Goal: Task Accomplishment & Management: Complete application form

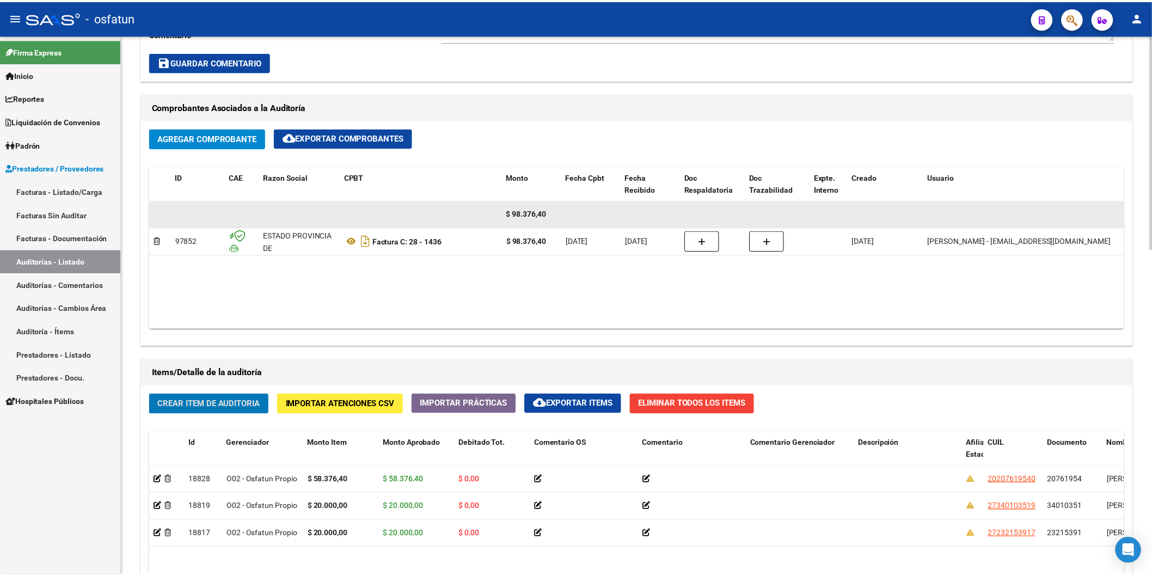
scroll to position [545, 0]
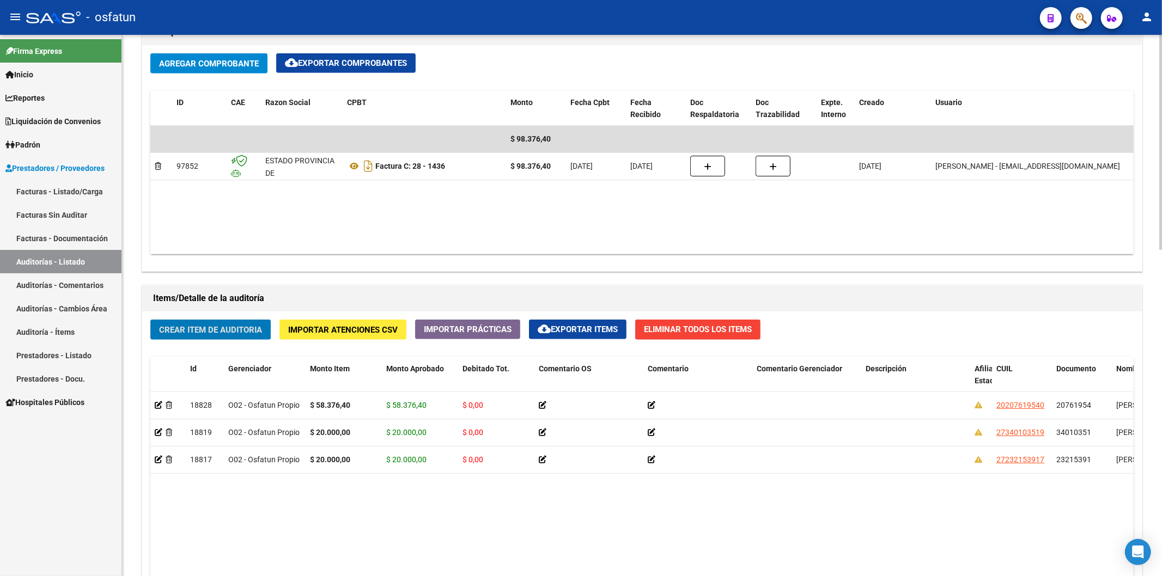
click at [239, 329] on span "Crear Item de Auditoria" at bounding box center [210, 330] width 103 height 10
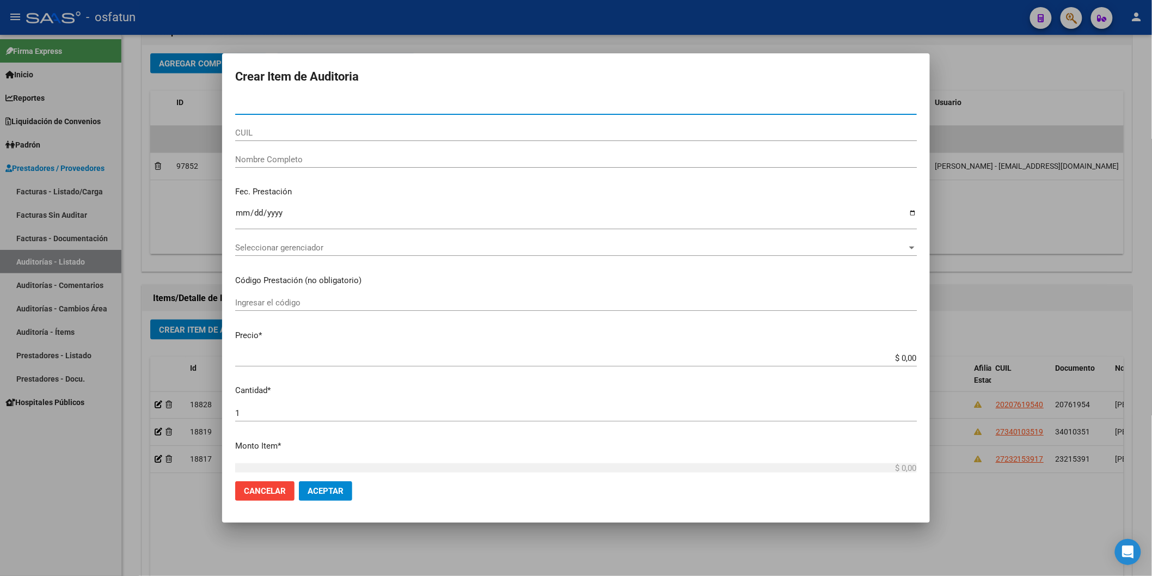
paste input "53999296"
type input "53999296"
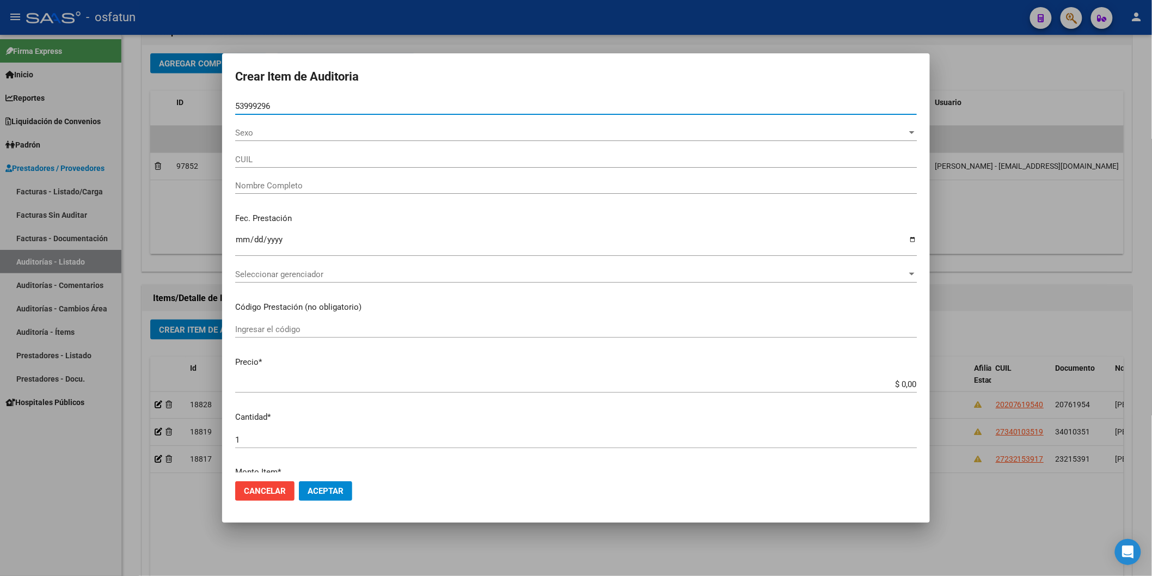
type input "27539992967"
type input "LUBERO [PERSON_NAME]"
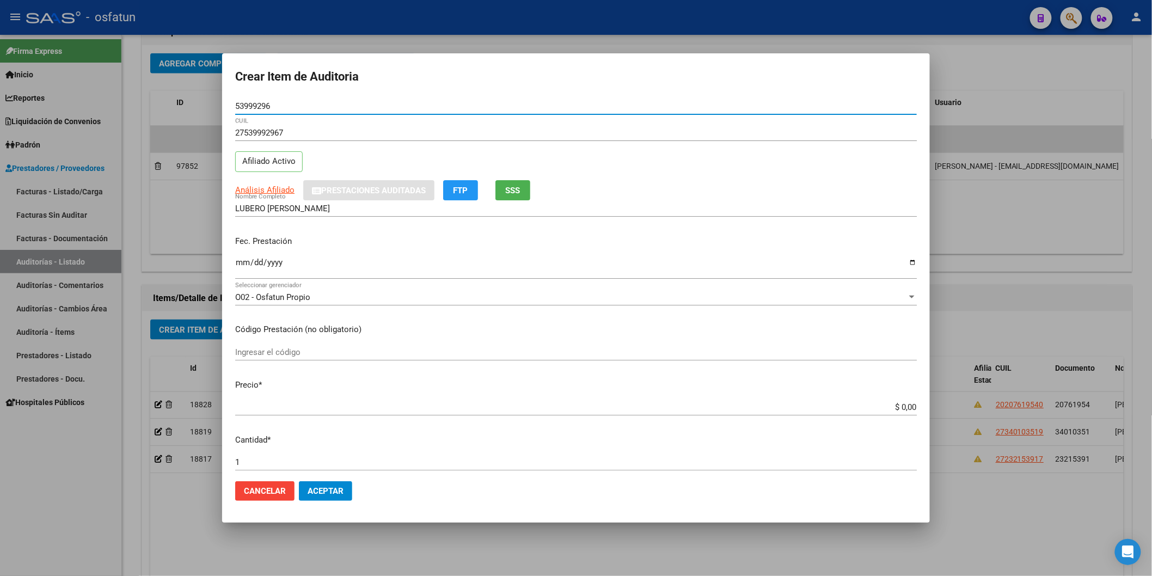
type input "53999296"
click at [242, 263] on input "Ingresar la fecha" at bounding box center [576, 266] width 682 height 17
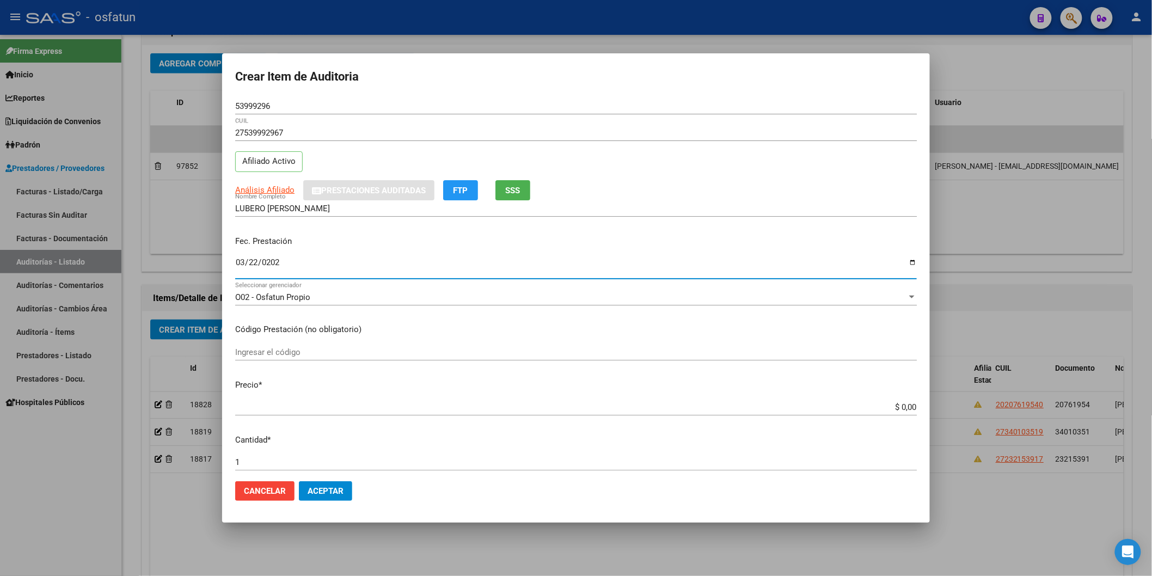
type input "[DATE]"
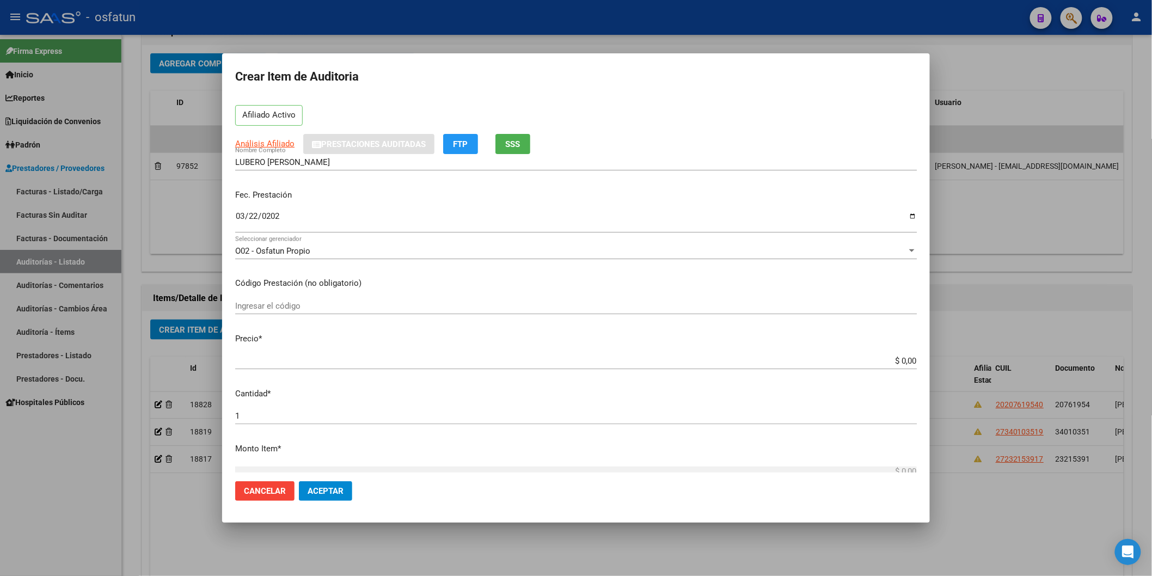
scroll to position [60, 0]
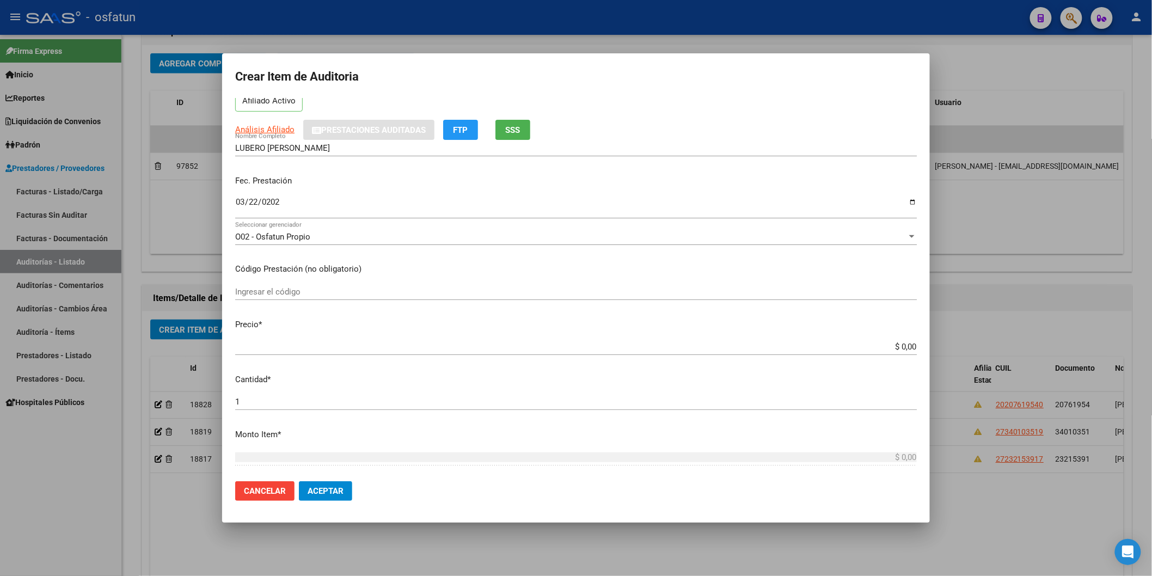
click at [245, 292] on input "Ingresar el código" at bounding box center [576, 292] width 682 height 10
type input "420101"
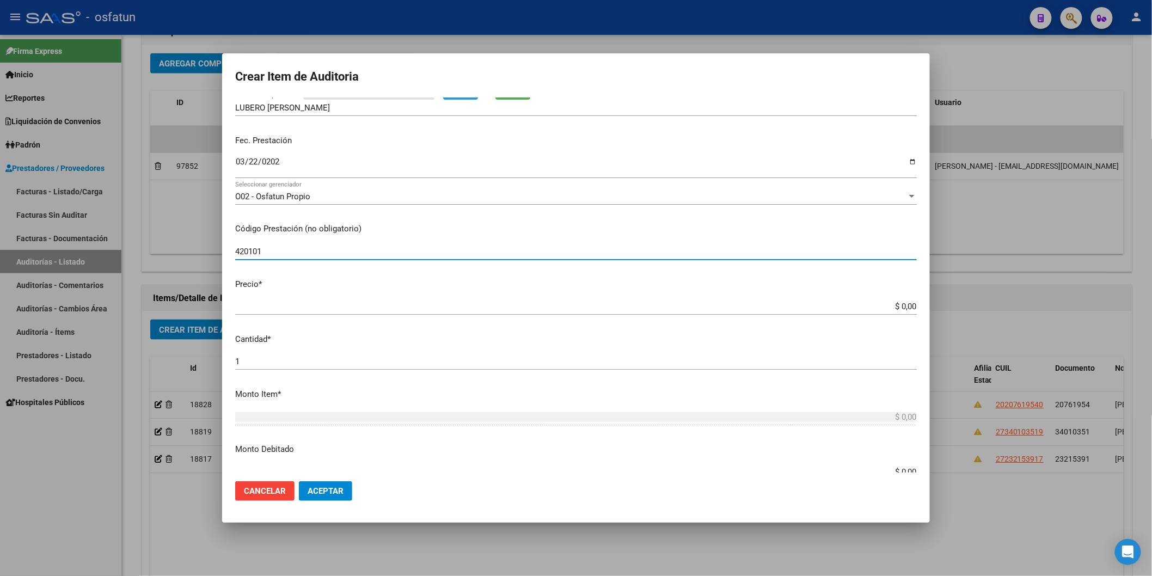
scroll to position [121, 0]
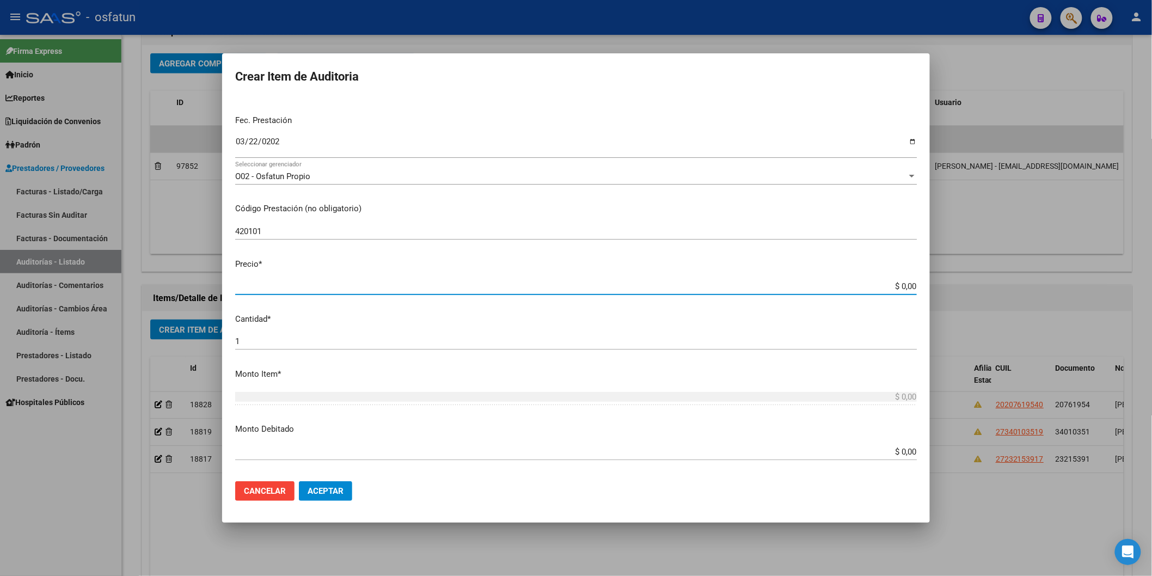
drag, startPoint x: 847, startPoint y: 288, endPoint x: 908, endPoint y: 285, distance: 61.6
click at [908, 285] on app-form-text-field "Precio * $ 0,00 Ingresar el precio" at bounding box center [580, 275] width 691 height 34
paste input "17866,32"
type input "$ 17.866,32"
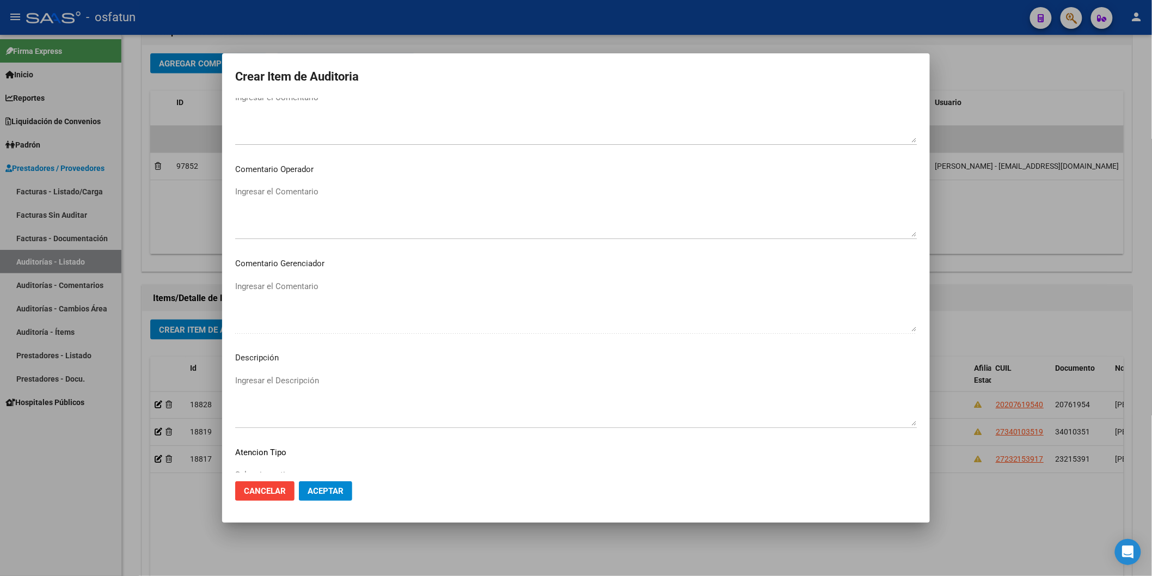
scroll to position [606, 0]
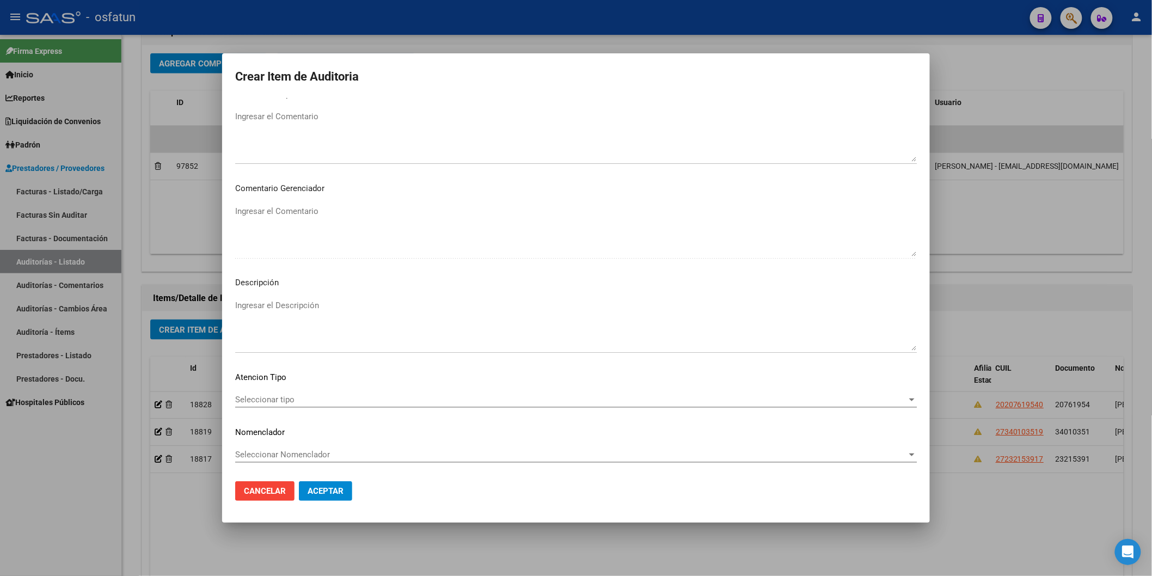
type input "$ 17.866,32"
click at [319, 401] on div "Seleccionar tipo Seleccionar tipo" at bounding box center [576, 400] width 682 height 16
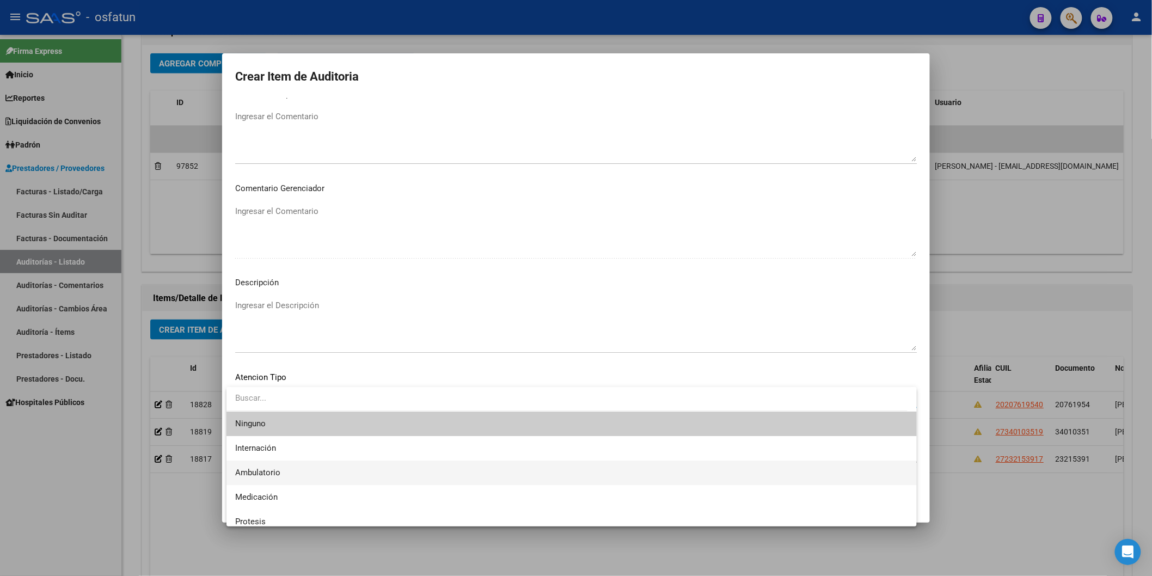
click at [293, 401] on span "Ambulatorio" at bounding box center [571, 473] width 673 height 25
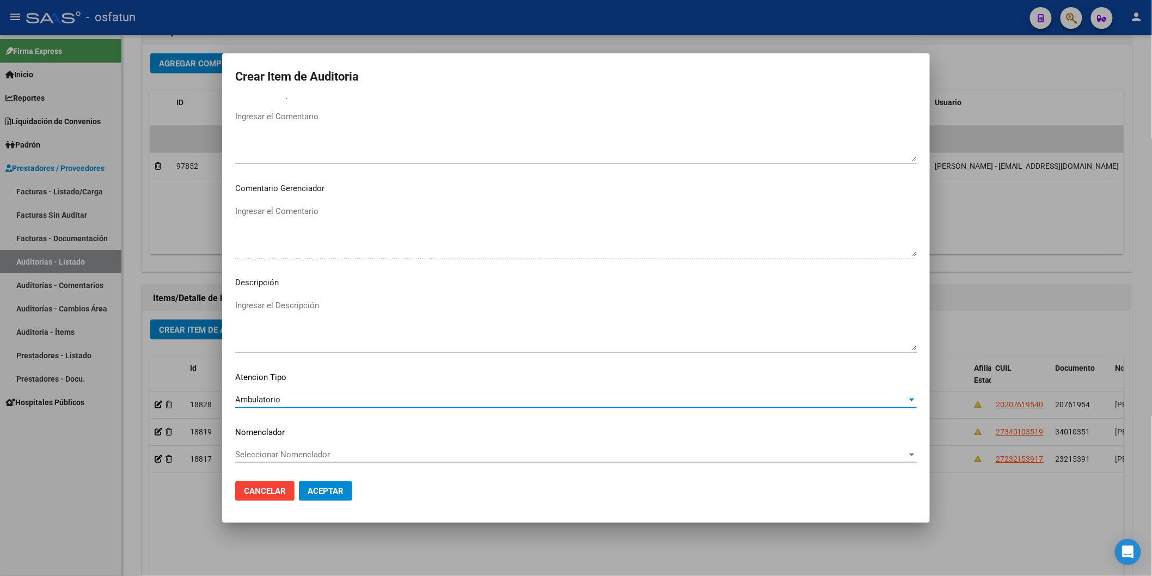
click at [301, 401] on span "Seleccionar Nomenclador" at bounding box center [571, 455] width 672 height 10
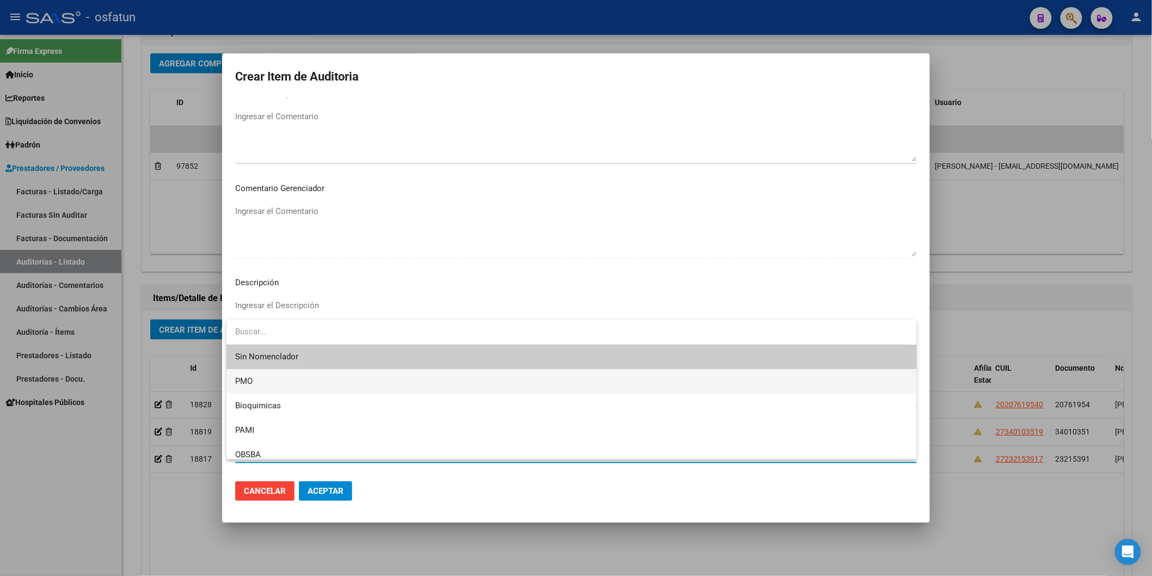
click at [274, 385] on span "PMO" at bounding box center [571, 381] width 673 height 25
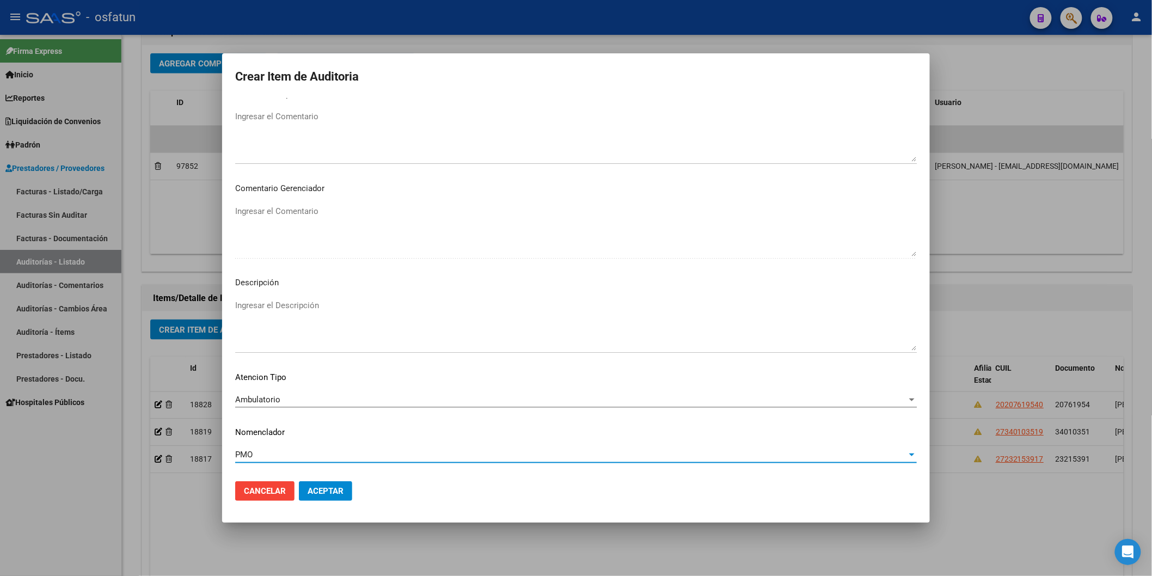
click at [340, 401] on button "Aceptar" at bounding box center [325, 491] width 53 height 20
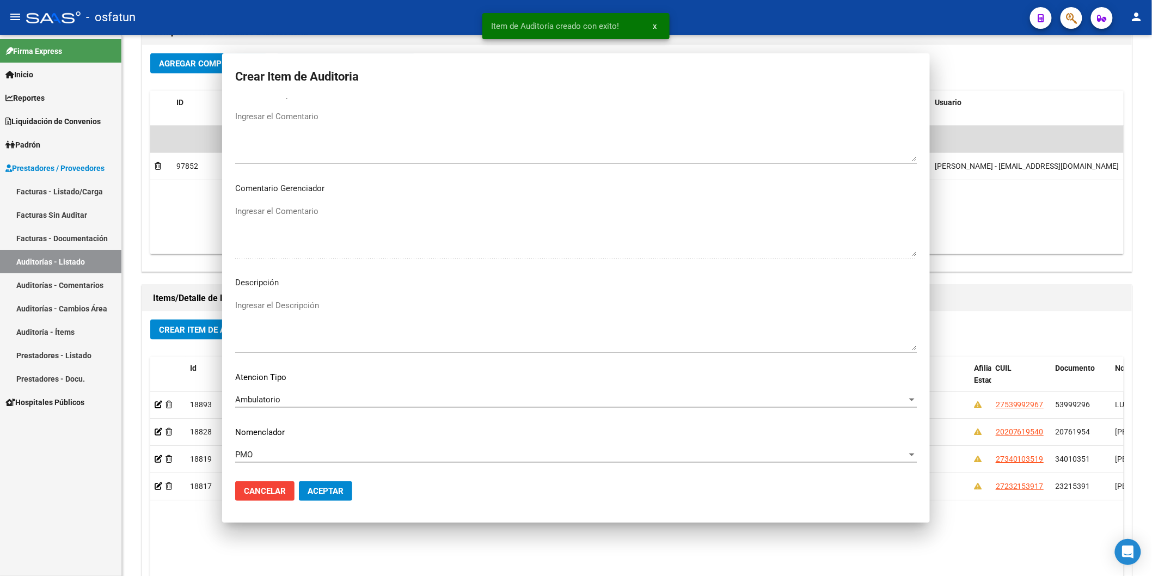
scroll to position [0, 0]
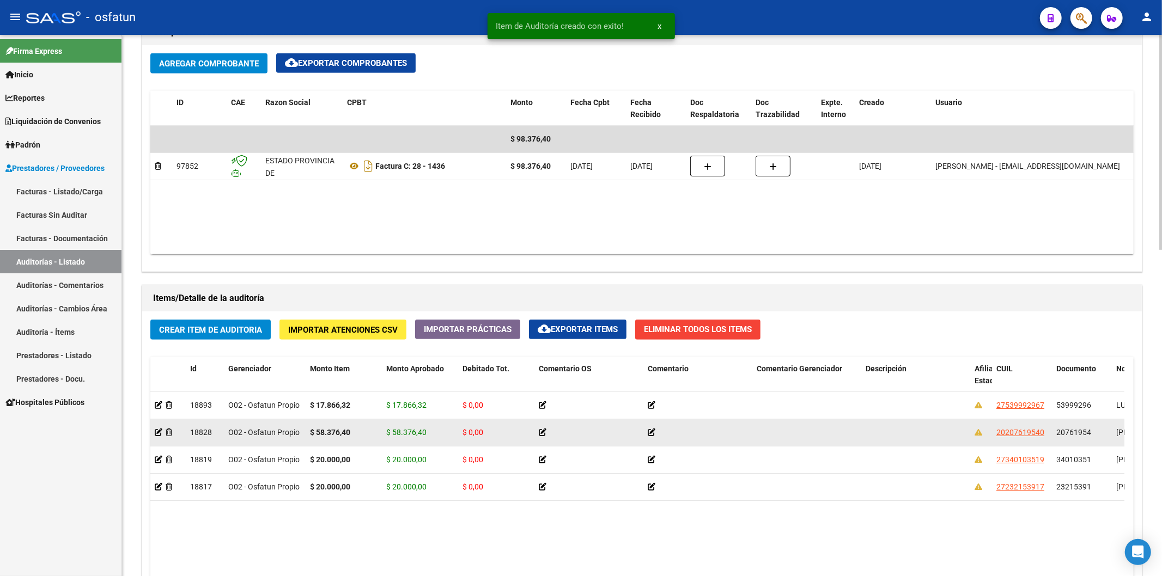
click at [156, 401] on app-auditoria-detalle at bounding box center [159, 432] width 8 height 9
click at [157, 401] on icon at bounding box center [159, 433] width 8 height 8
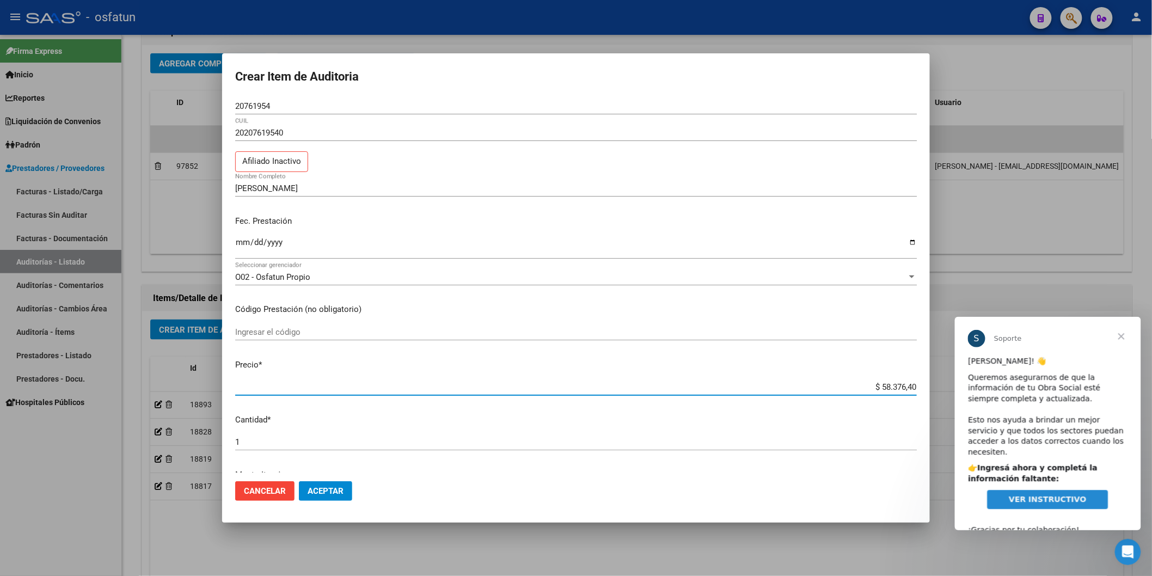
drag, startPoint x: 859, startPoint y: 388, endPoint x: 916, endPoint y: 388, distance: 56.6
click at [916, 388] on app-form-text-field "Precio * $ 58.376,40 Ingresar el precio" at bounding box center [580, 376] width 691 height 34
paste input "17866,32"
type input "$ 17.866,32"
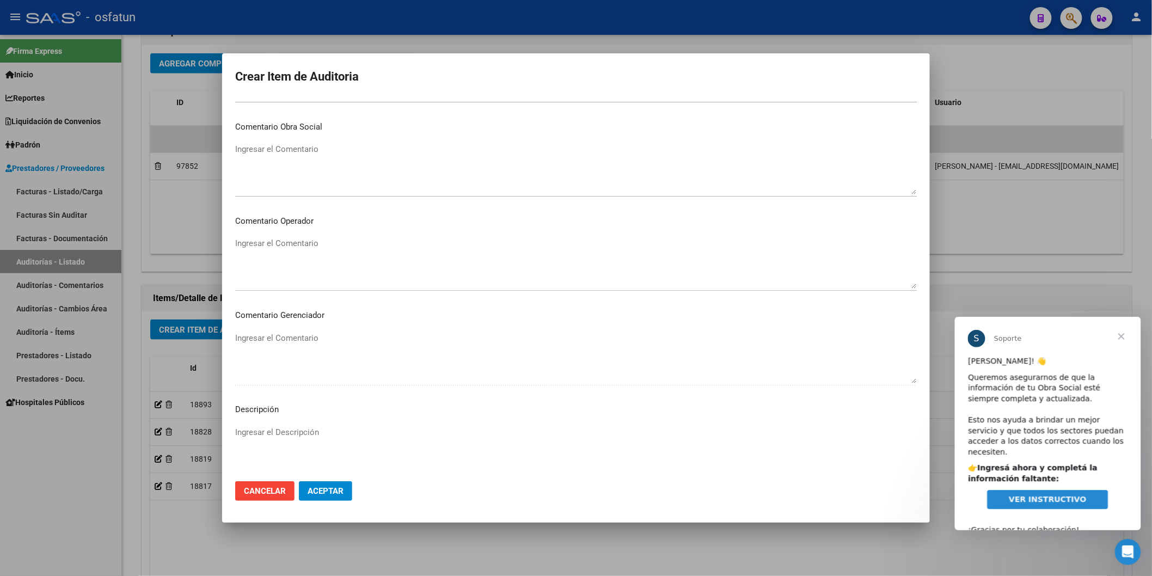
scroll to position [585, 0]
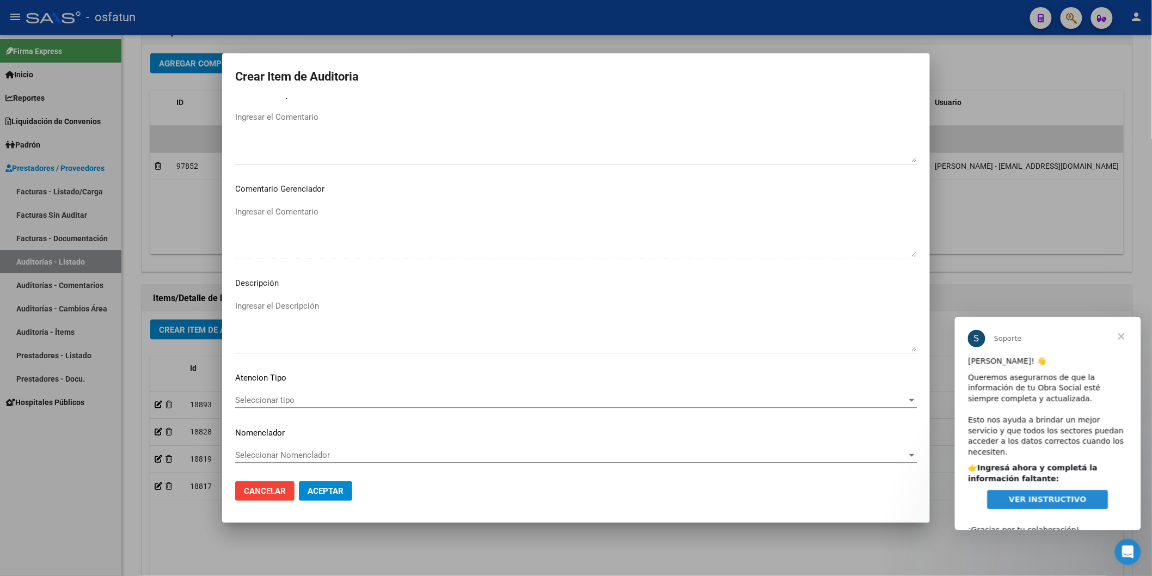
type input "$ 17.866,32"
click at [333, 401] on div "Seleccionar tipo Seleccionar tipo" at bounding box center [576, 400] width 682 height 16
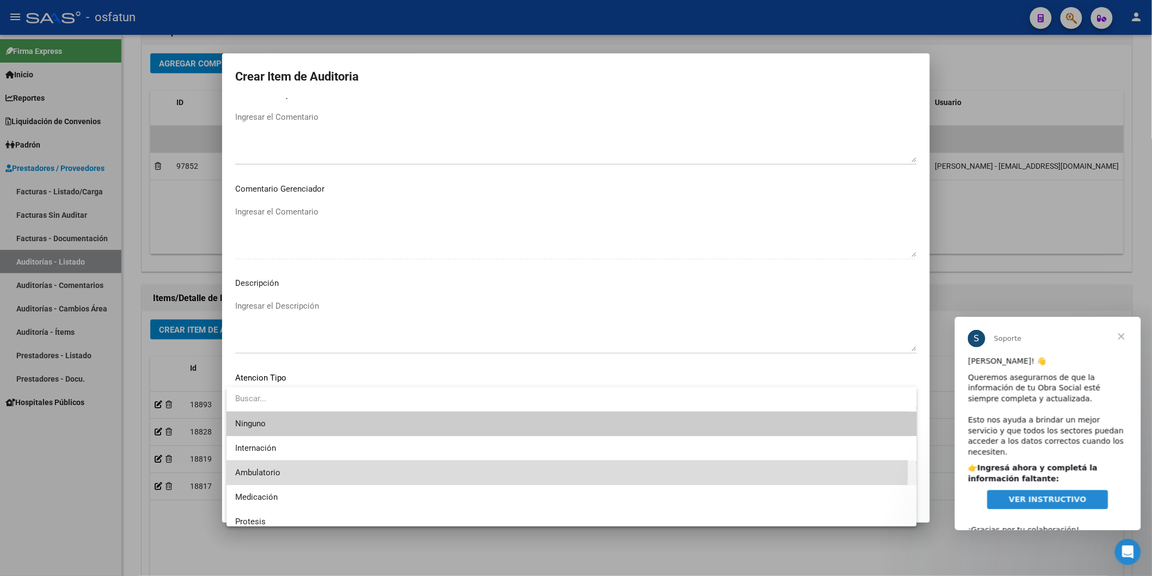
click at [317, 401] on span "Ambulatorio" at bounding box center [571, 473] width 673 height 25
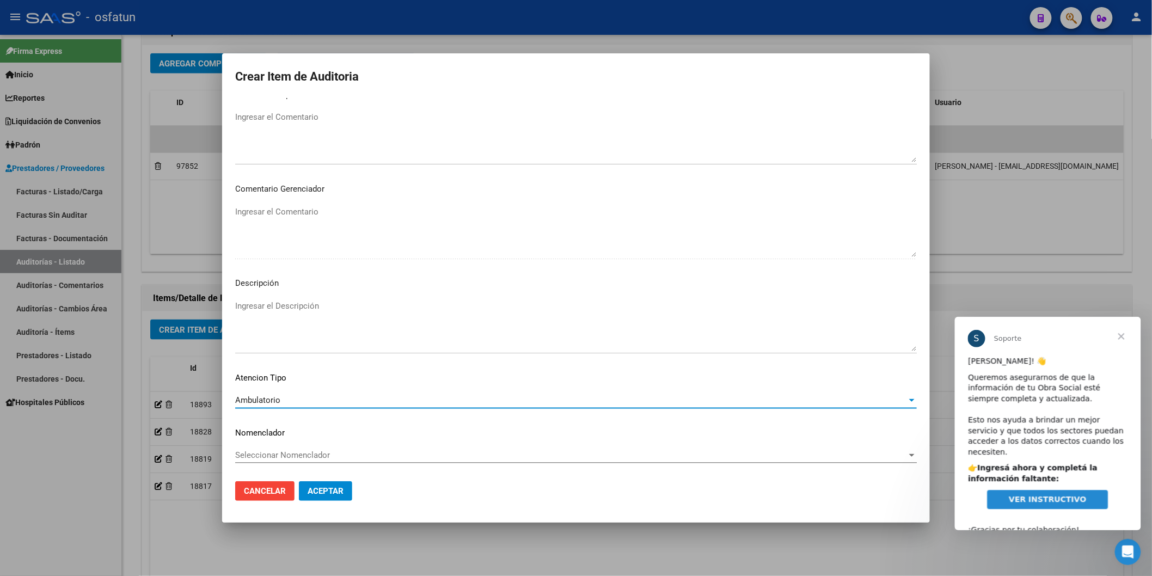
click at [317, 401] on div "Seleccionar Nomenclador Seleccionar Nomenclador" at bounding box center [576, 455] width 682 height 16
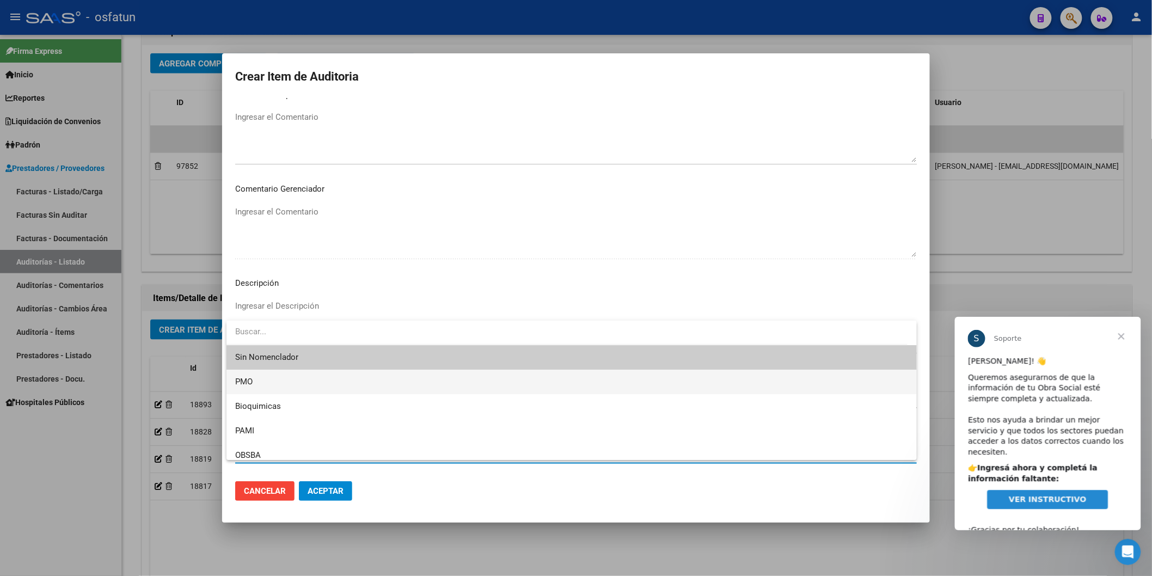
click at [282, 382] on span "PMO" at bounding box center [571, 382] width 673 height 25
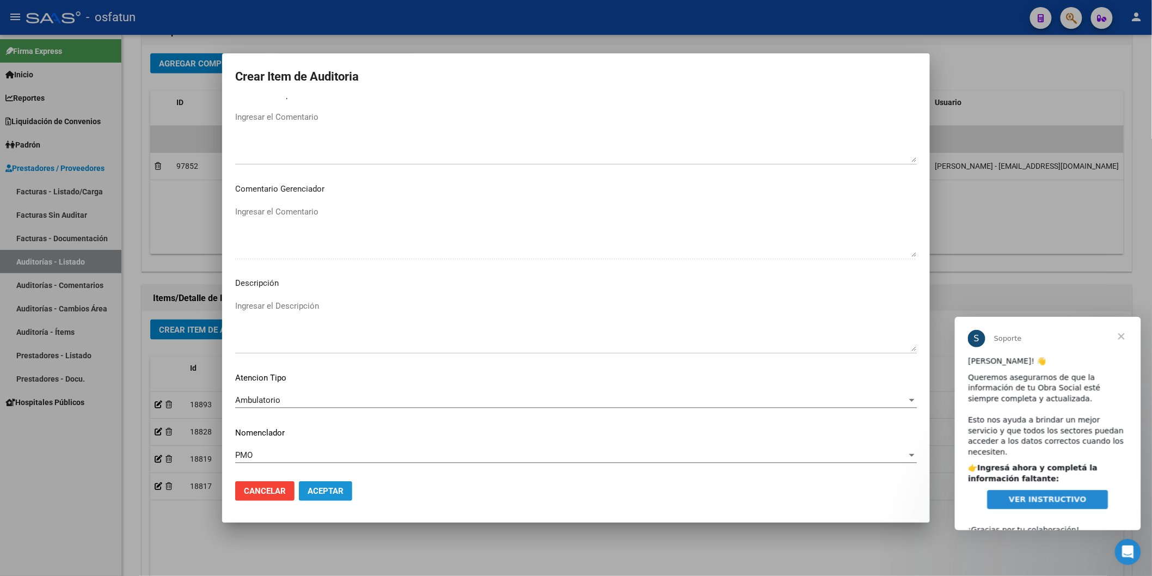
click at [317, 401] on span "Aceptar" at bounding box center [326, 491] width 36 height 10
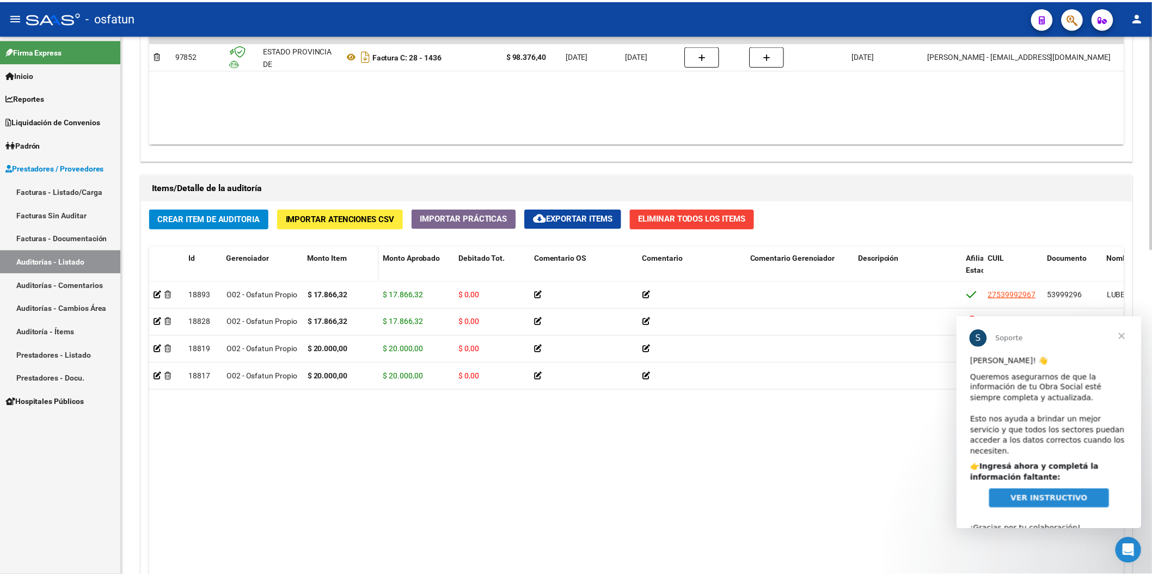
scroll to position [726, 0]
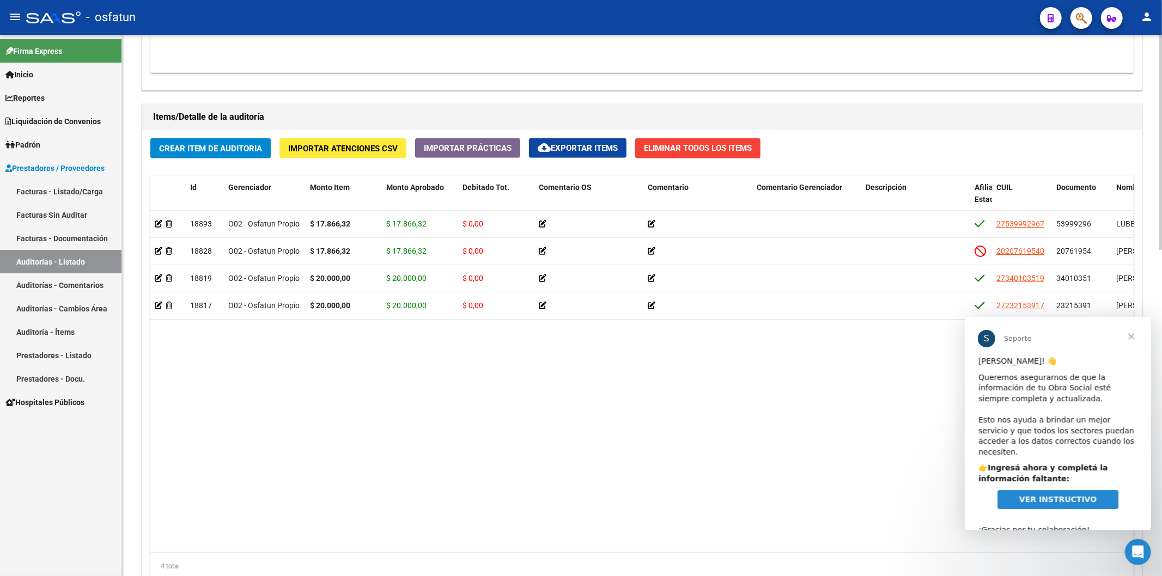
click at [253, 148] on span "Crear Item de Auditoria" at bounding box center [210, 149] width 103 height 10
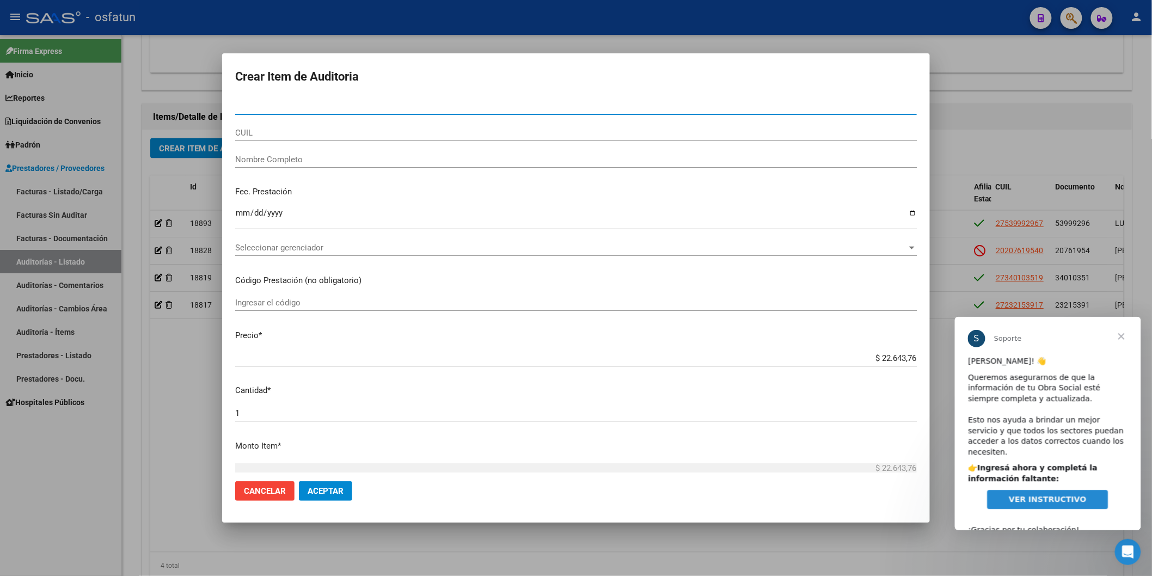
paste input "36632971"
type input "36632971"
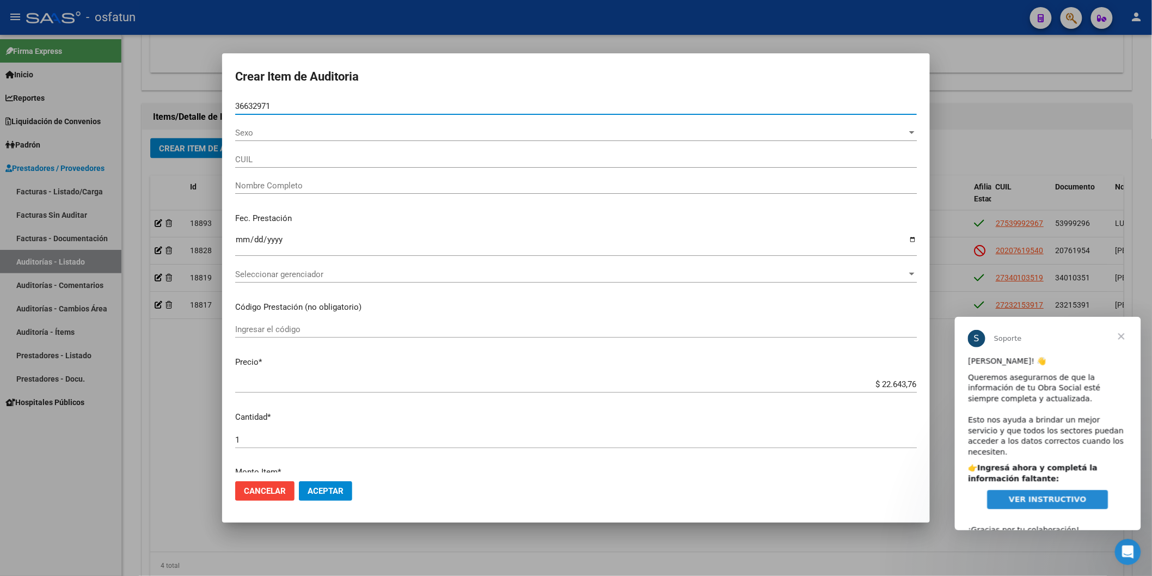
type input "20366329715"
type input "GARCIA CARLOS EZEQUIEL"
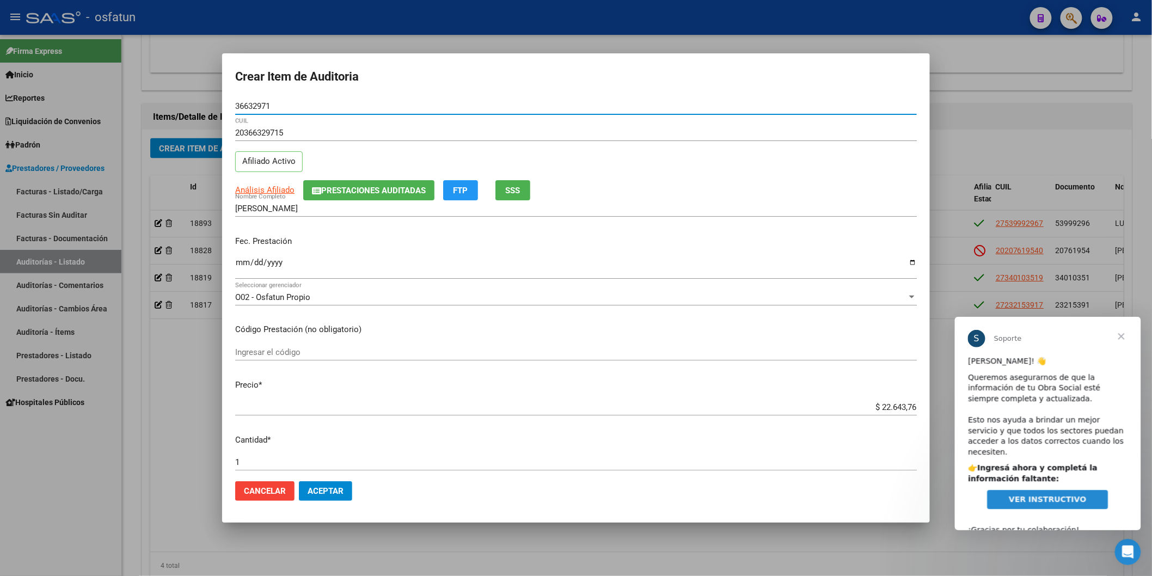
type input "36632971"
click at [239, 265] on input "Ingresar la fecha" at bounding box center [576, 266] width 682 height 17
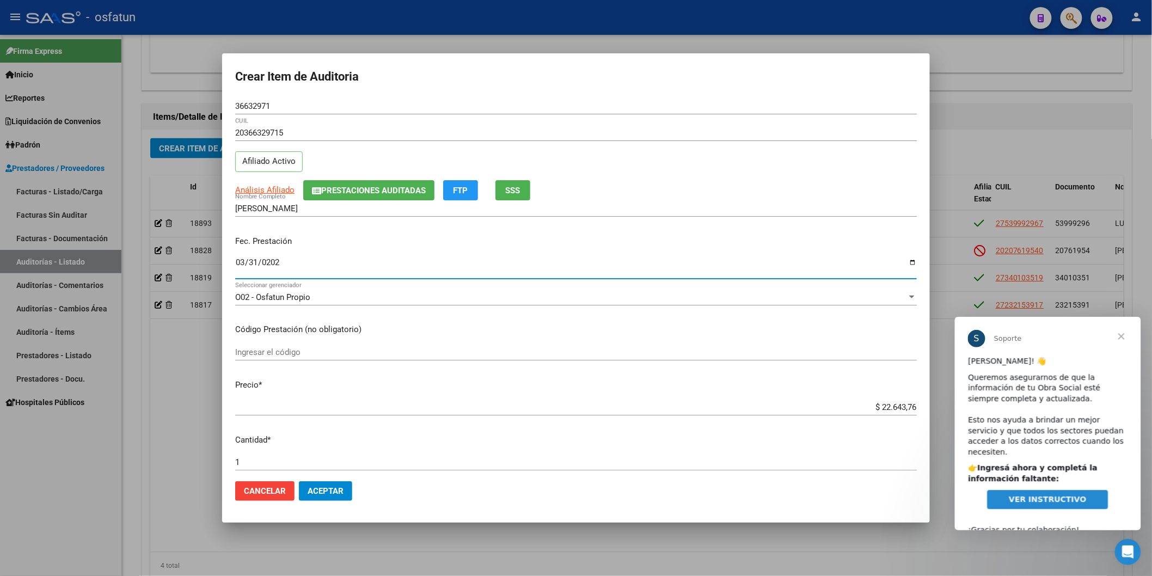
type input "2025-03-31"
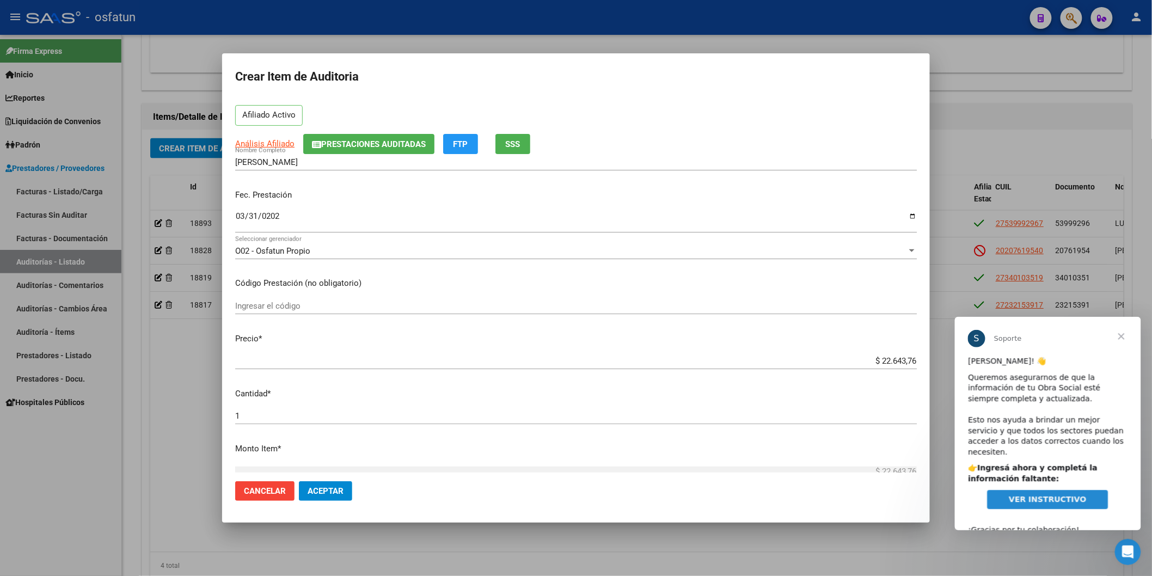
scroll to position [121, 0]
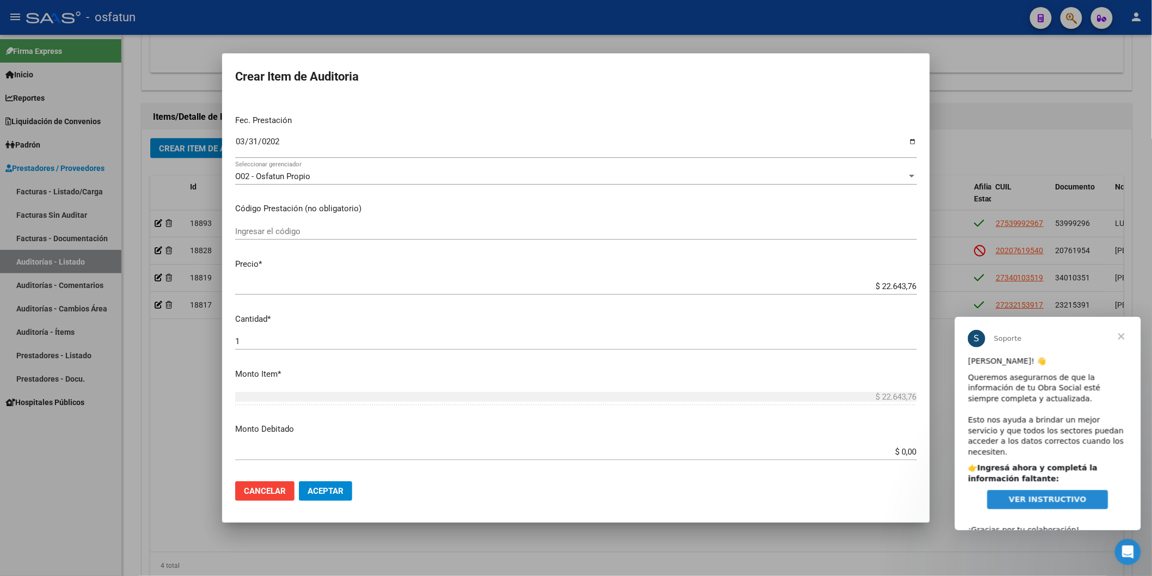
click at [319, 229] on input "Ingresar el código" at bounding box center [576, 232] width 682 height 10
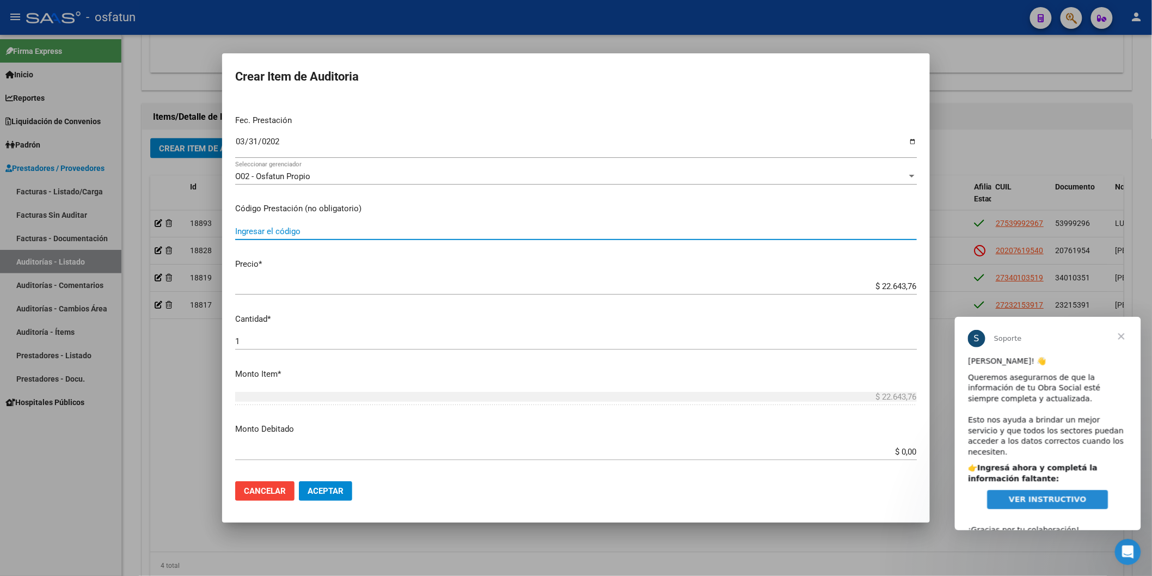
paste input "34.02.09"
type input "34.02.09"
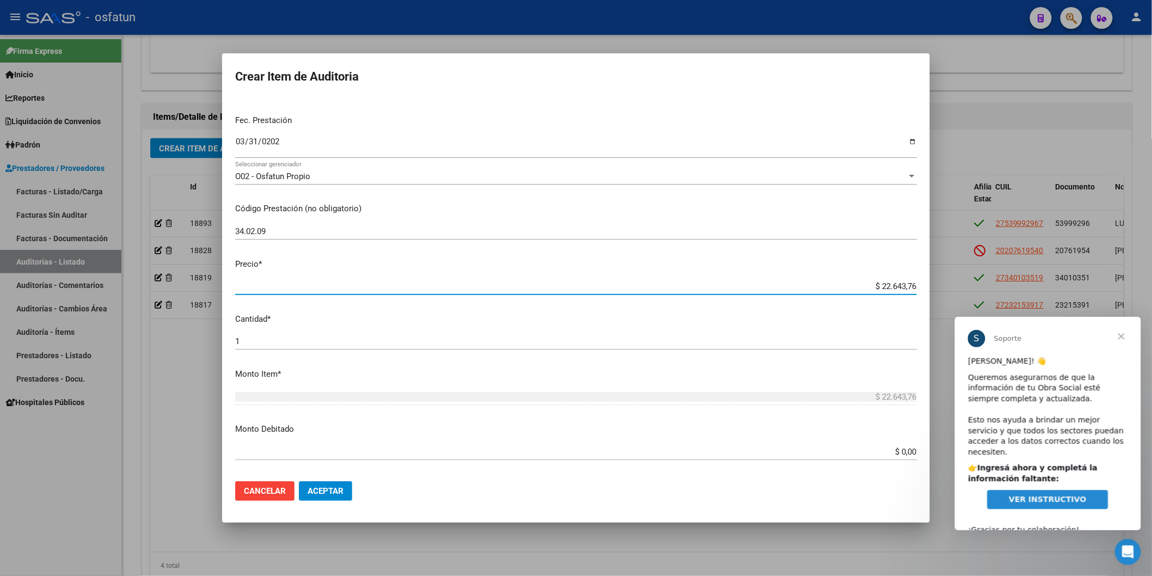
drag, startPoint x: 867, startPoint y: 284, endPoint x: 907, endPoint y: 281, distance: 39.9
click at [907, 282] on input "$ 22.643,76" at bounding box center [576, 287] width 682 height 10
paste input "9044,80"
type input "$ 9.044,80"
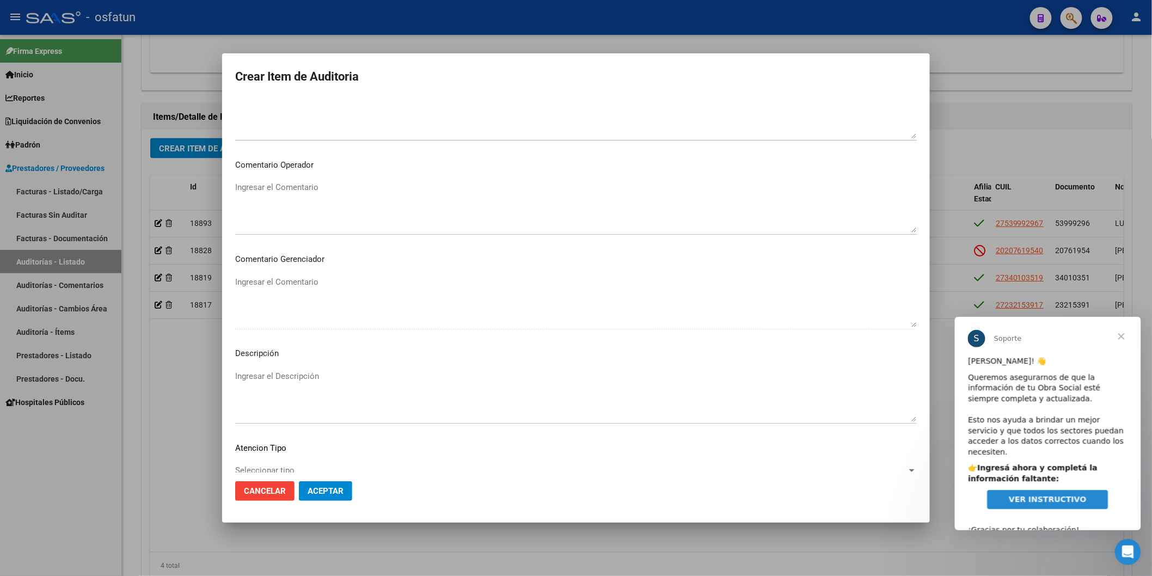
scroll to position [606, 0]
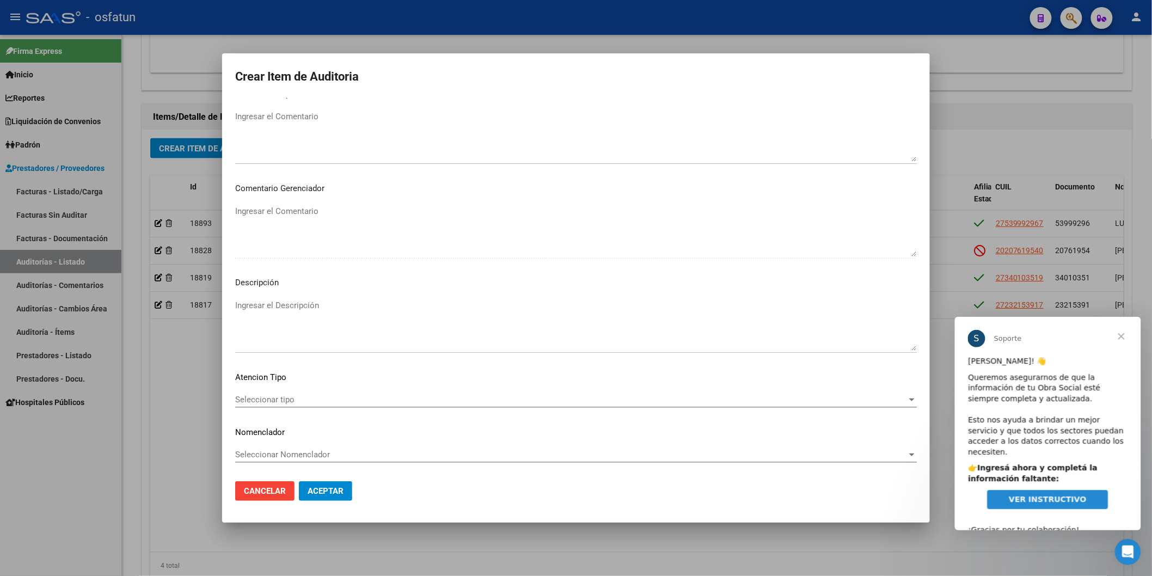
type input "$ 9.044,80"
click at [264, 393] on div "Seleccionar tipo Seleccionar tipo" at bounding box center [576, 400] width 682 height 16
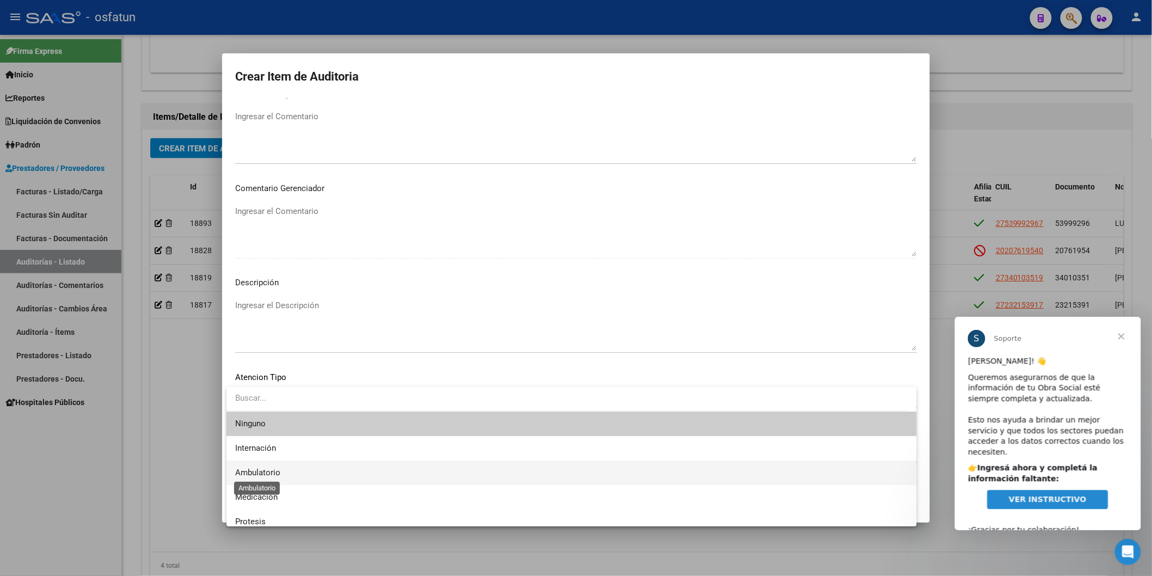
click at [267, 401] on span "Ambulatorio" at bounding box center [257, 473] width 45 height 10
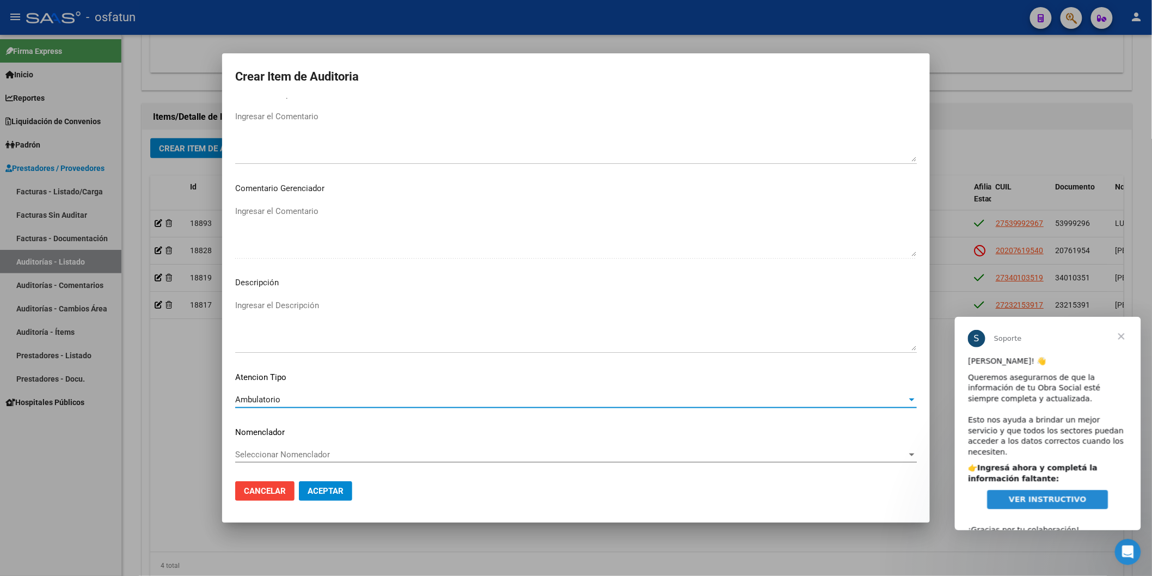
click at [279, 401] on span "Seleccionar Nomenclador" at bounding box center [571, 455] width 672 height 10
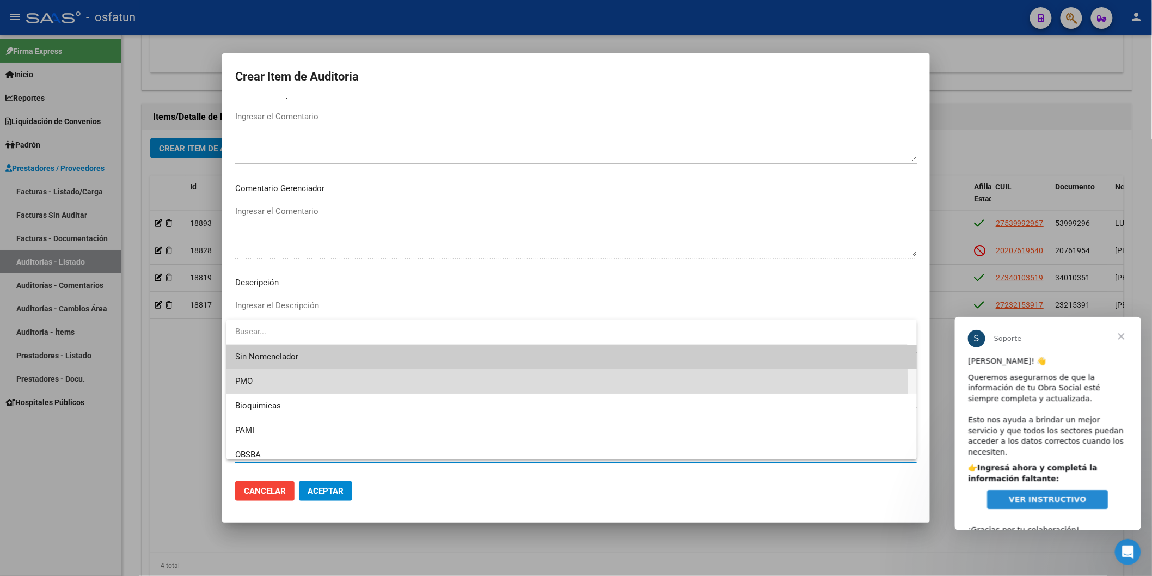
drag, startPoint x: 274, startPoint y: 388, endPoint x: 322, endPoint y: 474, distance: 99.0
click at [274, 388] on span "PMO" at bounding box center [571, 381] width 673 height 25
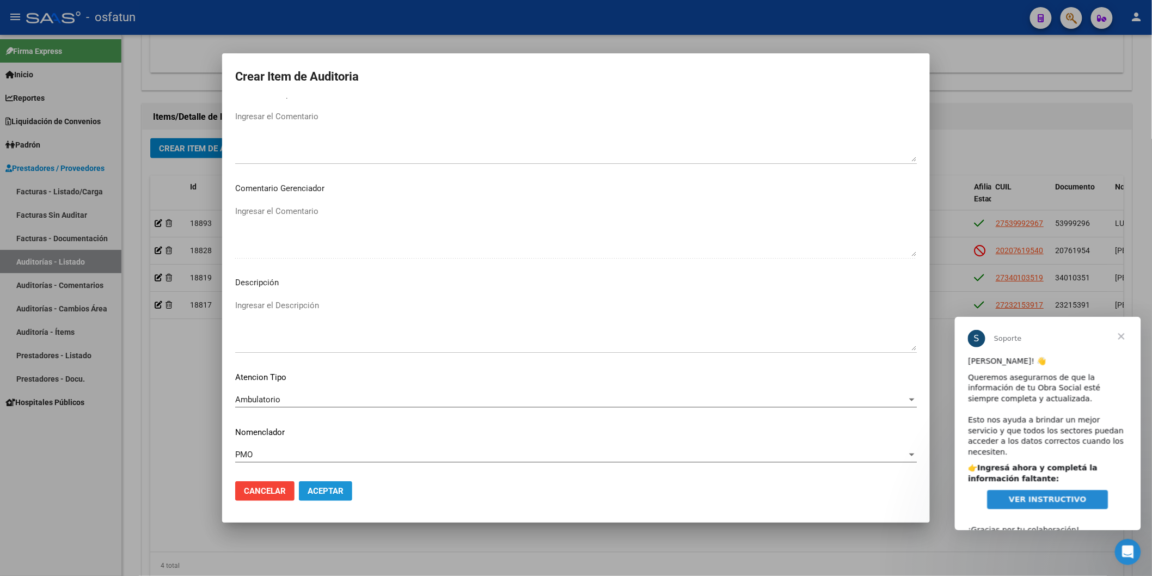
click at [326, 401] on span "Aceptar" at bounding box center [326, 491] width 36 height 10
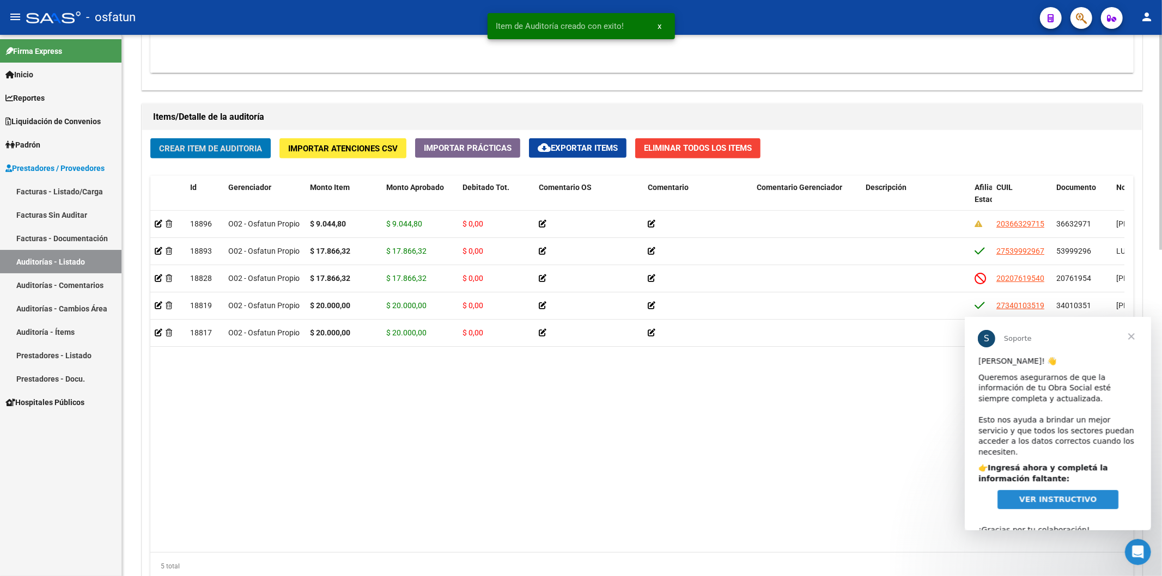
click at [246, 145] on span "Crear Item de Auditoria" at bounding box center [210, 149] width 103 height 10
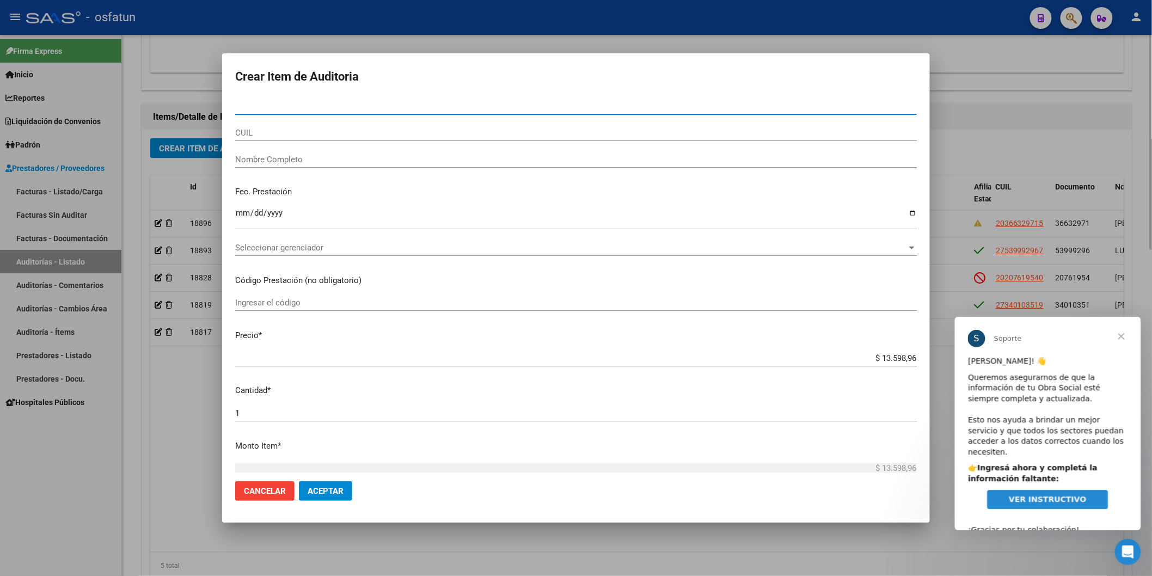
paste input "29835075"
type input "29835075"
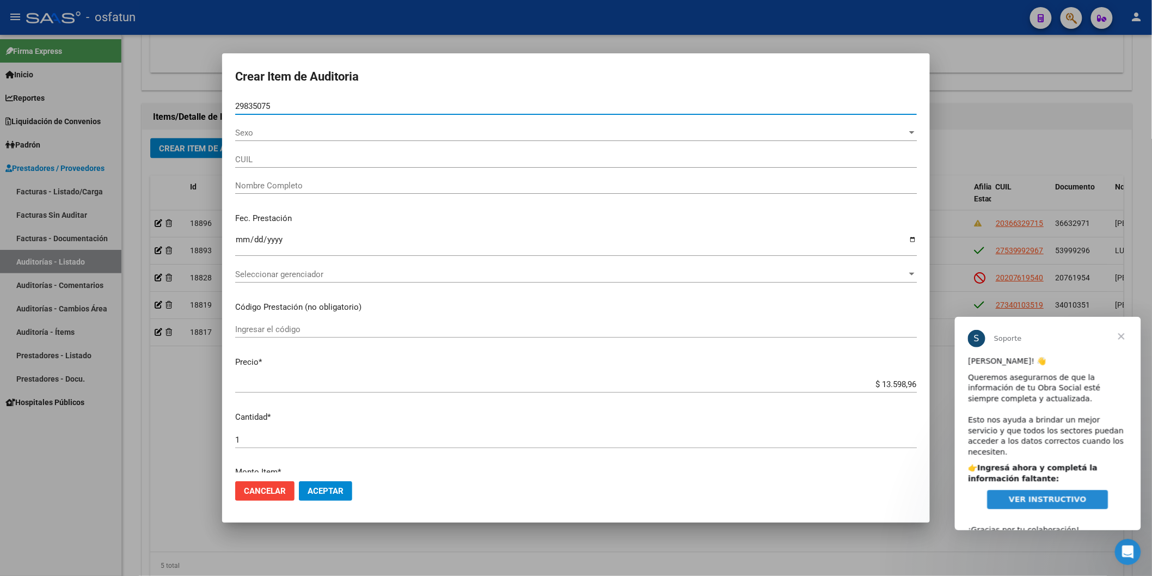
type input "27298350756"
type input "PIZARRO IRIS YANINA"
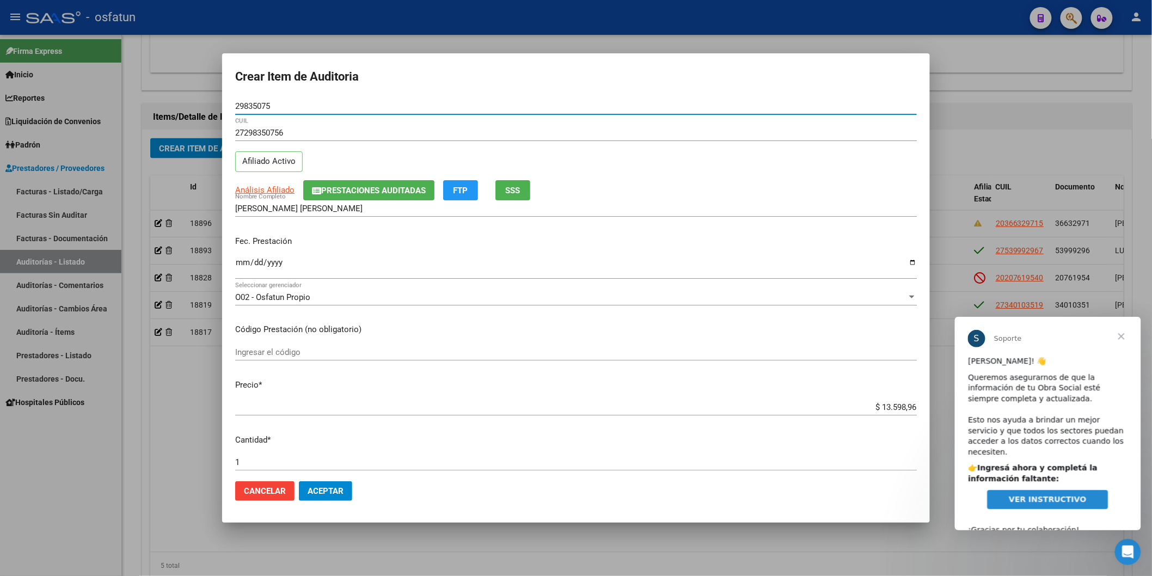
type input "29835075"
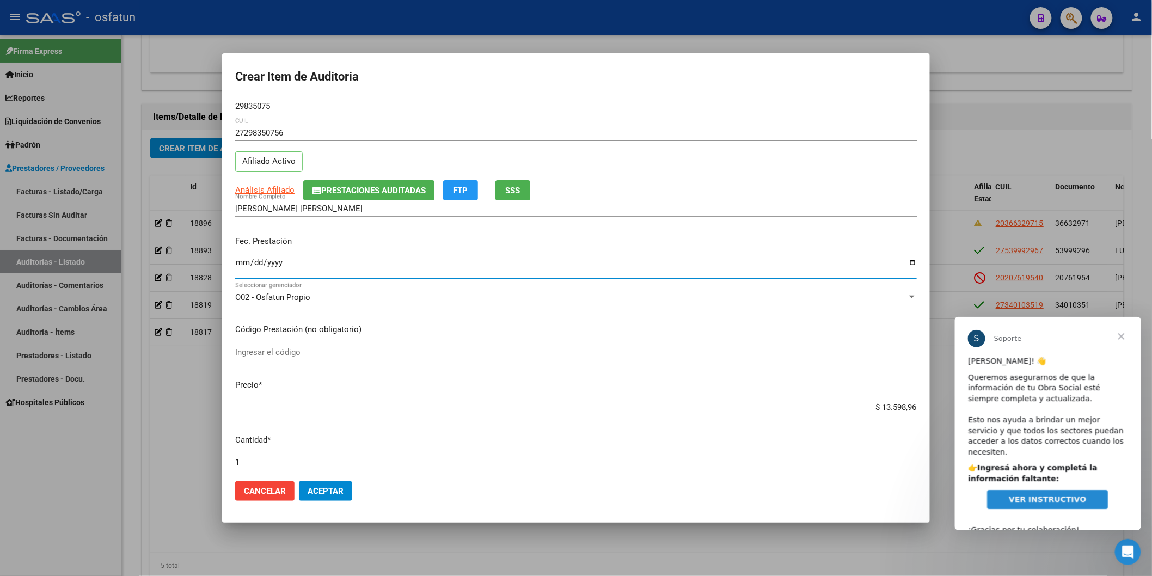
click at [242, 264] on input "Ingresar la fecha" at bounding box center [576, 266] width 682 height 17
type input "2025-03-31"
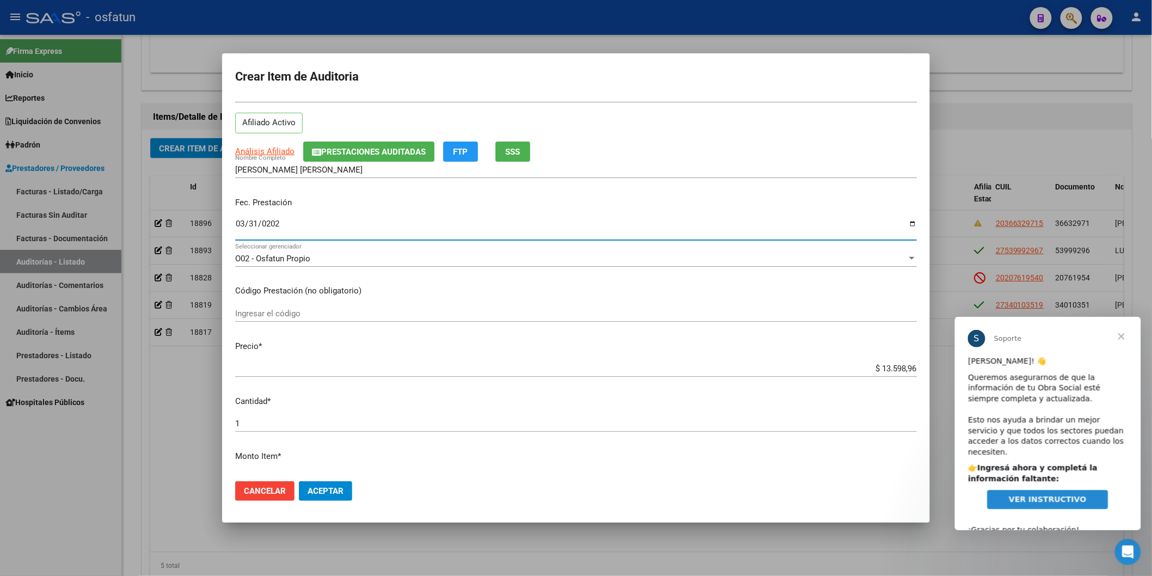
scroll to position [60, 0]
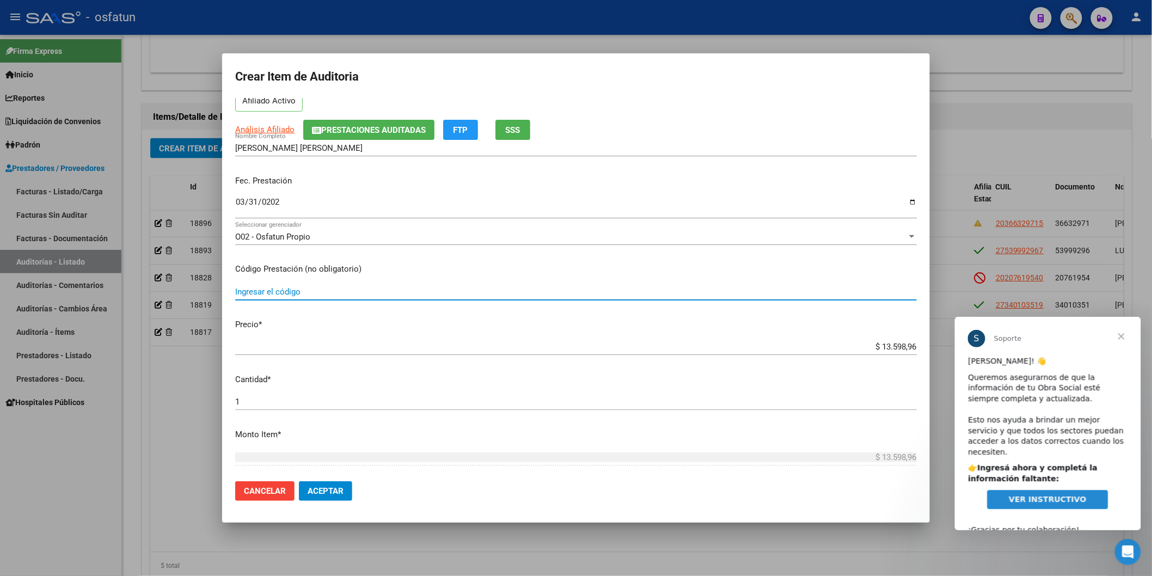
click at [359, 293] on input "Ingresar el código" at bounding box center [576, 292] width 682 height 10
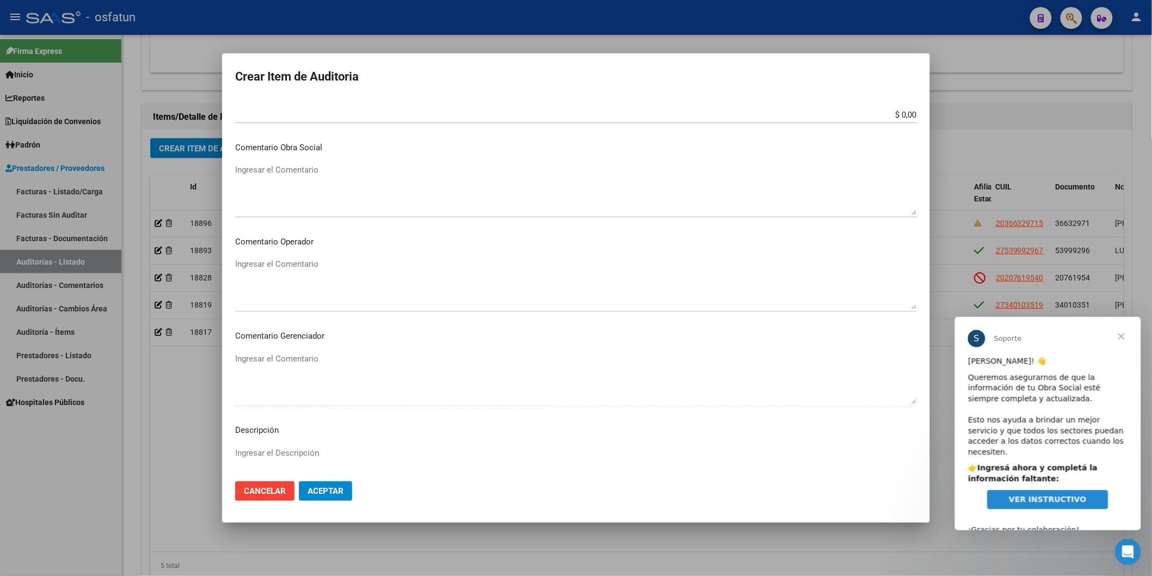
scroll to position [606, 0]
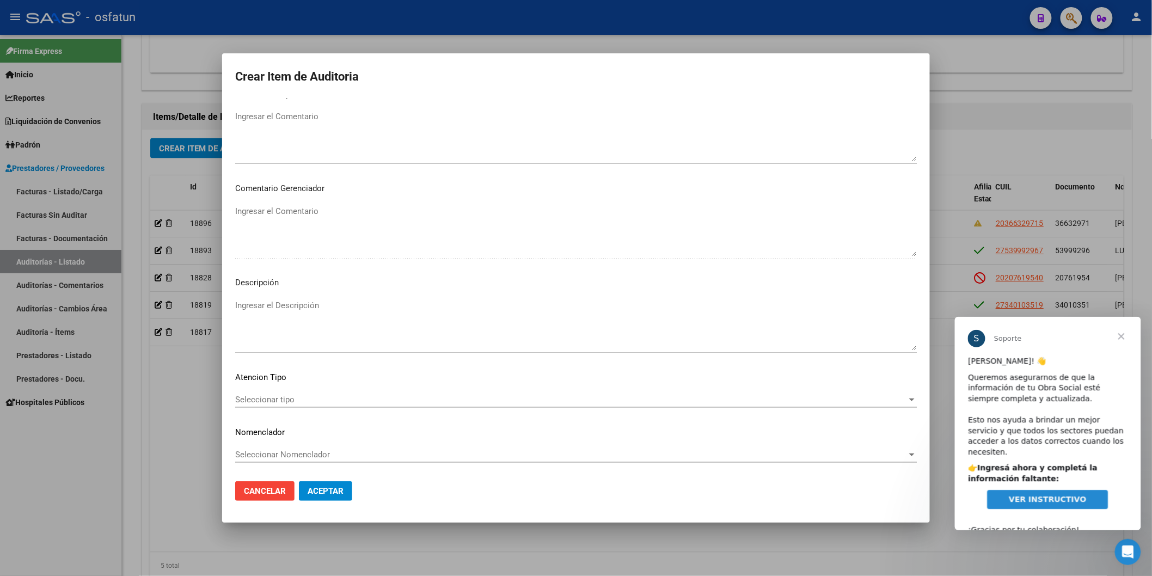
type input "420101"
click at [274, 401] on div "Seleccionar tipo Seleccionar tipo" at bounding box center [576, 405] width 682 height 27
click at [274, 401] on div "Seleccionar tipo Seleccionar tipo" at bounding box center [576, 400] width 682 height 16
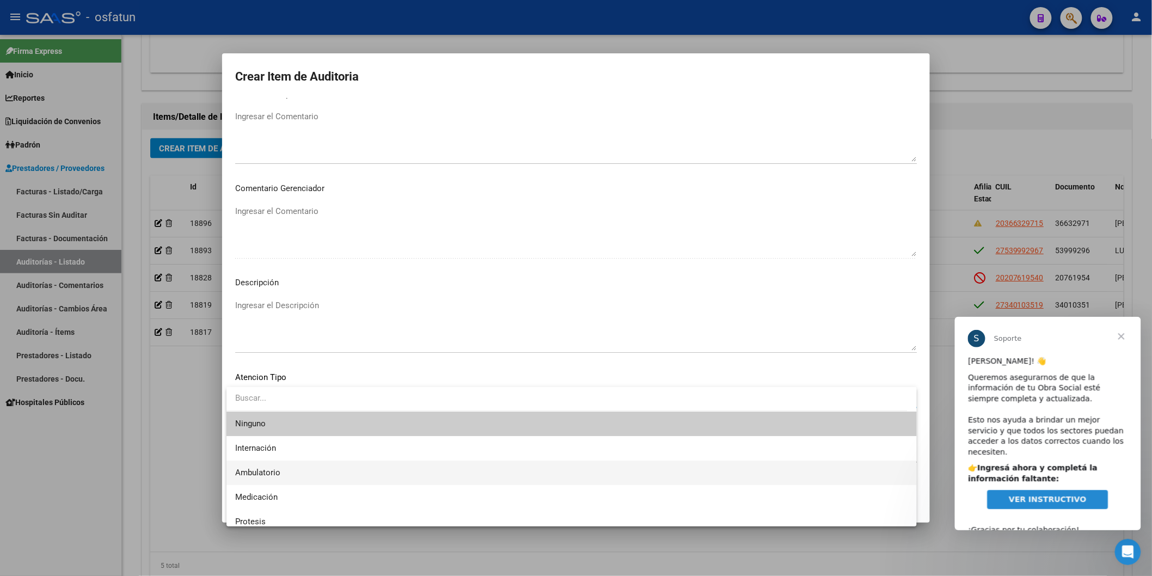
drag, startPoint x: 282, startPoint y: 472, endPoint x: 285, endPoint y: 460, distance: 12.6
click at [282, 401] on span "Ambulatorio" at bounding box center [571, 473] width 673 height 25
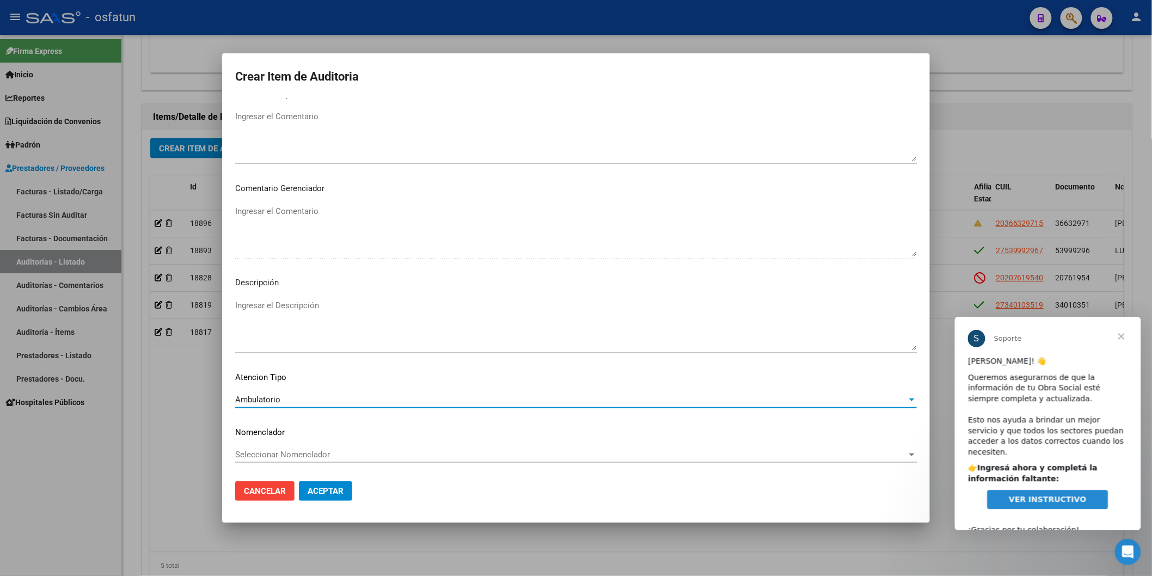
click at [286, 401] on div "Seleccionar Nomenclador Seleccionar Nomenclador" at bounding box center [576, 455] width 682 height 16
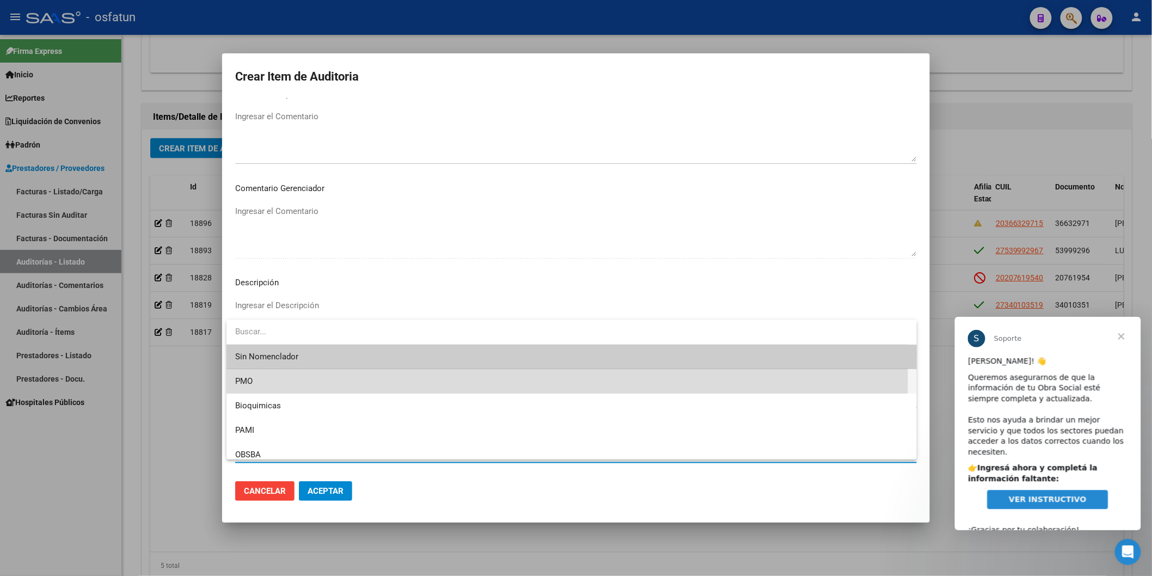
click at [264, 379] on span "PMO" at bounding box center [571, 381] width 673 height 25
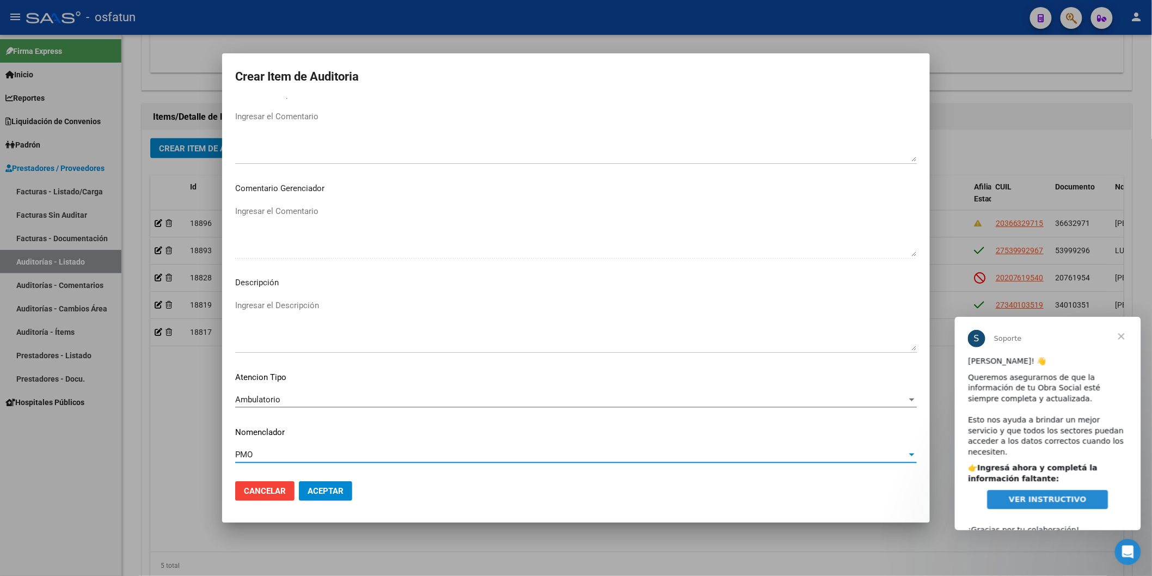
click at [316, 401] on span "Aceptar" at bounding box center [326, 491] width 36 height 10
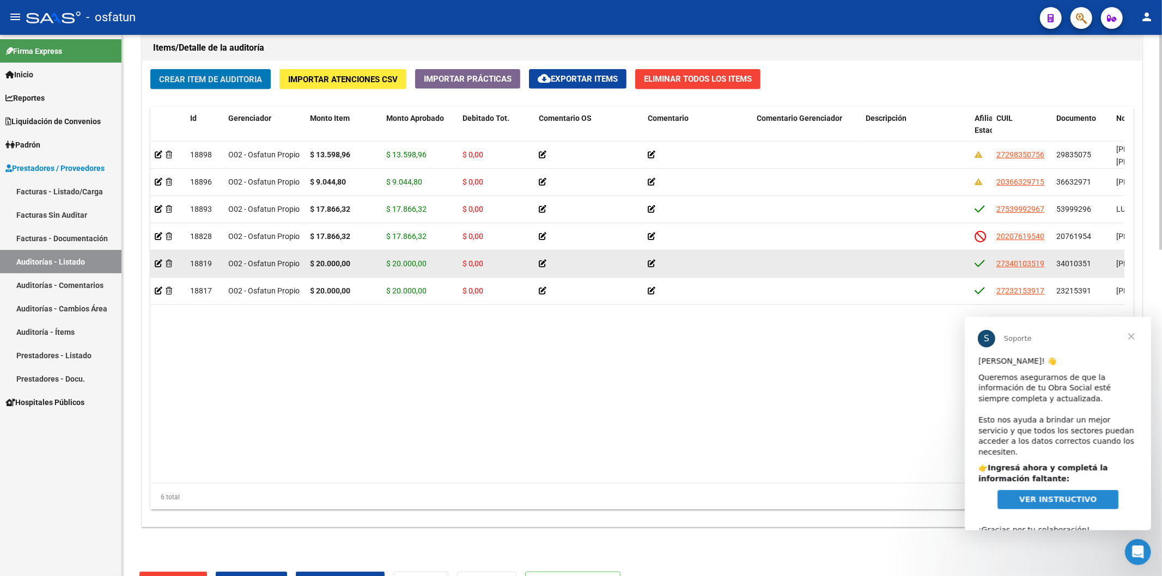
scroll to position [825, 0]
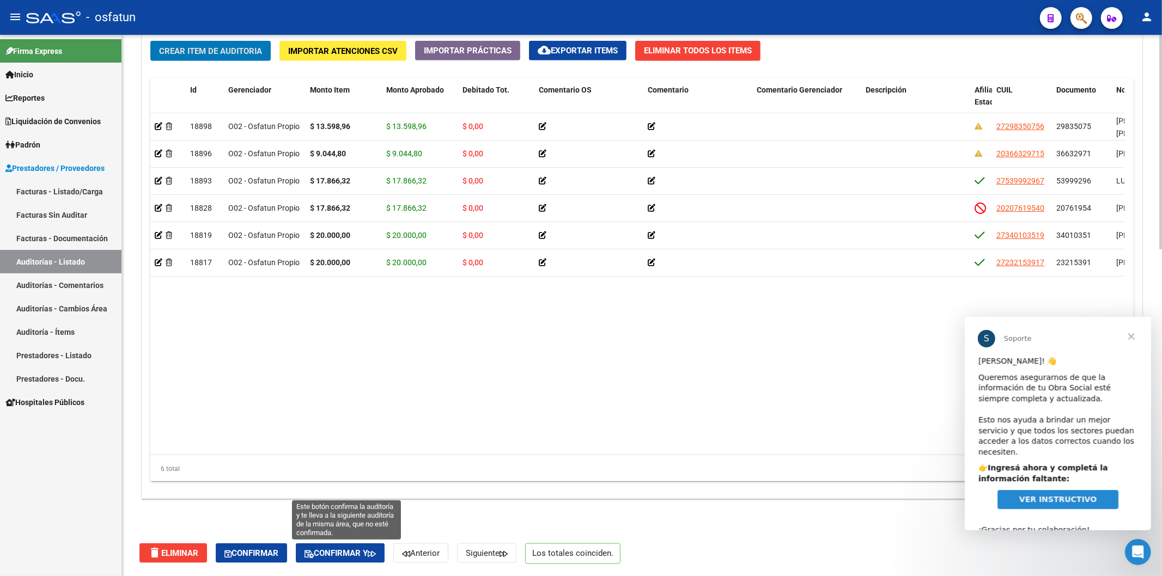
click at [363, 401] on button "Confirmar y" at bounding box center [340, 554] width 89 height 20
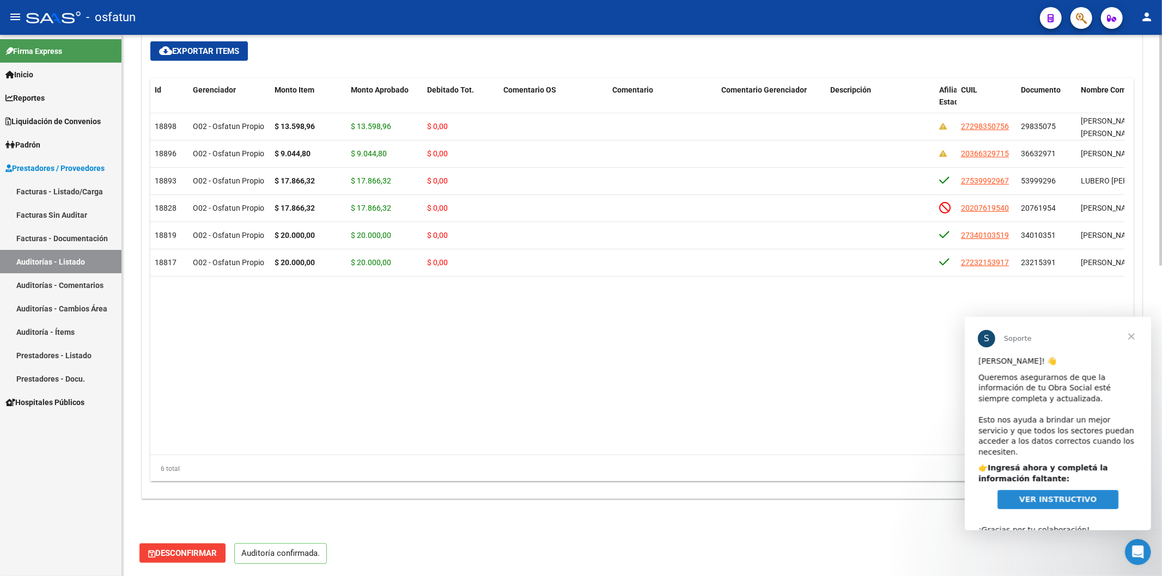
scroll to position [727, 0]
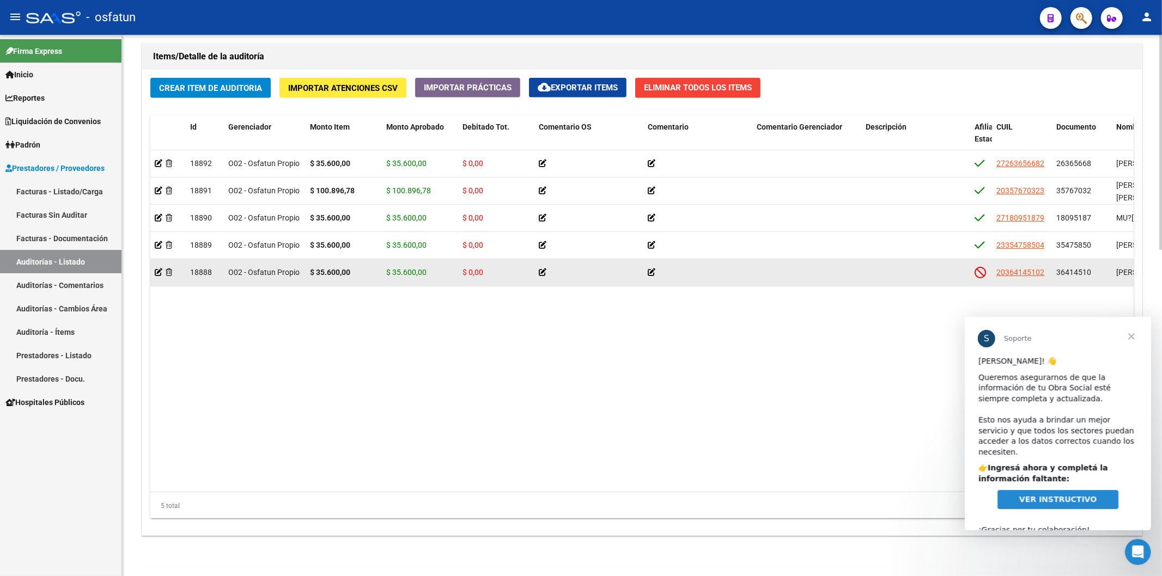
scroll to position [825, 0]
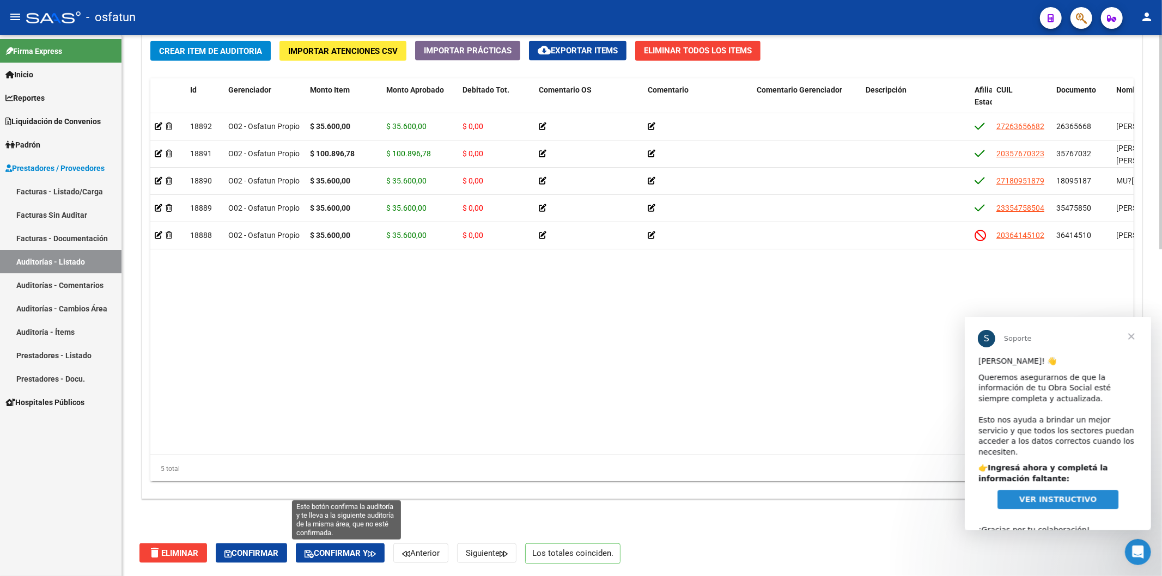
click at [376, 401] on icon "button" at bounding box center [372, 554] width 8 height 8
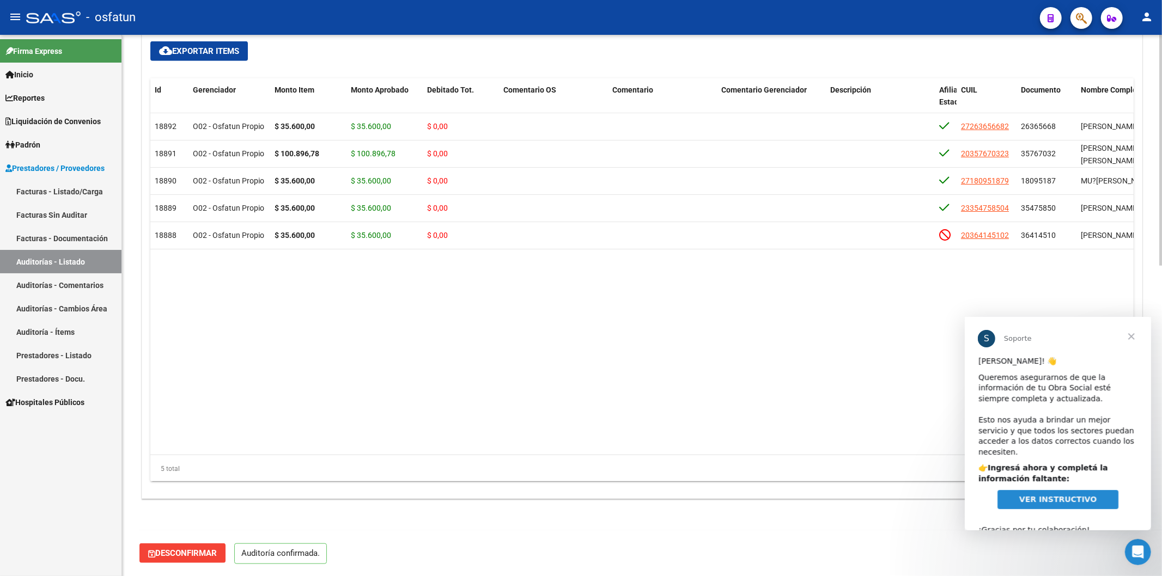
scroll to position [727, 0]
type input "202510"
click at [62, 197] on link "Facturas - Listado/Carga" at bounding box center [60, 191] width 121 height 23
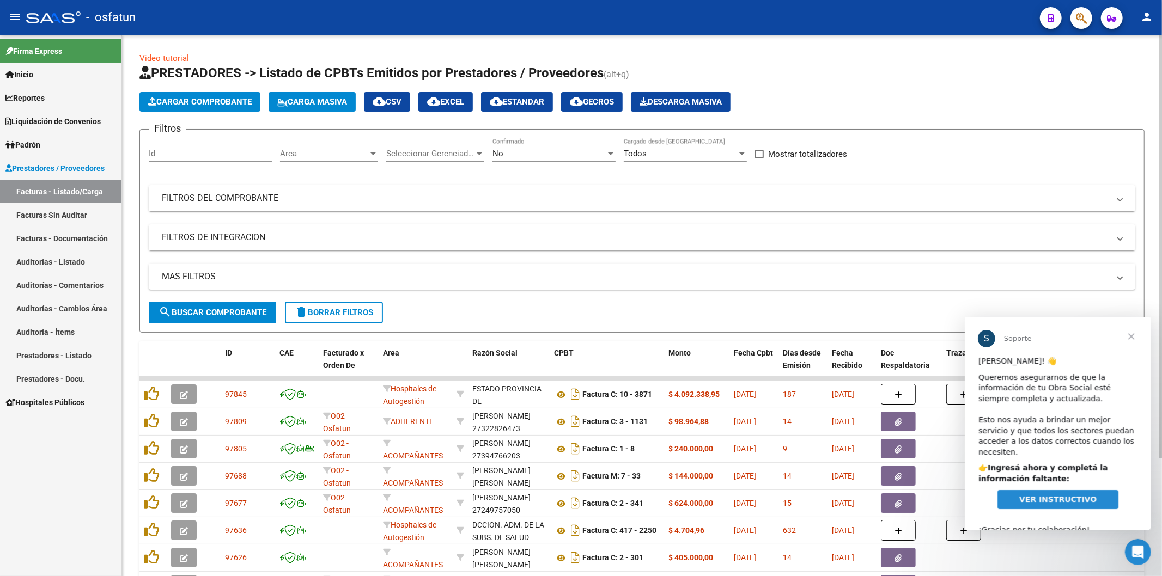
click at [224, 100] on span "Cargar Comprobante" at bounding box center [199, 102] width 103 height 10
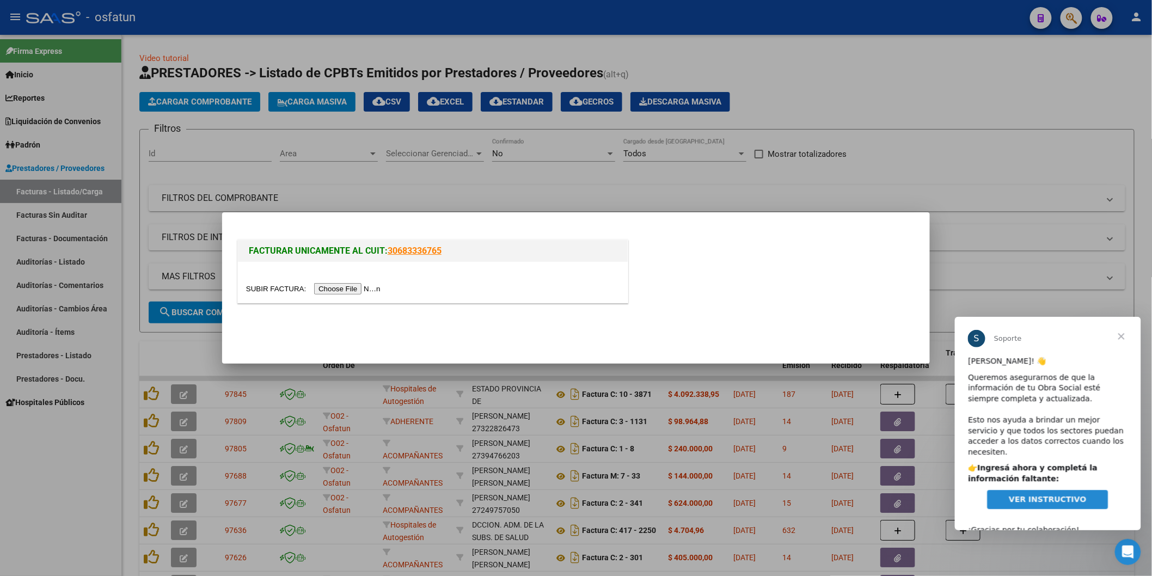
click at [347, 295] on input "file" at bounding box center [315, 288] width 138 height 11
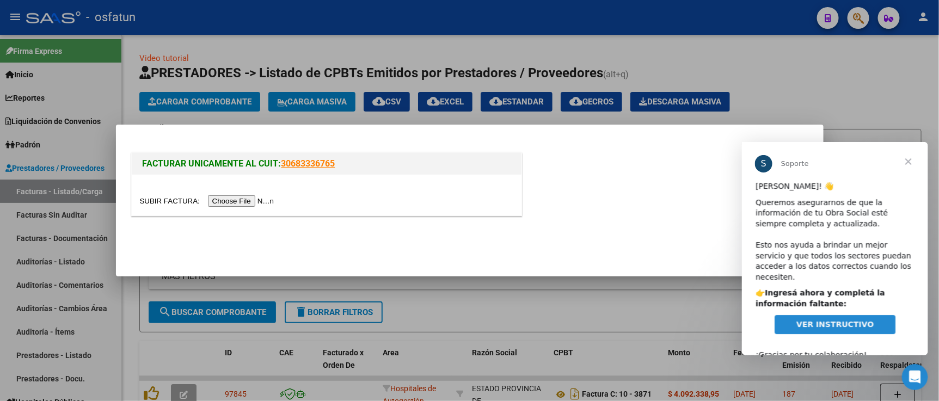
click at [252, 197] on input "file" at bounding box center [209, 201] width 138 height 11
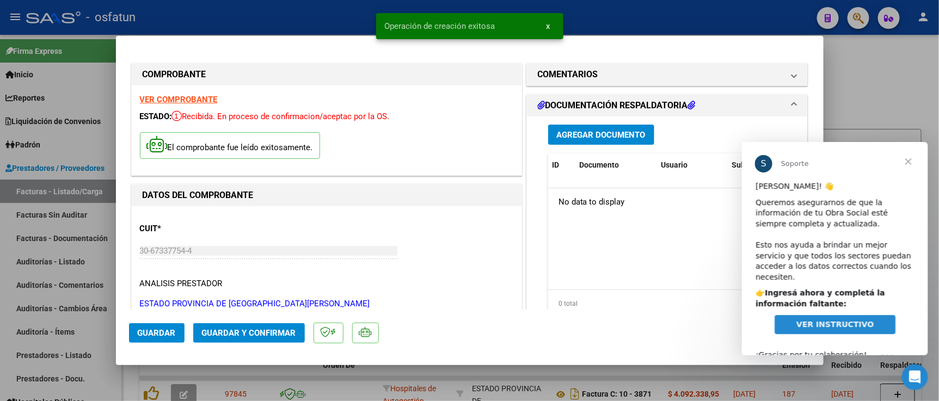
click at [256, 338] on span "Guardar y Confirmar" at bounding box center [249, 333] width 94 height 10
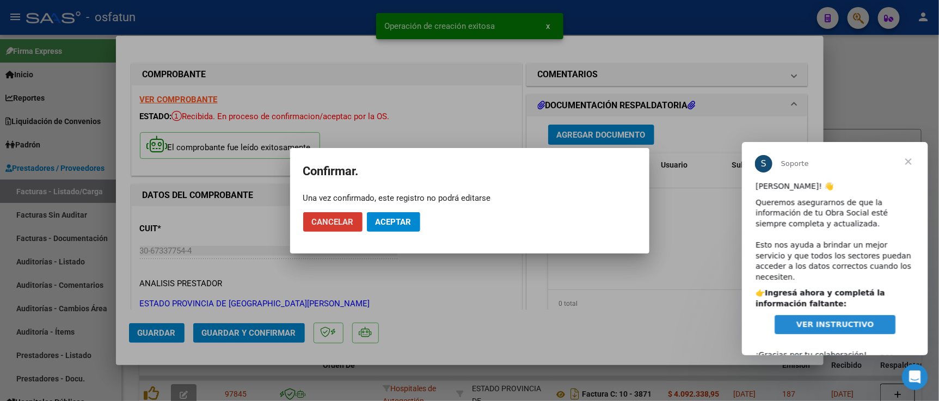
drag, startPoint x: 432, startPoint y: 227, endPoint x: 391, endPoint y: 229, distance: 41.4
click at [416, 229] on mat-dialog-actions "Cancelar Aceptar" at bounding box center [469, 222] width 333 height 37
click at [391, 229] on button "Aceptar" at bounding box center [393, 222] width 53 height 20
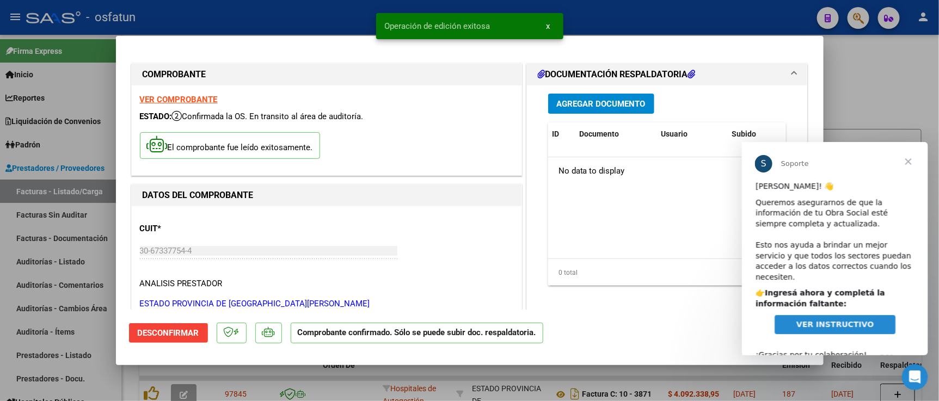
click at [857, 67] on div at bounding box center [469, 200] width 939 height 401
type input "$ 0,00"
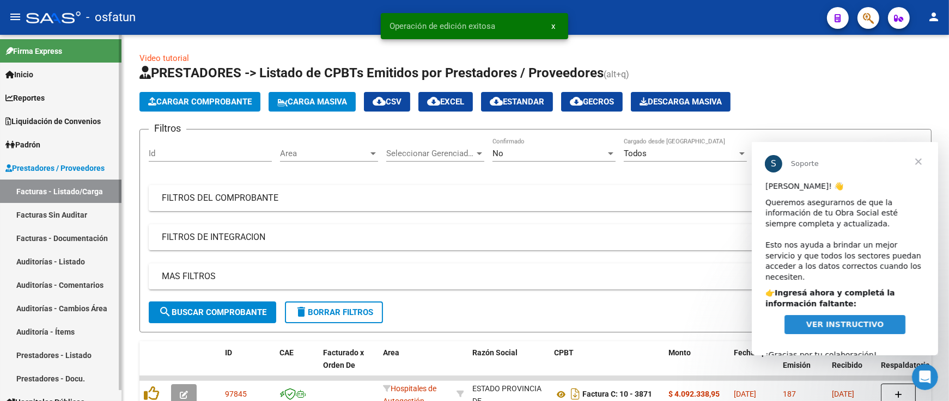
click at [53, 268] on link "Auditorías - Listado" at bounding box center [60, 261] width 121 height 23
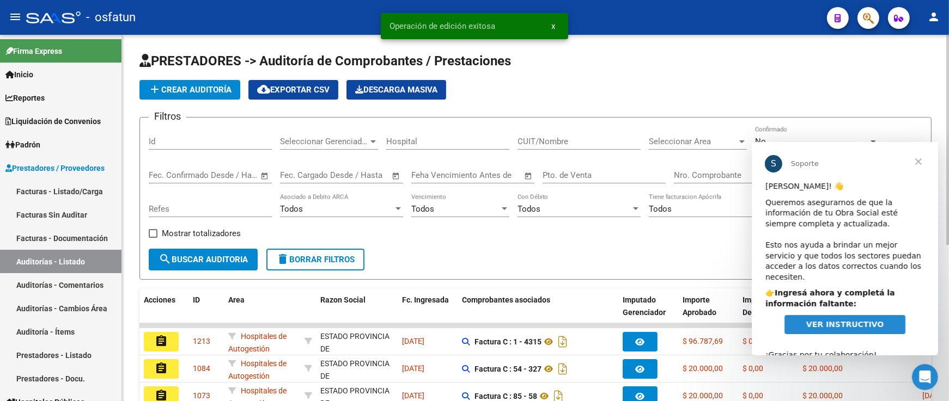
click at [188, 87] on span "add Crear Auditoría" at bounding box center [189, 90] width 83 height 10
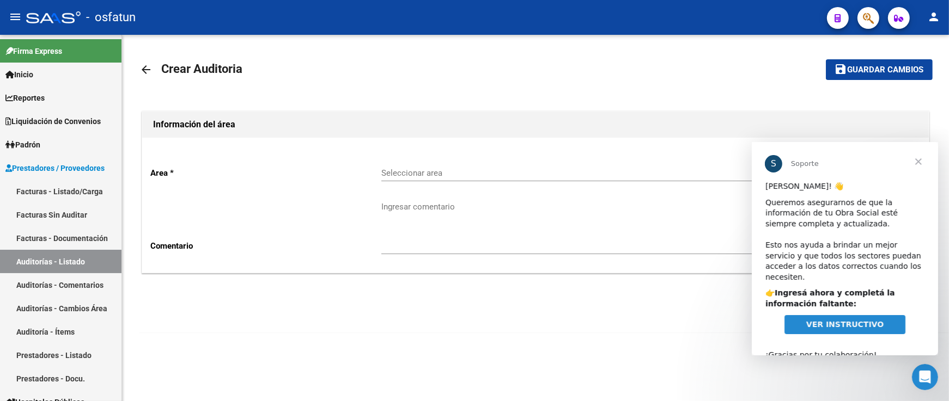
click at [436, 170] on span "Seleccionar area" at bounding box center [642, 173] width 522 height 10
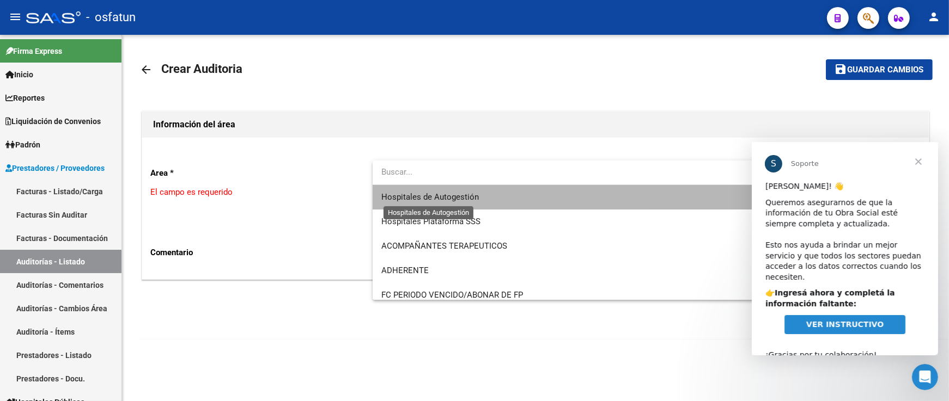
click at [431, 198] on span "Hospitales de Autogestión" at bounding box center [429, 197] width 97 height 10
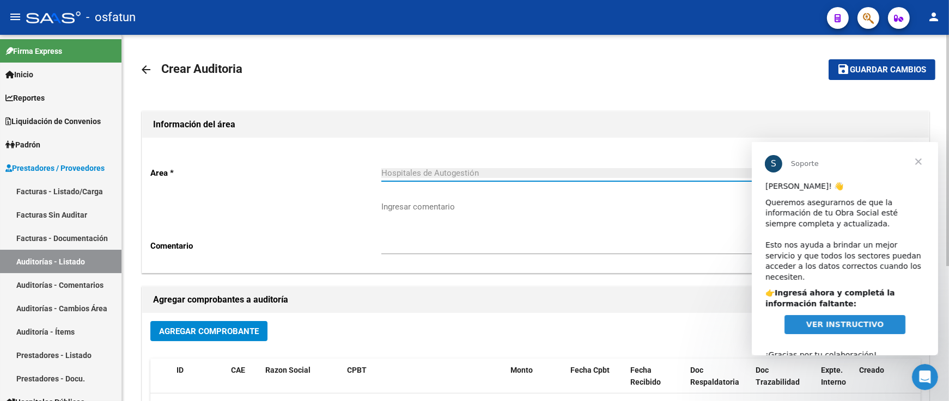
scroll to position [181, 0]
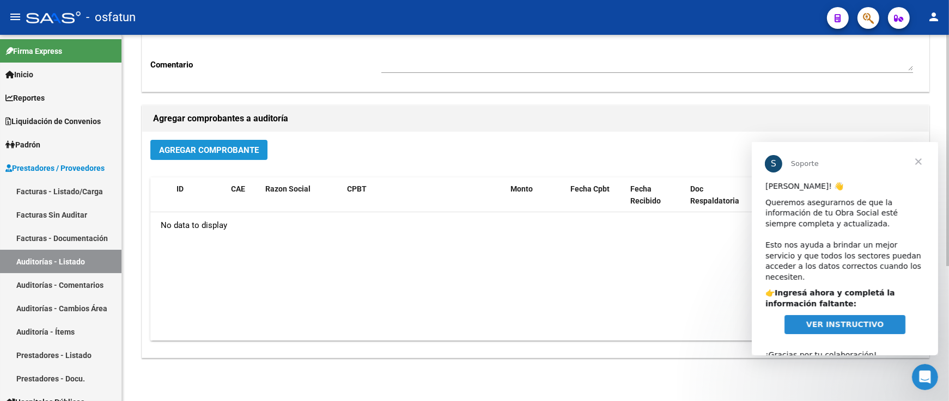
click at [233, 155] on span "Agregar Comprobante" at bounding box center [209, 150] width 100 height 10
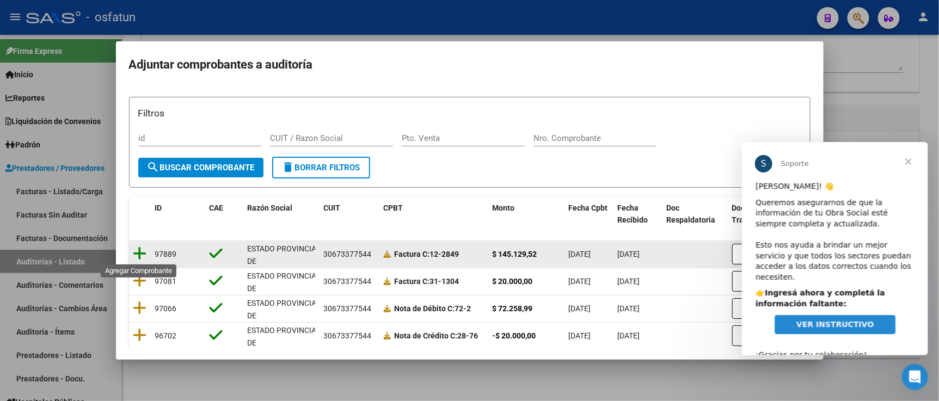
click at [143, 253] on icon at bounding box center [140, 253] width 14 height 15
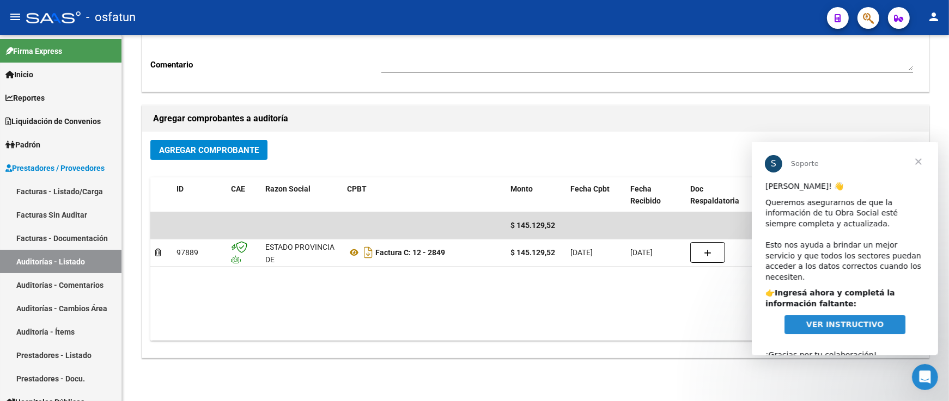
click at [917, 164] on span "Cerrar" at bounding box center [917, 161] width 39 height 39
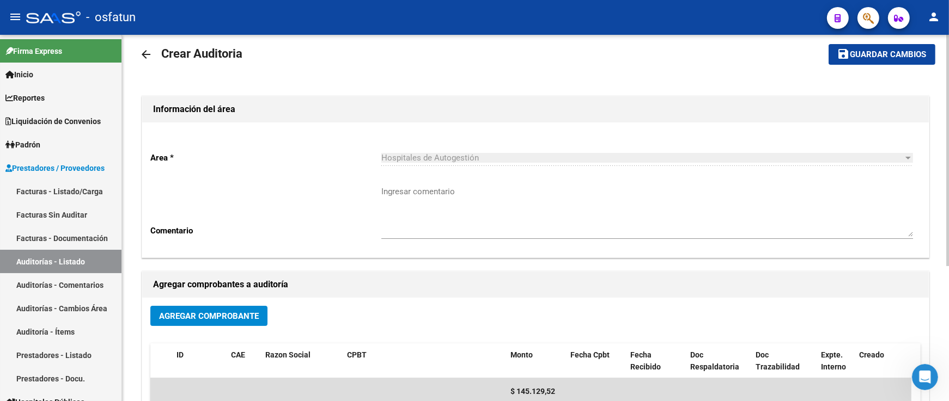
scroll to position [0, 0]
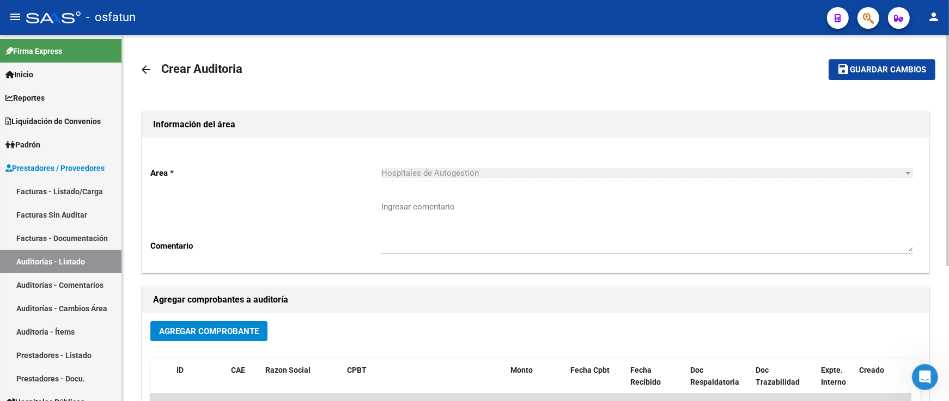
click at [846, 74] on mat-icon "save" at bounding box center [843, 69] width 13 height 13
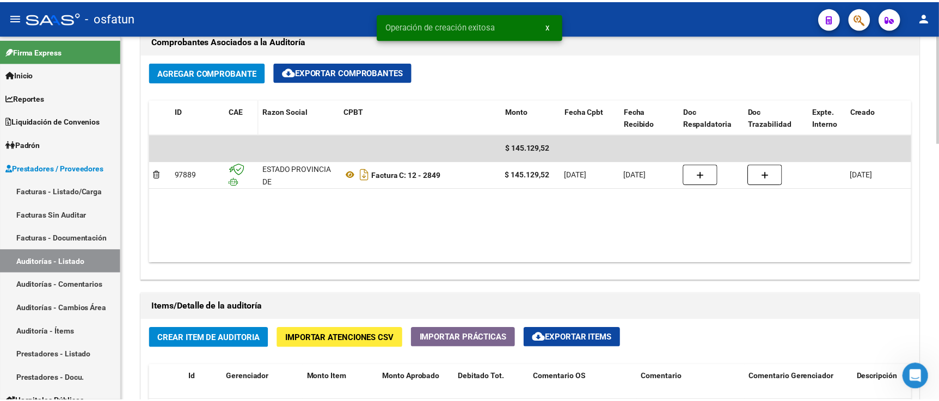
scroll to position [726, 0]
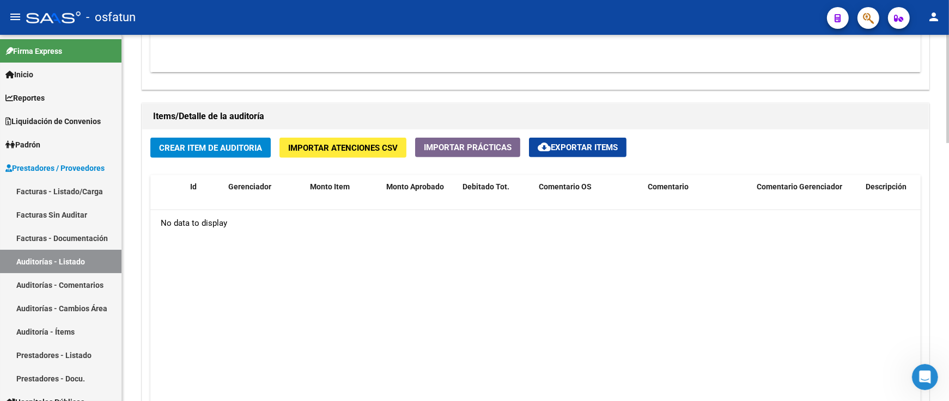
click at [254, 154] on button "Crear Item de Auditoria" at bounding box center [210, 148] width 120 height 20
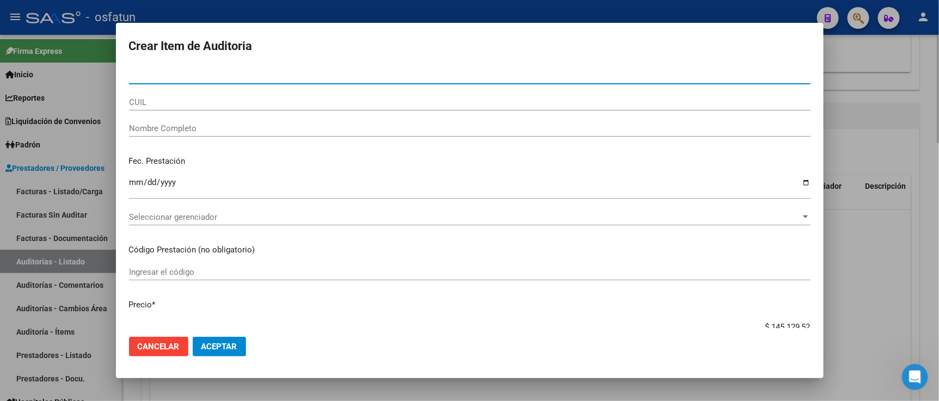
paste input "26302408"
type input "26302408"
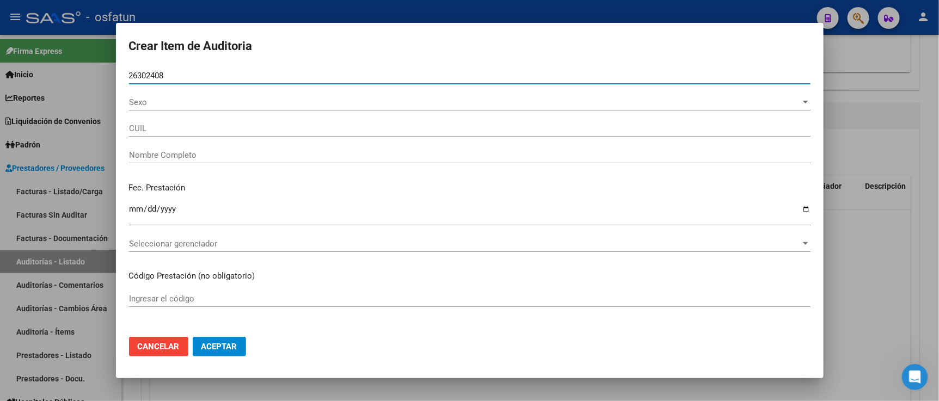
type input "27263024082"
type input "ESCUDERO VERONICA"
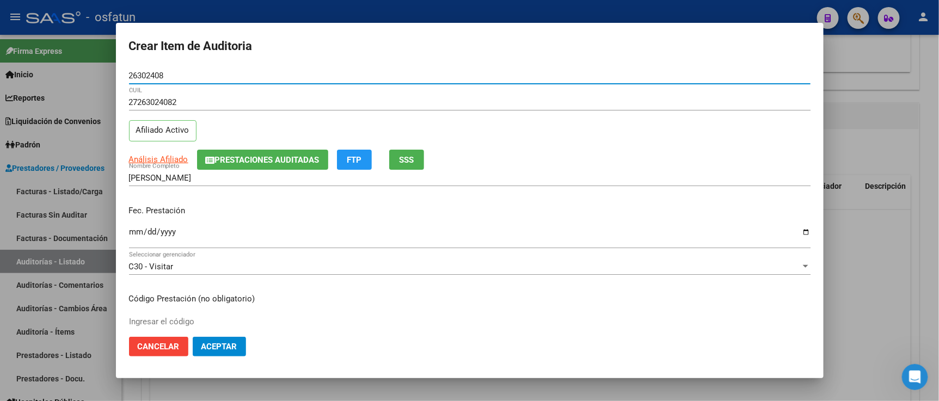
type input "26302408"
click at [133, 236] on input "Ingresar la fecha" at bounding box center [470, 236] width 682 height 17
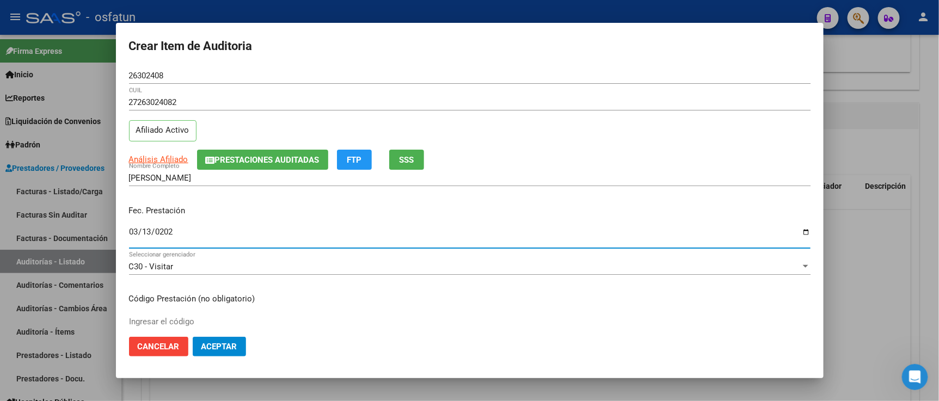
type input "2025-03-13"
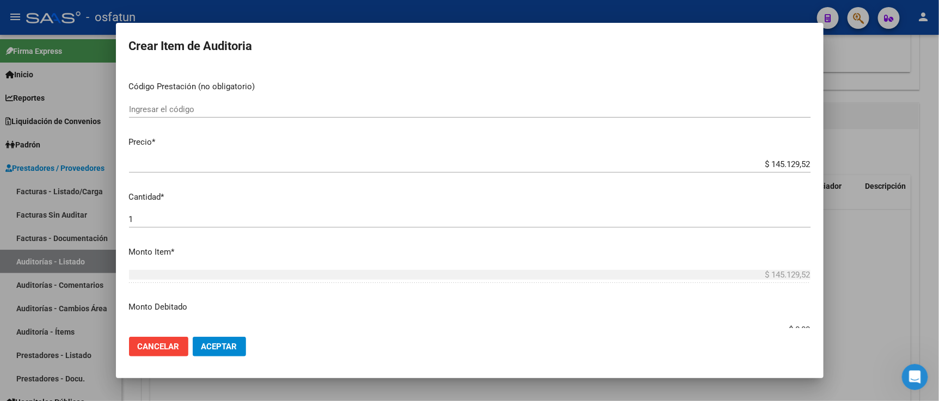
scroll to position [242, 0]
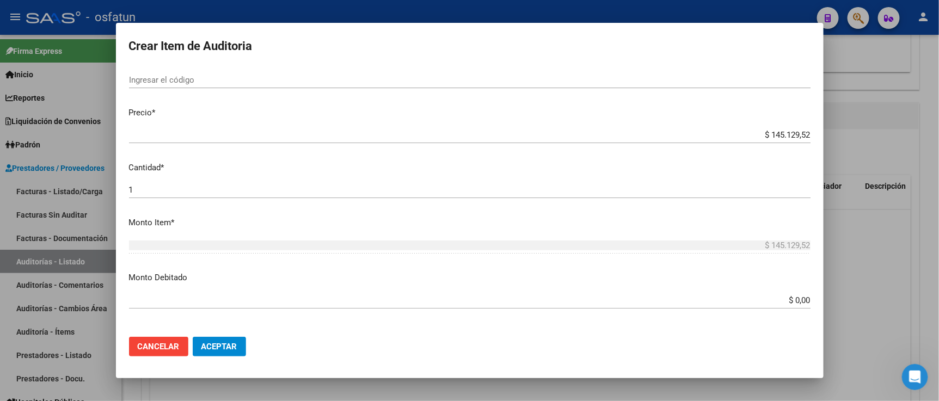
drag, startPoint x: 737, startPoint y: 146, endPoint x: 741, endPoint y: 138, distance: 8.3
click at [741, 139] on div "$ 145.129,52 Ingresar el precio" at bounding box center [470, 140] width 682 height 27
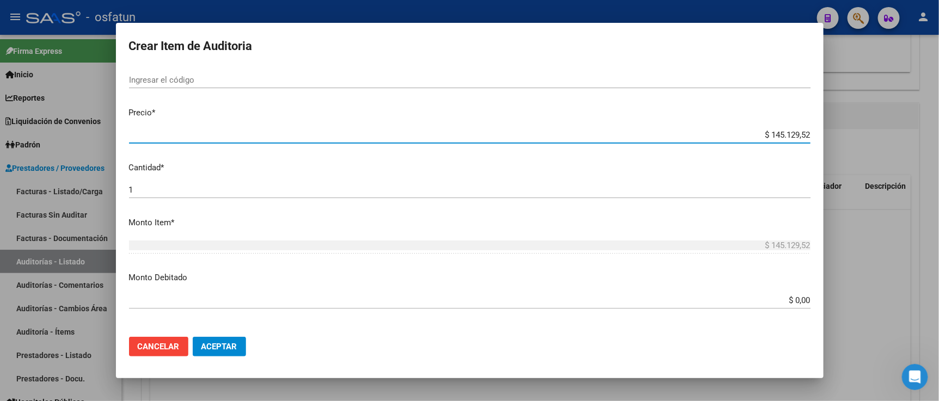
drag, startPoint x: 731, startPoint y: 132, endPoint x: 924, endPoint y: 145, distance: 193.2
click at [924, 145] on div "Crear Item de Auditoria 26302408 Nro Documento 27263024082 CUIL Afiliado Activo…" at bounding box center [469, 200] width 939 height 401
paste input "17866,3"
type input "$ 17.866,32"
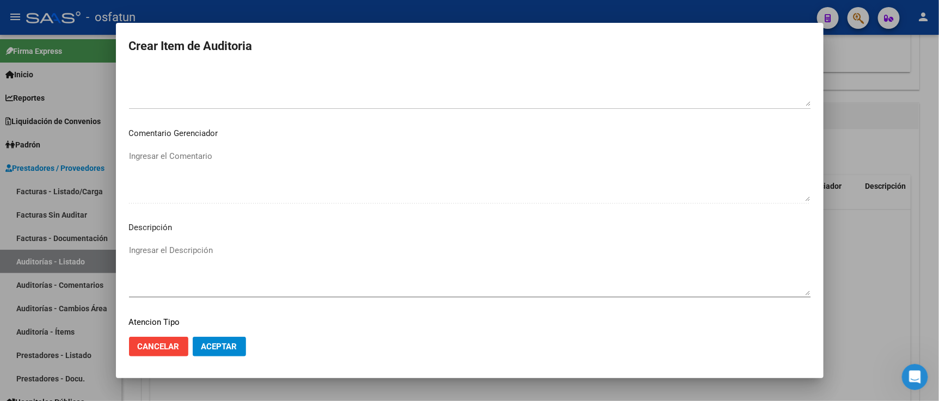
scroll to position [719, 0]
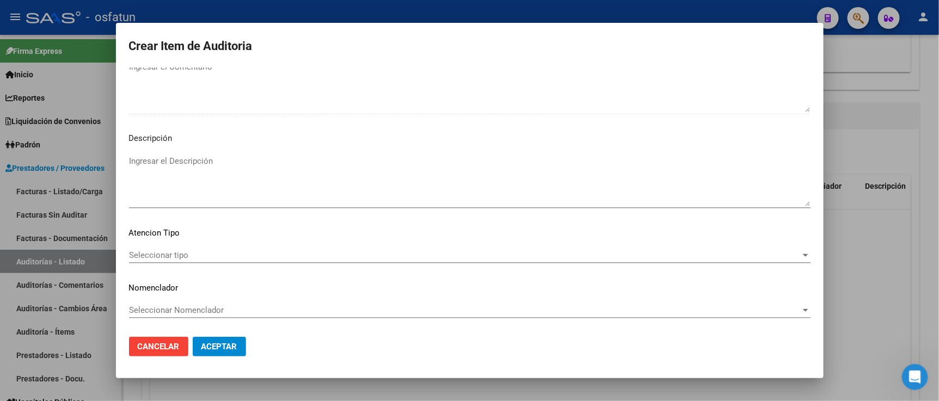
type input "$ 17.866,32"
click at [151, 241] on mat-dialog-content "26302408 Nro Documento 27263024082 CUIL Afiliado Activo Análisis Afiliado Prest…" at bounding box center [470, 198] width 708 height 261
click at [151, 251] on span "Seleccionar tipo" at bounding box center [465, 256] width 672 height 10
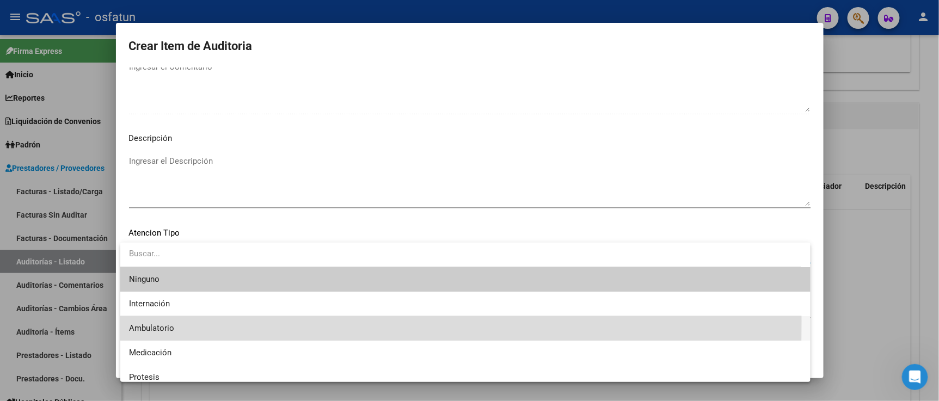
drag, startPoint x: 162, startPoint y: 321, endPoint x: 165, endPoint y: 313, distance: 9.3
click at [162, 320] on span "Ambulatorio" at bounding box center [465, 328] width 673 height 25
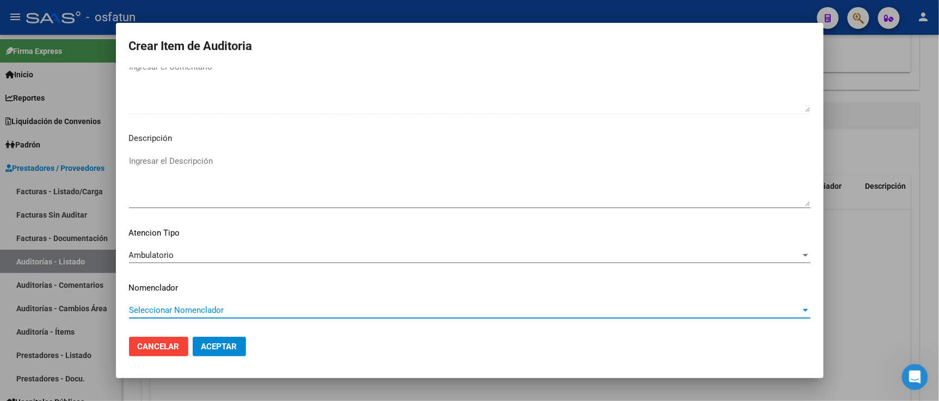
click at [165, 313] on span "Seleccionar Nomenclador" at bounding box center [465, 311] width 672 height 10
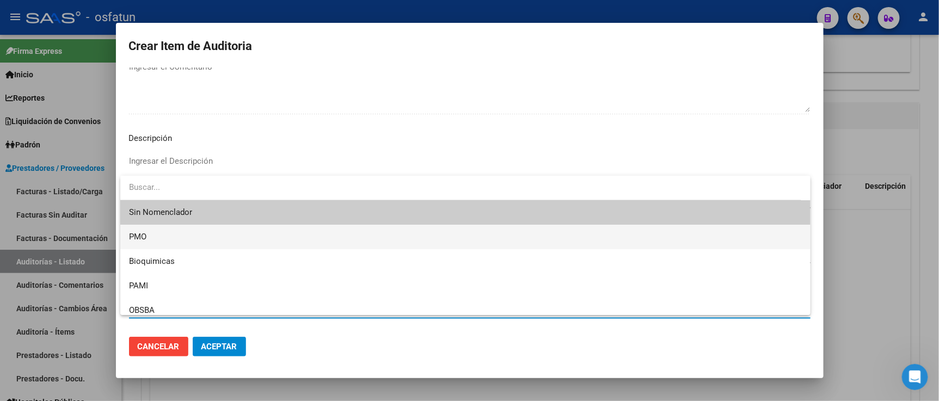
click at [156, 241] on span "PMO" at bounding box center [465, 237] width 673 height 25
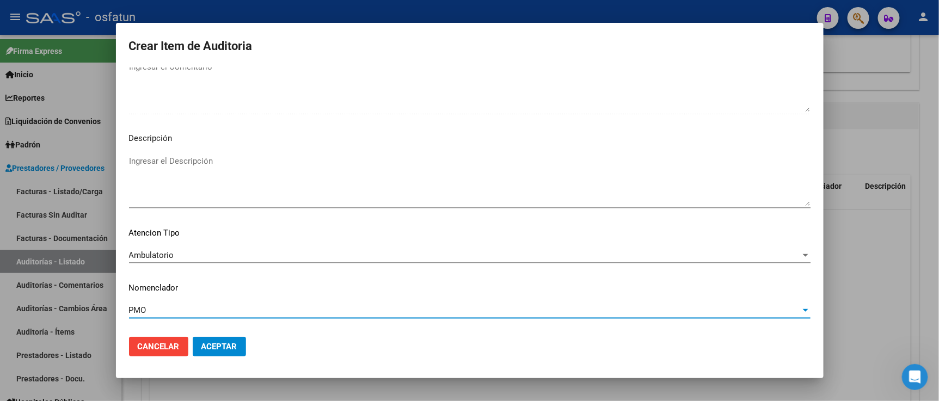
click at [207, 334] on mat-dialog-actions "Cancelar Aceptar" at bounding box center [470, 346] width 682 height 37
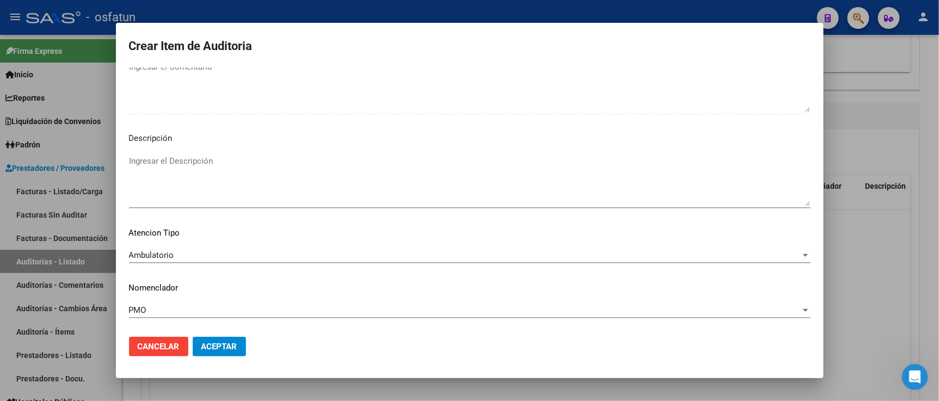
click at [210, 342] on span "Aceptar" at bounding box center [220, 347] width 36 height 10
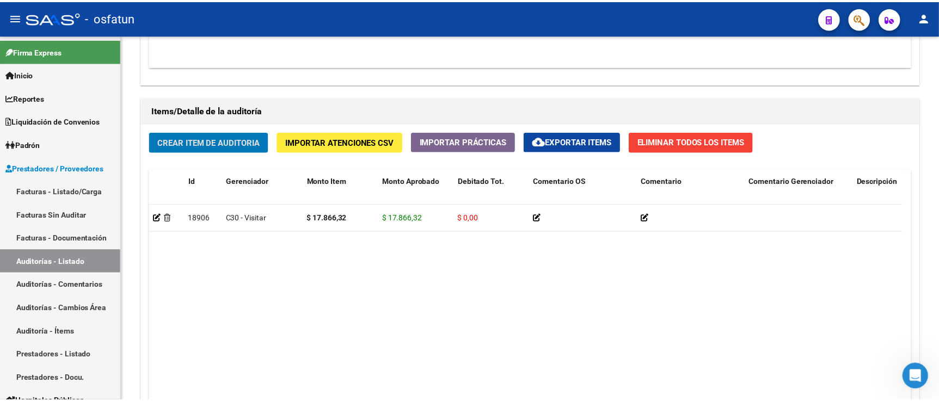
scroll to position [726, 0]
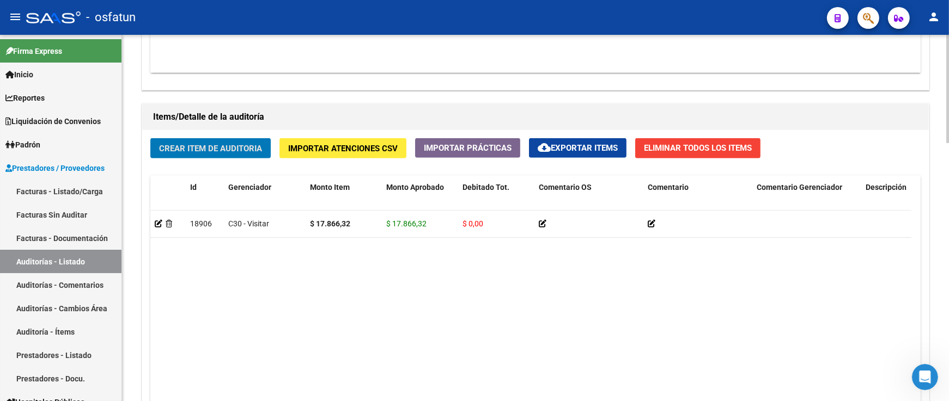
click at [233, 147] on span "Crear Item de Auditoria" at bounding box center [210, 149] width 103 height 10
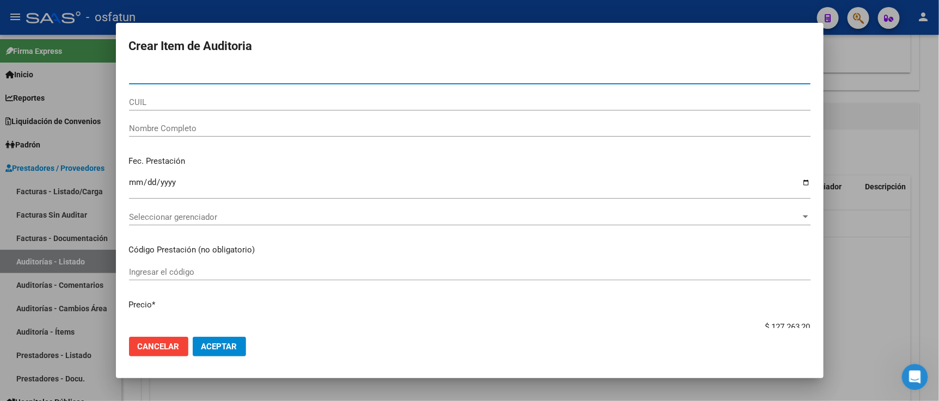
paste input "55150319"
type input "55150319"
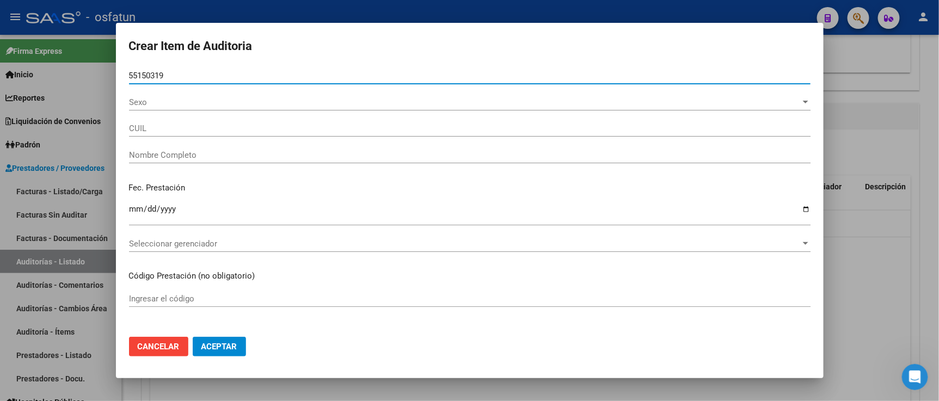
type input "23551503194"
type input "CALDERON VEGA AZUL BRIANNA"
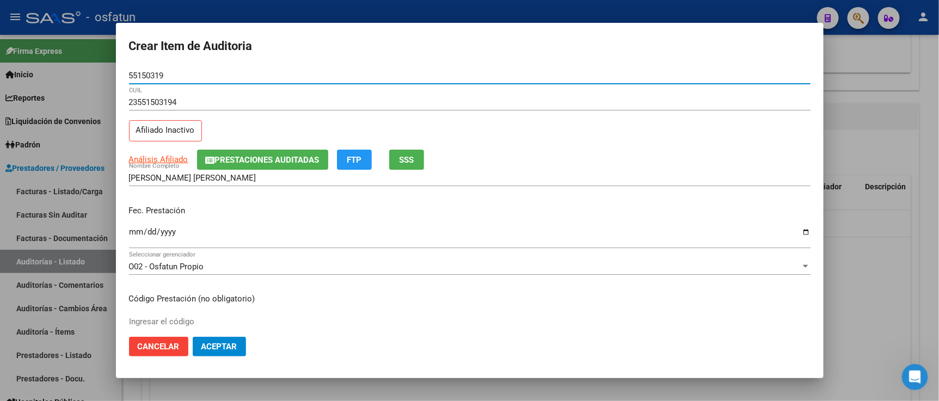
type input "55150319"
click at [139, 230] on input "Ingresar la fecha" at bounding box center [470, 236] width 682 height 17
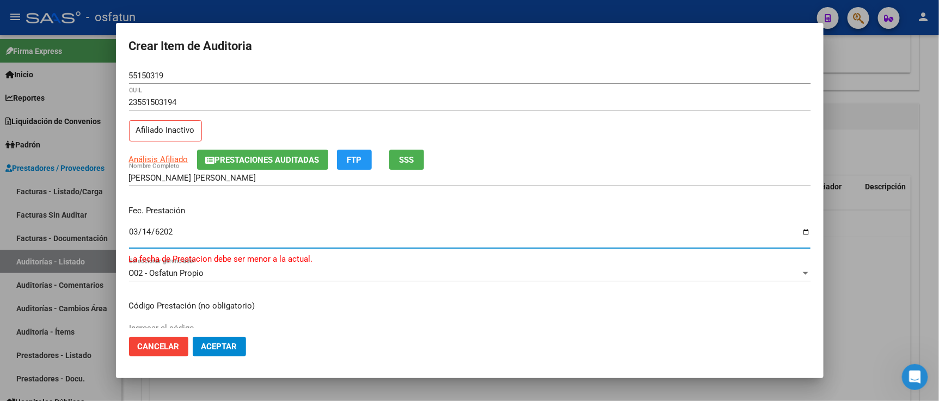
type input "2025-03-14"
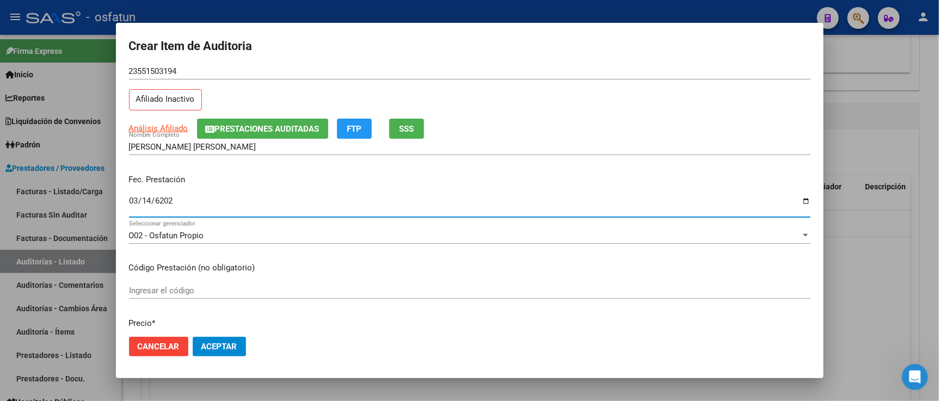
scroll to position [60, 0]
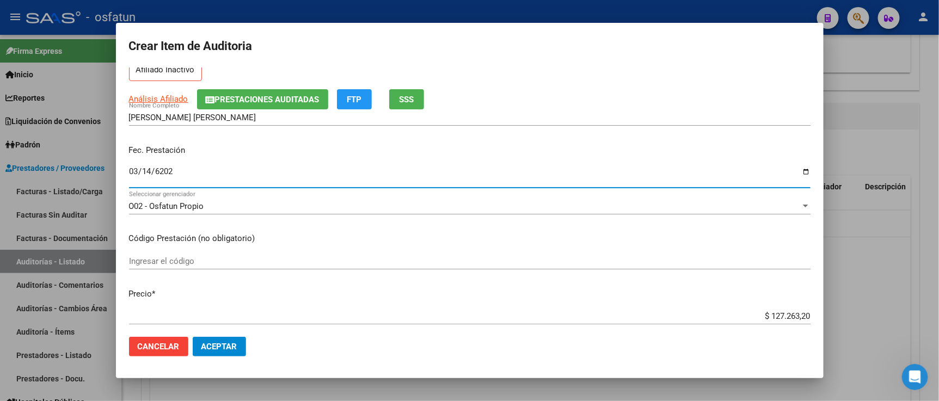
click at [215, 266] on input "Ingresar el código" at bounding box center [470, 262] width 682 height 10
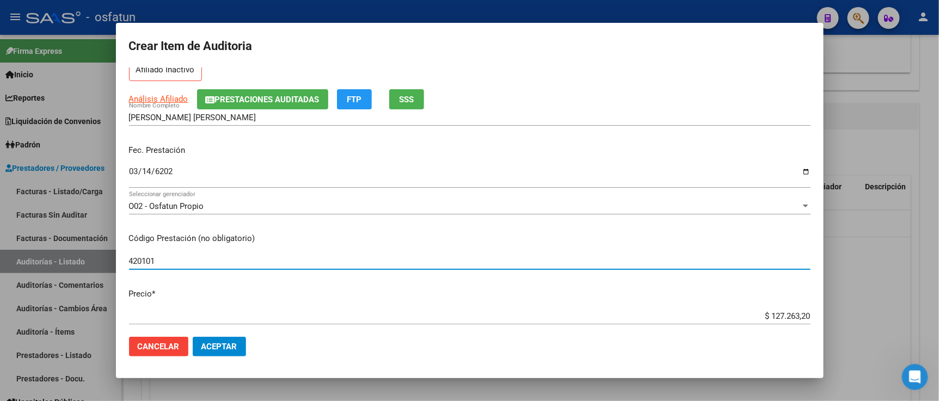
type input "420101"
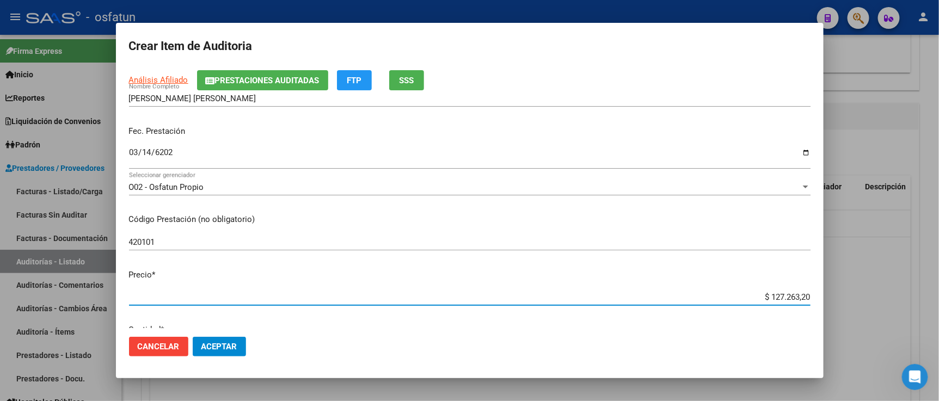
drag, startPoint x: 735, startPoint y: 318, endPoint x: 852, endPoint y: 308, distance: 116.9
click at [874, 319] on div "Crear Item de Auditoria 55150319 Nro Documento 23551503194 CUIL Afiliado Inacti…" at bounding box center [469, 200] width 939 height 401
paste input "17866,32"
type input "$ 17.866,32"
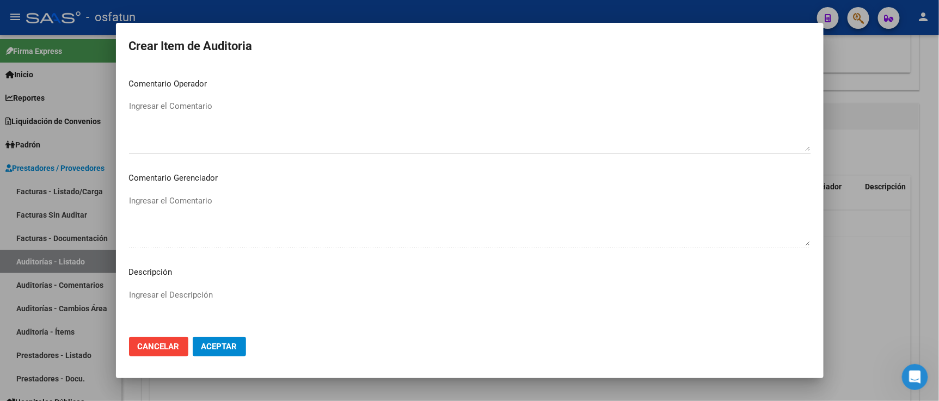
scroll to position [719, 0]
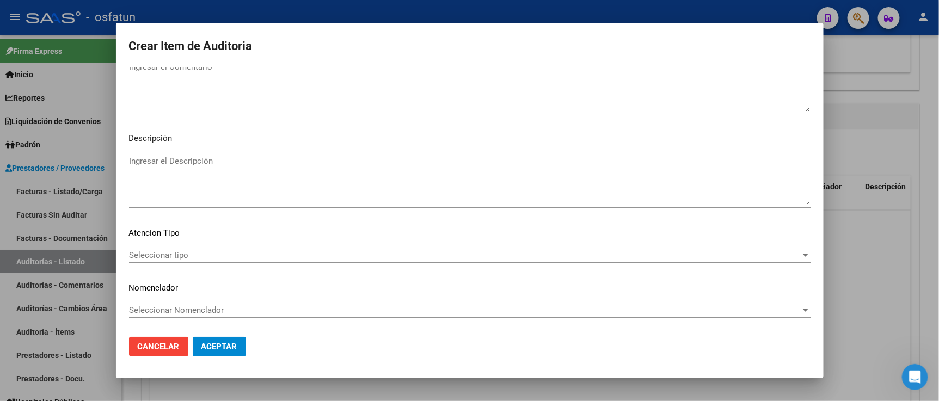
type input "$ 17.866,32"
click at [189, 254] on span "Seleccionar tipo" at bounding box center [465, 256] width 672 height 10
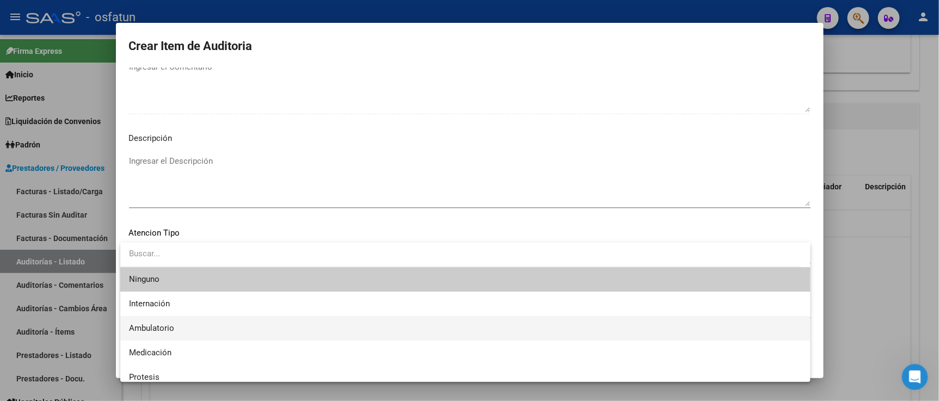
click at [168, 321] on span "Ambulatorio" at bounding box center [465, 328] width 673 height 25
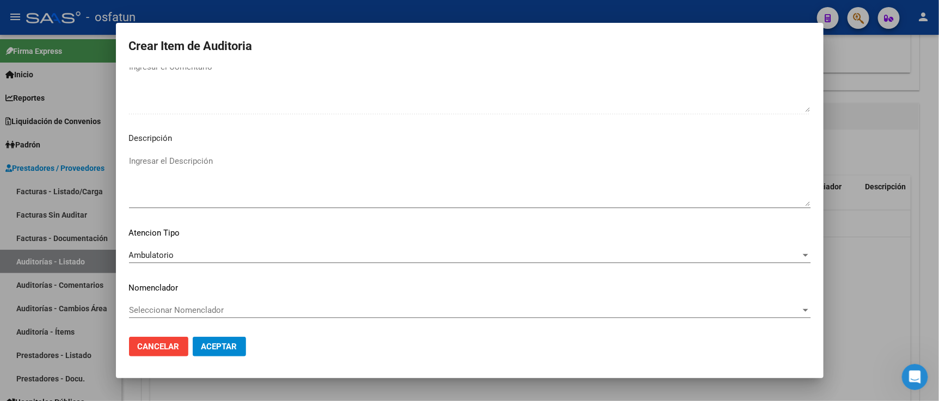
click at [167, 303] on div "Seleccionar Nomenclador Seleccionar Nomenclador" at bounding box center [470, 310] width 682 height 16
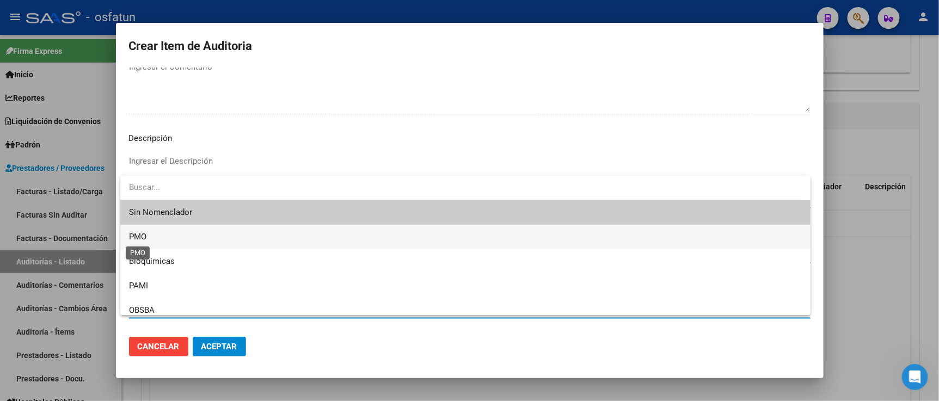
click at [138, 240] on span "PMO" at bounding box center [137, 237] width 17 height 10
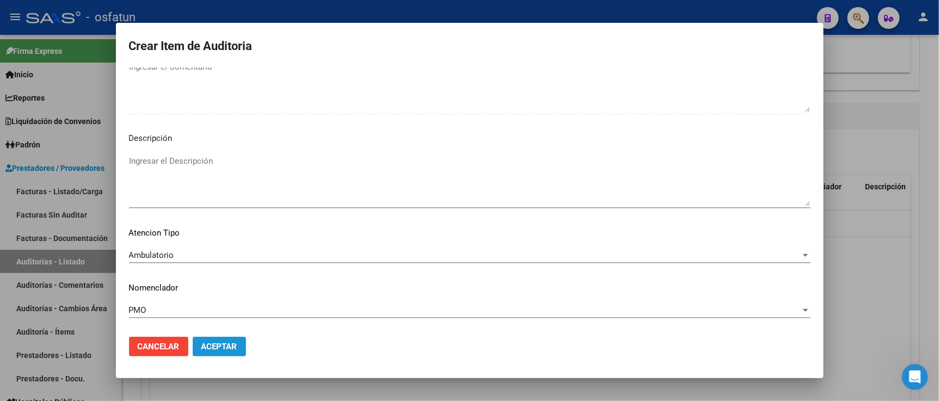
click at [216, 351] on span "Aceptar" at bounding box center [220, 347] width 36 height 10
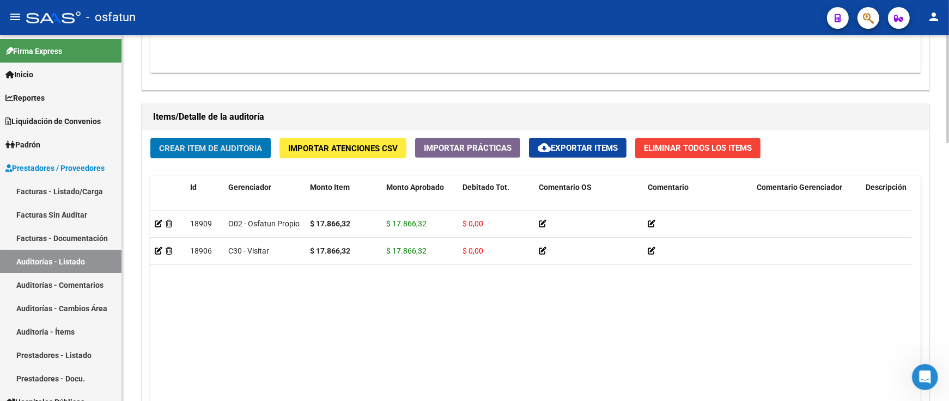
click at [216, 158] on button "Crear Item de Auditoria" at bounding box center [210, 148] width 120 height 20
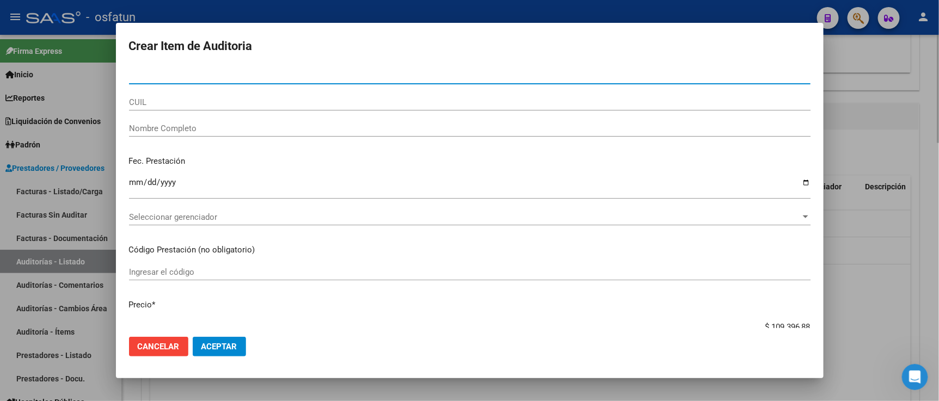
paste input "55150318"
type input "55150318"
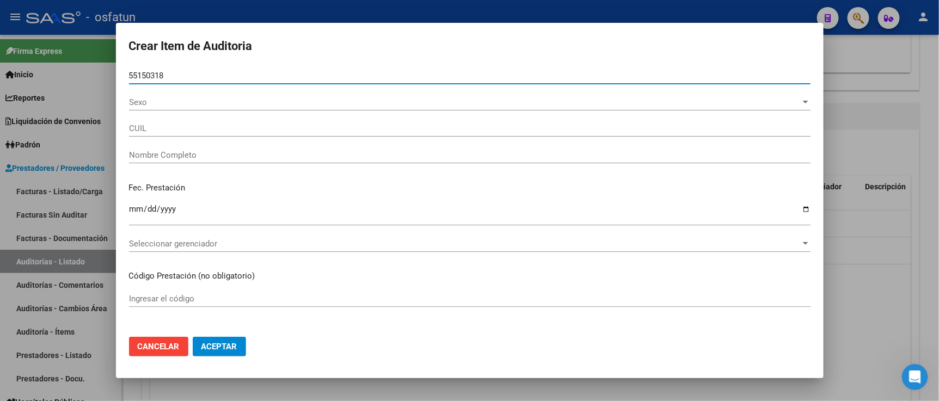
type input "27551503181"
type input "CALDERON VEGA MIA AYMARA"
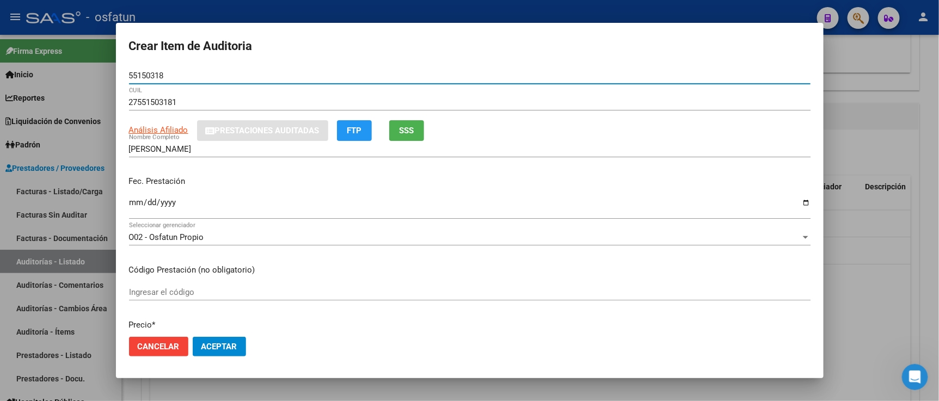
type input "55150318"
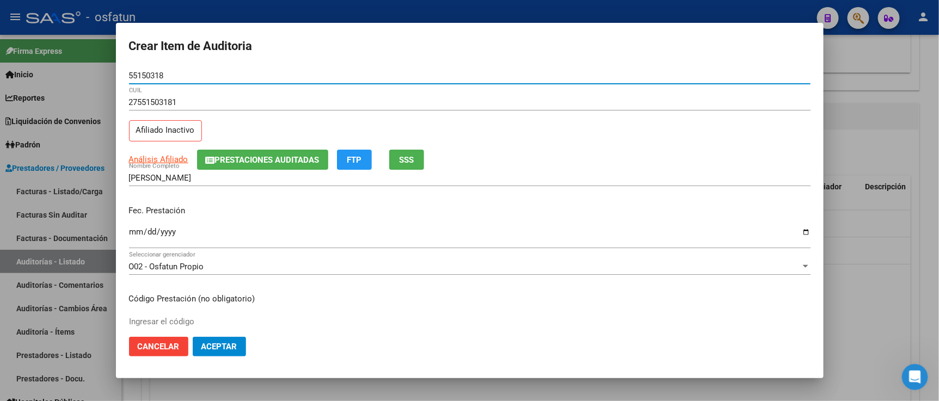
click at [129, 236] on input "Ingresar la fecha" at bounding box center [470, 236] width 682 height 17
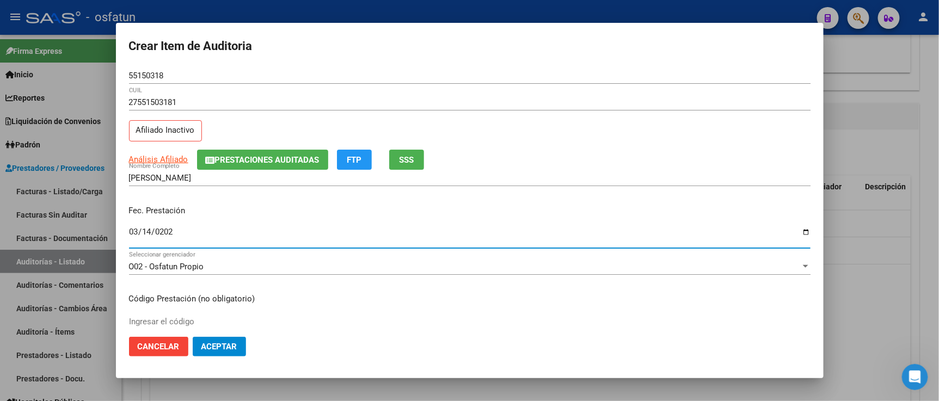
type input "2025-03-14"
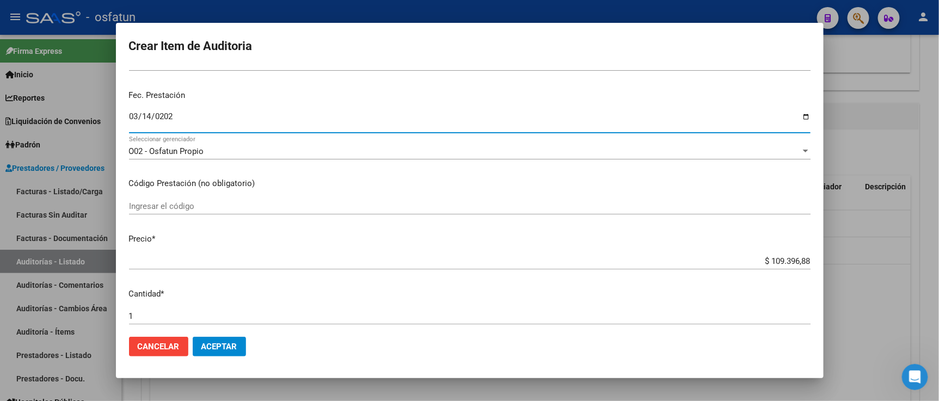
scroll to position [121, 0]
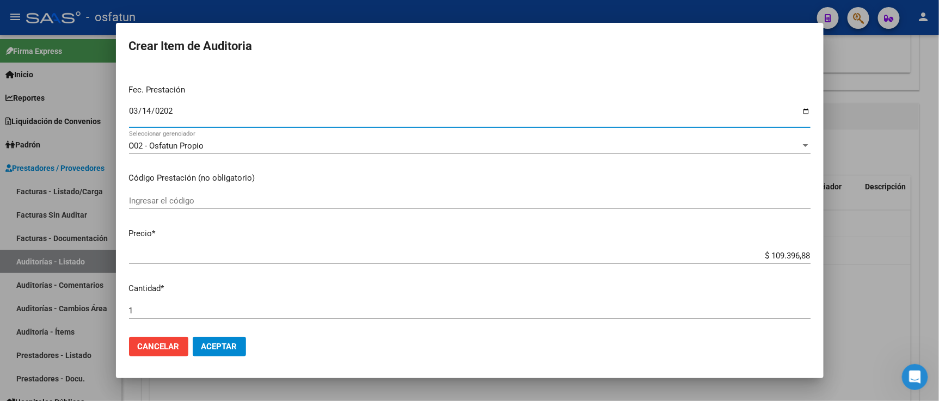
click at [246, 203] on input "Ingresar el código" at bounding box center [470, 201] width 682 height 10
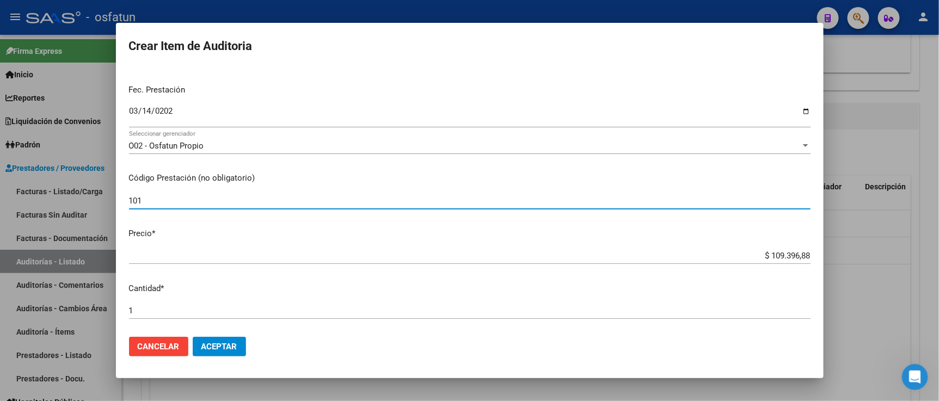
type input "101"
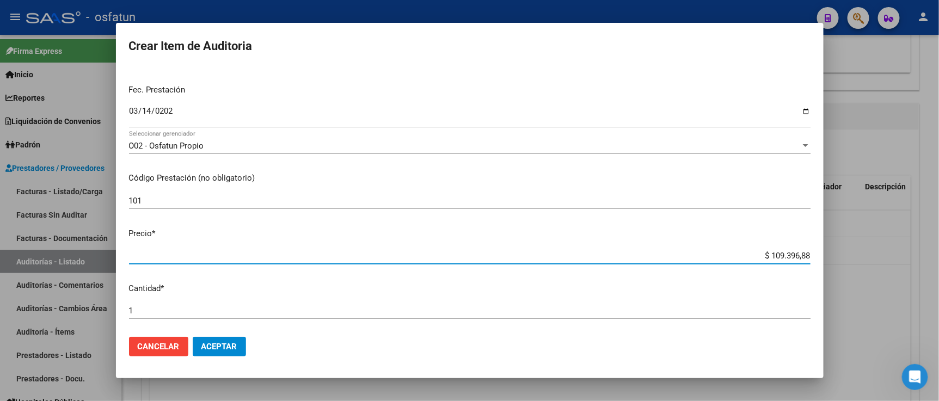
drag, startPoint x: 680, startPoint y: 251, endPoint x: 863, endPoint y: 255, distance: 183.0
click at [864, 255] on div "Crear Item de Auditoria 55150318 Nro Documento 27551503181 CUIL Afiliado Inacti…" at bounding box center [469, 200] width 939 height 401
paste input "21971,44"
type input "$ 21.971,44"
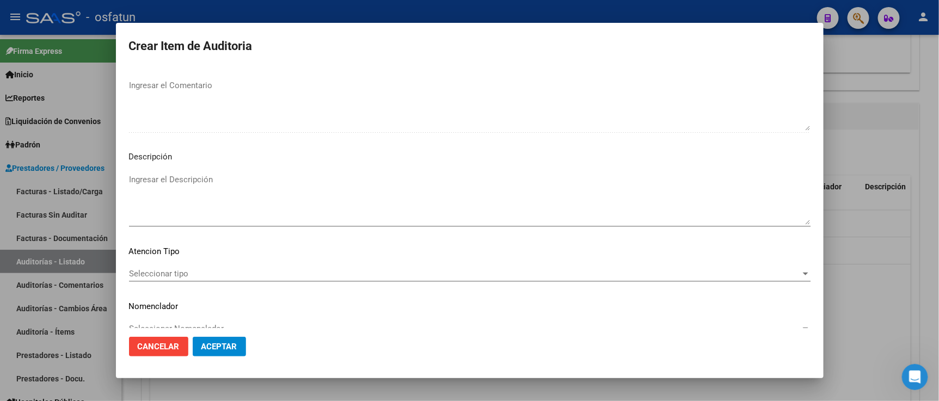
scroll to position [719, 0]
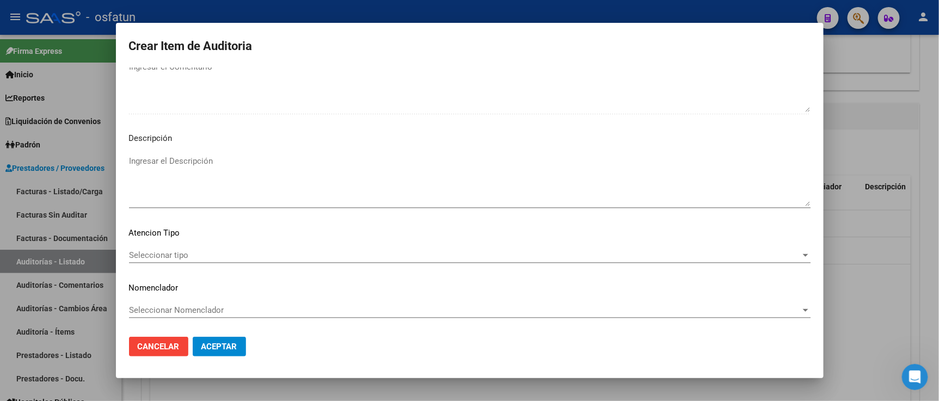
type input "$ 21.971,44"
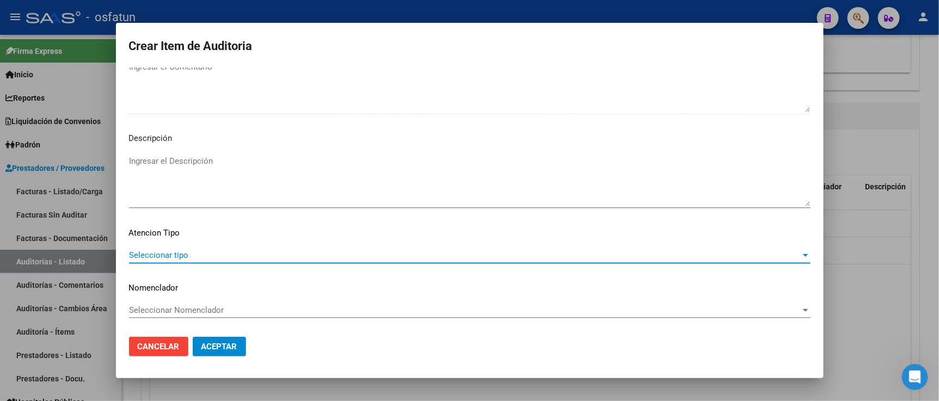
click at [180, 262] on div "Seleccionar tipo Seleccionar tipo" at bounding box center [470, 255] width 682 height 16
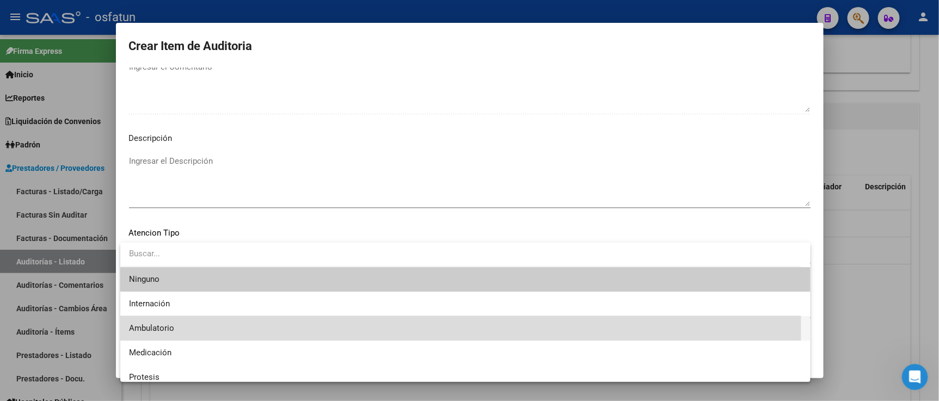
click at [198, 328] on span "Ambulatorio" at bounding box center [465, 328] width 673 height 25
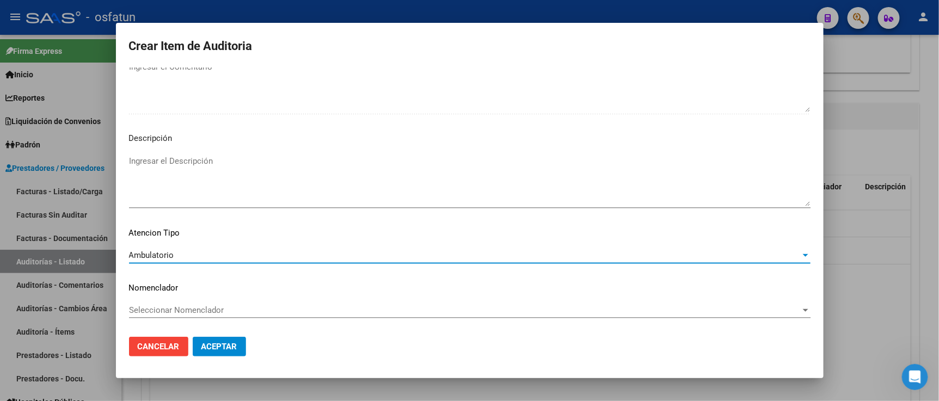
click at [203, 314] on span "Seleccionar Nomenclador" at bounding box center [465, 311] width 672 height 10
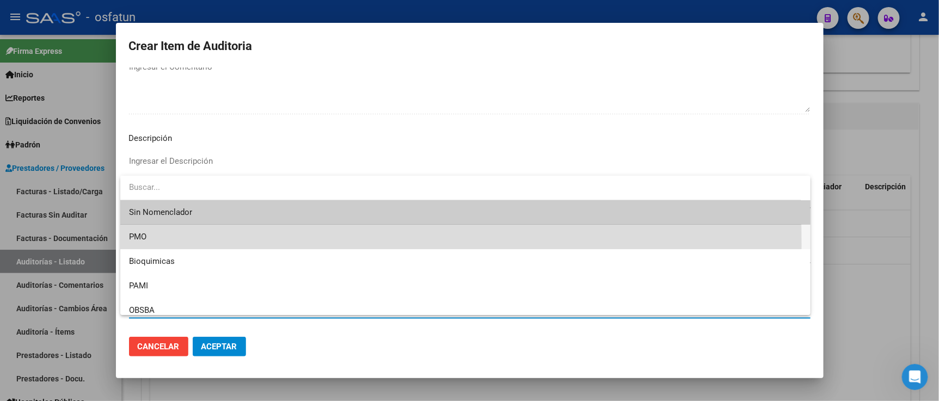
click at [186, 245] on span "PMO" at bounding box center [465, 237] width 673 height 25
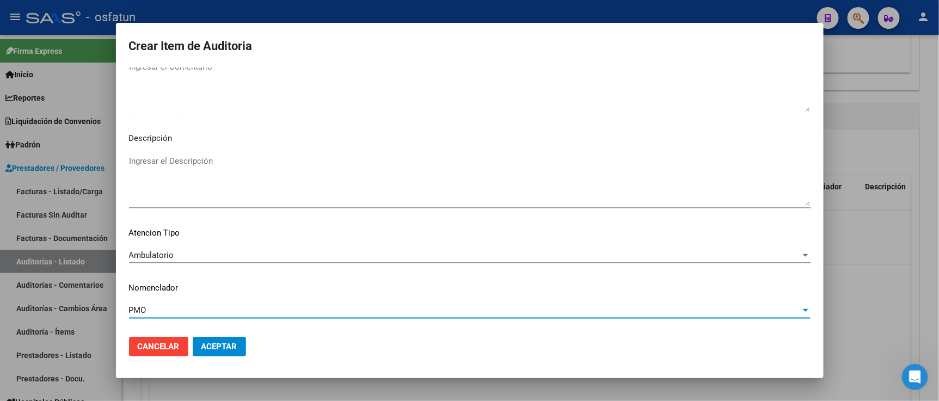
click at [219, 355] on button "Aceptar" at bounding box center [219, 347] width 53 height 20
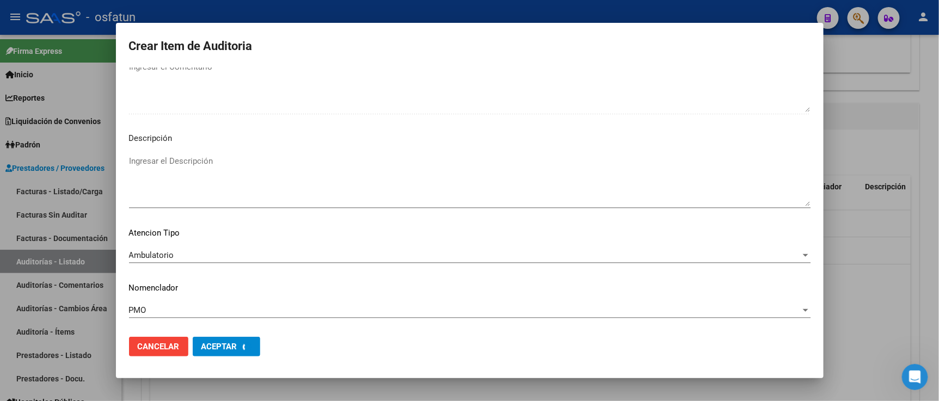
scroll to position [774, 0]
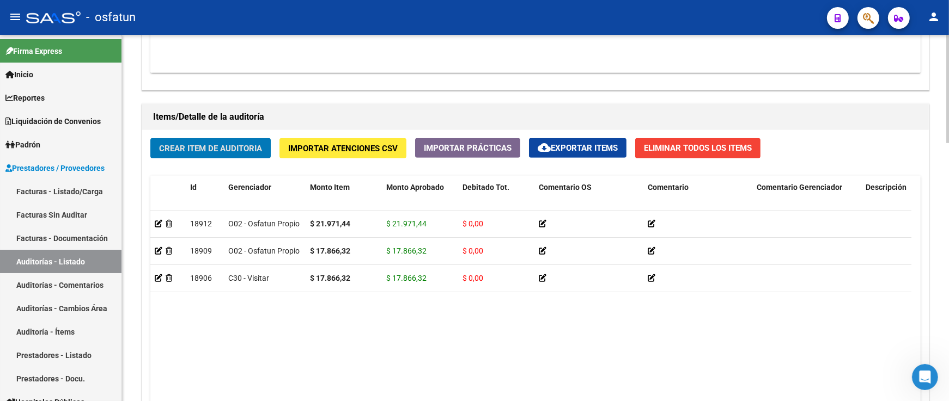
click at [213, 162] on div "Crear Item de Auditoria Importar Atenciones CSV Importar Prácticas cloud_downlo…" at bounding box center [535, 302] width 786 height 344
click at [217, 151] on span "Crear Item de Auditoria" at bounding box center [210, 149] width 103 height 10
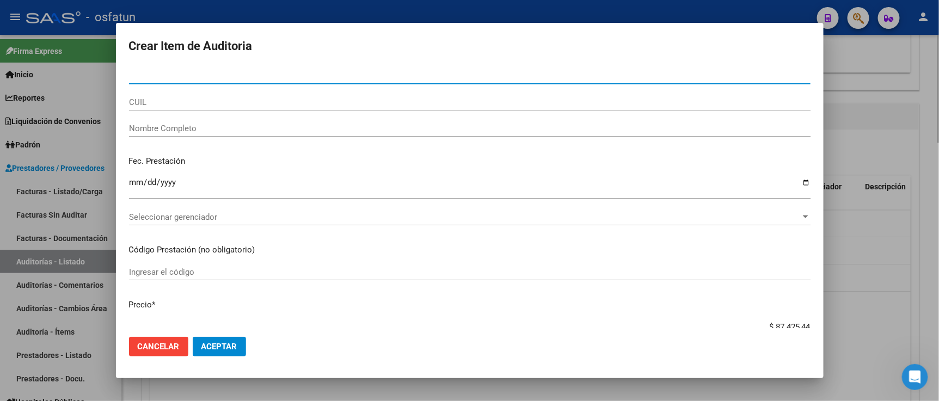
paste input "55150319"
type input "55150319"
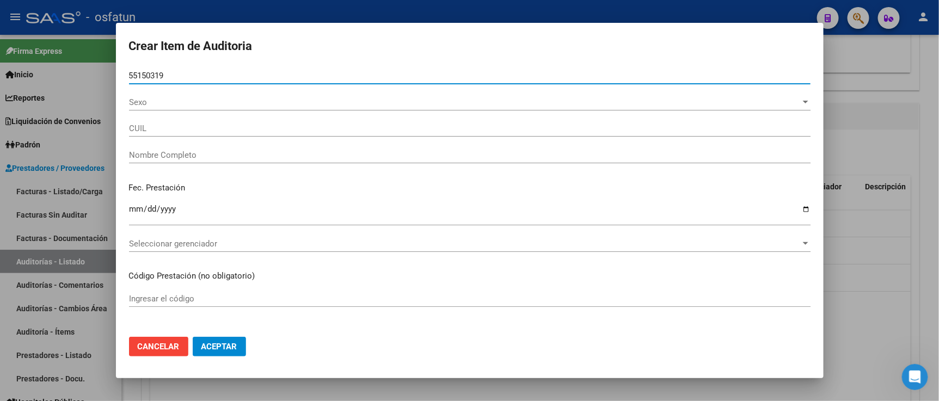
type input "23551503194"
type input "CALDERON VEGA AZUL BRIANNA"
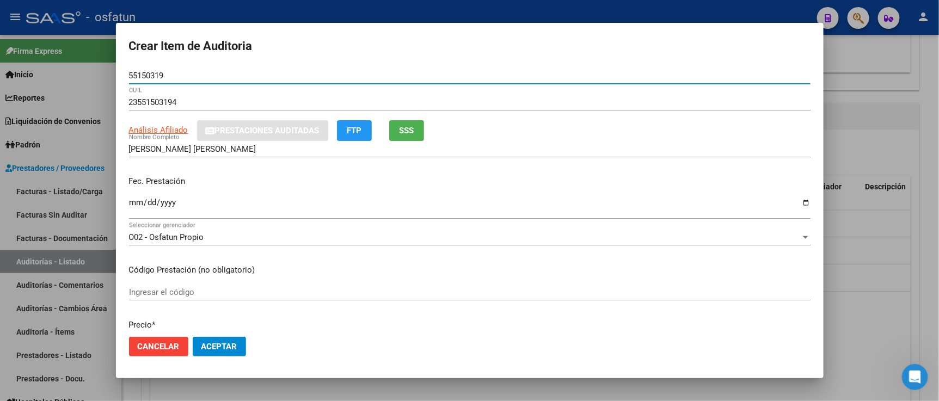
type input "55150319"
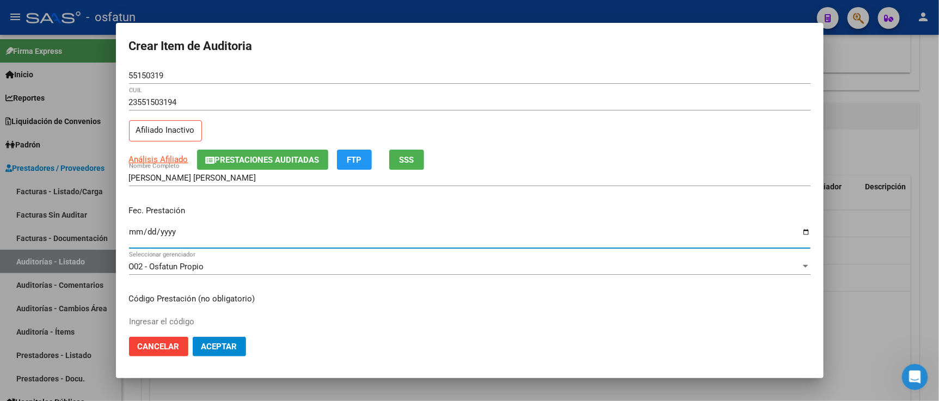
click at [136, 235] on input "Ingresar la fecha" at bounding box center [470, 236] width 682 height 17
type input "2025-03-14"
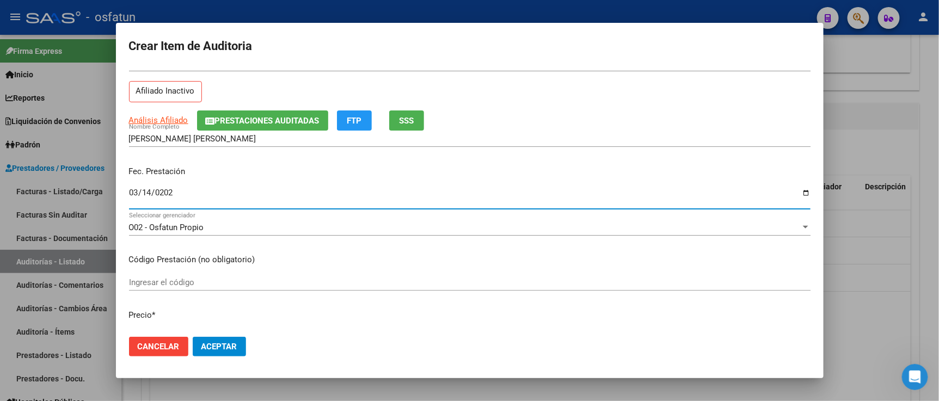
scroll to position [60, 0]
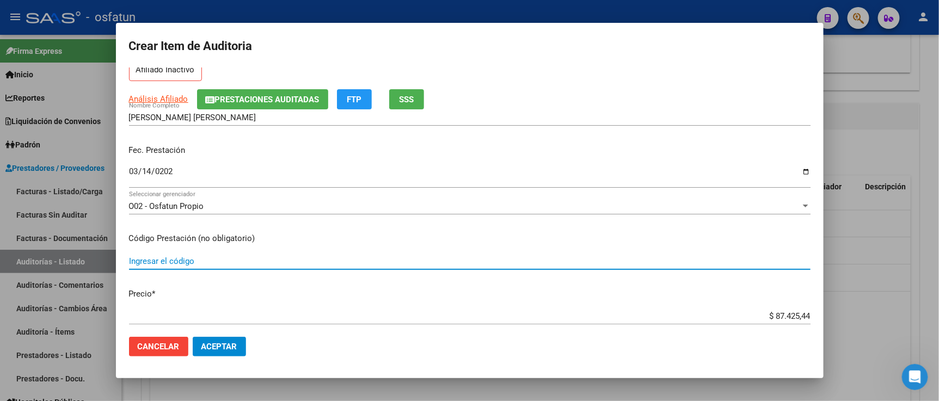
click at [210, 264] on input "Ingresar el código" at bounding box center [470, 262] width 682 height 10
type input "101"
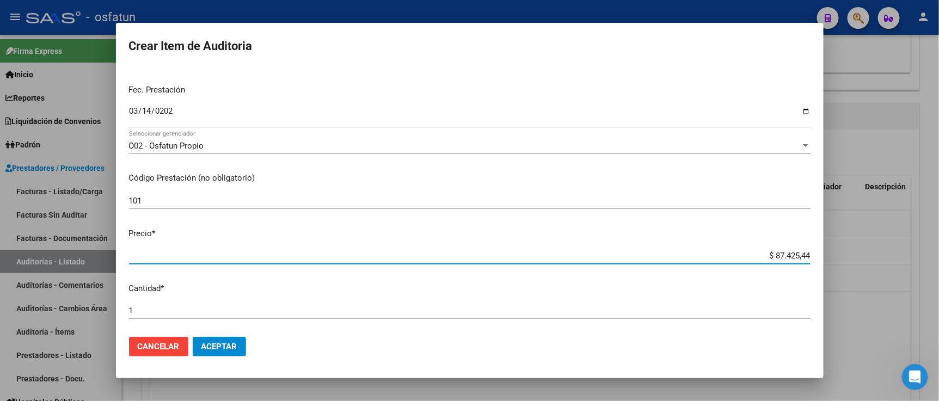
drag, startPoint x: 755, startPoint y: 255, endPoint x: 858, endPoint y: 251, distance: 103.0
click at [858, 252] on div "Crear Item de Auditoria 55150319 Nro Documento 23551503194 CUIL Afiliado Inacti…" at bounding box center [469, 200] width 939 height 401
type input "$ 0,02"
type input "$ 0,27"
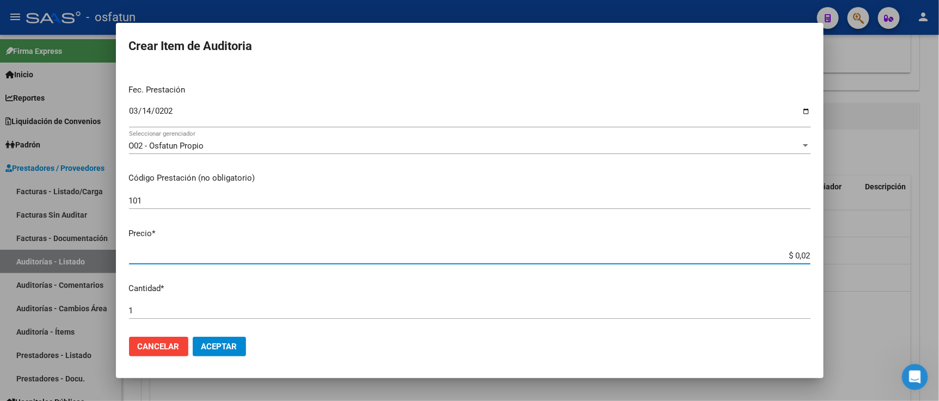
type input "$ 0,27"
type input "$ 2,76"
type input "$ 27,69"
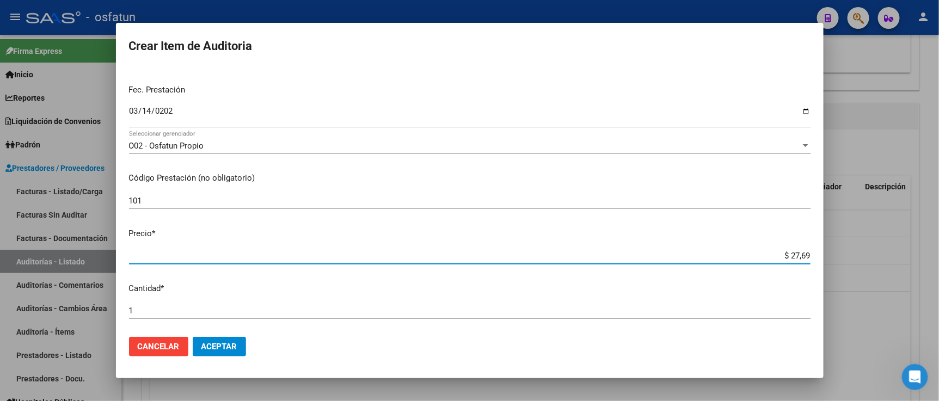
type input "$ 276,92"
type input "$ 2.769,28"
type input "$ 27.692,80"
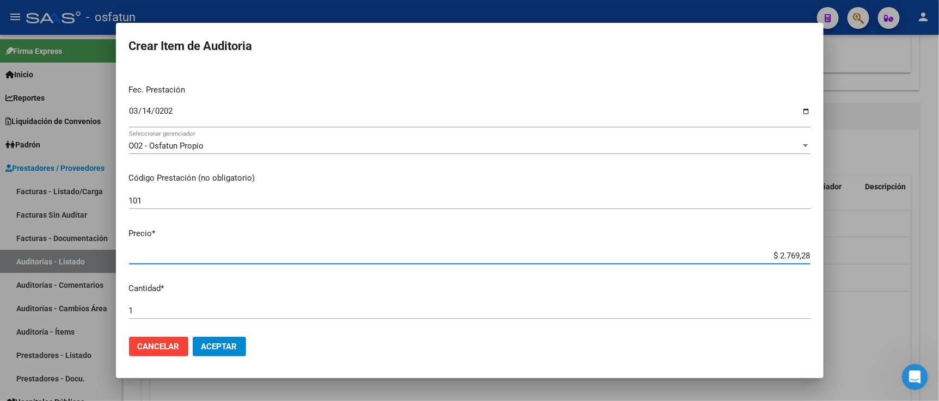
type input "$ 27.692,80"
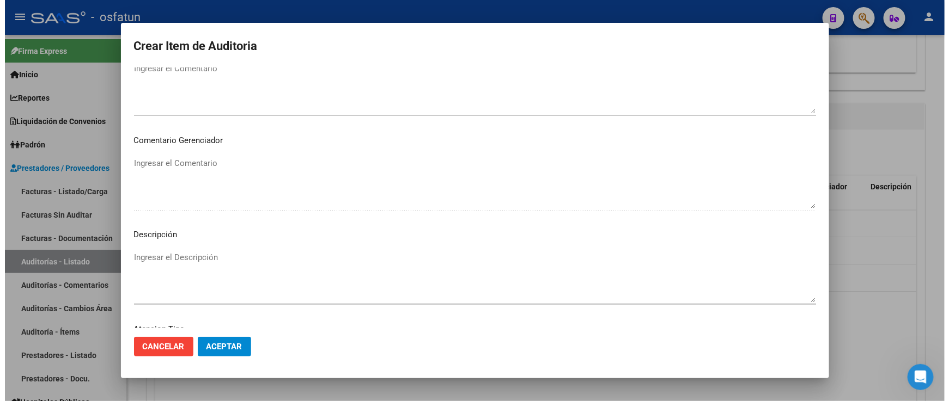
scroll to position [719, 0]
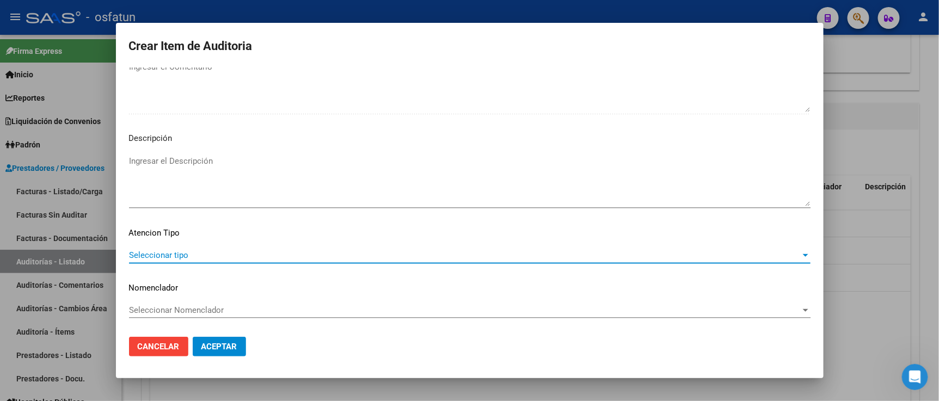
click at [173, 255] on span "Seleccionar tipo" at bounding box center [465, 256] width 672 height 10
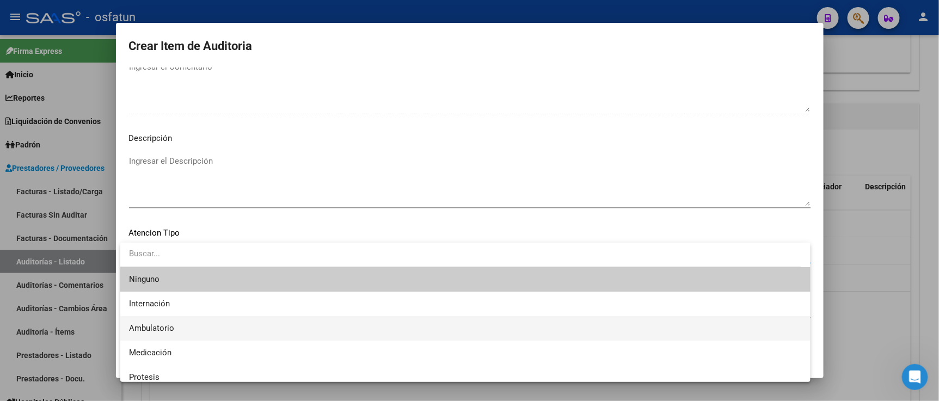
drag, startPoint x: 173, startPoint y: 328, endPoint x: 178, endPoint y: 313, distance: 15.9
click at [175, 327] on span "Ambulatorio" at bounding box center [465, 328] width 673 height 25
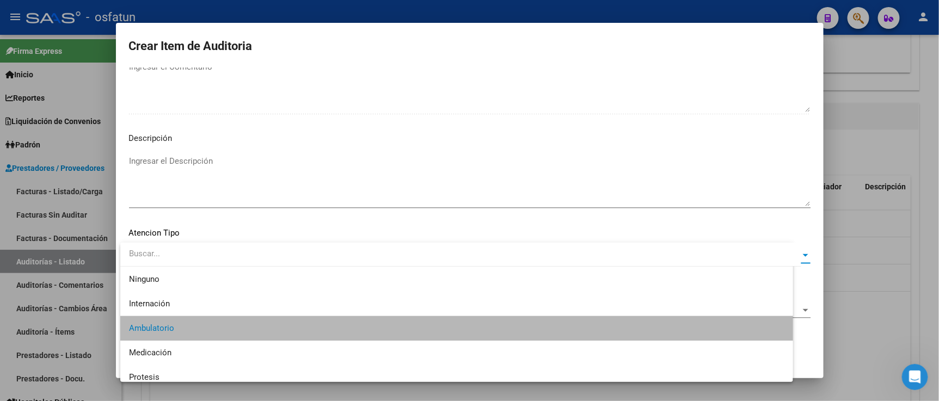
click at [178, 313] on span "Seleccionar Nomenclador" at bounding box center [465, 311] width 672 height 10
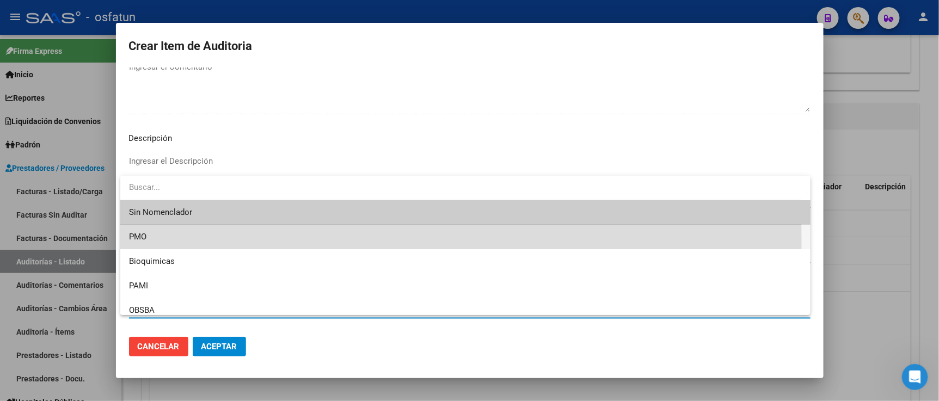
click at [158, 243] on span "PMO" at bounding box center [465, 237] width 673 height 25
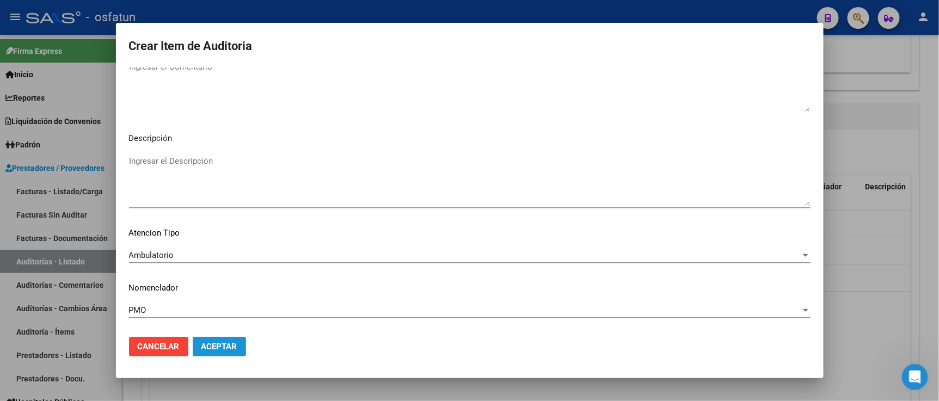
drag, startPoint x: 222, startPoint y: 345, endPoint x: 405, endPoint y: 17, distance: 375.2
click at [225, 343] on span "Aceptar" at bounding box center [220, 347] width 36 height 10
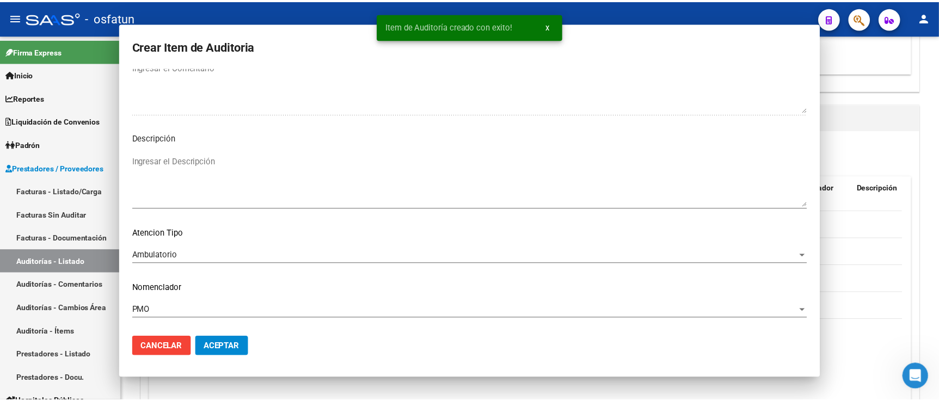
scroll to position [0, 0]
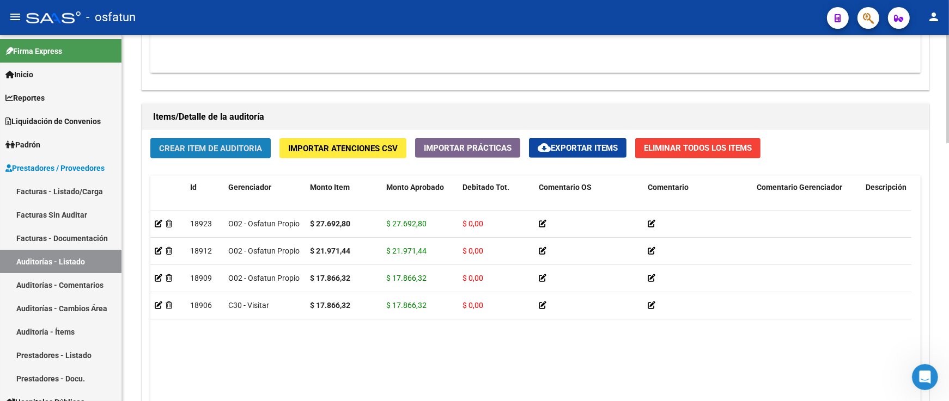
click at [230, 145] on span "Crear Item de Auditoria" at bounding box center [210, 149] width 103 height 10
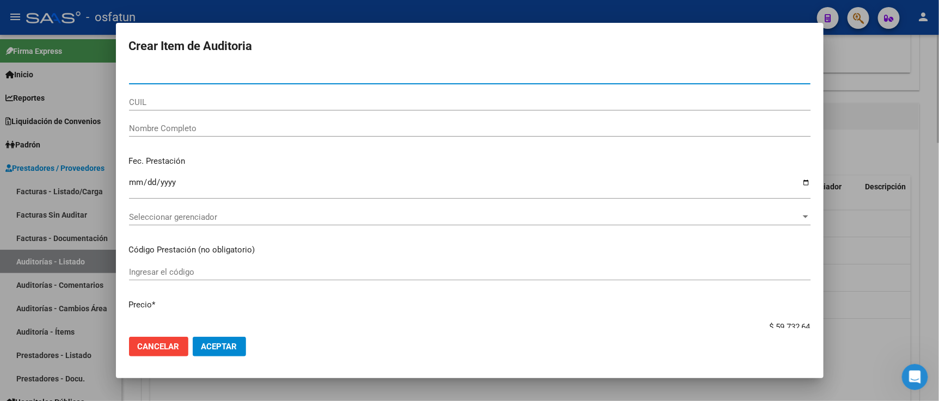
paste input "29996252"
type input "29996252"
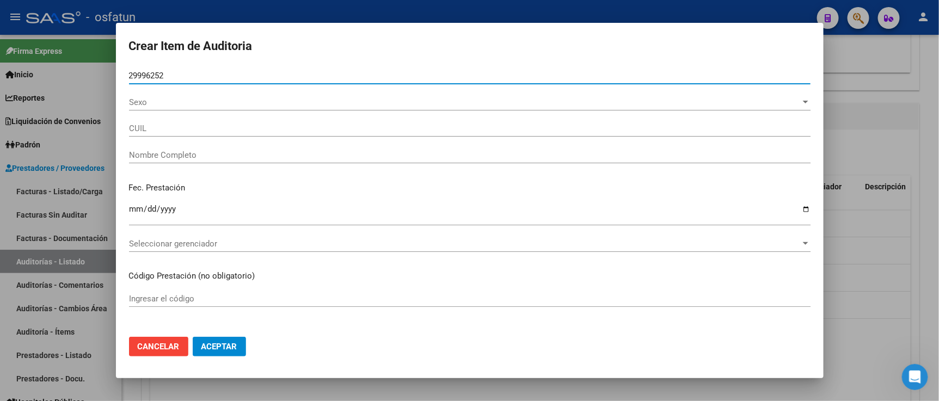
type input "27299962526"
type input "PAEZ INVERINATO ARIANA ELIZABE"
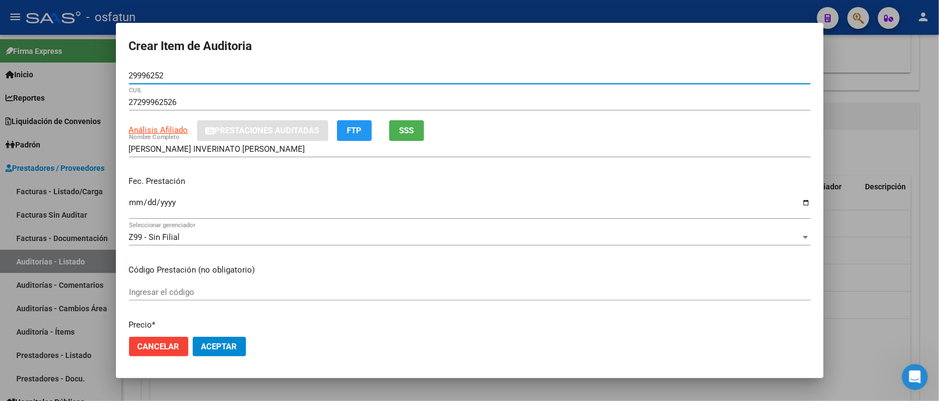
type input "29996252"
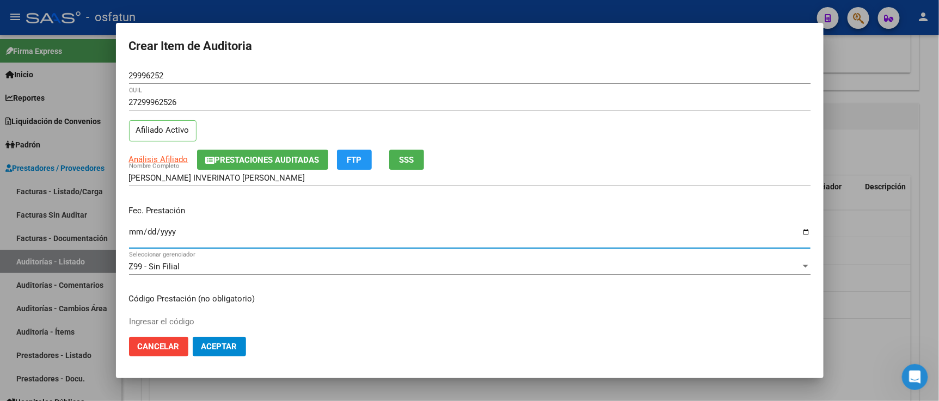
click at [133, 236] on input "Ingresar la fecha" at bounding box center [470, 236] width 682 height 17
type input "2025-03-19"
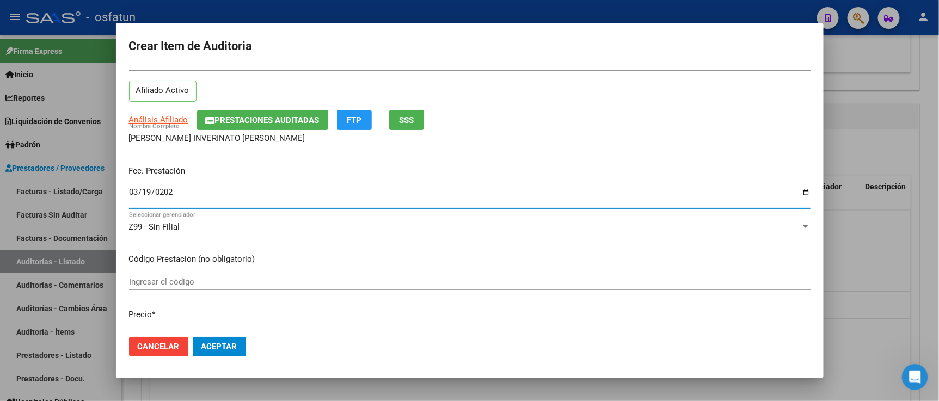
scroll to position [60, 0]
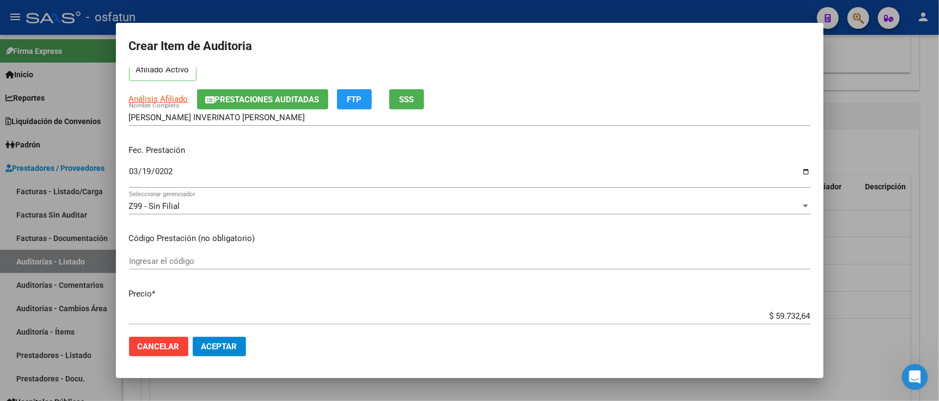
click at [212, 266] on div "Ingresar el código" at bounding box center [470, 261] width 682 height 16
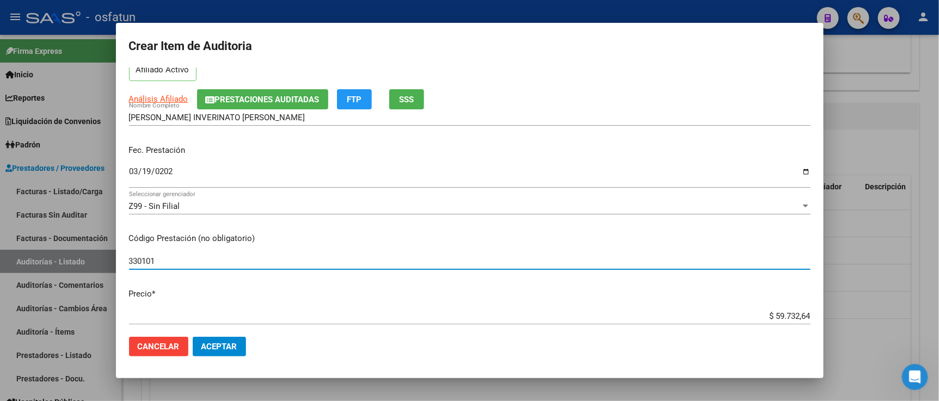
type input "330101"
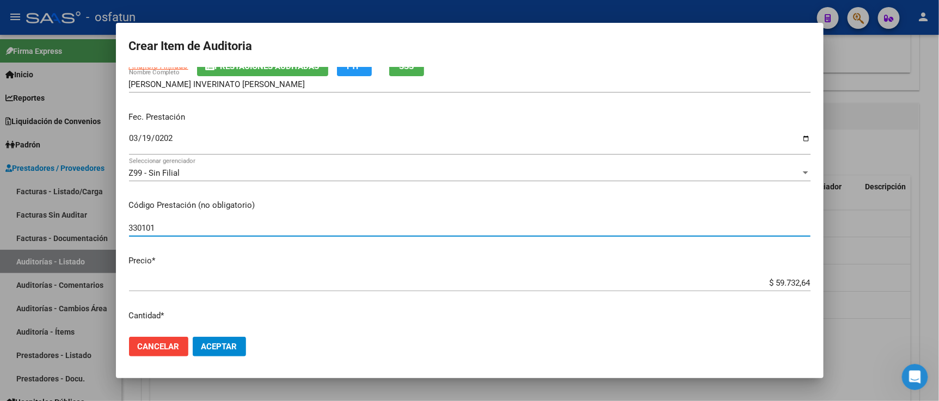
scroll to position [121, 0]
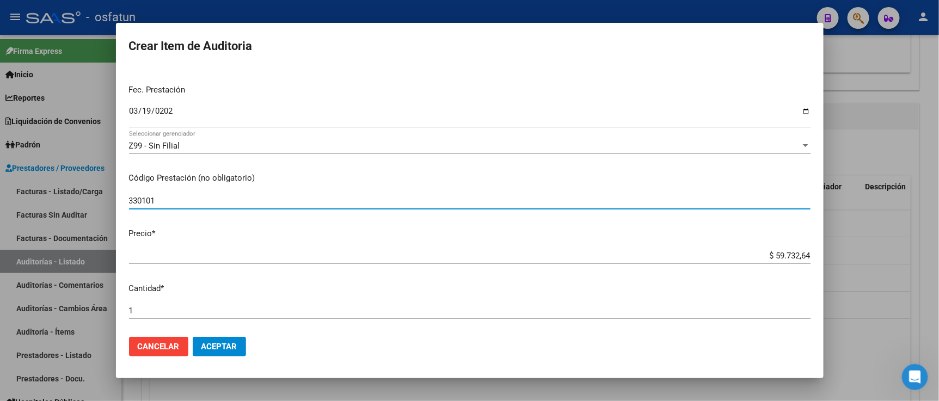
drag, startPoint x: 772, startPoint y: 252, endPoint x: 856, endPoint y: 247, distance: 84.0
click at [840, 251] on div "Crear Item de Auditoria 29996252 Nro Documento 27299962526 CUIL Afiliado Activo…" at bounding box center [469, 200] width 939 height 401
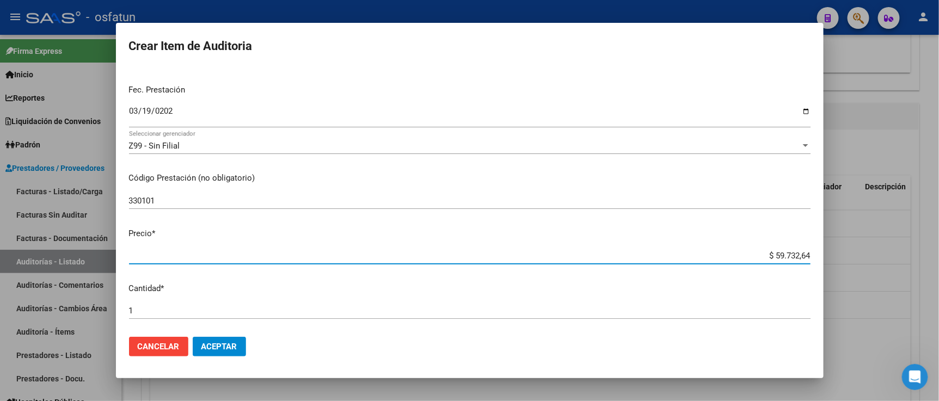
type input "$ 0,01"
type input "$ 0,12"
type input "$ 1,20"
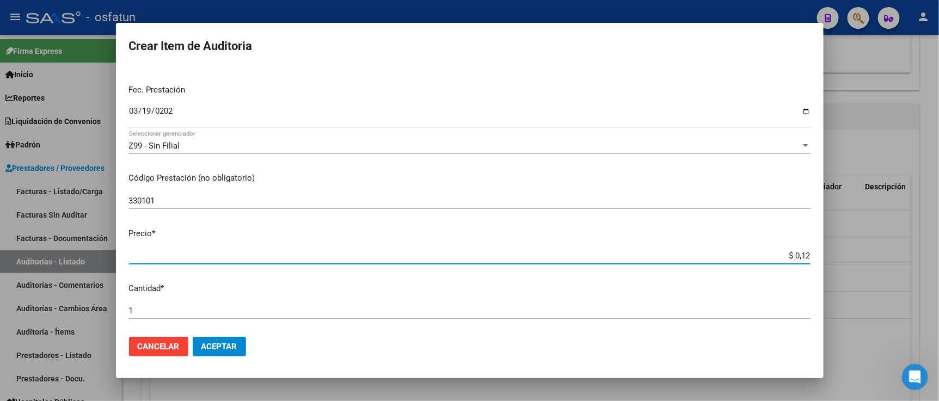
type input "$ 1,20"
type input "$ 12,00"
type input "$ 120,00"
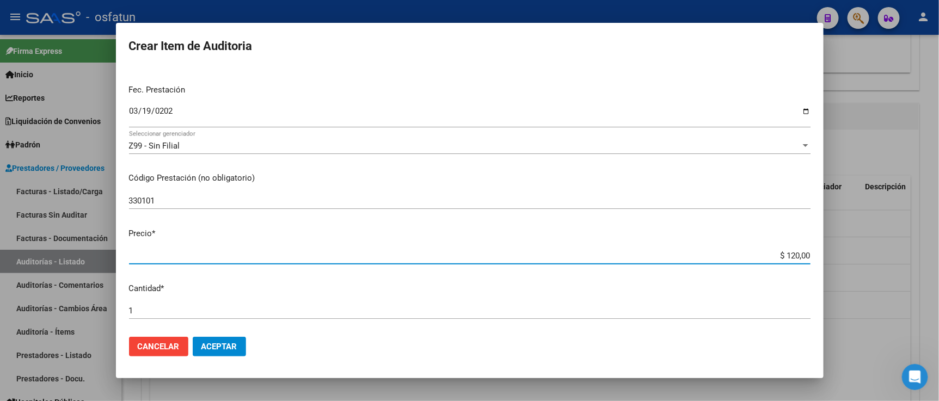
type input "$ 1.200,00"
type input "$ 12.000,00"
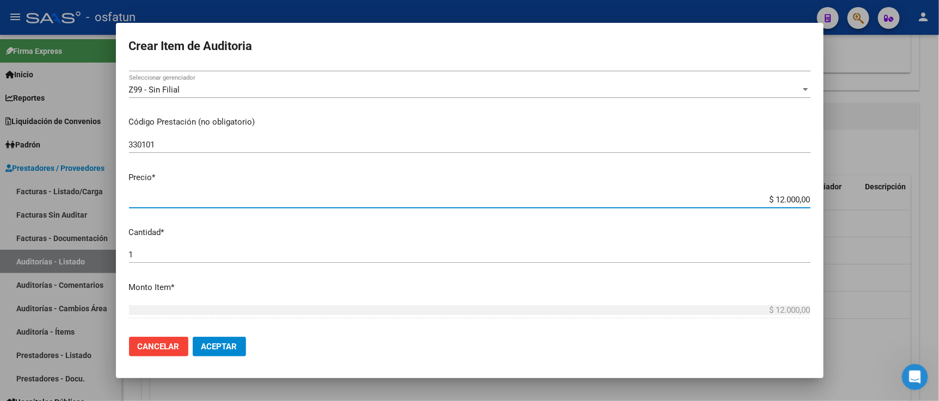
scroll to position [242, 0]
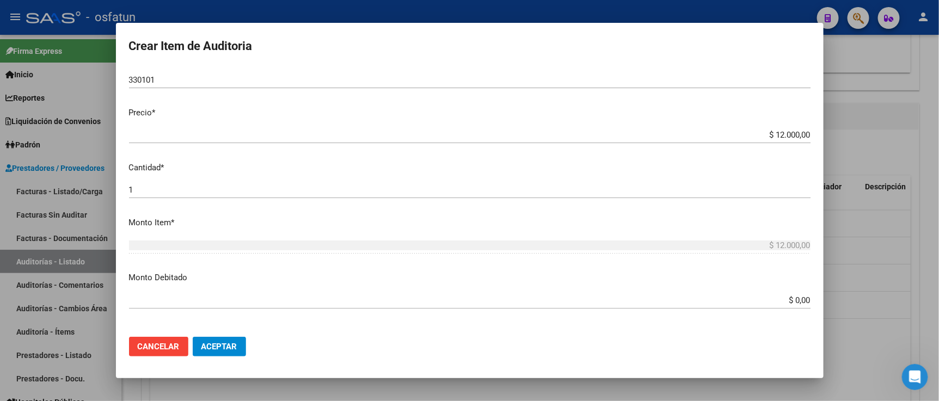
drag, startPoint x: 146, startPoint y: 179, endPoint x: 131, endPoint y: 193, distance: 21.2
click at [120, 192] on mat-dialog-content "29996252 Nro Documento 27299962526 CUIL Afiliado Activo Análisis Afiliado Prest…" at bounding box center [470, 198] width 708 height 261
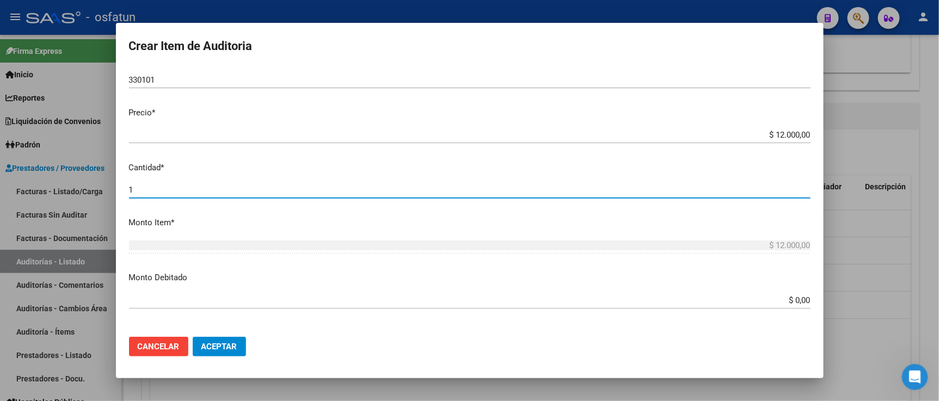
drag, startPoint x: 139, startPoint y: 192, endPoint x: 127, endPoint y: 193, distance: 11.4
click at [127, 193] on mat-dialog-content "29996252 Nro Documento 27299962526 CUIL Afiliado Activo Análisis Afiliado Prest…" at bounding box center [470, 198] width 708 height 261
type input "2"
type input "$ 24.000,00"
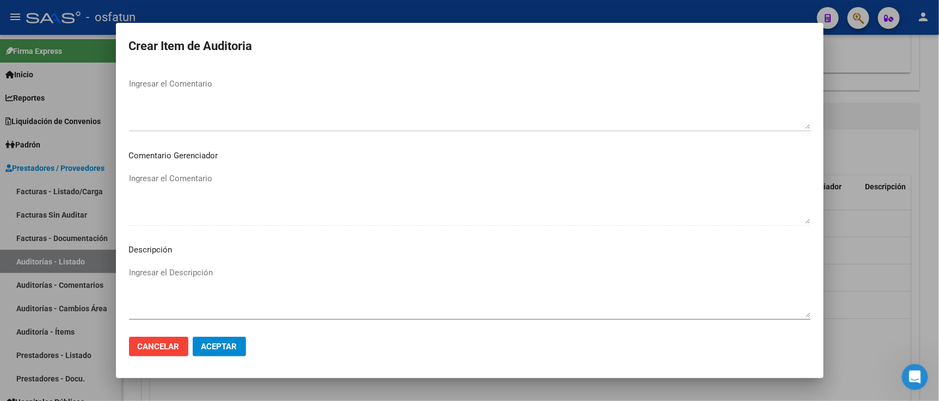
scroll to position [719, 0]
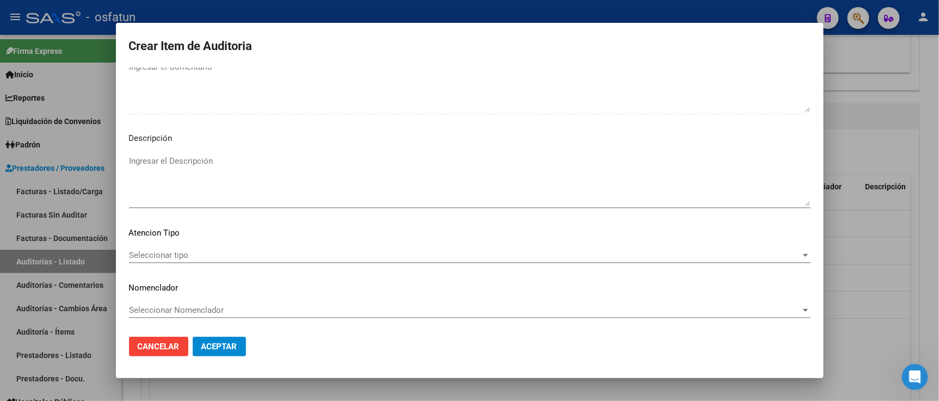
type input "2"
click at [172, 248] on div "Seleccionar tipo Seleccionar tipo" at bounding box center [470, 255] width 682 height 16
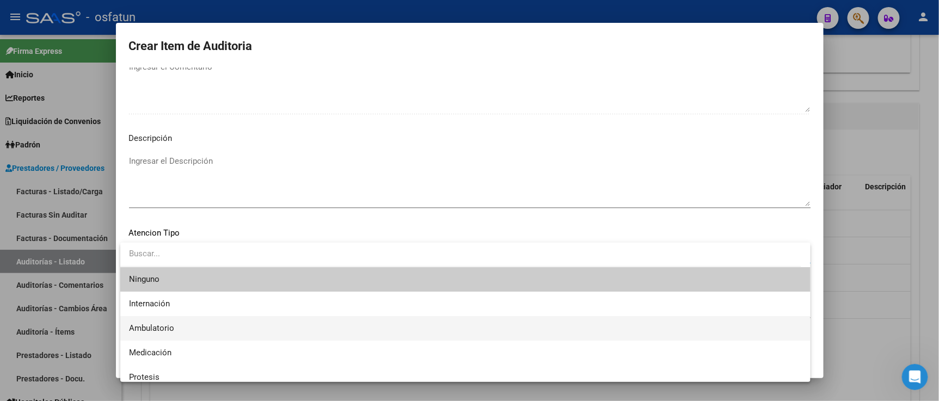
click at [180, 325] on span "Ambulatorio" at bounding box center [465, 328] width 673 height 25
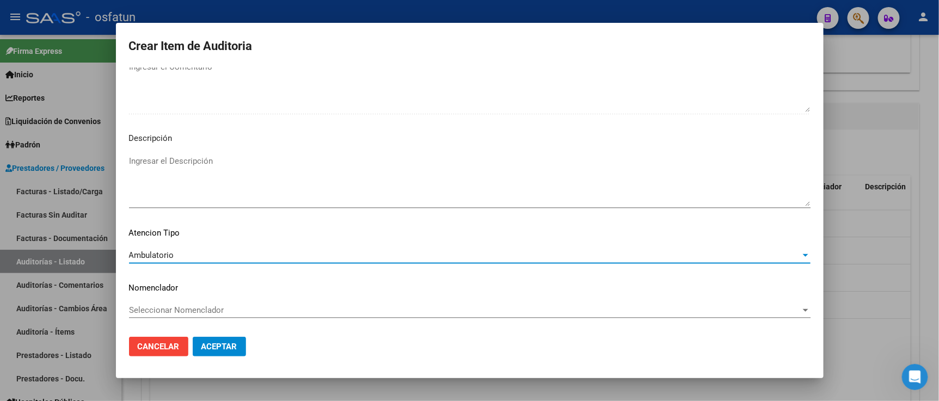
click at [188, 309] on span "Seleccionar Nomenclador" at bounding box center [465, 311] width 672 height 10
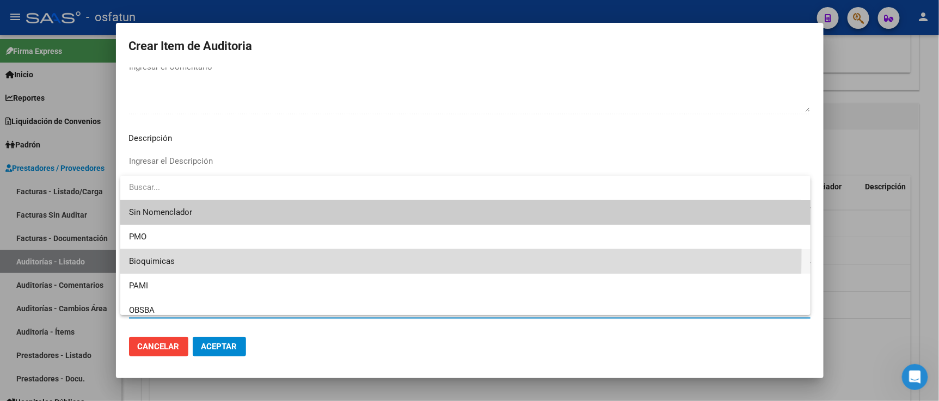
click at [180, 249] on span "Bioquimicas" at bounding box center [465, 261] width 673 height 25
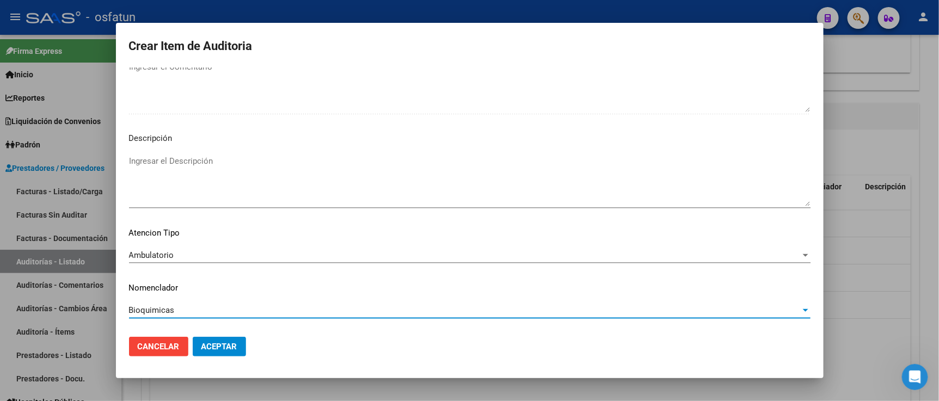
click at [178, 313] on mat-dialog-content "29996252 Nro Documento 27299962526 CUIL Afiliado Activo Análisis Afiliado Prest…" at bounding box center [470, 198] width 708 height 261
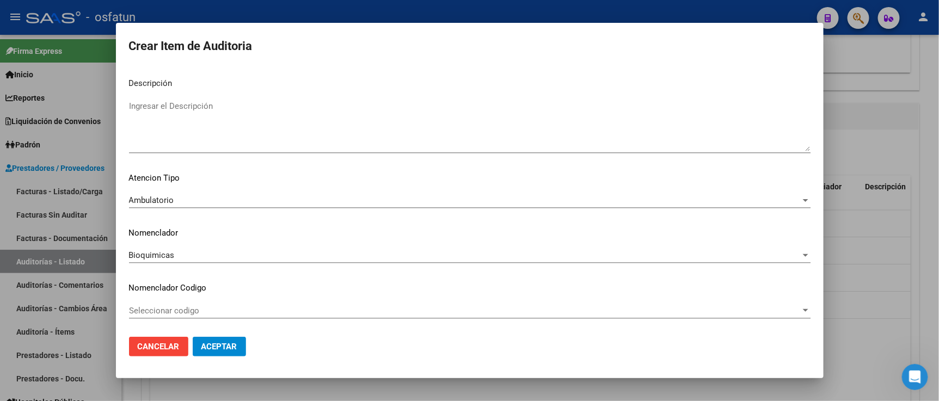
click at [174, 265] on div "Bioquimicas Seleccionar Nomenclador" at bounding box center [470, 260] width 682 height 27
click at [174, 260] on div "Bioquimicas Seleccionar Nomenclador" at bounding box center [470, 255] width 682 height 16
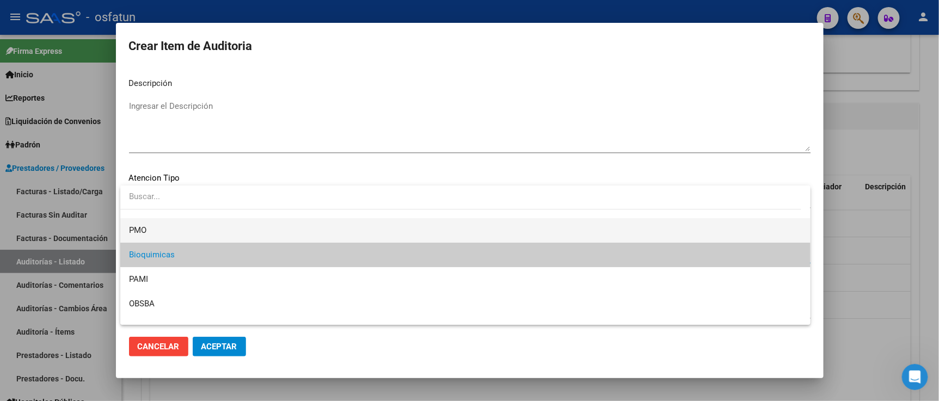
click at [162, 233] on span "PMO" at bounding box center [465, 230] width 673 height 25
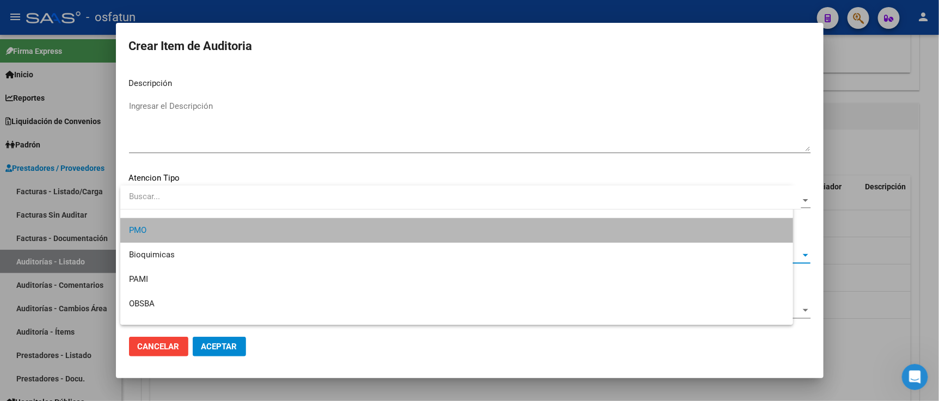
scroll to position [25, 0]
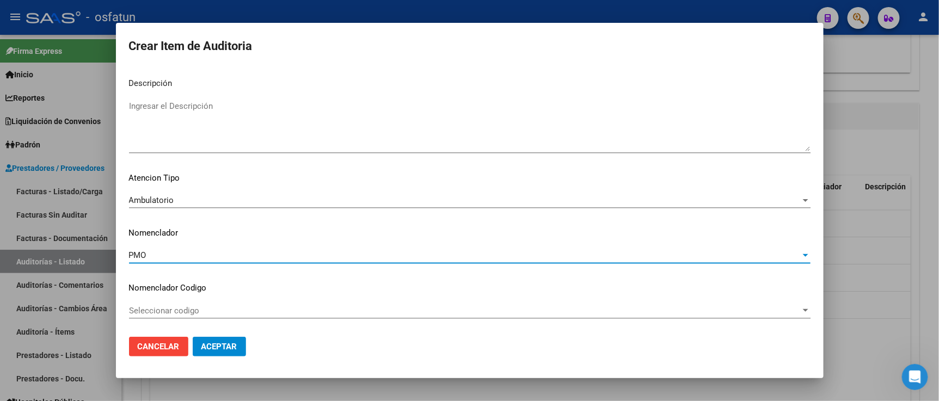
click at [213, 338] on button "Aceptar" at bounding box center [219, 347] width 53 height 20
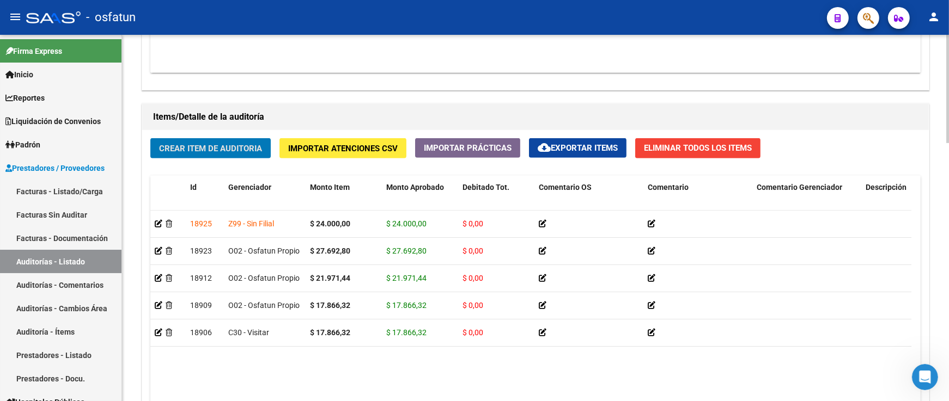
click at [259, 146] on span "Crear Item de Auditoria" at bounding box center [210, 149] width 103 height 10
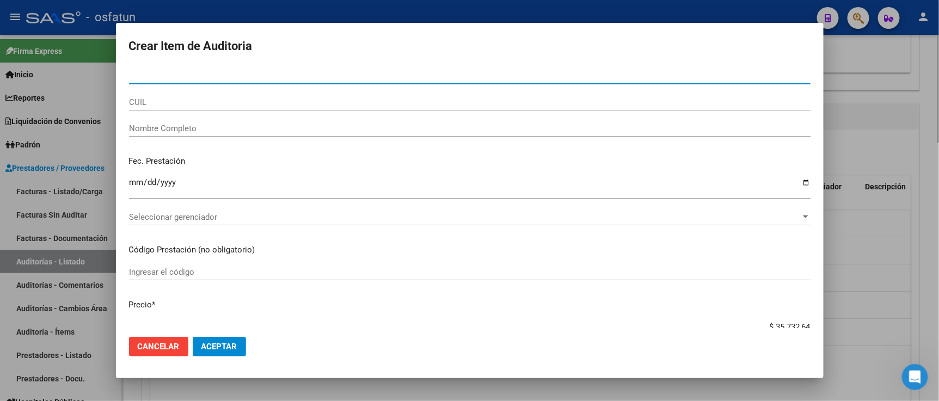
paste input "37639382"
type input "37639382"
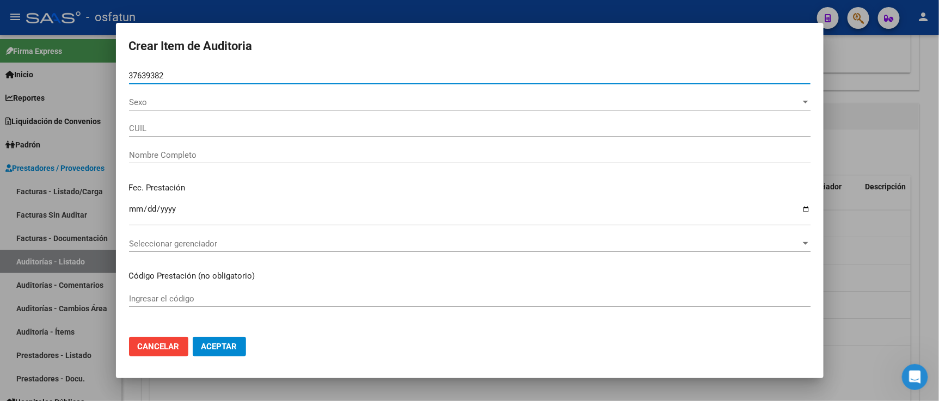
type input "20376393829"
type input "FUNES JULIO CESAR"
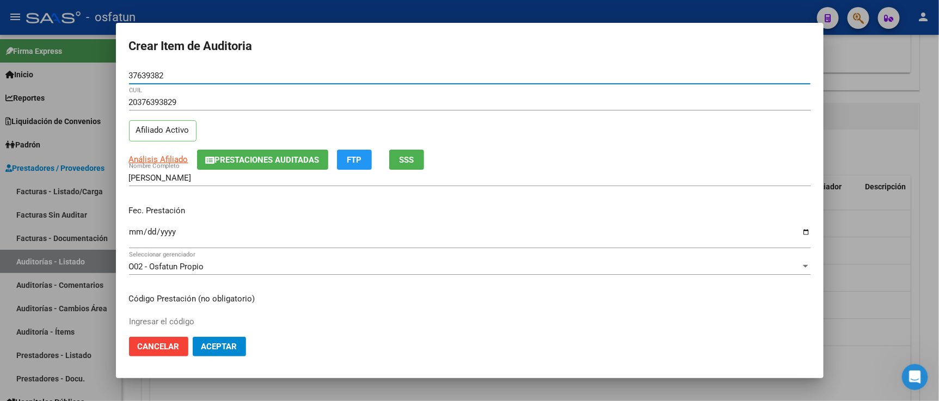
type input "37639382"
click at [139, 228] on input "Ingresar la fecha" at bounding box center [470, 236] width 682 height 17
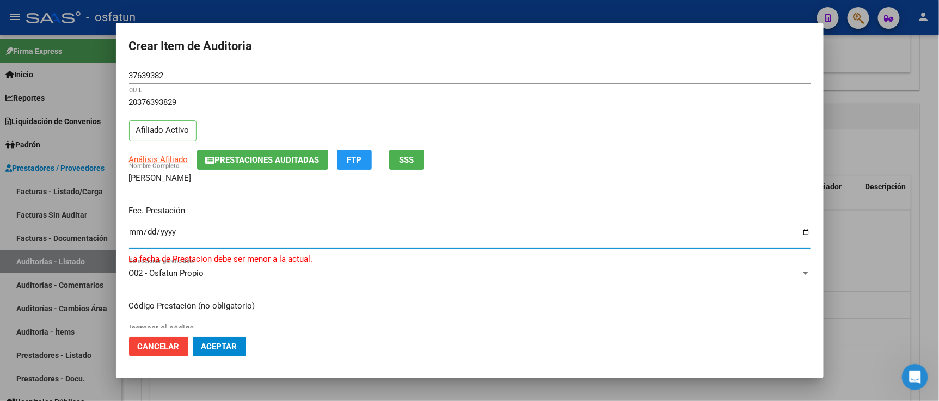
type input "2025-03-27"
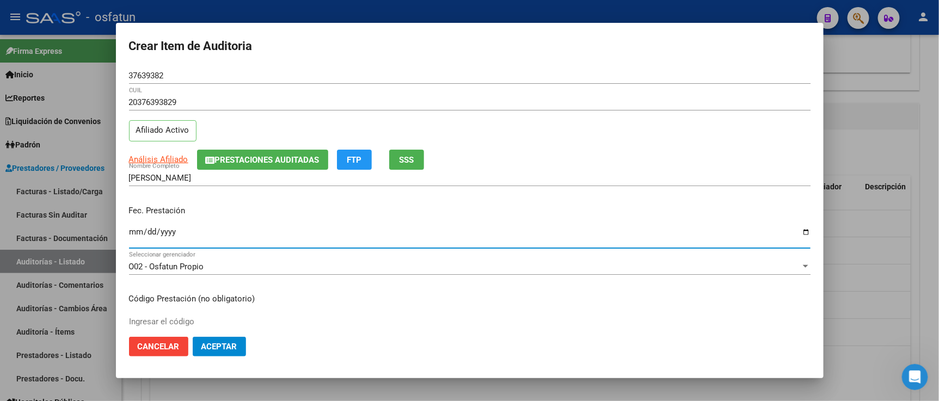
click at [246, 314] on div "Ingresar el código" at bounding box center [470, 322] width 682 height 16
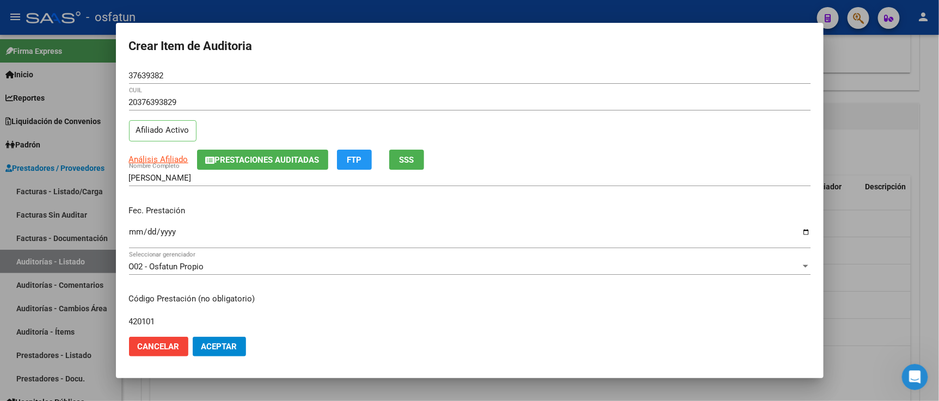
type input "420101"
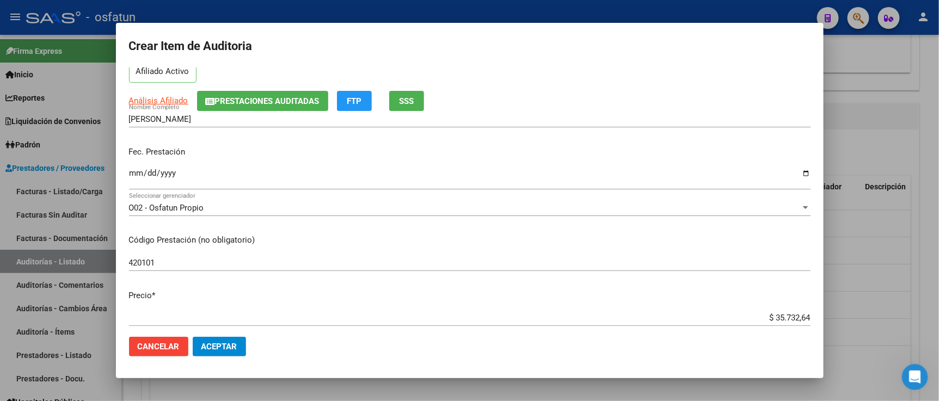
scroll to position [121, 0]
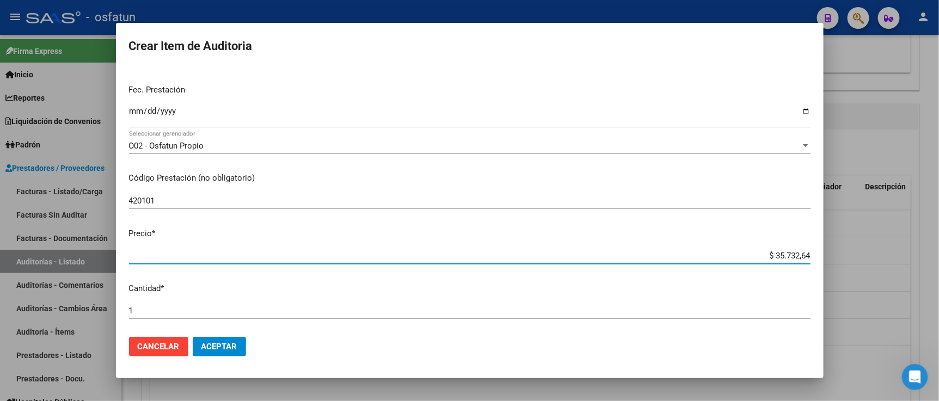
drag, startPoint x: 752, startPoint y: 254, endPoint x: 864, endPoint y: 249, distance: 112.3
click at [863, 251] on div "Crear Item de Auditoria 37639382 Nro Documento 20376393829 CUIL Afiliado Activo…" at bounding box center [469, 200] width 939 height 401
paste input "17866,32"
type input "$ 17.866,32"
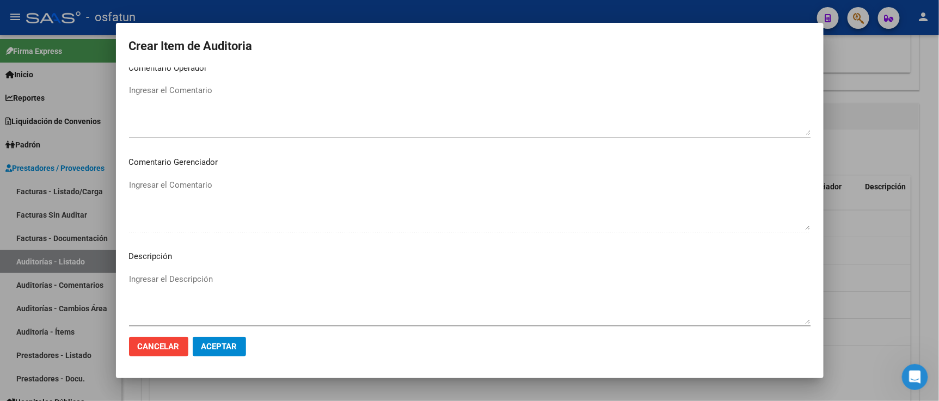
scroll to position [719, 0]
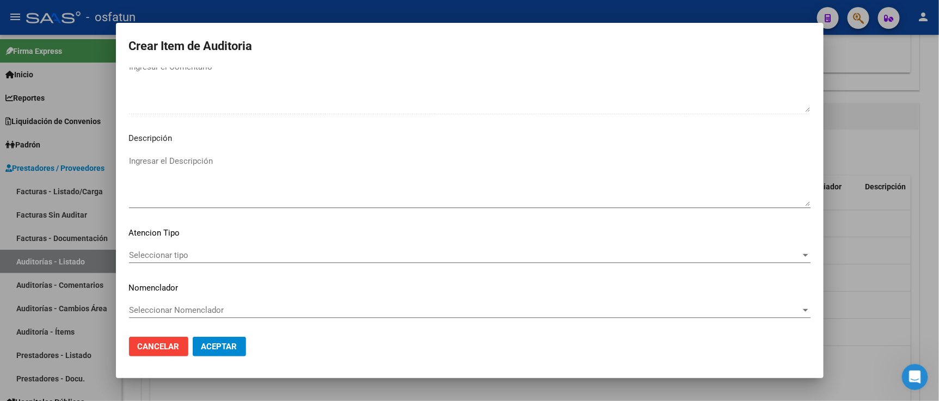
type input "$ 17.866,32"
click at [234, 247] on div "Seleccionar tipo Seleccionar tipo" at bounding box center [470, 255] width 682 height 16
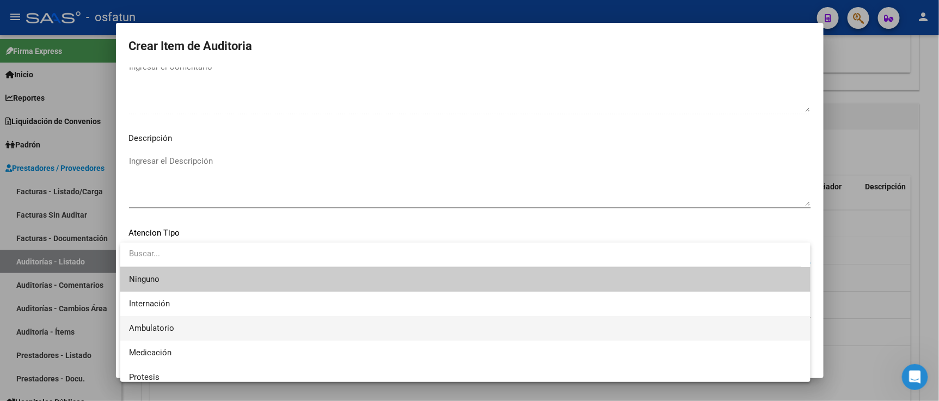
click at [183, 331] on span "Ambulatorio" at bounding box center [465, 328] width 673 height 25
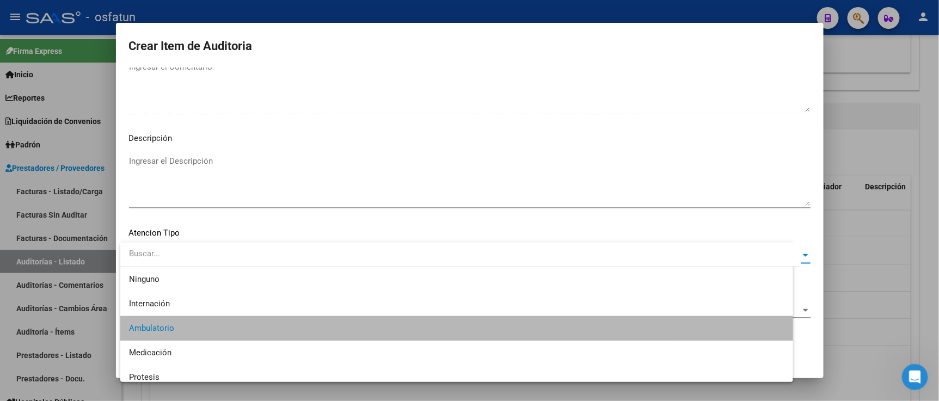
click at [190, 312] on span "Seleccionar Nomenclador" at bounding box center [465, 311] width 672 height 10
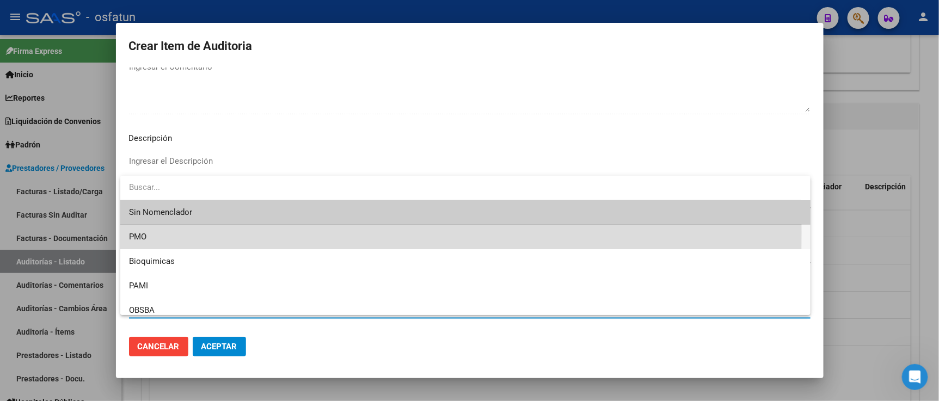
drag, startPoint x: 172, startPoint y: 233, endPoint x: 225, endPoint y: 343, distance: 122.8
click at [172, 233] on span "PMO" at bounding box center [465, 237] width 673 height 25
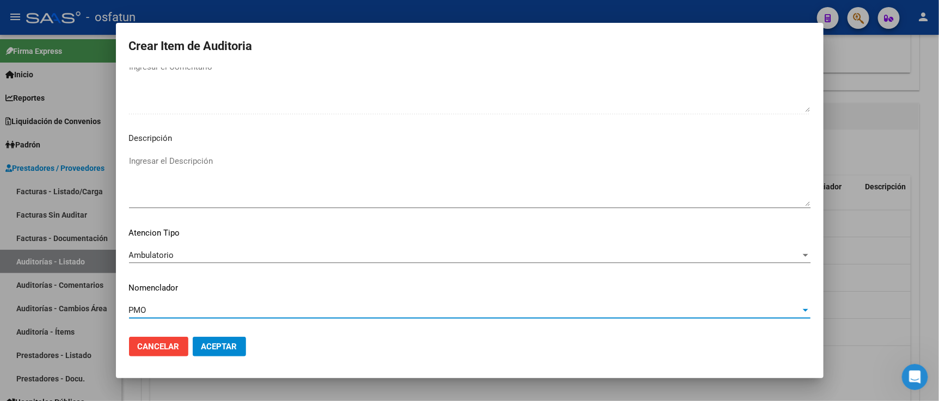
click at [224, 361] on mat-dialog-actions "Cancelar Aceptar" at bounding box center [470, 346] width 682 height 37
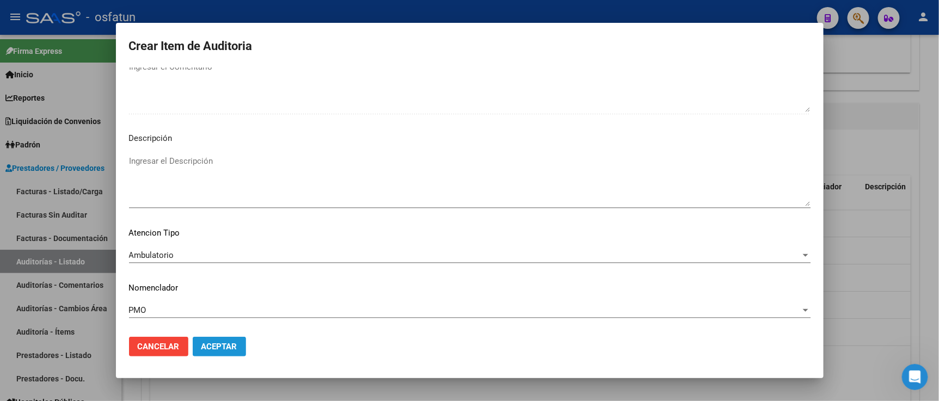
scroll to position [774, 0]
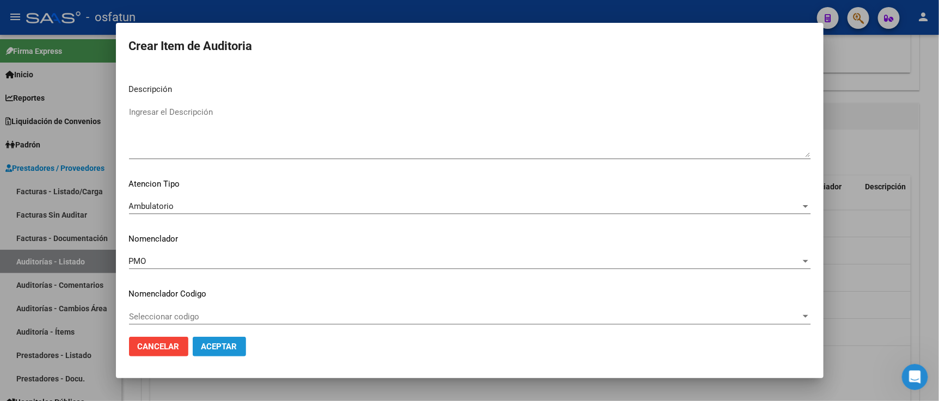
click at [224, 356] on button "Aceptar" at bounding box center [219, 347] width 53 height 20
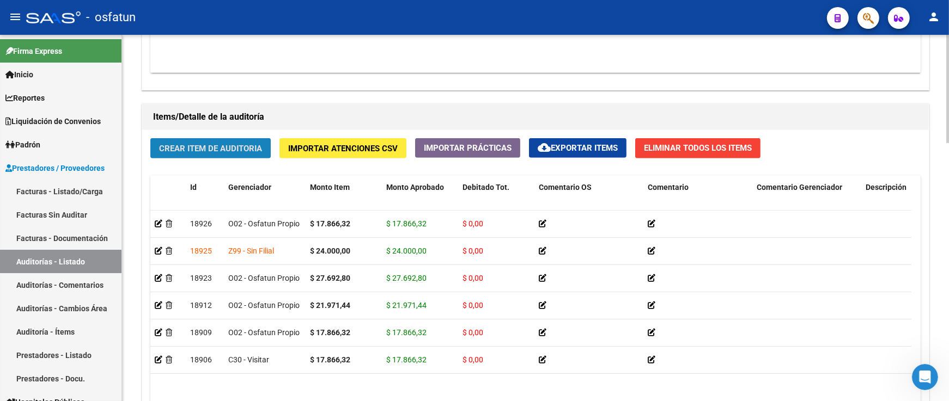
click at [214, 157] on button "Crear Item de Auditoria" at bounding box center [210, 148] width 120 height 20
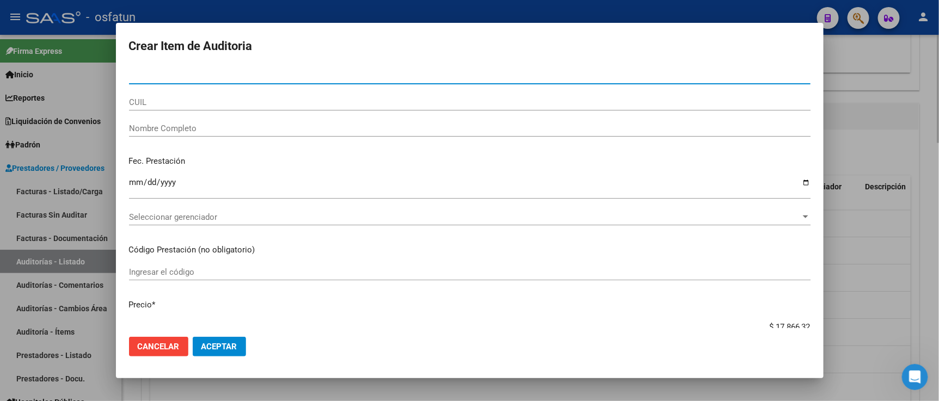
paste input "37513215"
type input "37513215"
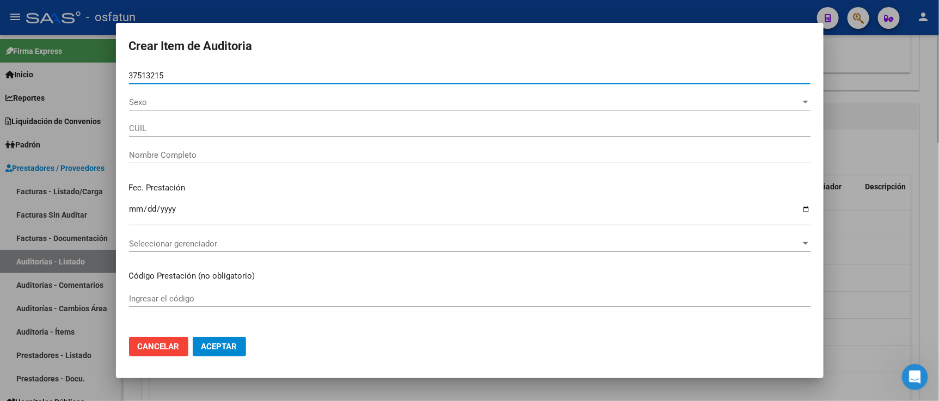
type input "20375132150"
type input "LAIME EVELIO EMMANUEL"
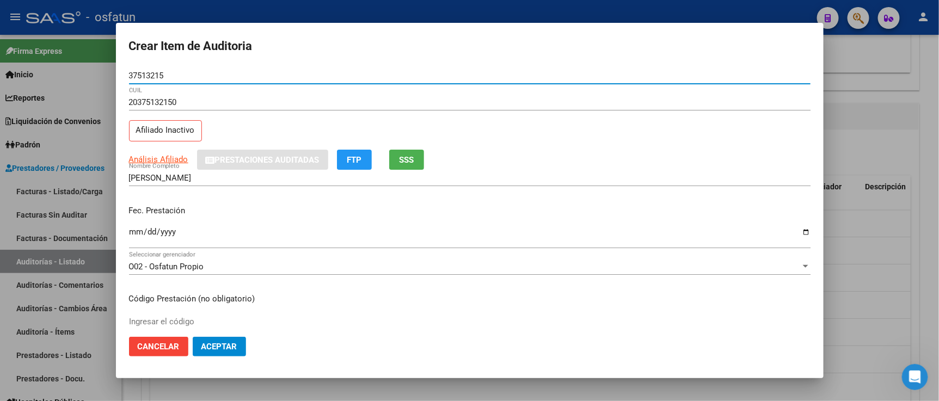
type input "37513215"
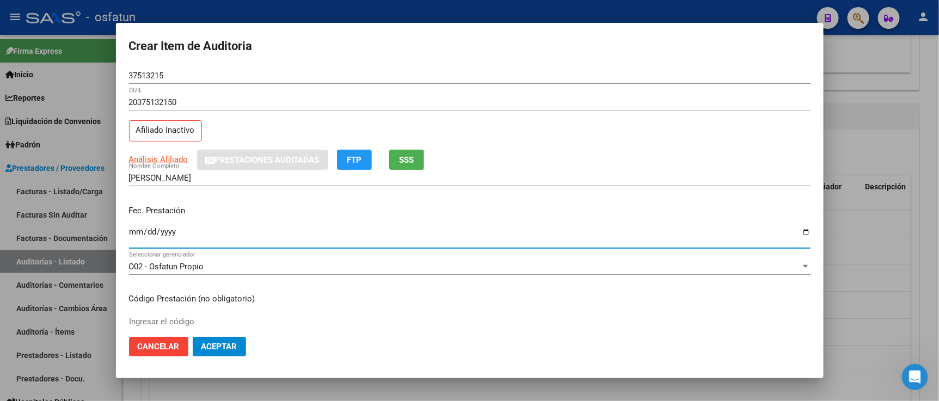
click at [132, 228] on input "Ingresar la fecha" at bounding box center [470, 236] width 682 height 17
type input "2025-03-28"
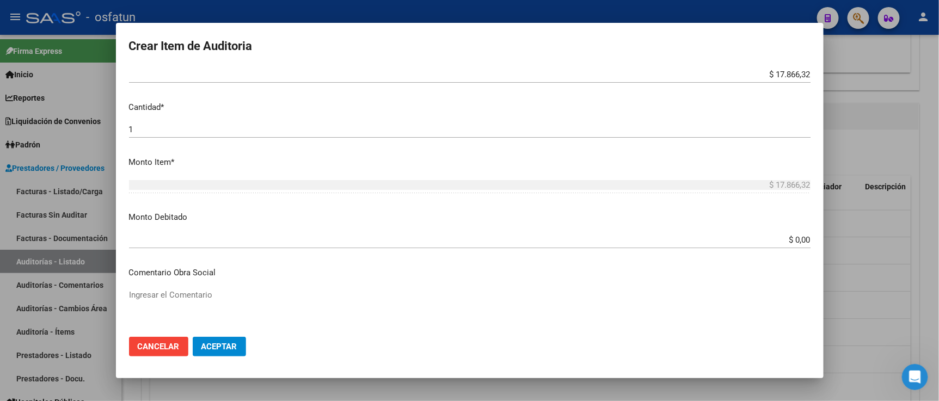
scroll to position [181, 0]
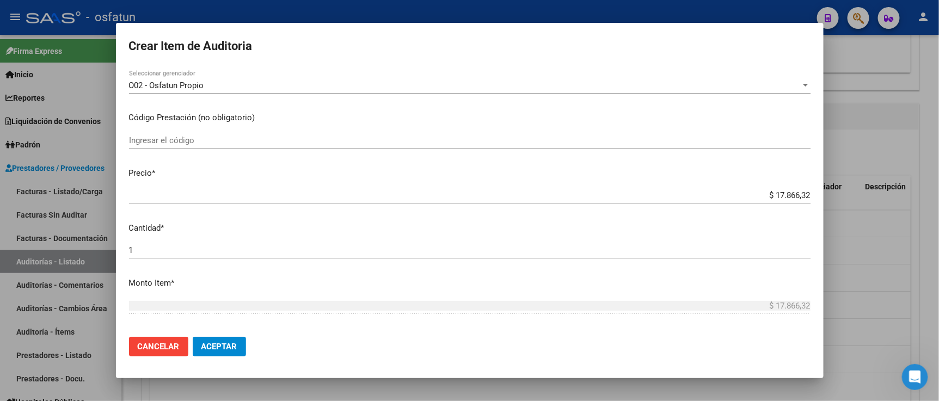
click at [213, 141] on input "Ingresar el código" at bounding box center [470, 141] width 682 height 10
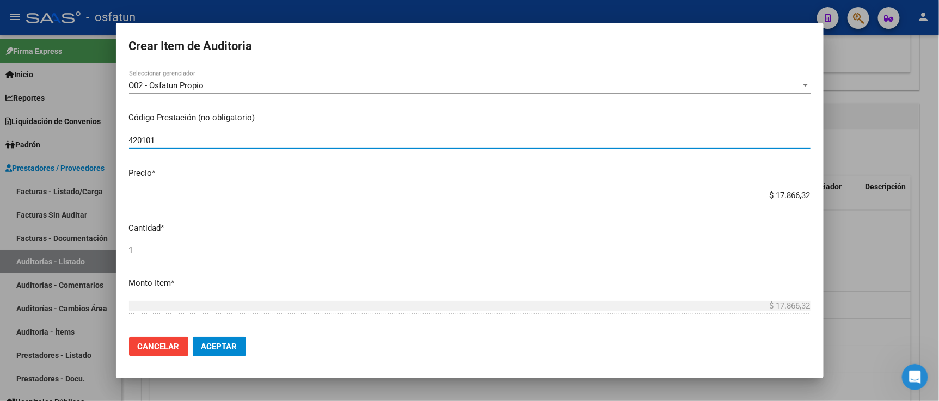
type input "420101"
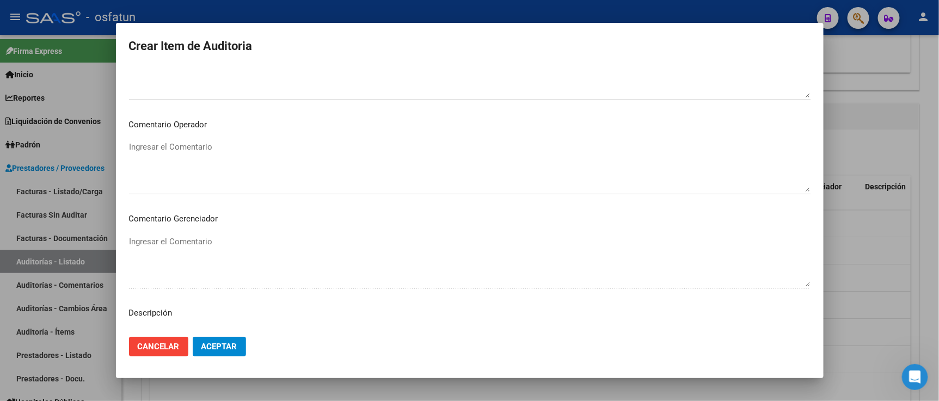
scroll to position [719, 0]
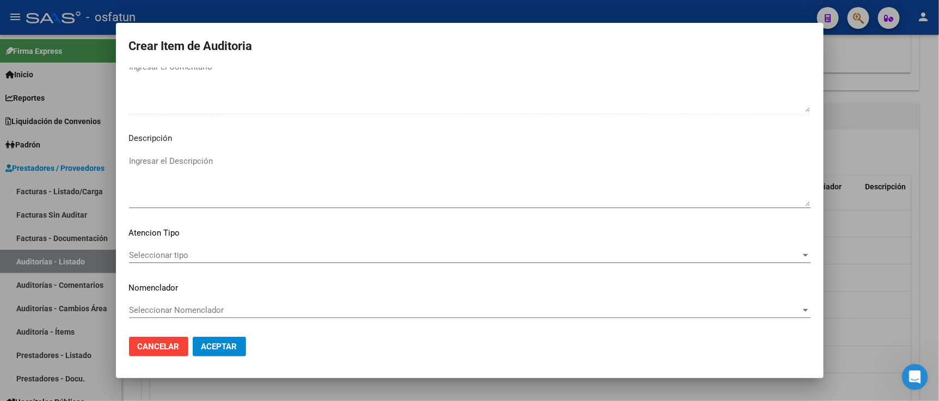
click at [207, 253] on span "Seleccionar tipo" at bounding box center [465, 256] width 672 height 10
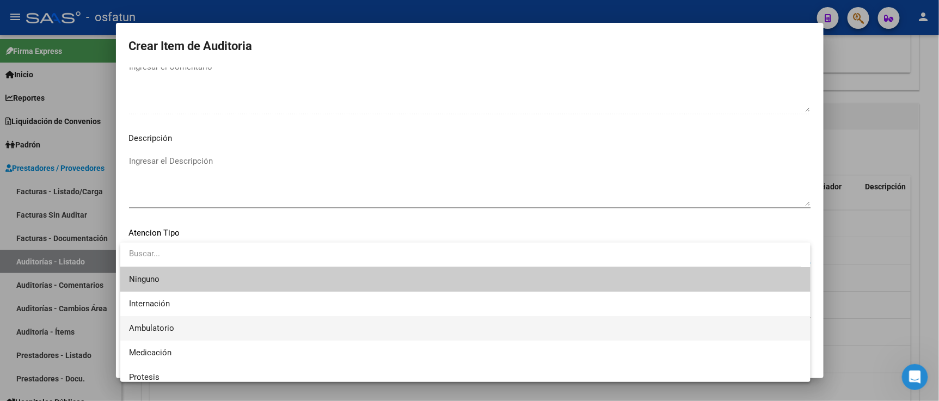
drag, startPoint x: 192, startPoint y: 325, endPoint x: 193, endPoint y: 309, distance: 15.8
click at [192, 320] on span "Ambulatorio" at bounding box center [465, 328] width 673 height 25
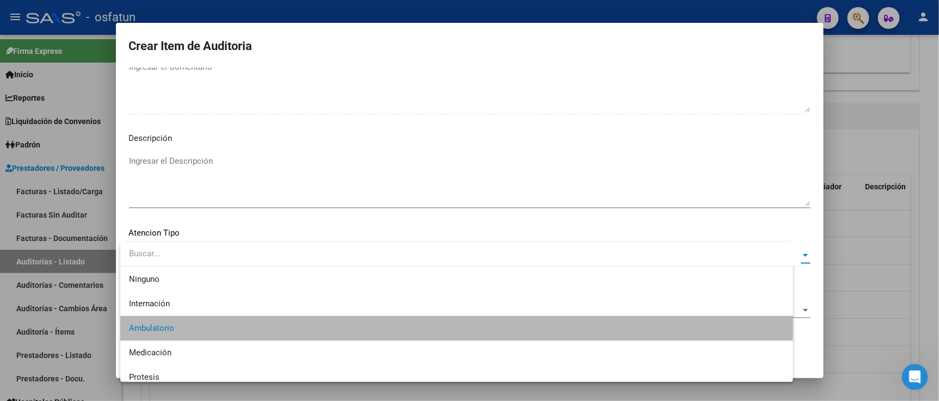
click at [193, 309] on span "Seleccionar Nomenclador" at bounding box center [465, 311] width 672 height 10
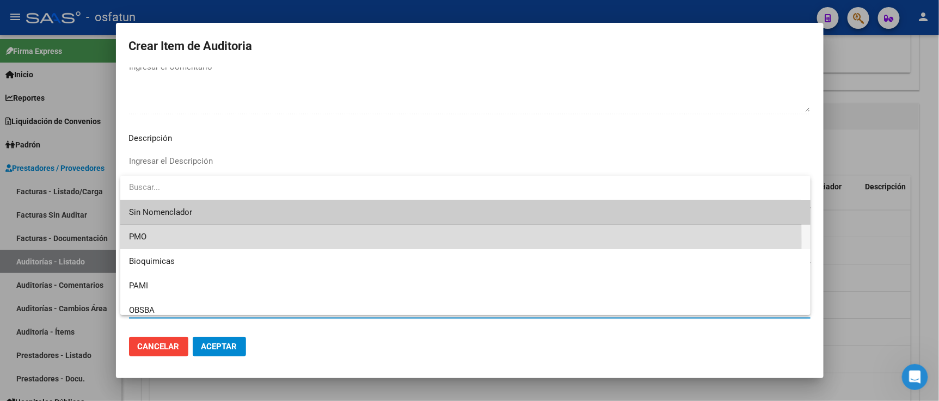
drag, startPoint x: 173, startPoint y: 242, endPoint x: 214, endPoint y: 328, distance: 95.5
click at [173, 243] on span "PMO" at bounding box center [465, 237] width 673 height 25
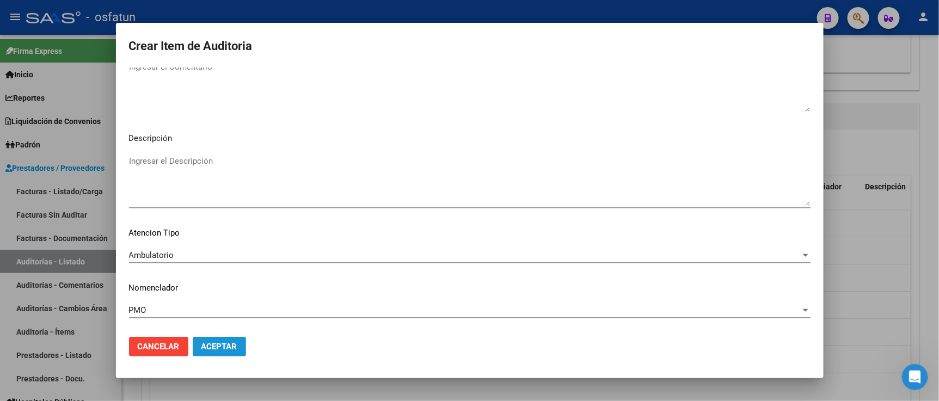
click at [216, 339] on button "Aceptar" at bounding box center [219, 347] width 53 height 20
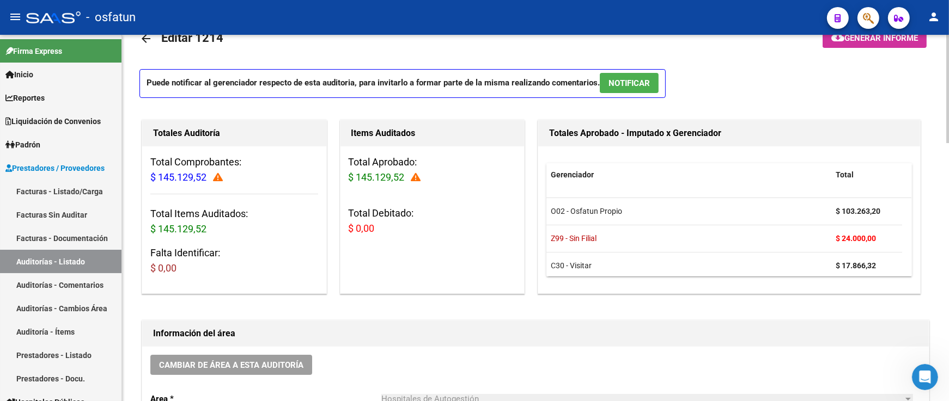
scroll to position [60, 0]
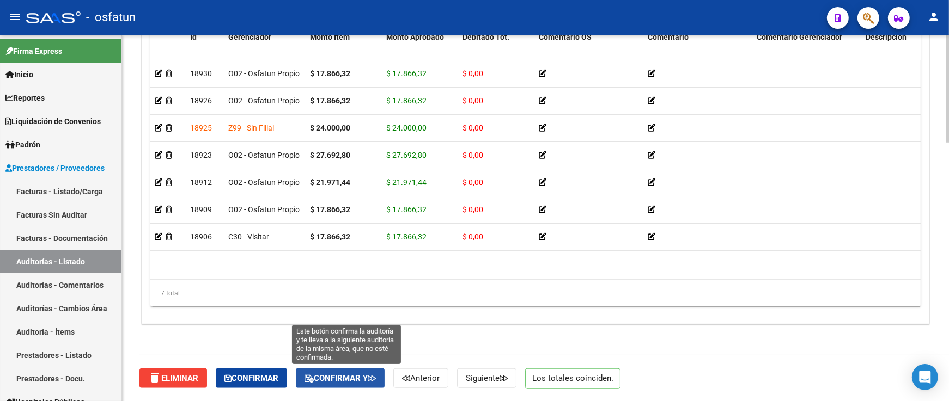
click at [370, 373] on button "Confirmar y" at bounding box center [340, 379] width 89 height 20
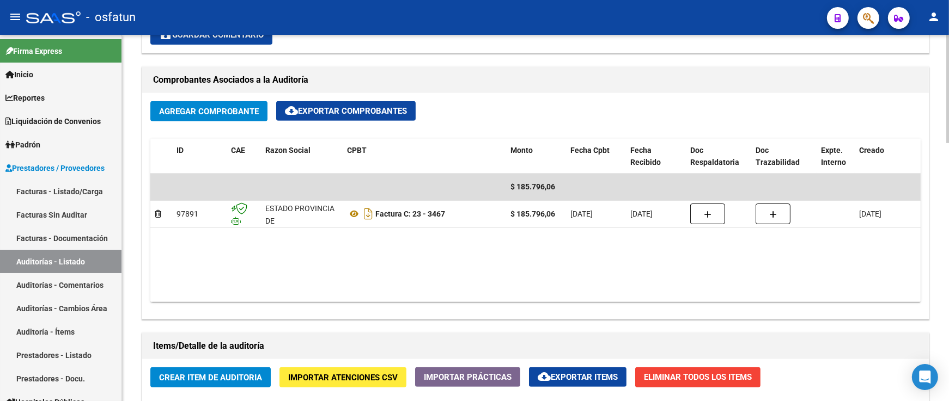
scroll to position [272, 0]
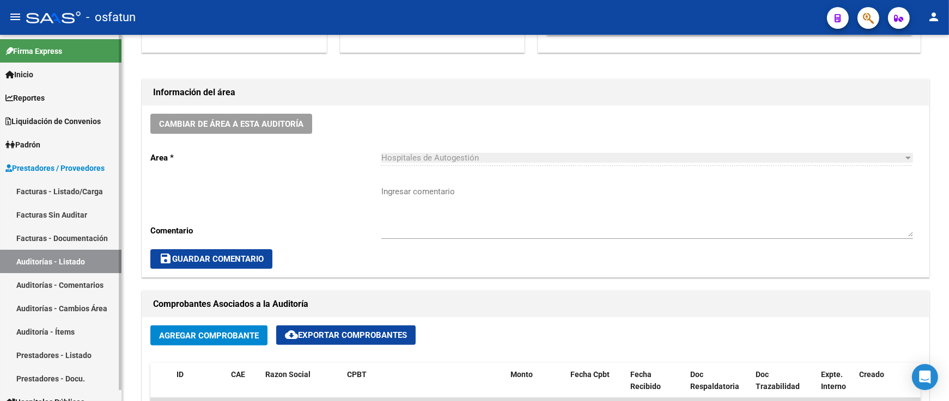
click at [79, 192] on link "Facturas - Listado/Carga" at bounding box center [60, 191] width 121 height 23
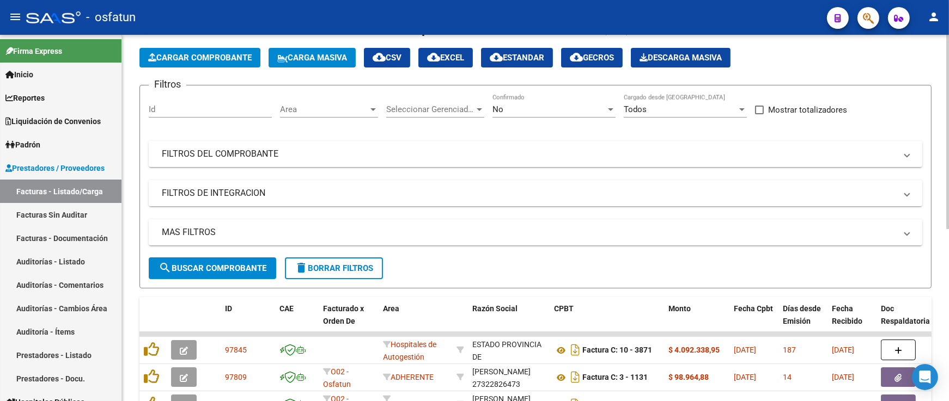
scroll to position [30, 0]
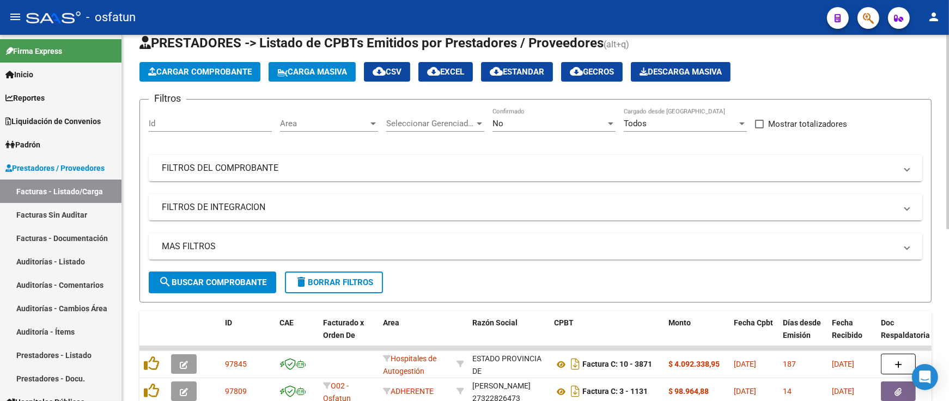
click at [224, 72] on span "Cargar Comprobante" at bounding box center [199, 72] width 103 height 10
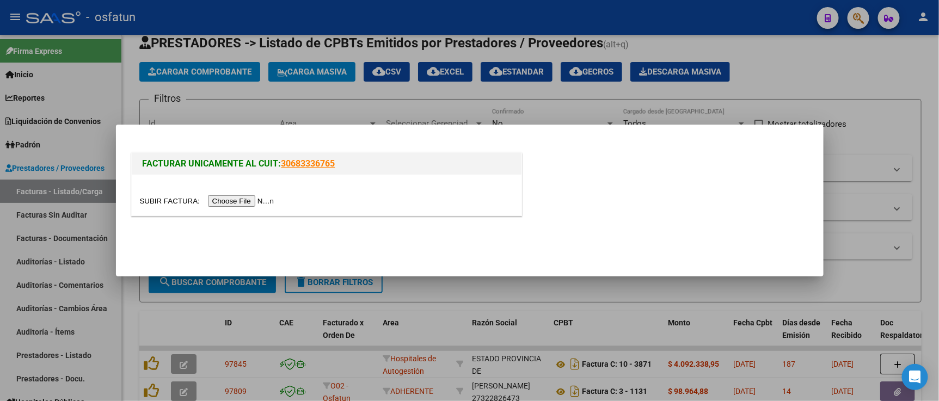
click at [264, 205] on input "file" at bounding box center [209, 201] width 138 height 11
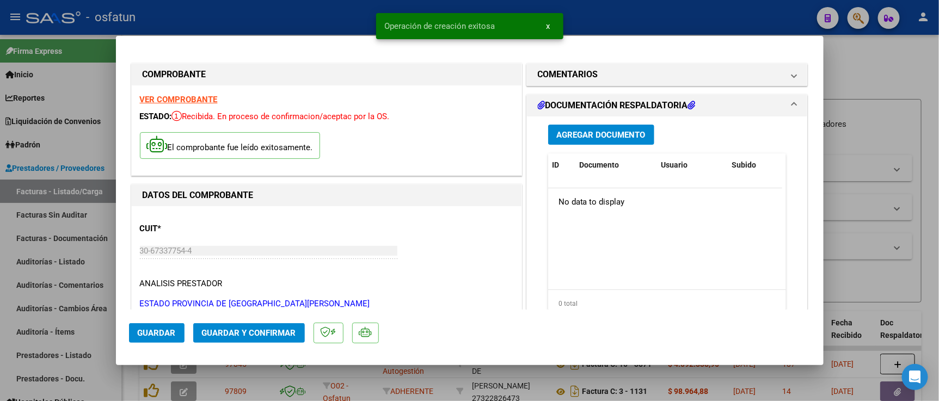
click at [295, 334] on span "Guardar y Confirmar" at bounding box center [249, 333] width 94 height 10
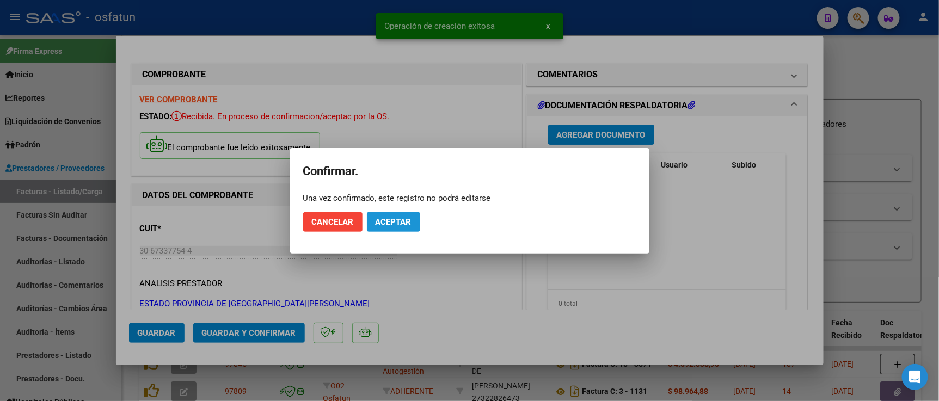
click at [383, 220] on span "Aceptar" at bounding box center [394, 222] width 36 height 10
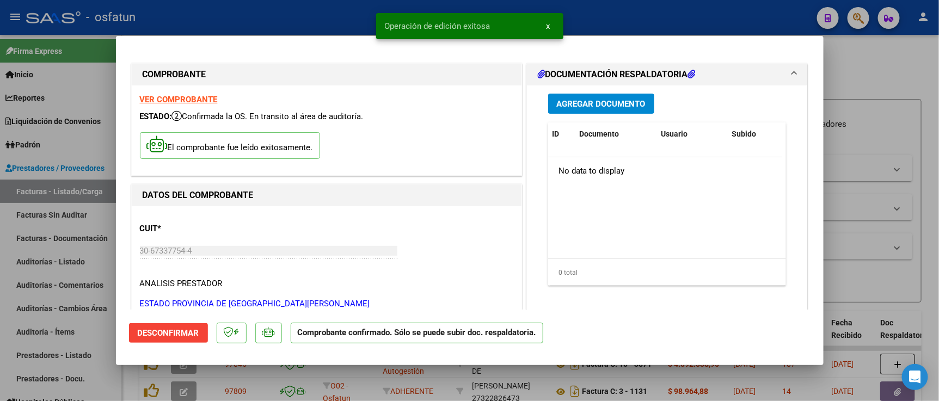
click at [878, 118] on div at bounding box center [469, 200] width 939 height 401
type input "$ 0,00"
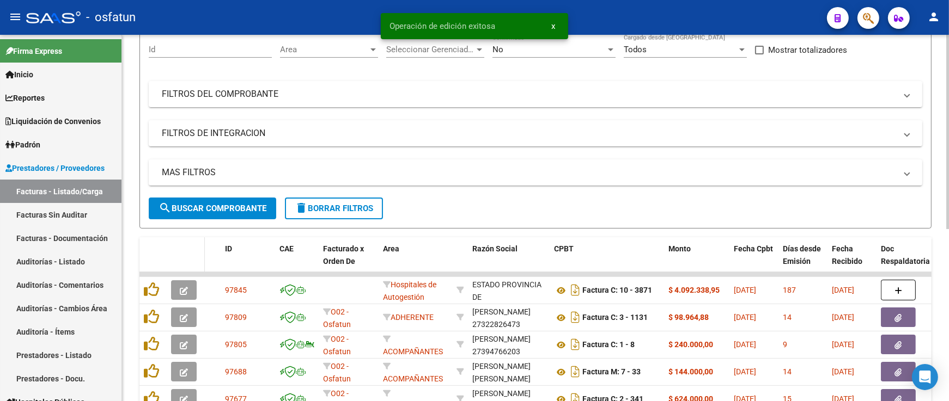
scroll to position [151, 0]
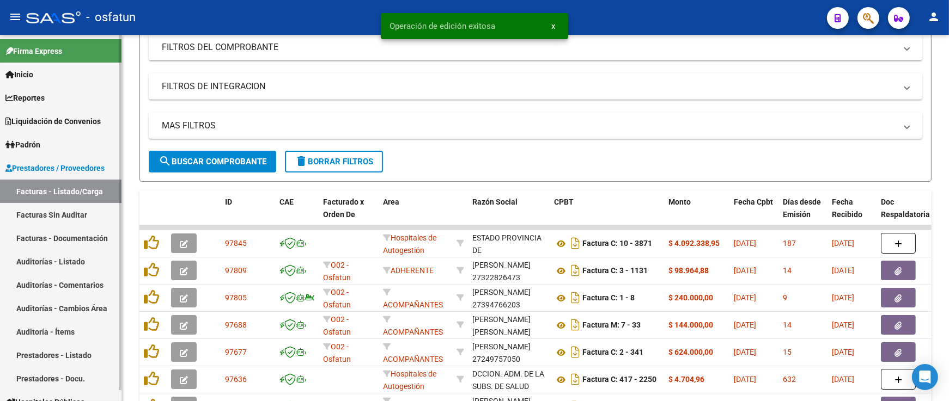
click at [72, 257] on link "Auditorías - Listado" at bounding box center [60, 261] width 121 height 23
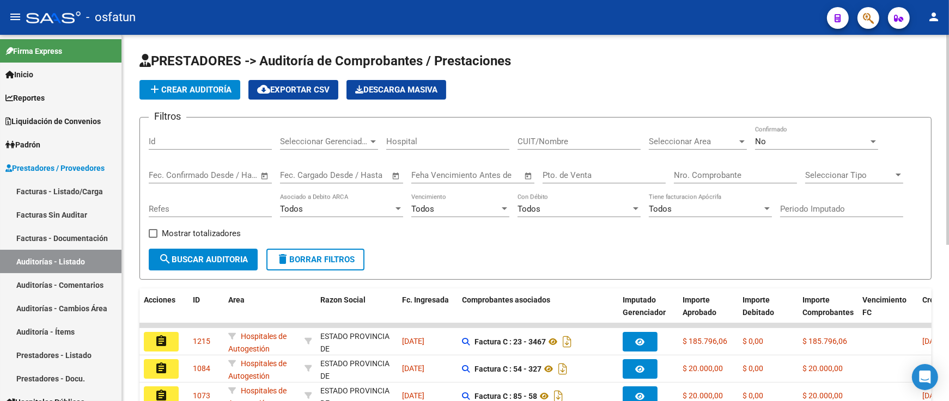
click at [193, 94] on span "add Crear Auditoría" at bounding box center [189, 90] width 83 height 10
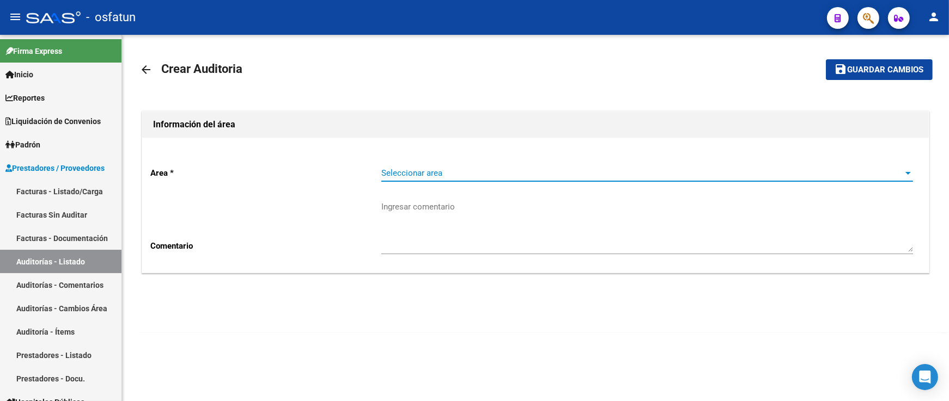
click at [439, 173] on span "Seleccionar area" at bounding box center [642, 173] width 522 height 10
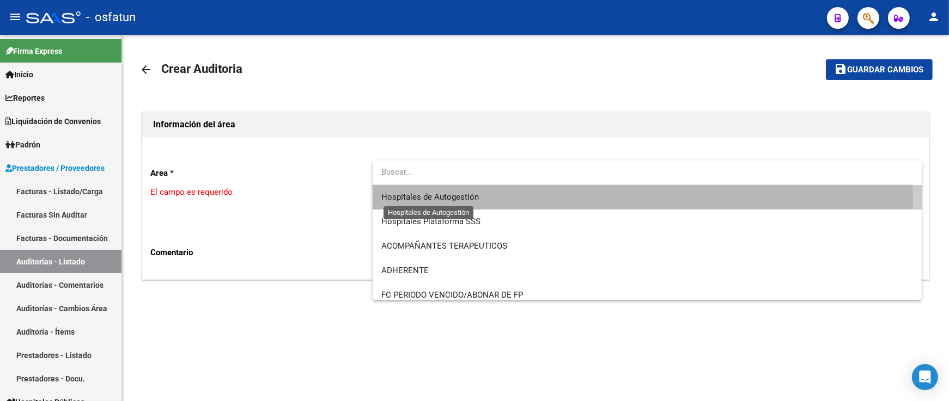
click at [433, 202] on span "Hospitales de Autogestión" at bounding box center [429, 197] width 97 height 10
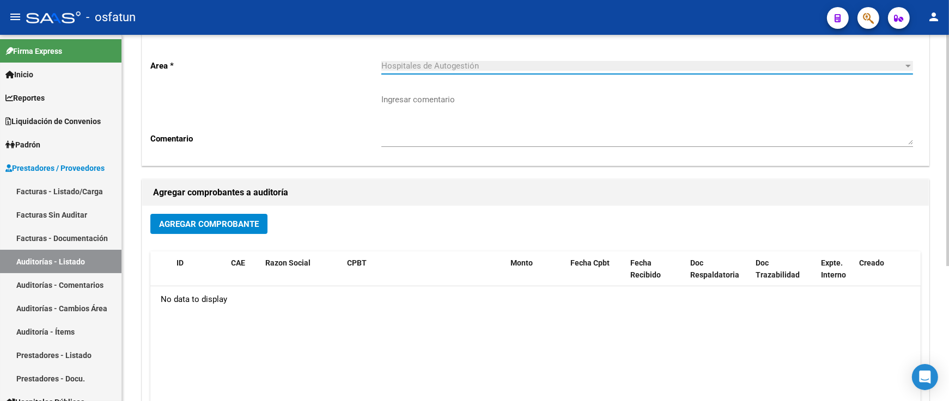
scroll to position [215, 0]
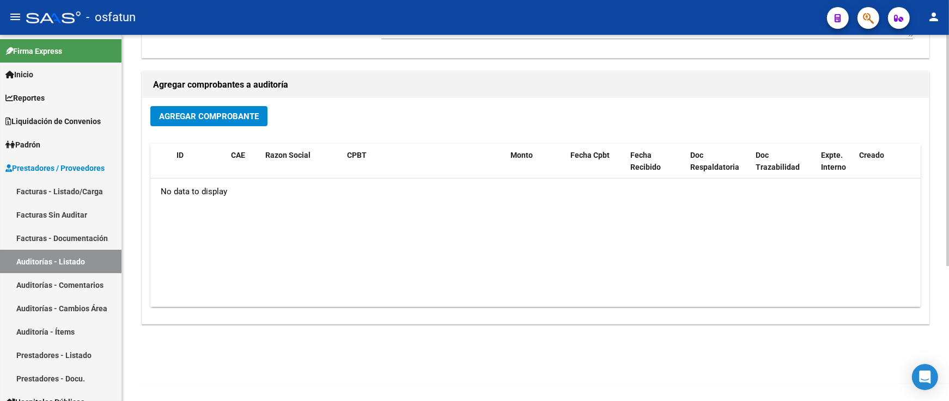
click at [242, 118] on span "Agregar Comprobante" at bounding box center [209, 117] width 100 height 10
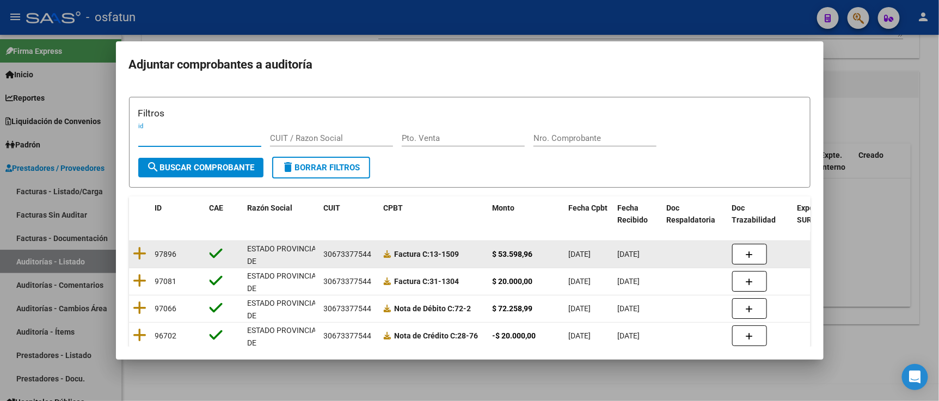
click at [146, 251] on datatable-body-cell at bounding box center [140, 254] width 22 height 27
click at [141, 253] on icon at bounding box center [140, 253] width 14 height 15
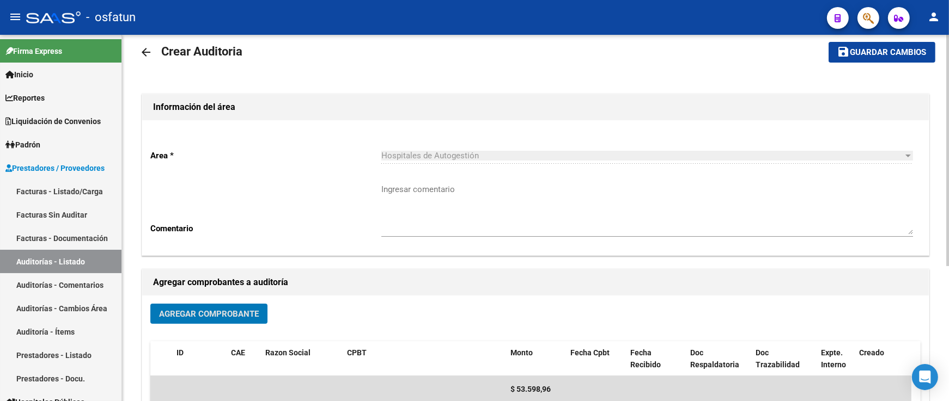
scroll to position [0, 0]
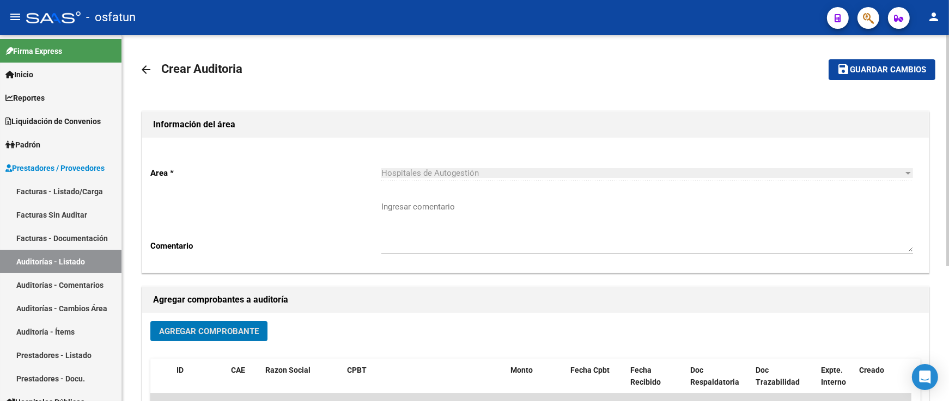
click at [869, 75] on button "save Guardar cambios" at bounding box center [881, 69] width 107 height 20
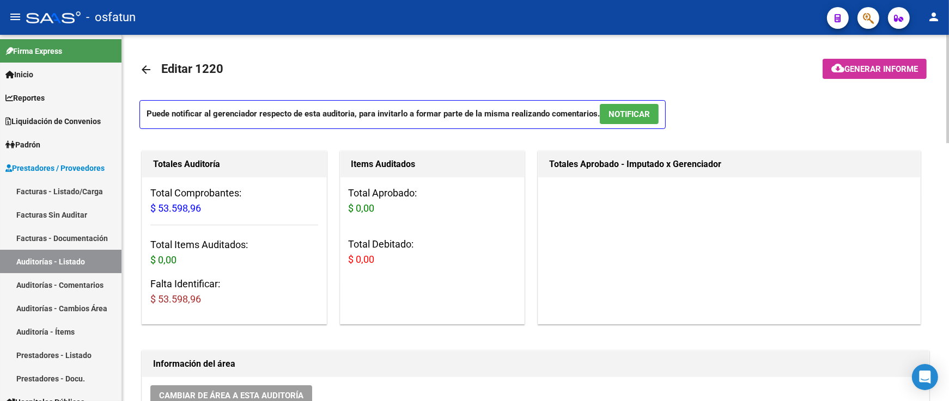
scroll to position [423, 0]
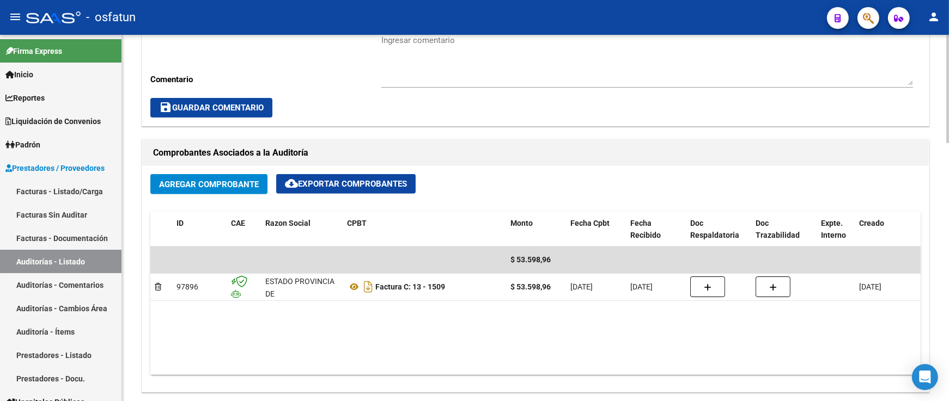
click at [229, 184] on span "Agregar Comprobante" at bounding box center [209, 185] width 100 height 10
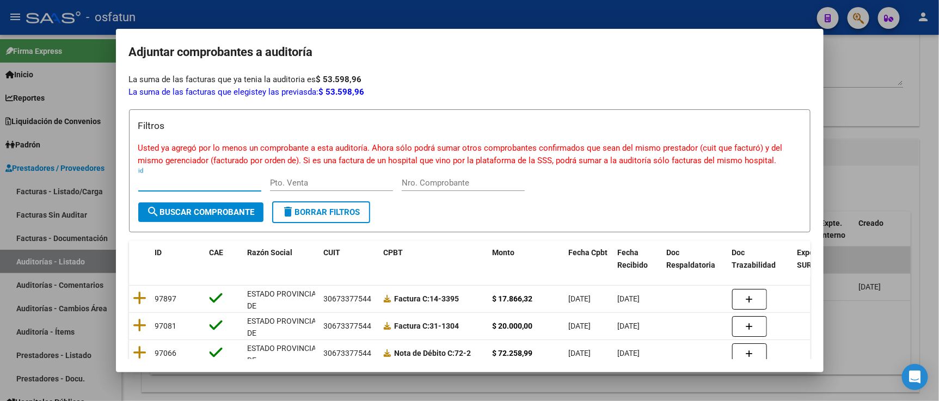
click at [927, 86] on div at bounding box center [469, 200] width 939 height 401
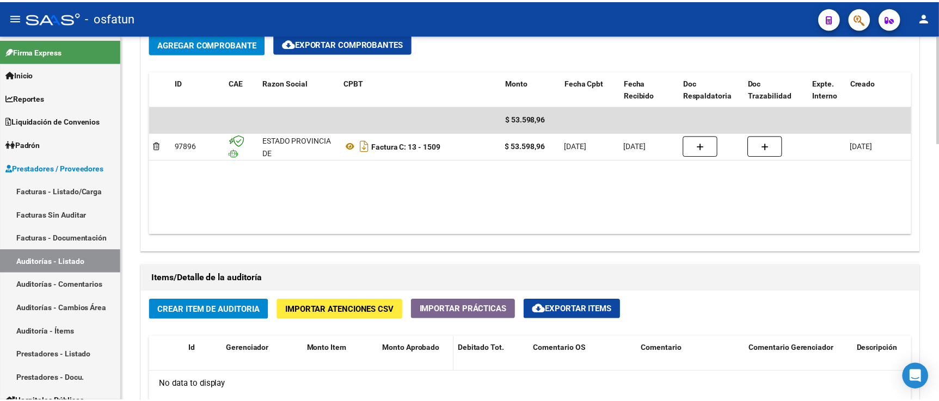
scroll to position [666, 0]
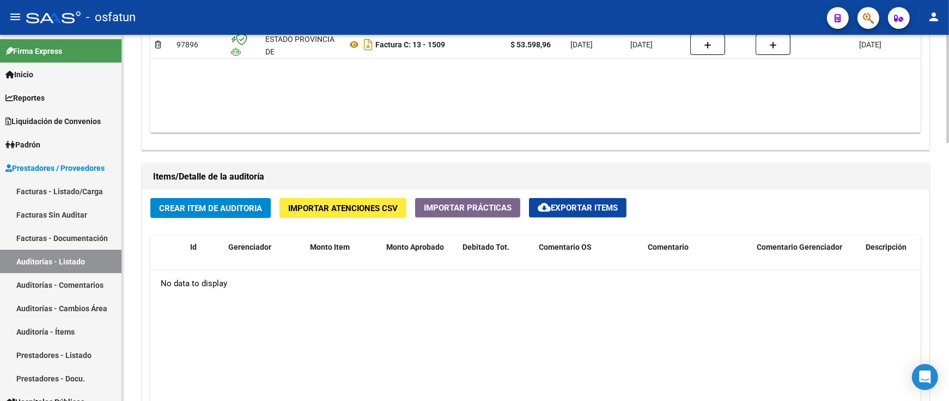
click at [243, 200] on button "Crear Item de Auditoria" at bounding box center [210, 208] width 120 height 20
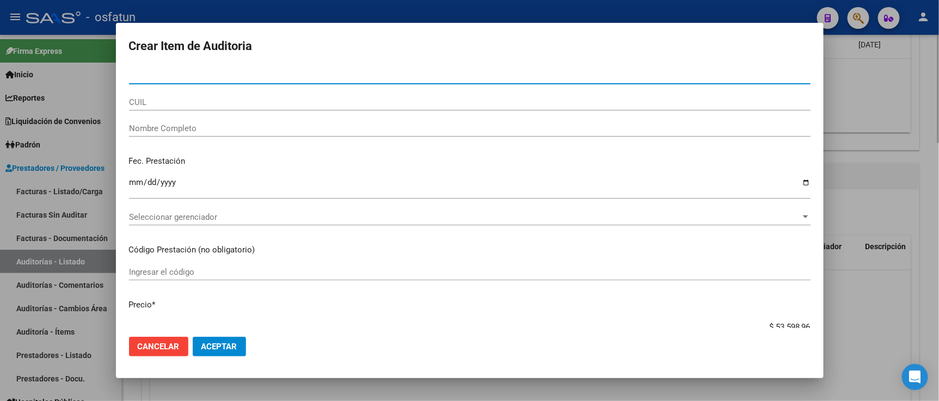
paste input "56989009"
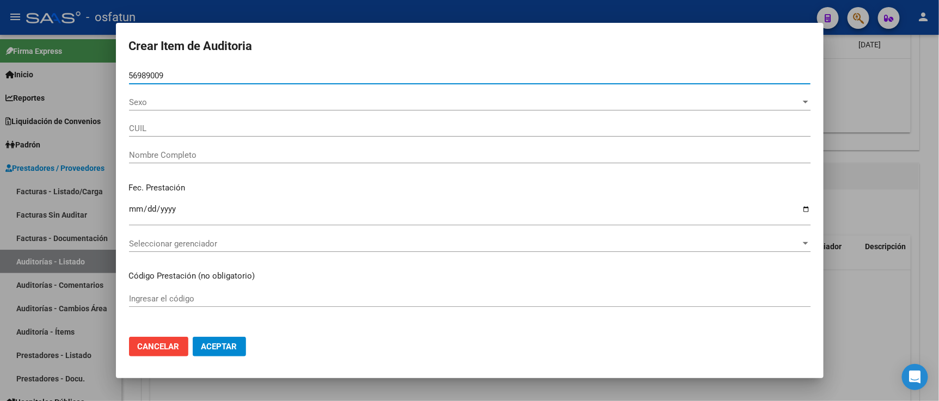
type input "56989009"
type input "20569890099"
type input "ZALEH GIOVANNI ABRAHAN"
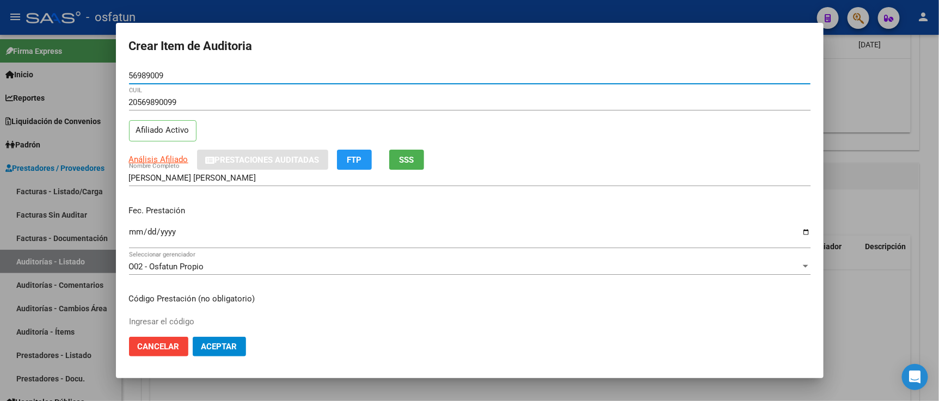
click at [137, 230] on input "Ingresar la fecha" at bounding box center [470, 236] width 682 height 17
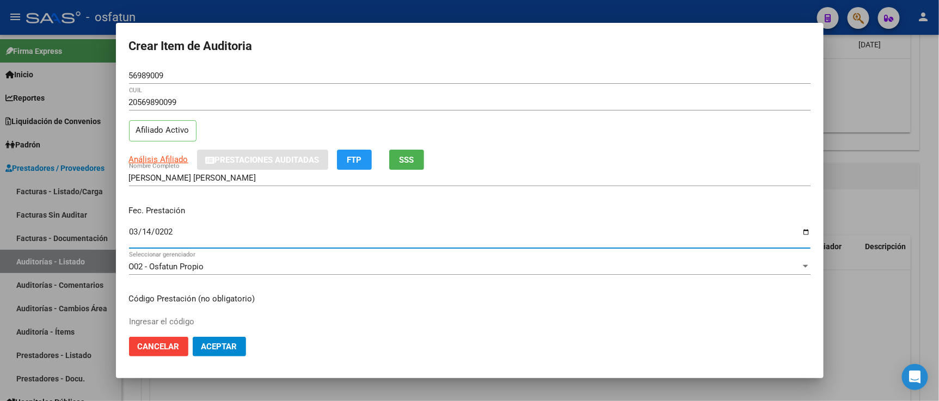
type input "[DATE]"
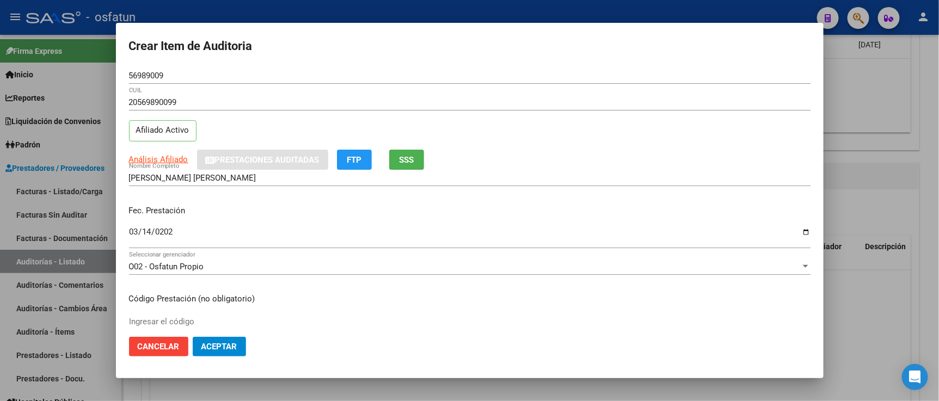
scroll to position [60, 0]
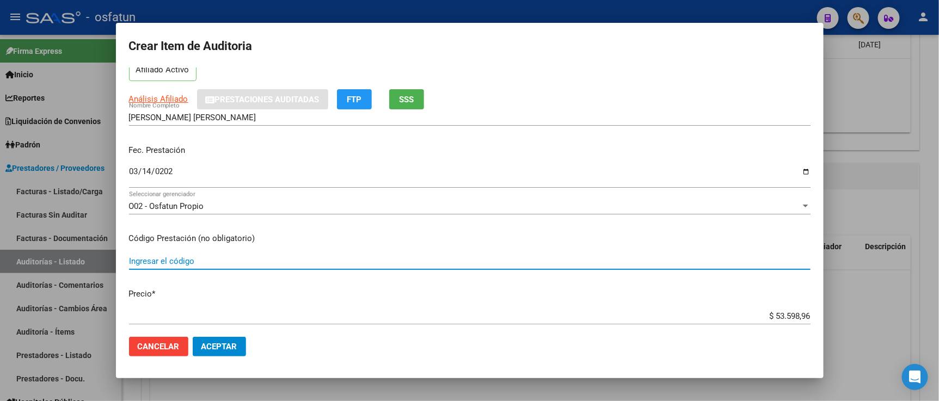
click at [227, 257] on input "Ingresar el código" at bounding box center [470, 262] width 682 height 10
type input "420101"
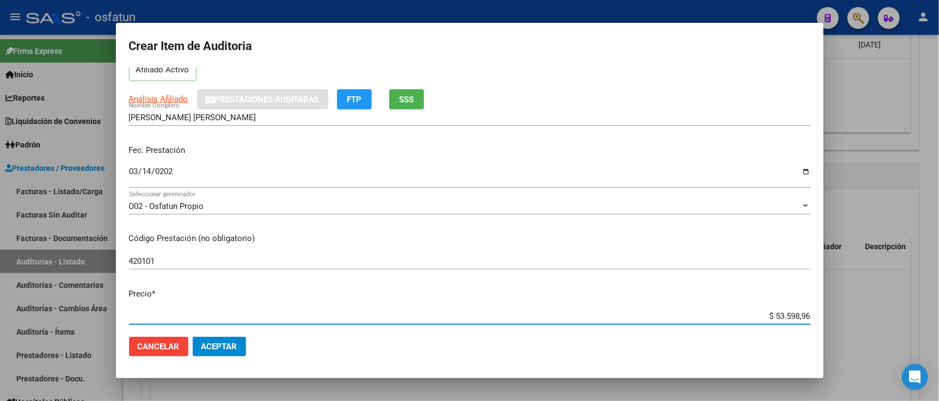
drag, startPoint x: 740, startPoint y: 313, endPoint x: 791, endPoint y: 301, distance: 53.1
click at [851, 328] on div "Crear Item de Auditoria 56989009 Nro Documento 20569890099 CUIL Afiliado Activo…" at bounding box center [469, 200] width 939 height 401
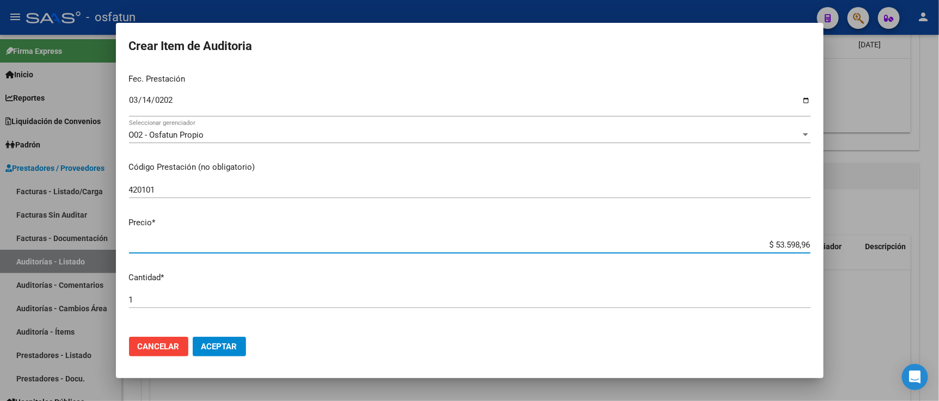
paste input "17866,32"
type input "$ 17.866,32"
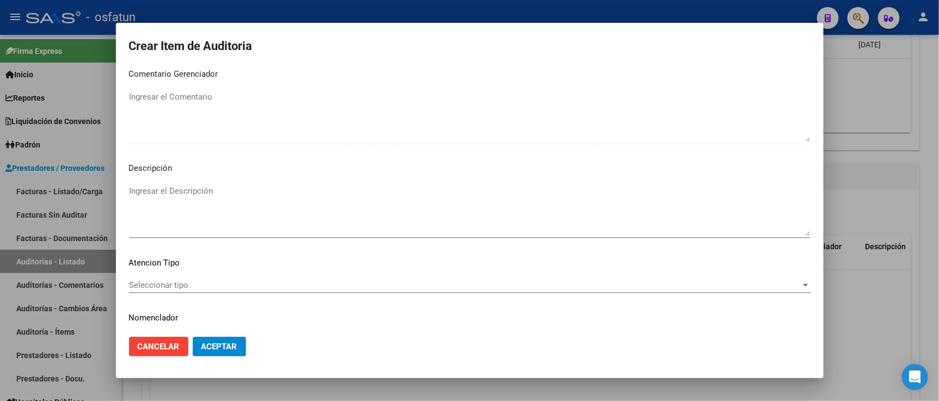
scroll to position [719, 0]
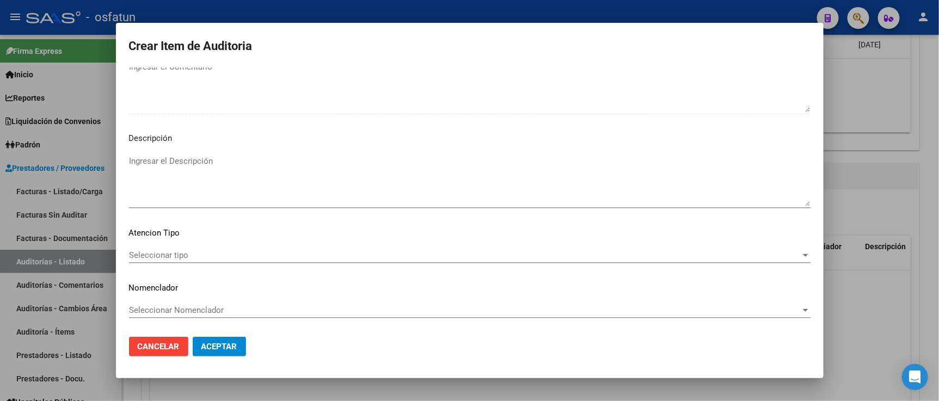
type input "$ 17.866,32"
click at [216, 263] on div "Seleccionar tipo Seleccionar tipo" at bounding box center [470, 255] width 682 height 16
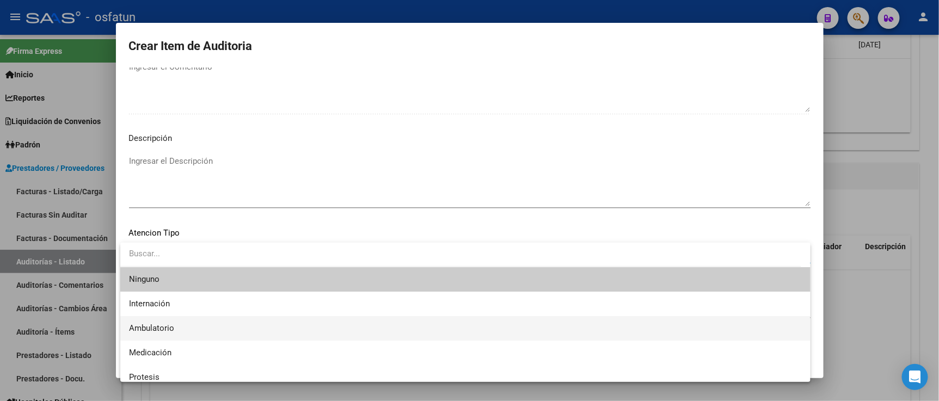
click at [210, 333] on span "Ambulatorio" at bounding box center [465, 328] width 673 height 25
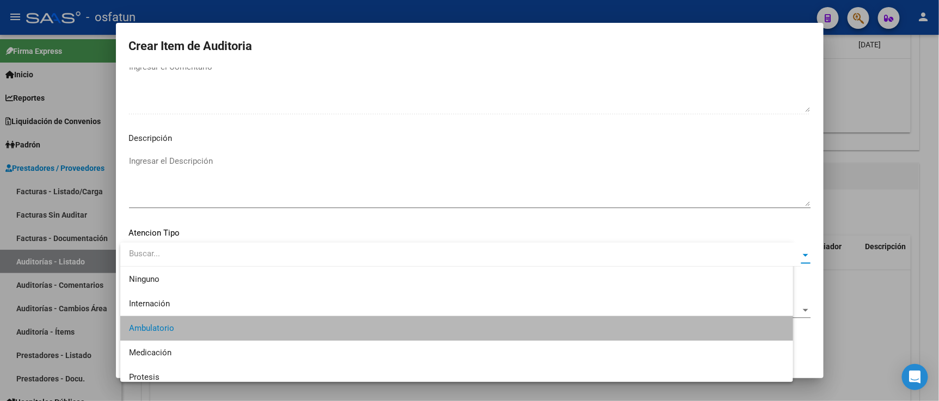
click at [210, 315] on span "Seleccionar Nomenclador" at bounding box center [465, 311] width 672 height 10
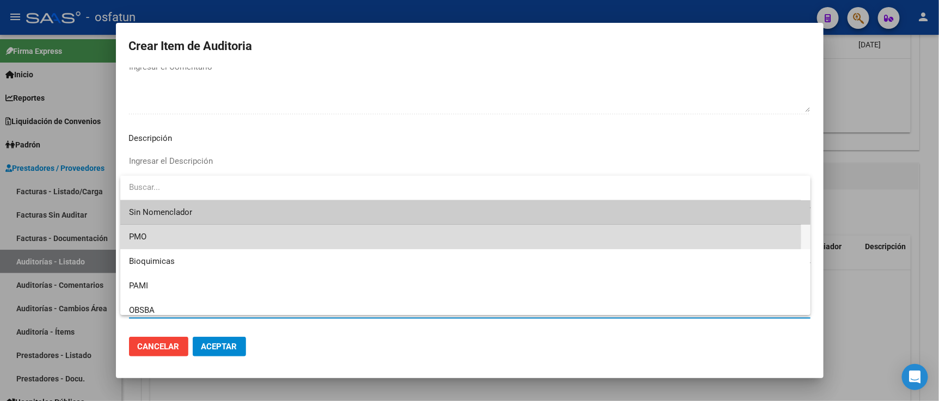
drag, startPoint x: 170, startPoint y: 237, endPoint x: 222, endPoint y: 328, distance: 104.9
click at [170, 239] on span "PMO" at bounding box center [465, 237] width 673 height 25
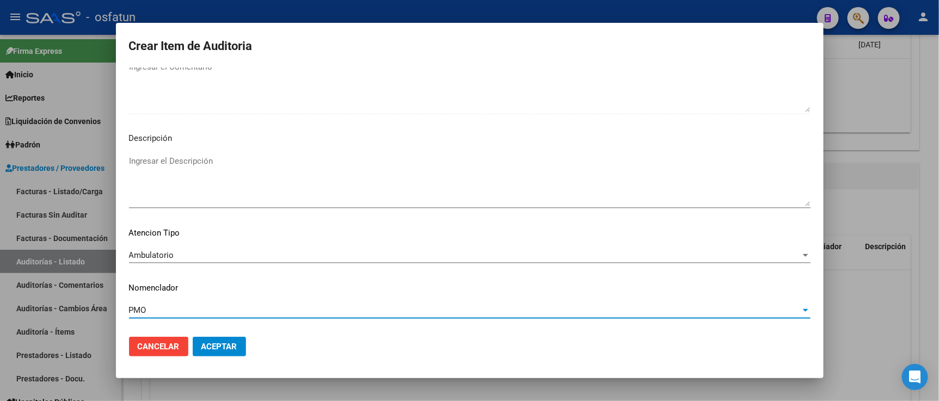
click at [223, 345] on span "Aceptar" at bounding box center [220, 347] width 36 height 10
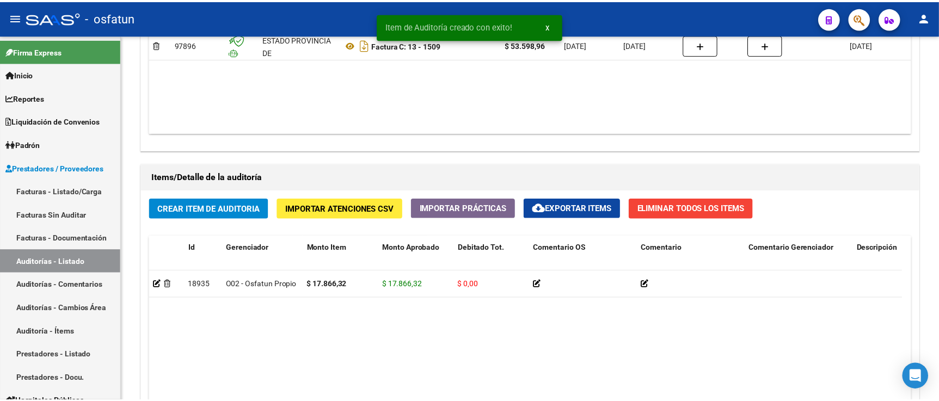
scroll to position [666, 0]
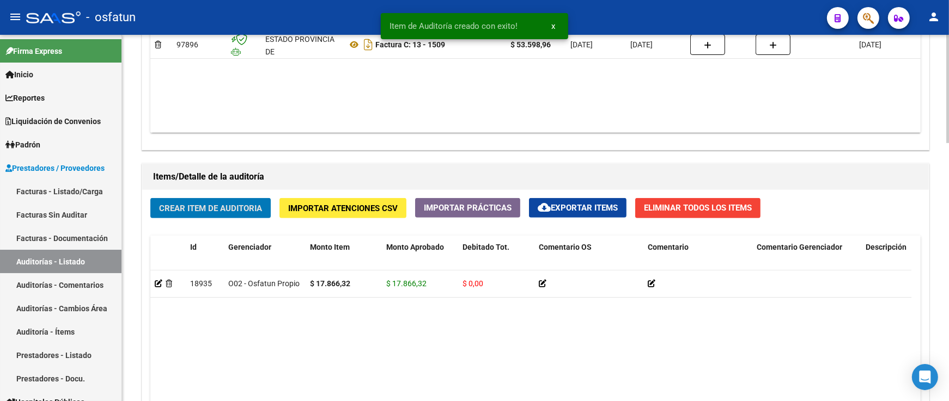
click at [241, 203] on button "Crear Item de Auditoria" at bounding box center [210, 208] width 120 height 20
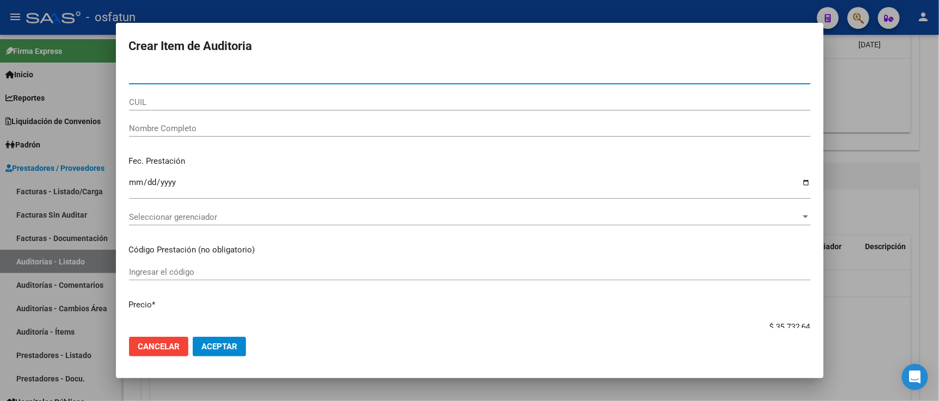
paste input "55415551"
type input "55415551"
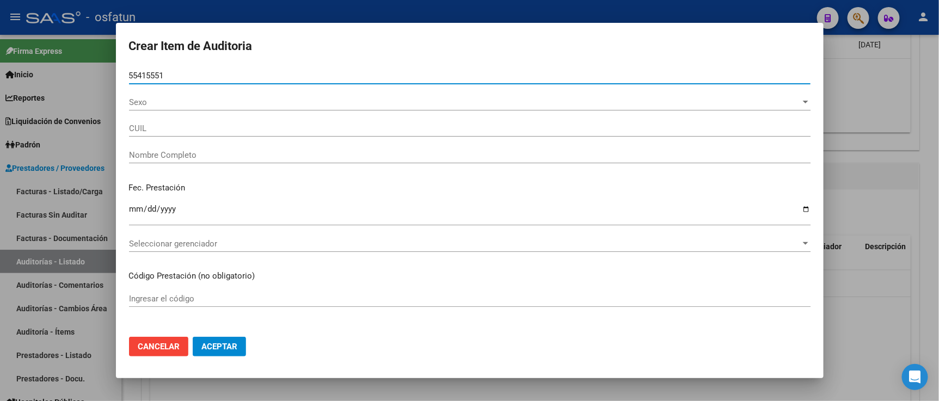
type input "27554155516"
type input "SALINAS AYLYN LIZETH"
type input "55415551"
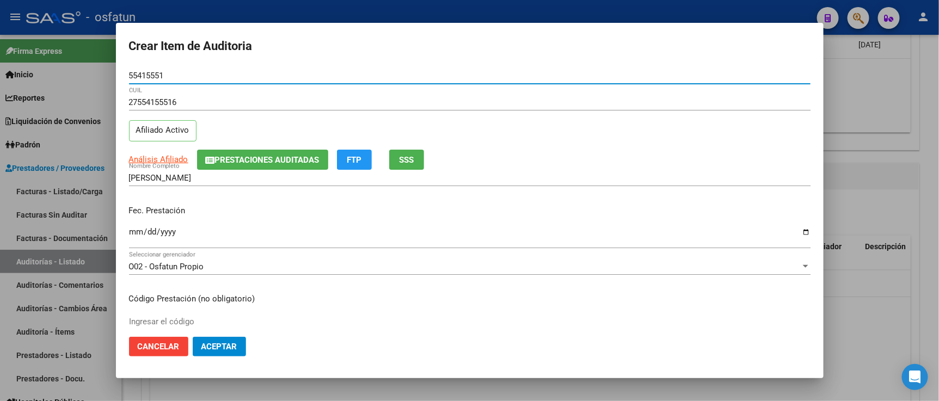
click at [133, 231] on input "Ingresar la fecha" at bounding box center [470, 236] width 682 height 17
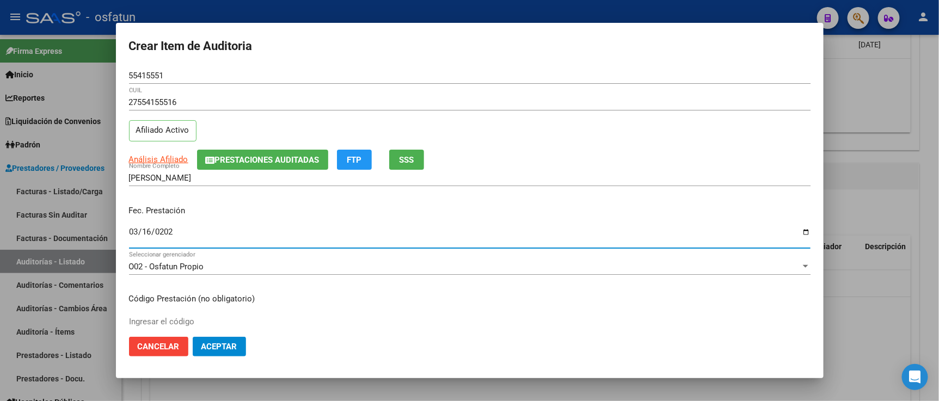
type input "2025-03-16"
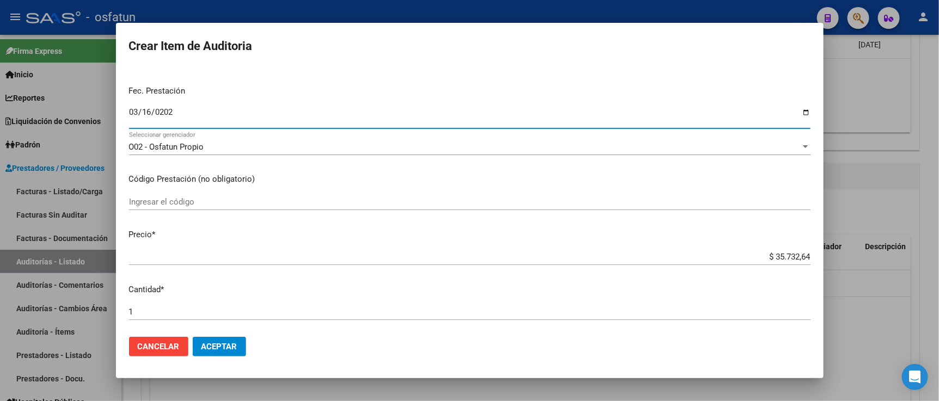
scroll to position [121, 0]
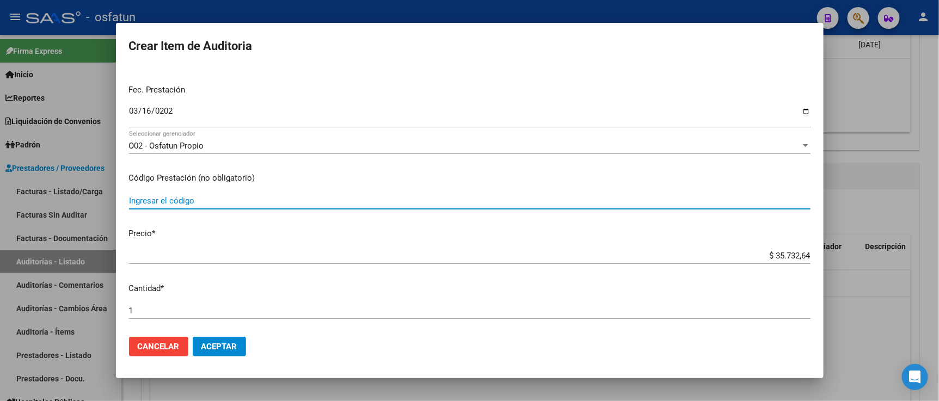
click at [248, 205] on input "Ingresar el código" at bounding box center [470, 201] width 682 height 10
type input "420101"
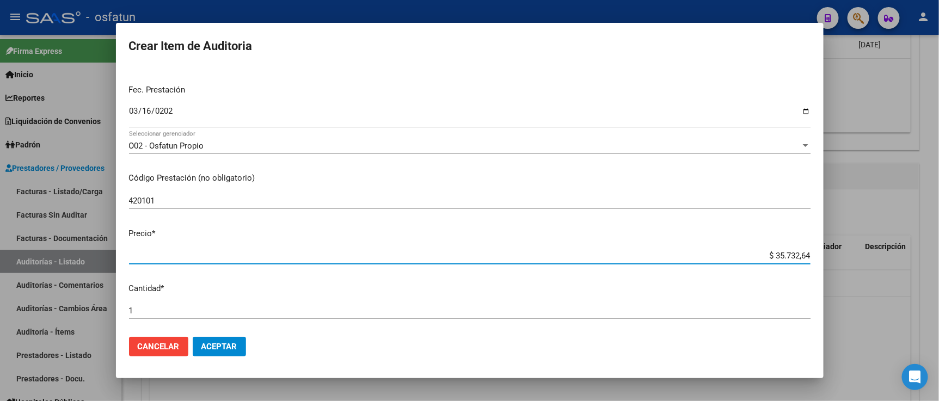
drag, startPoint x: 748, startPoint y: 253, endPoint x: 807, endPoint y: 255, distance: 59.4
click at [816, 255] on mat-dialog-content "55415551 Nro Documento 27554155516 CUIL Afiliado Activo Análisis Afiliado Prest…" at bounding box center [470, 198] width 708 height 261
paste input "17866,32"
type input "$ 17.866,32"
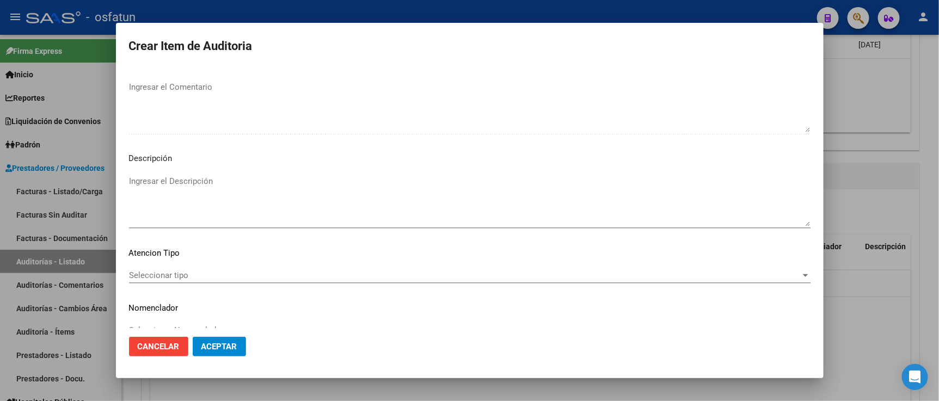
scroll to position [719, 0]
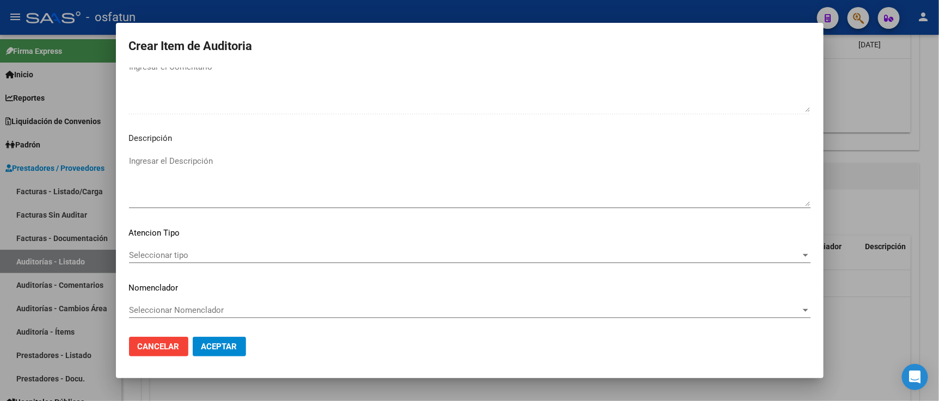
type input "$ 17.866,32"
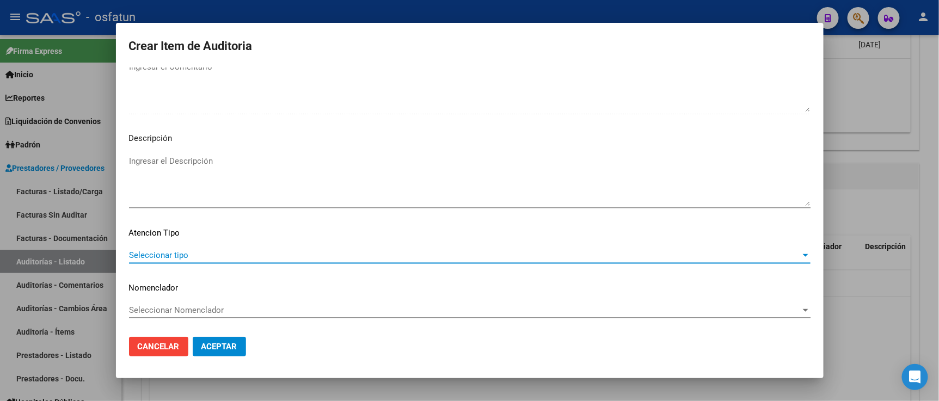
click at [172, 251] on span "Seleccionar tipo" at bounding box center [465, 256] width 672 height 10
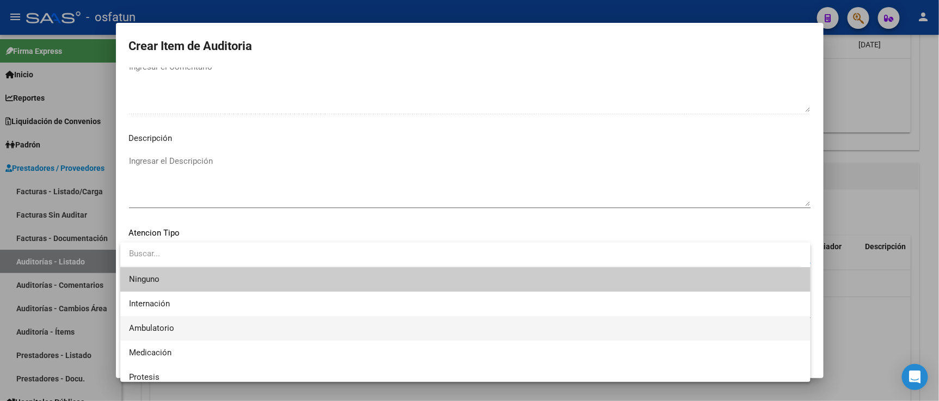
click at [182, 322] on span "Ambulatorio" at bounding box center [465, 328] width 673 height 25
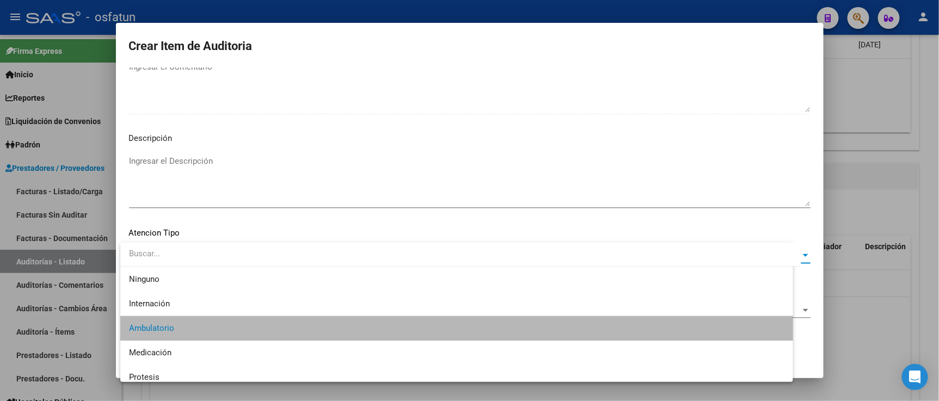
click at [182, 312] on span "Seleccionar Nomenclador" at bounding box center [465, 311] width 672 height 10
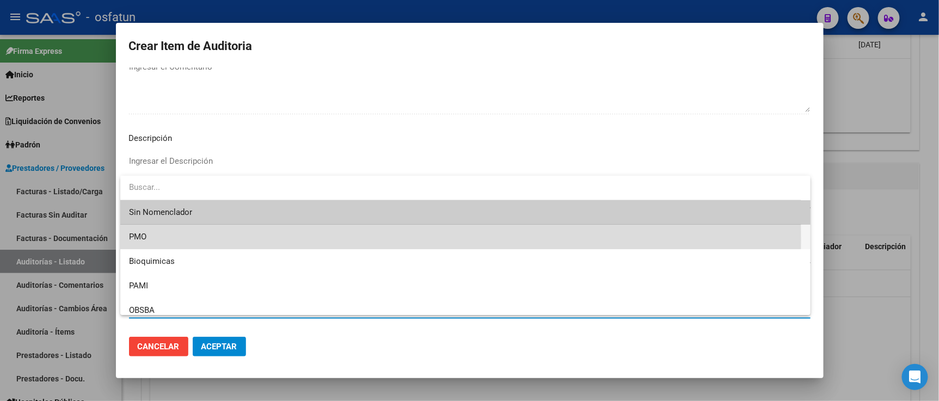
click at [155, 241] on span "PMO" at bounding box center [465, 237] width 673 height 25
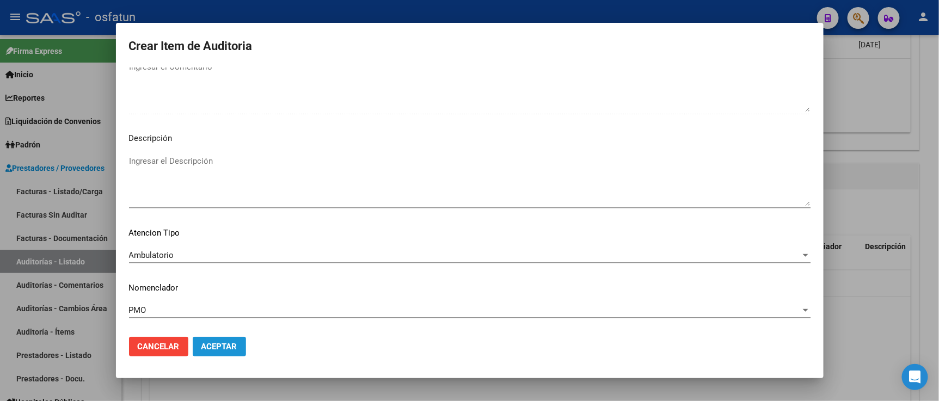
click at [220, 349] on span "Aceptar" at bounding box center [220, 347] width 36 height 10
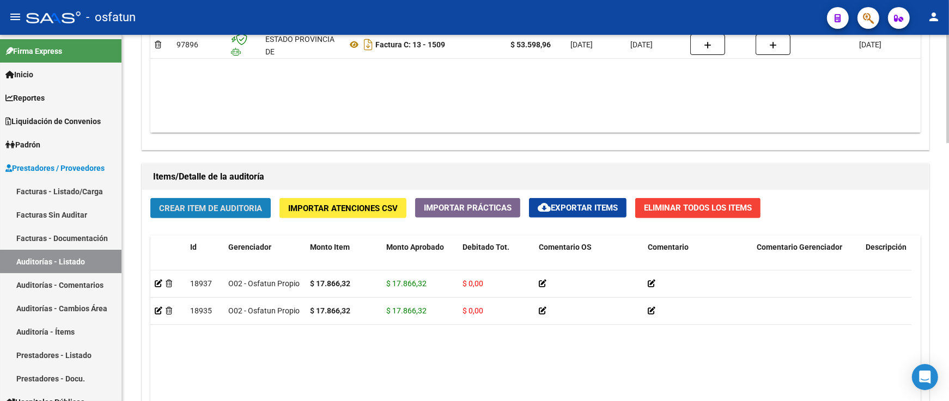
click at [251, 205] on span "Crear Item de Auditoria" at bounding box center [210, 209] width 103 height 10
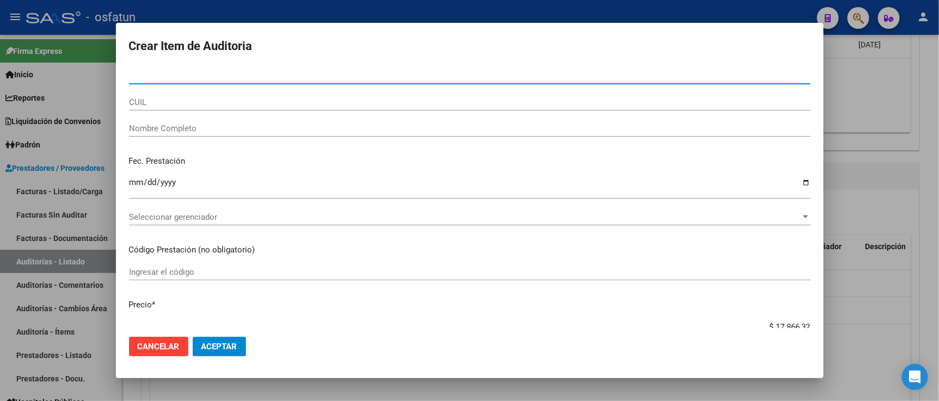
paste input "48527242"
type input "48527242"
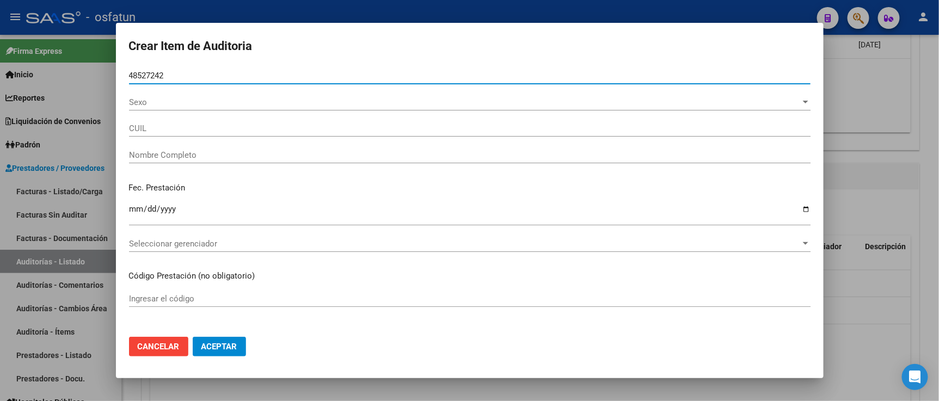
type input "23485272429"
type input "CORTEZ SOSA JONATHAN ARMANDO"
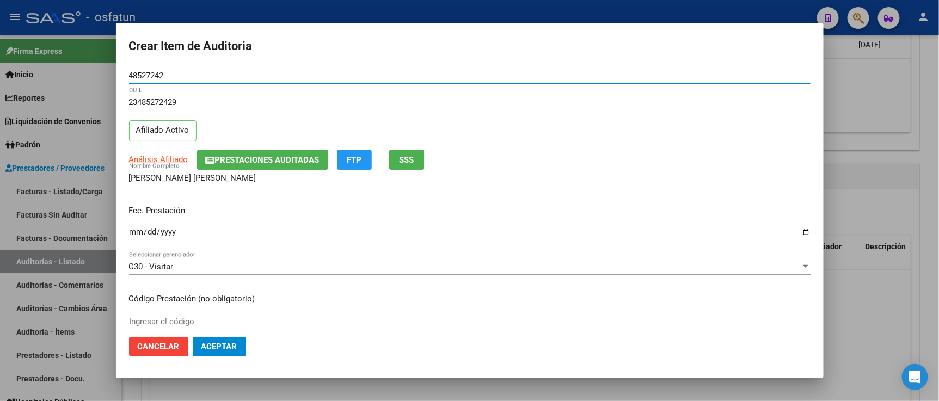
type input "48527242"
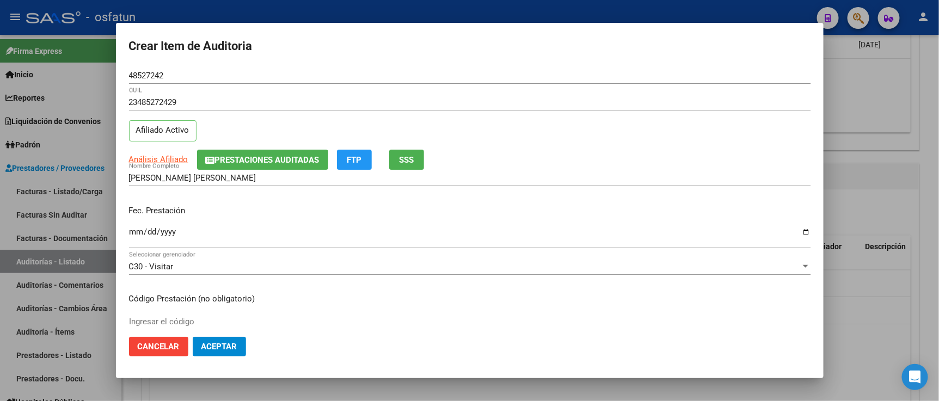
click at [128, 240] on mat-dialog-content "48527242 Nro Documento 23485272429 CUIL Afiliado Activo Análisis Afiliado Prest…" at bounding box center [470, 198] width 708 height 261
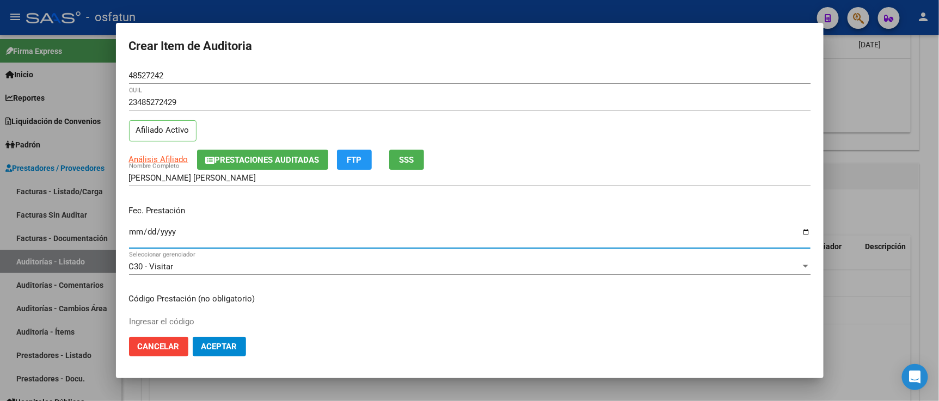
click at [138, 231] on input "Ingresar la fecha" at bounding box center [470, 236] width 682 height 17
type input "2025-03-18"
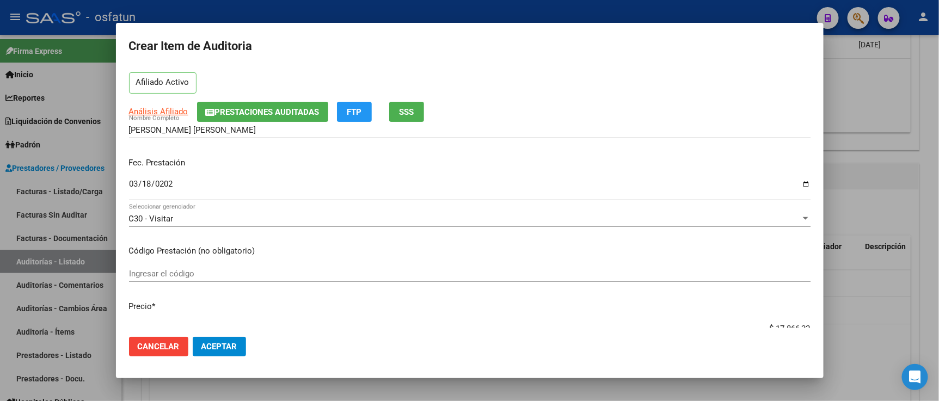
scroll to position [121, 0]
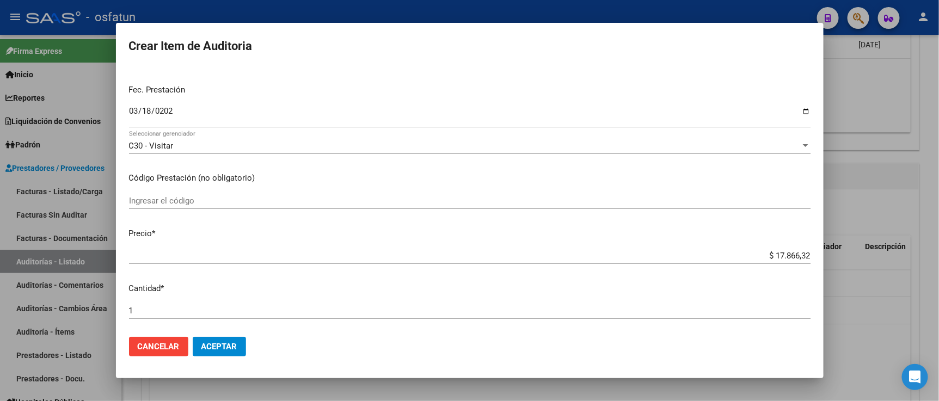
click at [196, 194] on div "Ingresar el código" at bounding box center [470, 201] width 682 height 16
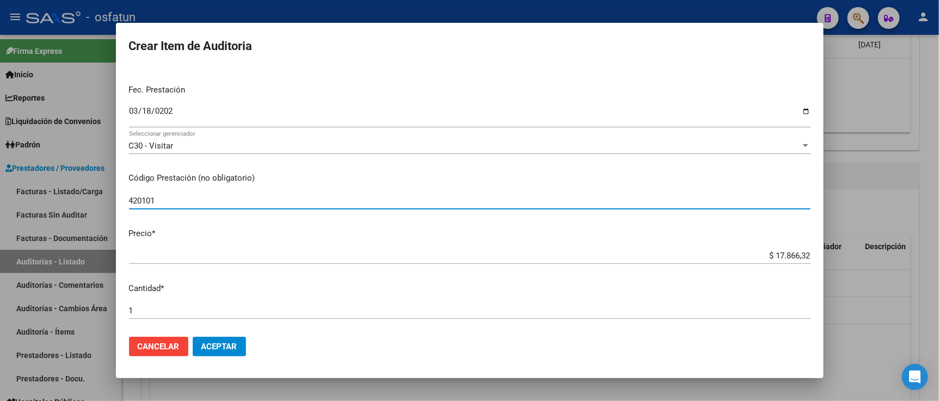
type input "420101"
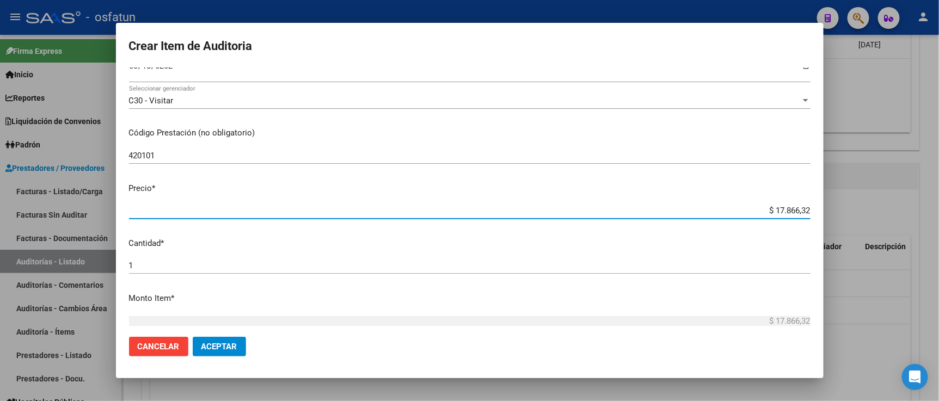
drag, startPoint x: 783, startPoint y: 70, endPoint x: 823, endPoint y: 70, distance: 39.8
click at [823, 70] on mat-dialog-content "48527242 Nro Documento 23485272429 CUIL Afiliado Activo Análisis Afiliado Prest…" at bounding box center [470, 198] width 708 height 261
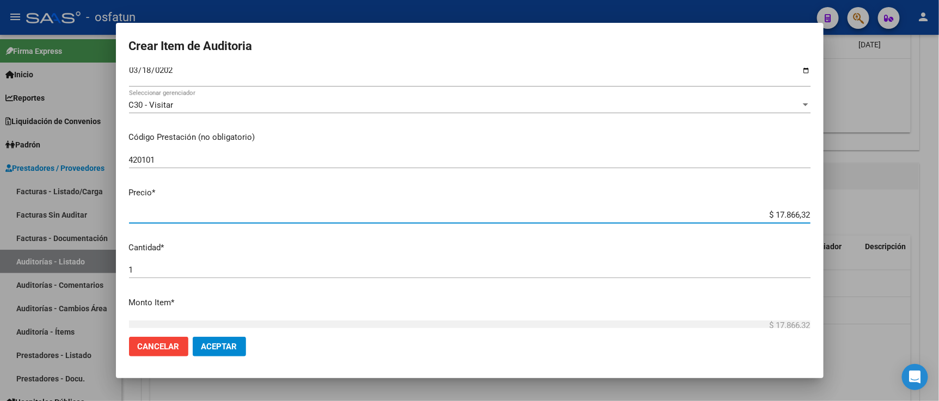
paste input "17"
type input "$ 17.866,32"
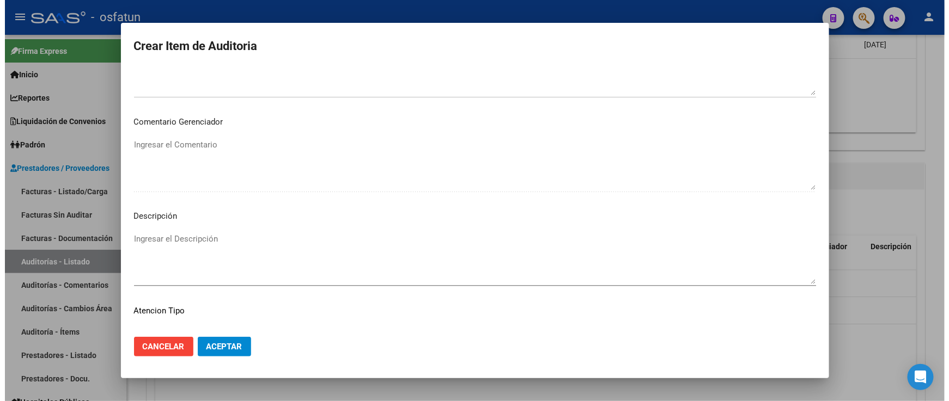
scroll to position [719, 0]
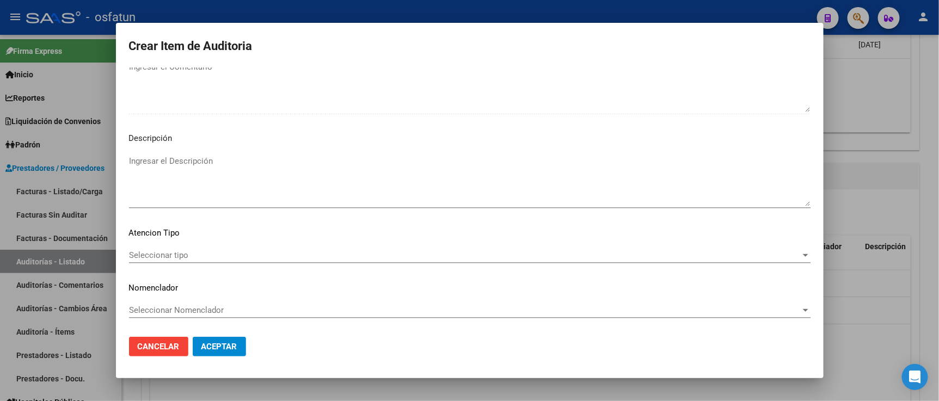
click at [197, 257] on span "Seleccionar tipo" at bounding box center [465, 256] width 672 height 10
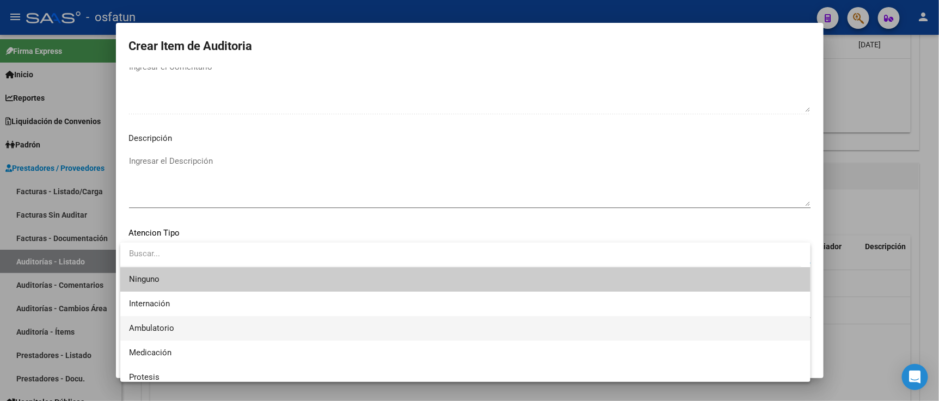
click at [180, 333] on span "Ambulatorio" at bounding box center [465, 328] width 673 height 25
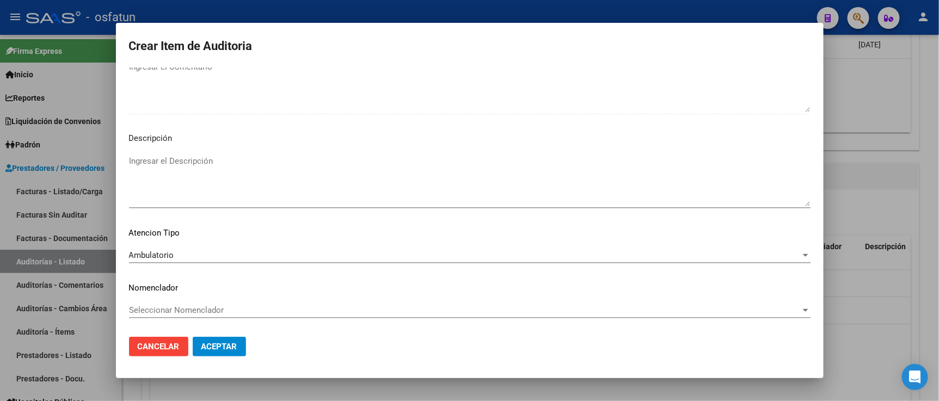
click at [180, 318] on div "Seleccionar Nomenclador Seleccionar Nomenclador" at bounding box center [470, 310] width 682 height 16
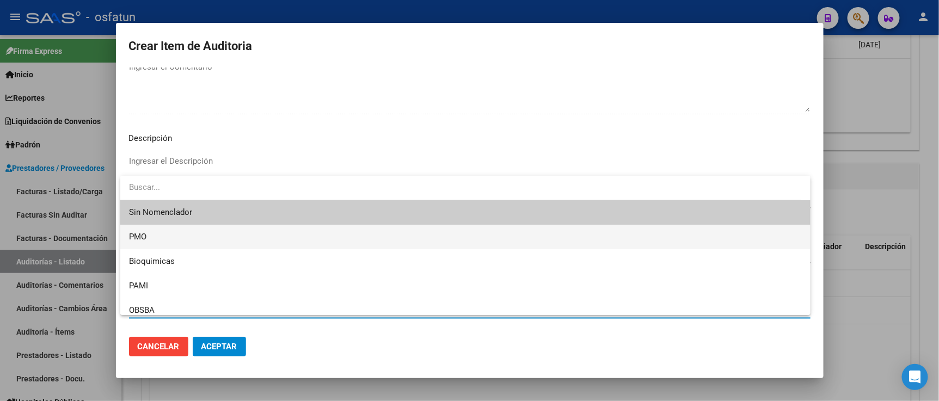
click at [160, 240] on span "PMO" at bounding box center [465, 237] width 673 height 25
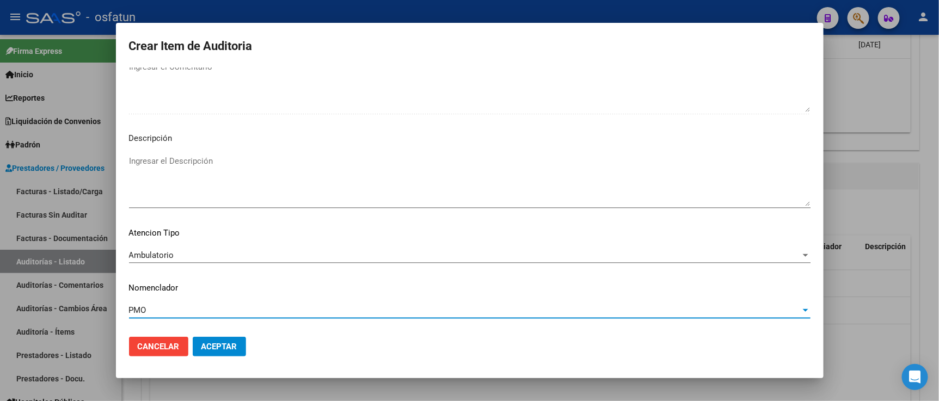
click at [211, 352] on button "Aceptar" at bounding box center [219, 347] width 53 height 20
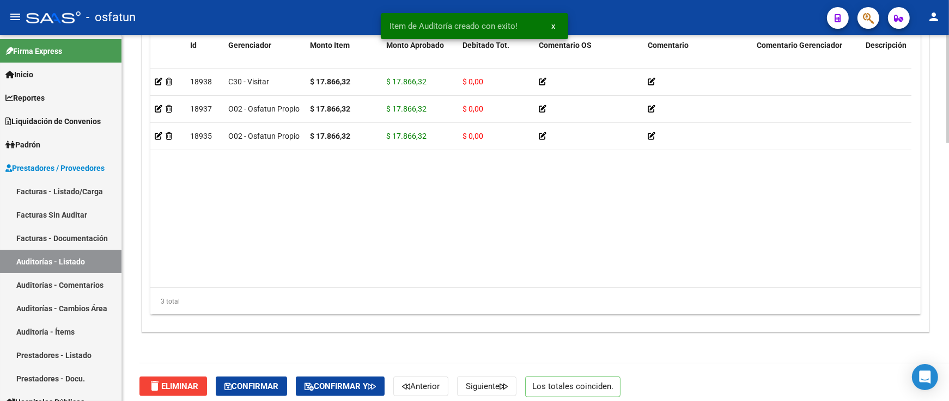
scroll to position [877, 0]
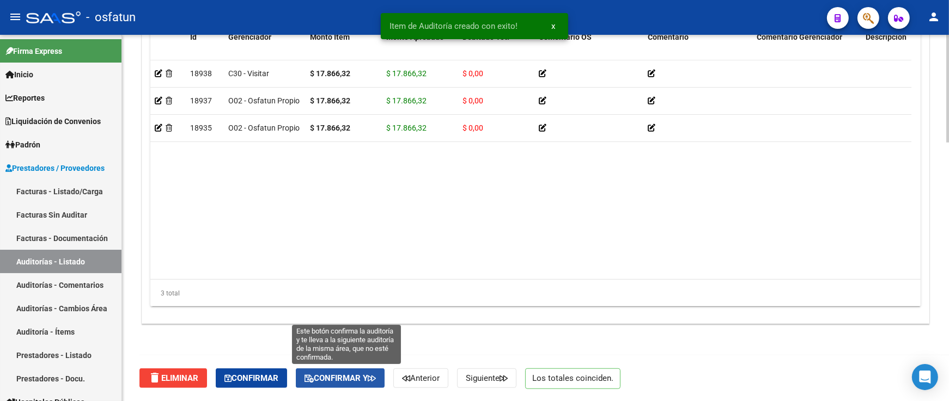
click at [356, 376] on span "Confirmar y" at bounding box center [339, 379] width 71 height 10
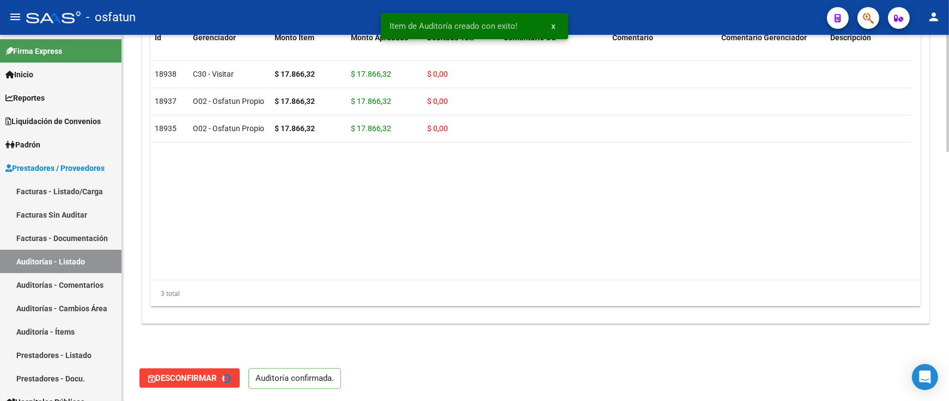
type input "202510"
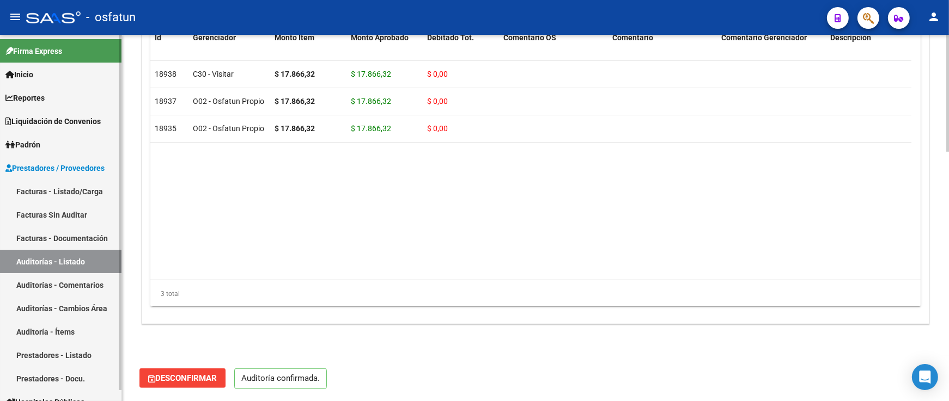
click at [76, 188] on link "Facturas - Listado/Carga" at bounding box center [60, 191] width 121 height 23
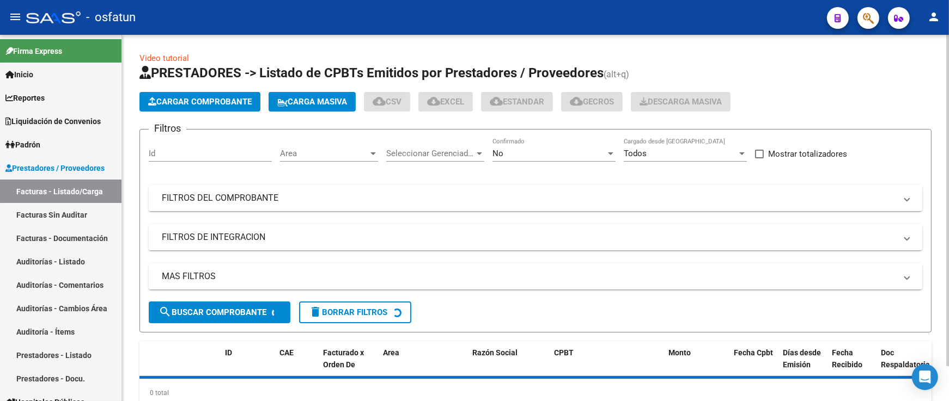
click at [186, 102] on span "Cargar Comprobante" at bounding box center [199, 102] width 103 height 10
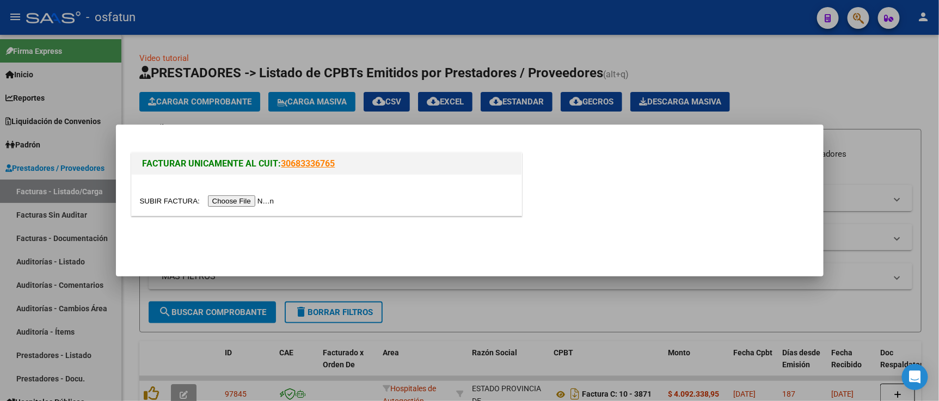
click at [243, 196] on div at bounding box center [327, 195] width 390 height 41
click at [243, 197] on input "file" at bounding box center [209, 201] width 138 height 11
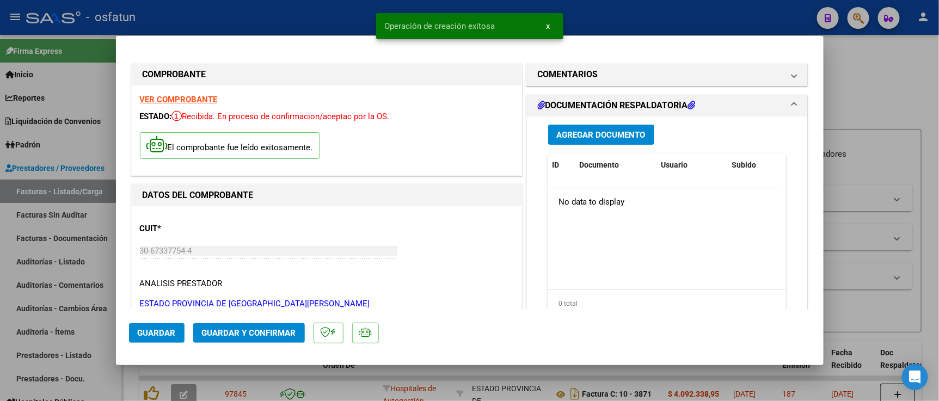
click at [248, 331] on span "Guardar y Confirmar" at bounding box center [249, 333] width 94 height 10
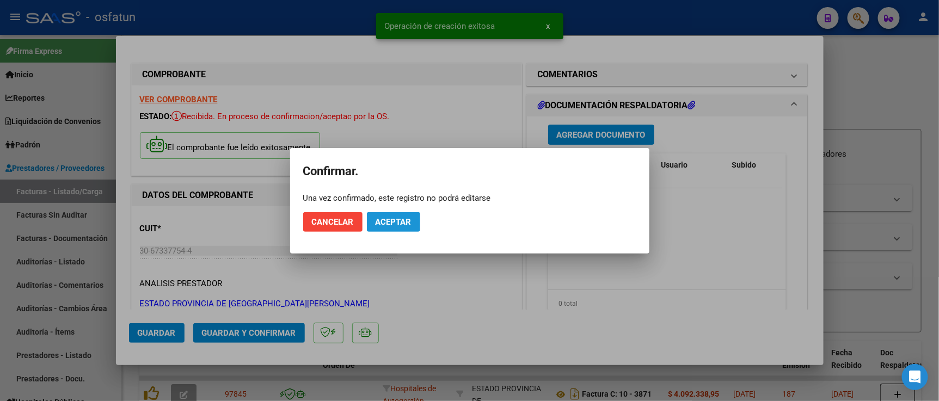
click at [376, 221] on span "Aceptar" at bounding box center [394, 222] width 36 height 10
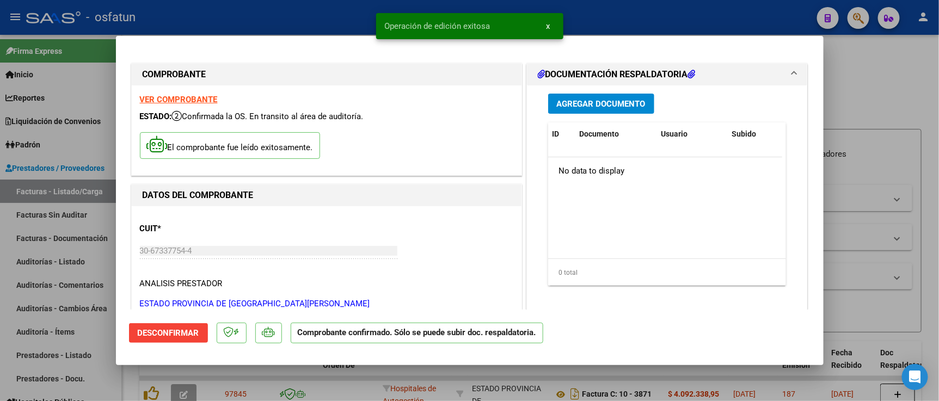
click at [890, 103] on div at bounding box center [469, 200] width 939 height 401
type input "$ 0,00"
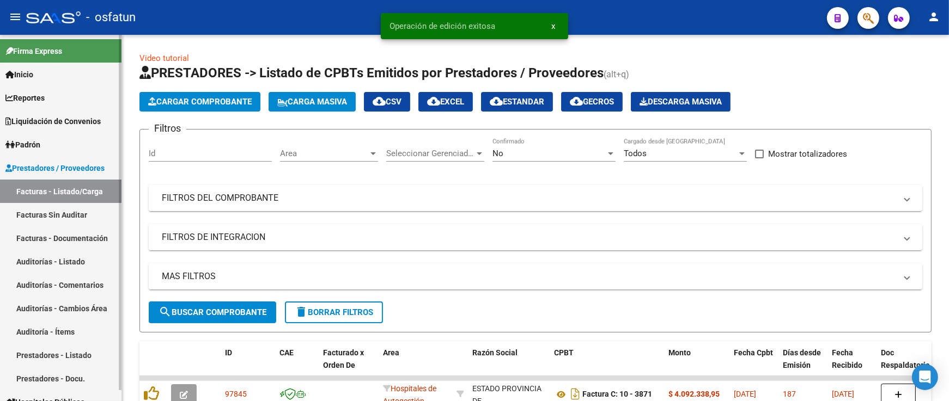
click at [59, 264] on link "Auditorías - Listado" at bounding box center [60, 261] width 121 height 23
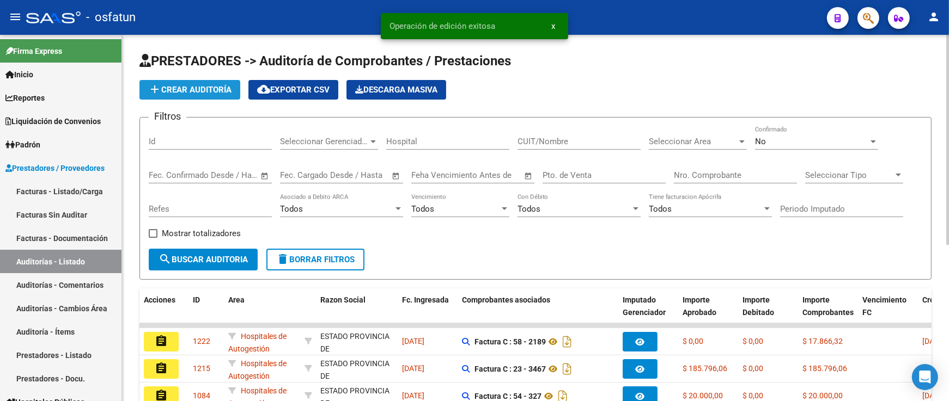
click at [221, 82] on button "add Crear Auditoría" at bounding box center [189, 90] width 101 height 20
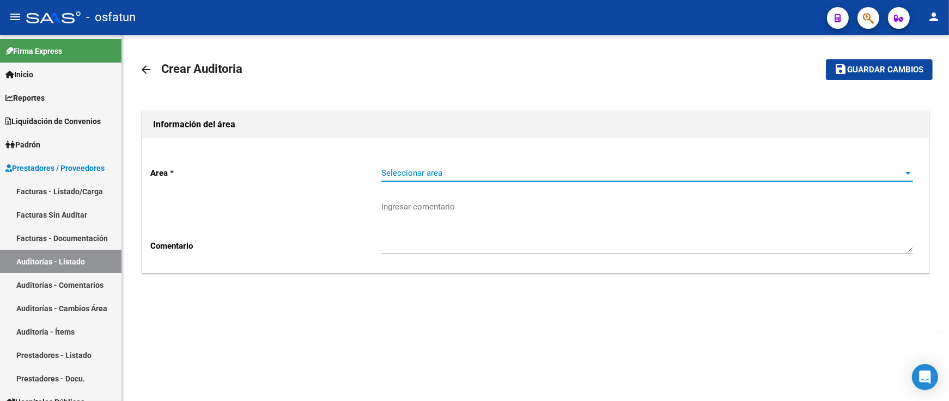
click at [420, 169] on span "Seleccionar area" at bounding box center [642, 173] width 522 height 10
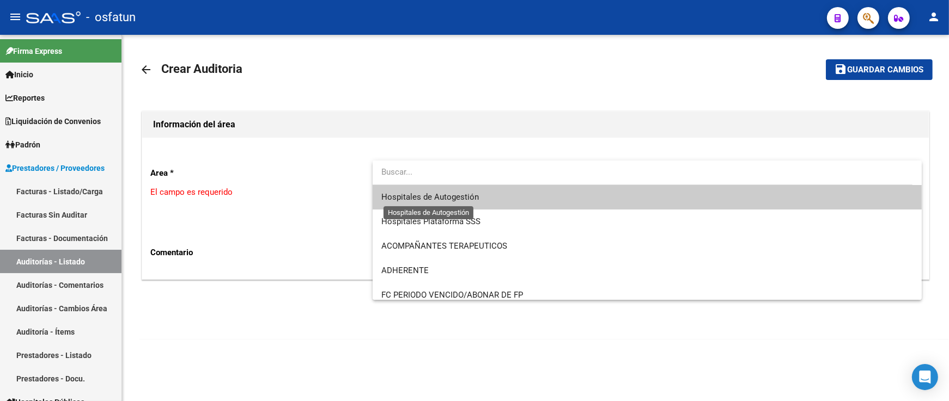
click at [423, 198] on span "Hospitales de Autogestión" at bounding box center [429, 197] width 97 height 10
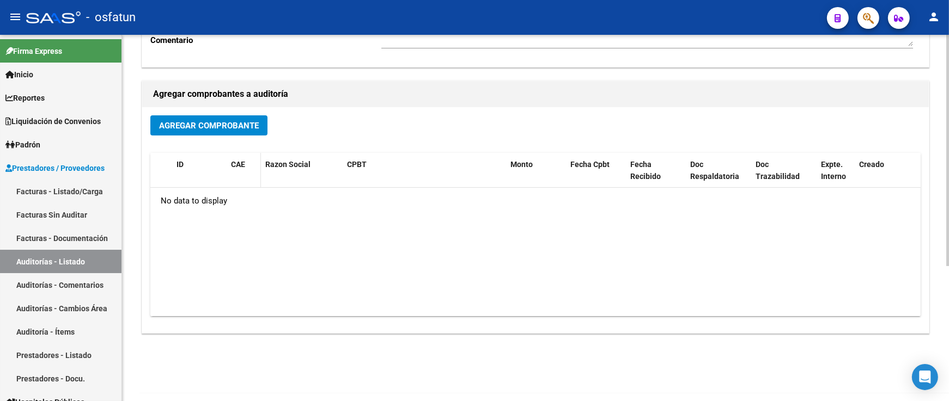
scroll to position [215, 0]
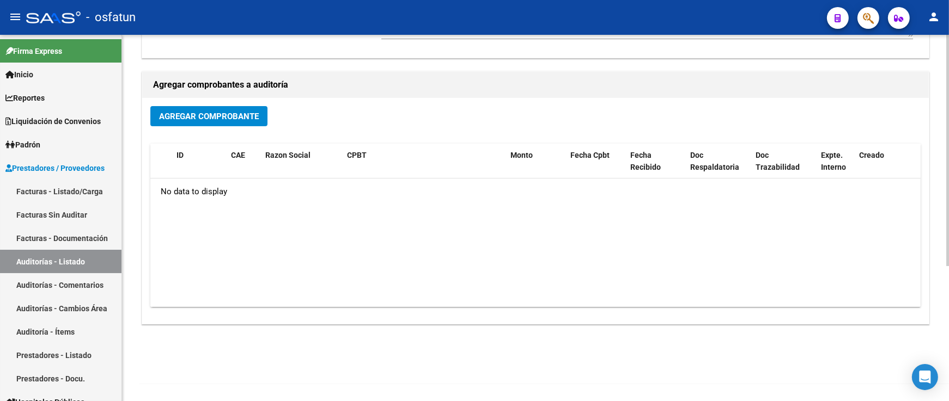
click at [219, 113] on span "Agregar Comprobante" at bounding box center [209, 117] width 100 height 10
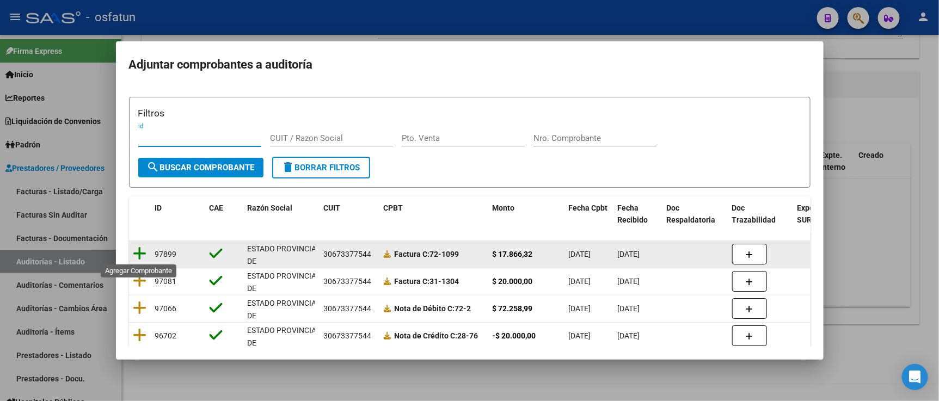
click at [142, 256] on icon at bounding box center [140, 253] width 14 height 15
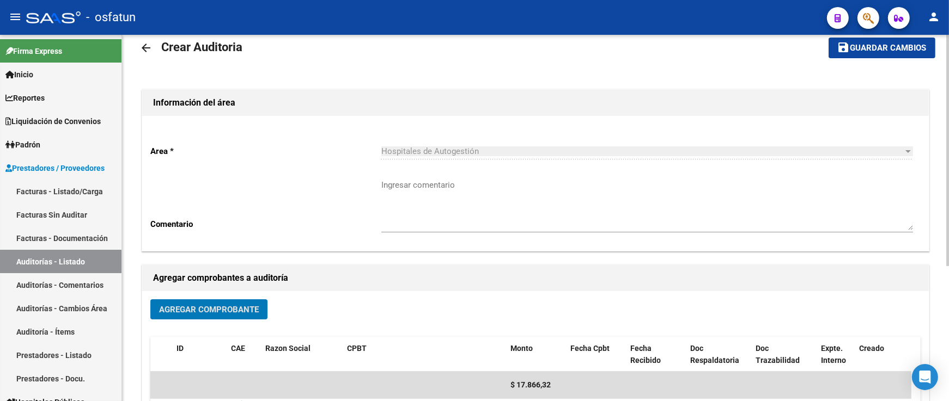
scroll to position [0, 0]
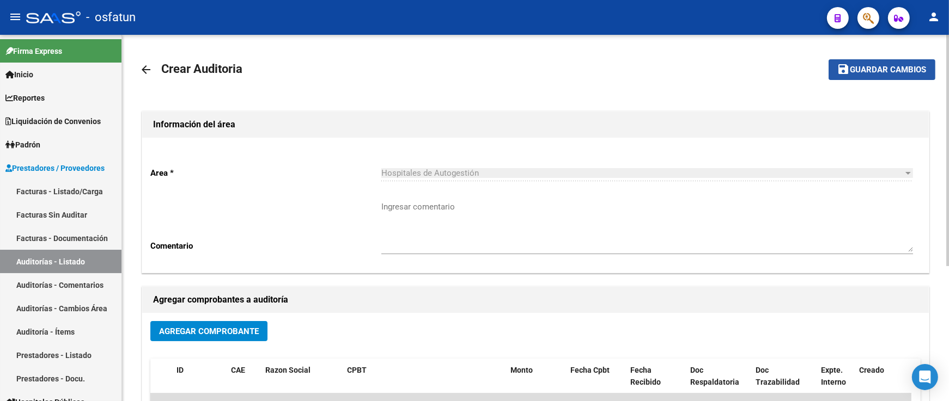
click at [885, 66] on span "Guardar cambios" at bounding box center [888, 70] width 76 height 10
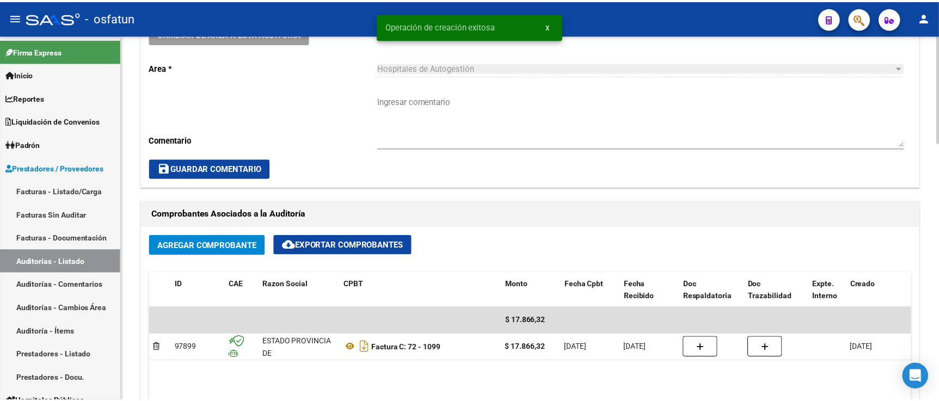
scroll to position [545, 0]
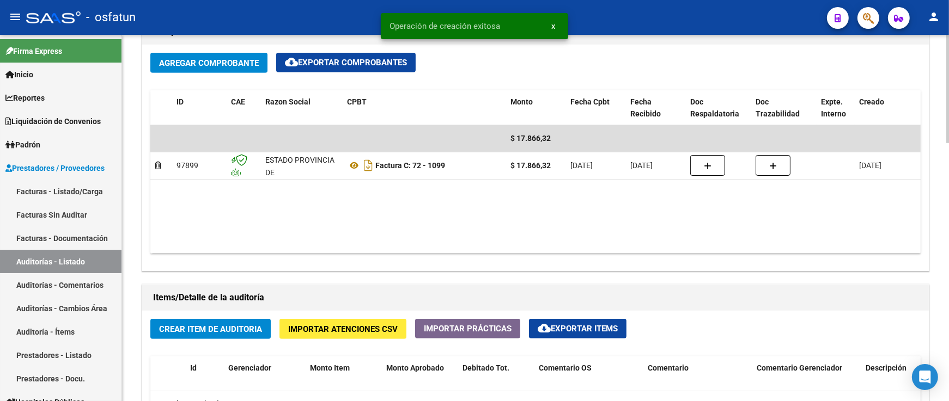
click at [215, 333] on span "Crear Item de Auditoria" at bounding box center [210, 330] width 103 height 10
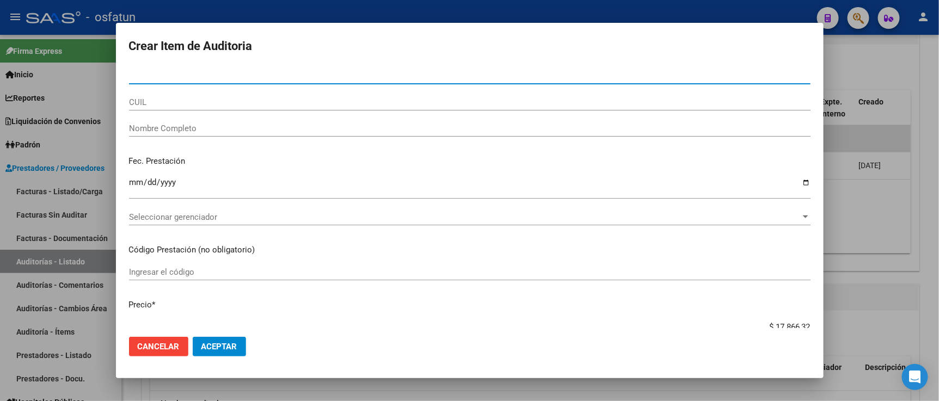
paste input "40484479"
type input "40484479"
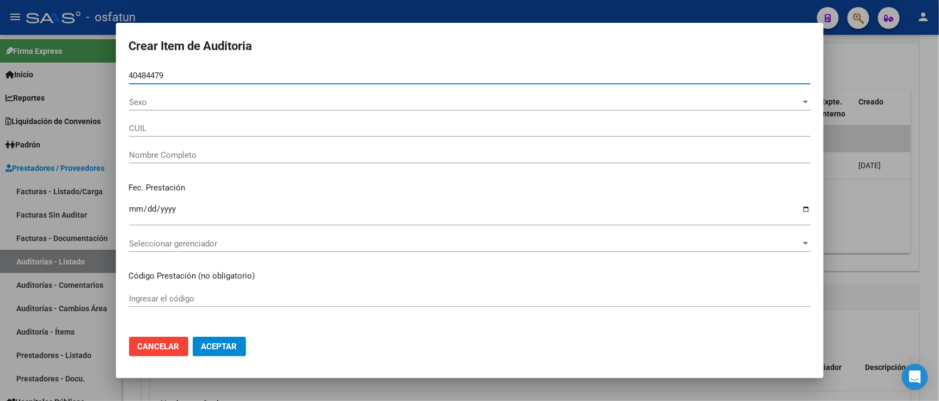
type input "27404844798"
type input "SOSA MARIA CELESTE"
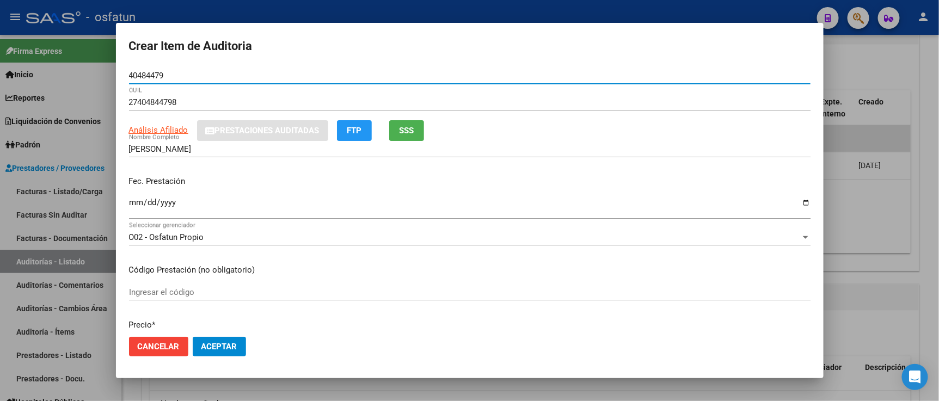
type input "40484479"
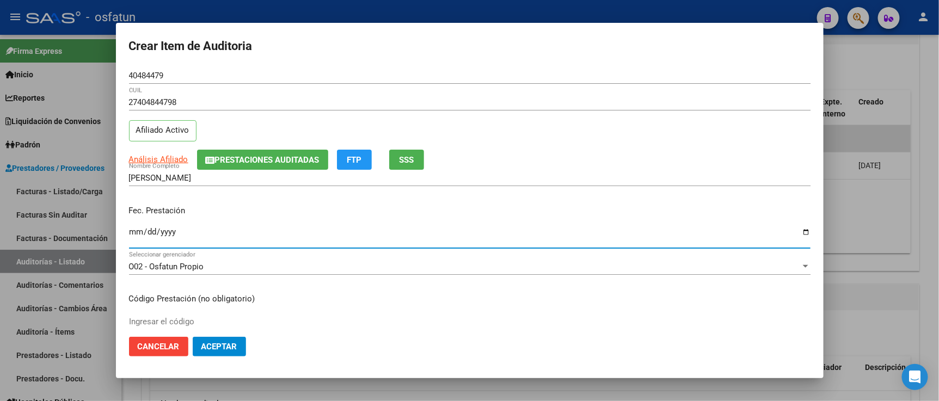
click at [137, 232] on input "Ingresar la fecha" at bounding box center [470, 236] width 682 height 17
type input "2025-03-21"
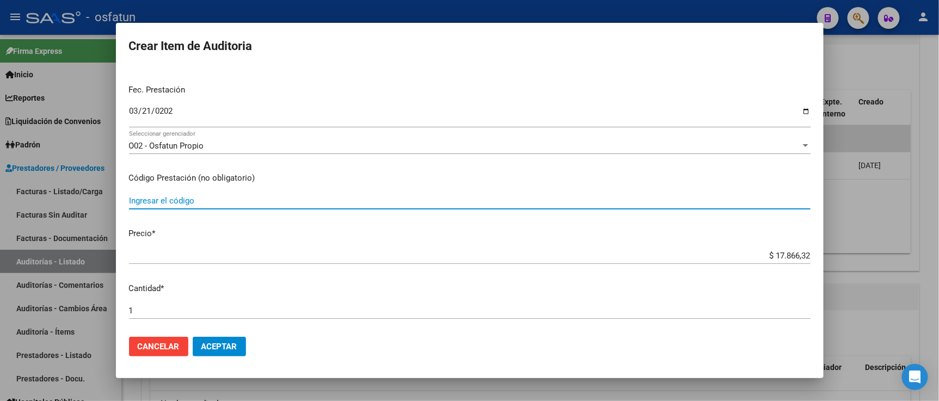
click at [195, 200] on input "Ingresar el código" at bounding box center [470, 201] width 682 height 10
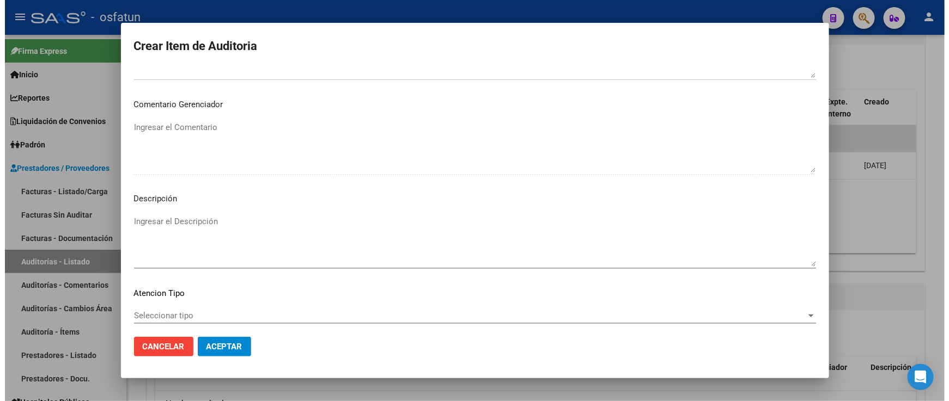
scroll to position [719, 0]
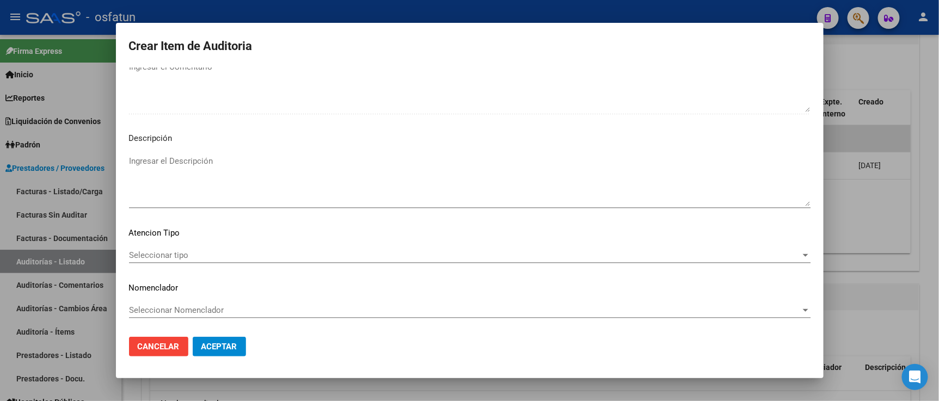
type input "420101"
click at [199, 255] on span "Seleccionar tipo" at bounding box center [465, 256] width 672 height 10
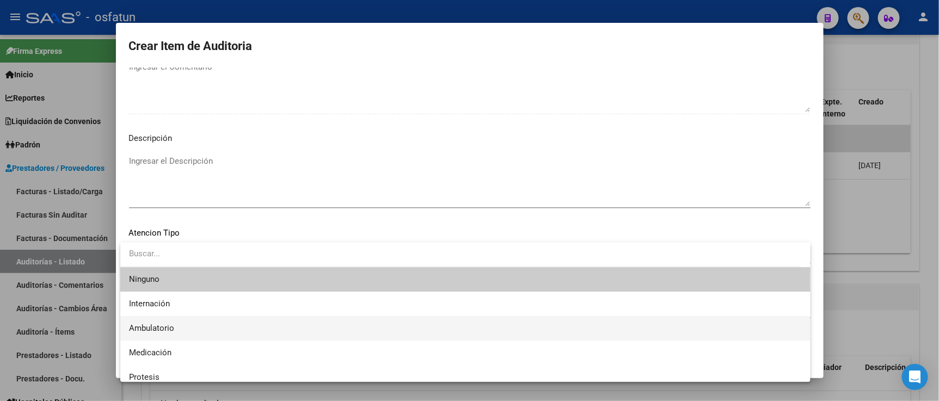
click at [200, 325] on span "Ambulatorio" at bounding box center [465, 328] width 673 height 25
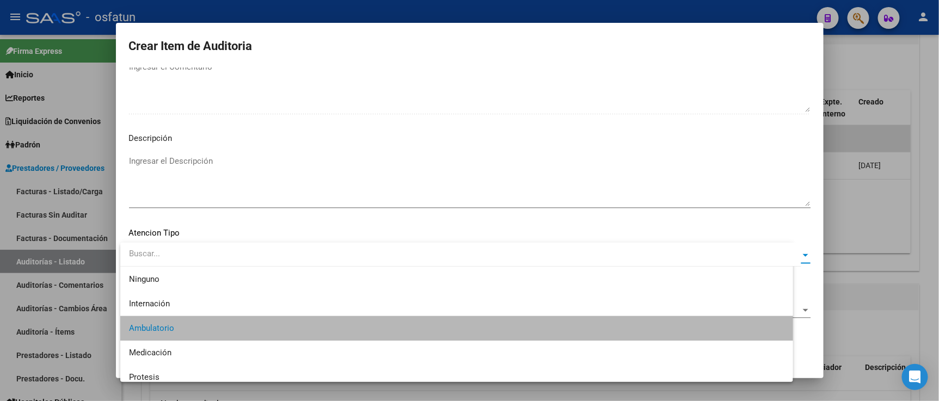
click at [200, 310] on span "Seleccionar Nomenclador" at bounding box center [465, 311] width 672 height 10
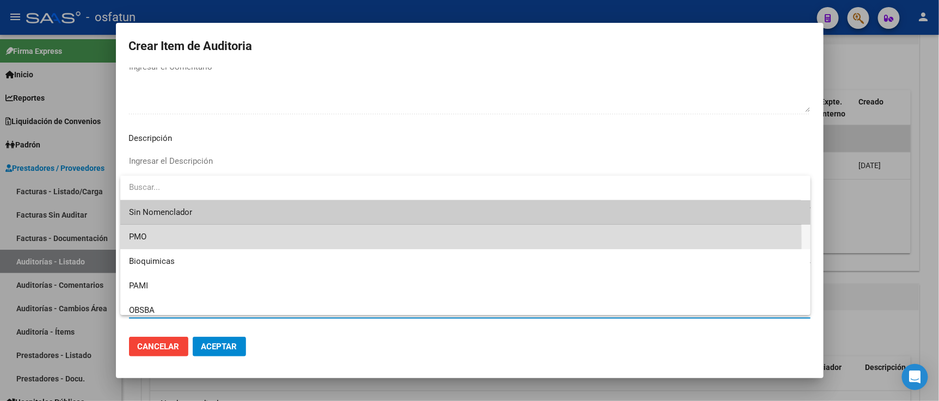
click at [173, 244] on span "PMO" at bounding box center [465, 237] width 673 height 25
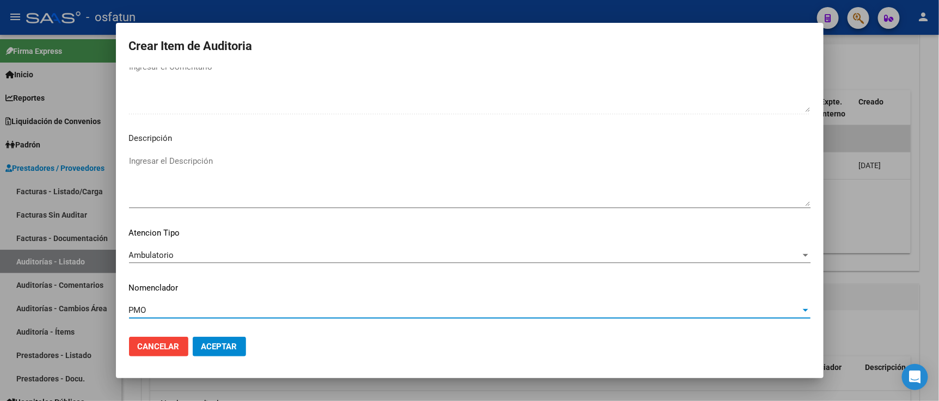
click at [209, 345] on span "Aceptar" at bounding box center [220, 347] width 36 height 10
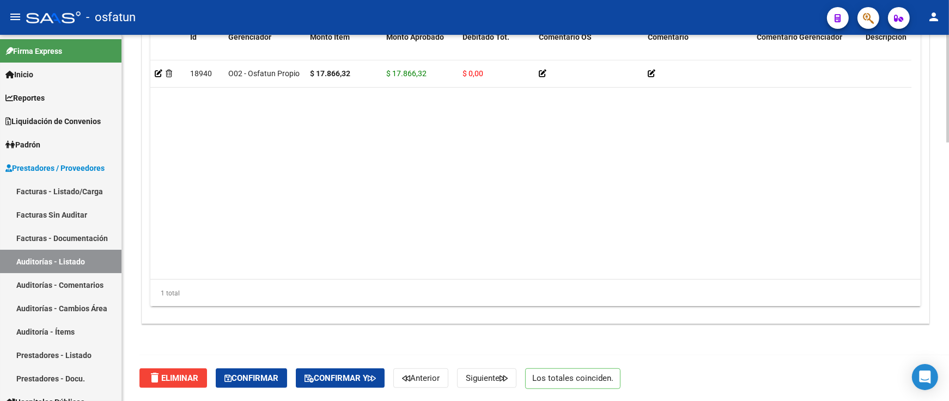
scroll to position [877, 0]
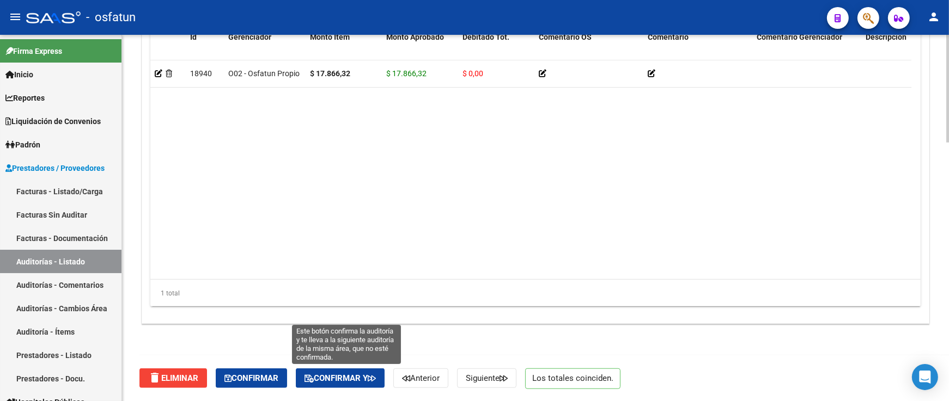
click at [344, 370] on button "Confirmar y" at bounding box center [340, 379] width 89 height 20
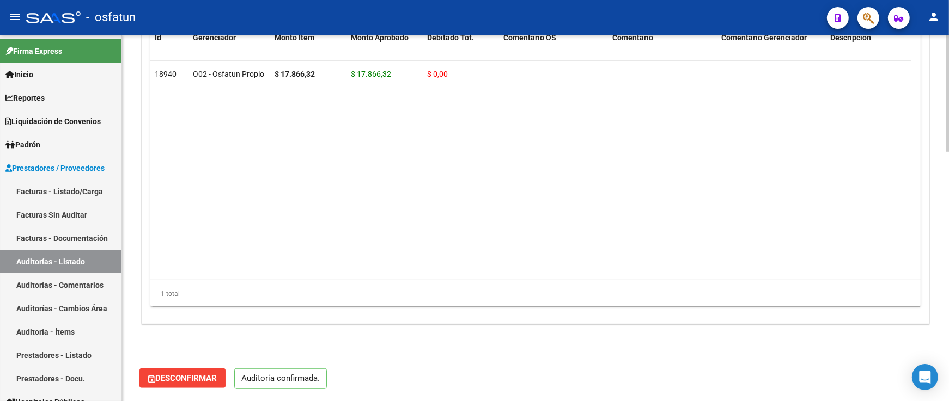
scroll to position [779, 0]
type input "202510"
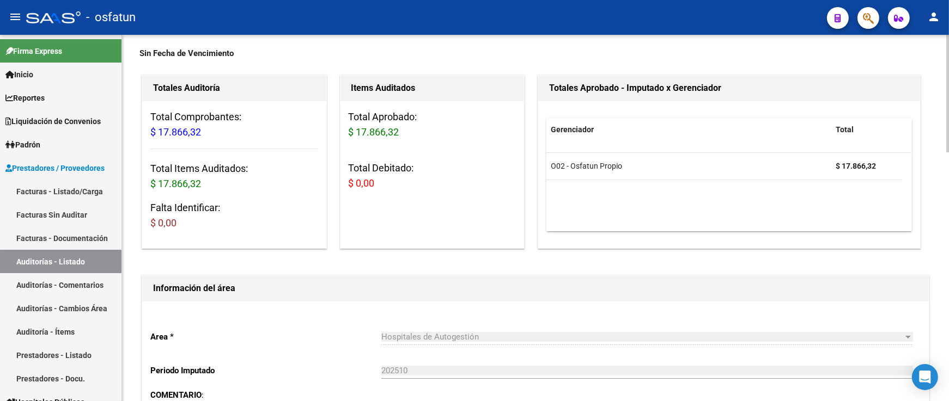
scroll to position [0, 0]
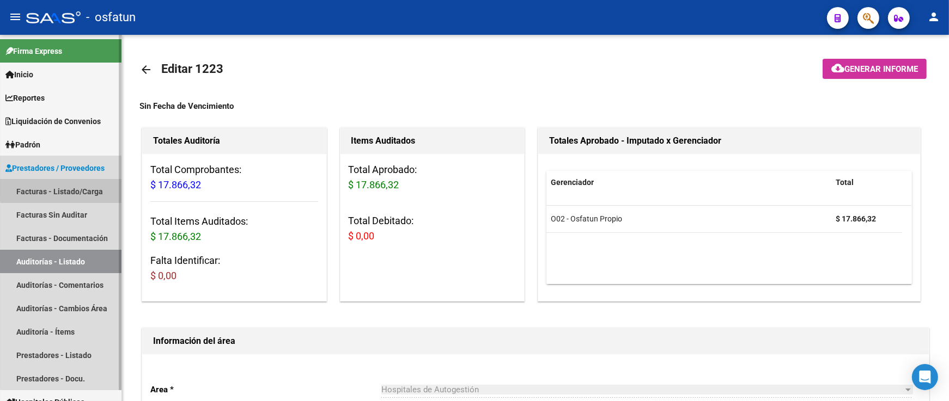
click at [96, 187] on link "Facturas - Listado/Carga" at bounding box center [60, 191] width 121 height 23
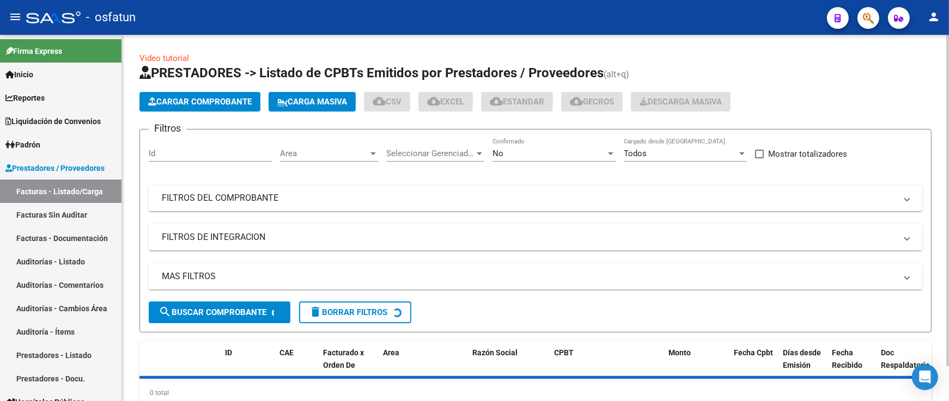
click at [205, 113] on app-list-header "PRESTADORES -> Listado de CPBTs Emitidos por Prestadores / Proveedores (alt+q) …" at bounding box center [535, 198] width 792 height 268
click at [206, 105] on span "Cargar Comprobante" at bounding box center [199, 102] width 103 height 10
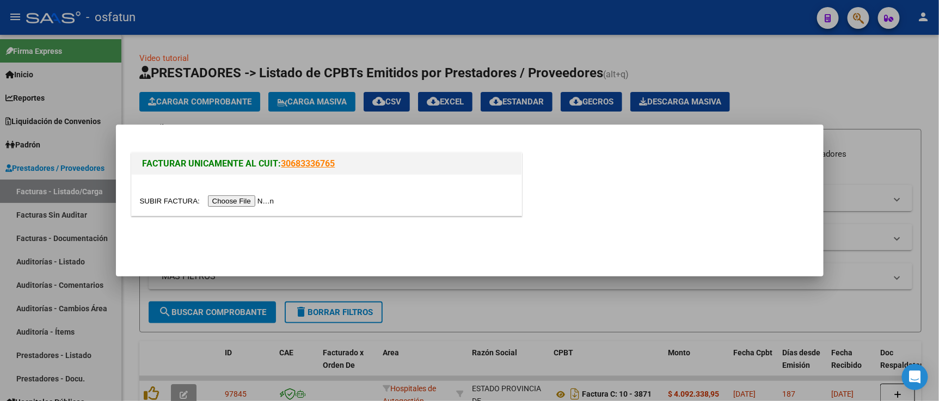
click at [230, 202] on input "file" at bounding box center [209, 201] width 138 height 11
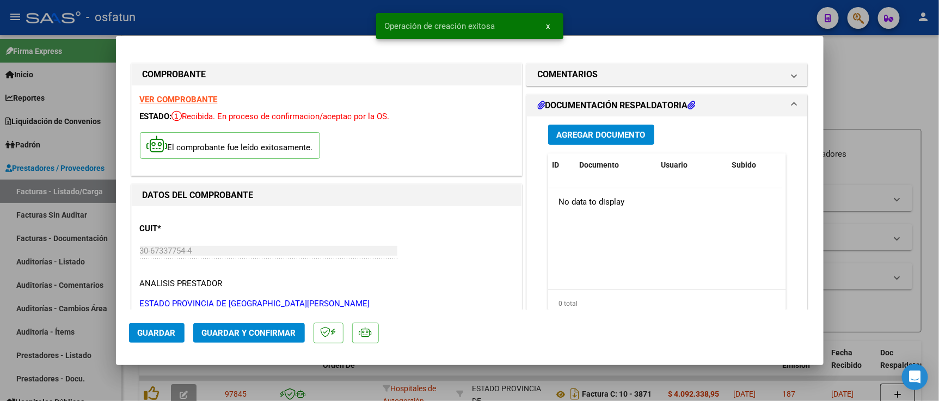
click at [270, 345] on mat-dialog-actions "Guardar Guardar y Confirmar" at bounding box center [470, 331] width 682 height 43
click at [272, 332] on span "Guardar y Confirmar" at bounding box center [249, 333] width 94 height 10
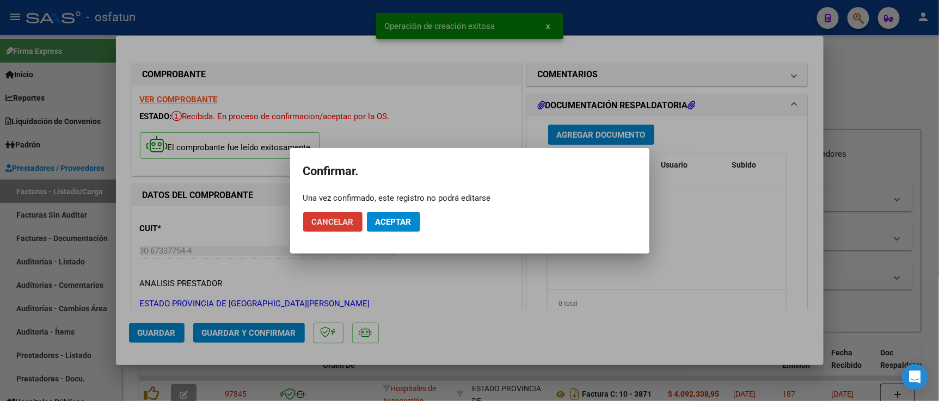
click at [411, 226] on span "Aceptar" at bounding box center [394, 222] width 36 height 10
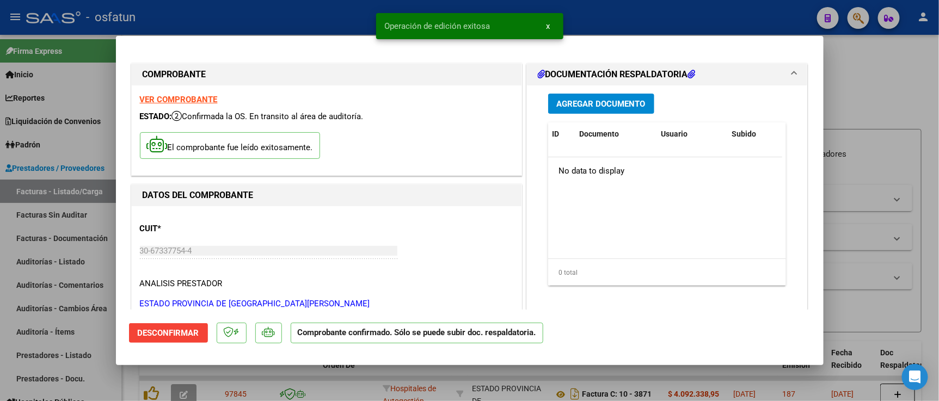
click at [878, 90] on div at bounding box center [469, 200] width 939 height 401
type input "$ 0,00"
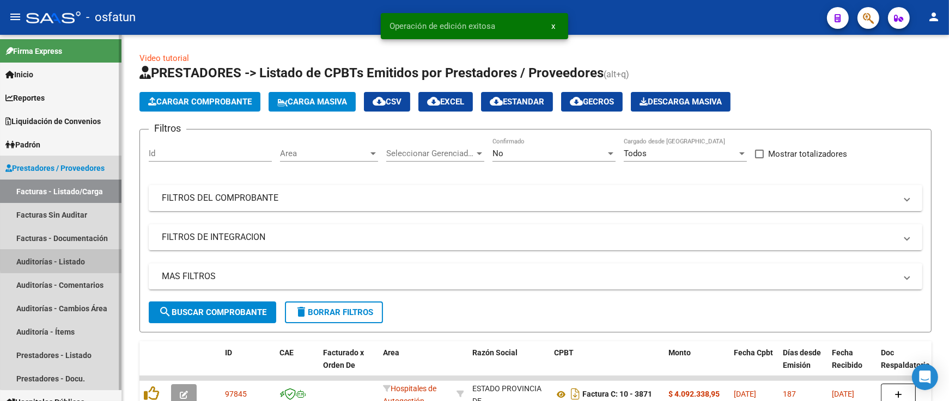
click at [77, 259] on link "Auditorías - Listado" at bounding box center [60, 261] width 121 height 23
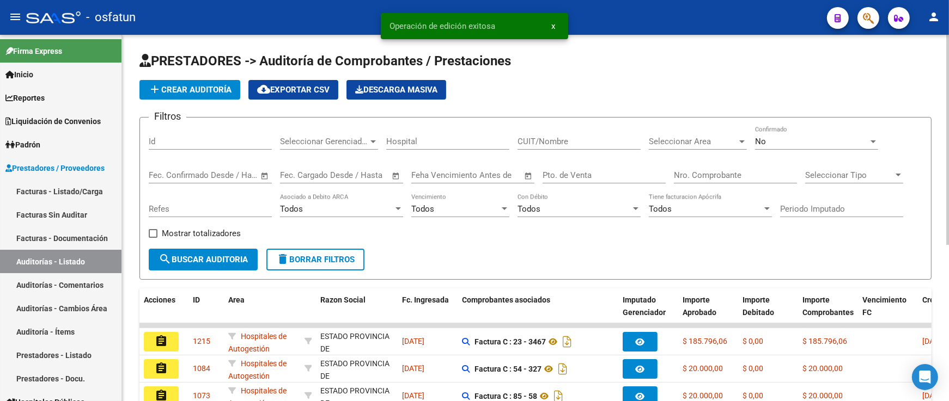
click at [229, 89] on span "add Crear Auditoría" at bounding box center [189, 90] width 83 height 10
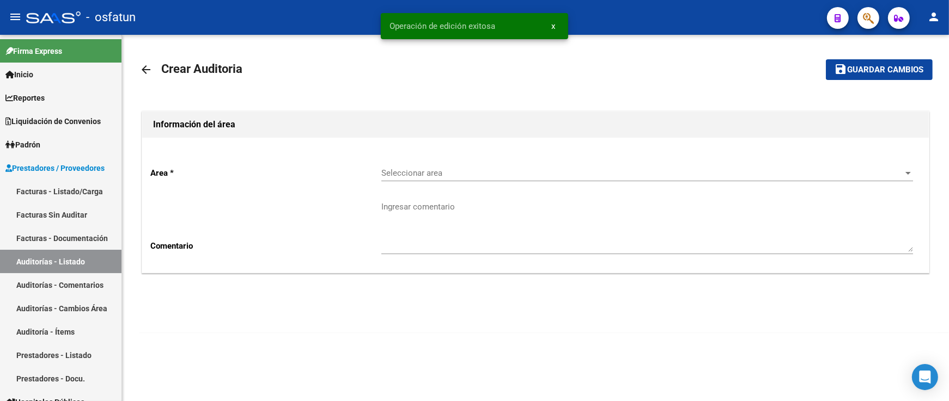
click at [393, 166] on div "Seleccionar area Seleccionar area" at bounding box center [647, 169] width 532 height 23
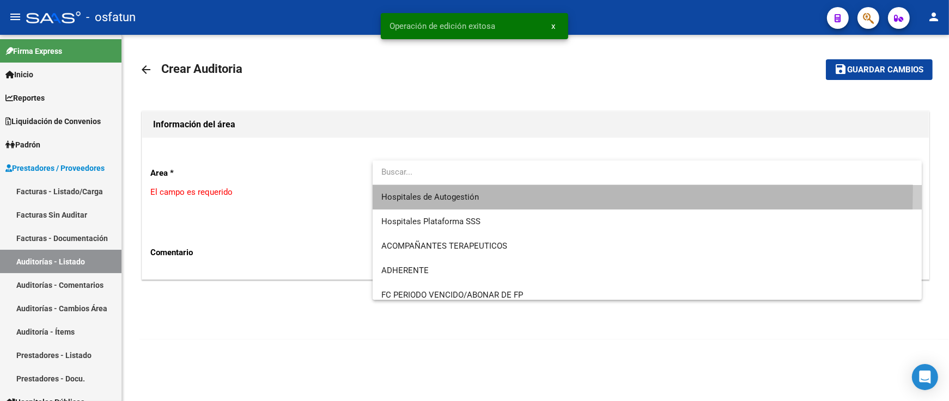
click at [398, 188] on span "Hospitales de Autogestión" at bounding box center [647, 197] width 532 height 25
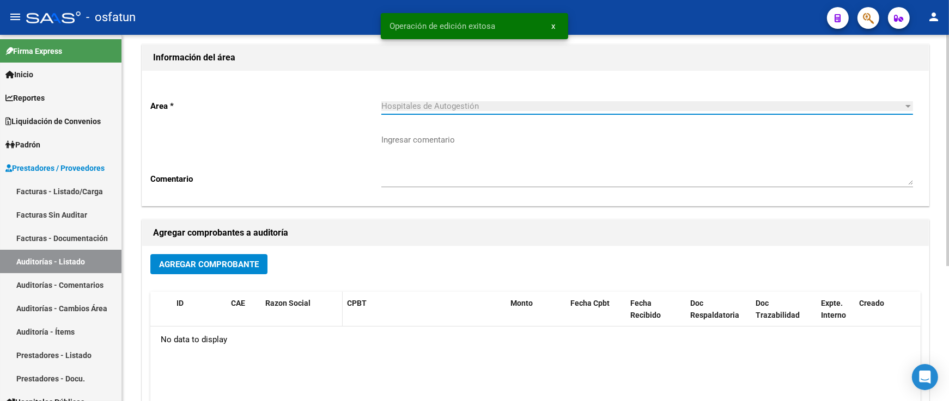
scroll to position [181, 0]
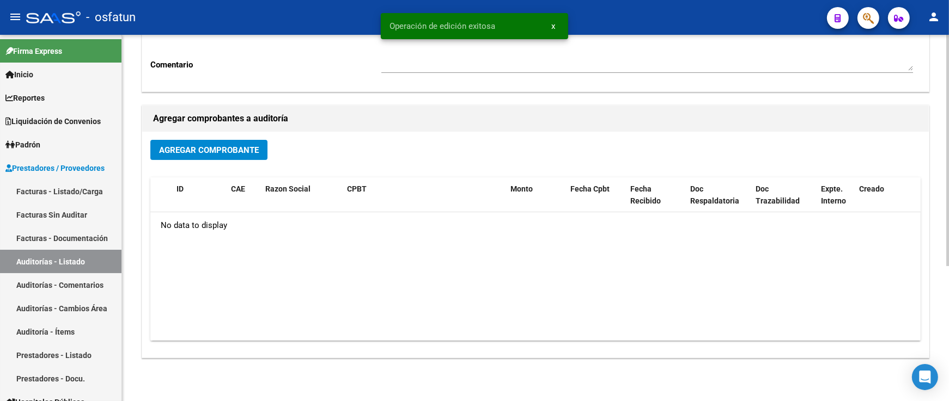
click at [248, 160] on button "Agregar Comprobante" at bounding box center [208, 150] width 117 height 20
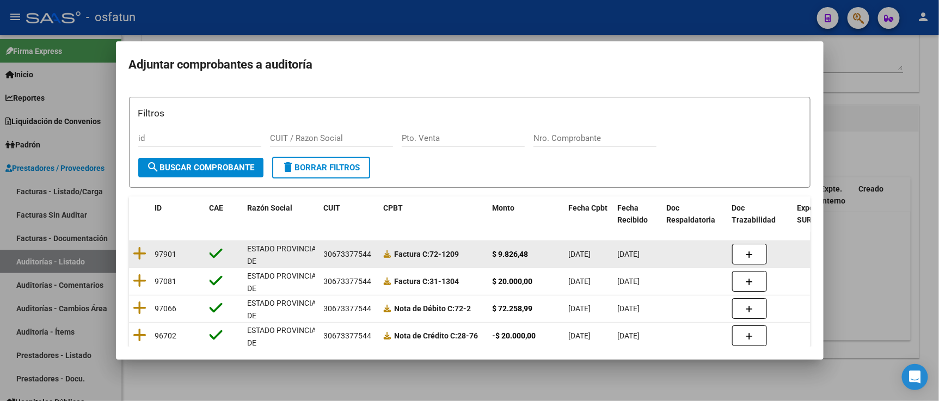
click at [146, 251] on datatable-body-cell at bounding box center [140, 254] width 22 height 27
click at [138, 252] on icon at bounding box center [140, 253] width 14 height 15
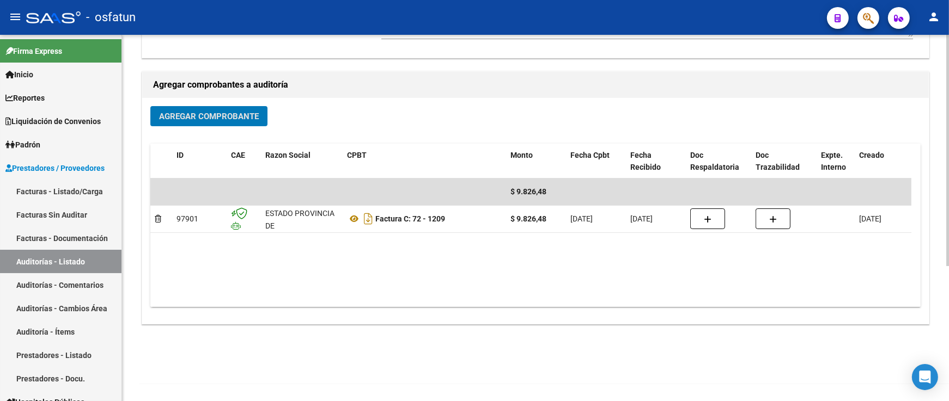
scroll to position [0, 0]
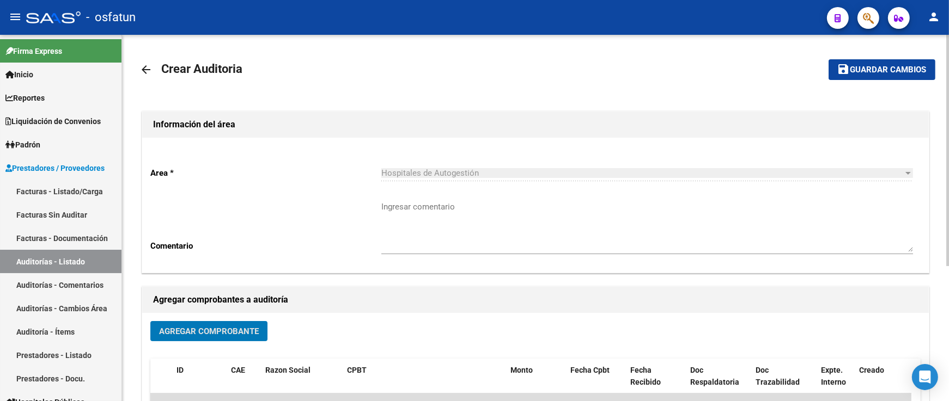
click at [859, 84] on mat-toolbar-row "save Guardar cambios" at bounding box center [852, 69] width 166 height 35
click at [862, 82] on mat-toolbar-row "save Guardar cambios" at bounding box center [852, 69] width 166 height 35
click at [865, 80] on button "save Guardar cambios" at bounding box center [881, 69] width 107 height 20
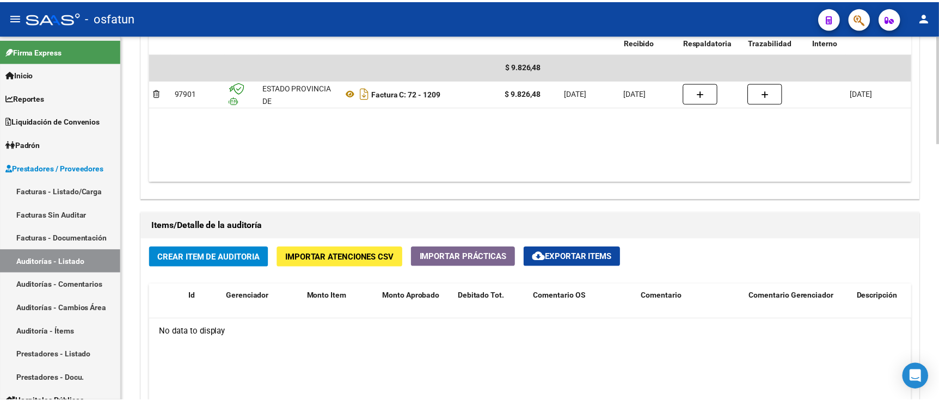
scroll to position [786, 0]
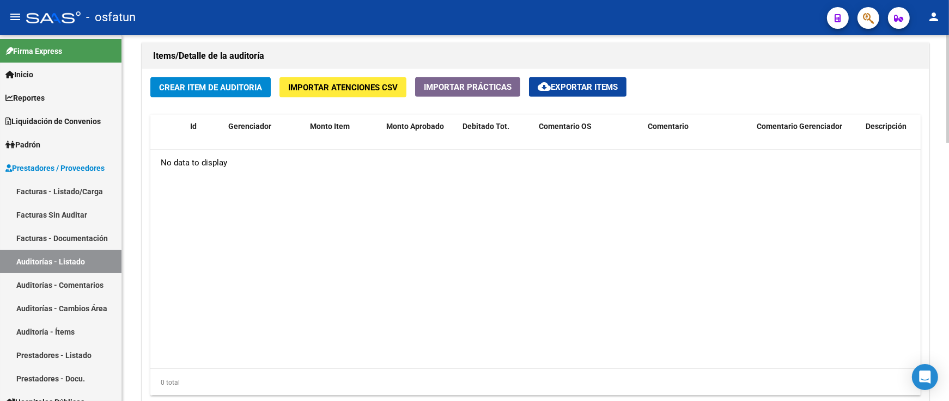
click at [224, 95] on button "Crear Item de Auditoria" at bounding box center [210, 87] width 120 height 20
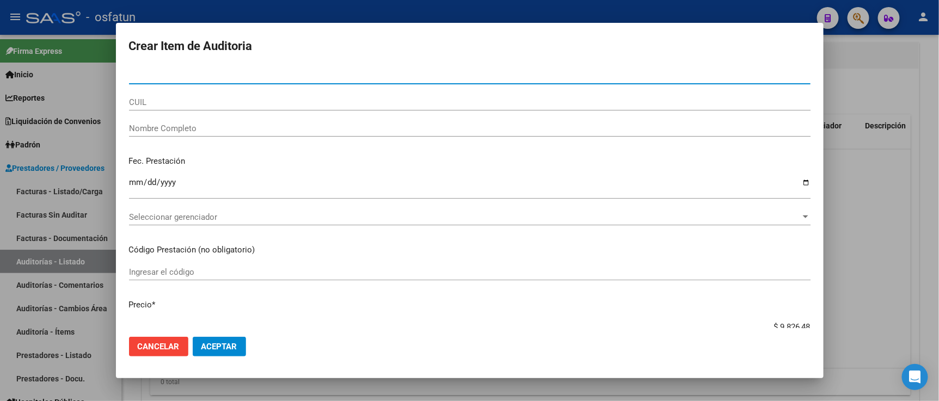
paste input "31401953"
type input "31401953"
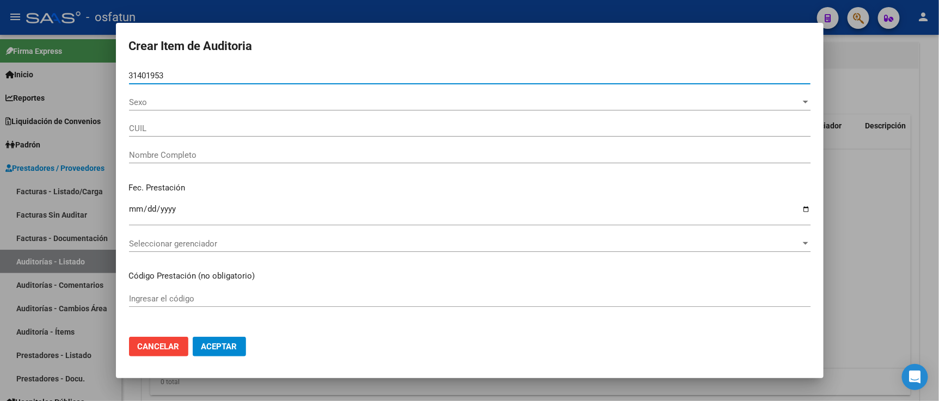
type input "23314019539"
type input "GRLJUSICH MARIO ANDRES"
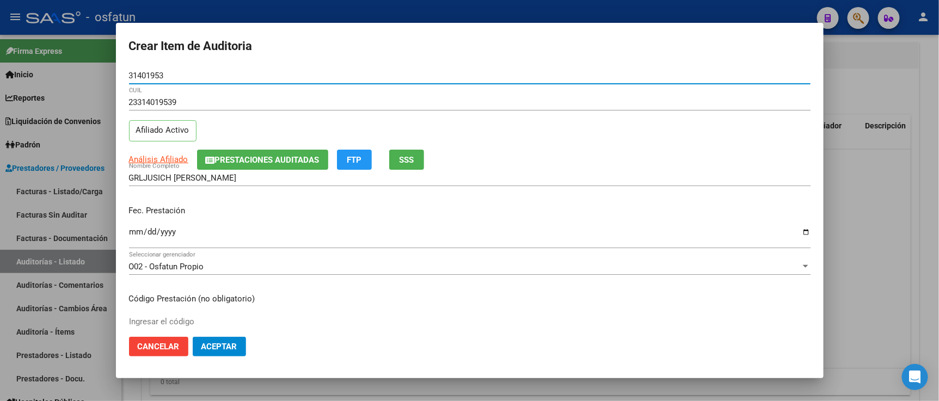
type input "31401953"
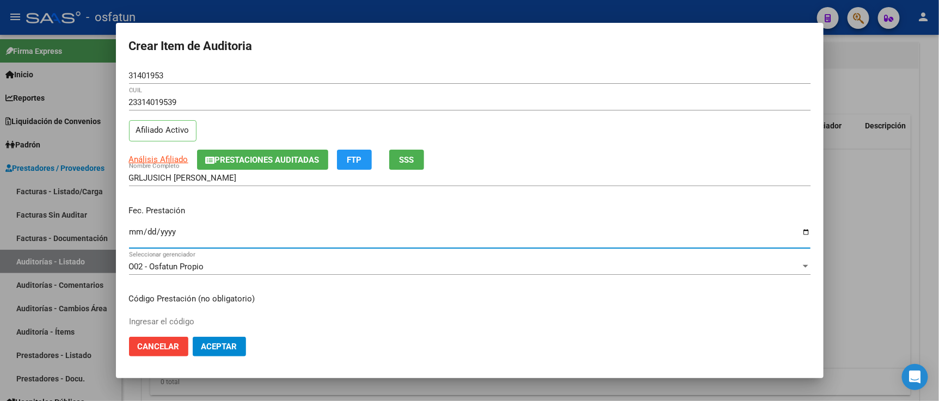
click at [133, 234] on input "Ingresar la fecha" at bounding box center [470, 236] width 682 height 17
type input "2025-03-17"
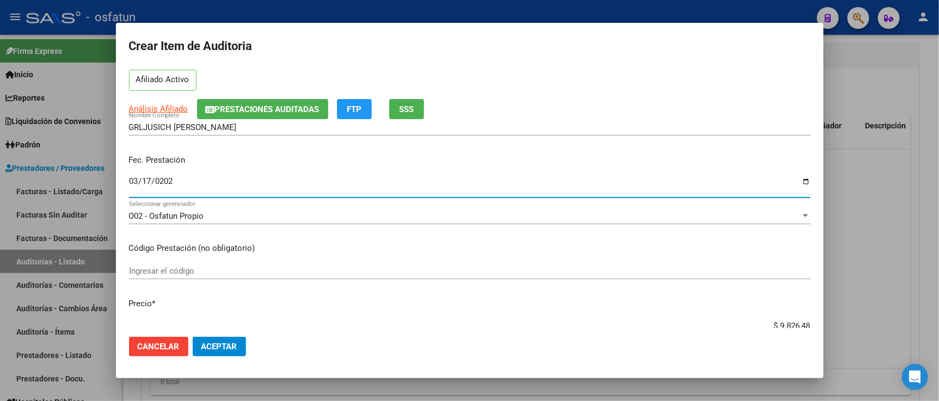
scroll to position [181, 0]
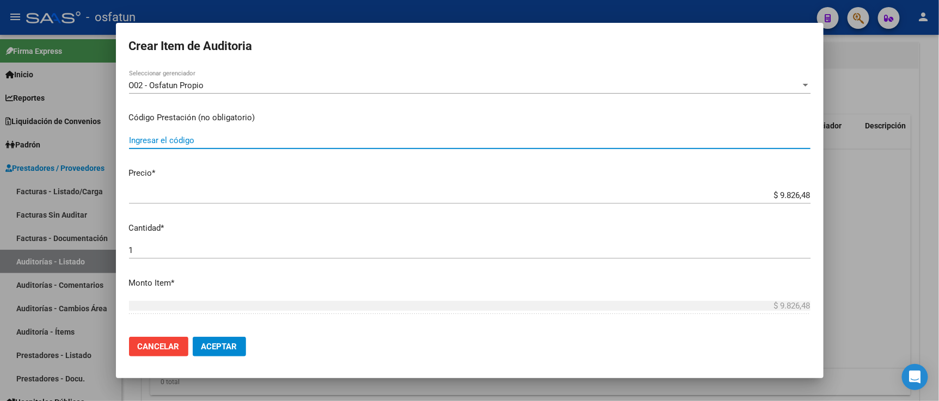
click at [220, 142] on input "Ingresar el código" at bounding box center [470, 141] width 682 height 10
type input "101"
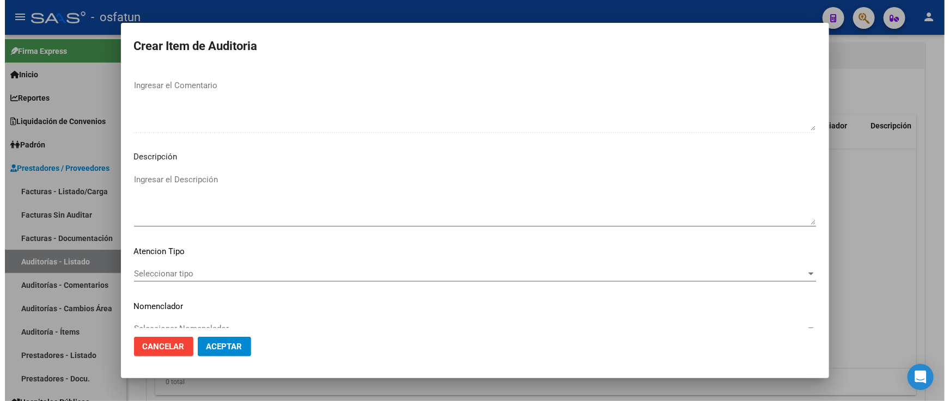
scroll to position [719, 0]
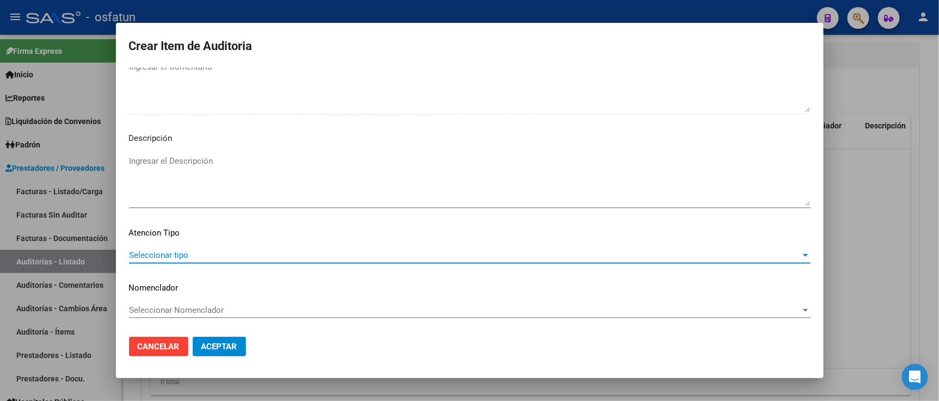
click at [224, 254] on span "Seleccionar tipo" at bounding box center [465, 256] width 672 height 10
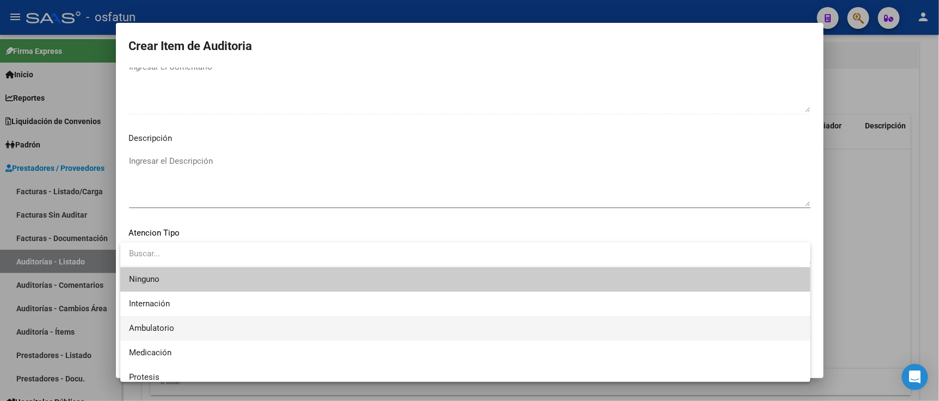
click at [178, 331] on span "Ambulatorio" at bounding box center [465, 328] width 673 height 25
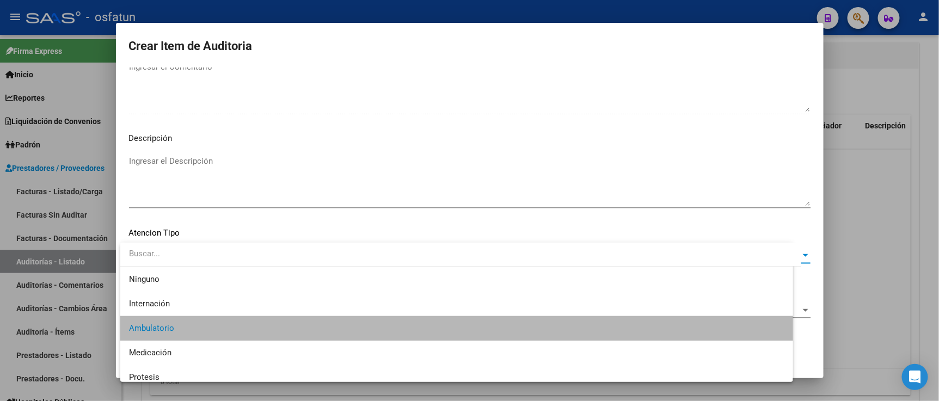
click at [175, 311] on span "Seleccionar Nomenclador" at bounding box center [465, 311] width 672 height 10
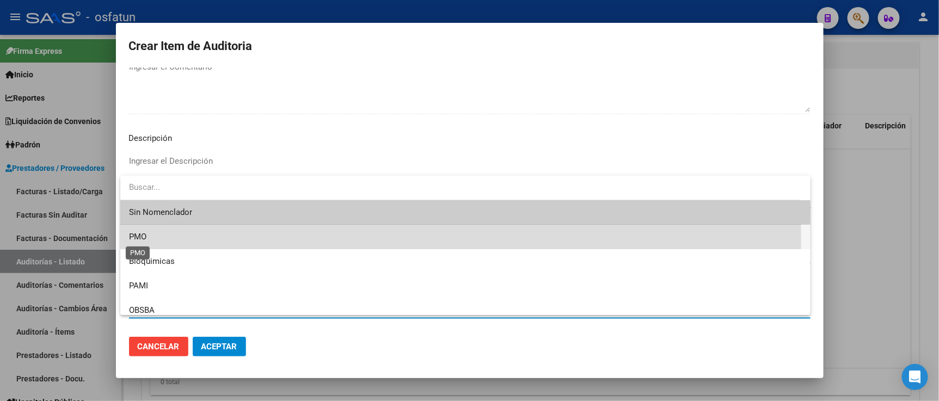
drag, startPoint x: 137, startPoint y: 240, endPoint x: 221, endPoint y: 361, distance: 147.1
click at [137, 241] on span "PMO" at bounding box center [137, 237] width 17 height 10
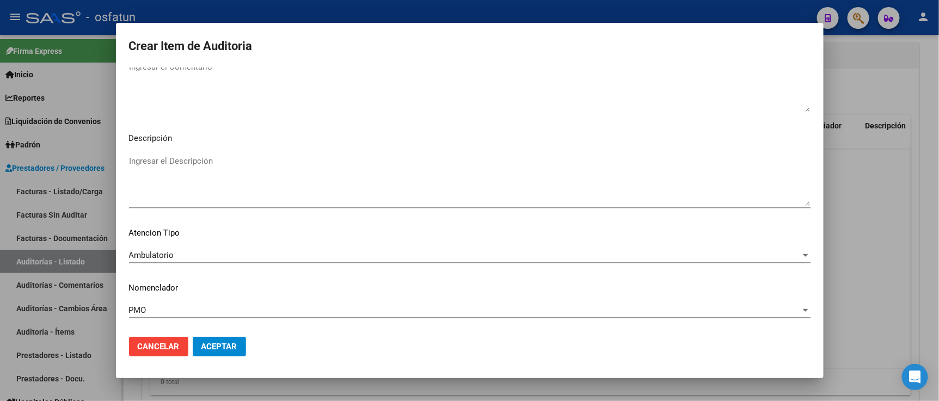
click at [221, 363] on mat-dialog-actions "Cancelar Aceptar" at bounding box center [470, 346] width 682 height 37
click at [222, 349] on span "Aceptar" at bounding box center [220, 347] width 36 height 10
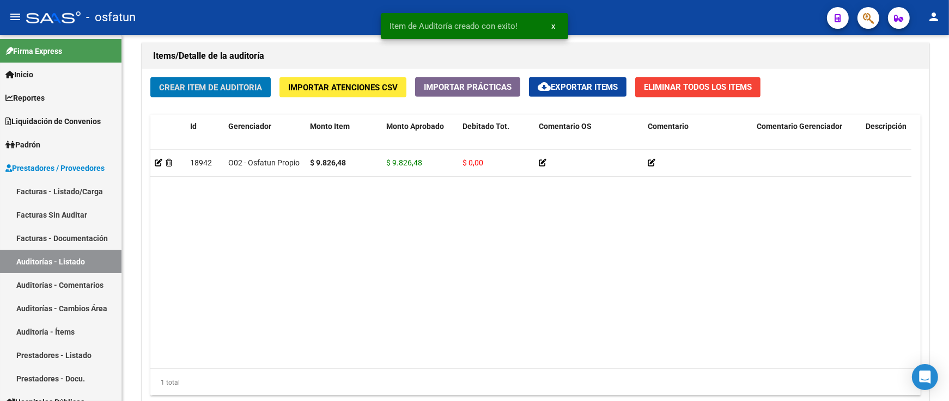
scroll to position [787, 0]
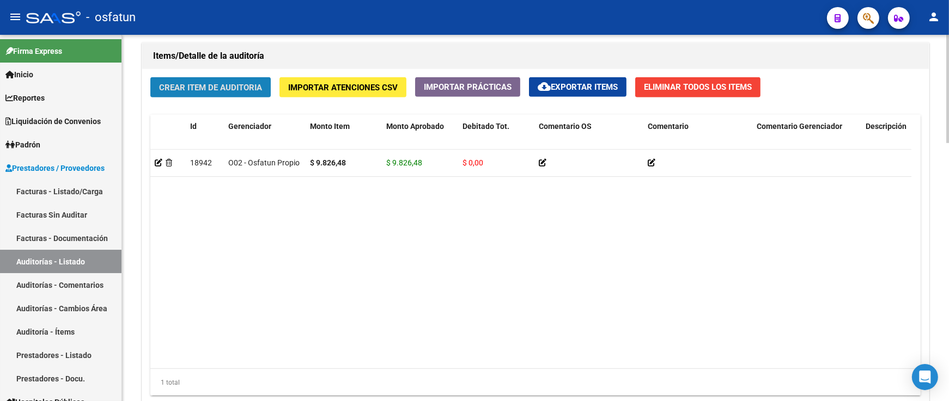
click at [193, 90] on span "Crear Item de Auditoria" at bounding box center [210, 88] width 103 height 10
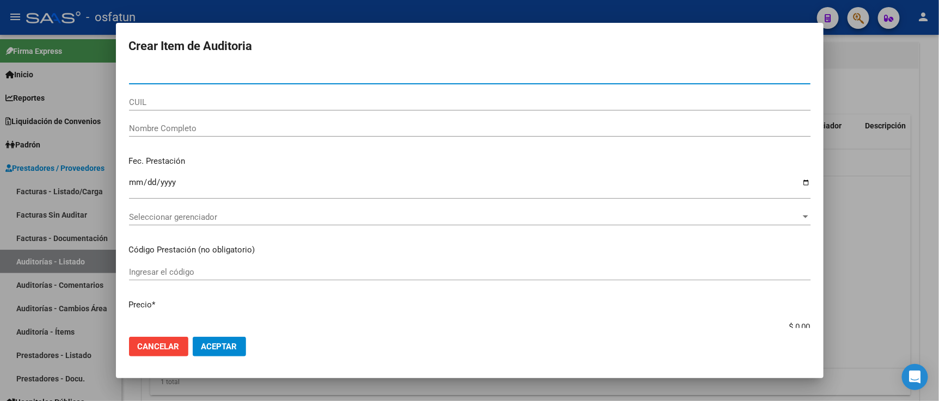
click at [835, 166] on div at bounding box center [469, 200] width 939 height 401
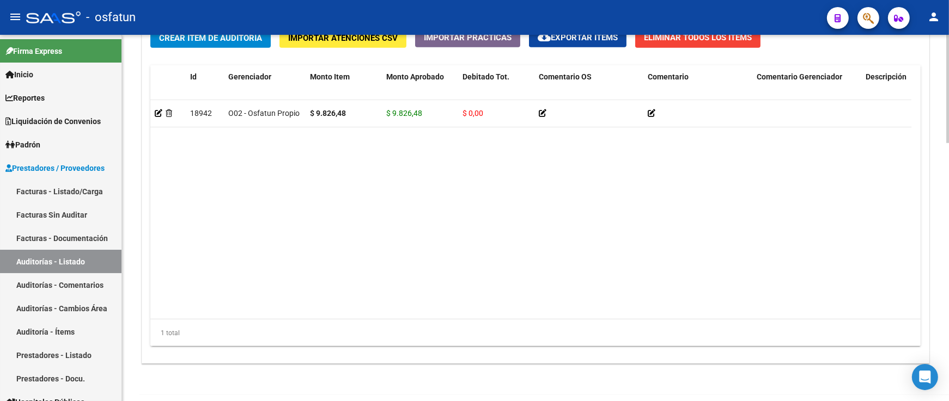
scroll to position [877, 0]
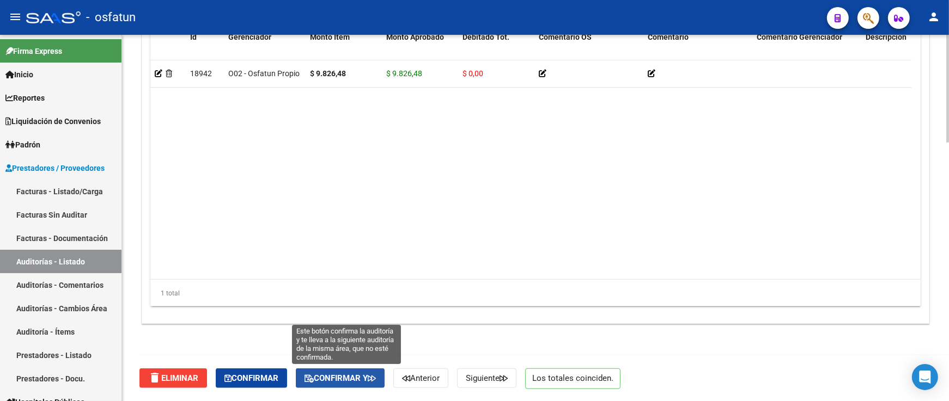
click at [367, 383] on span "Confirmar y" at bounding box center [339, 379] width 71 height 10
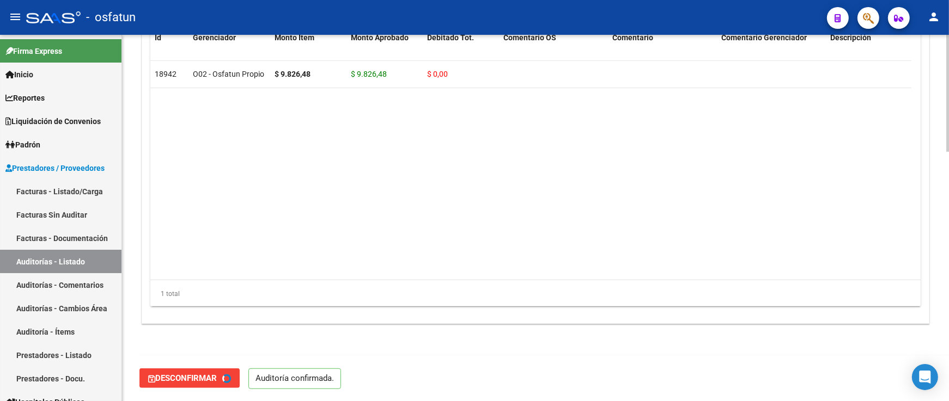
type input "202510"
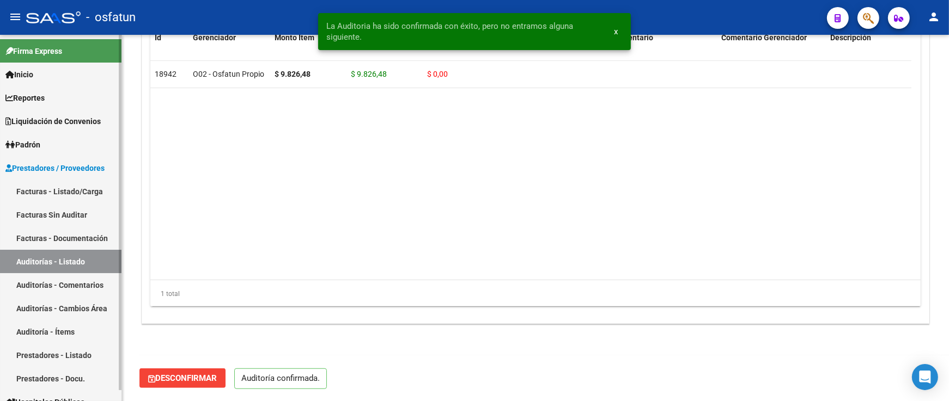
click at [69, 188] on link "Facturas - Listado/Carga" at bounding box center [60, 191] width 121 height 23
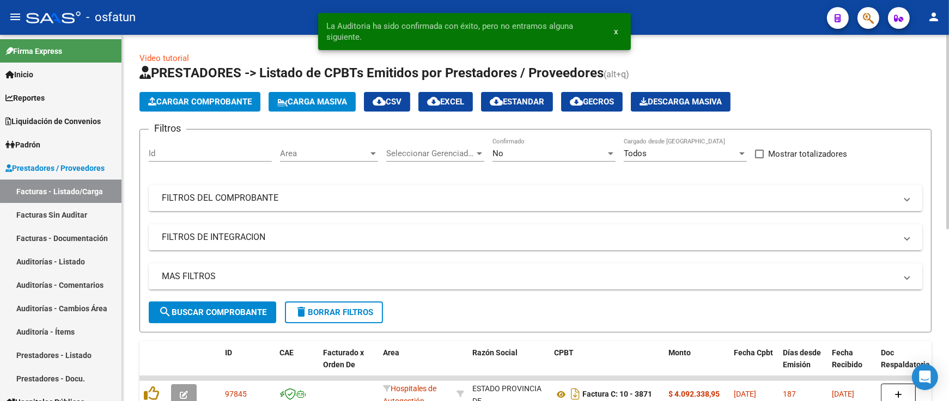
click at [200, 94] on button "Cargar Comprobante" at bounding box center [199, 102] width 121 height 20
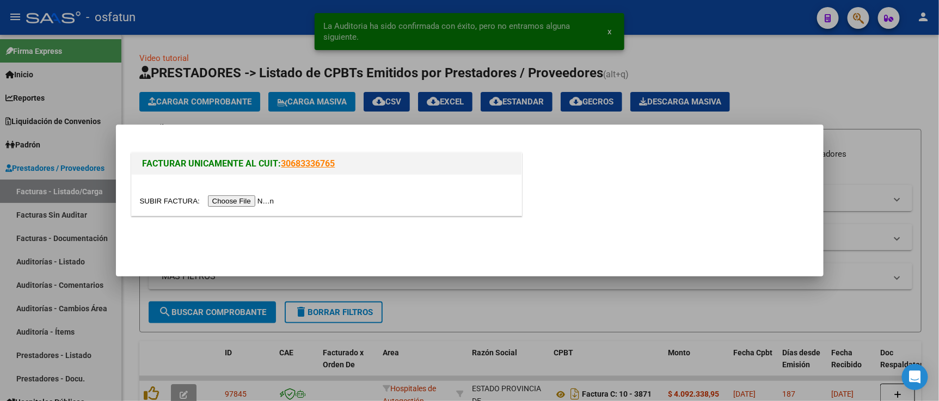
click at [220, 199] on input "file" at bounding box center [209, 201] width 138 height 11
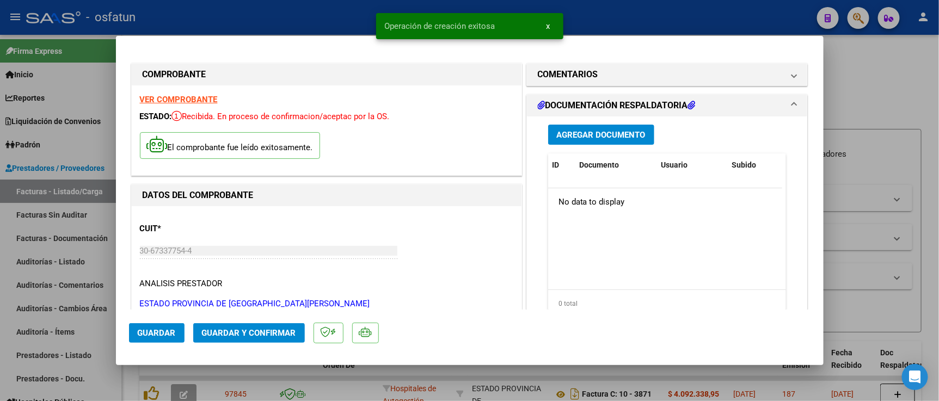
click at [274, 344] on mat-dialog-actions "Guardar Guardar y Confirmar" at bounding box center [470, 331] width 682 height 43
click at [274, 337] on span "Guardar y Confirmar" at bounding box center [249, 333] width 94 height 10
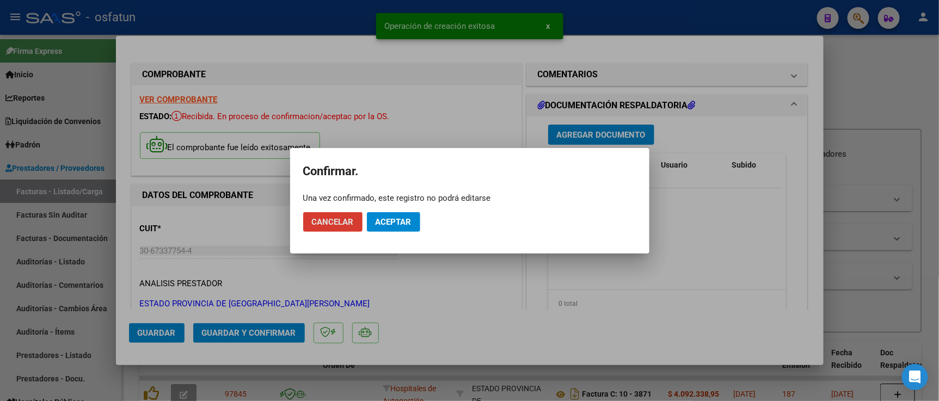
click at [401, 219] on span "Aceptar" at bounding box center [394, 222] width 36 height 10
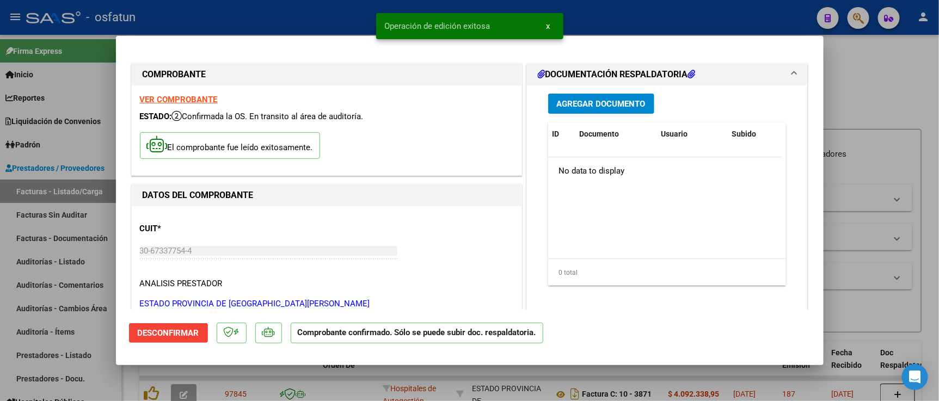
click at [875, 111] on div at bounding box center [469, 200] width 939 height 401
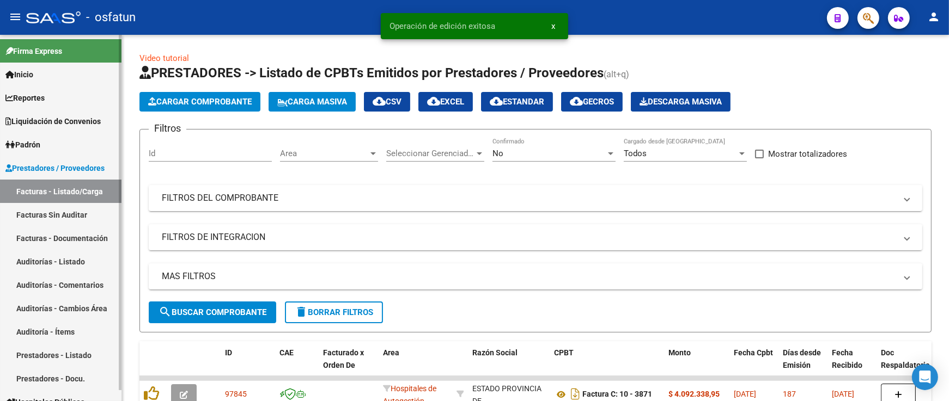
click at [40, 249] on link "Facturas - Documentación" at bounding box center [60, 238] width 121 height 23
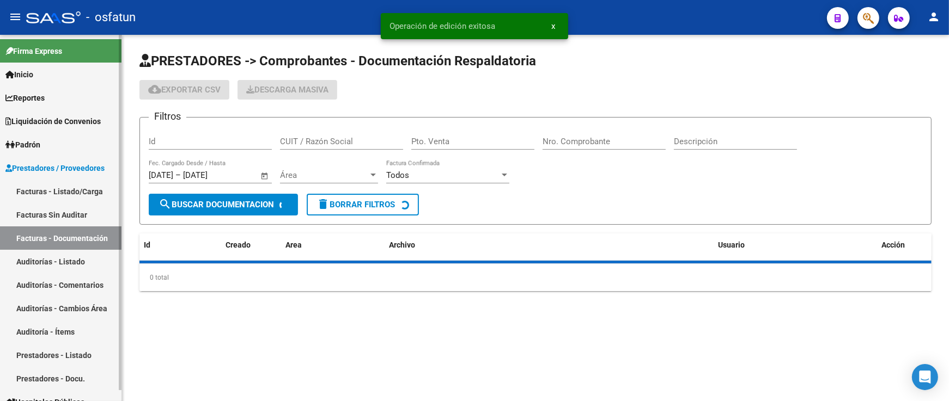
click at [41, 254] on link "Auditorías - Listado" at bounding box center [60, 261] width 121 height 23
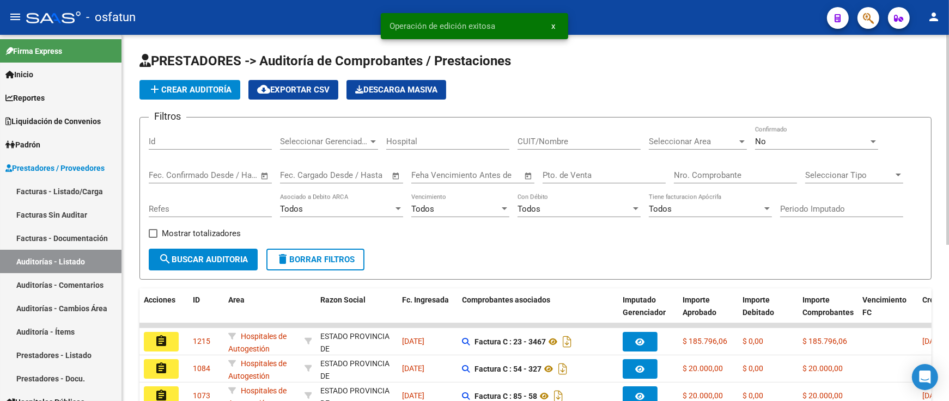
click at [181, 86] on span "add Crear Auditoría" at bounding box center [189, 90] width 83 height 10
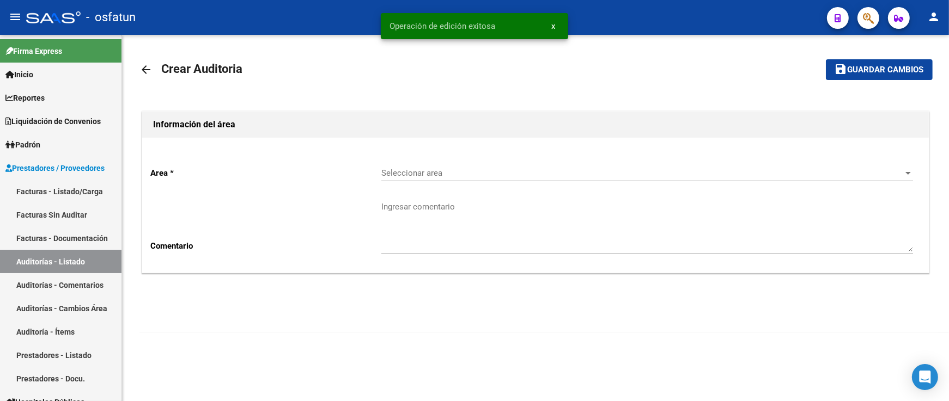
click at [399, 167] on div "Seleccionar area Seleccionar area" at bounding box center [647, 169] width 532 height 23
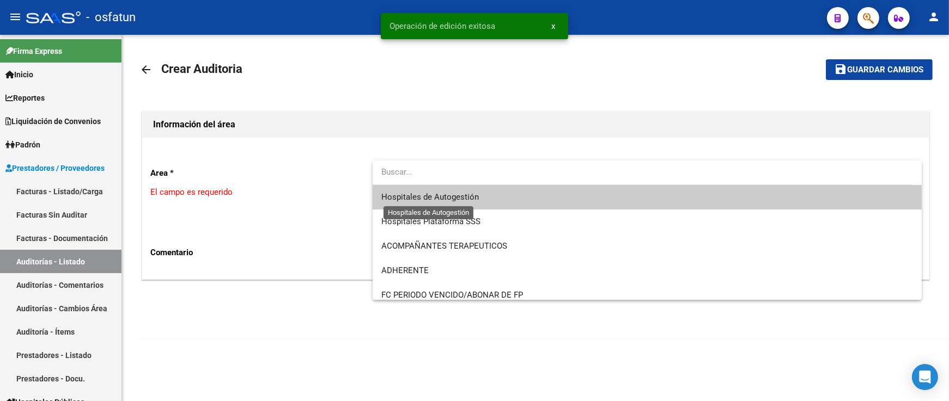
click at [400, 199] on span "Hospitales de Autogestión" at bounding box center [429, 197] width 97 height 10
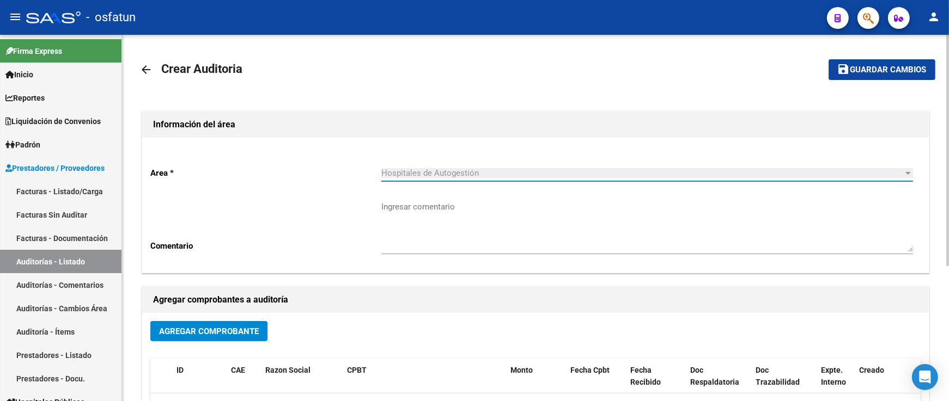
click at [213, 338] on button "Agregar Comprobante" at bounding box center [208, 331] width 117 height 20
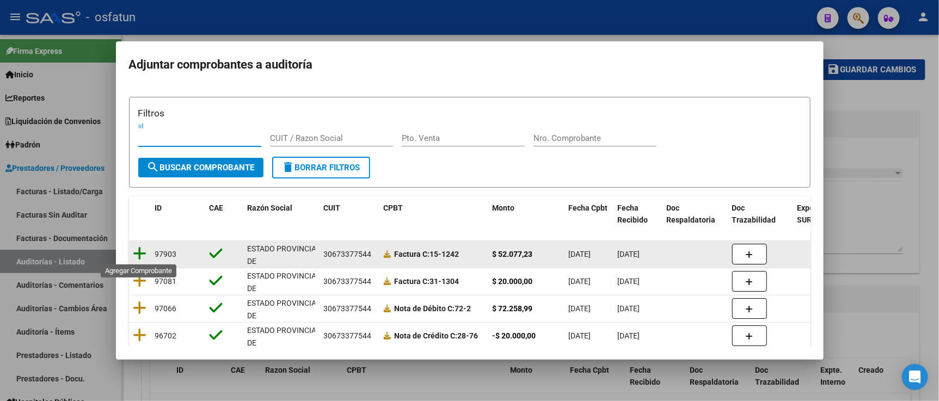
click at [141, 254] on icon at bounding box center [140, 253] width 14 height 15
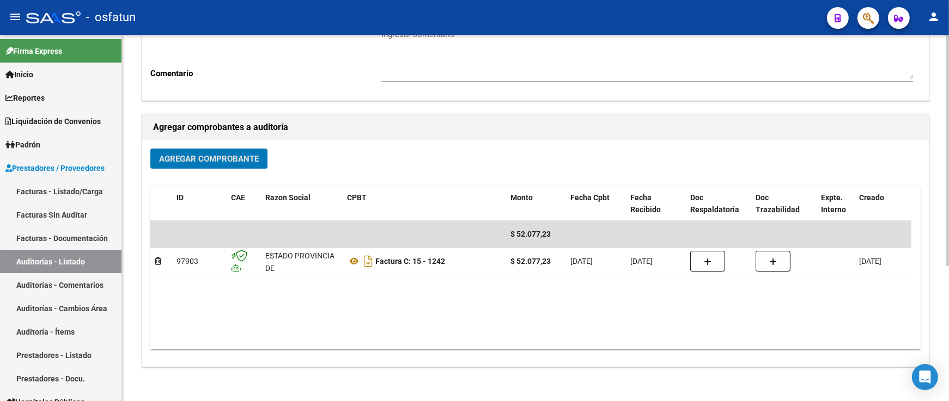
scroll to position [155, 0]
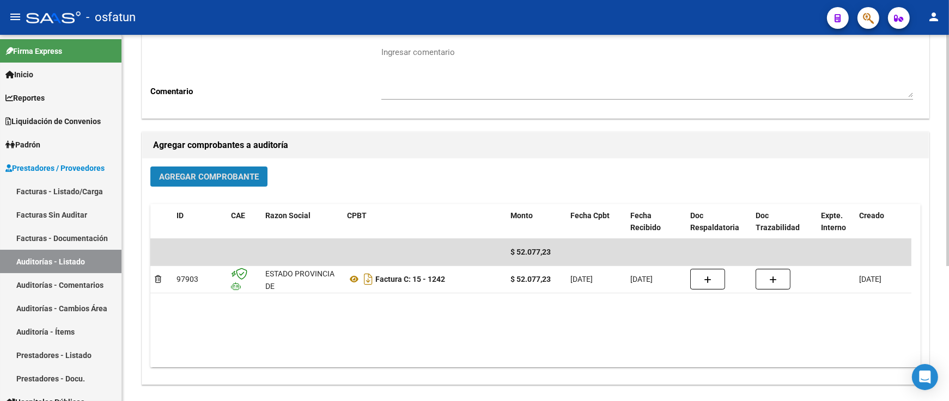
click at [251, 177] on span "Agregar Comprobante" at bounding box center [209, 177] width 100 height 10
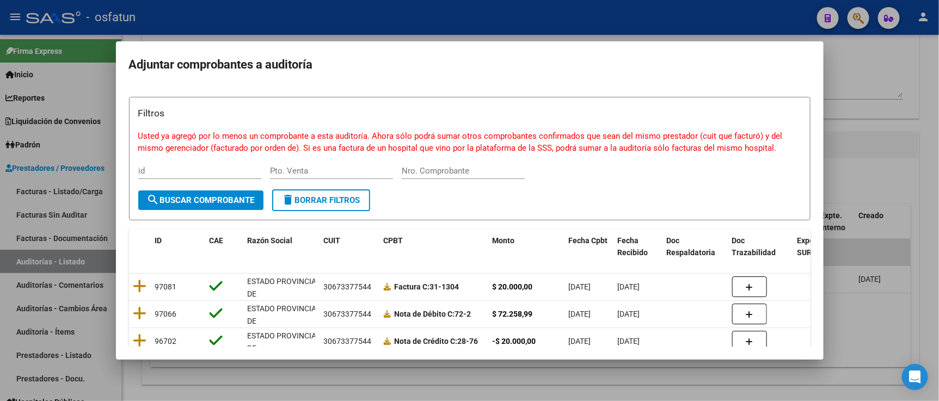
click at [834, 94] on div at bounding box center [469, 200] width 939 height 401
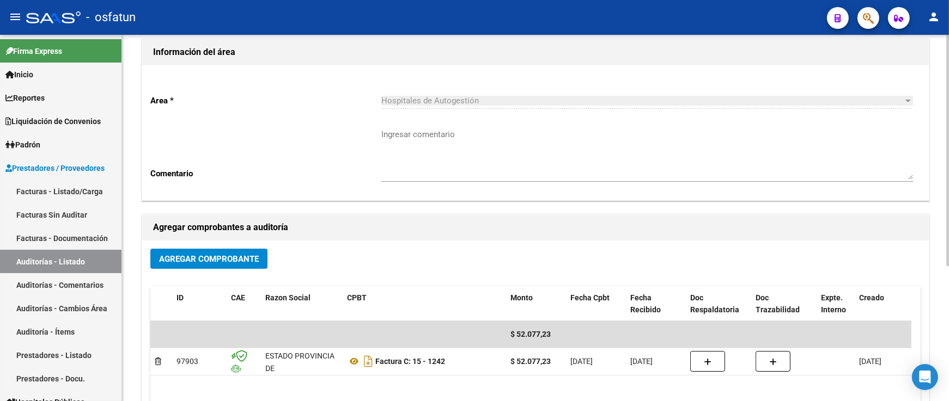
scroll to position [0, 0]
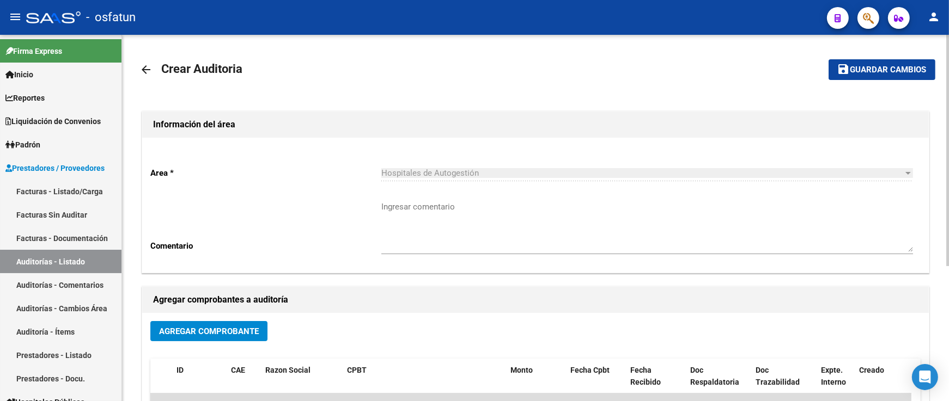
click at [855, 70] on span "Guardar cambios" at bounding box center [888, 70] width 76 height 10
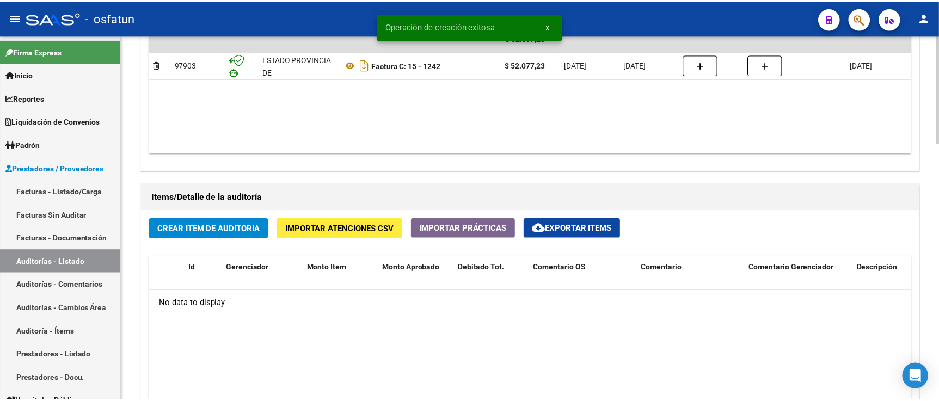
scroll to position [666, 0]
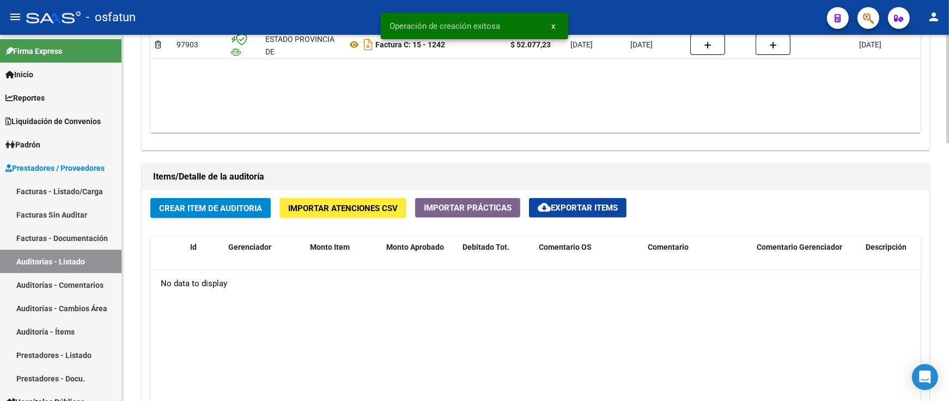
click at [230, 207] on span "Crear Item de Auditoria" at bounding box center [210, 209] width 103 height 10
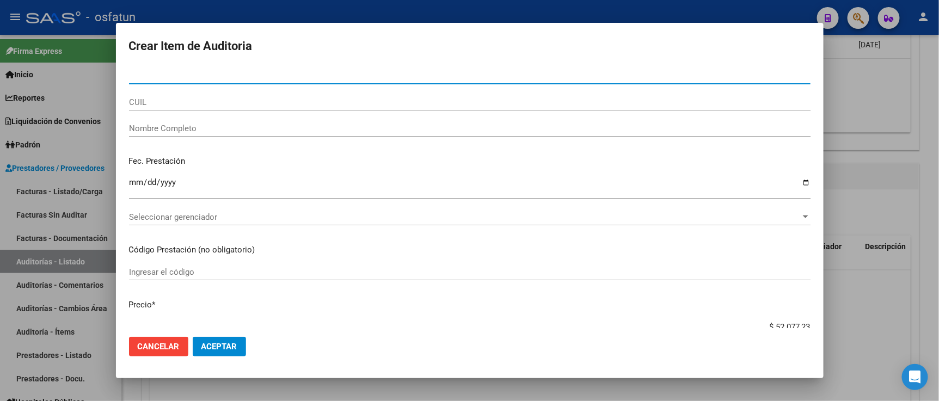
paste input "24681147"
type input "24681147"
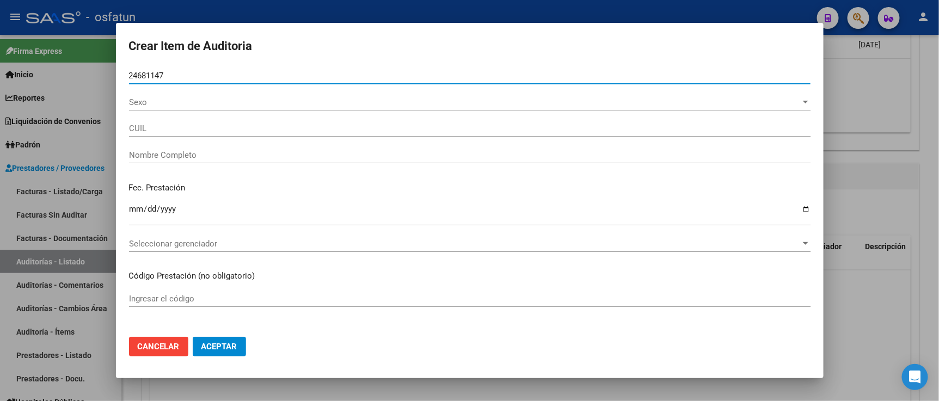
type input "23246811474"
type input "SUAREZ ANDREA SILVIA"
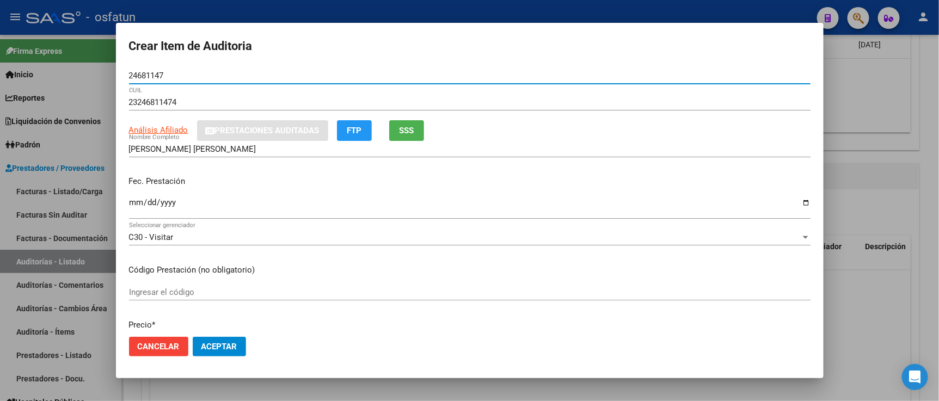
type input "24681147"
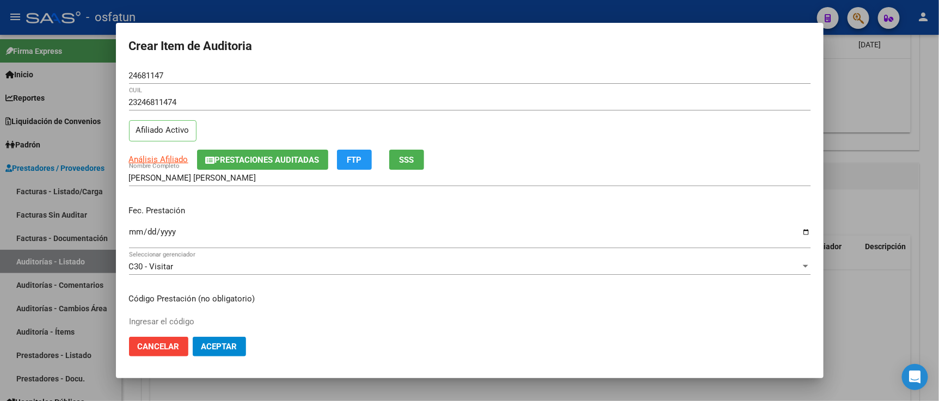
drag, startPoint x: 128, startPoint y: 234, endPoint x: 133, endPoint y: 230, distance: 7.0
click at [131, 231] on mat-dialog-content "24681147 Nro Documento 23246811474 CUIL Afiliado Activo Análisis Afiliado Prest…" at bounding box center [470, 198] width 708 height 261
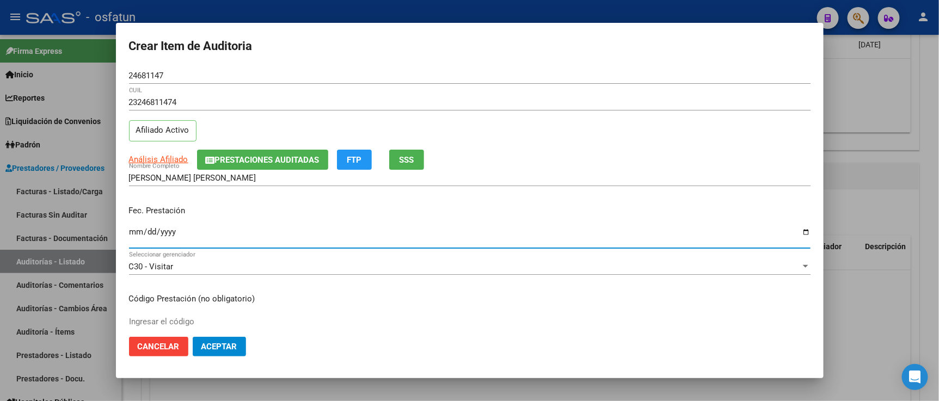
click at [133, 230] on input "Ingresar la fecha" at bounding box center [470, 236] width 682 height 17
type input "2025-03-26"
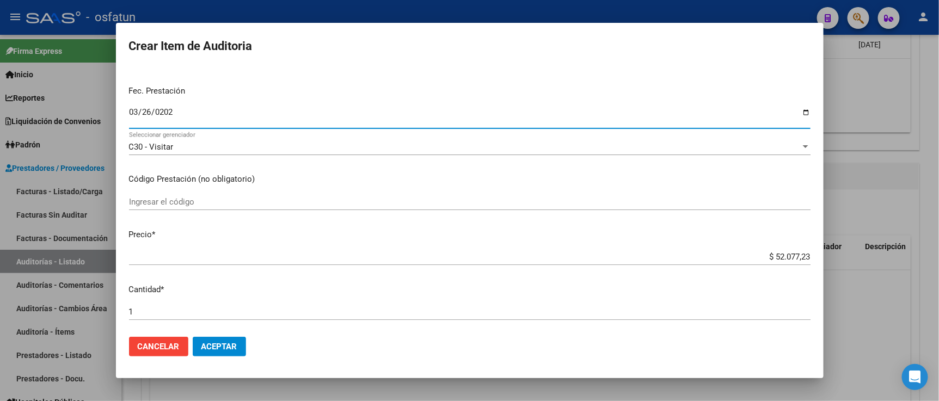
scroll to position [121, 0]
click at [211, 198] on input "Ingresar el código" at bounding box center [470, 201] width 682 height 10
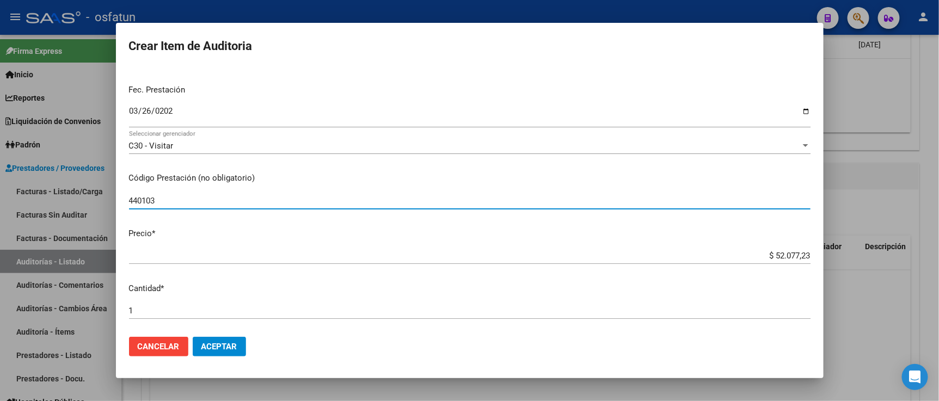
type input "440103"
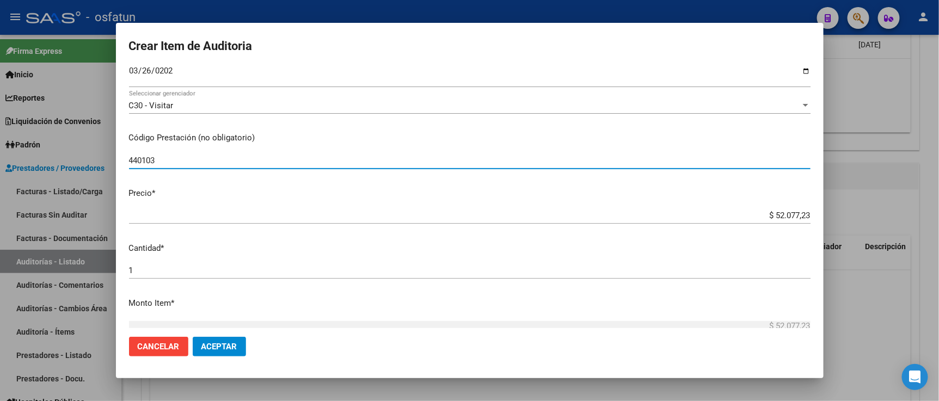
scroll to position [181, 0]
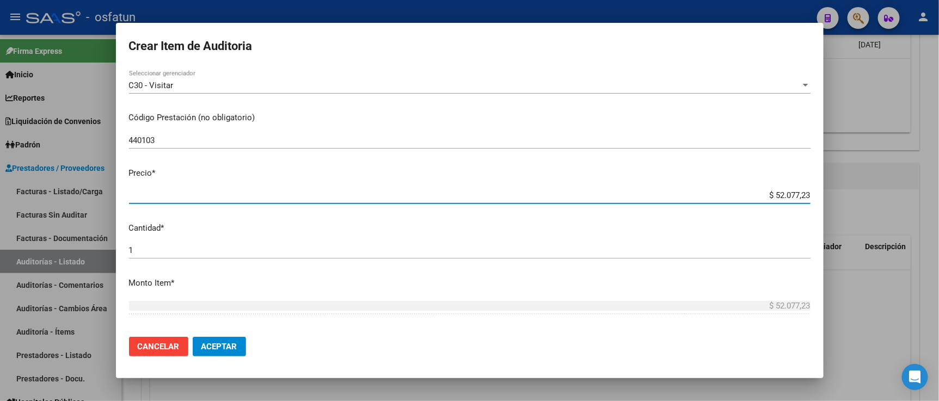
drag, startPoint x: 774, startPoint y: 193, endPoint x: 853, endPoint y: 205, distance: 79.9
click at [856, 205] on div "Crear Item de Auditoria 24681147 Nro Documento 23246811474 CUIL Afiliado Activo…" at bounding box center [469, 200] width 939 height 401
paste input "7344,59"
type input "$ 7.344,59"
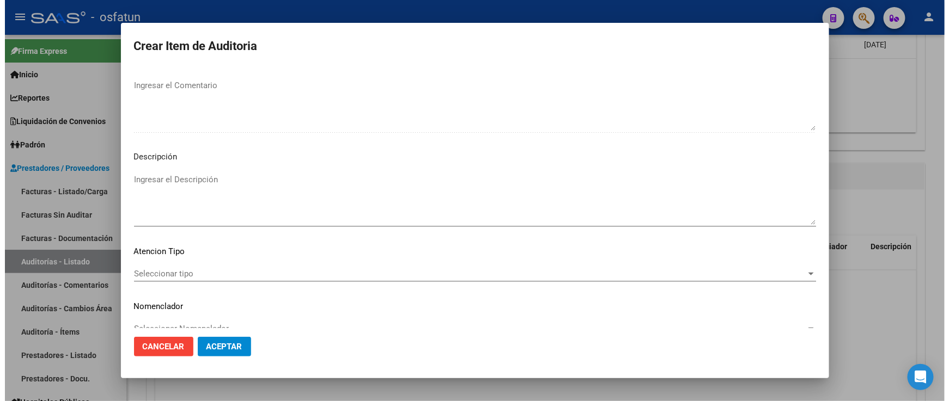
scroll to position [719, 0]
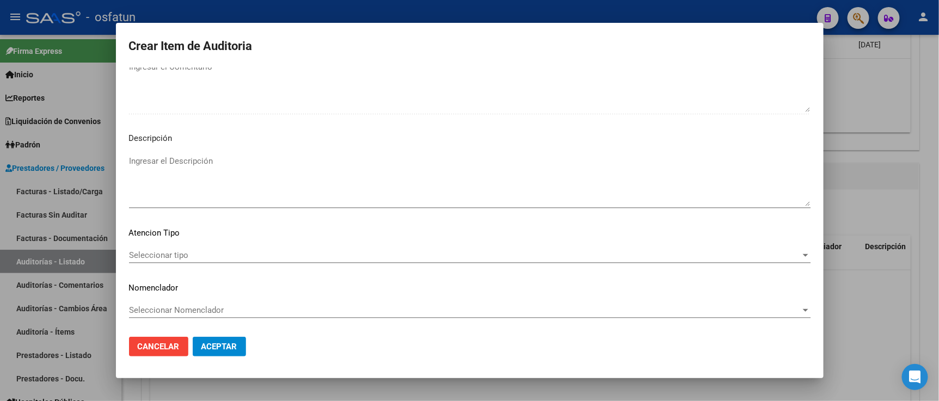
type input "$ 7.344,59"
click at [174, 254] on span "Seleccionar tipo" at bounding box center [465, 256] width 672 height 10
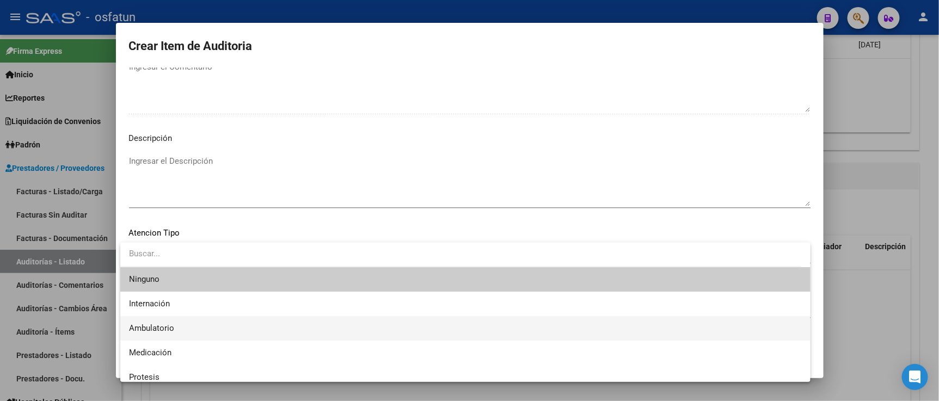
click at [174, 323] on span "Ambulatorio" at bounding box center [465, 328] width 673 height 25
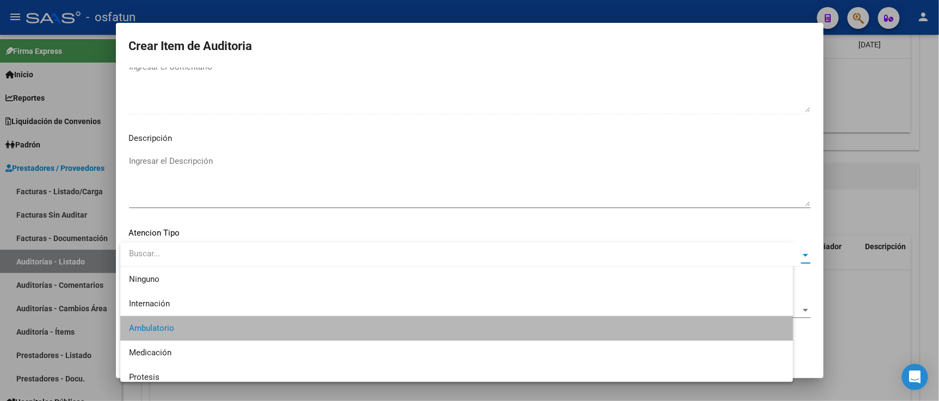
click at [175, 313] on span "Seleccionar Nomenclador" at bounding box center [465, 311] width 672 height 10
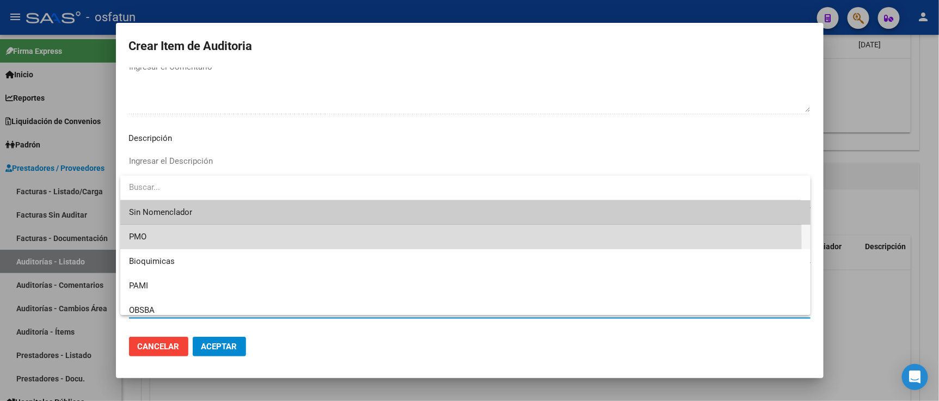
click at [148, 243] on span "PMO" at bounding box center [465, 237] width 673 height 25
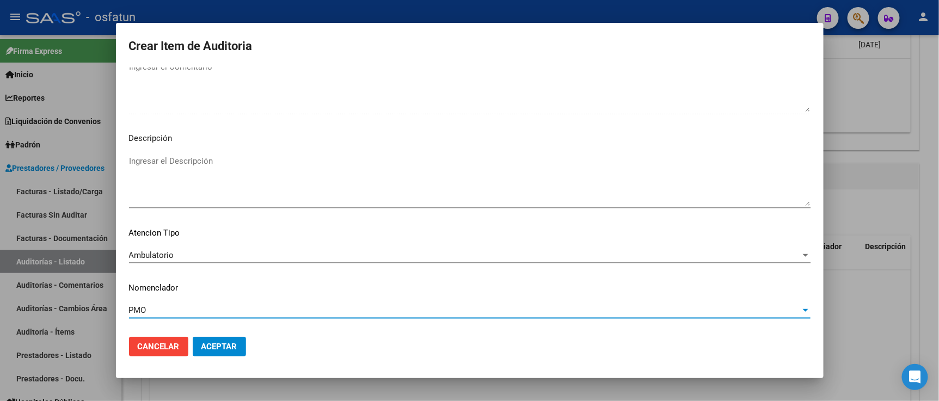
click at [211, 342] on span "Aceptar" at bounding box center [220, 347] width 36 height 10
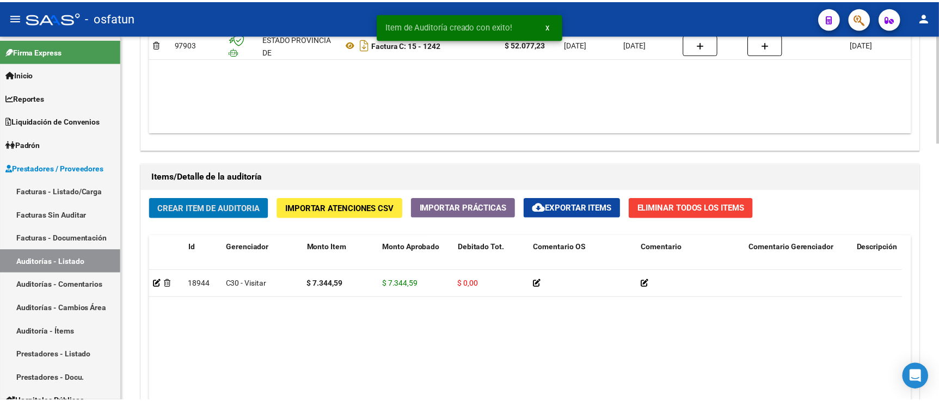
scroll to position [727, 0]
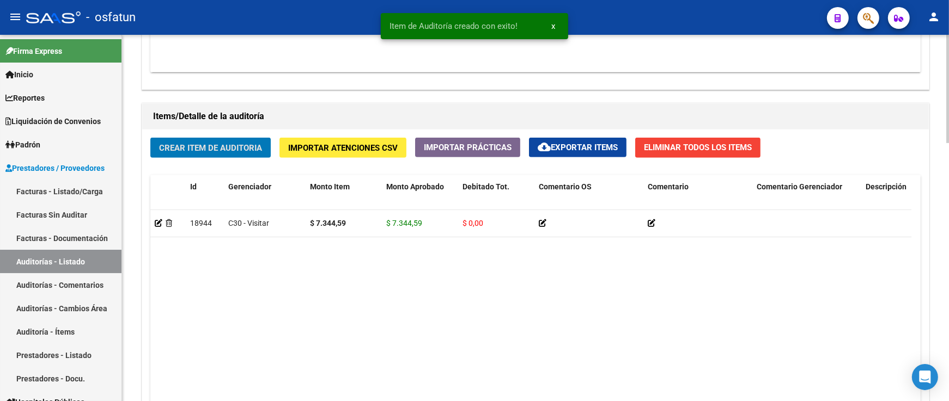
click at [241, 153] on span "Crear Item de Auditoria" at bounding box center [210, 148] width 103 height 10
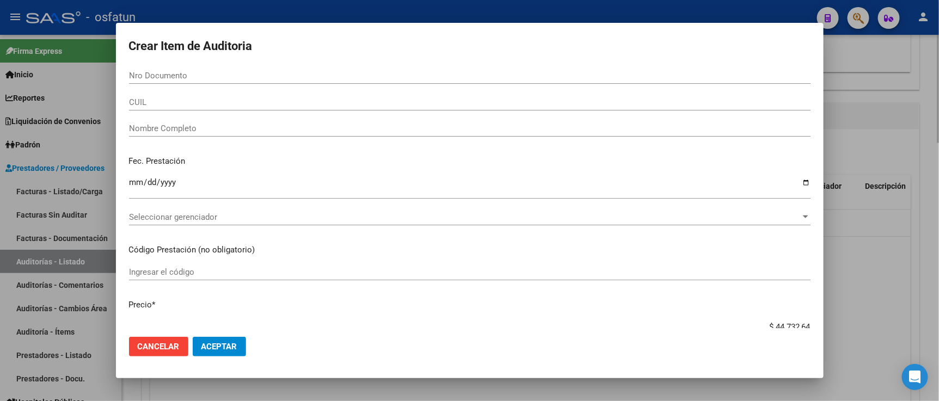
paste input "38472945"
type input "38472945"
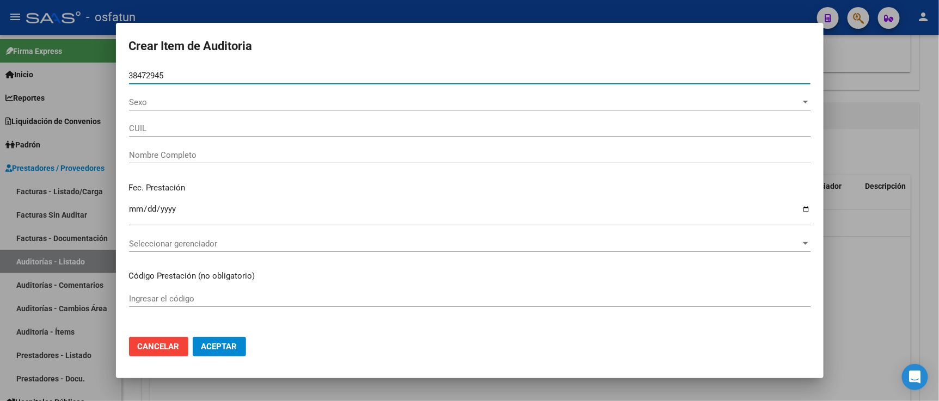
type input "27384729458"
type input "SUAREZ PAULA MICAELA"
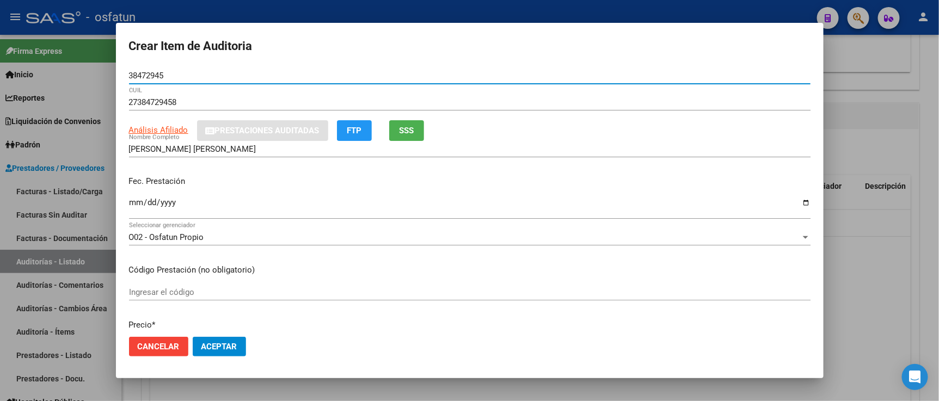
type input "38472945"
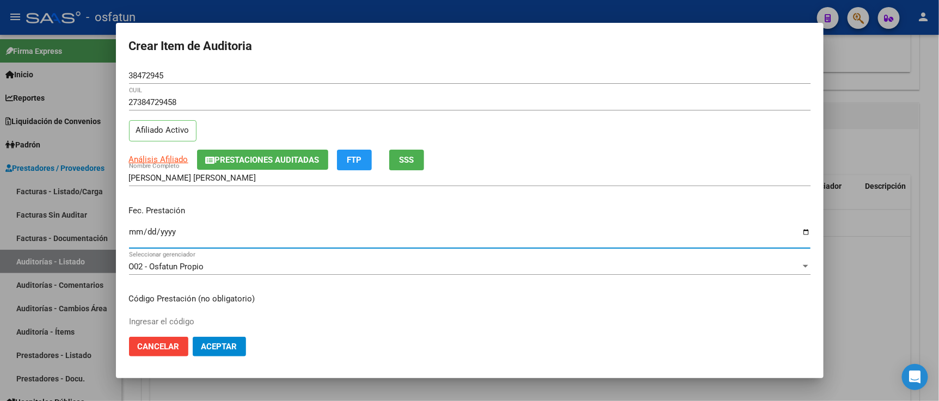
click at [135, 231] on input "Ingresar la fecha" at bounding box center [470, 236] width 682 height 17
type input "2025-03-27"
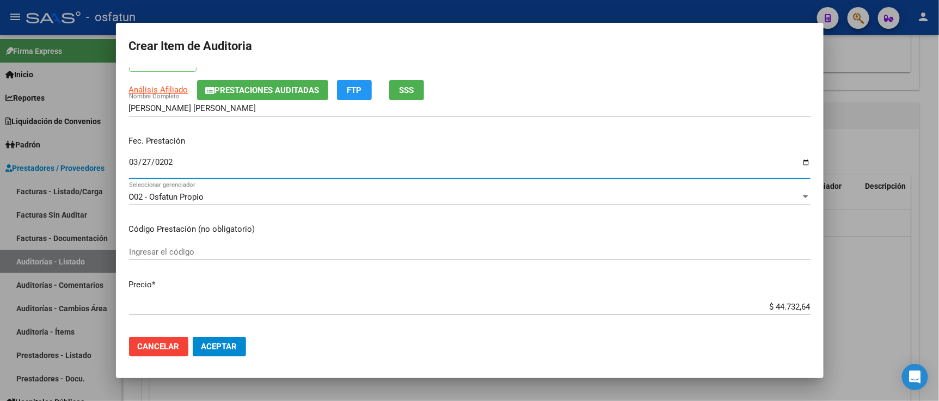
scroll to position [121, 0]
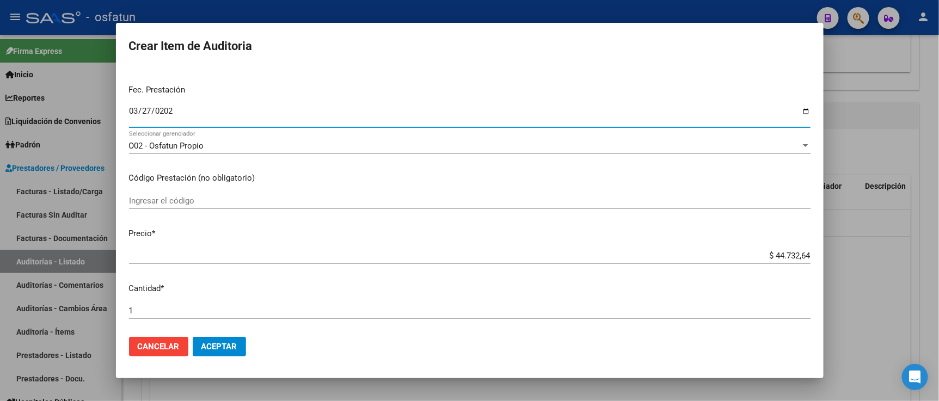
click at [191, 198] on input "Ingresar el código" at bounding box center [470, 201] width 682 height 10
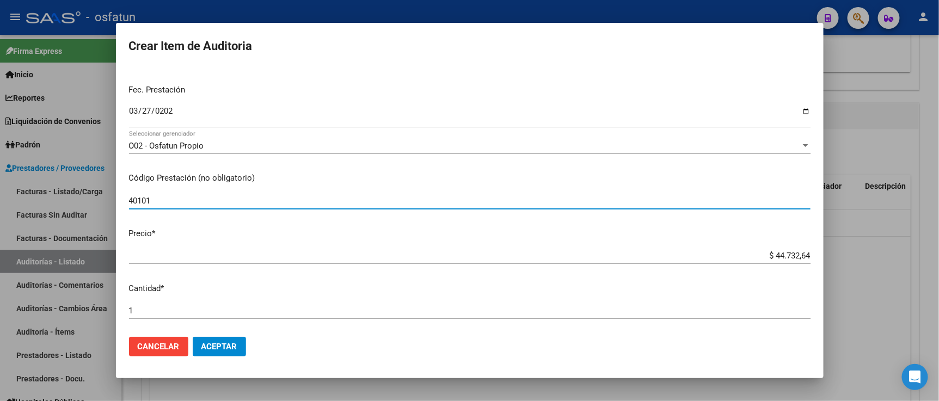
click at [133, 198] on input "40101" at bounding box center [470, 201] width 682 height 10
type input "420101"
drag, startPoint x: 743, startPoint y: 253, endPoint x: 892, endPoint y: 269, distance: 149.6
click at [895, 269] on div "Crear Item de Auditoria 38472945 Nro Documento 27384729458 CUIL Afiliado Activo…" at bounding box center [469, 200] width 939 height 401
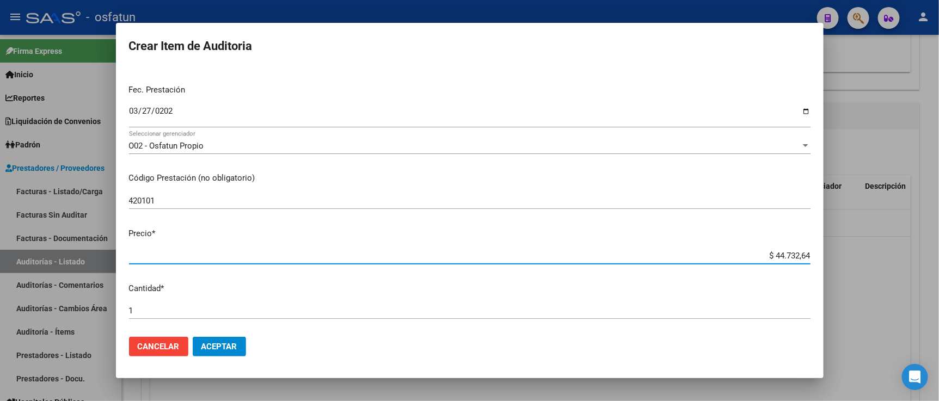
paste input "17866,32"
type input "$ 17.866,32"
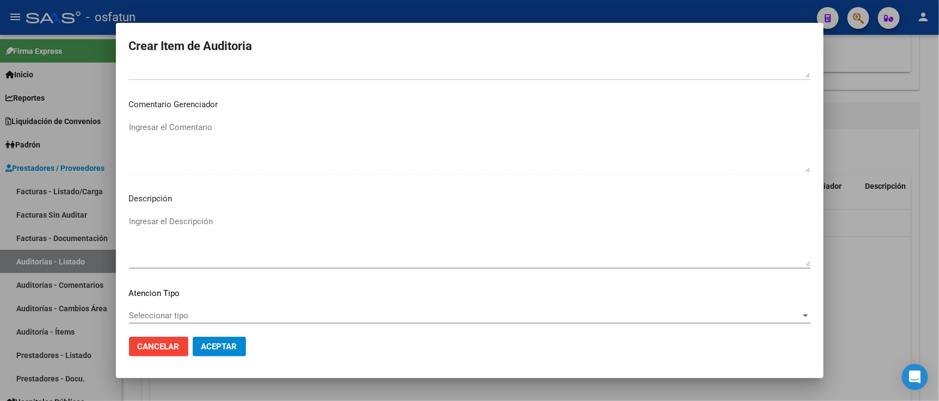
scroll to position [719, 0]
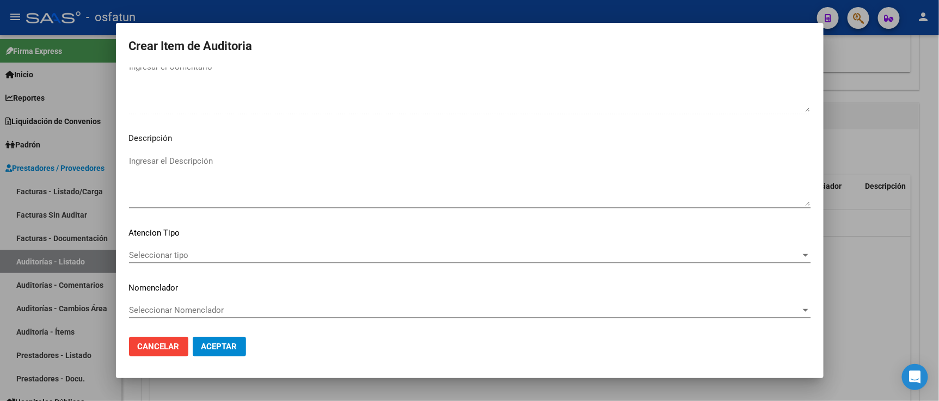
type input "$ 17.866,32"
click at [175, 254] on span "Seleccionar tipo" at bounding box center [465, 256] width 672 height 10
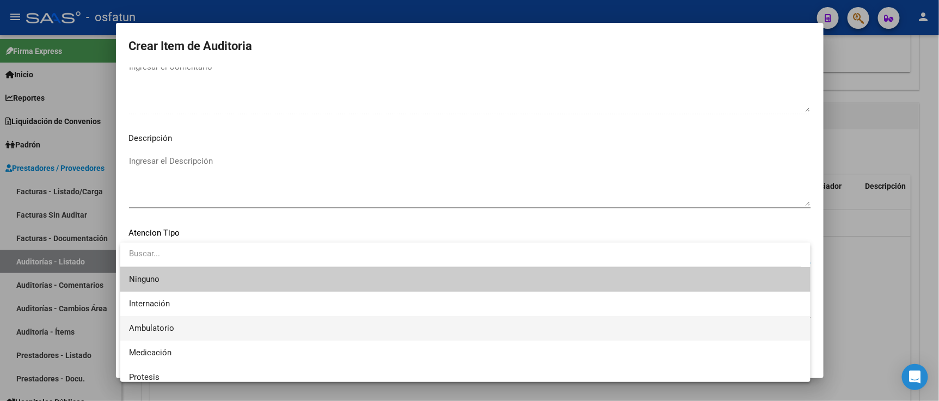
click at [173, 318] on span "Ambulatorio" at bounding box center [465, 328] width 673 height 25
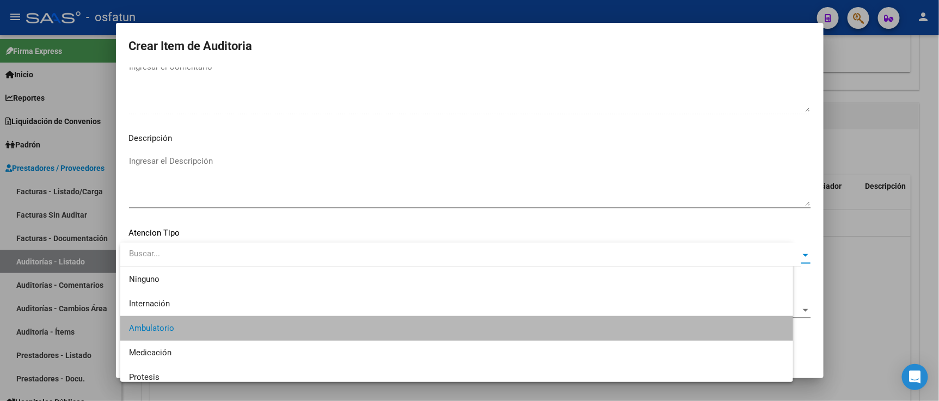
click at [182, 306] on span "Seleccionar Nomenclador" at bounding box center [465, 311] width 672 height 10
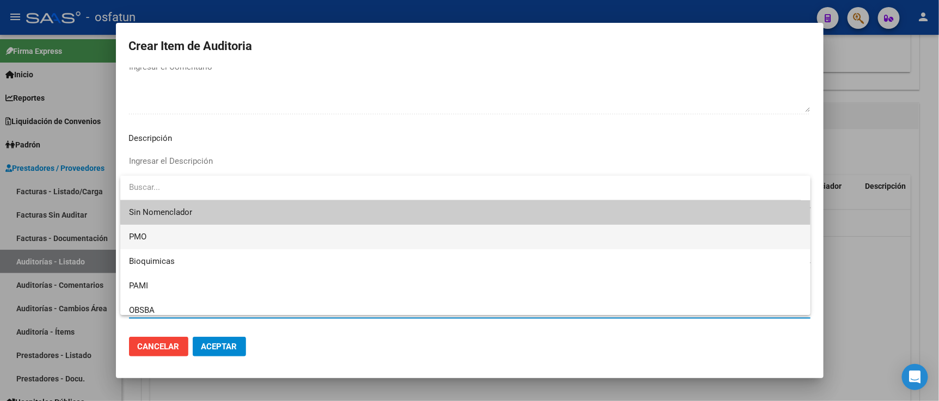
click at [170, 237] on span "PMO" at bounding box center [465, 237] width 673 height 25
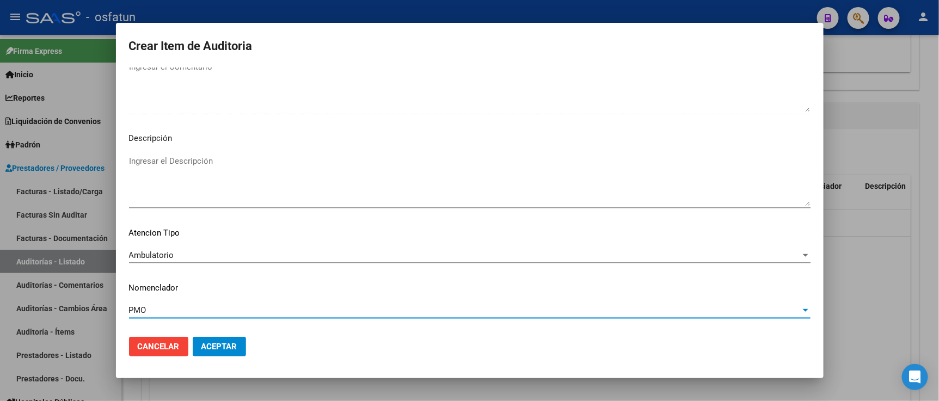
click at [217, 347] on span "Aceptar" at bounding box center [220, 347] width 36 height 10
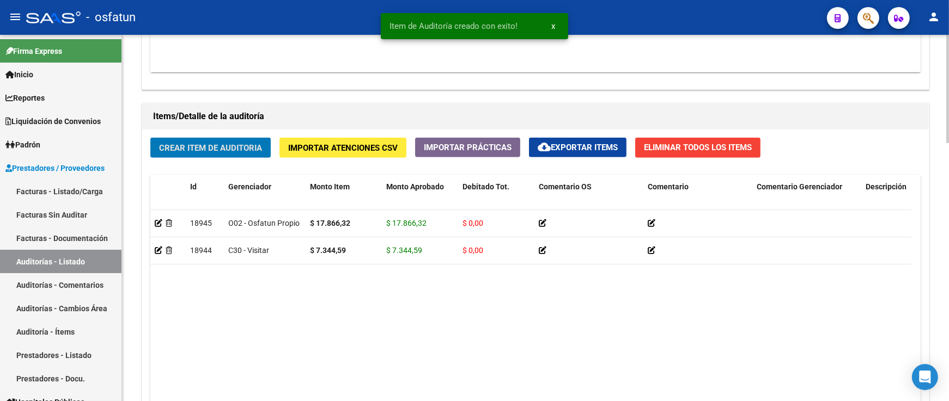
click at [213, 149] on span "Crear Item de Auditoria" at bounding box center [210, 148] width 103 height 10
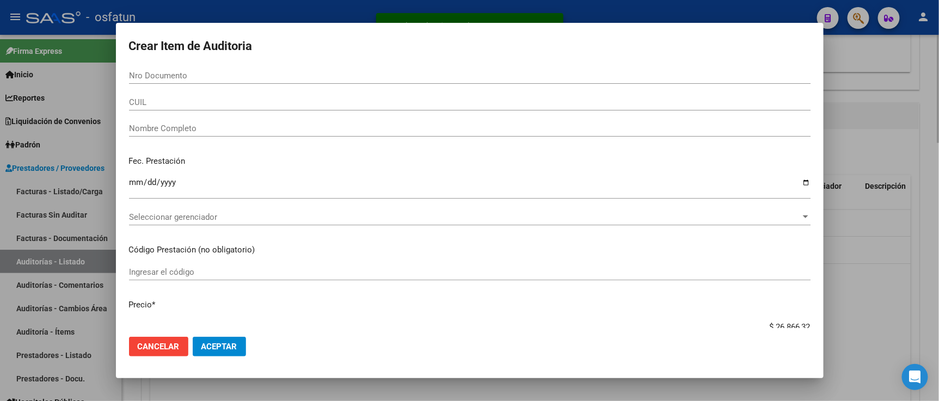
paste input "40132401"
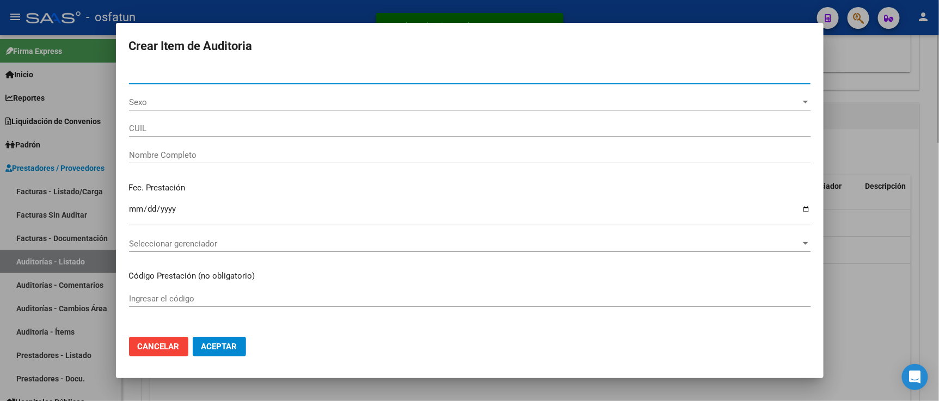
type input "40132401"
type input "27401324017"
type input "DORIGONI DAIANA AILIN"
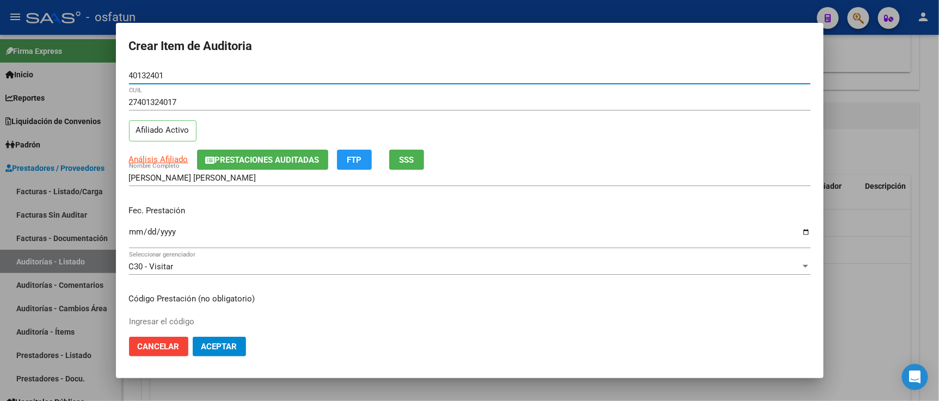
type input "40132401"
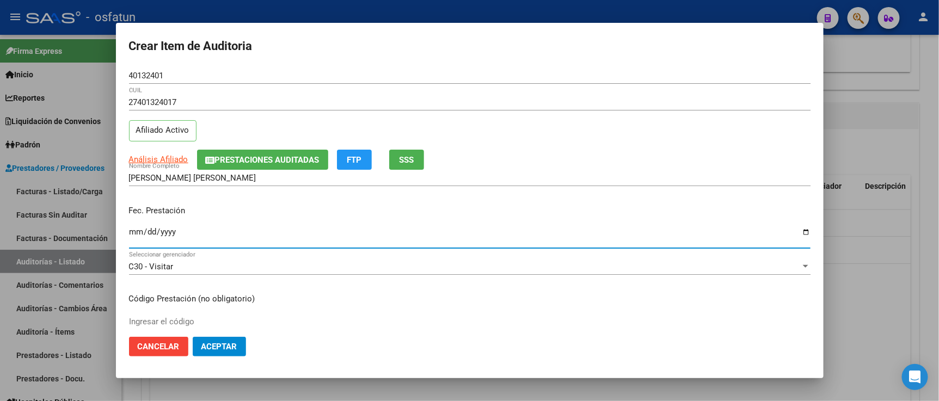
drag, startPoint x: 138, startPoint y: 230, endPoint x: 144, endPoint y: 227, distance: 7.1
click at [137, 230] on input "Ingresar la fecha" at bounding box center [470, 236] width 682 height 17
type input "2025-03-28"
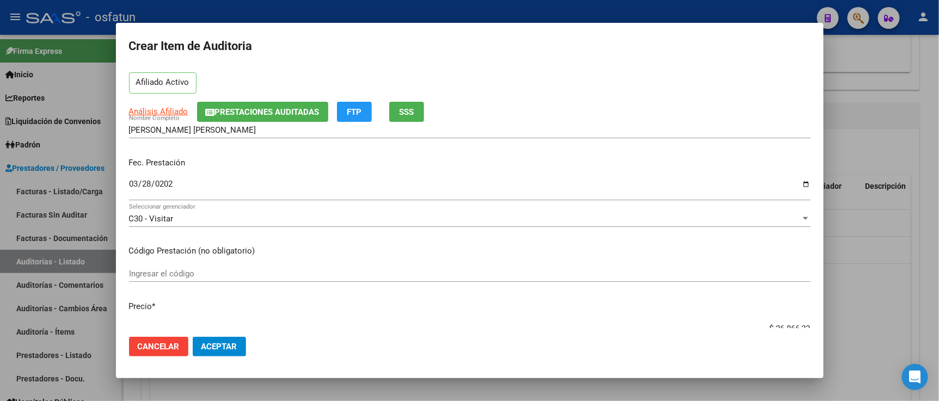
scroll to position [60, 0]
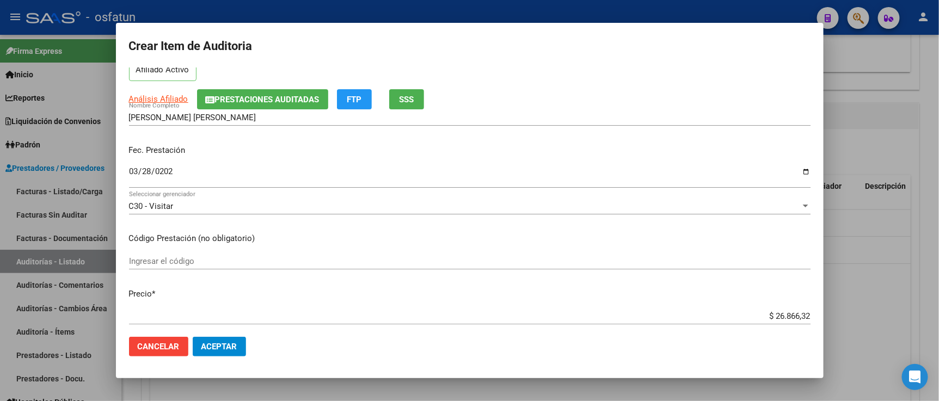
click at [202, 258] on input "Ingresar el código" at bounding box center [470, 262] width 682 height 10
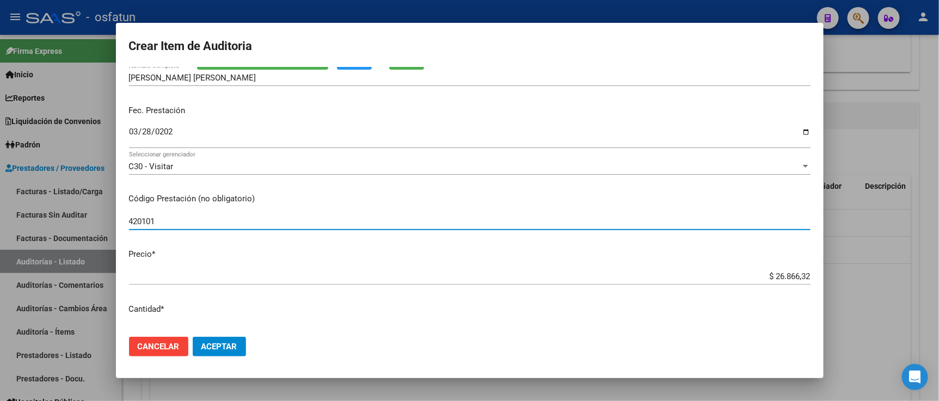
scroll to position [121, 0]
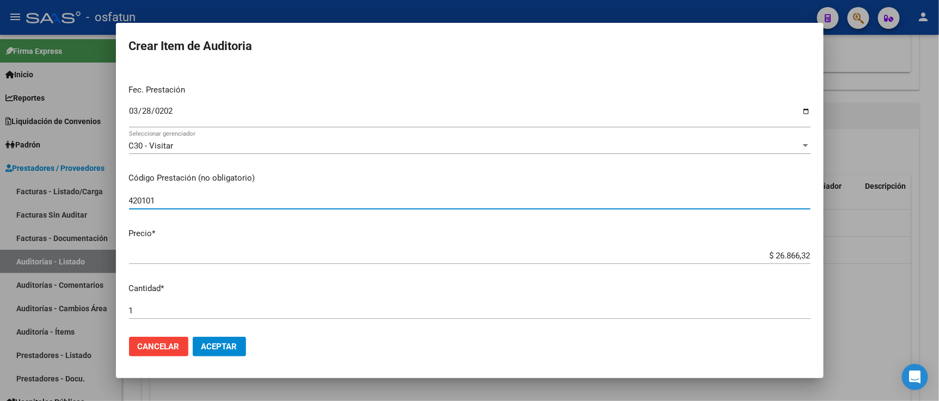
type input "420101"
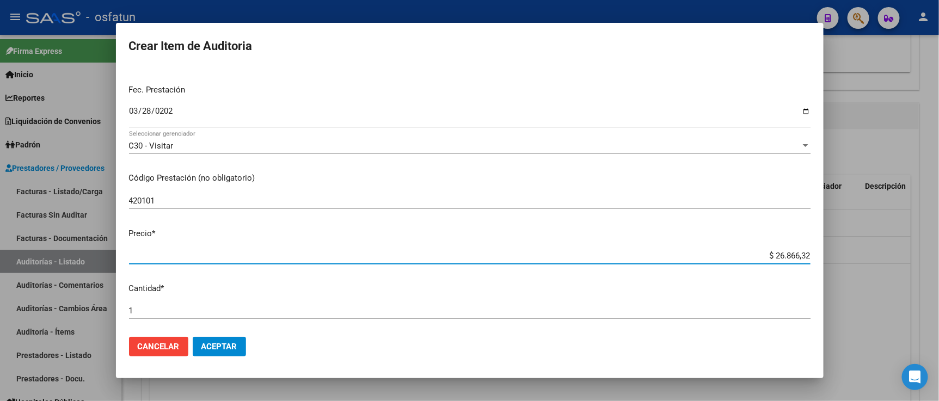
drag, startPoint x: 747, startPoint y: 259, endPoint x: 839, endPoint y: 259, distance: 92.0
click at [834, 259] on div "Crear Item de Auditoria 40132401 Nro Documento 27401324017 CUIL Afiliado Activo…" at bounding box center [469, 200] width 939 height 401
paste input "17"
type input "$ 17.866,32"
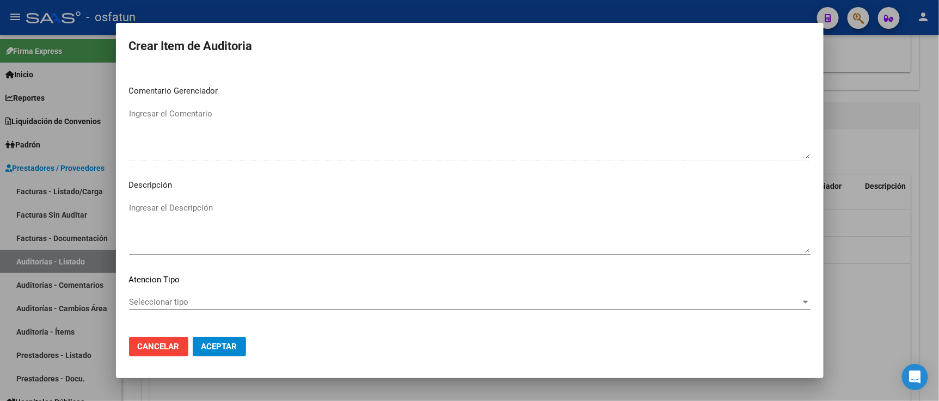
scroll to position [719, 0]
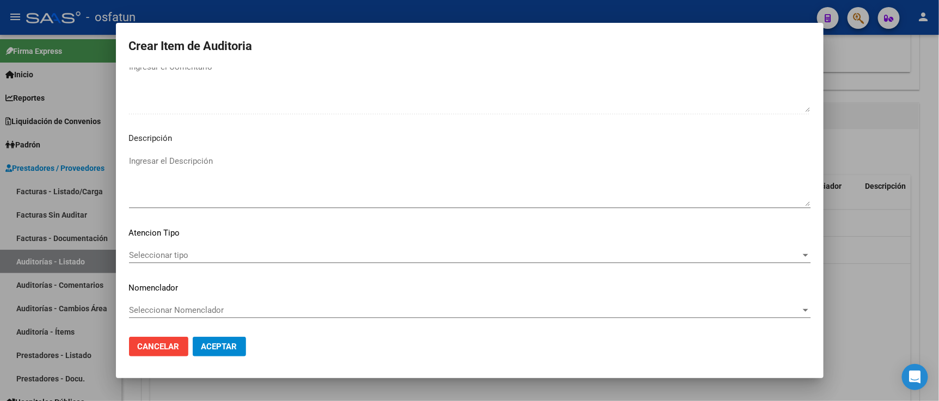
type input "$ 17.866,32"
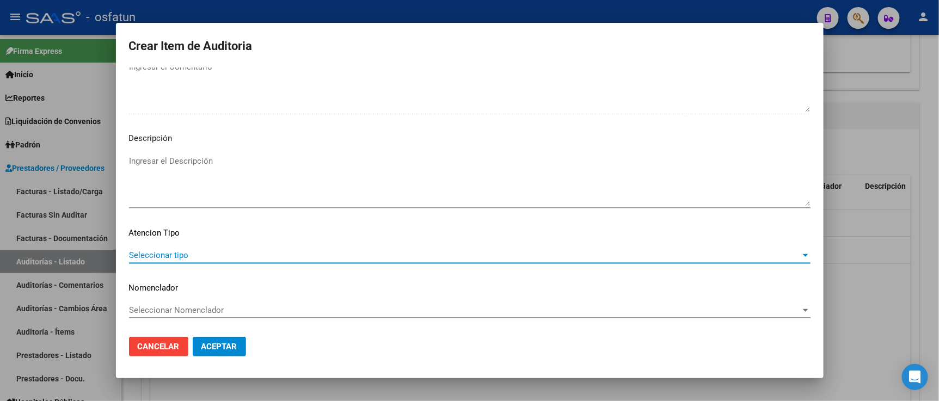
click at [146, 257] on span "Seleccionar tipo" at bounding box center [465, 256] width 672 height 10
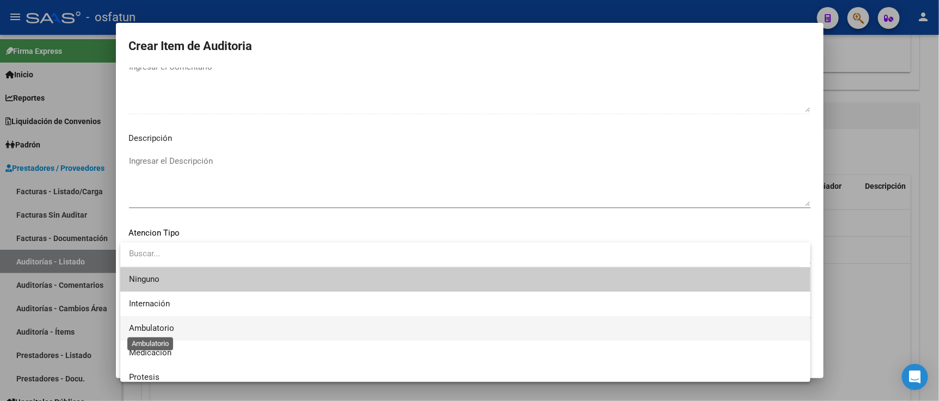
click at [167, 326] on span "Ambulatorio" at bounding box center [151, 329] width 45 height 10
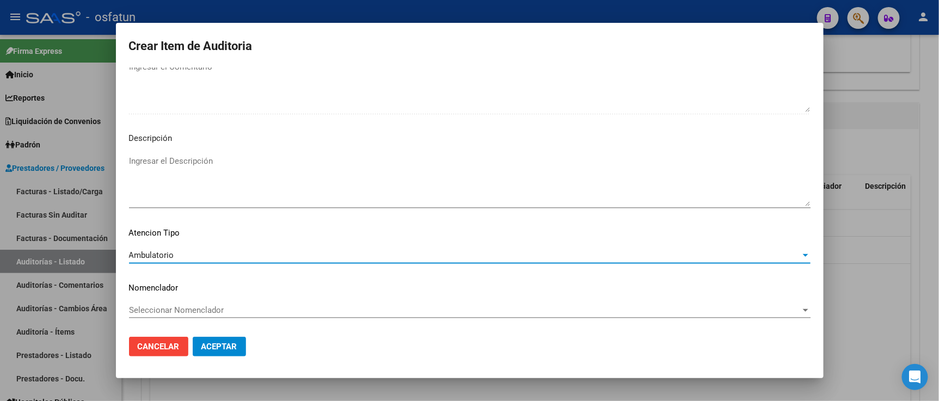
click at [169, 312] on span "Seleccionar Nomenclador" at bounding box center [465, 311] width 672 height 10
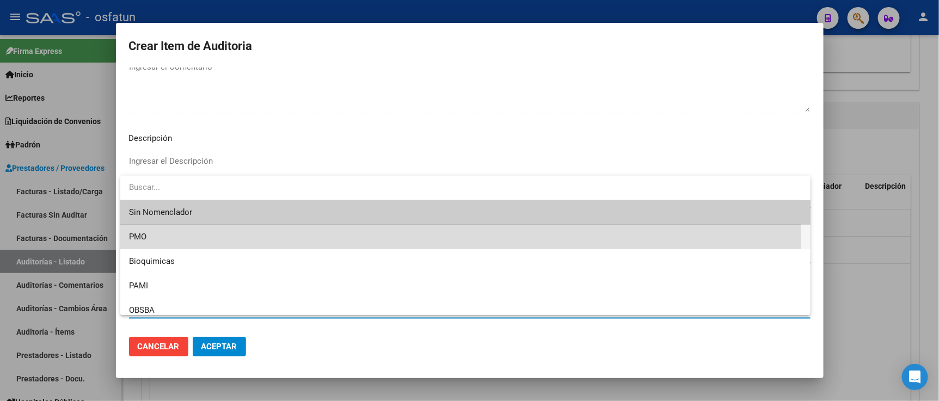
click at [156, 240] on span "PMO" at bounding box center [465, 237] width 673 height 25
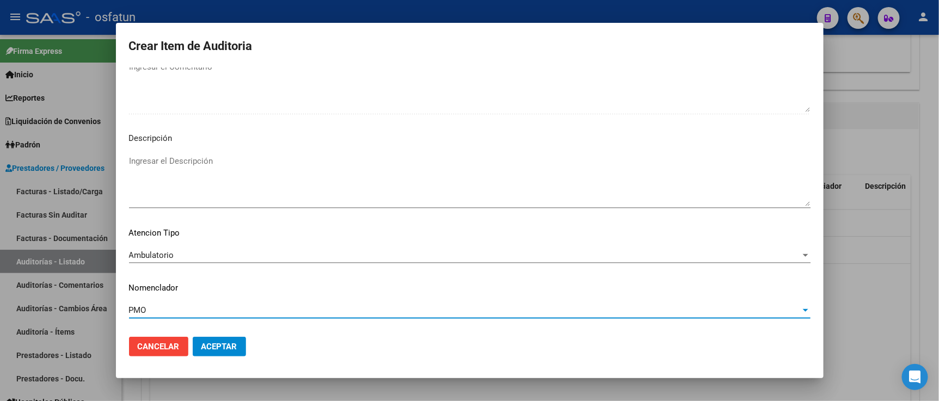
click at [224, 349] on span "Aceptar" at bounding box center [220, 347] width 36 height 10
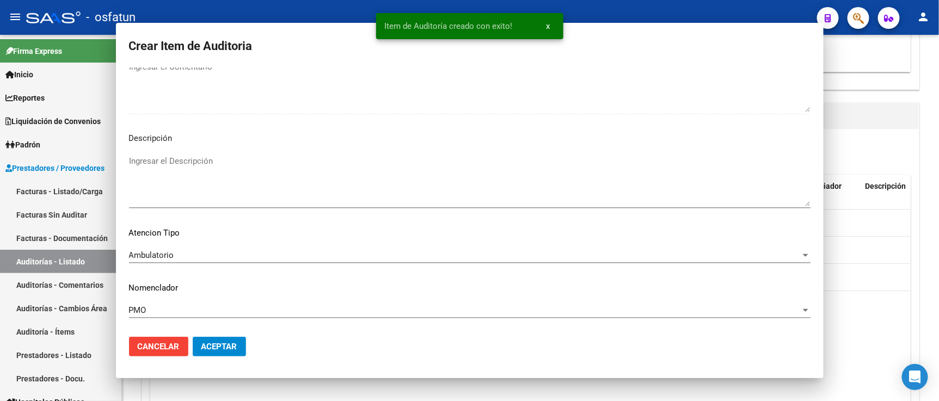
scroll to position [0, 0]
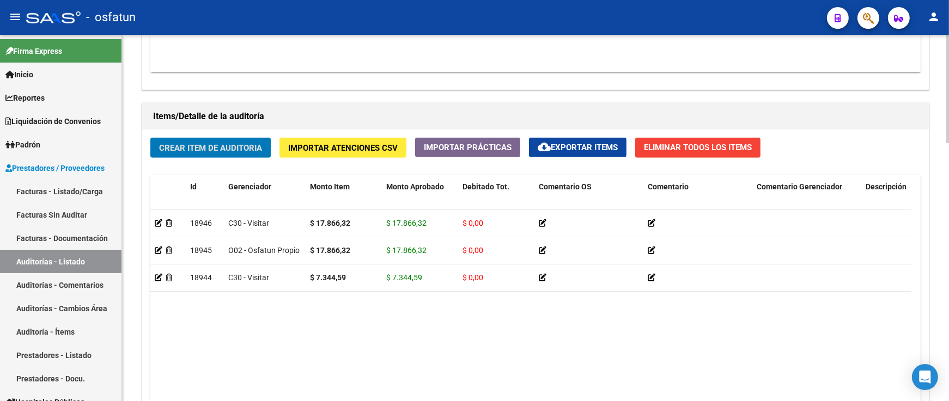
click at [242, 152] on span "Crear Item de Auditoria" at bounding box center [210, 148] width 103 height 10
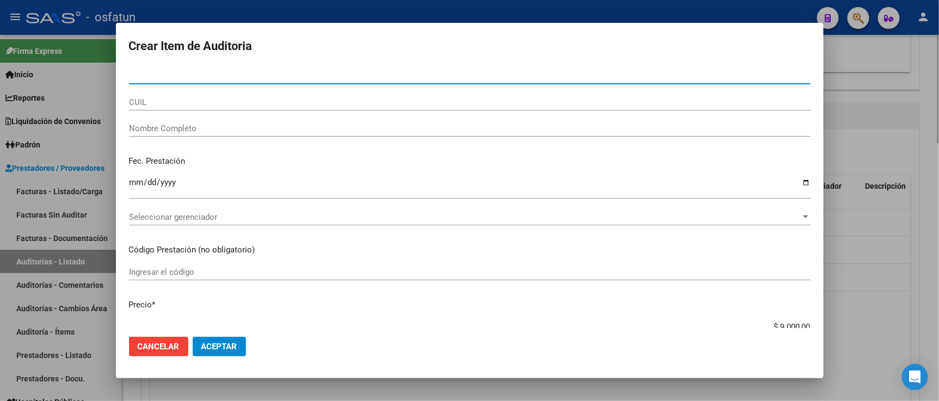
paste input "16640449"
type input "16640449"
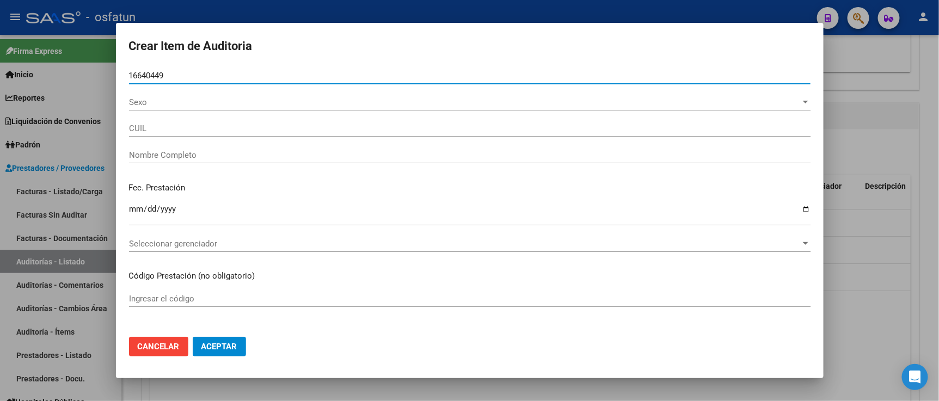
type input "20166404496"
type input "MARTINEZ MIGUEL ANGEL"
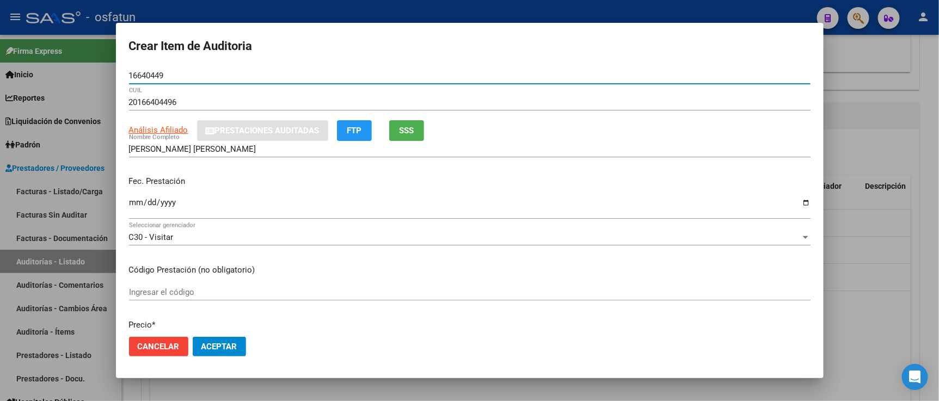
type input "16640449"
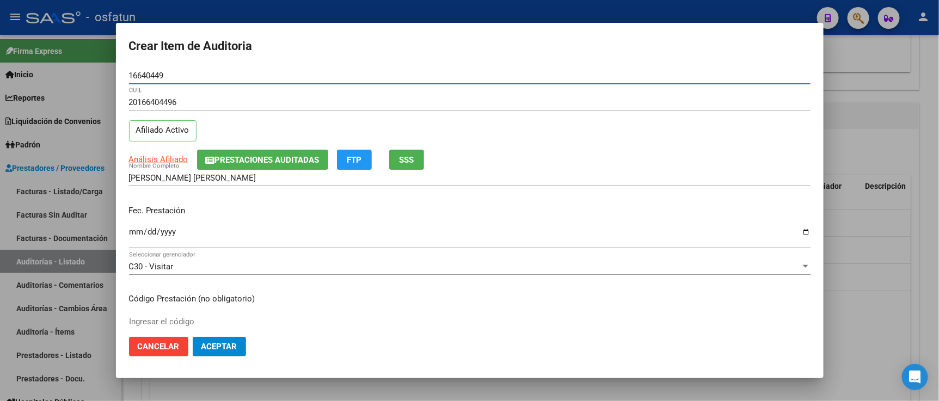
click at [139, 231] on input "Ingresar la fecha" at bounding box center [470, 236] width 682 height 17
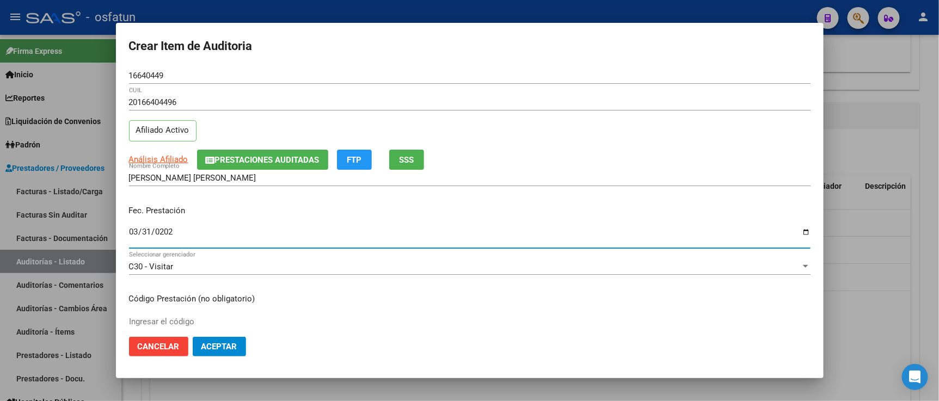
type input "2025-03-31"
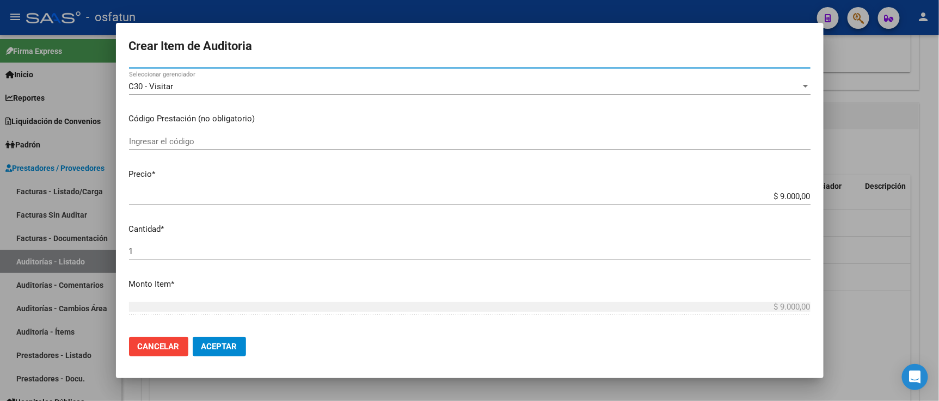
scroll to position [181, 0]
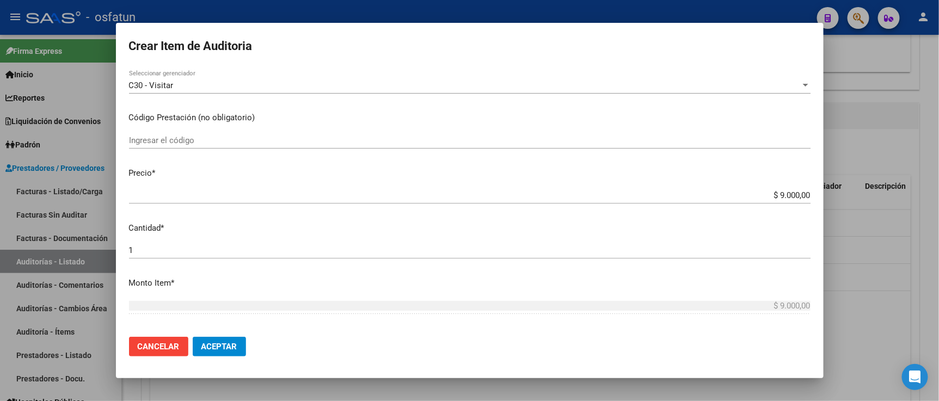
click at [240, 148] on div "Ingresar el código" at bounding box center [470, 140] width 682 height 16
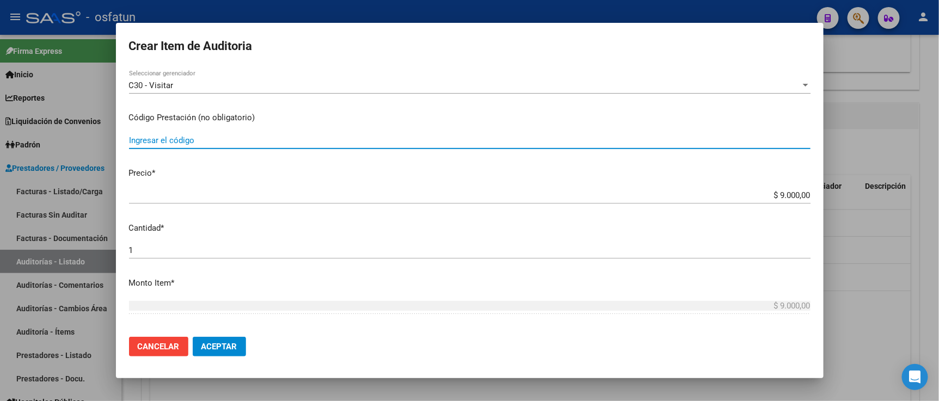
click at [237, 141] on input "Ingresar el código" at bounding box center [470, 141] width 682 height 10
paste input "33.01.03"
type input "33.01.03"
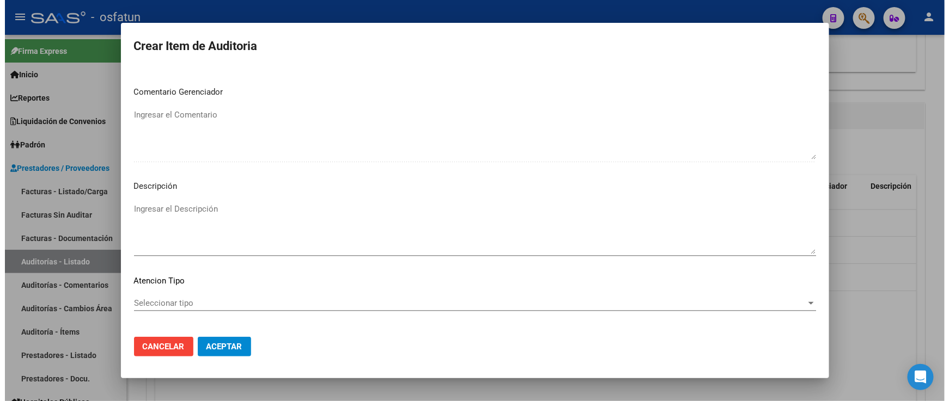
scroll to position [719, 0]
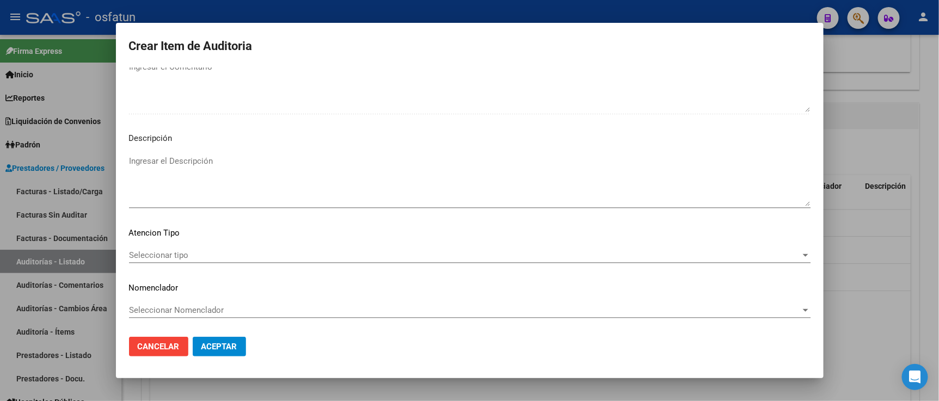
click at [208, 253] on span "Seleccionar tipo" at bounding box center [465, 256] width 672 height 10
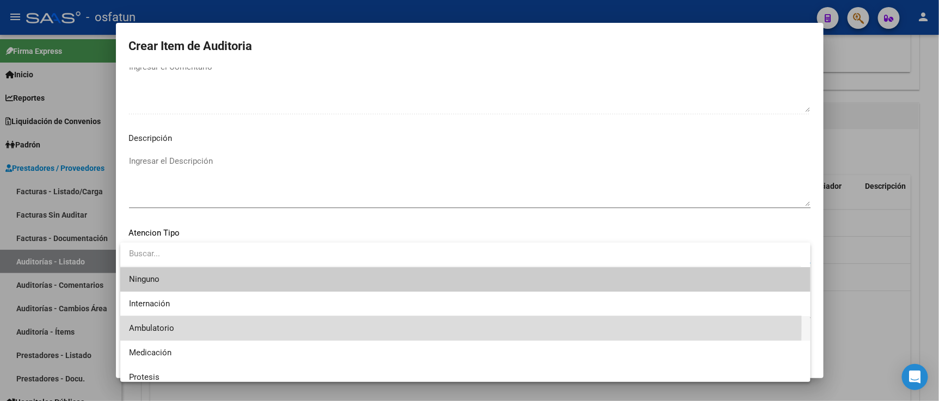
click at [198, 323] on span "Ambulatorio" at bounding box center [465, 328] width 673 height 25
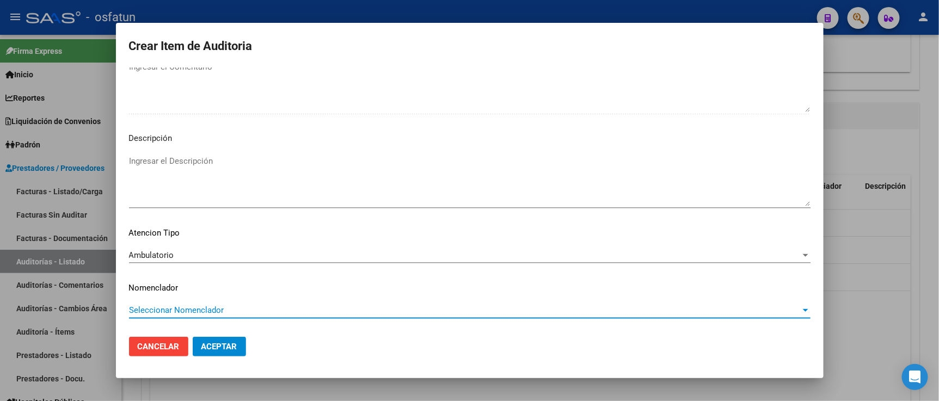
click at [200, 306] on span "Seleccionar Nomenclador" at bounding box center [465, 311] width 672 height 10
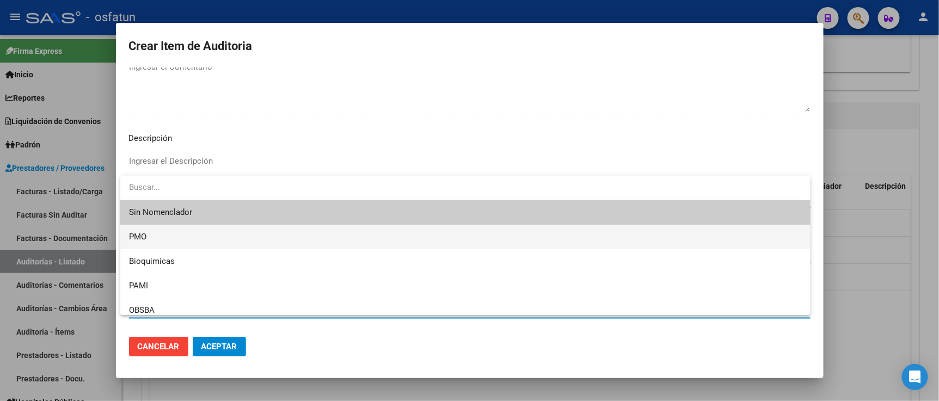
click at [152, 247] on span "PMO" at bounding box center [465, 237] width 673 height 25
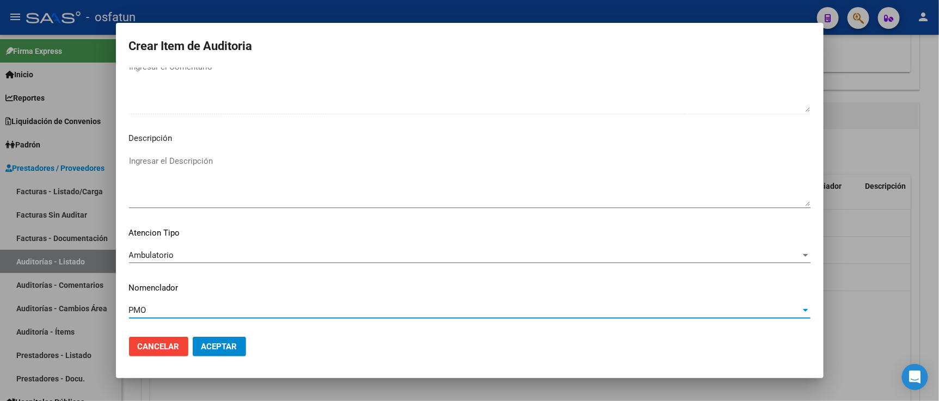
click at [209, 347] on span "Aceptar" at bounding box center [220, 347] width 36 height 10
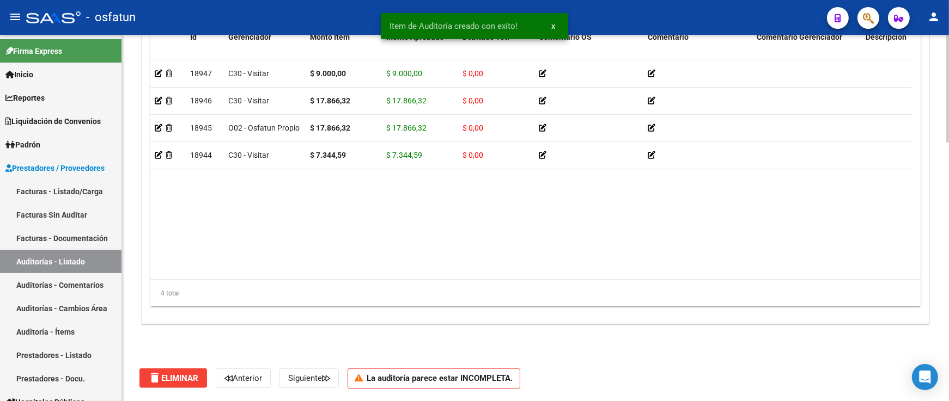
scroll to position [877, 0]
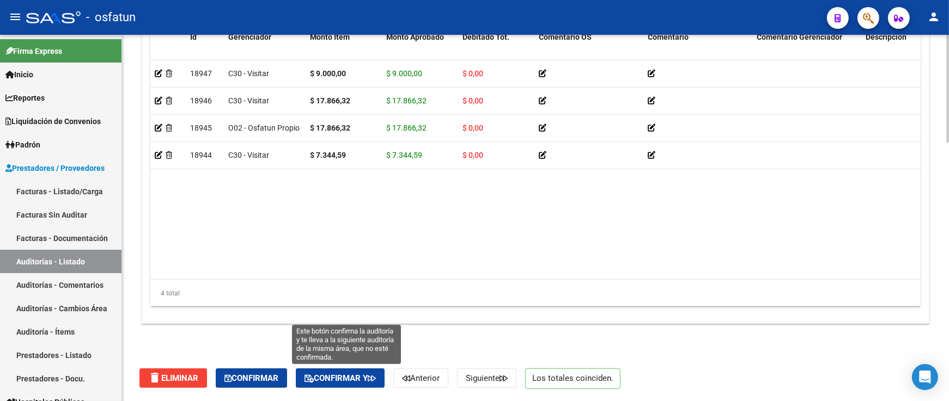
click at [351, 376] on span "Confirmar y" at bounding box center [339, 379] width 71 height 10
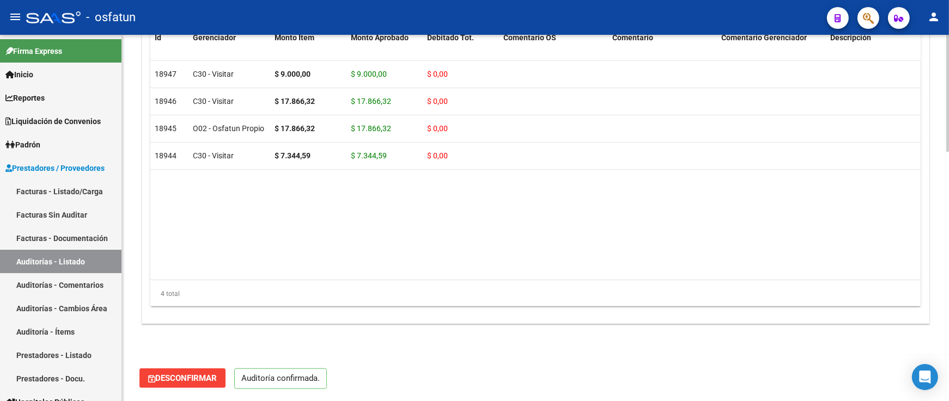
scroll to position [779, 0]
type input "202510"
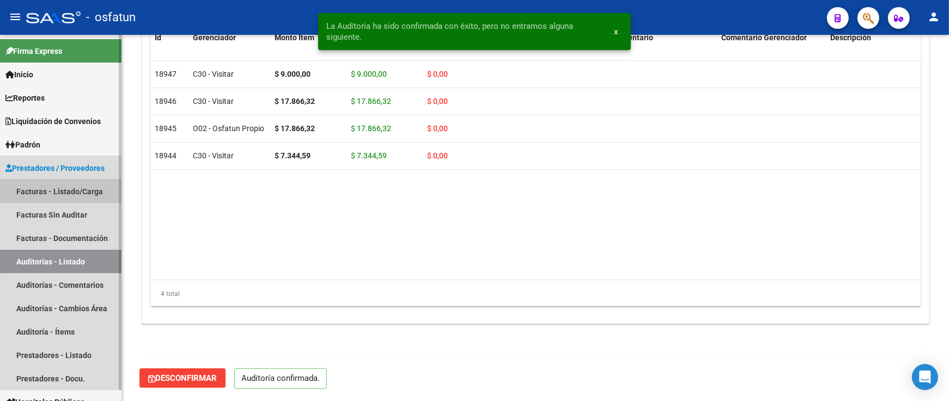
click at [79, 186] on link "Facturas - Listado/Carga" at bounding box center [60, 191] width 121 height 23
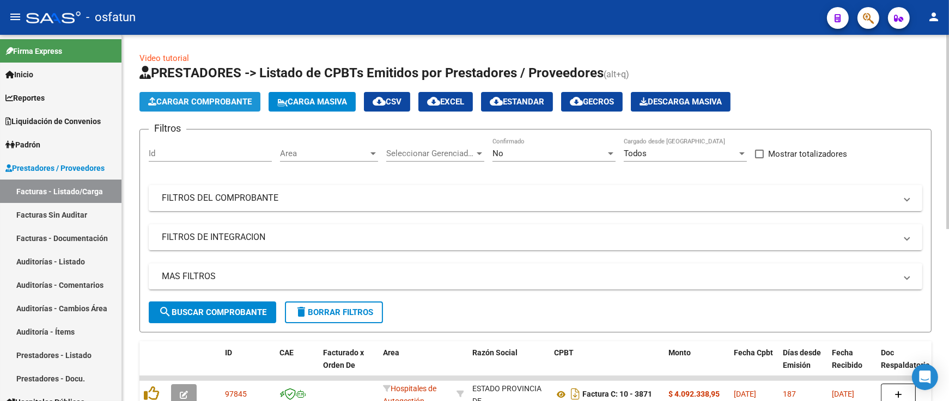
click at [175, 101] on span "Cargar Comprobante" at bounding box center [199, 102] width 103 height 10
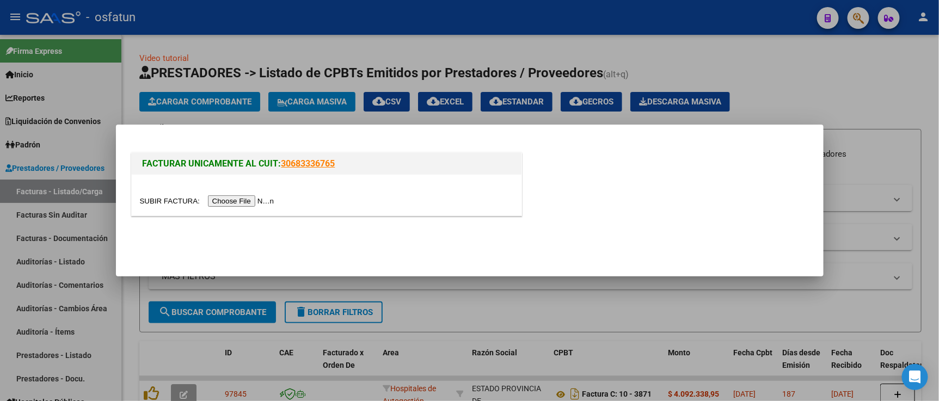
click at [222, 199] on input "file" at bounding box center [209, 201] width 138 height 11
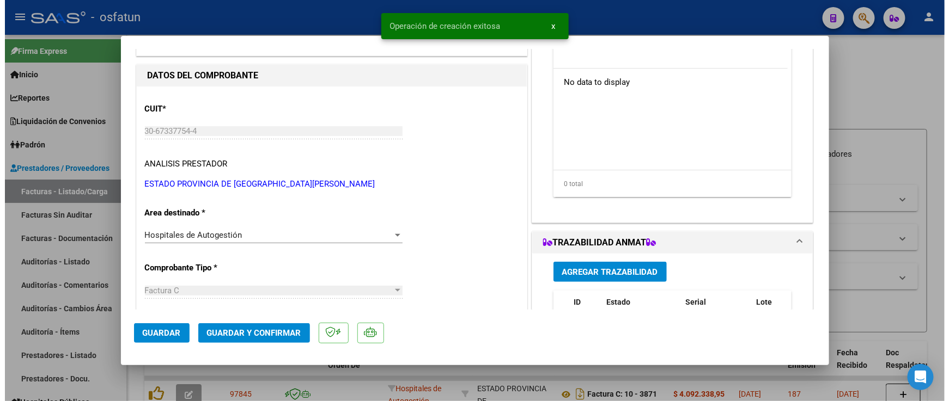
scroll to position [121, 0]
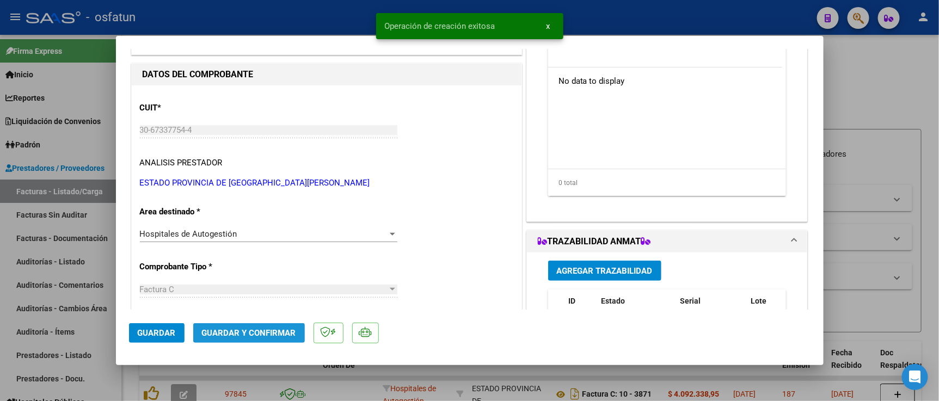
click at [263, 339] on button "Guardar y Confirmar" at bounding box center [249, 334] width 112 height 20
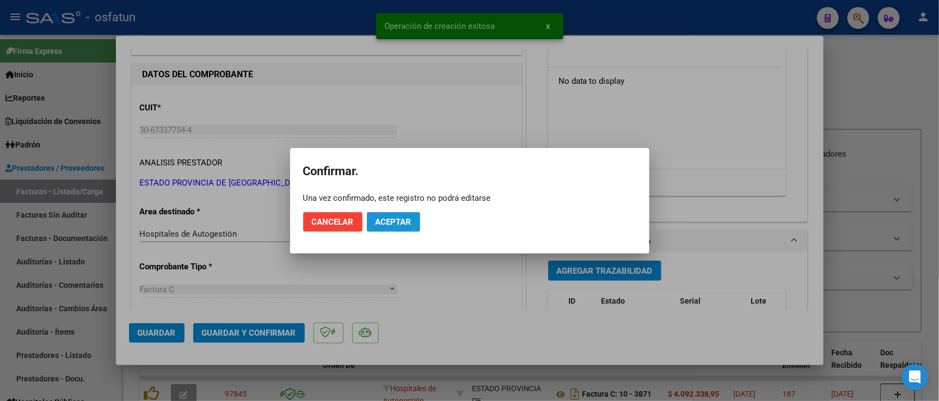
click at [382, 225] on span "Aceptar" at bounding box center [394, 222] width 36 height 10
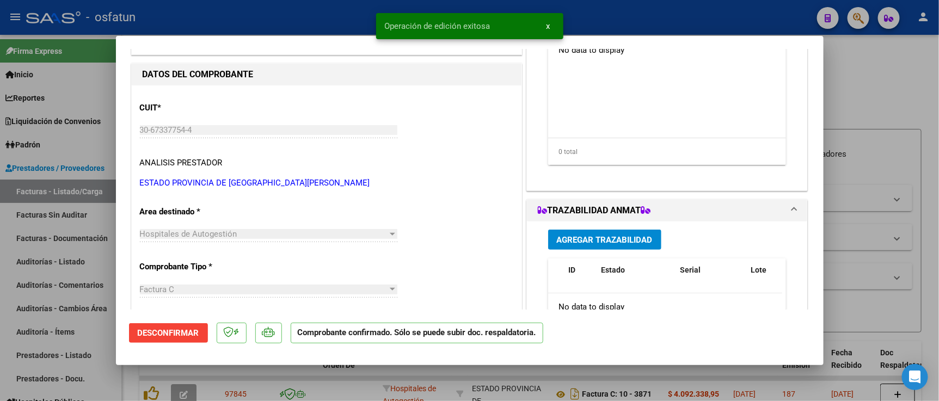
click at [865, 133] on div at bounding box center [469, 200] width 939 height 401
type input "$ 0,00"
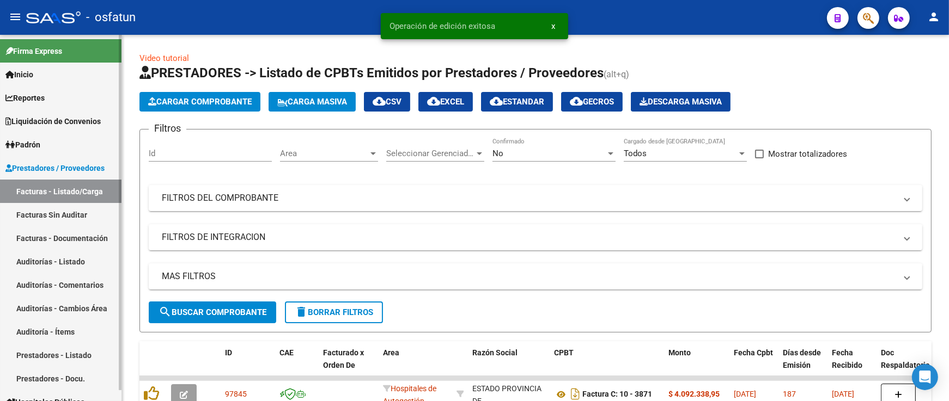
click at [60, 265] on link "Auditorías - Listado" at bounding box center [60, 261] width 121 height 23
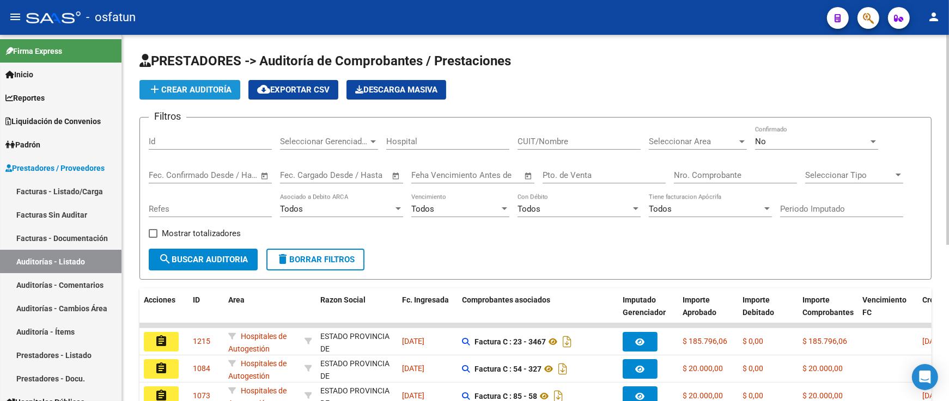
click at [191, 98] on button "add Crear Auditoría" at bounding box center [189, 90] width 101 height 20
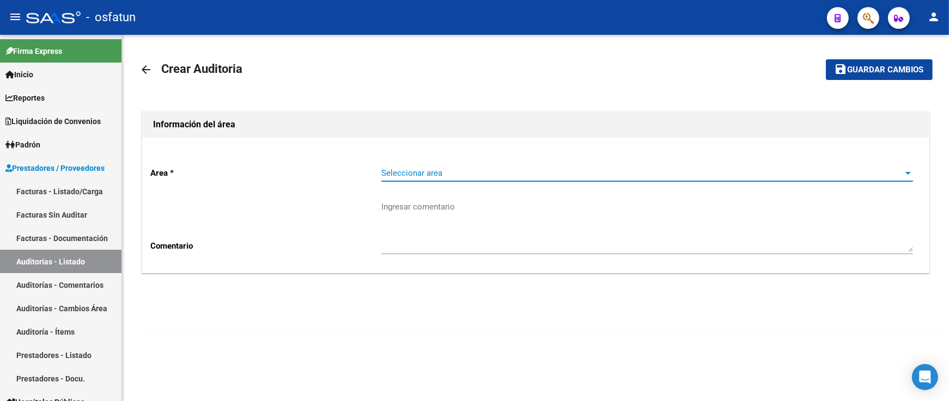
click at [426, 173] on span "Seleccionar area" at bounding box center [642, 173] width 522 height 10
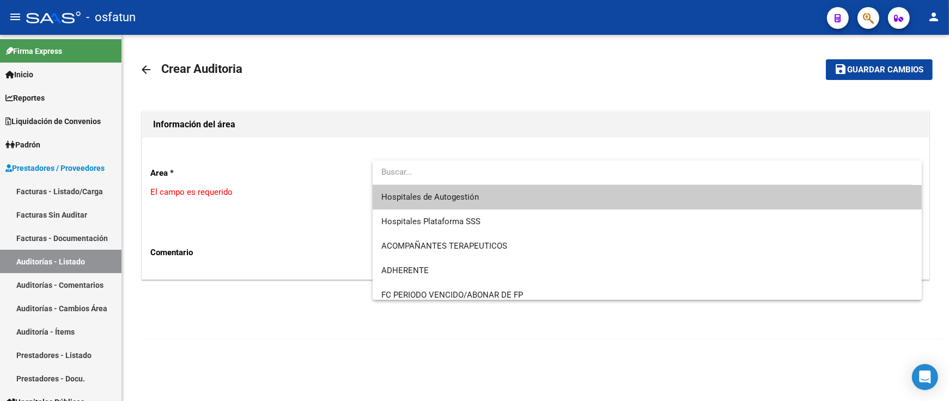
click at [427, 187] on span "Hospitales de Autogestión" at bounding box center [647, 197] width 532 height 25
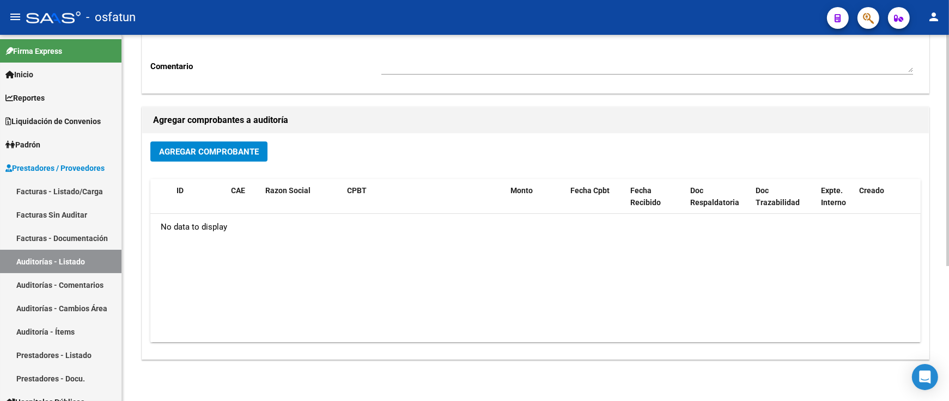
scroll to position [181, 0]
click at [241, 151] on span "Agregar Comprobante" at bounding box center [209, 150] width 100 height 10
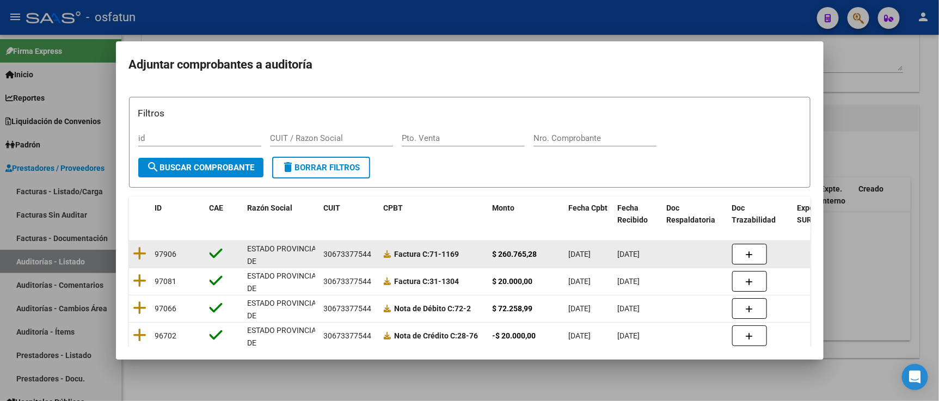
click at [142, 260] on div at bounding box center [139, 254] width 13 height 17
click at [141, 257] on icon at bounding box center [140, 253] width 14 height 15
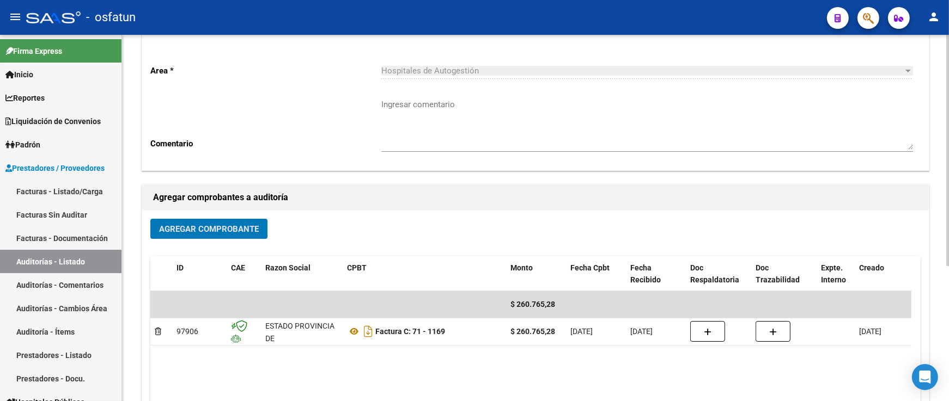
scroll to position [0, 0]
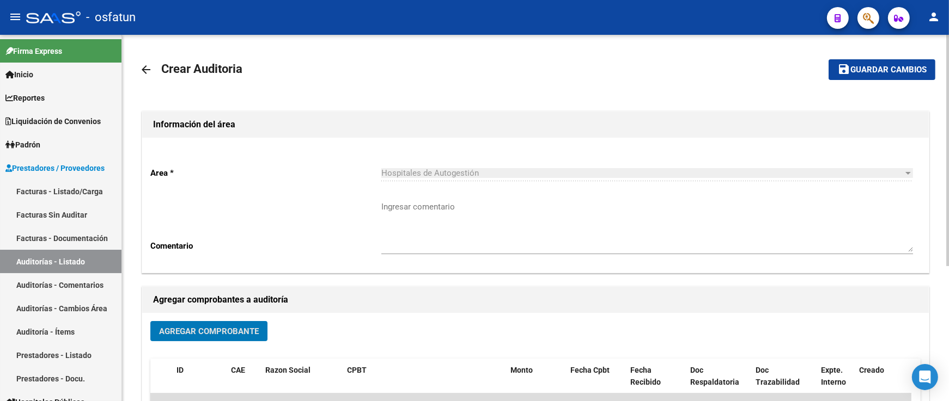
click at [890, 78] on button "save Guardar cambios" at bounding box center [881, 69] width 107 height 20
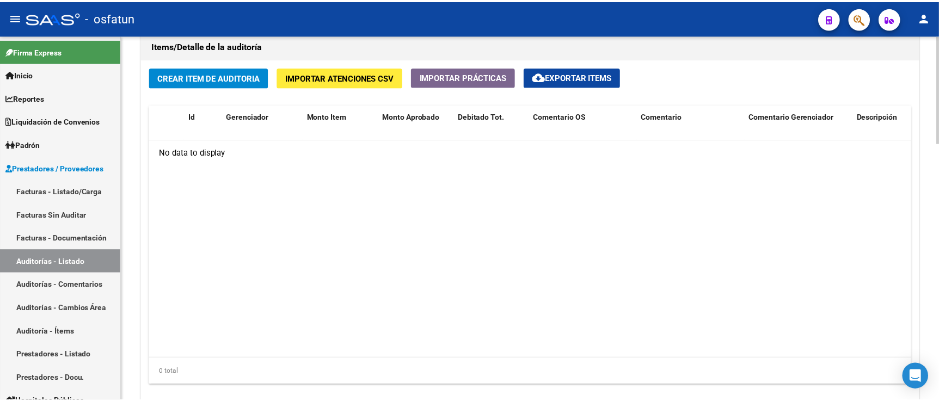
scroll to position [726, 0]
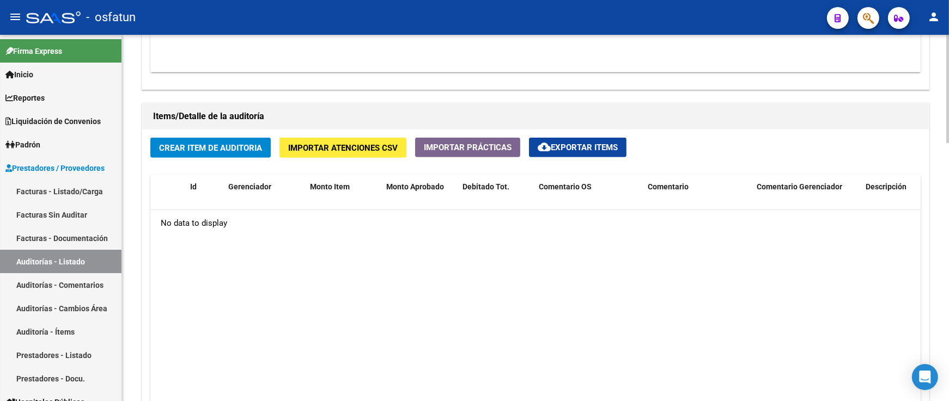
click at [224, 148] on span "Crear Item de Auditoria" at bounding box center [210, 148] width 103 height 10
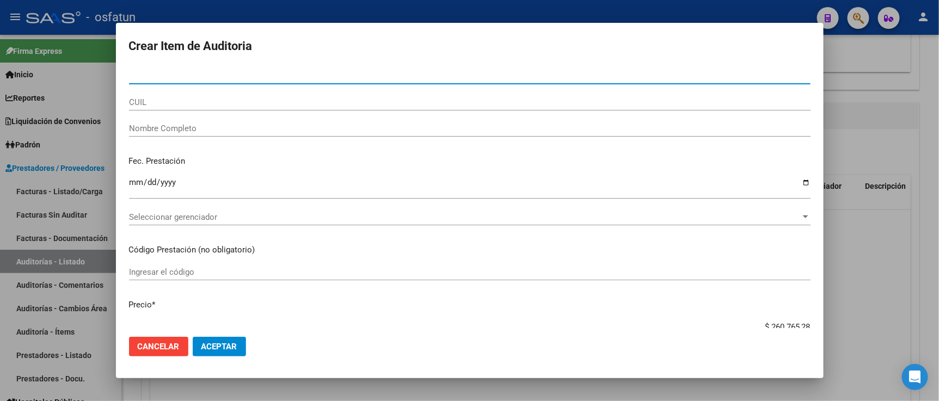
paste input "30586165"
type input "30586165"
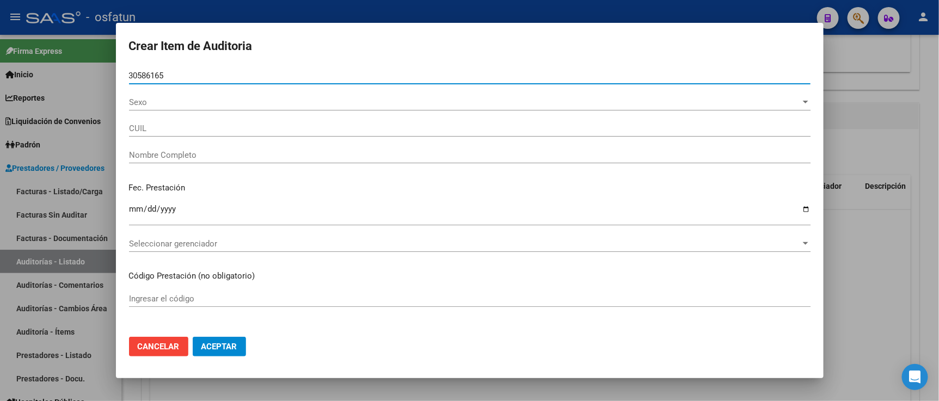
type input "27305861656"
type input "DEMORO PRADO ROMINA PATRICIA"
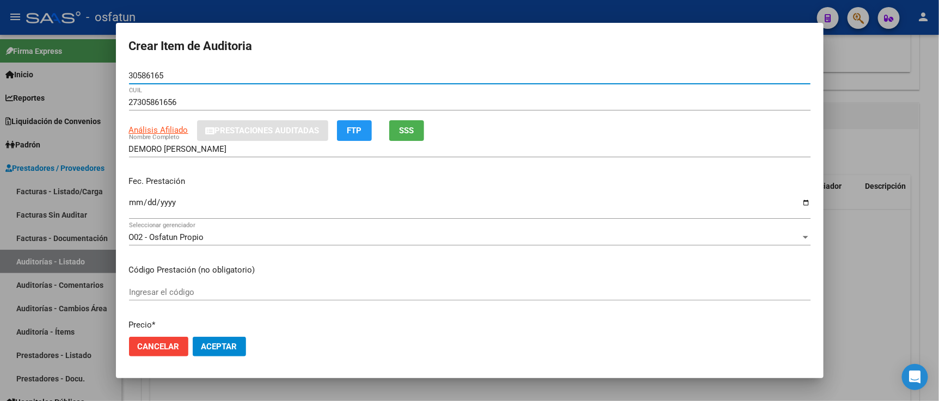
type input "30586165"
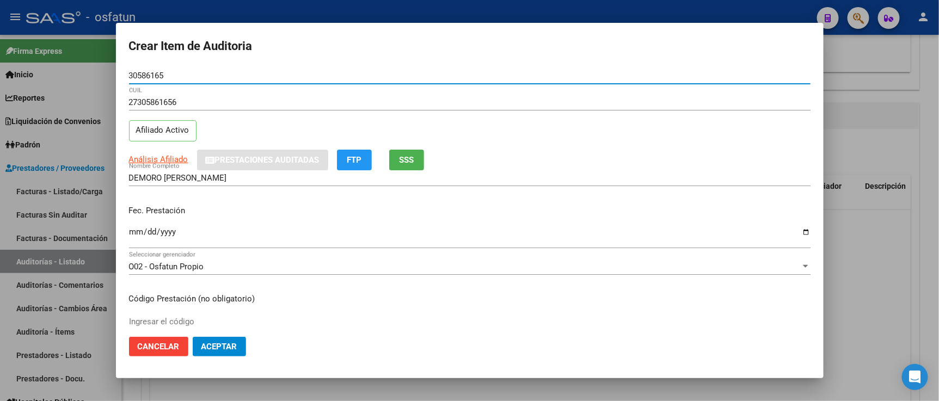
click at [141, 229] on input "Ingresar la fecha" at bounding box center [470, 236] width 682 height 17
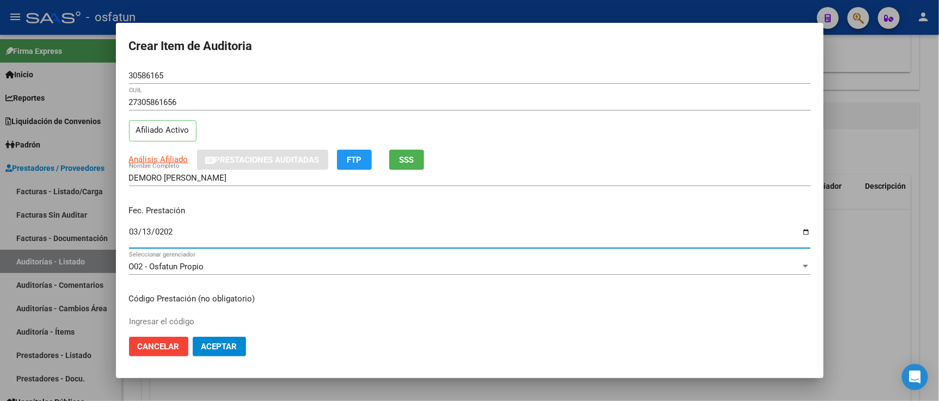
type input "[DATE]"
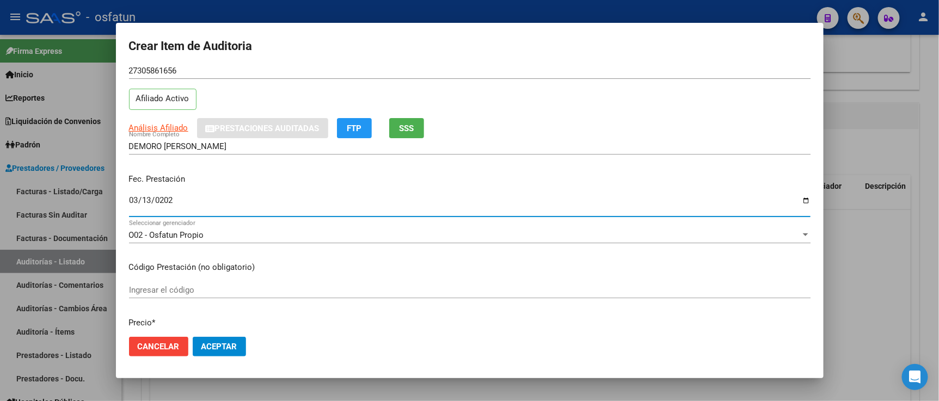
scroll to position [60, 0]
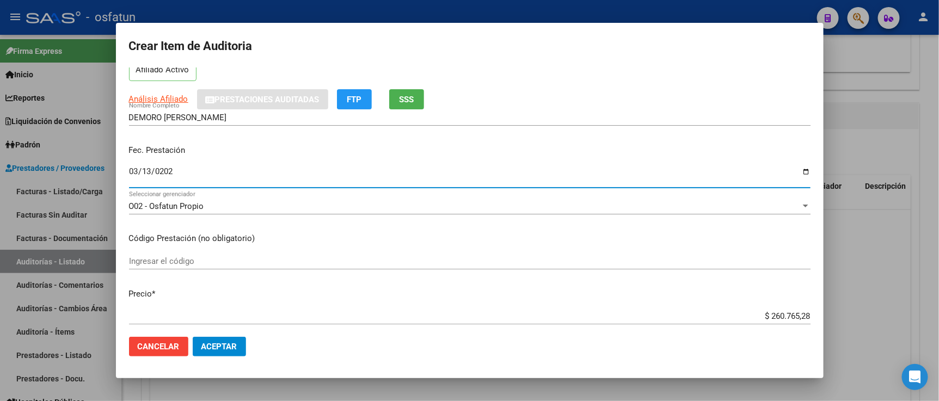
click at [199, 265] on input "Ingresar el código" at bounding box center [470, 262] width 682 height 10
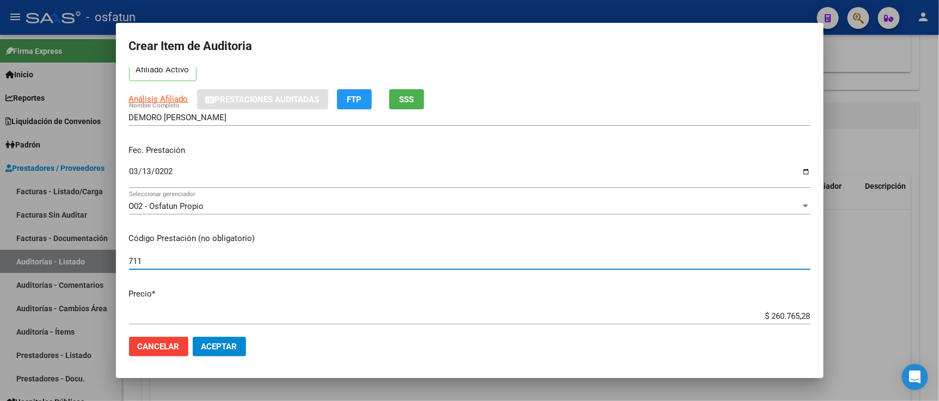
type input "711"
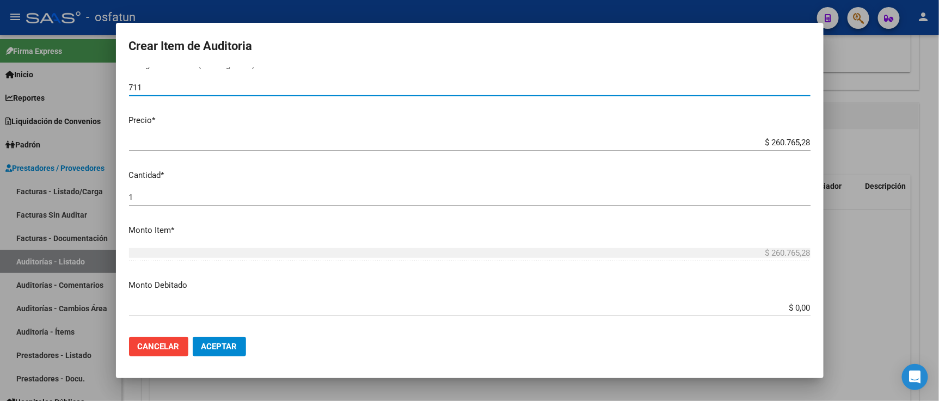
scroll to position [242, 0]
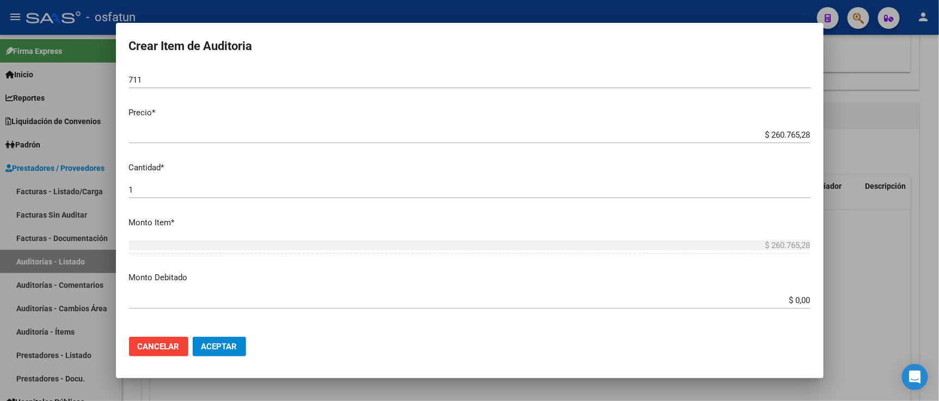
drag, startPoint x: 735, startPoint y: 129, endPoint x: 769, endPoint y: 129, distance: 33.8
click at [769, 129] on div "$ 260.765,28 Ingresar el precio" at bounding box center [470, 135] width 682 height 16
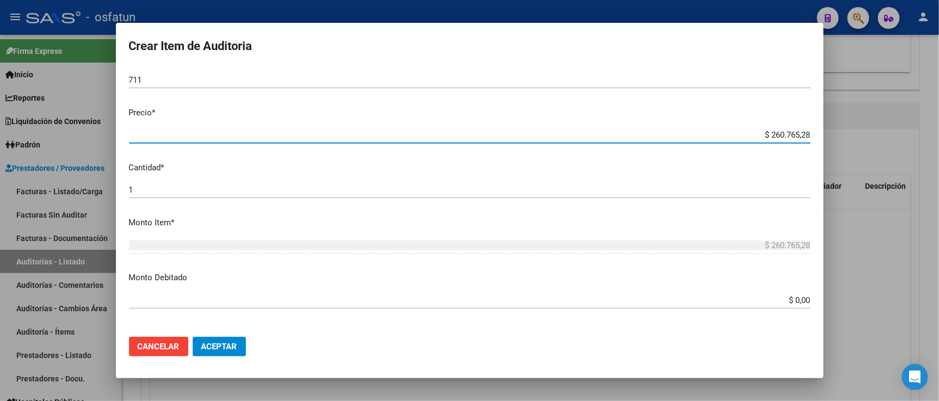
drag, startPoint x: 780, startPoint y: 136, endPoint x: 856, endPoint y: 136, distance: 75.7
click at [856, 136] on div "Crear Item de Auditoria 30586165 Nro Documento 27305861656 CUIL Afiliado Activo…" at bounding box center [469, 200] width 939 height 401
paste input "41933,33"
type input "$ 41.933,33"
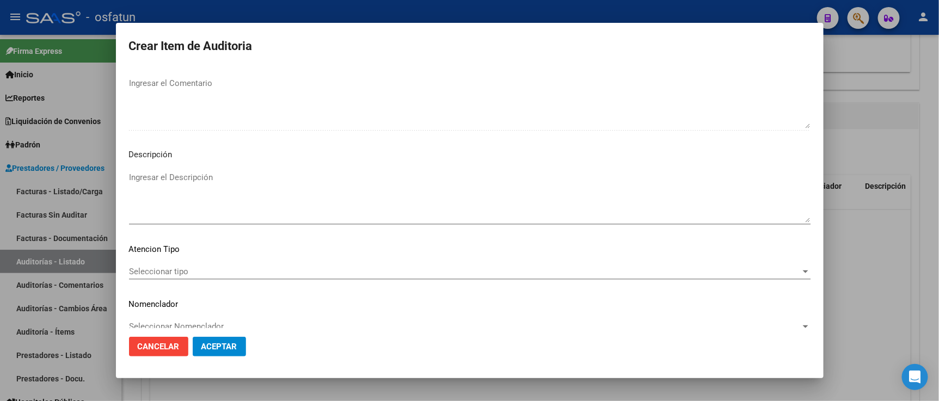
scroll to position [719, 0]
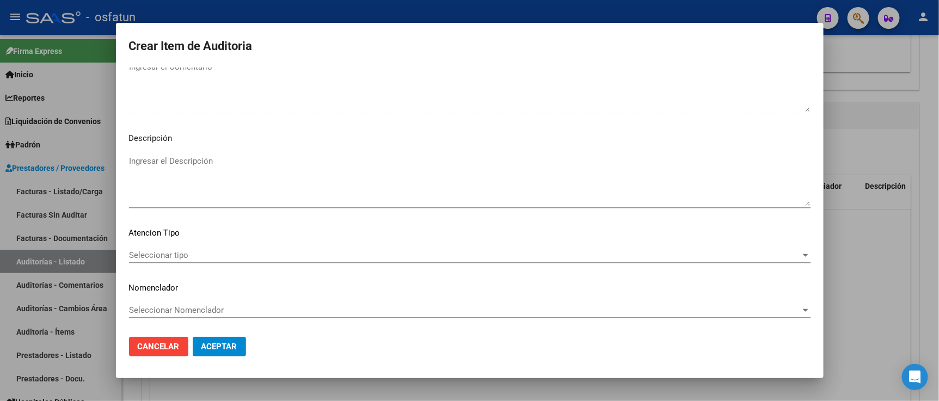
type input "$ 41.933,33"
click at [169, 260] on div "Seleccionar tipo Seleccionar tipo" at bounding box center [470, 255] width 682 height 16
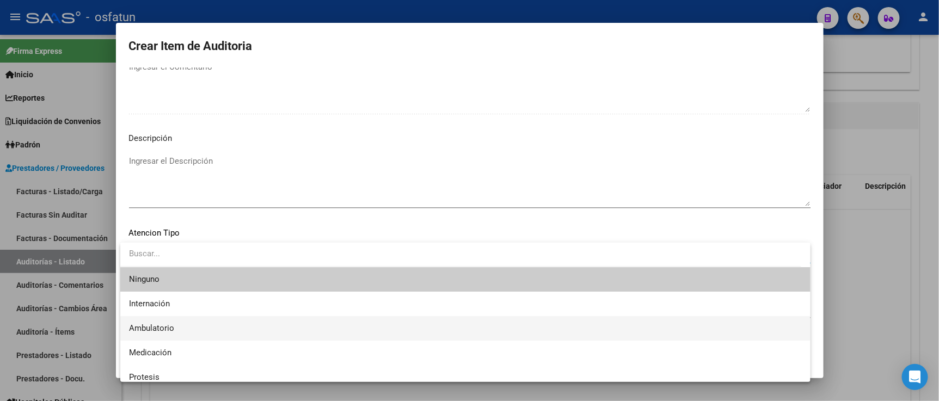
click at [176, 330] on span "Ambulatorio" at bounding box center [465, 328] width 673 height 25
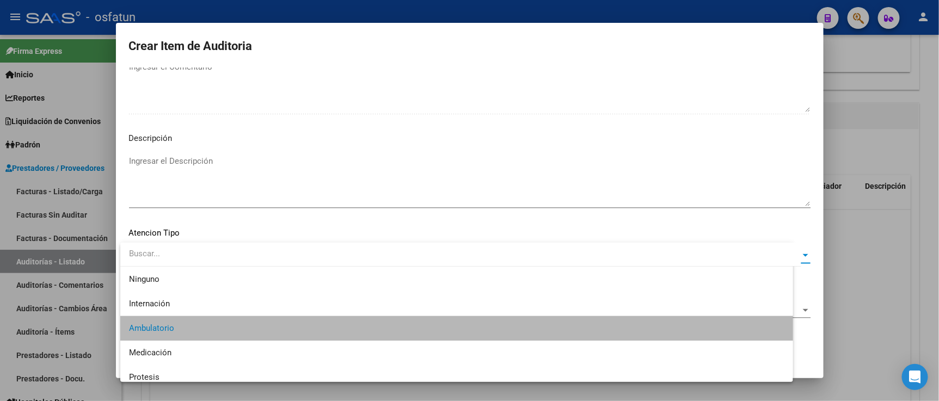
click at [173, 307] on span "Seleccionar Nomenclador" at bounding box center [465, 311] width 672 height 10
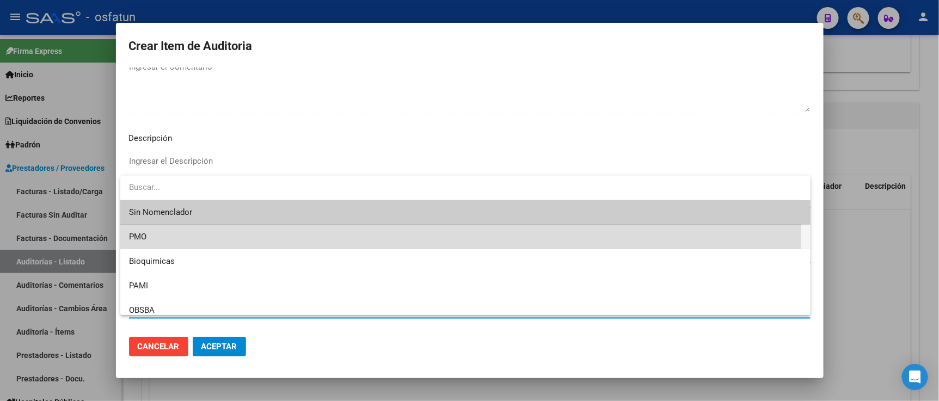
drag, startPoint x: 156, startPoint y: 237, endPoint x: 204, endPoint y: 320, distance: 95.7
click at [157, 237] on span "PMO" at bounding box center [465, 237] width 673 height 25
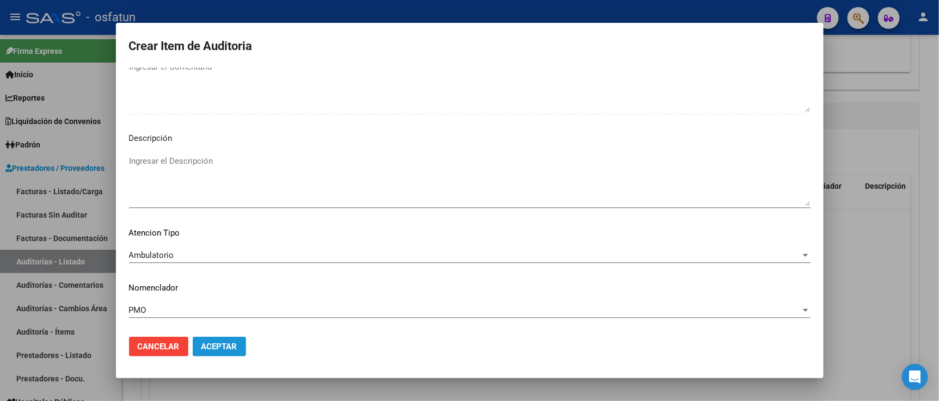
click at [212, 342] on span "Aceptar" at bounding box center [220, 347] width 36 height 10
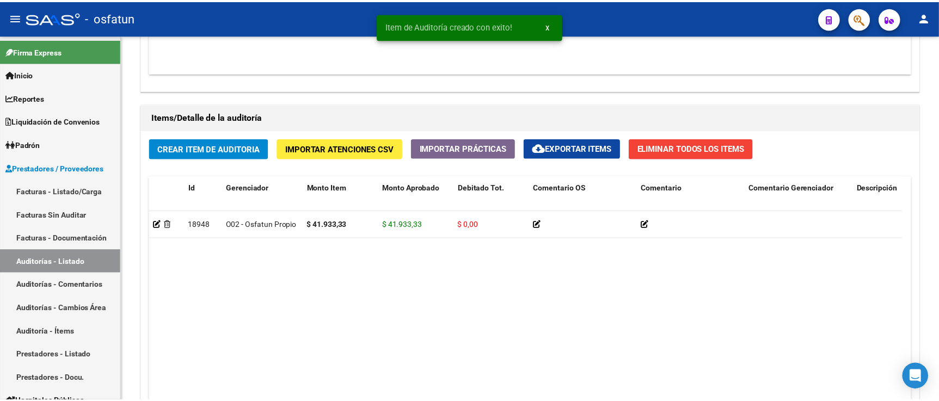
scroll to position [727, 0]
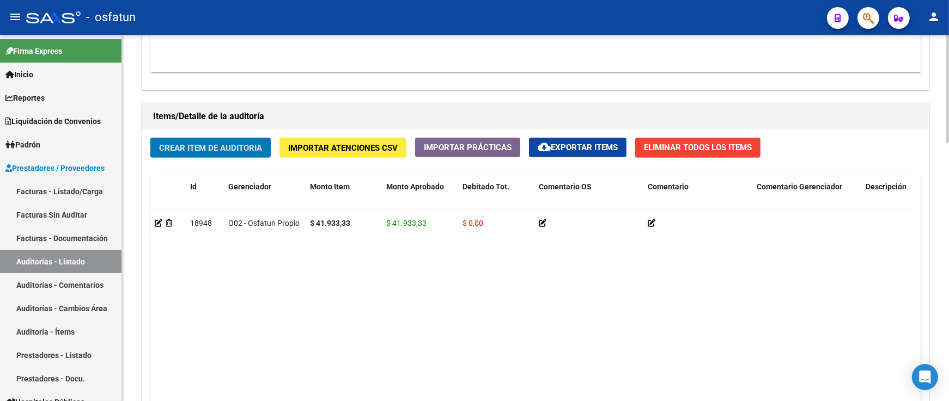
click at [220, 153] on span "Crear Item de Auditoria" at bounding box center [210, 148] width 103 height 10
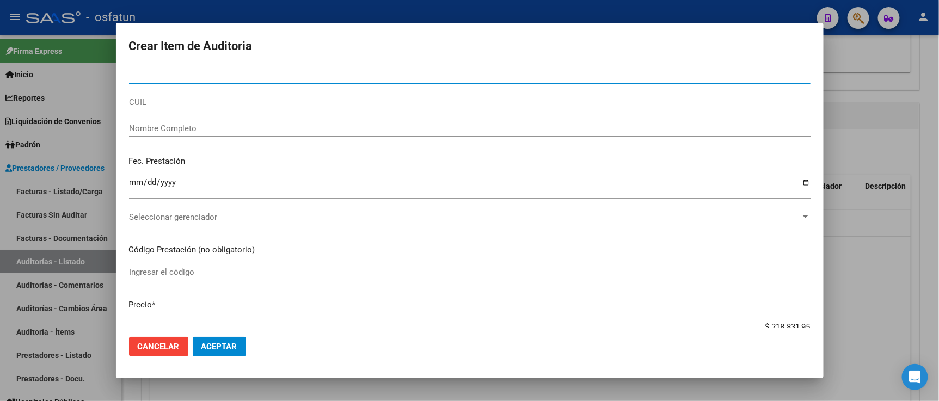
paste input "30586165"
type input "30586165"
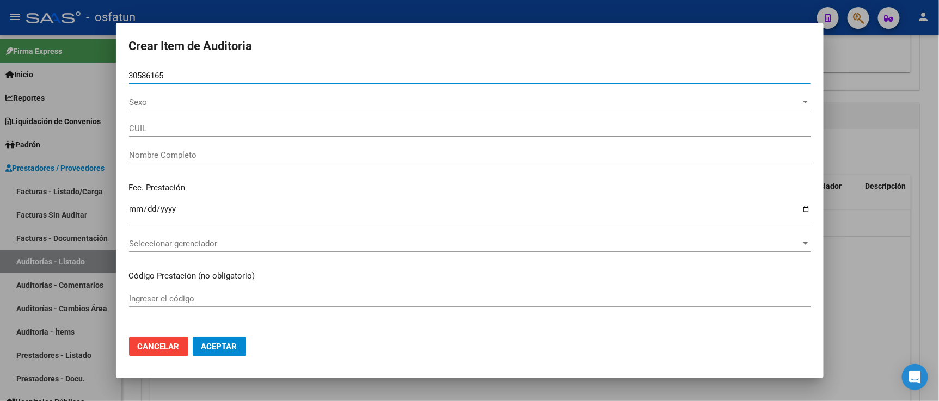
type input "27305861656"
type input "DEMORO PRADO ROMINA PATRICIA"
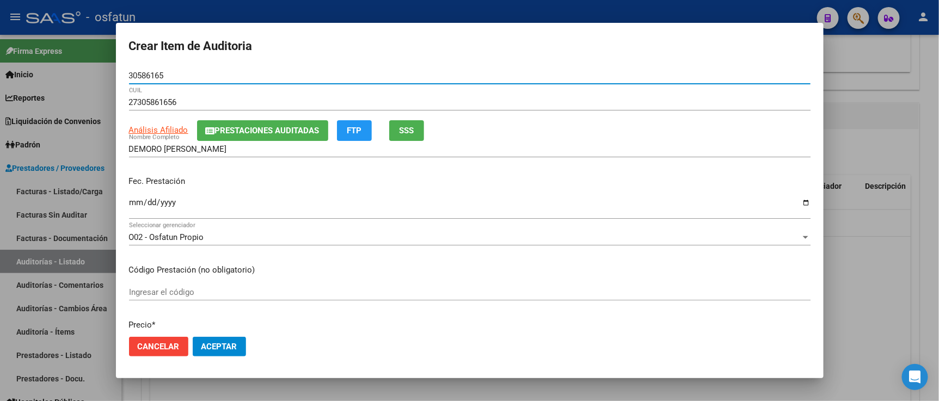
type input "30586165"
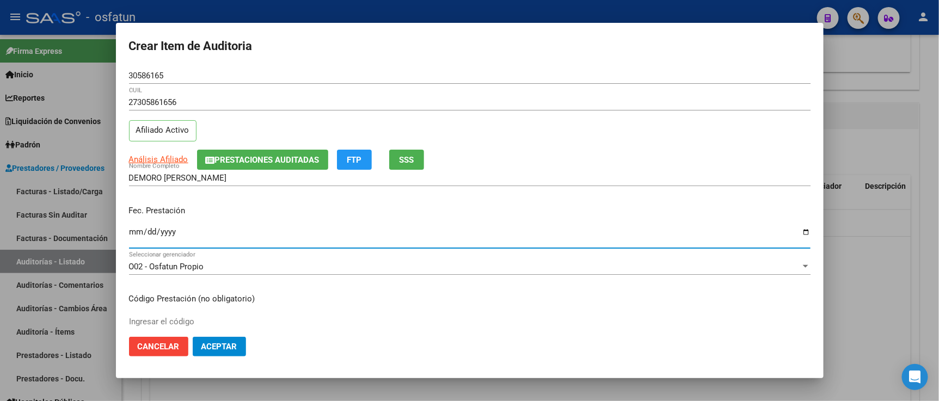
click at [138, 231] on input "Ingresar la fecha" at bounding box center [470, 236] width 682 height 17
type input "[DATE]"
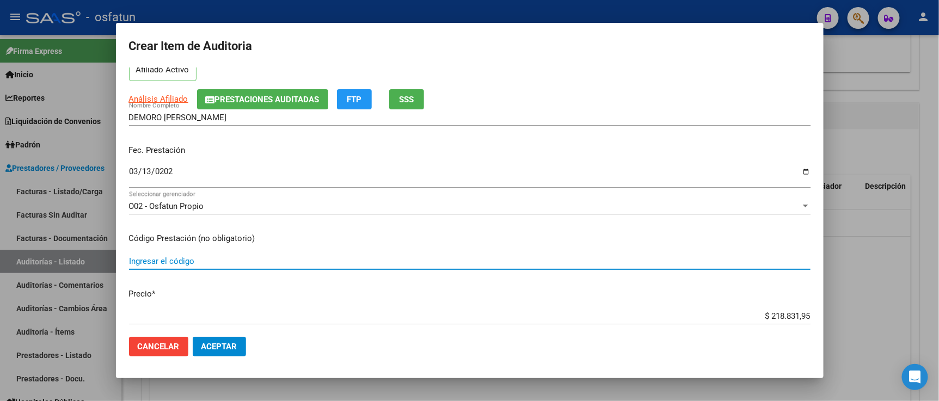
click at [191, 265] on input "Ingresar el código" at bounding box center [470, 262] width 682 height 10
type input "475"
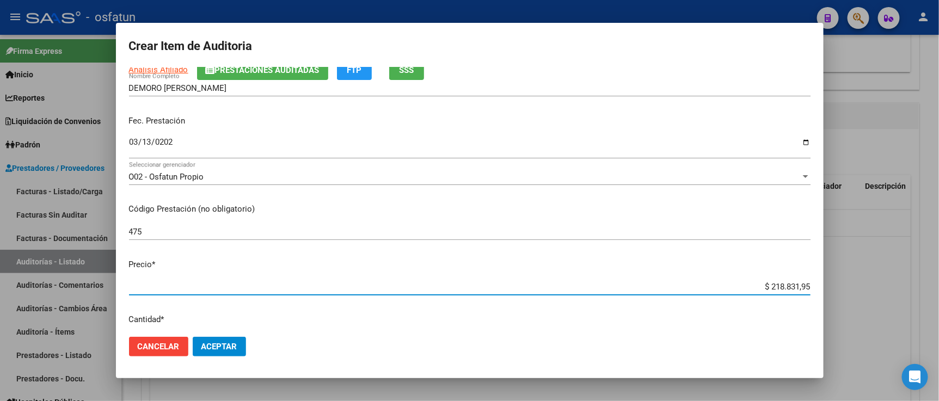
drag, startPoint x: 740, startPoint y: 312, endPoint x: 835, endPoint y: 319, distance: 96.1
click at [835, 319] on div "Crear Item de Auditoria 30586165 Nro Documento 27305861656 CUIL Afiliado Activo…" at bounding box center [469, 200] width 939 height 401
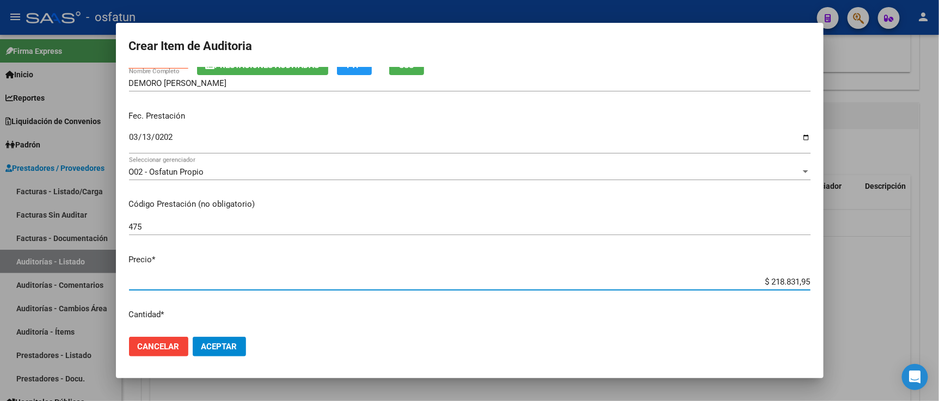
paste input "34231,89"
type input "$ 34.231,89"
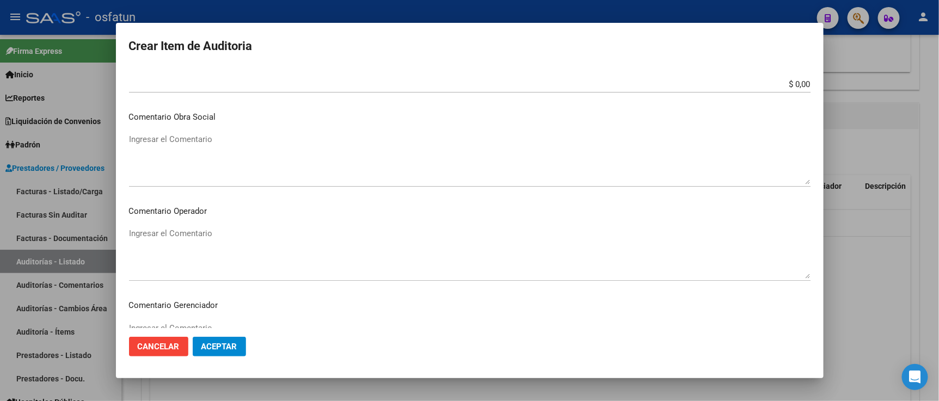
scroll to position [719, 0]
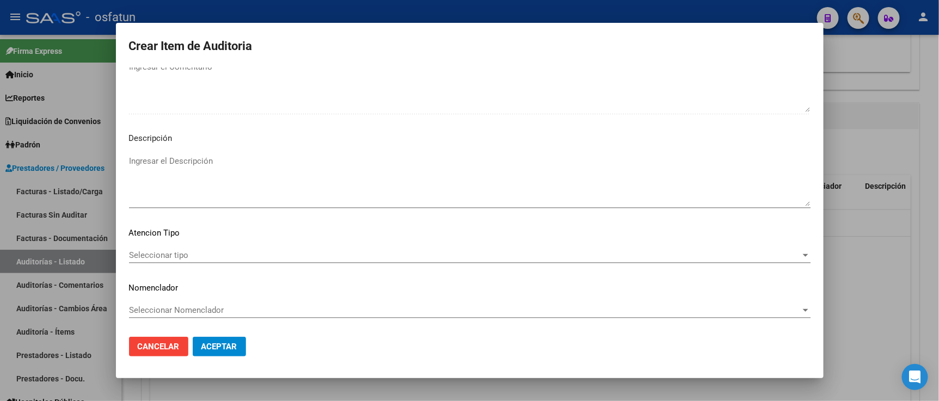
type input "$ 34.231,89"
click at [207, 247] on div "Seleccionar tipo Seleccionar tipo" at bounding box center [470, 255] width 682 height 16
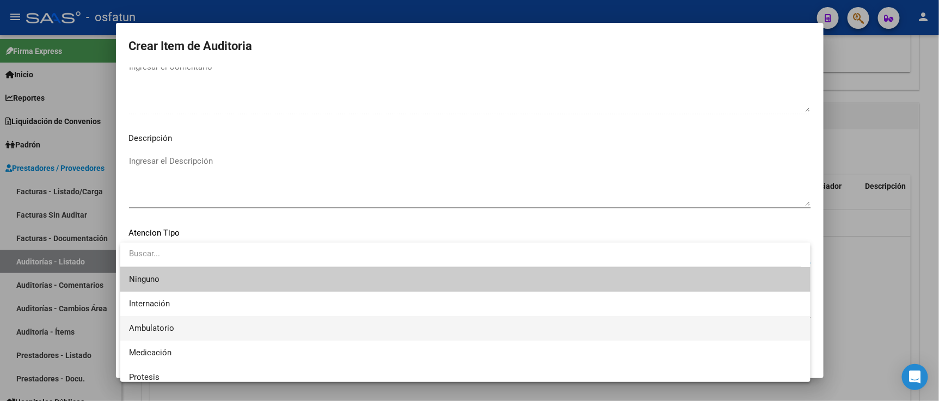
click at [183, 320] on span "Ambulatorio" at bounding box center [465, 328] width 673 height 25
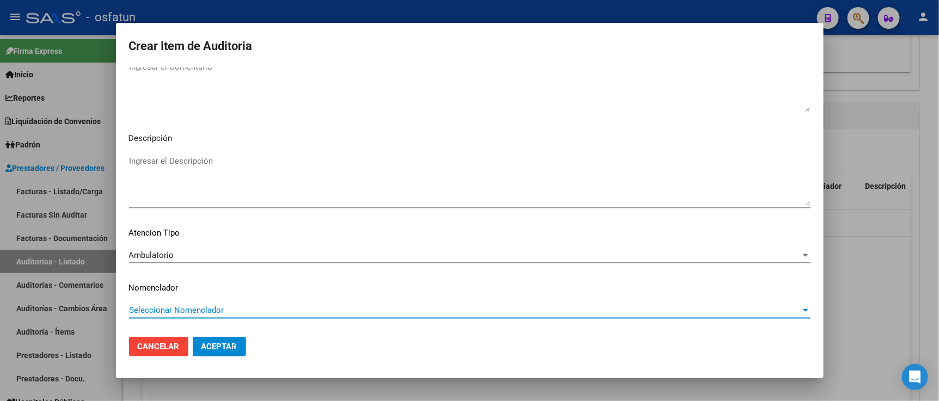
click at [183, 308] on span "Seleccionar Nomenclador" at bounding box center [465, 311] width 672 height 10
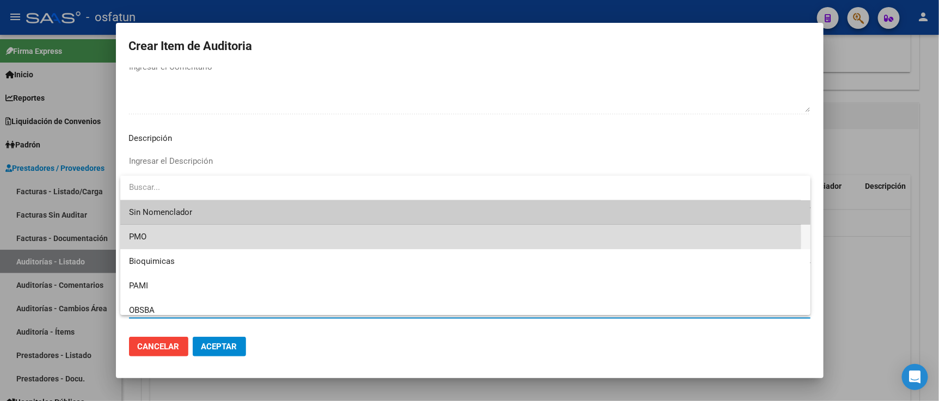
drag, startPoint x: 161, startPoint y: 240, endPoint x: 195, endPoint y: 311, distance: 78.9
click at [161, 240] on span "PMO" at bounding box center [465, 237] width 673 height 25
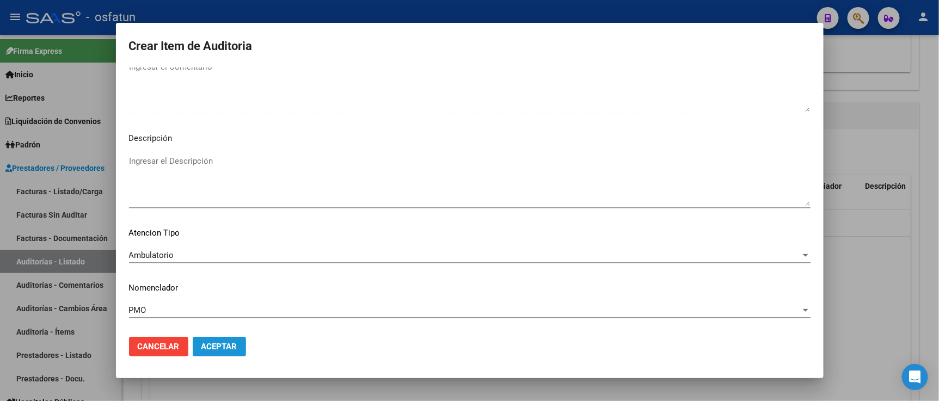
click at [210, 343] on span "Aceptar" at bounding box center [220, 347] width 36 height 10
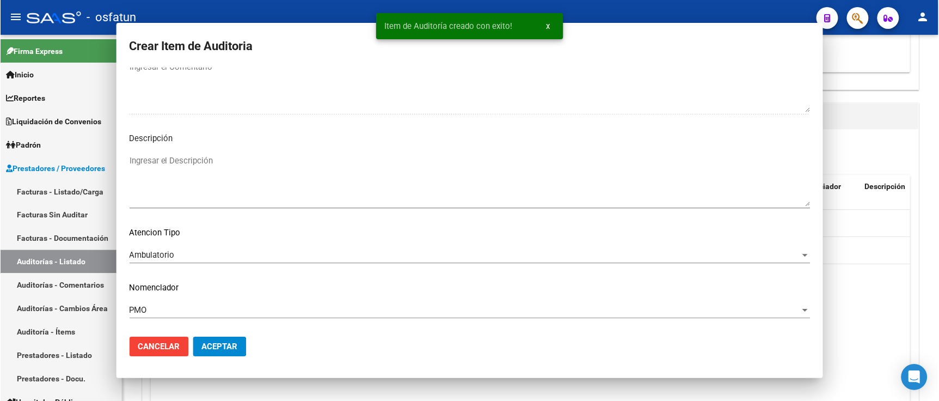
scroll to position [0, 0]
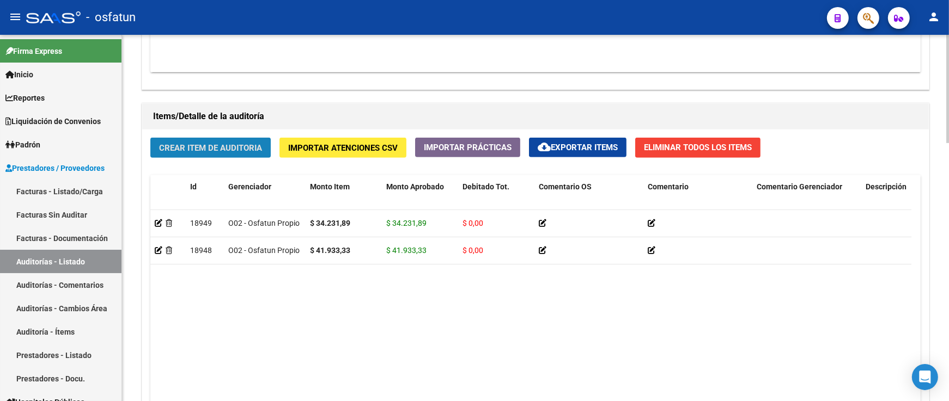
click at [187, 142] on button "Crear Item de Auditoria" at bounding box center [210, 148] width 120 height 20
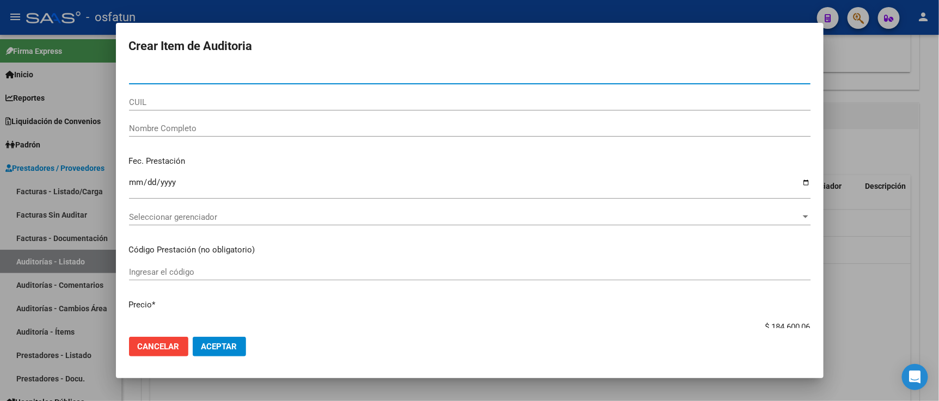
paste input "30586165"
type input "30586165"
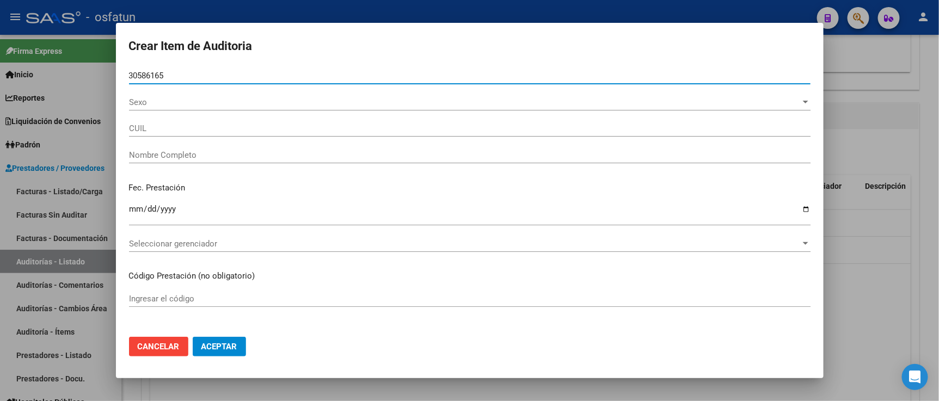
type input "27305861656"
type input "DEMORO [PERSON_NAME]"
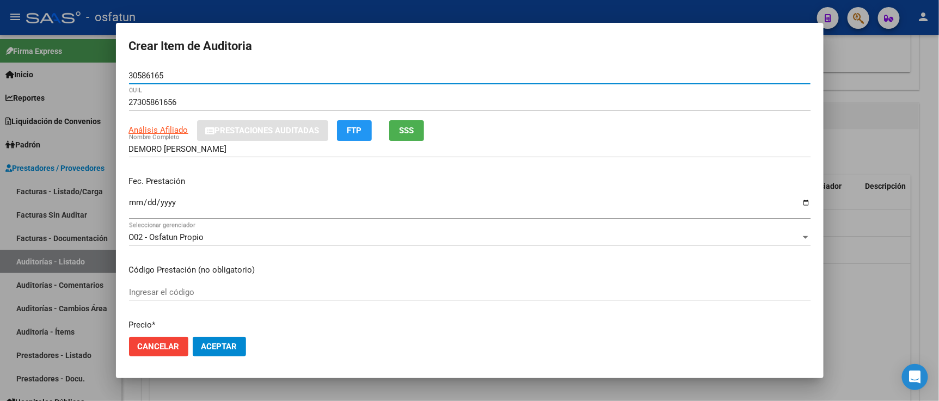
type input "30586165"
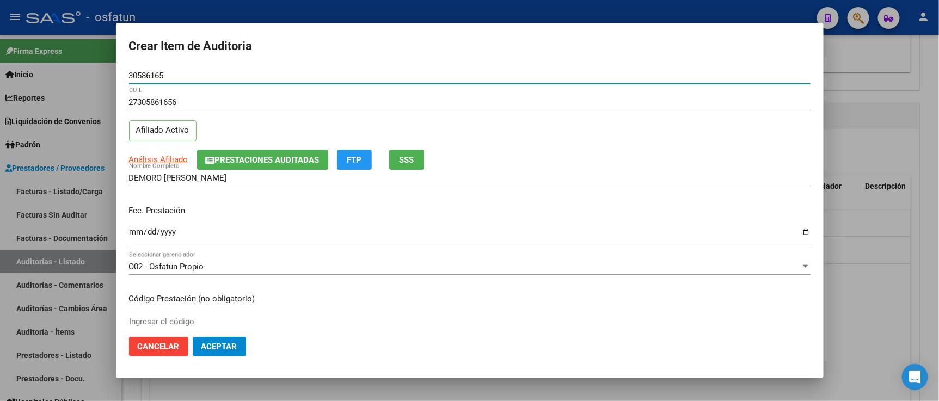
click at [131, 235] on input "Ingresar la fecha" at bounding box center [470, 236] width 682 height 17
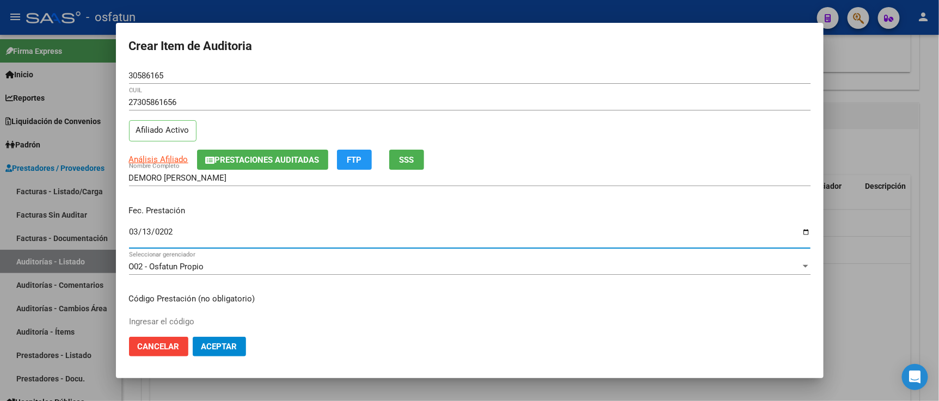
type input "2025-03-13"
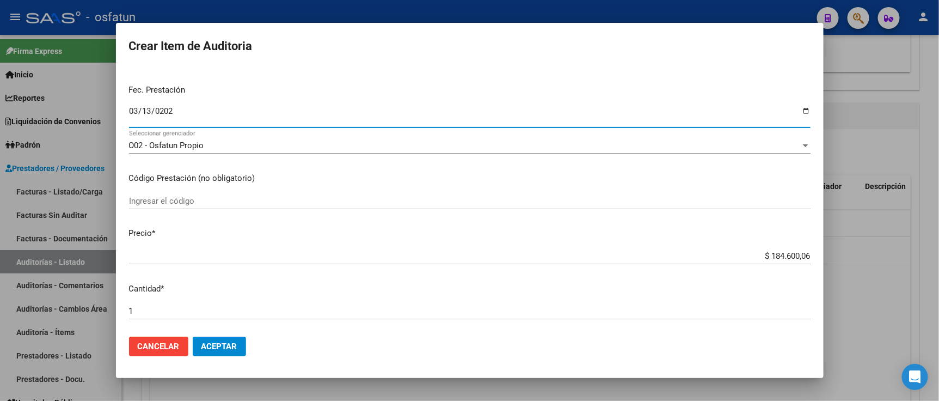
click at [176, 203] on input "Ingresar el código" at bounding box center [470, 201] width 682 height 10
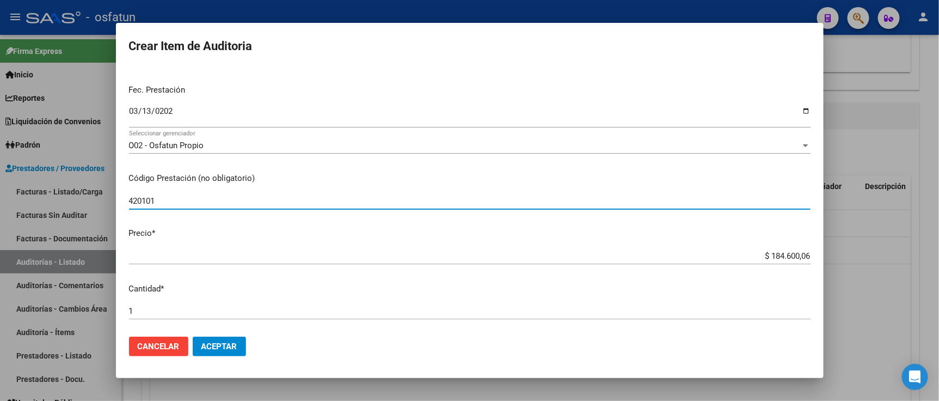
type input "420101"
drag, startPoint x: 748, startPoint y: 253, endPoint x: 804, endPoint y: 253, distance: 56.6
click at [804, 253] on app-form-text-field "Precio * $ 184.600,06 Ingresar el precio" at bounding box center [474, 244] width 691 height 34
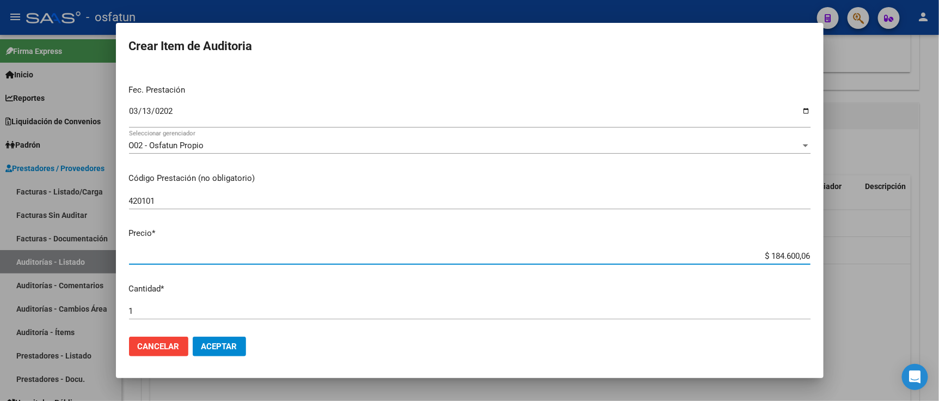
paste input "17866,32"
type input "$ 17.866,32"
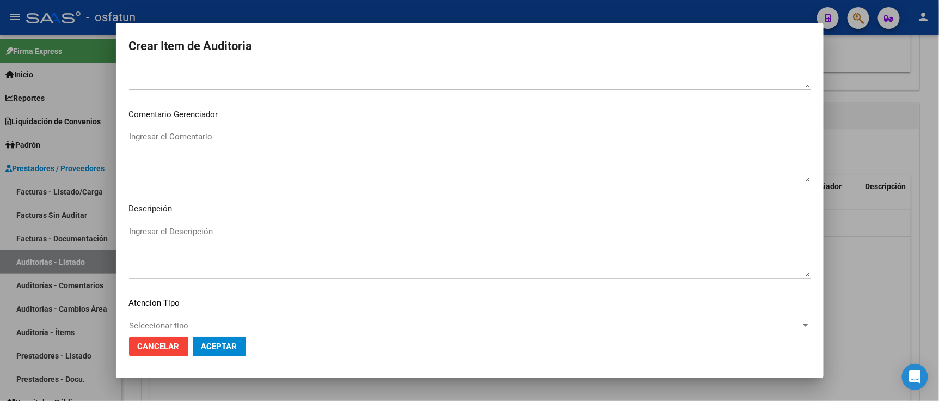
scroll to position [720, 0]
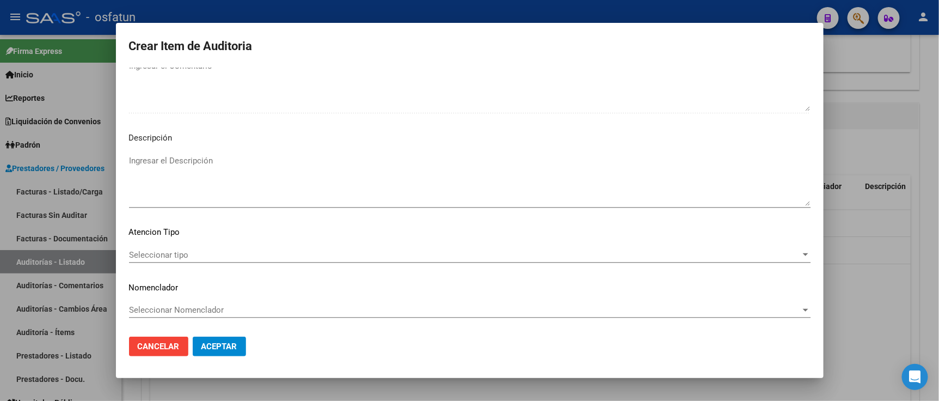
type input "$ 17.866,32"
click at [257, 262] on div "Seleccionar tipo Seleccionar tipo" at bounding box center [470, 255] width 682 height 16
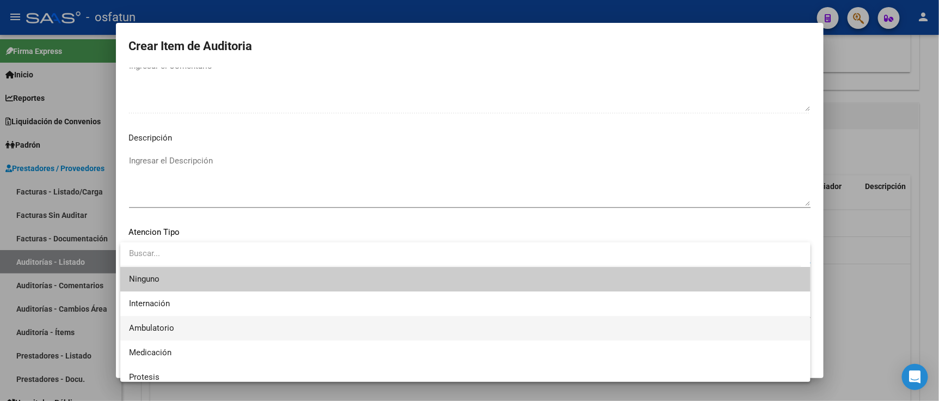
click at [231, 325] on span "Ambulatorio" at bounding box center [465, 328] width 673 height 25
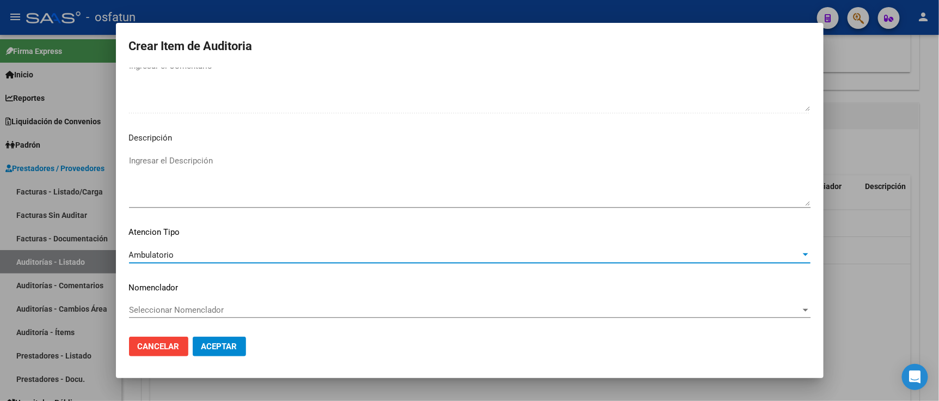
click at [226, 309] on span "Seleccionar Nomenclador" at bounding box center [465, 310] width 672 height 10
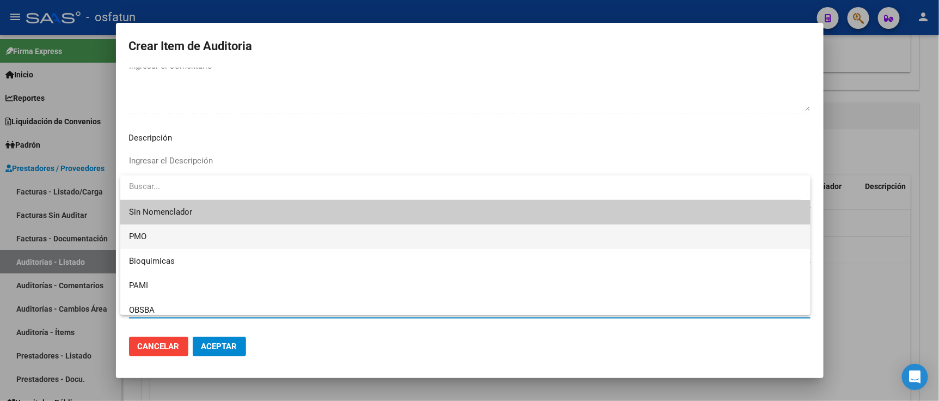
click at [155, 236] on span "PMO" at bounding box center [465, 236] width 673 height 25
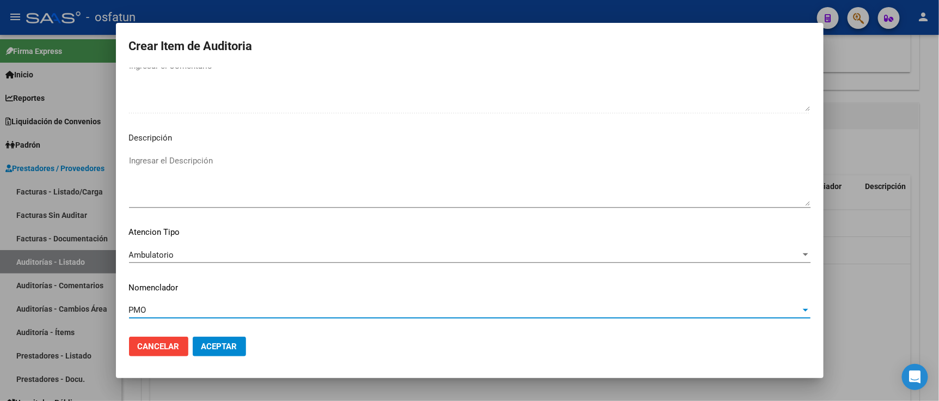
click at [222, 341] on span "Aceptar" at bounding box center [220, 346] width 36 height 10
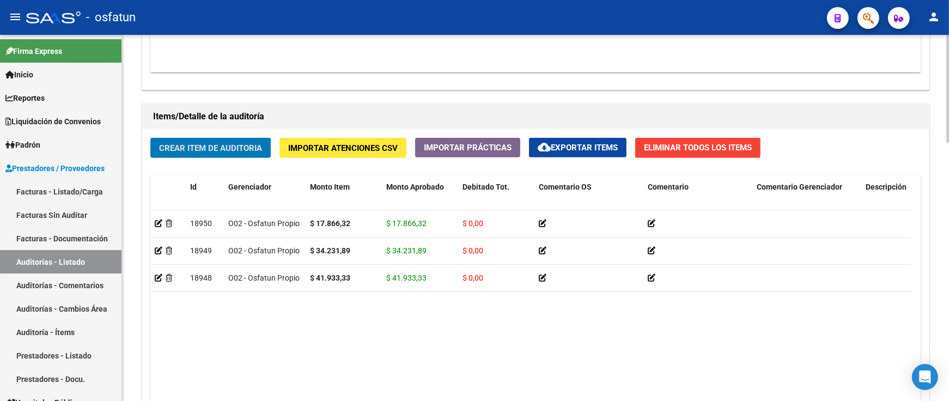
click at [198, 148] on span "Crear Item de Auditoria" at bounding box center [210, 148] width 103 height 10
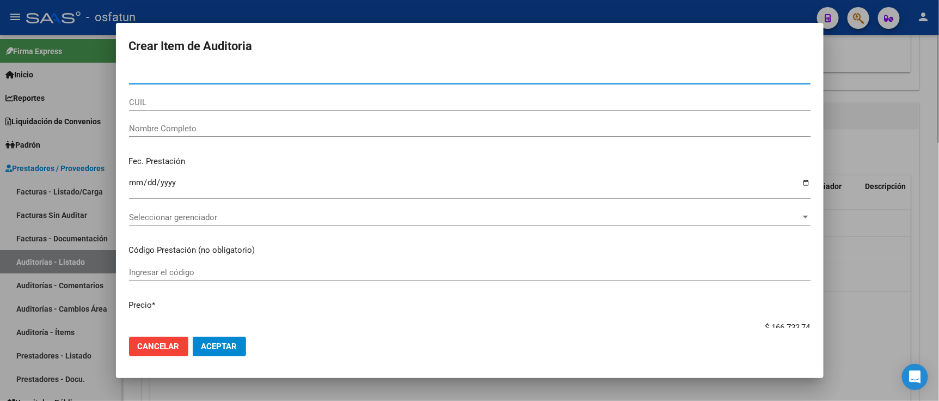
paste input "29594505"
type input "29594505"
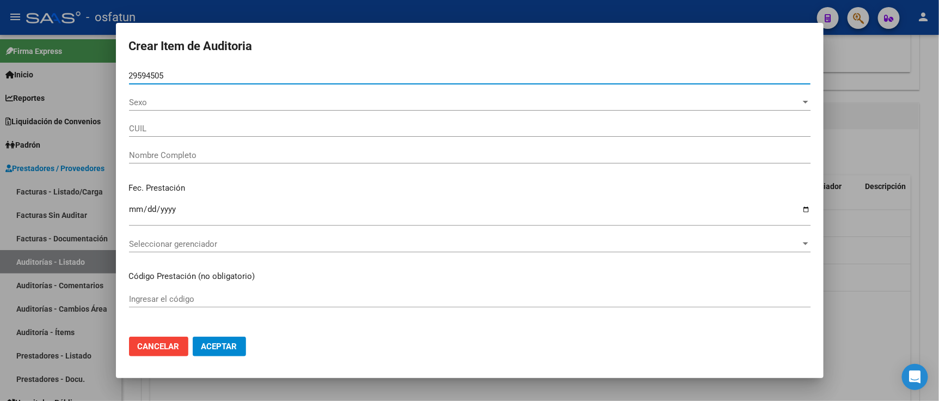
type input "27295945058"
type input "[PERSON_NAME] [PERSON_NAME]"
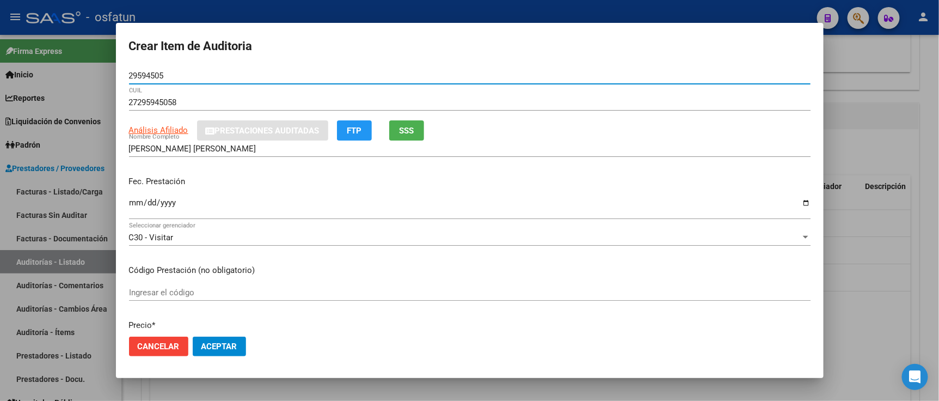
type input "29594505"
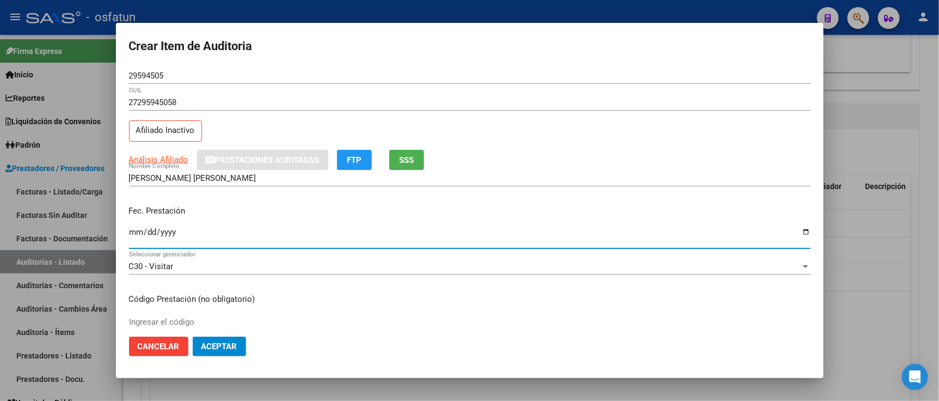
click at [138, 230] on input "Ingresar la fecha" at bounding box center [470, 236] width 682 height 17
type input "2025-03-13"
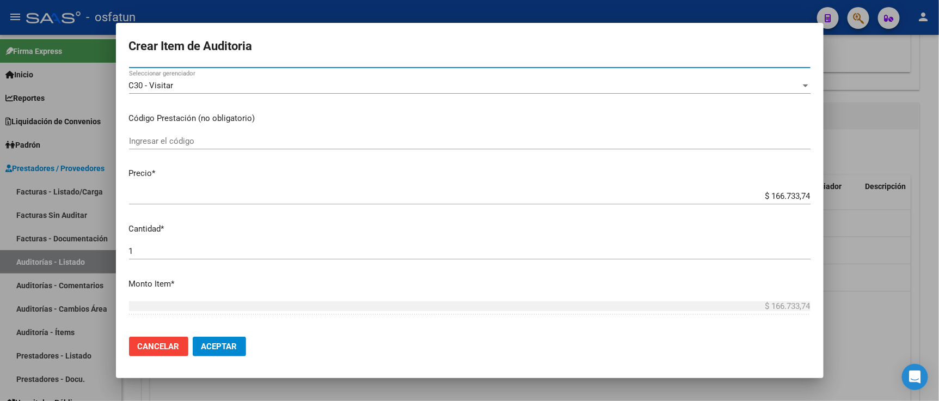
scroll to position [181, 0]
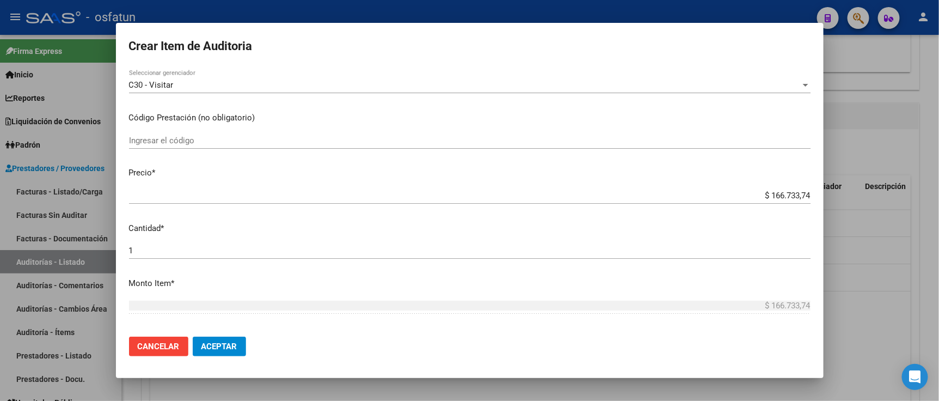
click at [180, 145] on input "Ingresar el código" at bounding box center [470, 141] width 682 height 10
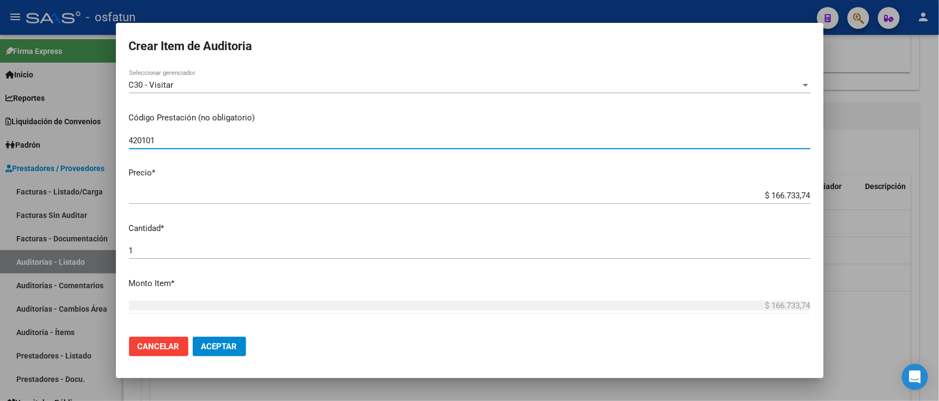
type input "420101"
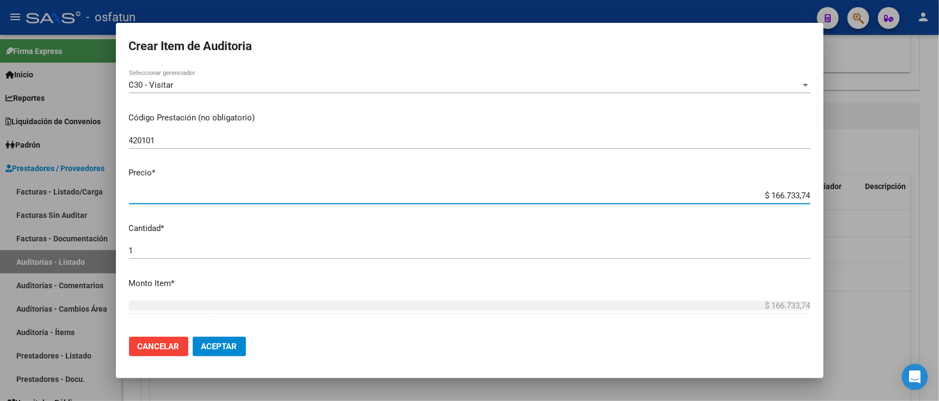
drag, startPoint x: 733, startPoint y: 200, endPoint x: 880, endPoint y: 200, distance: 147.6
click at [881, 200] on div "Crear Item de Auditoria 29594505 Nro Documento 27295945058 CUIL Afiliado Inacti…" at bounding box center [469, 200] width 939 height 401
paste input "17866,32"
type input "$ 17.866,32"
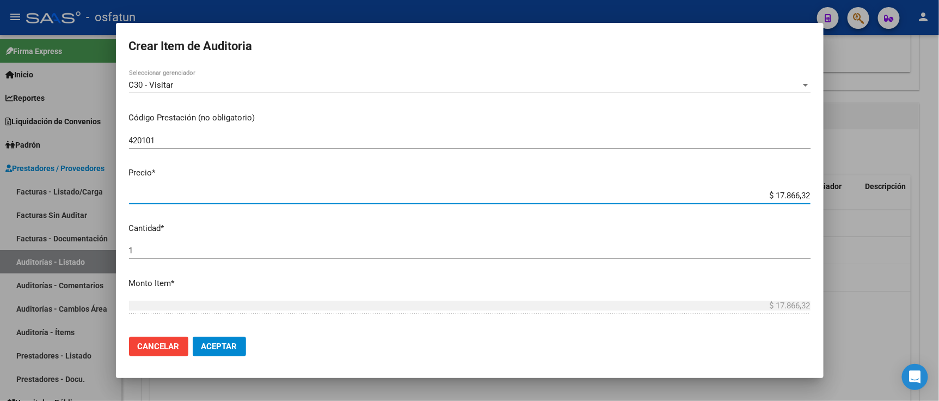
scroll to position [302, 0]
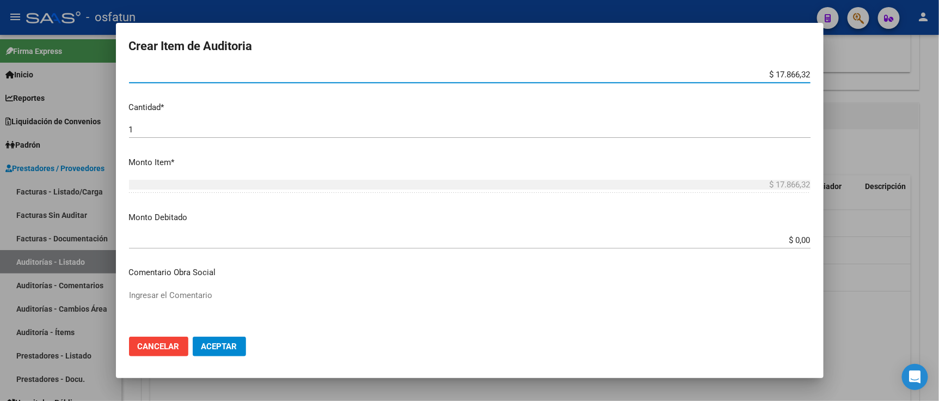
type input "$ 17.866,32"
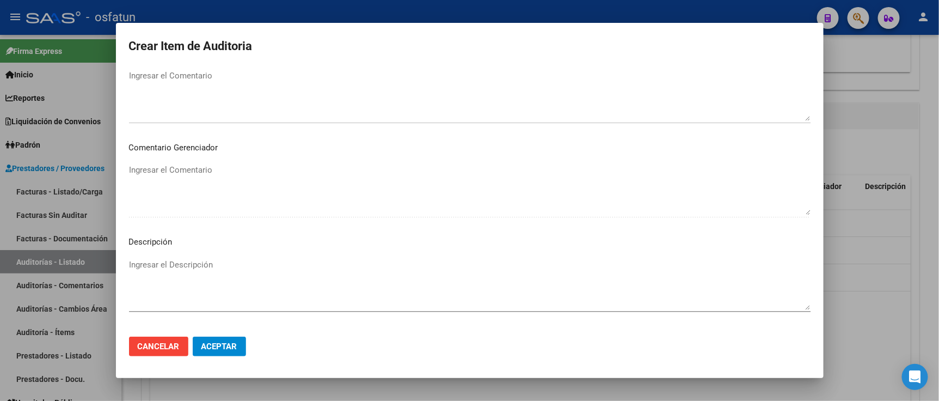
scroll to position [720, 0]
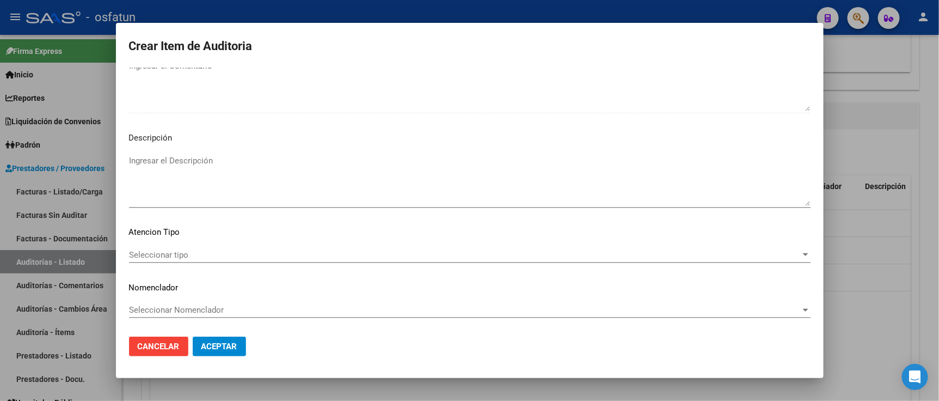
click at [181, 256] on span "Seleccionar tipo" at bounding box center [465, 255] width 672 height 10
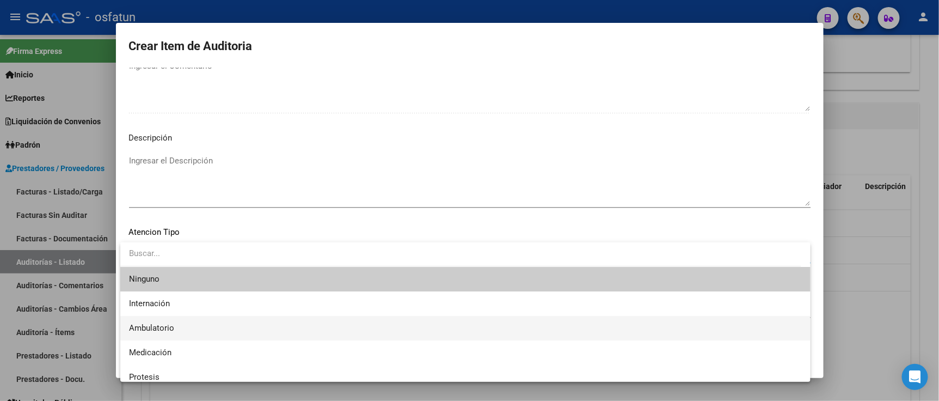
click at [178, 317] on span "Ambulatorio" at bounding box center [465, 328] width 673 height 25
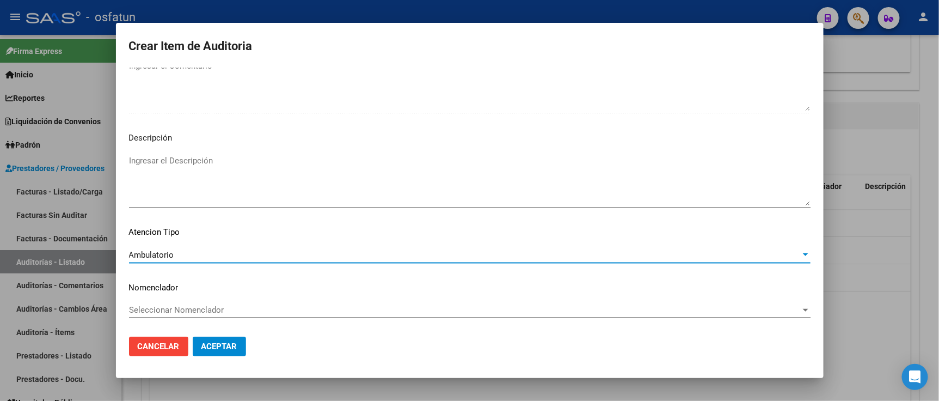
click at [182, 305] on span "Seleccionar Nomenclador" at bounding box center [465, 310] width 672 height 10
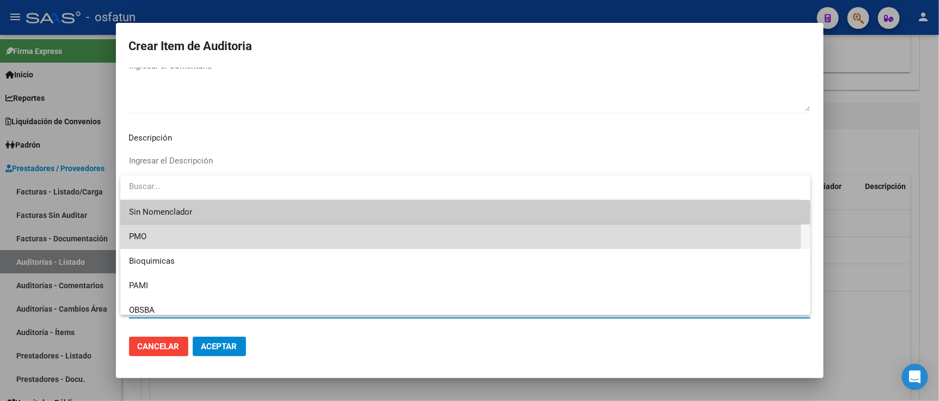
click at [168, 237] on span "PMO" at bounding box center [465, 236] width 673 height 25
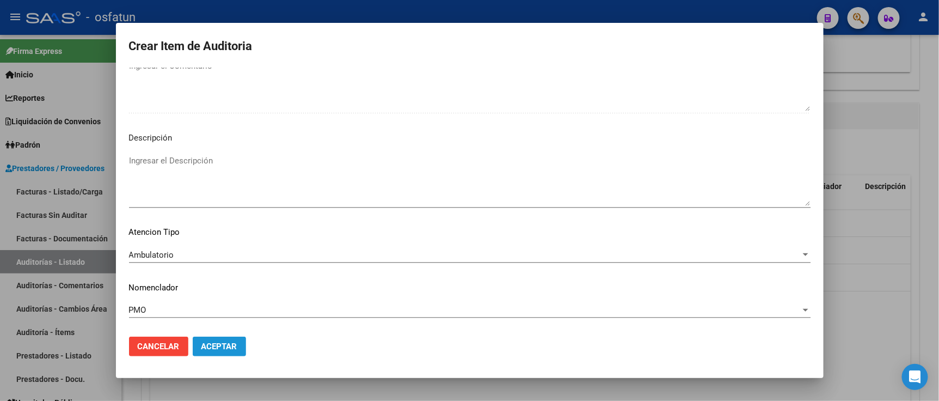
click at [215, 340] on button "Aceptar" at bounding box center [219, 347] width 53 height 20
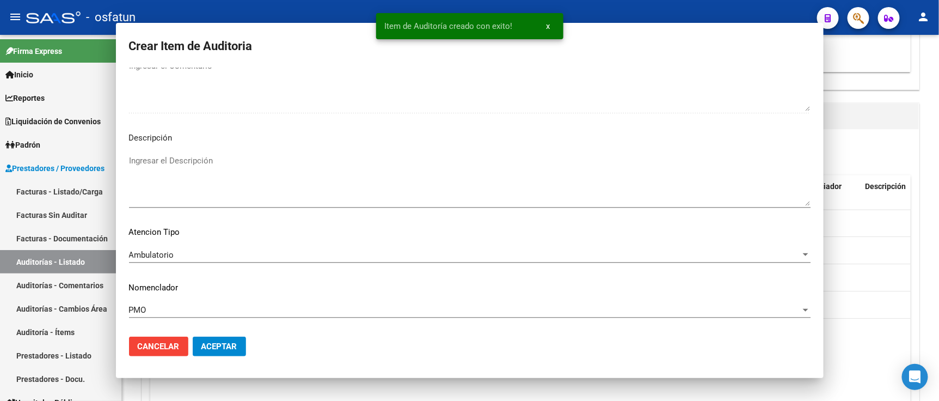
scroll to position [0, 0]
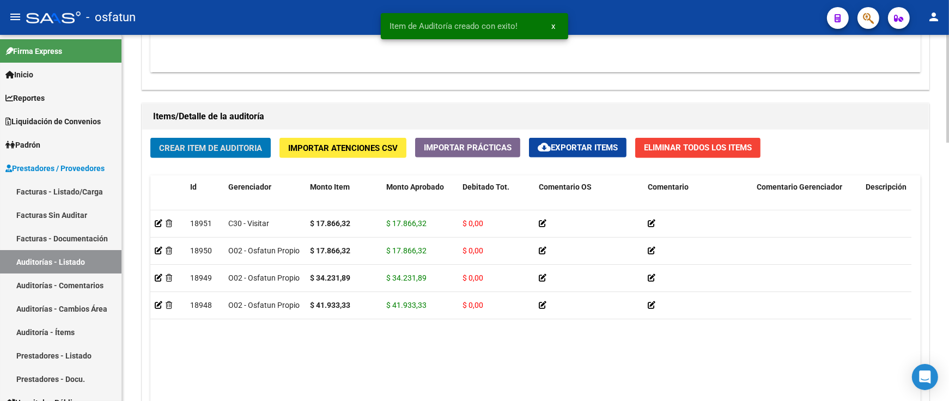
click at [203, 149] on span "Crear Item de Auditoria" at bounding box center [210, 148] width 103 height 10
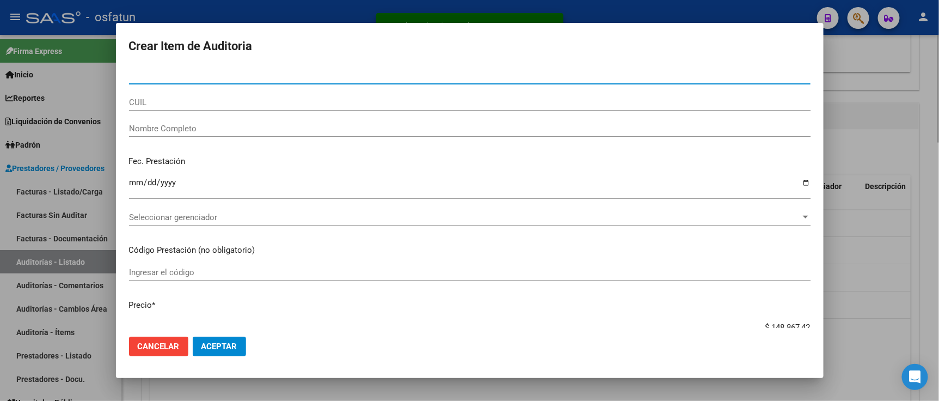
paste input "54003783"
type input "54003783"
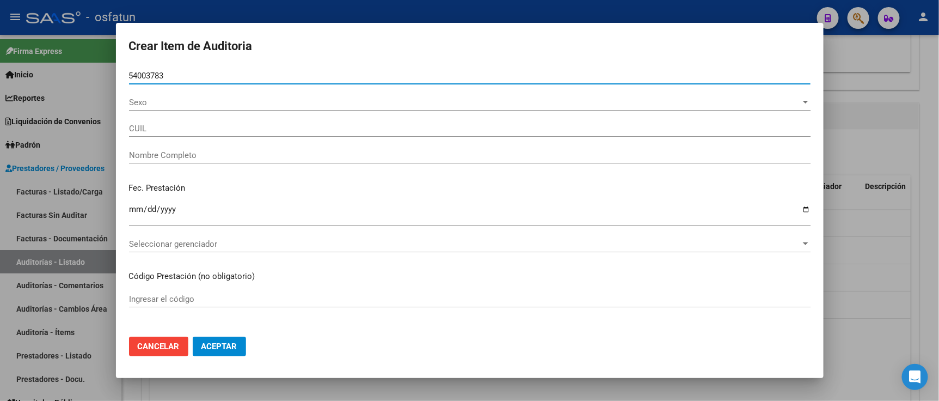
type input "27540037839"
type input "[PERSON_NAME] ALUE"
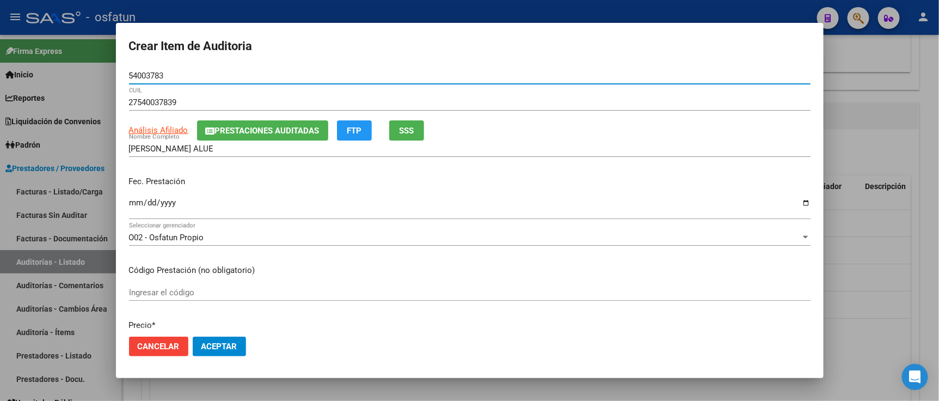
type input "54003783"
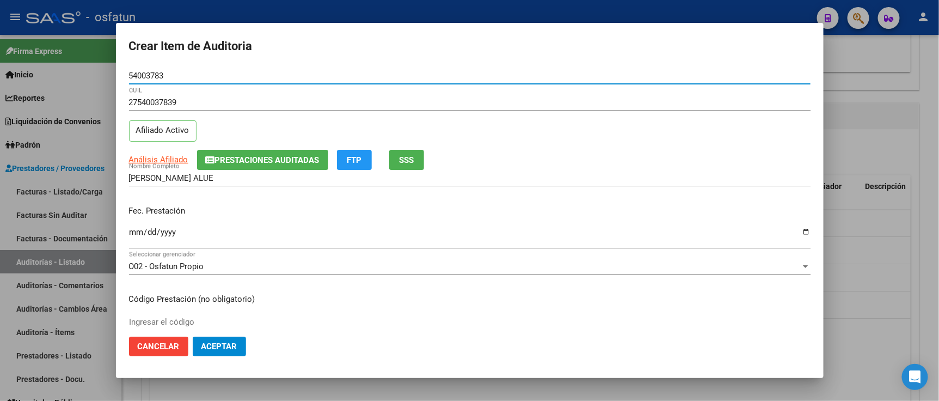
click at [135, 231] on input "Ingresar la fecha" at bounding box center [470, 236] width 682 height 17
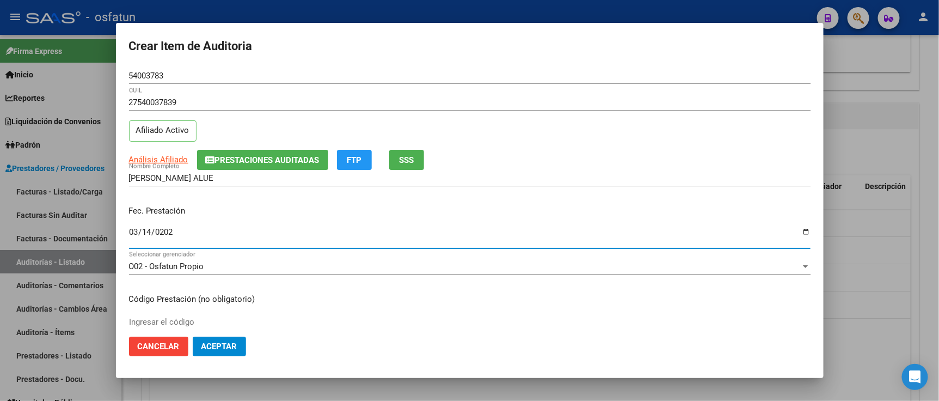
type input "2025-03-14"
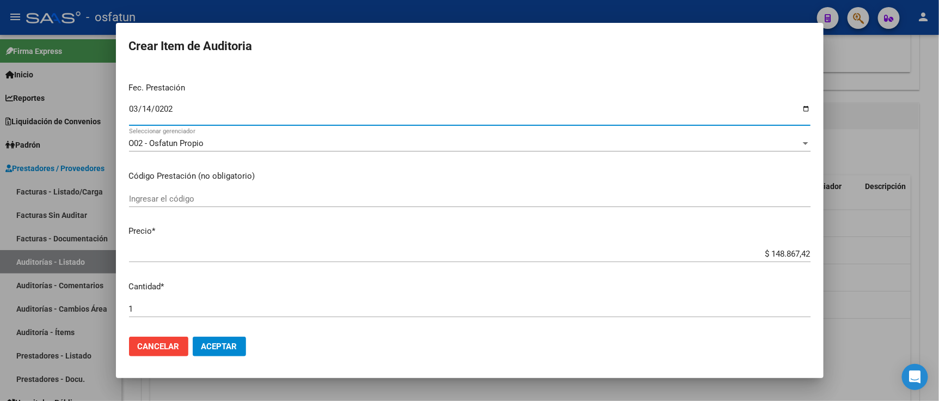
scroll to position [181, 0]
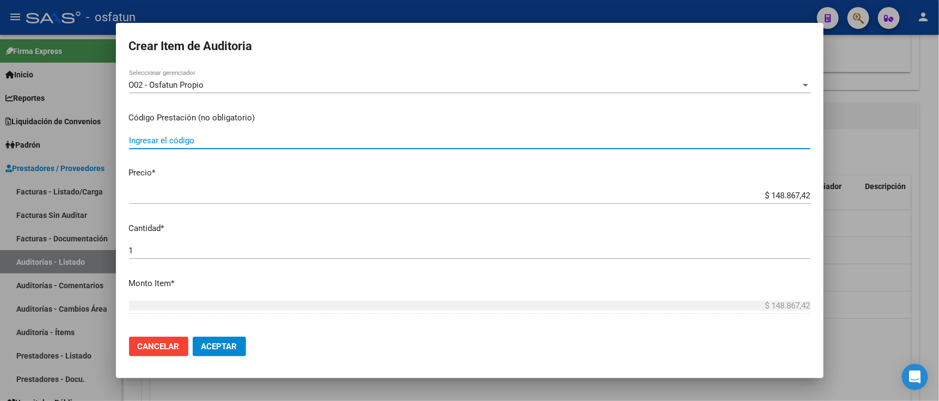
click at [218, 141] on input "Ingresar el código" at bounding box center [470, 141] width 682 height 10
paste input "$47312,49"
drag, startPoint x: 209, startPoint y: 142, endPoint x: 145, endPoint y: 142, distance: 63.7
click at [145, 142] on input "$47312,49" at bounding box center [470, 141] width 682 height 10
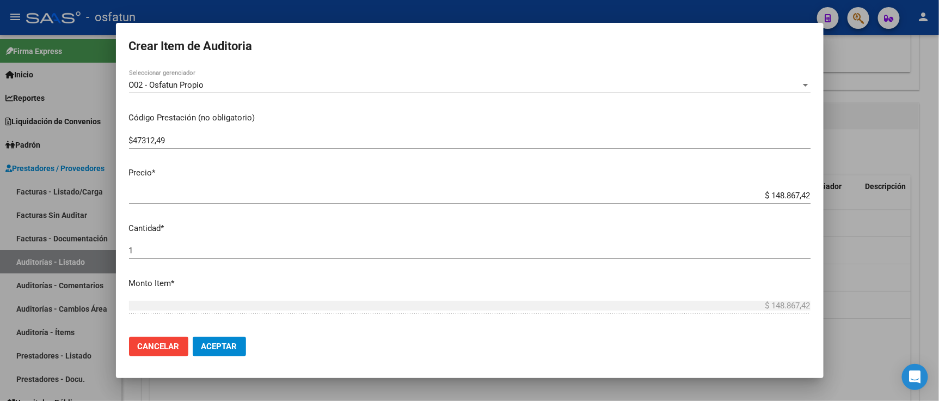
drag, startPoint x: 231, startPoint y: 169, endPoint x: 219, endPoint y: 148, distance: 24.4
click at [230, 167] on p "Precio *" at bounding box center [470, 173] width 682 height 13
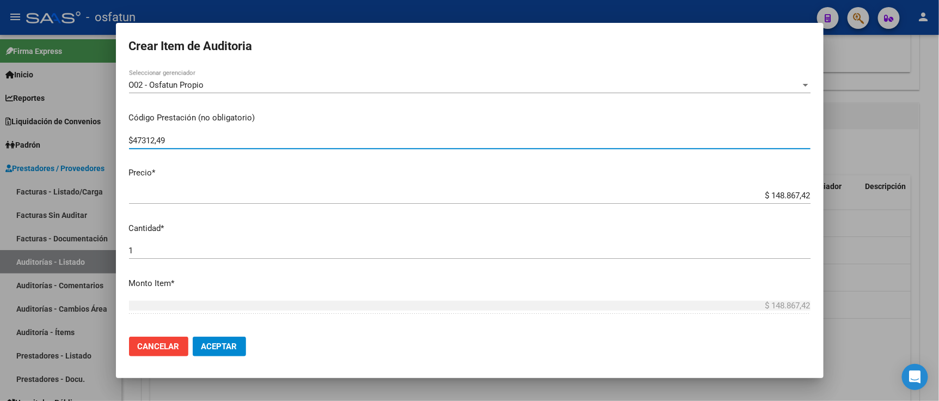
drag, startPoint x: 219, startPoint y: 139, endPoint x: 5, endPoint y: 138, distance: 213.5
click at [5, 138] on div "Crear Item de Auditoria 54003783 Nro Documento 27540037839 CUIL Afiliado Activo…" at bounding box center [469, 200] width 939 height 401
type input "475"
drag, startPoint x: 736, startPoint y: 197, endPoint x: 864, endPoint y: 197, distance: 128.0
click at [864, 197] on div "Crear Item de Auditoria 54003783 Nro Documento 27540037839 CUIL Afiliado Activo…" at bounding box center [469, 200] width 939 height 401
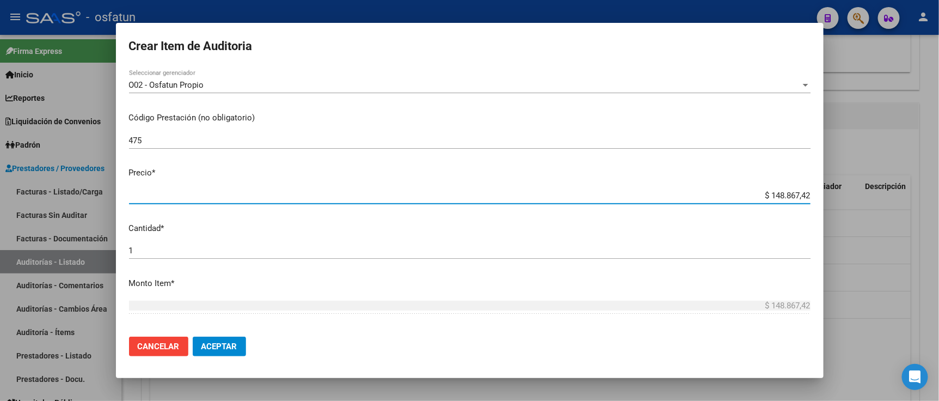
paste input "47312,49"
type input "$ 47.312,49"
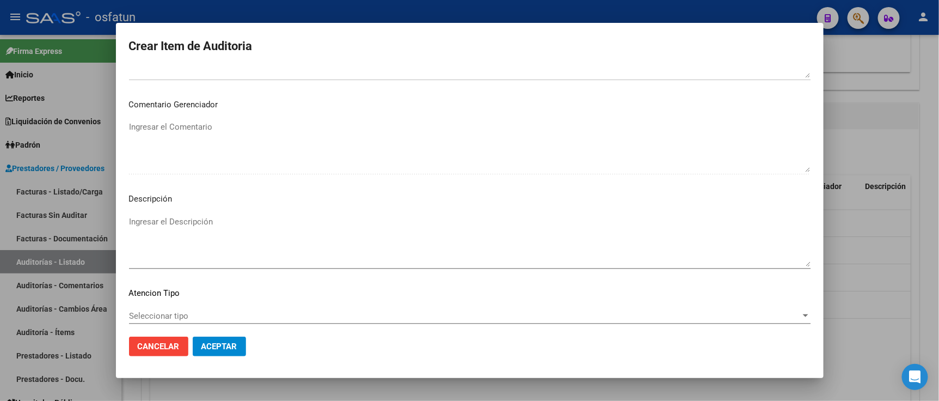
scroll to position [720, 0]
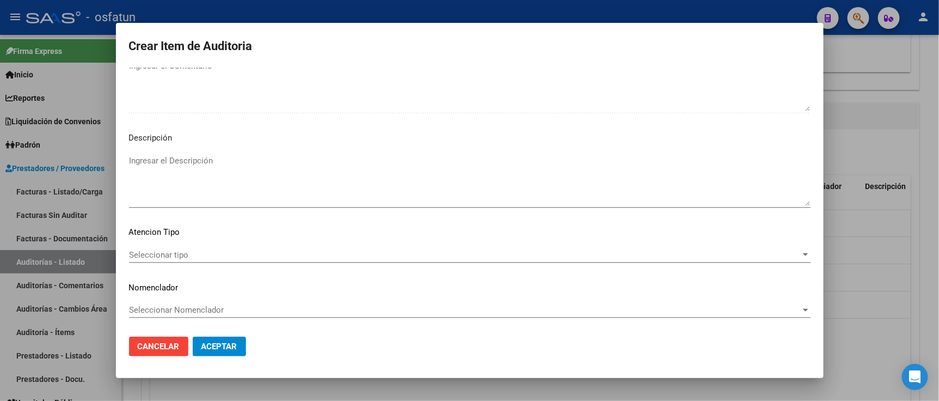
type input "$ 47.312,49"
click at [214, 259] on span "Seleccionar tipo" at bounding box center [465, 255] width 672 height 10
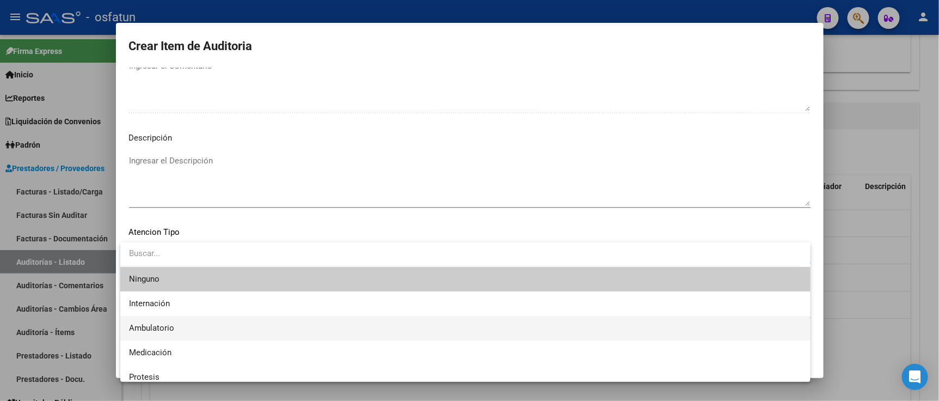
click at [198, 325] on span "Ambulatorio" at bounding box center [465, 328] width 673 height 25
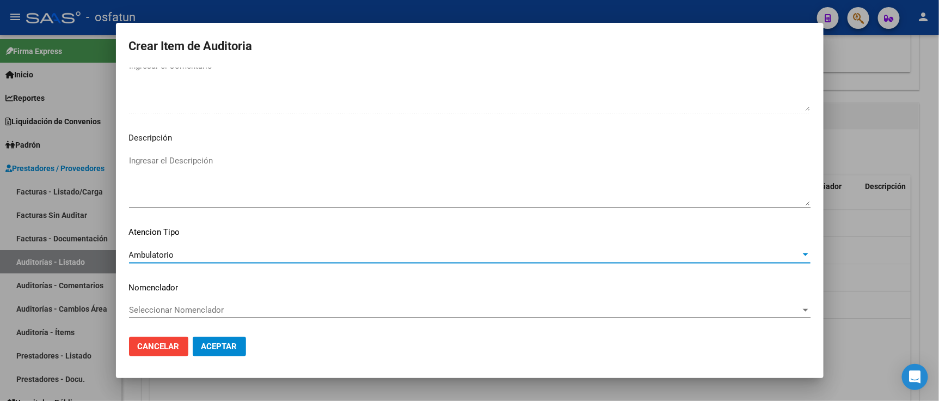
click at [198, 315] on div "Seleccionar Nomenclador Seleccionar Nomenclador" at bounding box center [470, 310] width 682 height 16
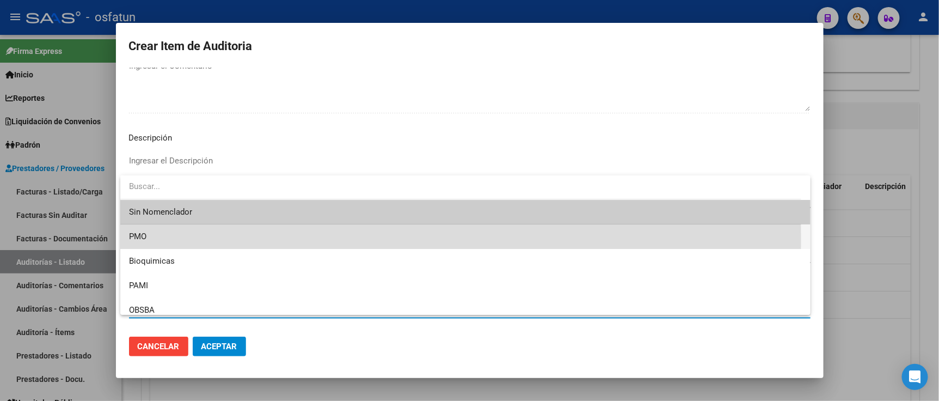
click at [162, 240] on span "PMO" at bounding box center [465, 236] width 673 height 25
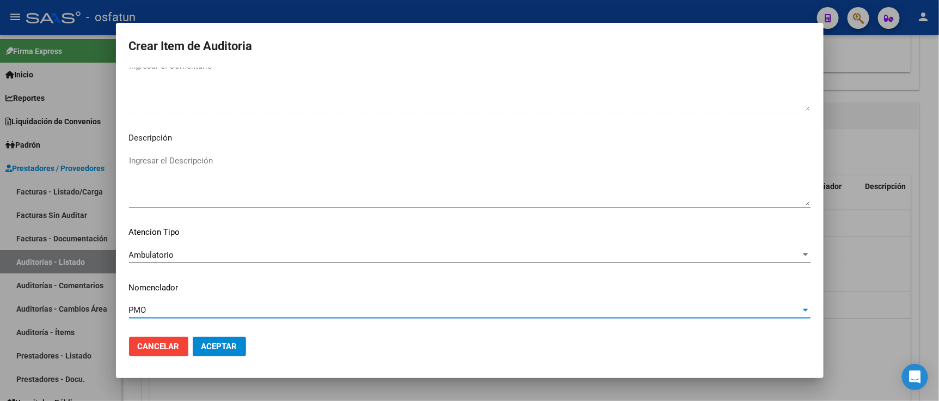
click at [219, 349] on span "Aceptar" at bounding box center [220, 346] width 36 height 10
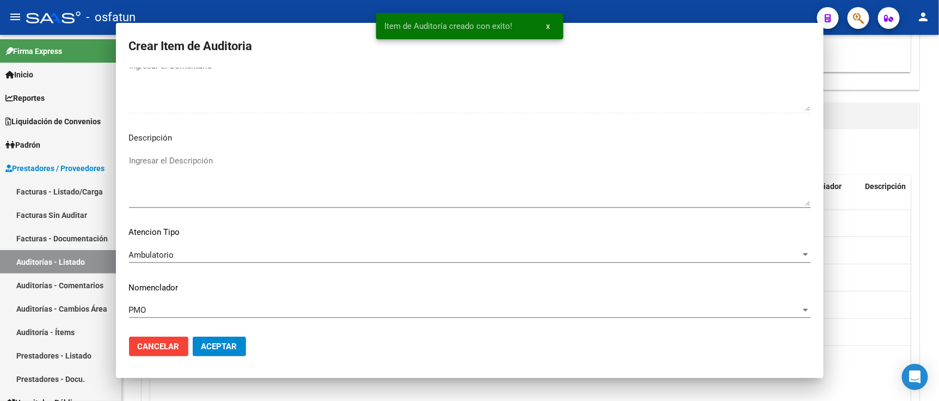
scroll to position [0, 0]
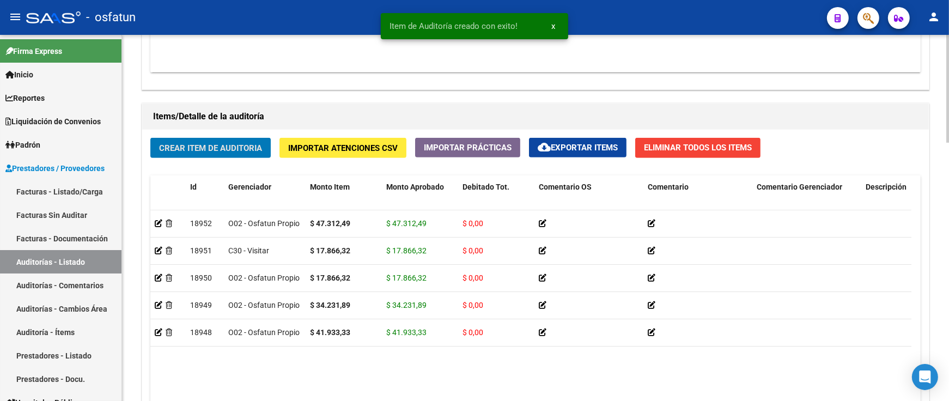
click at [198, 153] on span "Crear Item de Auditoria" at bounding box center [210, 148] width 103 height 10
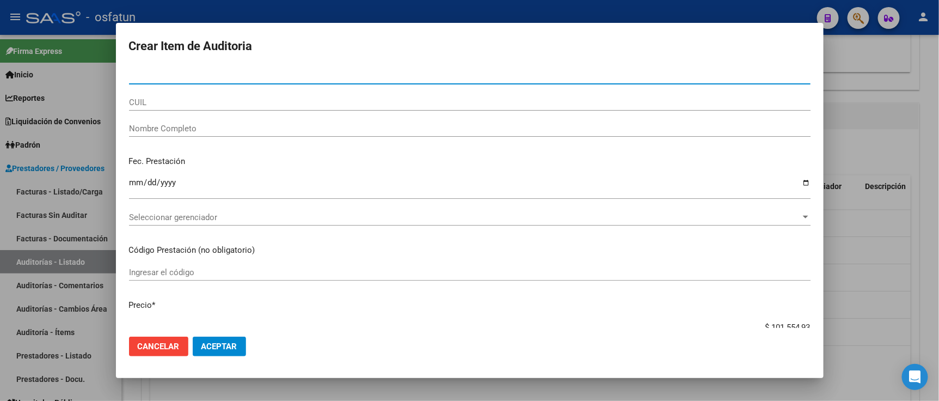
paste input "54003783"
type input "54003783"
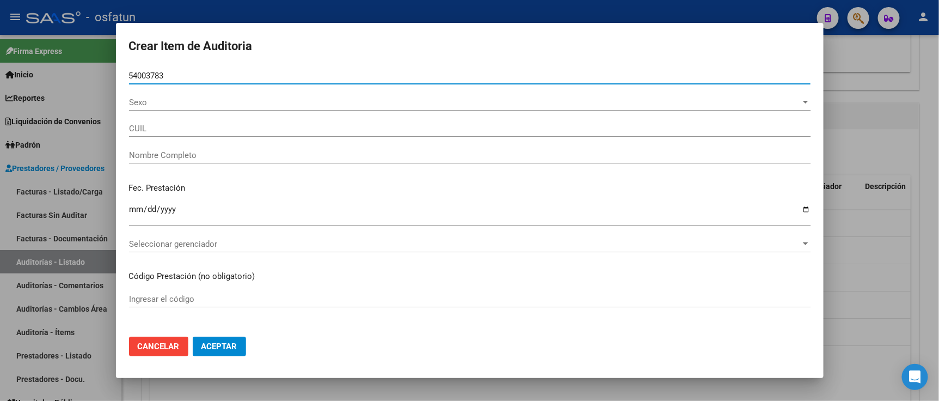
type input "27540037839"
type input "[PERSON_NAME] ALUE"
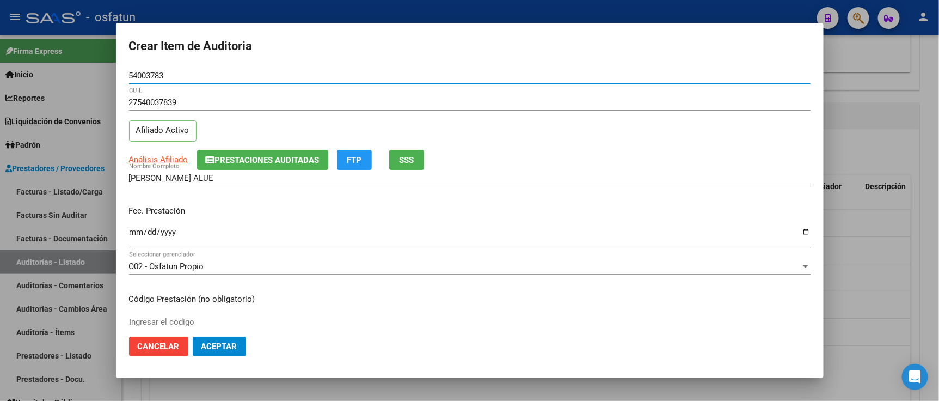
type input "54003783"
click at [139, 233] on input "Ingresar la fecha" at bounding box center [470, 236] width 682 height 17
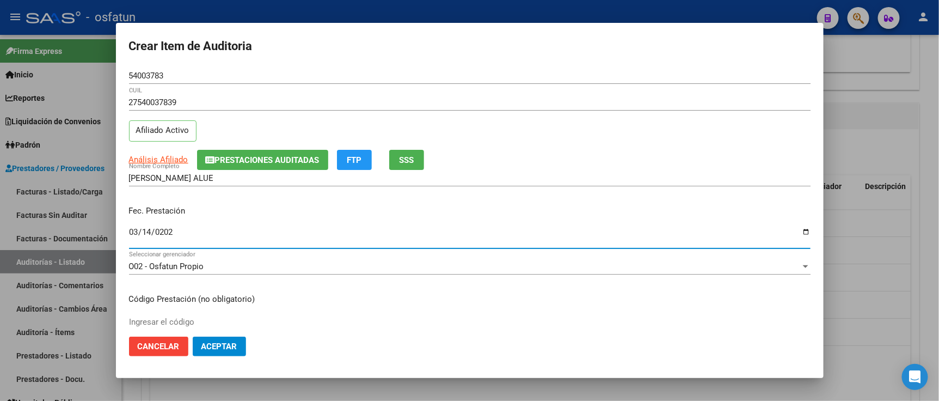
type input "2025-03-14"
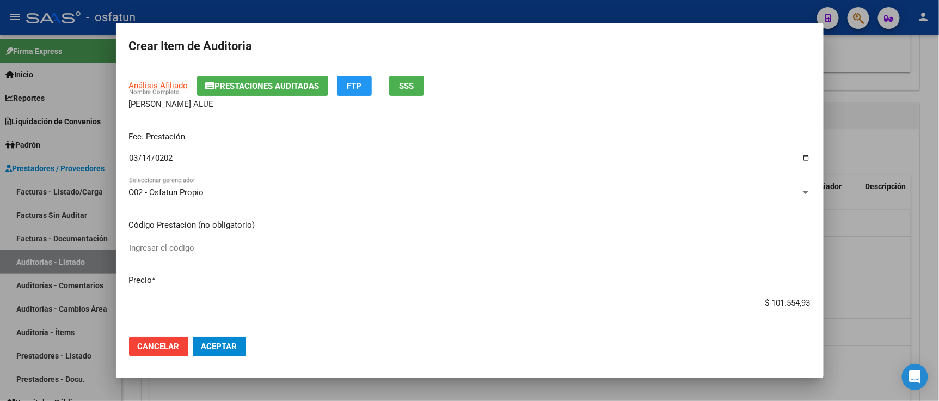
scroll to position [121, 0]
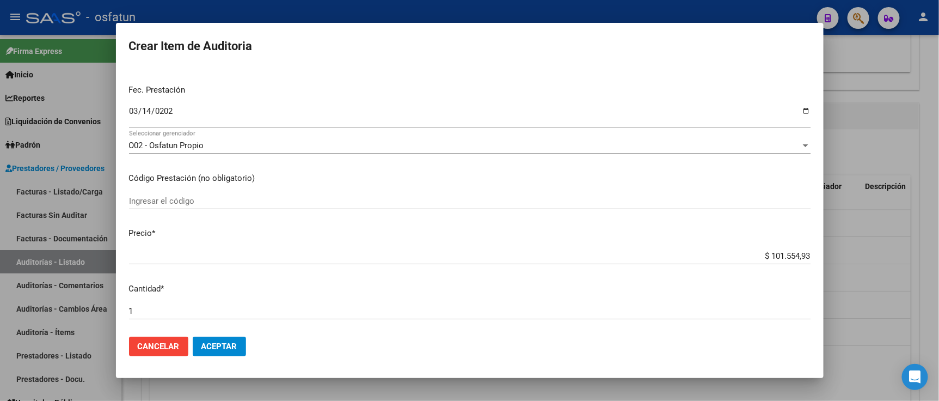
click at [164, 193] on div "Ingresar el código" at bounding box center [470, 201] width 682 height 16
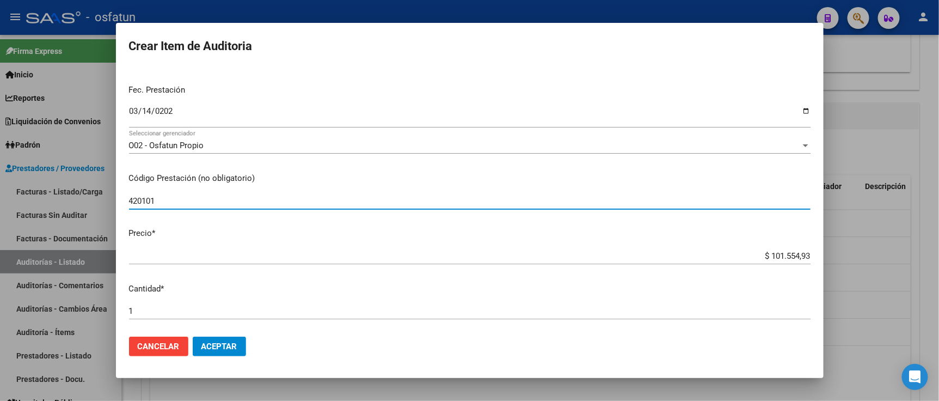
type input "420101"
drag, startPoint x: 727, startPoint y: 252, endPoint x: 894, endPoint y: 255, distance: 166.7
click at [894, 255] on div "Crear Item de Auditoria 54003783 Nro Documento 27540037839 CUIL Afiliado Activo…" at bounding box center [469, 200] width 939 height 401
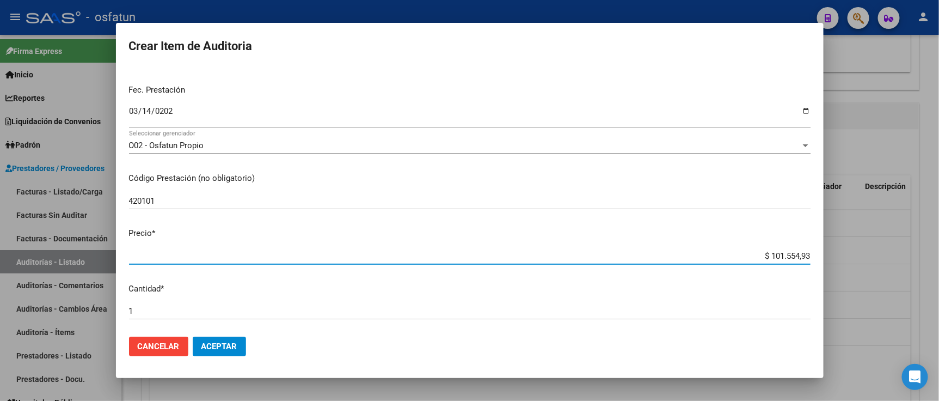
paste input "17866,32"
type input "$ 17.866,32"
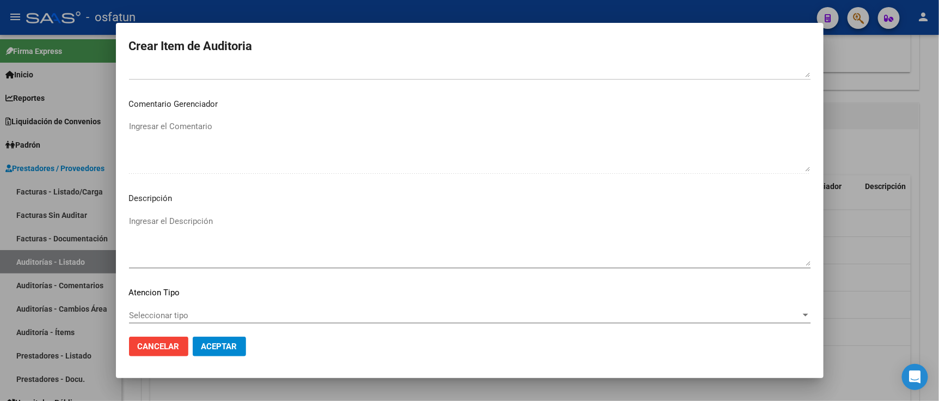
scroll to position [720, 0]
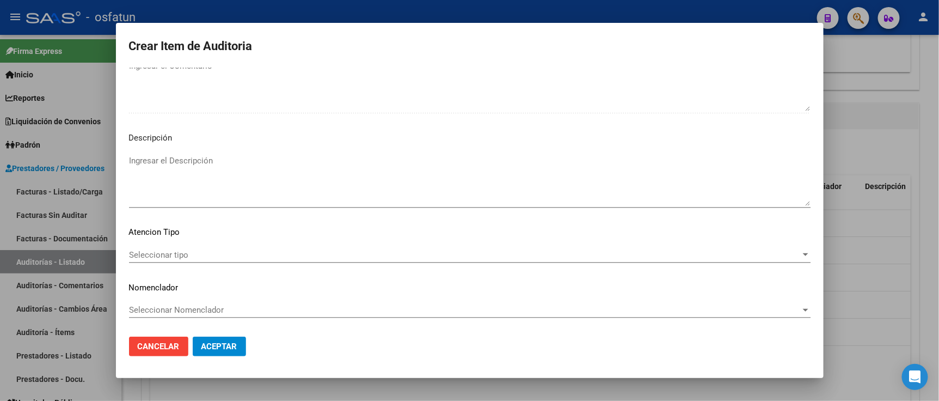
type input "$ 17.866,32"
click at [259, 242] on mat-dialog-content "54003783 Nro Documento 27540037839 CUIL Afiliado Activo Análisis Afiliado Prest…" at bounding box center [470, 198] width 708 height 260
click at [167, 241] on mat-dialog-content "54003783 Nro Documento 27540037839 CUIL Afiliado Activo Análisis Afiliado Prest…" at bounding box center [470, 198] width 708 height 260
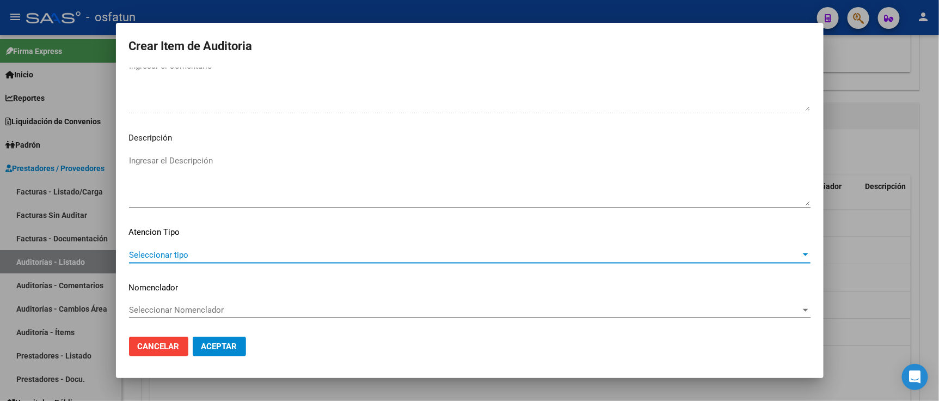
click at [167, 254] on span "Seleccionar tipo" at bounding box center [465, 255] width 672 height 10
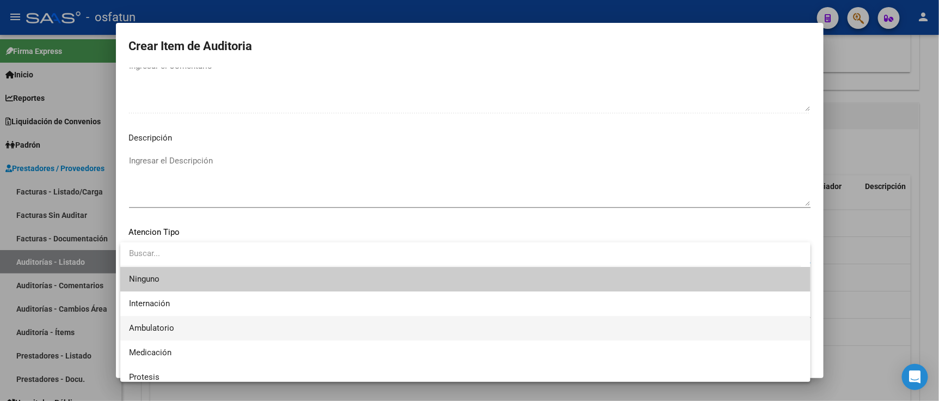
click at [167, 323] on span "Ambulatorio" at bounding box center [151, 328] width 45 height 10
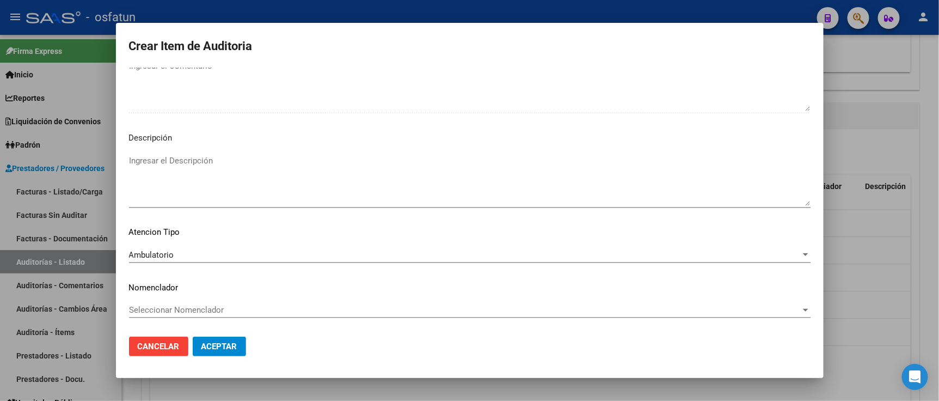
click at [175, 314] on div "Seleccionar Nomenclador Seleccionar Nomenclador" at bounding box center [470, 310] width 682 height 16
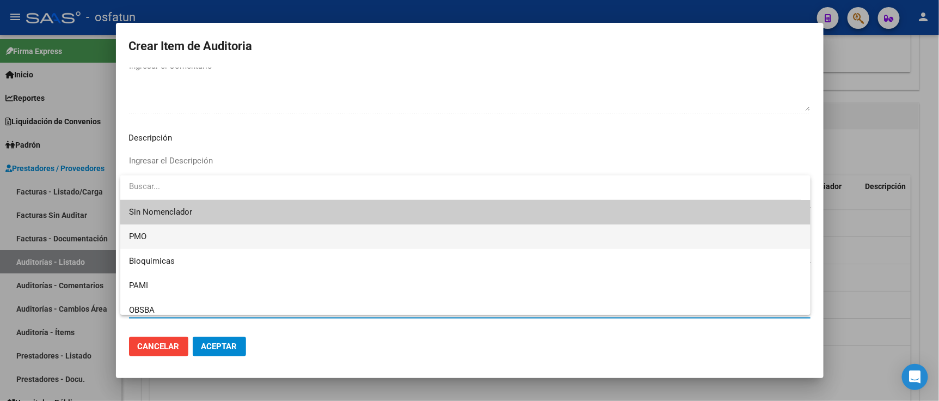
drag, startPoint x: 160, startPoint y: 237, endPoint x: 205, endPoint y: 297, distance: 75.0
click at [160, 240] on span "PMO" at bounding box center [465, 236] width 673 height 25
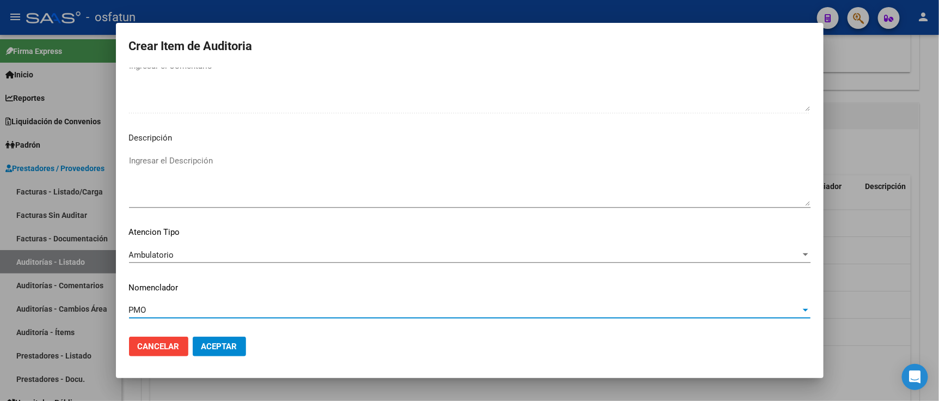
click at [218, 337] on button "Aceptar" at bounding box center [219, 347] width 53 height 20
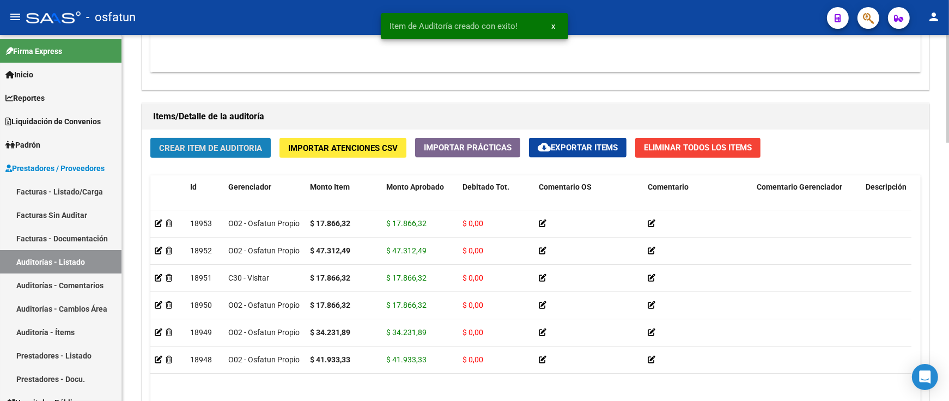
click at [231, 151] on span "Crear Item de Auditoria" at bounding box center [210, 148] width 103 height 10
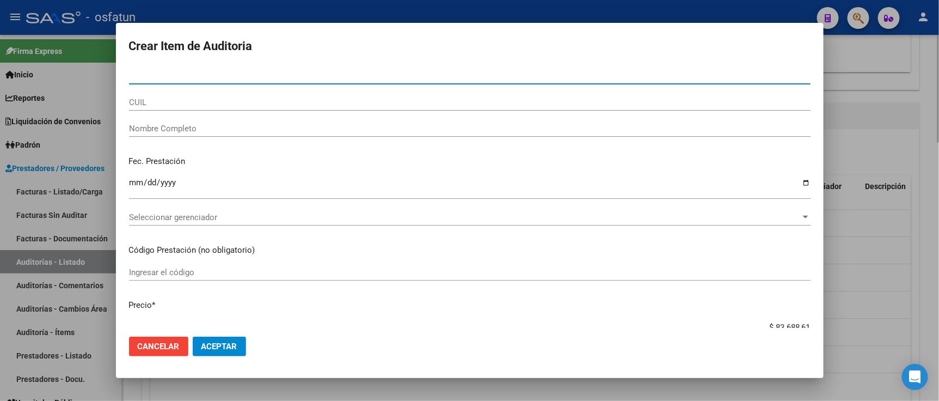
paste input "53258717"
type input "53258717"
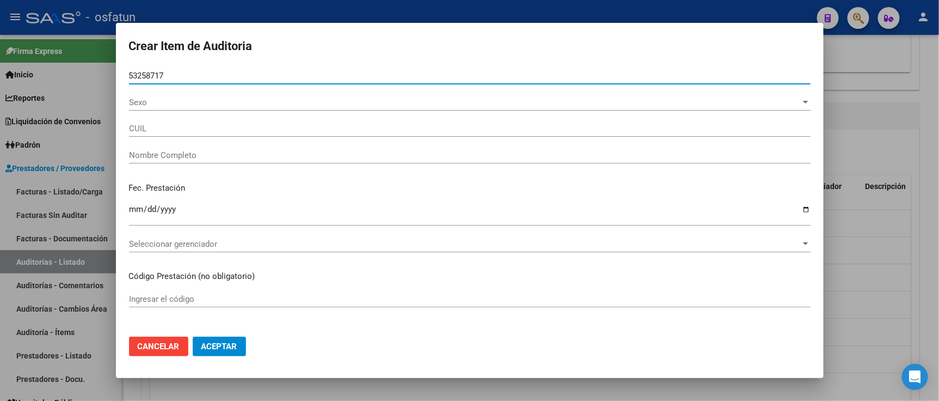
type input "20532587175"
type input "[PERSON_NAME]"
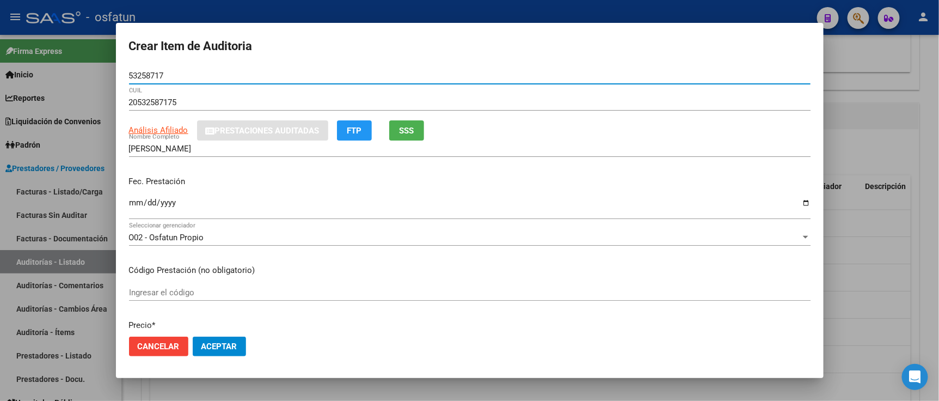
type input "53258717"
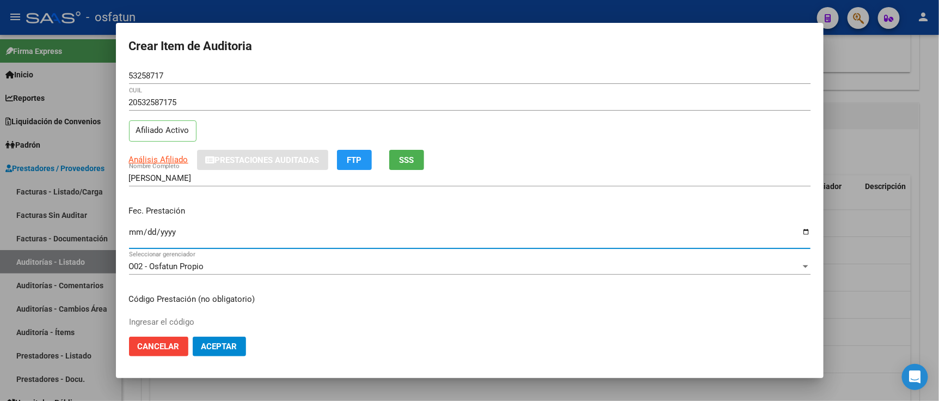
click at [138, 231] on input "Ingresar la fecha" at bounding box center [470, 236] width 682 height 17
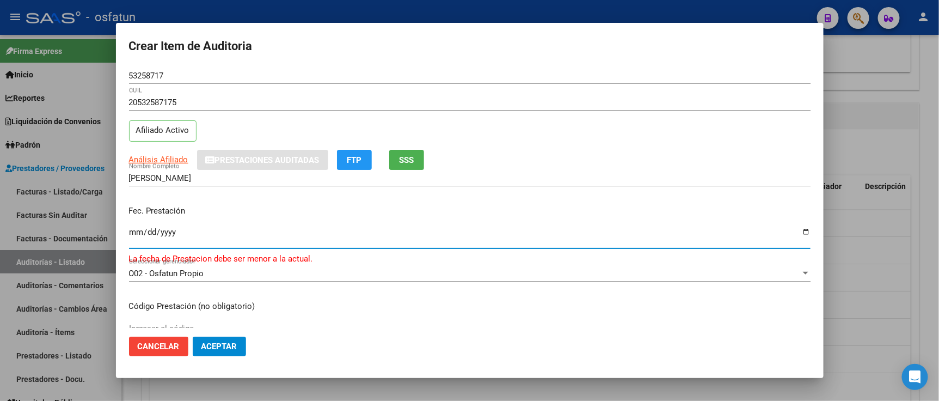
type input "2025-03-18"
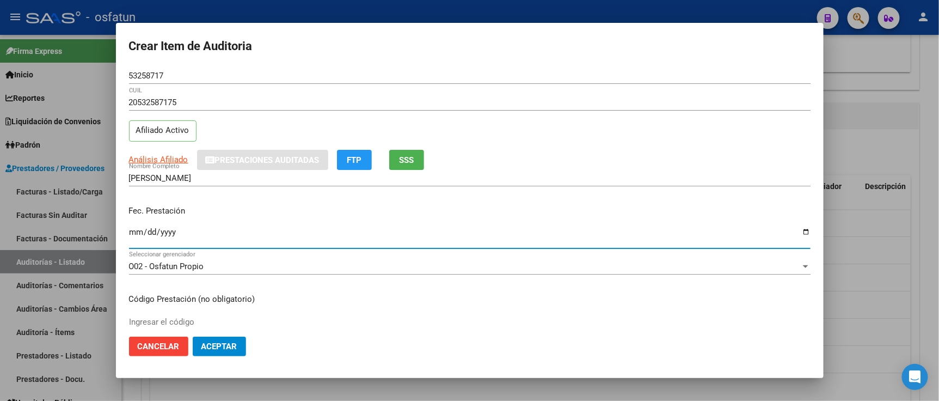
scroll to position [121, 0]
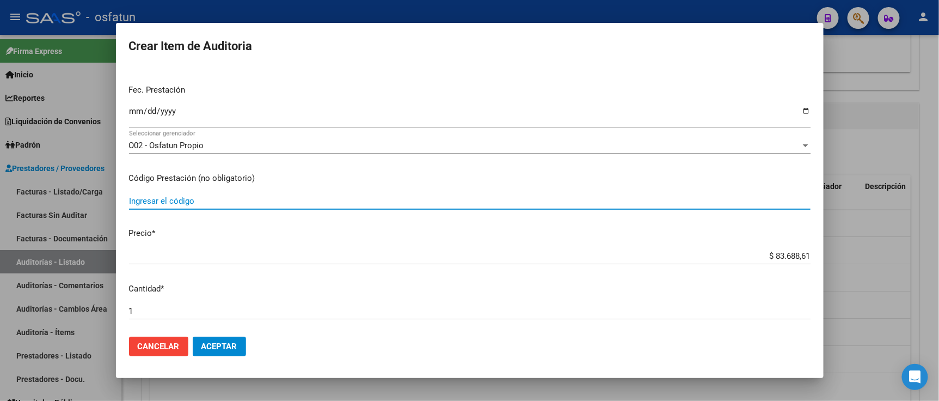
click at [218, 202] on input "Ingresar el código" at bounding box center [470, 201] width 682 height 10
type input "340213"
drag, startPoint x: 748, startPoint y: 252, endPoint x: 893, endPoint y: 252, distance: 144.9
click at [893, 252] on div "Crear Item de Auditoria 53258717 Nro Documento 20532587175 CUIL Afiliado Activo…" at bounding box center [469, 200] width 939 height 401
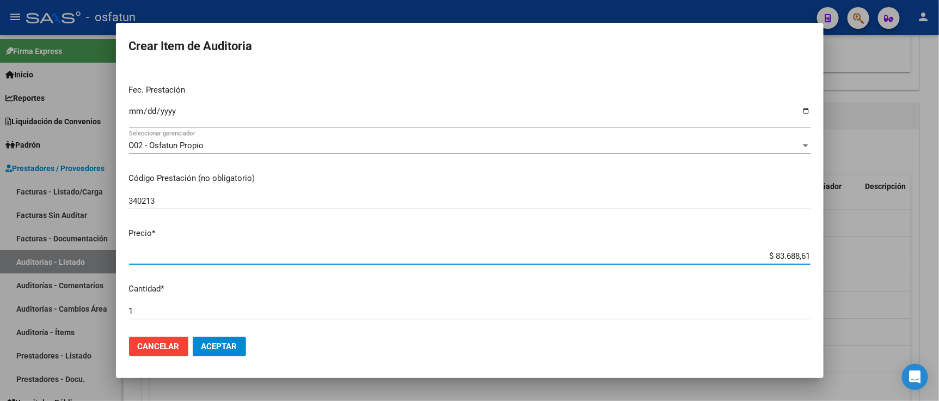
paste input "9044,80"
type input "$ 9.044,80"
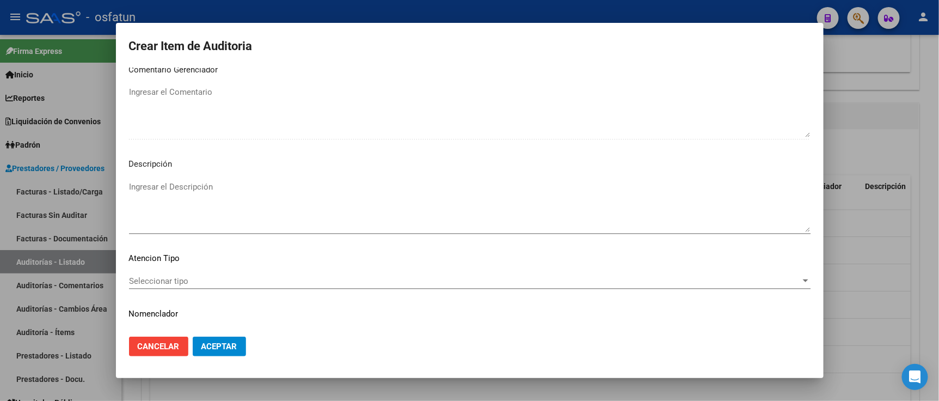
scroll to position [720, 0]
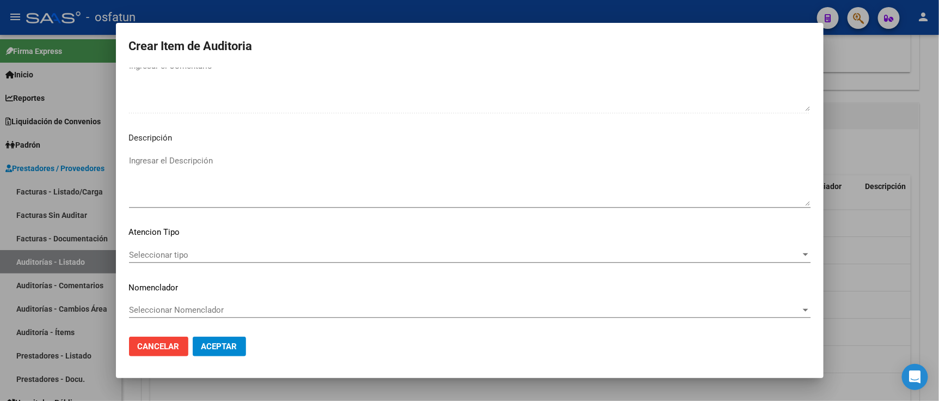
type input "$ 9.044,80"
click at [154, 256] on span "Seleccionar tipo" at bounding box center [465, 255] width 672 height 10
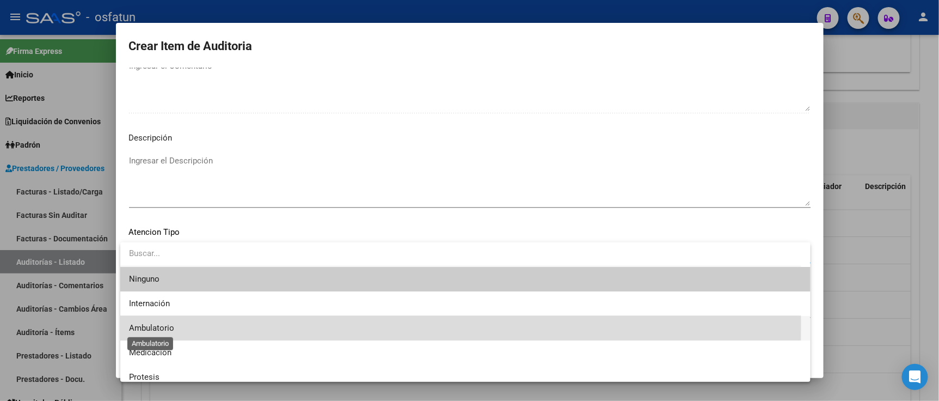
drag, startPoint x: 164, startPoint y: 325, endPoint x: 167, endPoint y: 313, distance: 11.9
click at [165, 325] on span "Ambulatorio" at bounding box center [151, 328] width 45 height 10
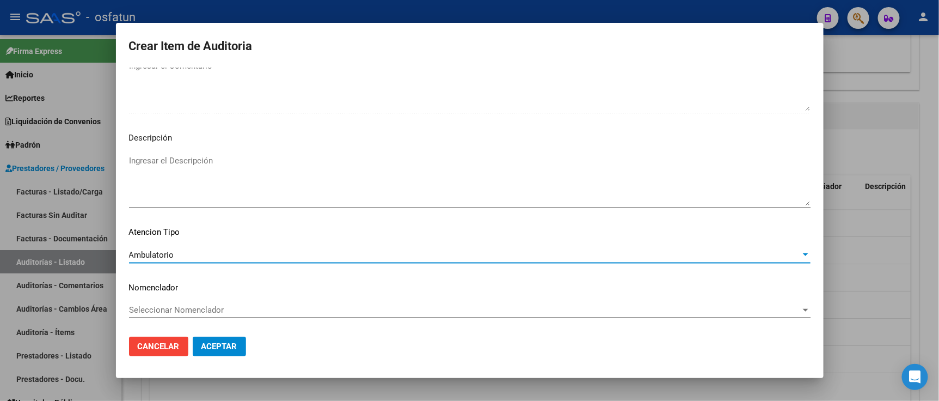
click at [167, 313] on span "Seleccionar Nomenclador" at bounding box center [465, 310] width 672 height 10
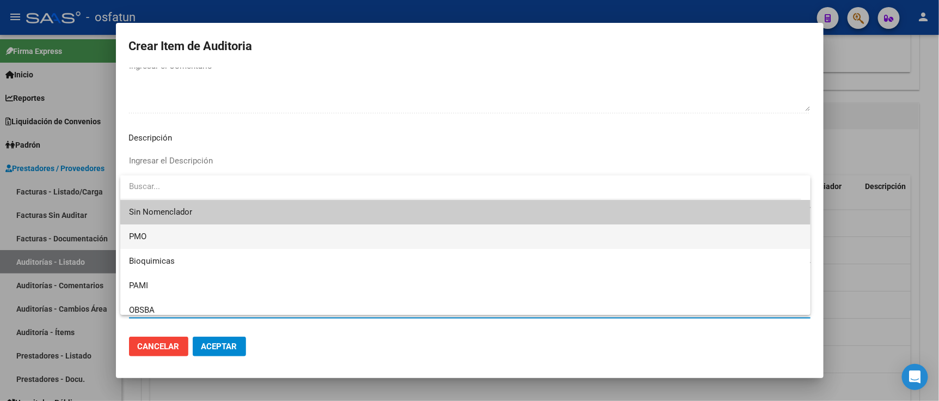
click at [149, 241] on span "PMO" at bounding box center [465, 236] width 673 height 25
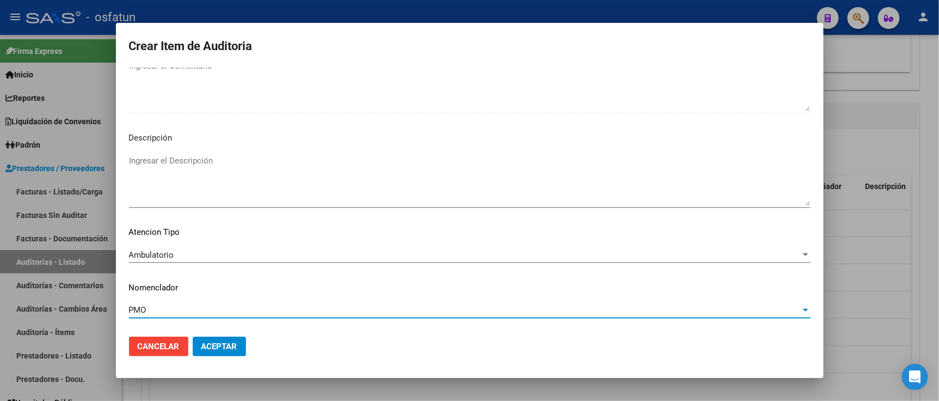
click at [213, 355] on button "Aceptar" at bounding box center [219, 347] width 53 height 20
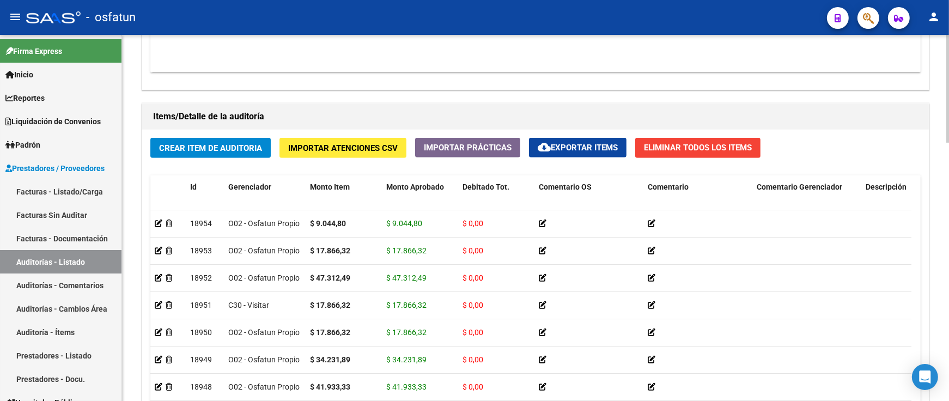
click at [253, 161] on div "Crear Item de Auditoria Importar Atenciones CSV Importar Prácticas cloud_downlo…" at bounding box center [535, 301] width 786 height 343
click at [252, 153] on span "Crear Item de Auditoria" at bounding box center [210, 148] width 103 height 10
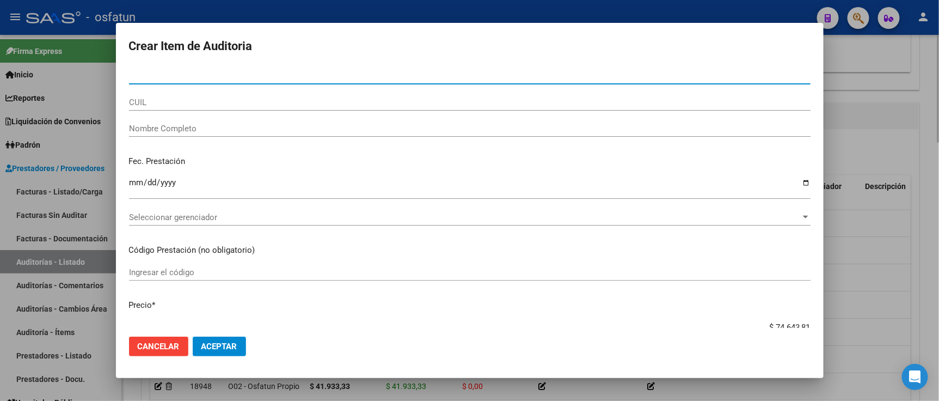
paste input "37505534"
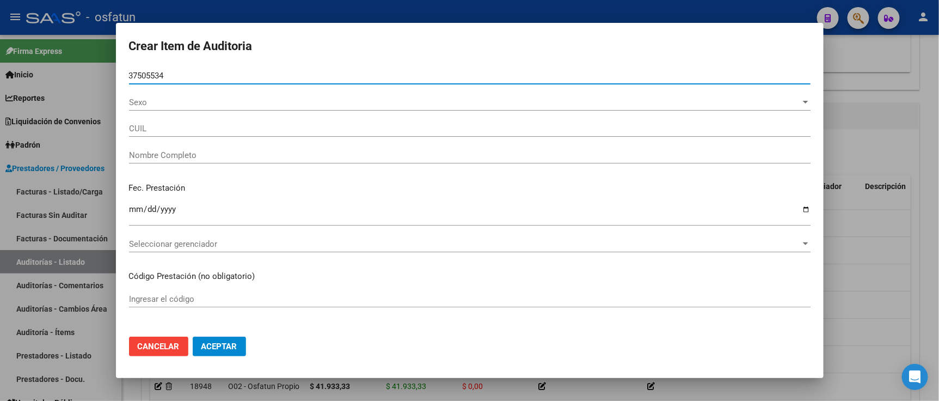
type input "37505534"
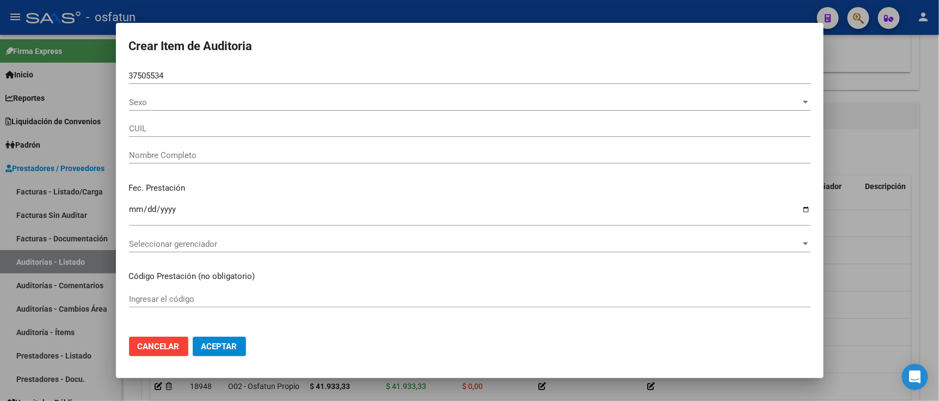
type input "20375055342"
type input "[PERSON_NAME]"
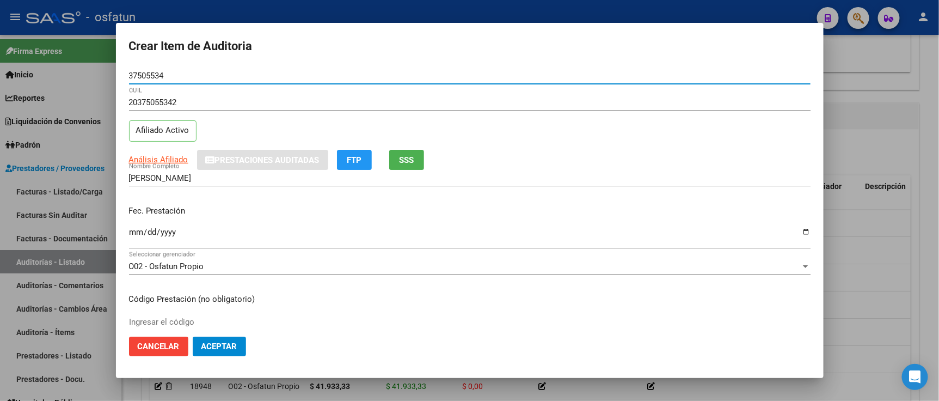
click at [132, 231] on input "Ingresar la fecha" at bounding box center [470, 236] width 682 height 17
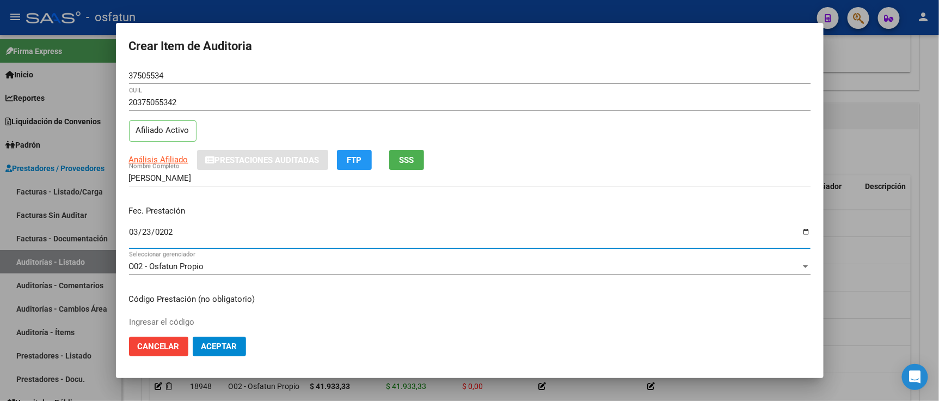
type input "2025-03-23"
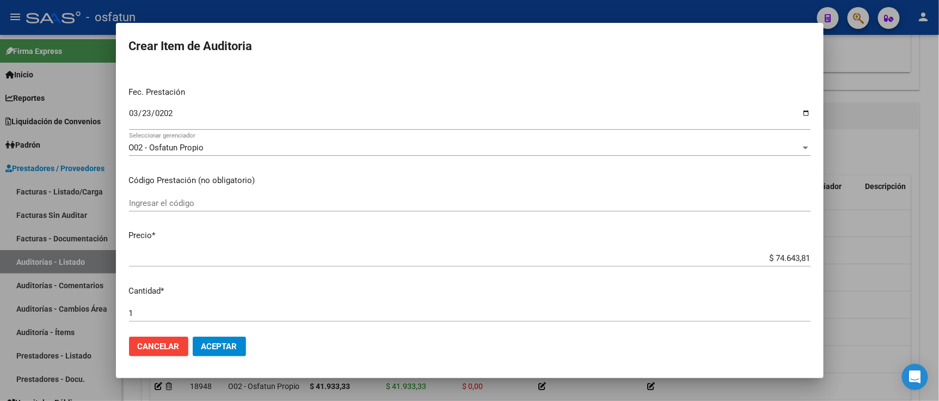
scroll to position [181, 0]
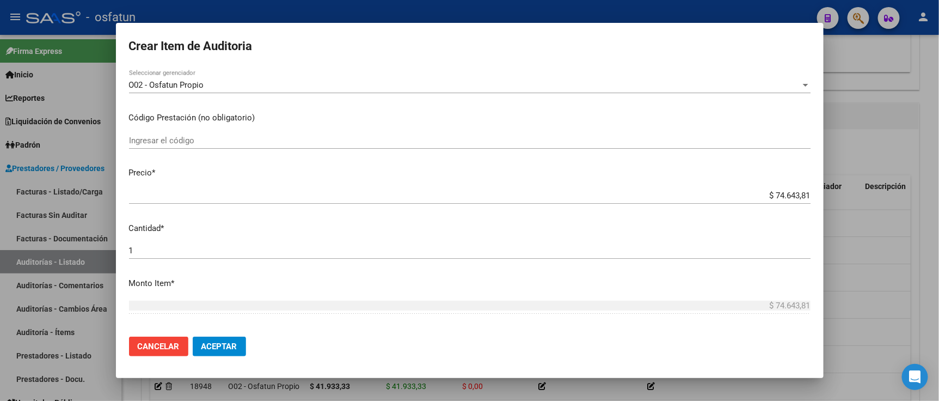
click at [200, 143] on input "Ingresar el código" at bounding box center [470, 141] width 682 height 10
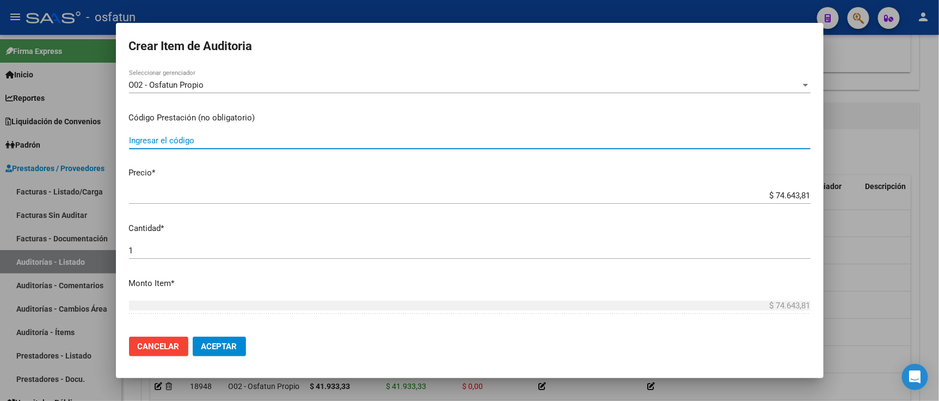
paste input "34.03.02"
type input "34.03.02"
drag, startPoint x: 757, startPoint y: 197, endPoint x: 829, endPoint y: 197, distance: 71.9
click at [829, 197] on div "Crear Item de Auditoria 37505534 Nro Documento 20375055342 CUIL Afiliado Activo…" at bounding box center [469, 200] width 939 height 401
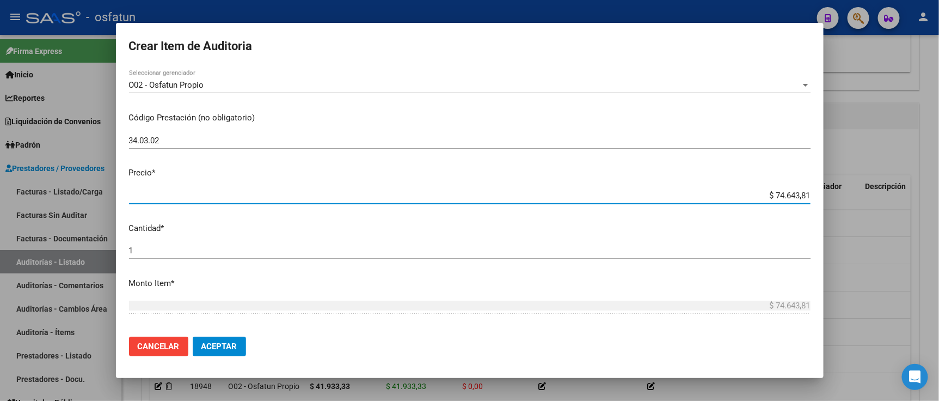
paste input "26911,17"
type input "$ 26.911,17"
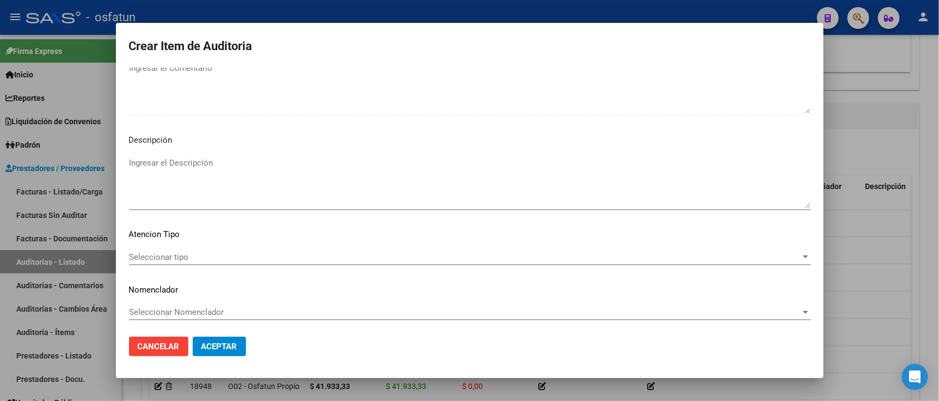
scroll to position [720, 0]
type input "$ 26.911,17"
click at [158, 258] on span "Seleccionar tipo" at bounding box center [465, 255] width 672 height 10
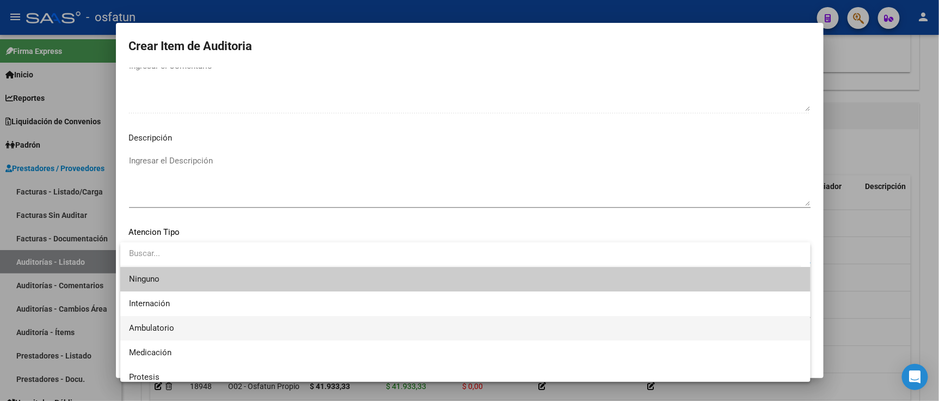
click at [177, 322] on span "Ambulatorio" at bounding box center [465, 328] width 673 height 25
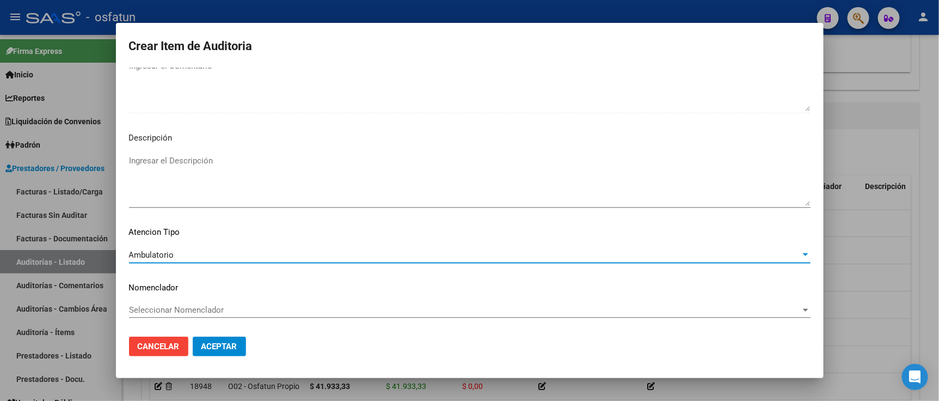
click at [179, 310] on span "Seleccionar Nomenclador" at bounding box center [465, 310] width 672 height 10
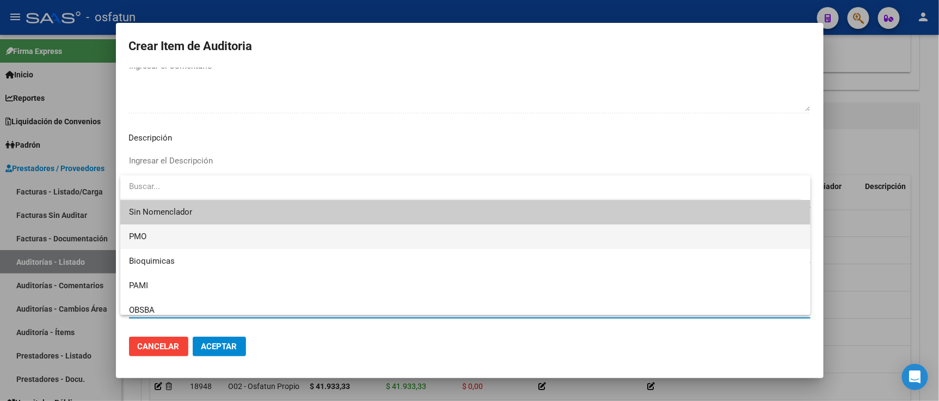
click at [151, 236] on span "PMO" at bounding box center [465, 236] width 673 height 25
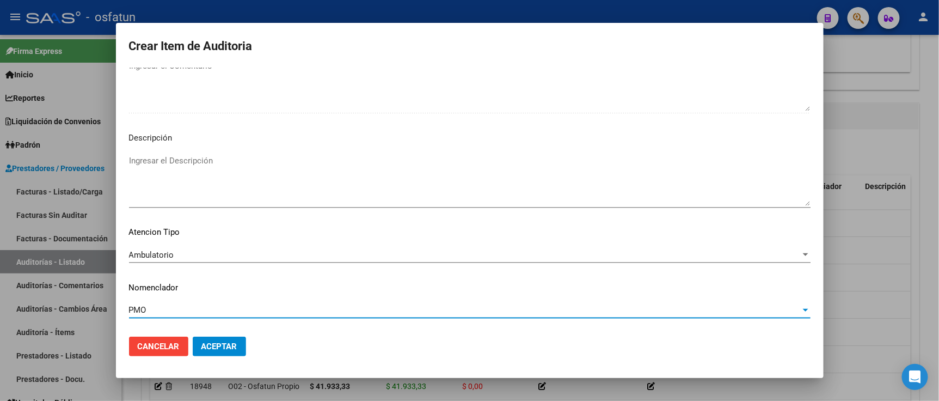
click at [214, 349] on span "Aceptar" at bounding box center [220, 346] width 36 height 10
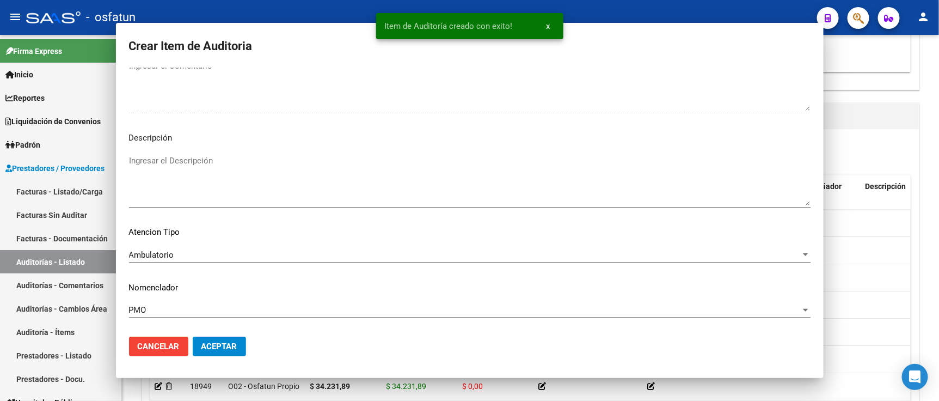
scroll to position [0, 0]
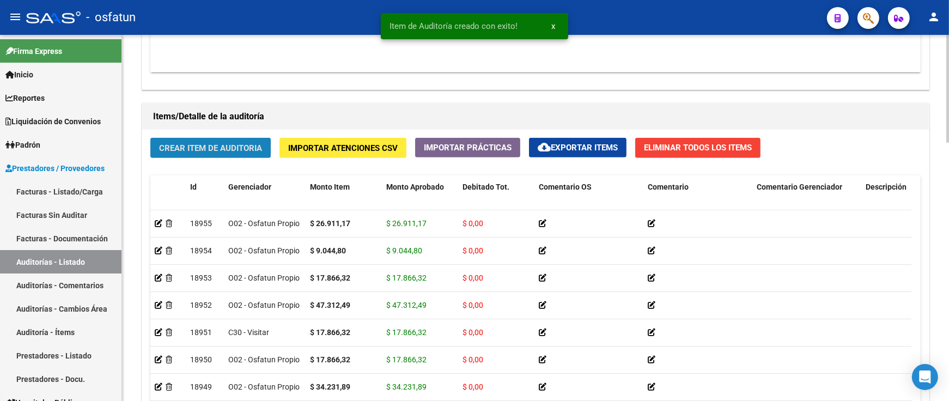
click at [215, 148] on span "Crear Item de Auditoria" at bounding box center [210, 148] width 103 height 10
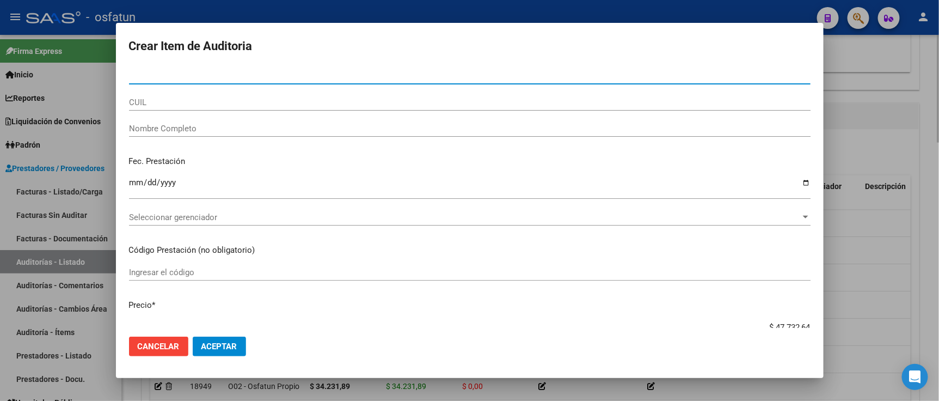
paste input "28482896"
type input "28482896"
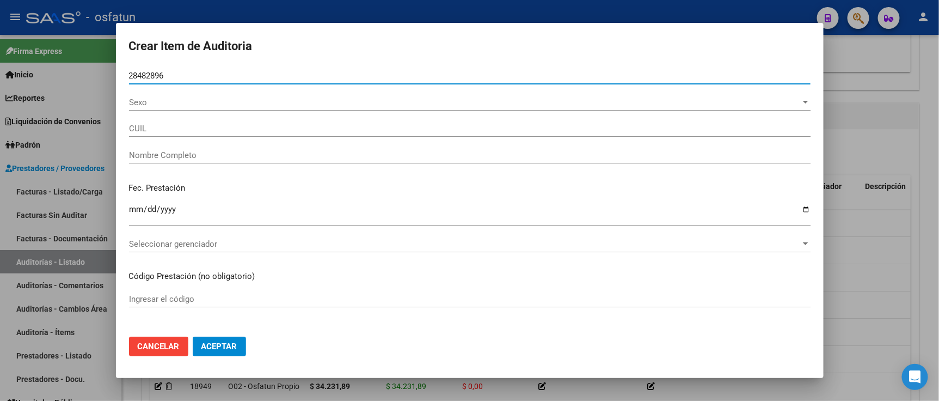
type input "27284828963"
type input "[PERSON_NAME]"
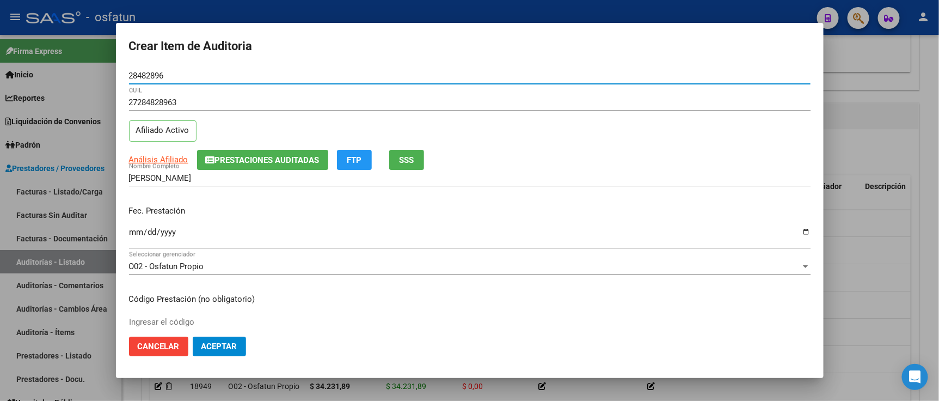
type input "28482896"
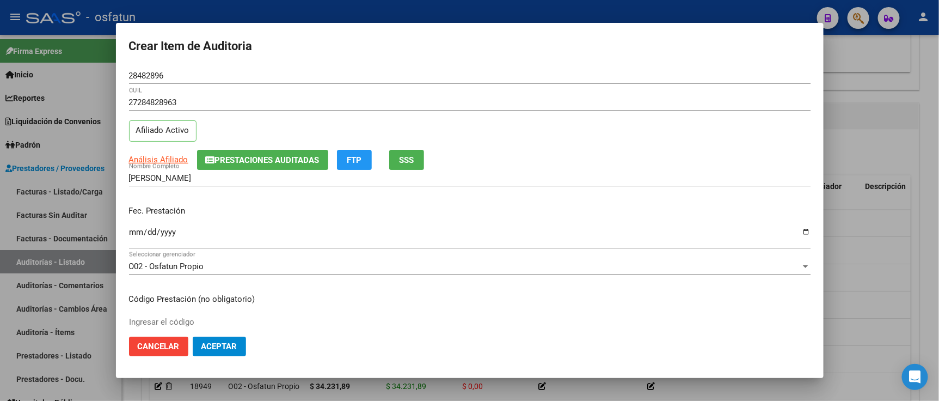
click at [128, 231] on mat-dialog-content "28482896 Nro Documento 27284828963 CUIL Afiliado Activo Análisis Afiliado Prest…" at bounding box center [470, 198] width 708 height 260
click at [132, 231] on input "Ingresar la fecha" at bounding box center [470, 236] width 682 height 17
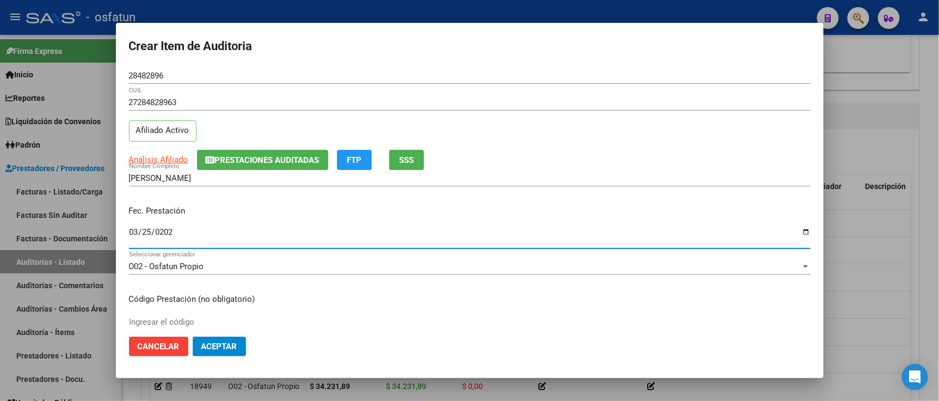
type input "2025-03-25"
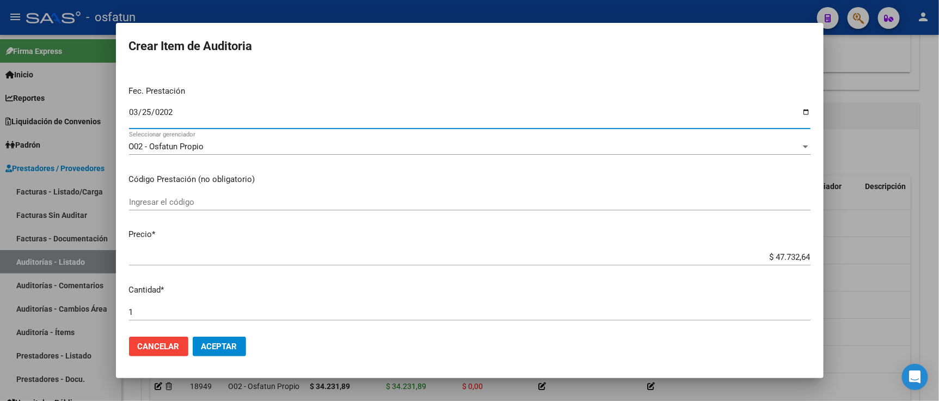
scroll to position [121, 0]
click at [234, 198] on input "Ingresar el código" at bounding box center [470, 201] width 682 height 10
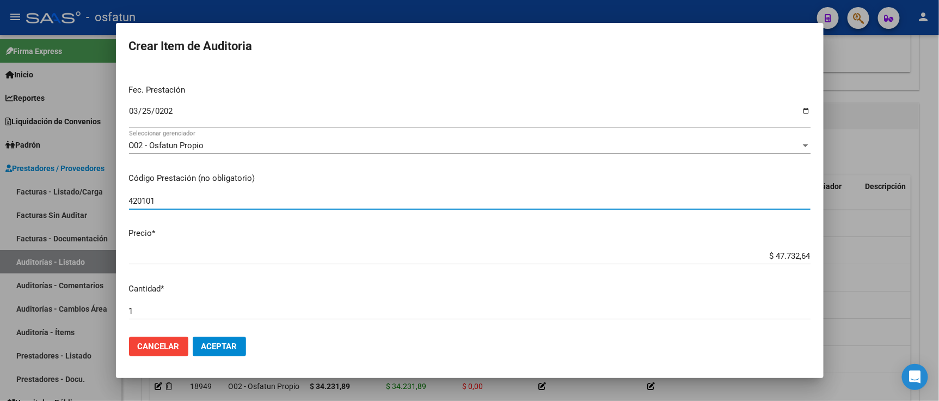
type input "420101"
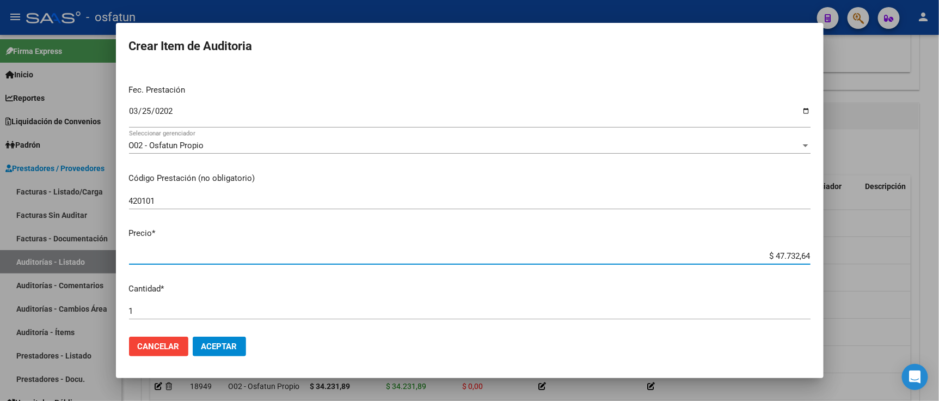
drag, startPoint x: 737, startPoint y: 253, endPoint x: 872, endPoint y: 259, distance: 134.7
click at [872, 259] on div "Crear Item de Auditoria 28482896 Nro Documento 27284828963 CUIL Afiliado Activo…" at bounding box center [469, 200] width 939 height 401
paste input "17866,32"
type input "$ 17.866,32"
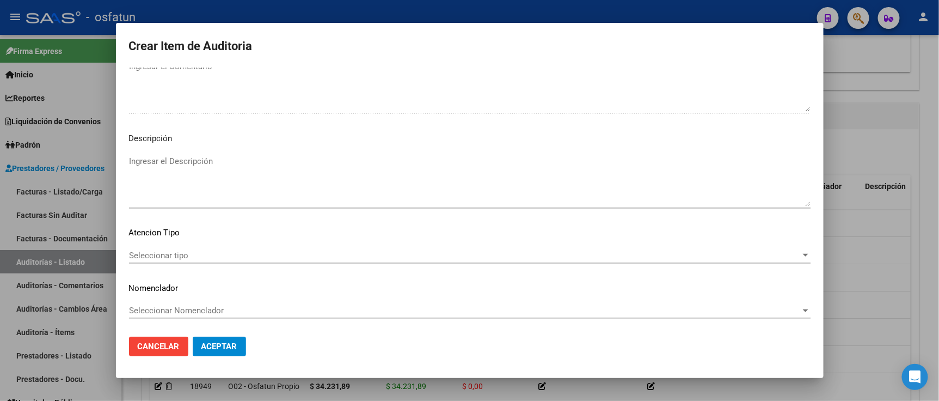
scroll to position [720, 0]
type input "$ 17.866,32"
click at [228, 262] on div "Seleccionar tipo Seleccionar tipo" at bounding box center [470, 255] width 682 height 16
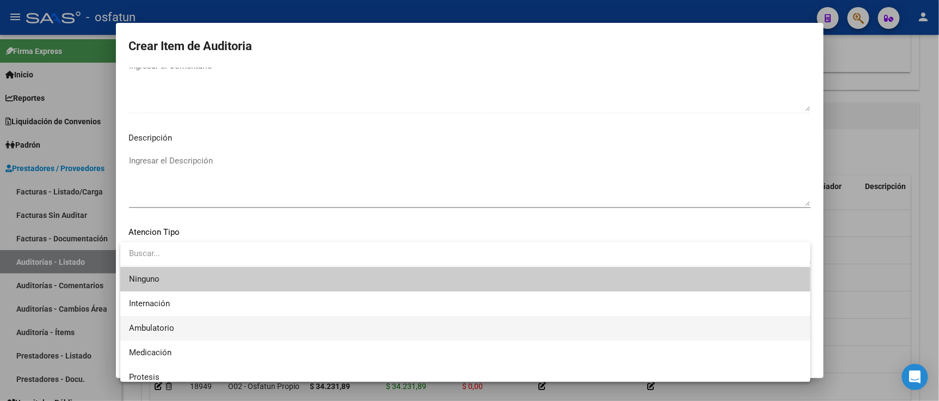
click at [211, 324] on span "Ambulatorio" at bounding box center [465, 328] width 673 height 25
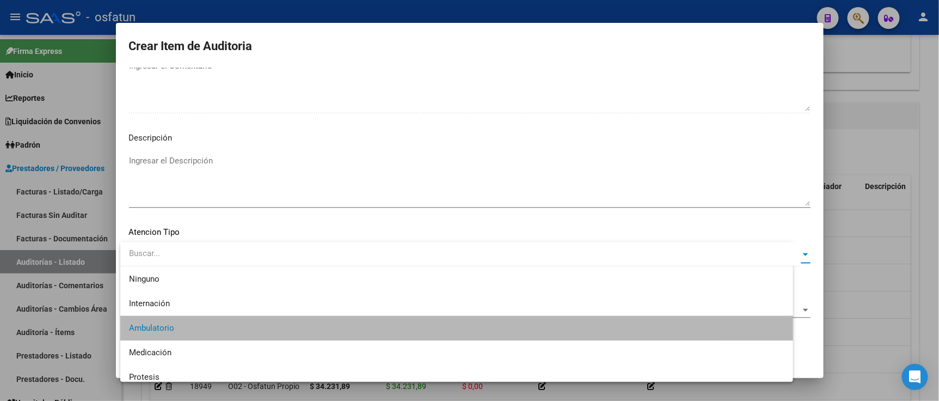
click at [211, 313] on span "Seleccionar Nomenclador" at bounding box center [465, 310] width 672 height 10
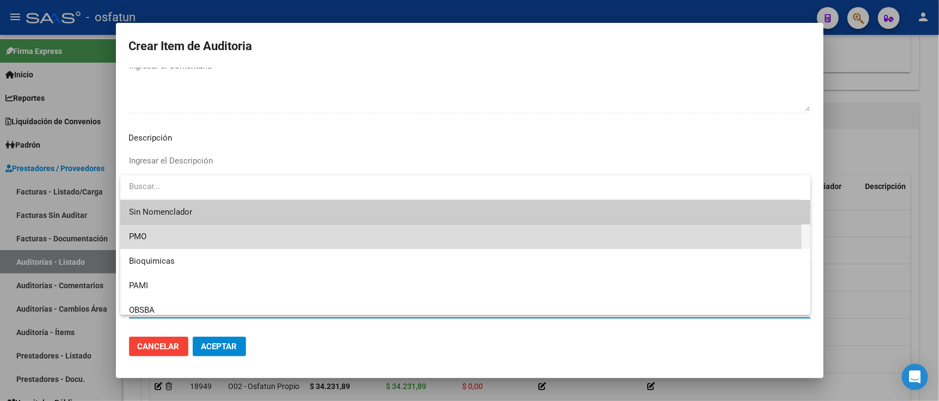
click at [164, 243] on span "PMO" at bounding box center [465, 236] width 673 height 25
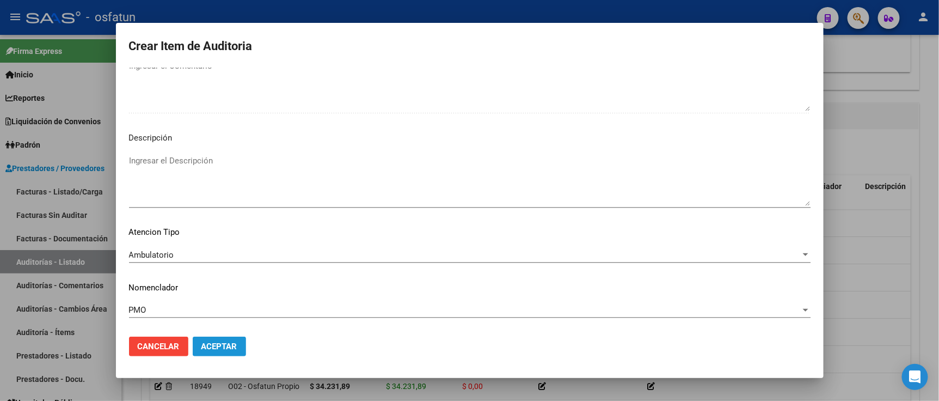
click at [226, 347] on span "Aceptar" at bounding box center [220, 346] width 36 height 10
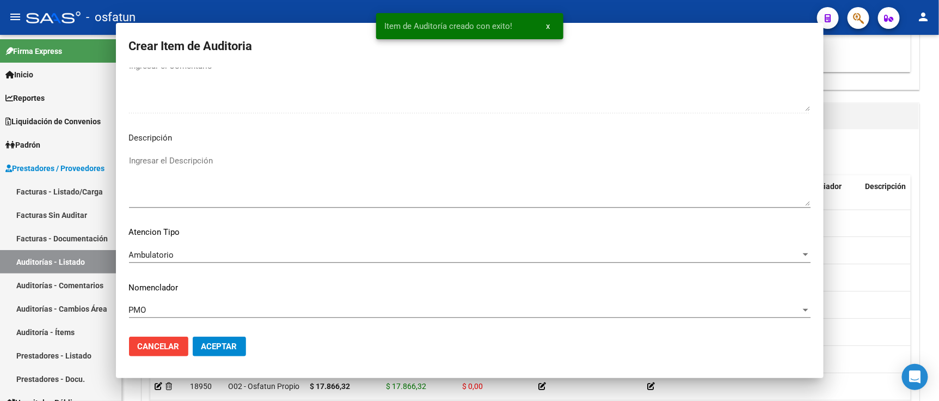
scroll to position [0, 0]
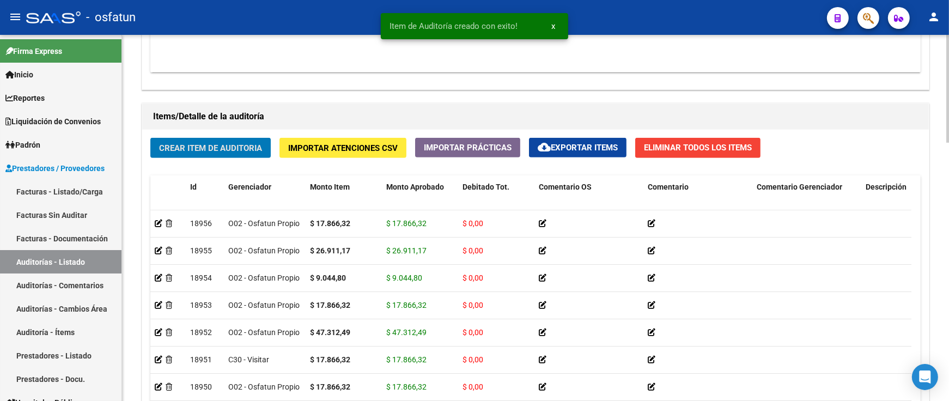
click at [204, 146] on span "Crear Item de Auditoria" at bounding box center [210, 148] width 103 height 10
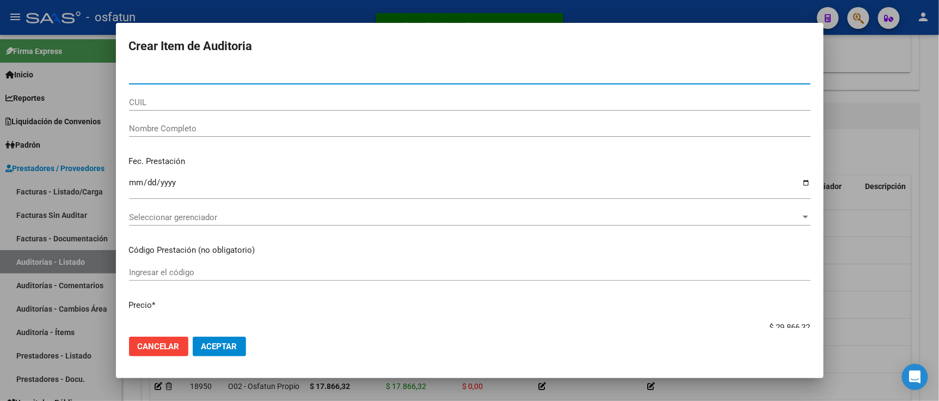
paste input "38438799"
type input "38438799"
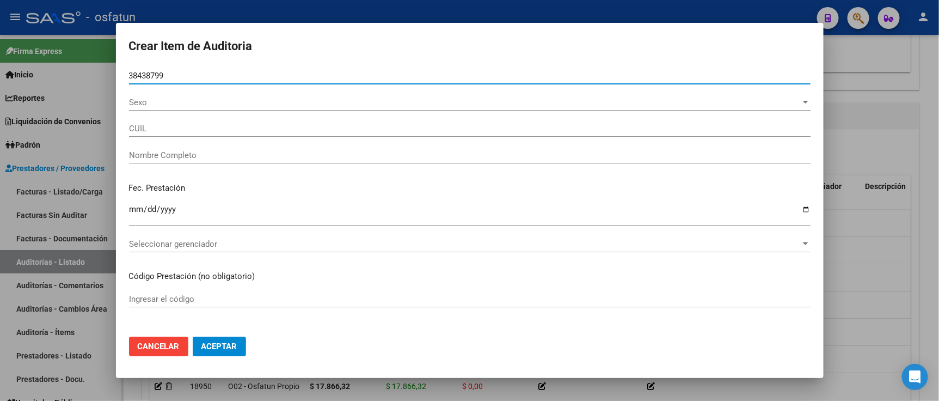
type input "27384387999"
type input "[PERSON_NAME] [PERSON_NAME]"
type input "38438799"
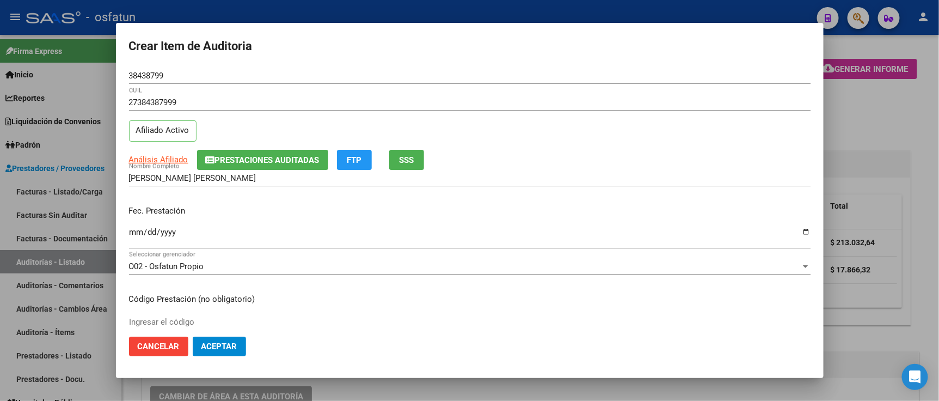
scroll to position [727, 0]
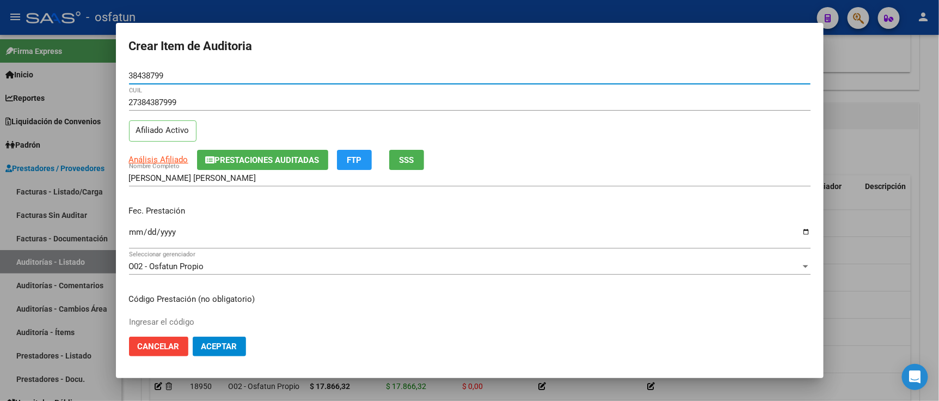
click at [137, 230] on input "Ingresar la fecha" at bounding box center [470, 236] width 682 height 17
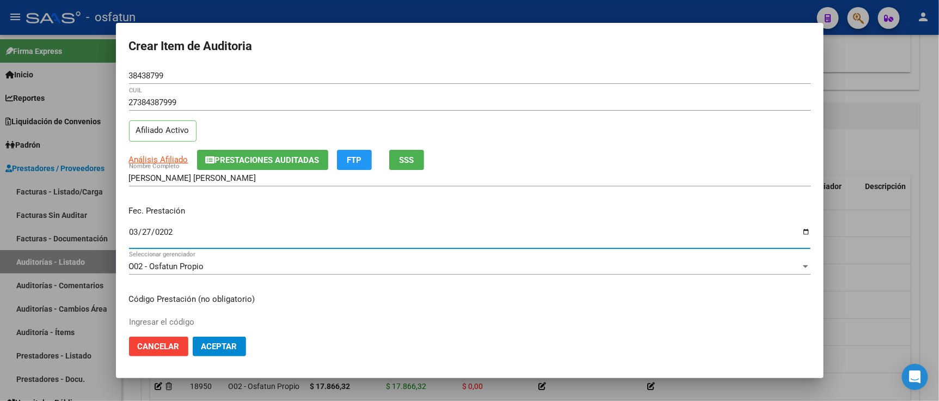
type input "[DATE]"
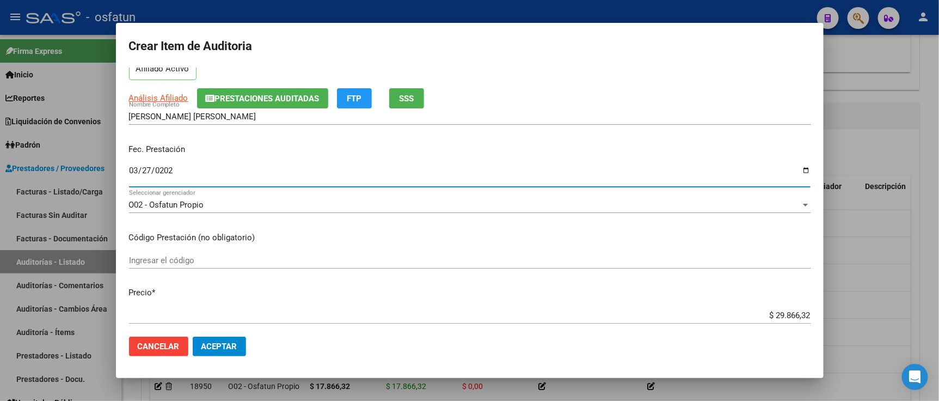
scroll to position [121, 0]
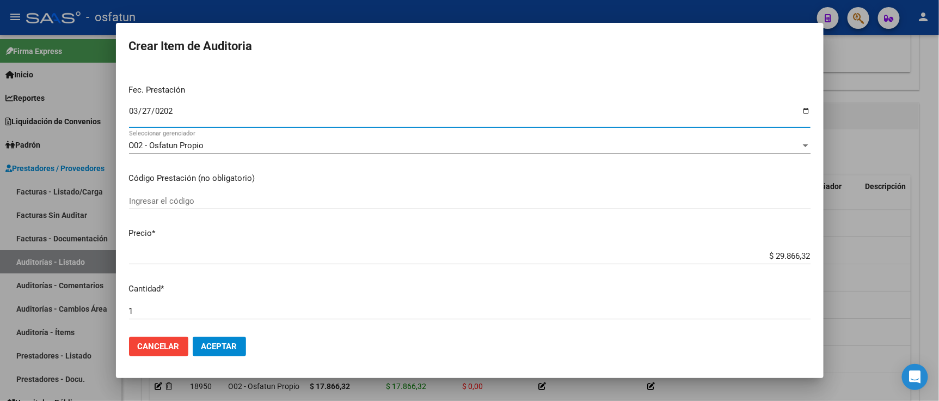
click at [246, 204] on input "Ingresar el código" at bounding box center [470, 201] width 682 height 10
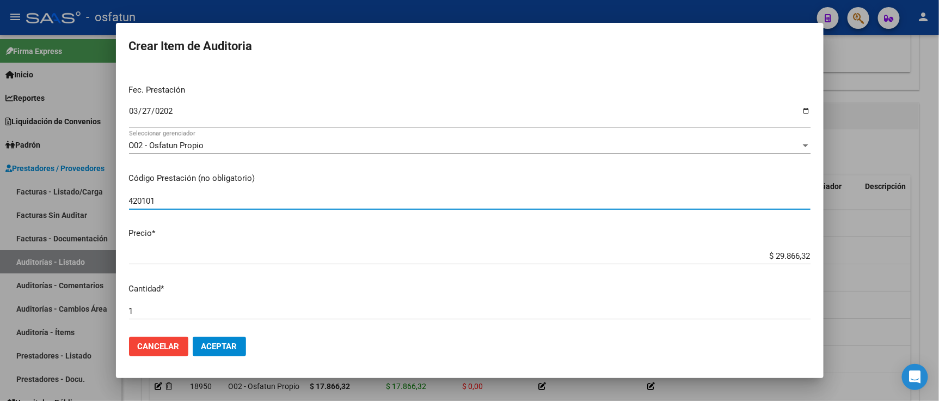
type input "420101"
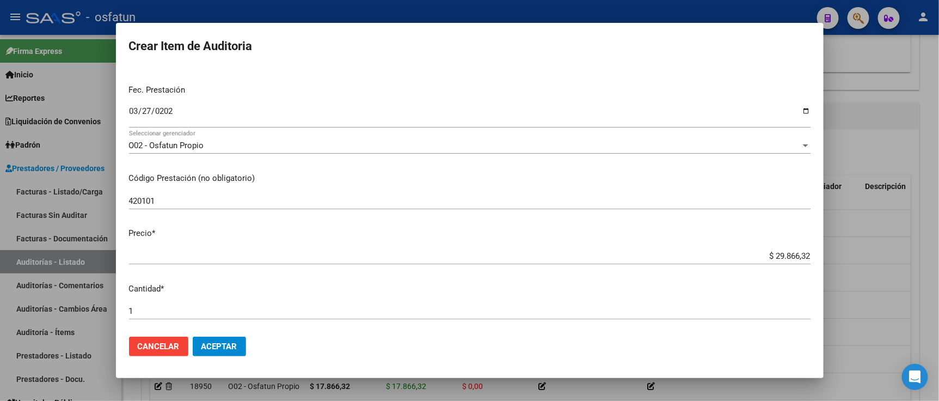
drag, startPoint x: 753, startPoint y: 249, endPoint x: 792, endPoint y: 249, distance: 39.2
click at [792, 249] on div "$ 29.866,32 Ingresar el precio" at bounding box center [470, 256] width 682 height 16
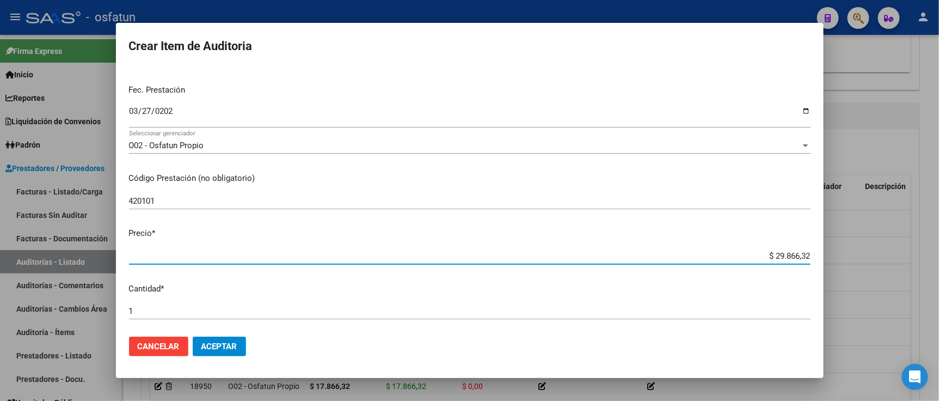
drag, startPoint x: 753, startPoint y: 251, endPoint x: 830, endPoint y: 252, distance: 77.3
click at [830, 252] on div "Crear Item de Auditoria 38438799 Nro Documento 27384387999 CUIL Afiliado Activo…" at bounding box center [469, 200] width 939 height 401
paste input "17"
type input "$ 17.866,32"
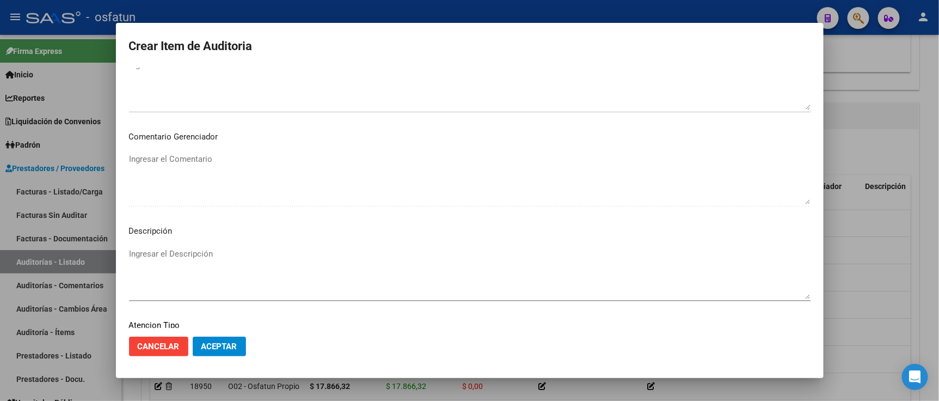
scroll to position [720, 0]
type input "$ 17.866,32"
click at [264, 256] on span "Seleccionar tipo" at bounding box center [465, 255] width 672 height 10
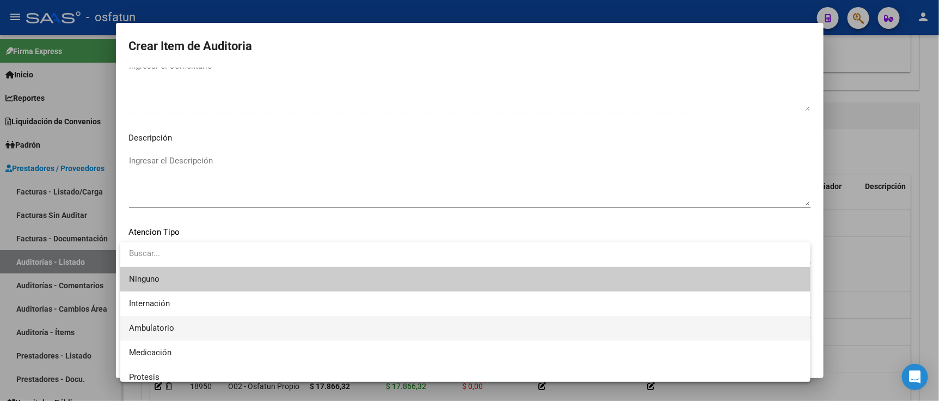
click at [232, 326] on span "Ambulatorio" at bounding box center [465, 328] width 673 height 25
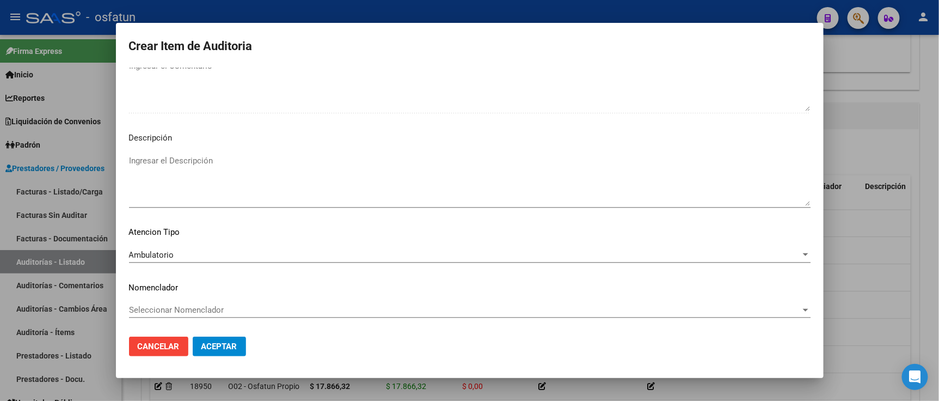
click at [229, 314] on div "Seleccionar Nomenclador Seleccionar Nomenclador" at bounding box center [470, 310] width 682 height 16
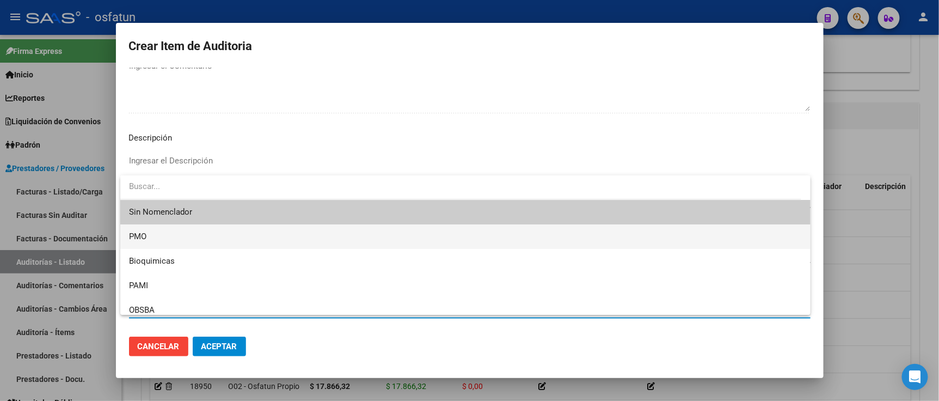
click at [145, 244] on span "PMO" at bounding box center [465, 236] width 673 height 25
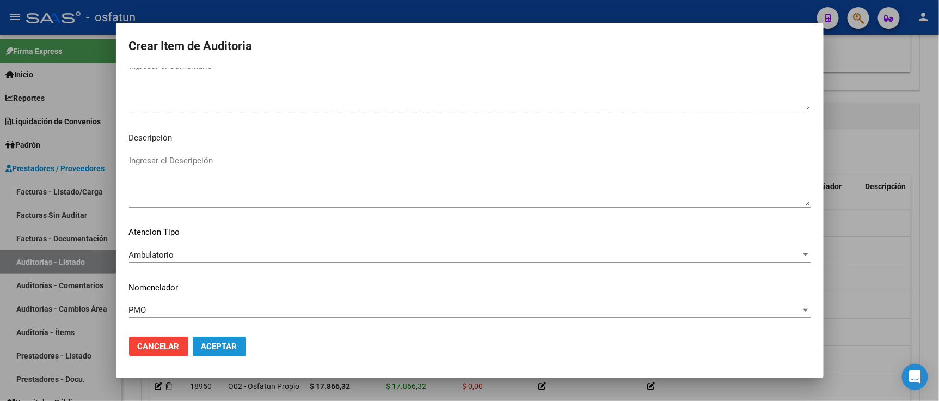
click at [231, 349] on span "Aceptar" at bounding box center [220, 346] width 36 height 10
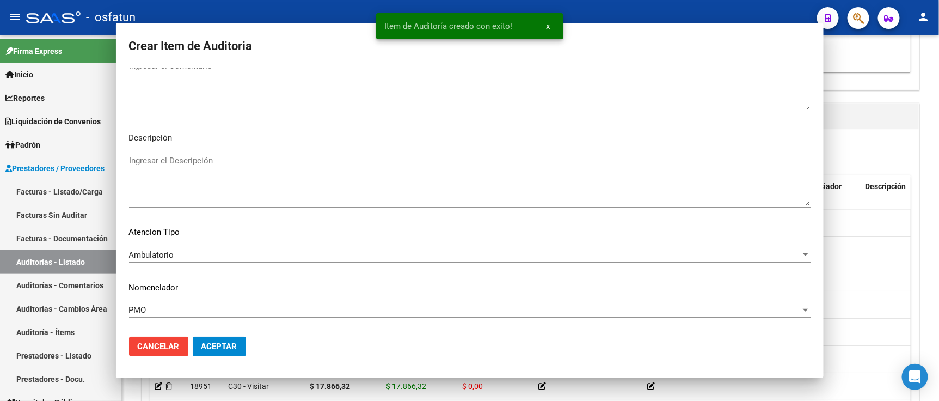
scroll to position [0, 0]
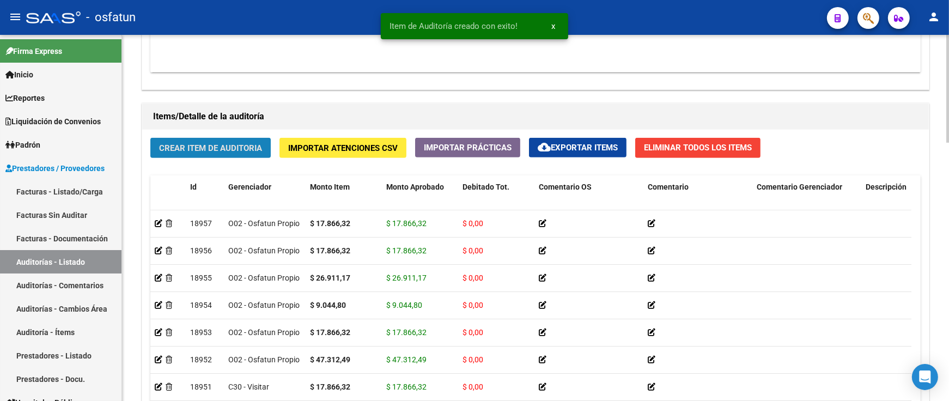
click at [225, 153] on span "Crear Item de Auditoria" at bounding box center [210, 148] width 103 height 10
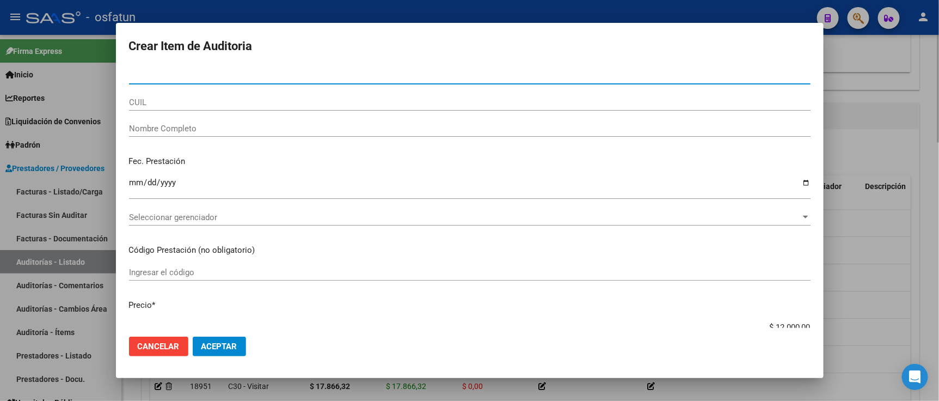
paste input "54003783"
type input "54003783"
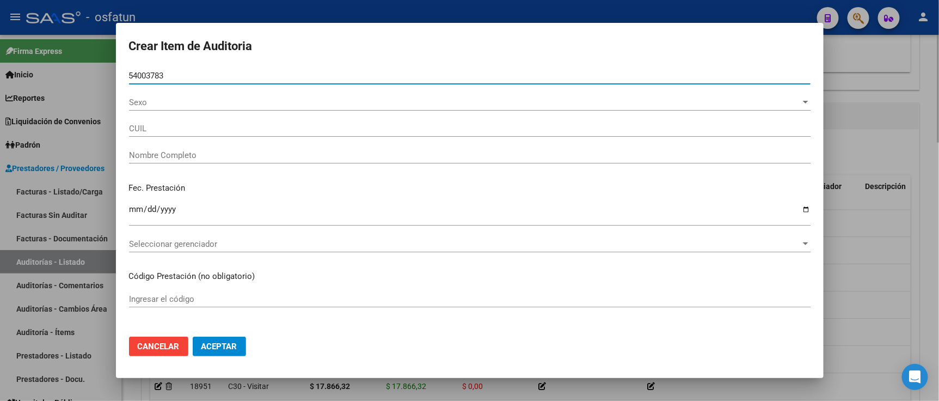
type input "27540037839"
type input "JURI MORLA LUDMILA ALUE"
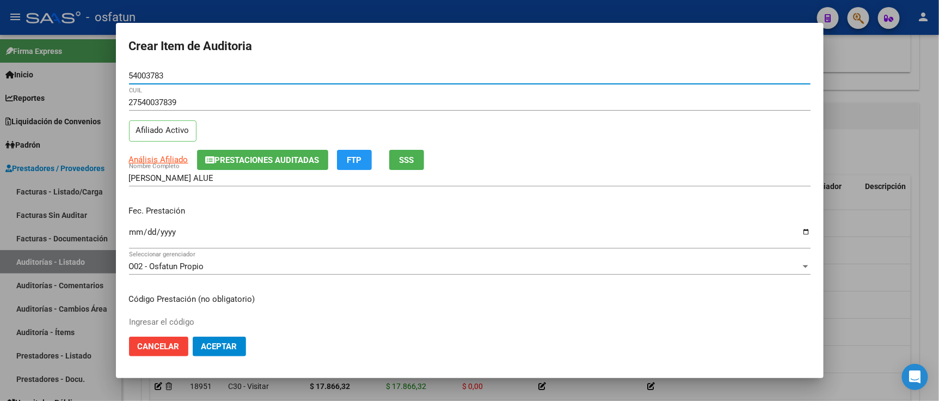
type input "54003783"
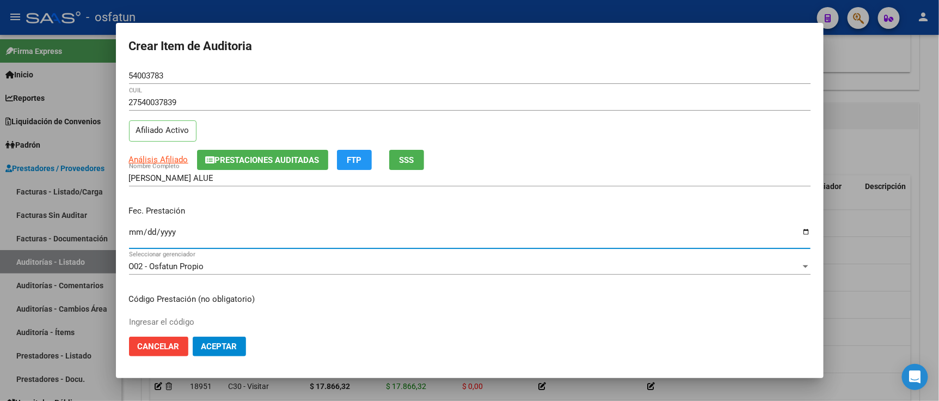
click at [137, 234] on input "Ingresar la fecha" at bounding box center [470, 236] width 682 height 17
type input "[DATE]"
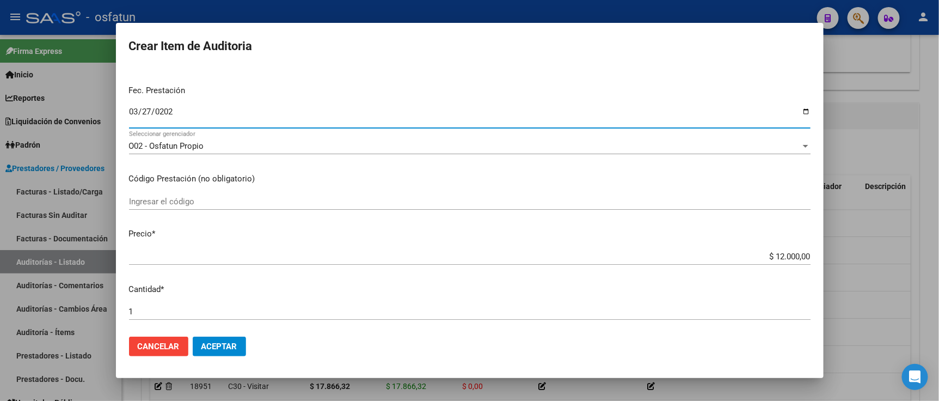
scroll to position [121, 0]
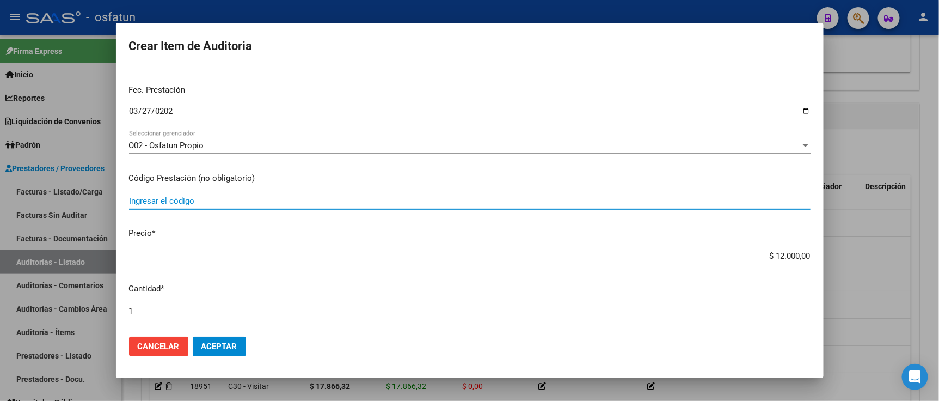
click at [144, 204] on input "Ingresar el código" at bounding box center [470, 201] width 682 height 10
type input "330101"
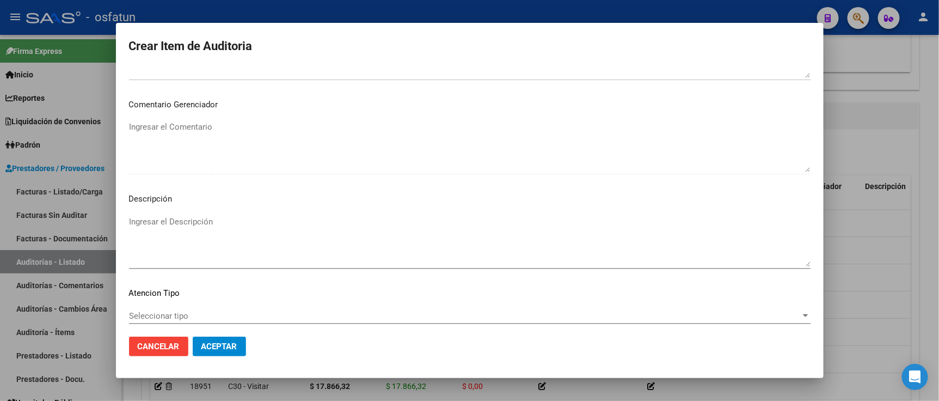
scroll to position [720, 0]
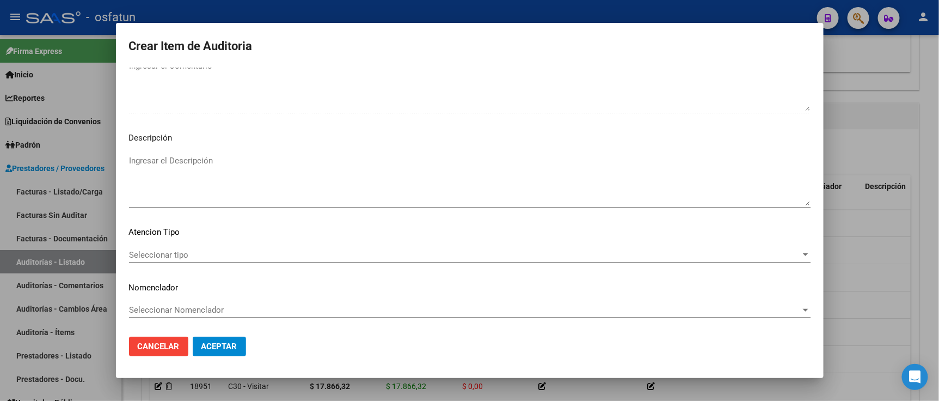
click at [207, 255] on span "Seleccionar tipo" at bounding box center [465, 255] width 672 height 10
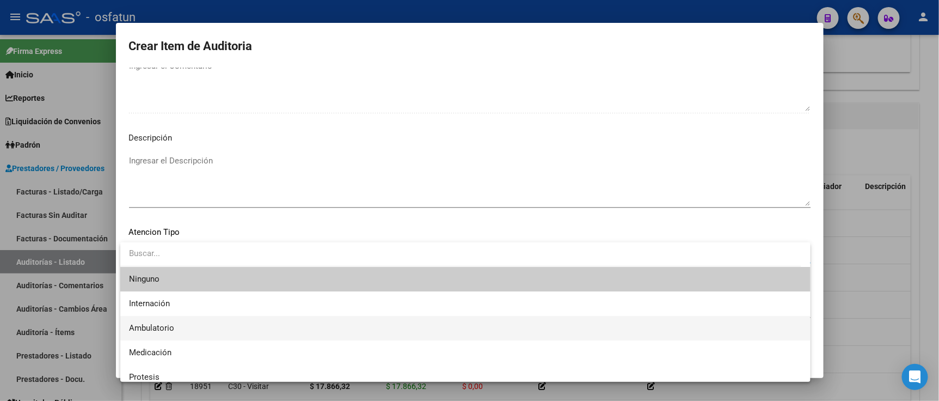
drag, startPoint x: 197, startPoint y: 329, endPoint x: 197, endPoint y: 320, distance: 9.3
click at [197, 328] on span "Ambulatorio" at bounding box center [465, 328] width 673 height 25
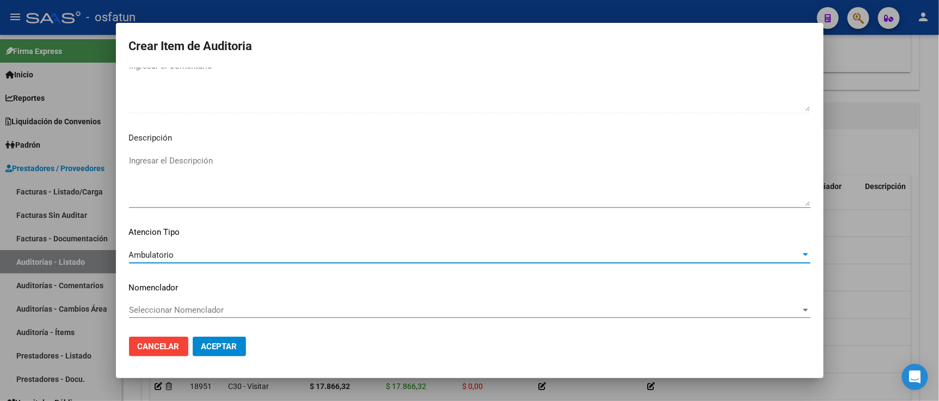
click at [197, 312] on span "Seleccionar Nomenclador" at bounding box center [465, 310] width 672 height 10
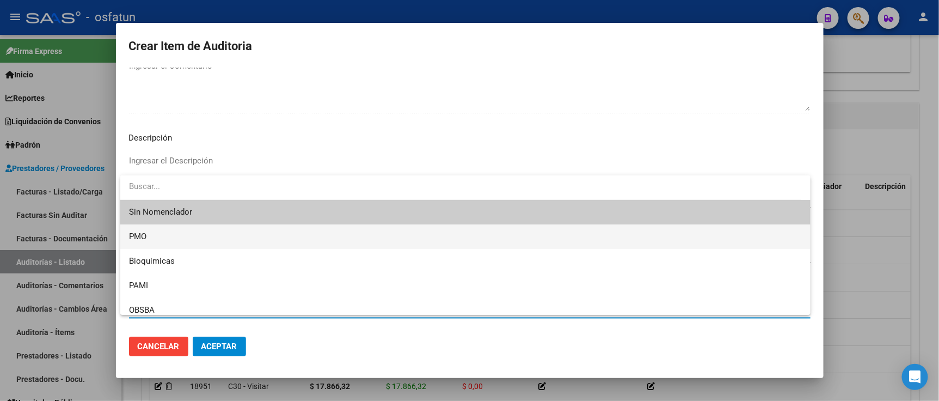
click at [160, 243] on span "PMO" at bounding box center [465, 236] width 673 height 25
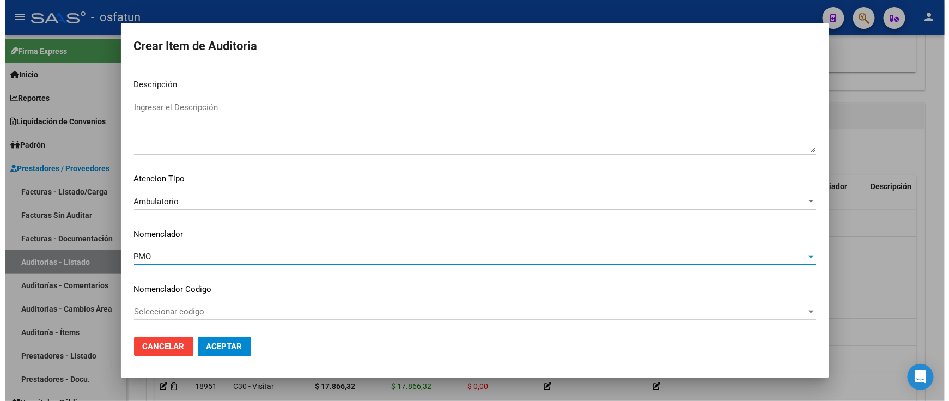
scroll to position [775, 0]
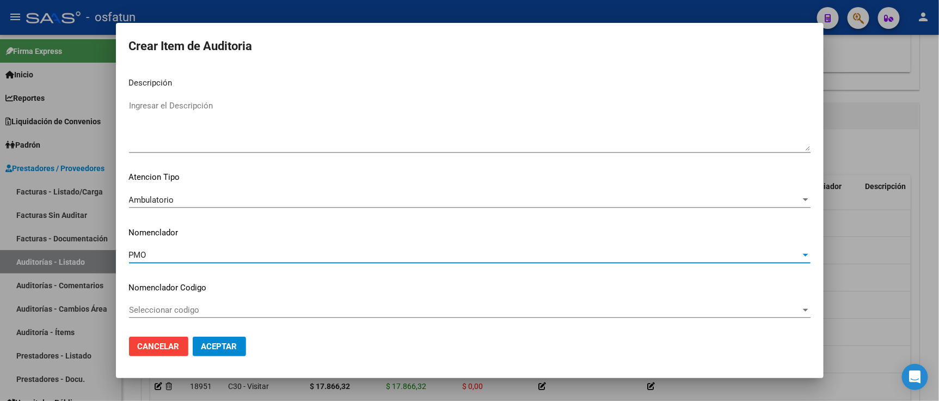
click at [237, 347] on span "Aceptar" at bounding box center [220, 346] width 36 height 10
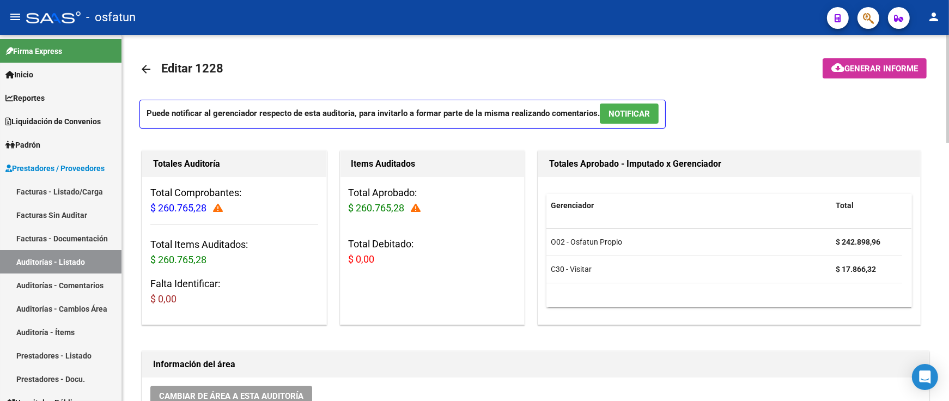
scroll to position [0, 0]
click at [417, 209] on icon at bounding box center [416, 209] width 10 height 10
click at [221, 208] on icon at bounding box center [218, 209] width 10 height 10
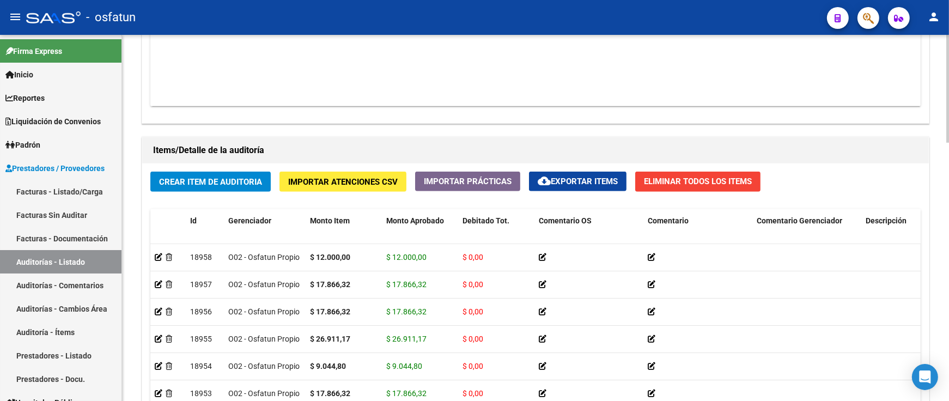
scroll to position [877, 0]
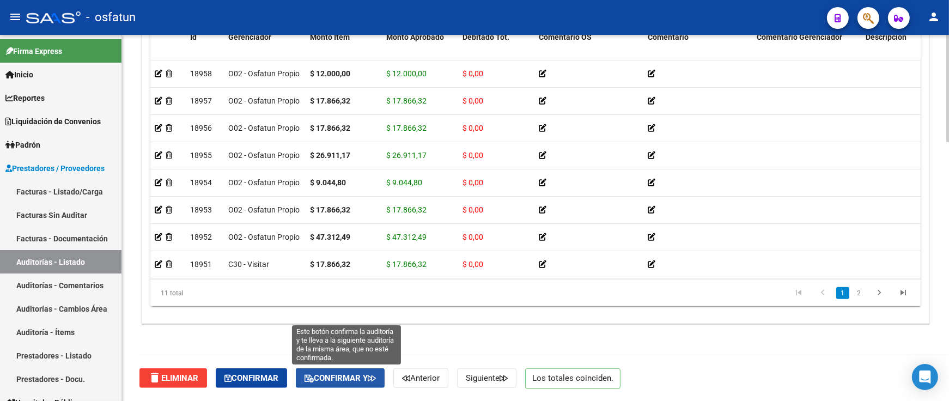
click at [344, 375] on span "Confirmar y" at bounding box center [339, 378] width 71 height 10
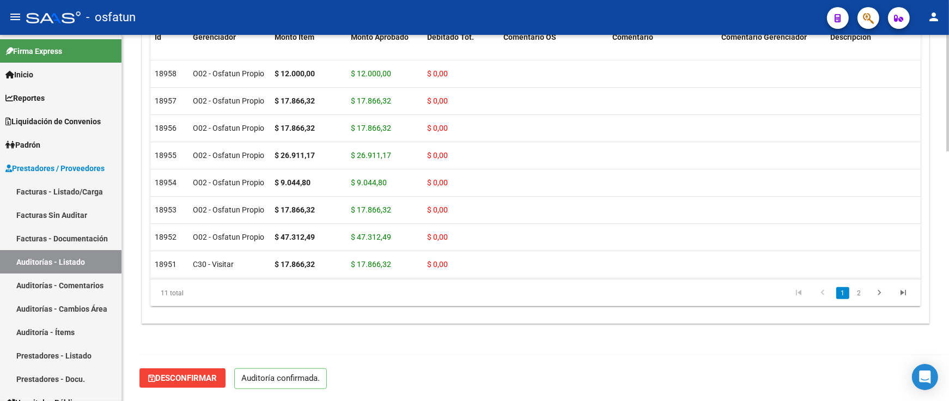
scroll to position [779, 0]
type input "202510"
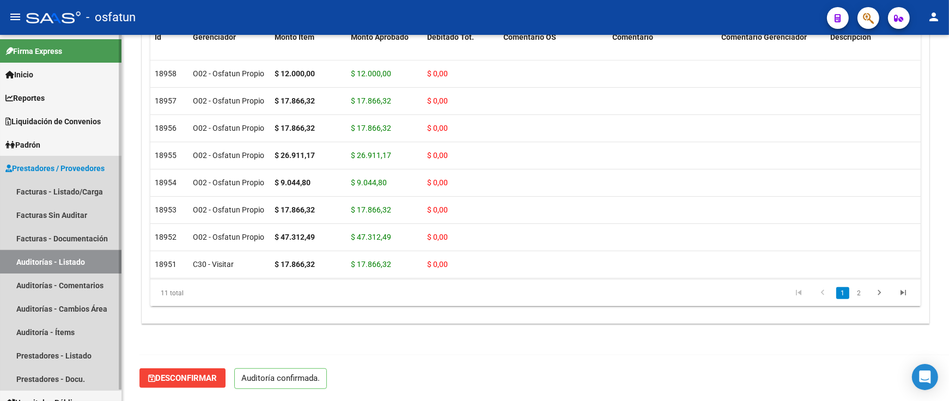
click at [51, 259] on link "Auditorías - Listado" at bounding box center [60, 261] width 121 height 23
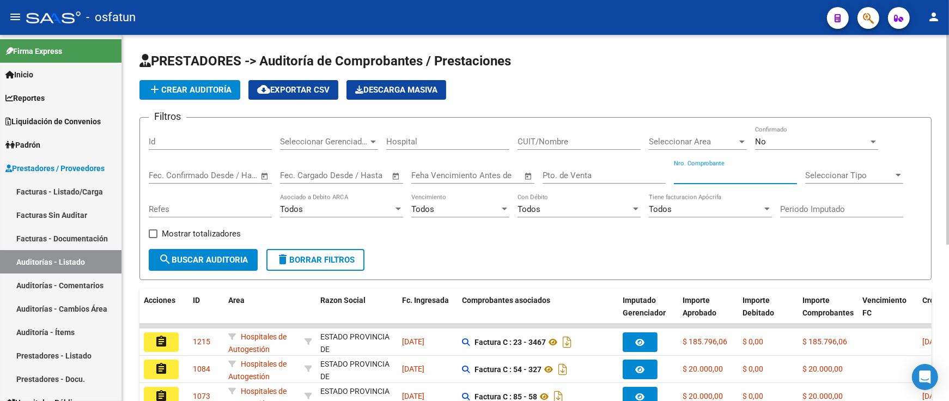
click at [705, 179] on input "Nro. Comprobante" at bounding box center [735, 175] width 123 height 10
paste input "771"
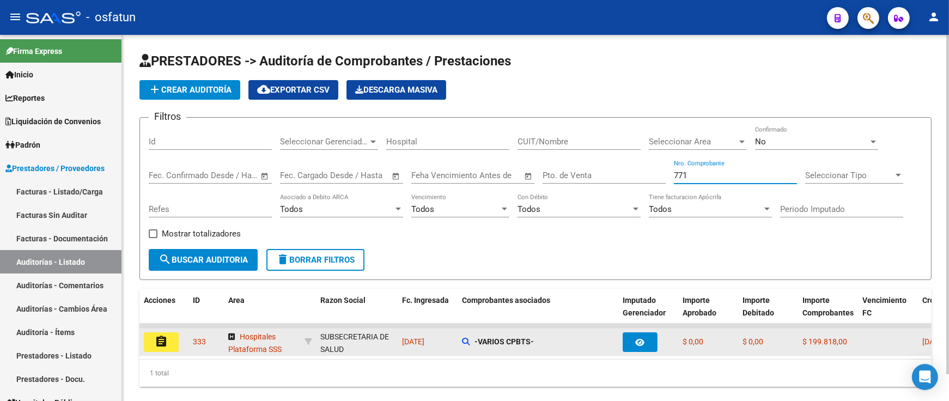
type input "771"
click at [172, 339] on button "assignment" at bounding box center [161, 342] width 35 height 20
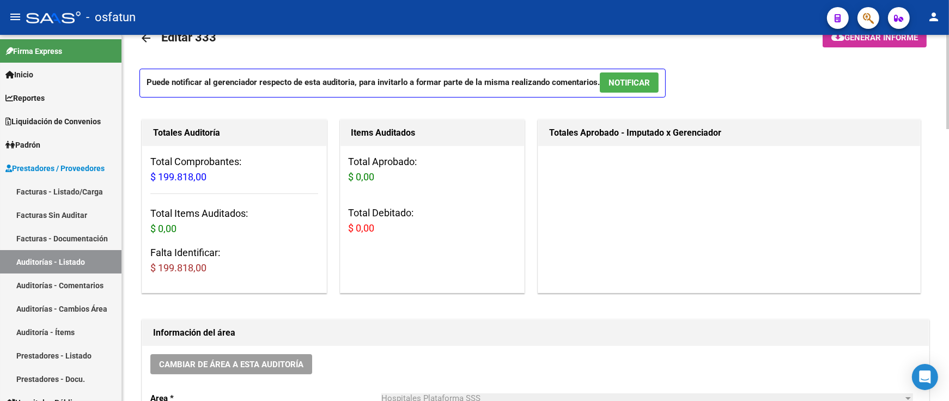
scroll to position [31, 0]
click at [71, 257] on link "Auditorías - Listado" at bounding box center [60, 261] width 121 height 23
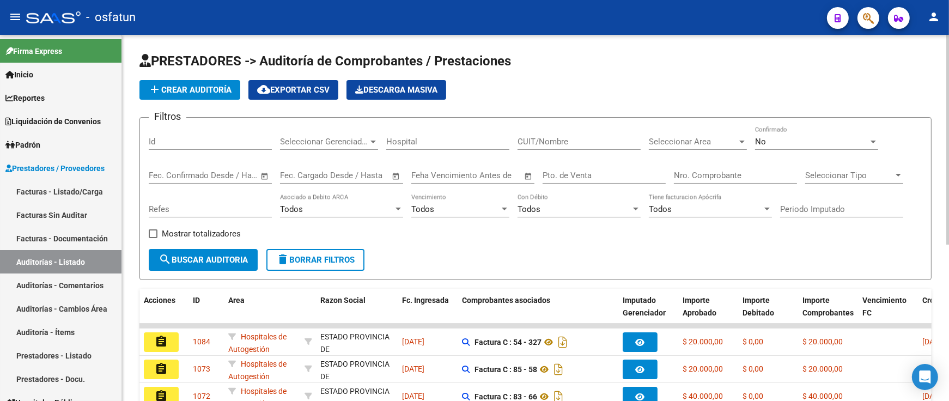
click at [706, 175] on input "Nro. Comprobante" at bounding box center [735, 175] width 123 height 10
paste input "771"
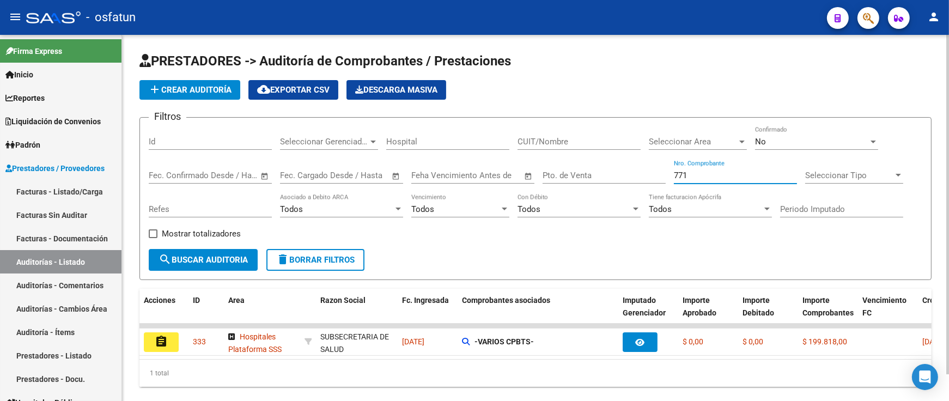
scroll to position [29, 0]
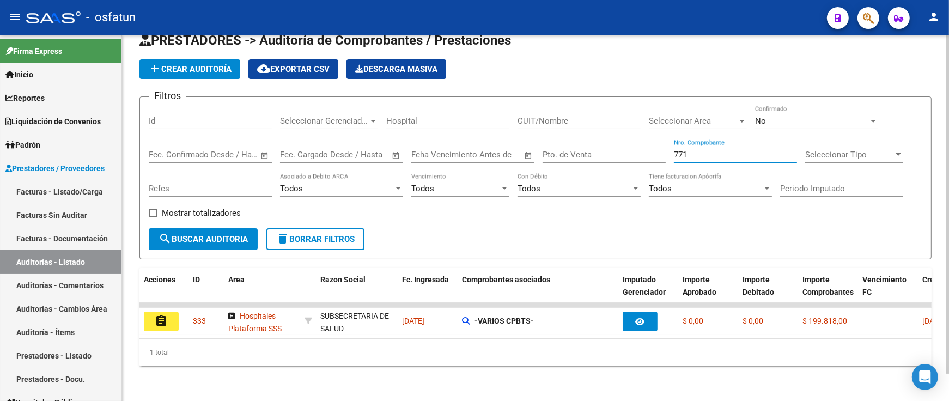
click at [776, 116] on div "No" at bounding box center [811, 121] width 113 height 10
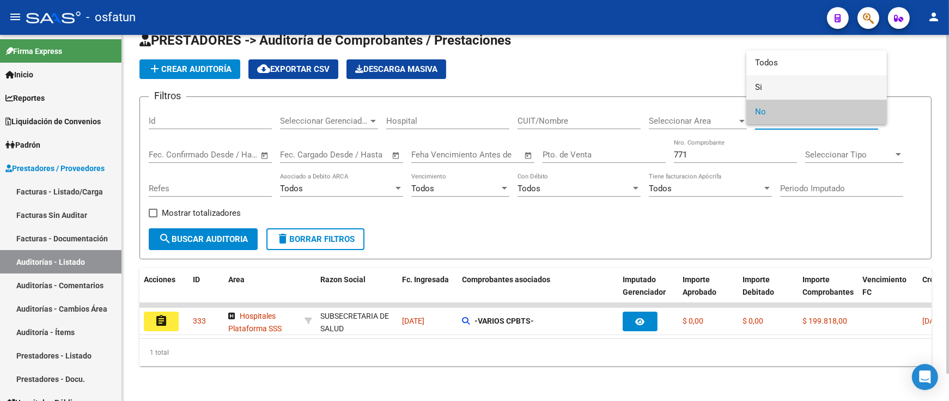
drag, startPoint x: 779, startPoint y: 94, endPoint x: 770, endPoint y: 100, distance: 11.5
click at [779, 93] on span "Si" at bounding box center [816, 87] width 123 height 25
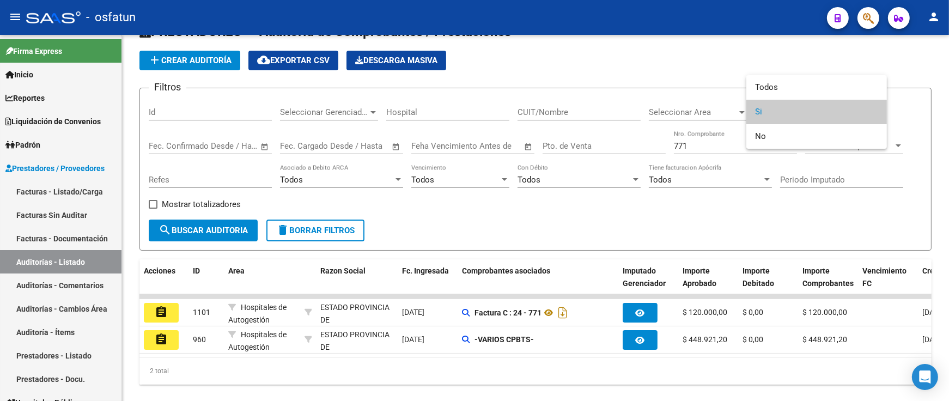
click at [785, 108] on span "Si" at bounding box center [816, 112] width 123 height 25
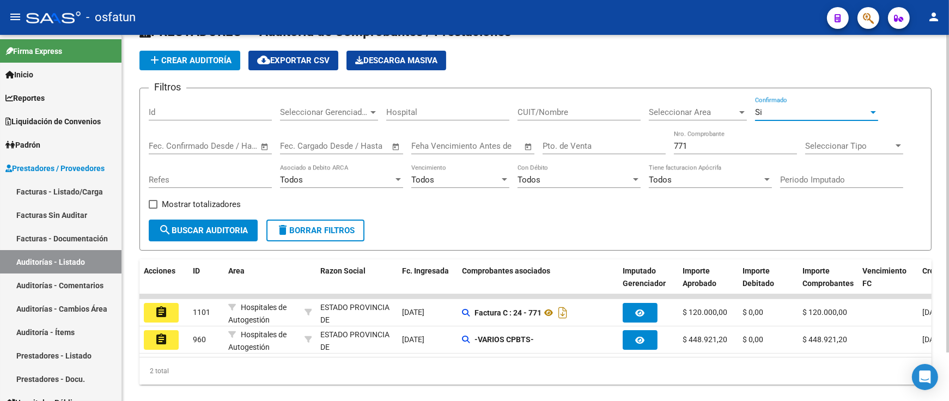
drag, startPoint x: 480, startPoint y: 143, endPoint x: 444, endPoint y: 145, distance: 36.0
click at [445, 144] on div "Filtros Id Seleccionar Gerenciador Seleccionar Gerenciador Hospital CUIT/Nombre…" at bounding box center [535, 158] width 773 height 123
click at [727, 141] on input "771" at bounding box center [735, 146] width 123 height 10
drag, startPoint x: 722, startPoint y: 144, endPoint x: 576, endPoint y: 147, distance: 145.4
click at [576, 147] on div "Filtros Id Seleccionar Gerenciador Seleccionar Gerenciador Hospital CUIT/Nombre…" at bounding box center [535, 158] width 773 height 123
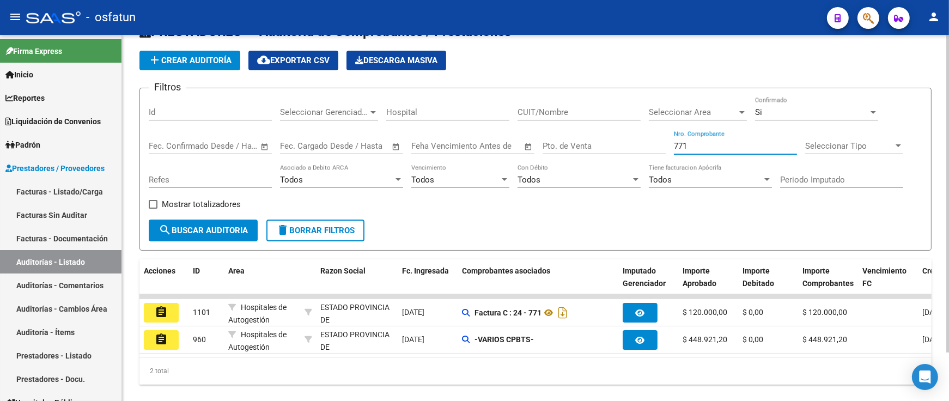
paste input "1349"
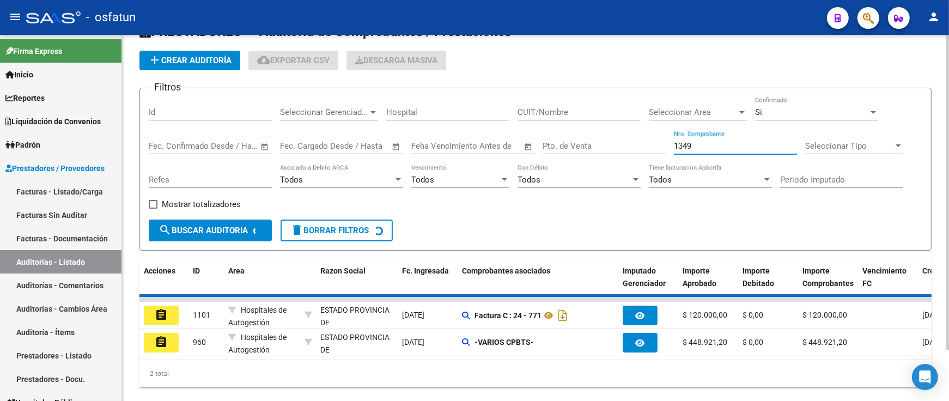
scroll to position [12, 0]
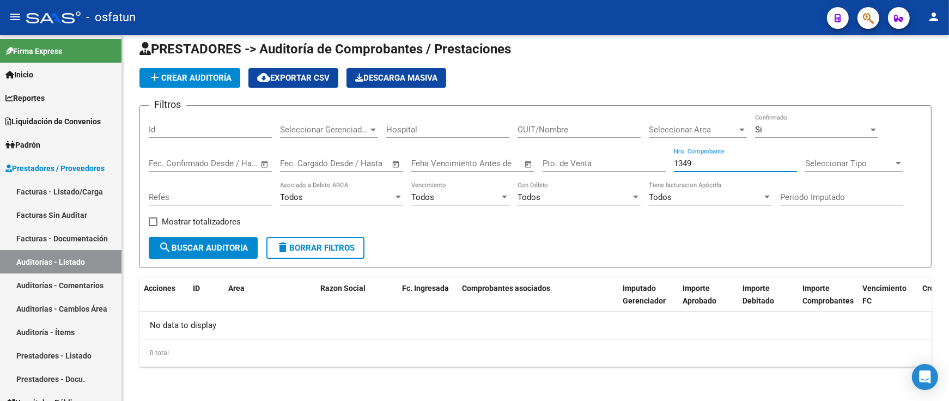
type input "1349"
click at [767, 135] on div "Si Confirmado" at bounding box center [816, 125] width 123 height 23
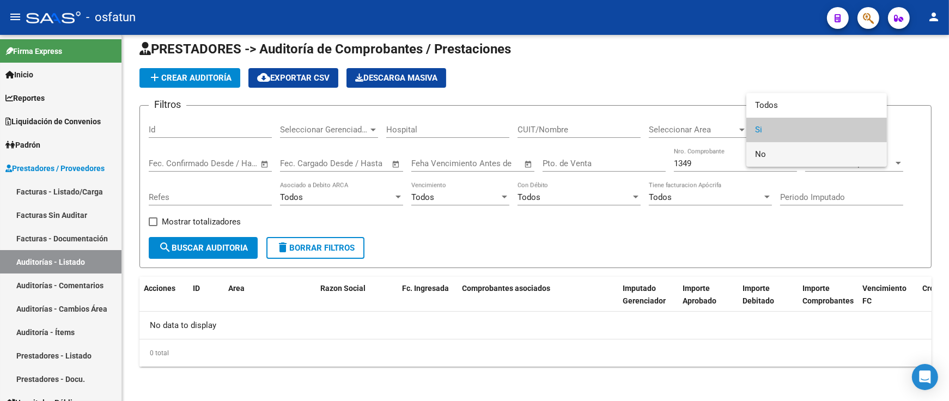
click at [779, 152] on span "No" at bounding box center [816, 154] width 123 height 25
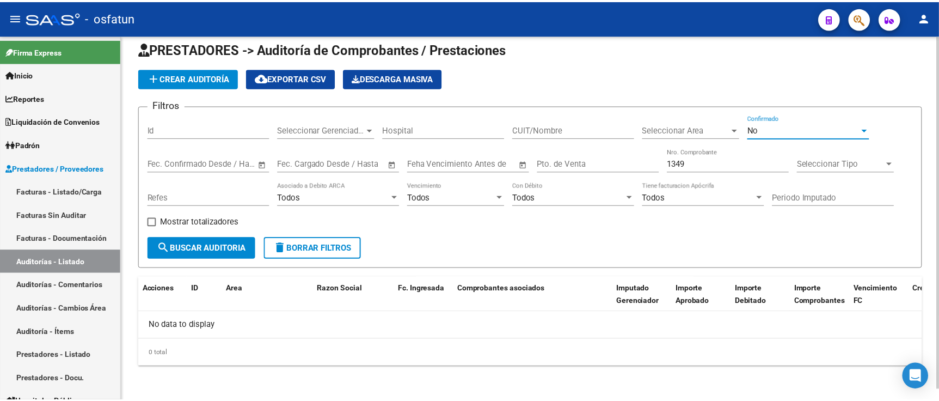
scroll to position [0, 0]
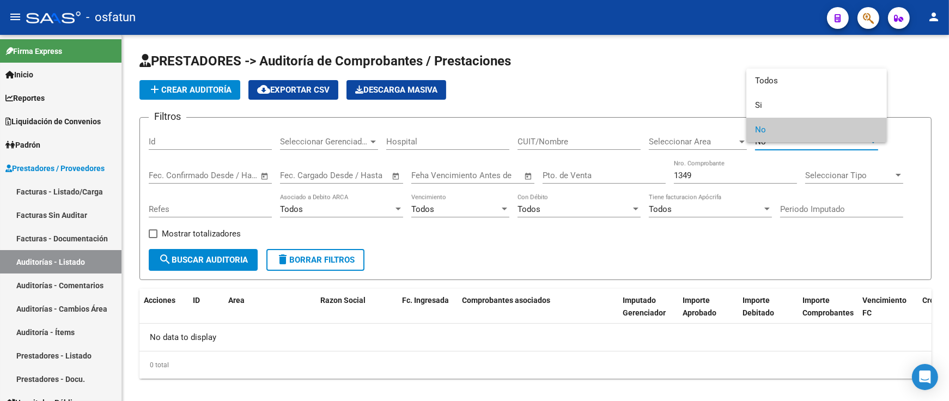
click at [45, 187] on div at bounding box center [474, 200] width 949 height 401
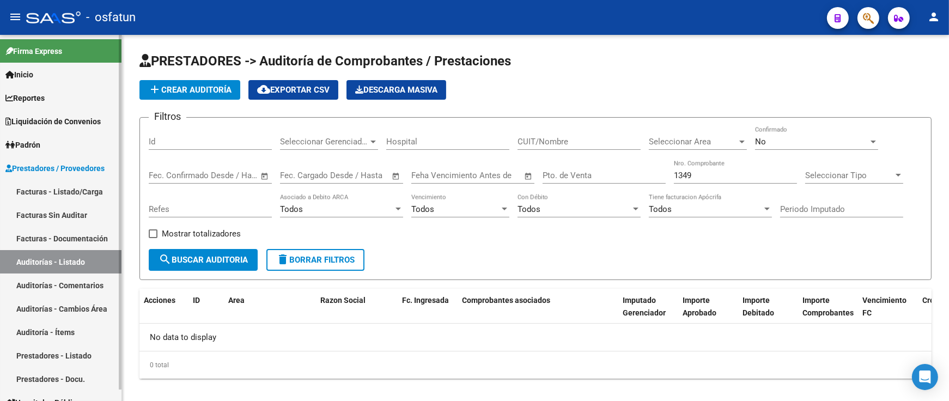
click at [45, 188] on link "Facturas - Listado/Carga" at bounding box center [60, 191] width 121 height 23
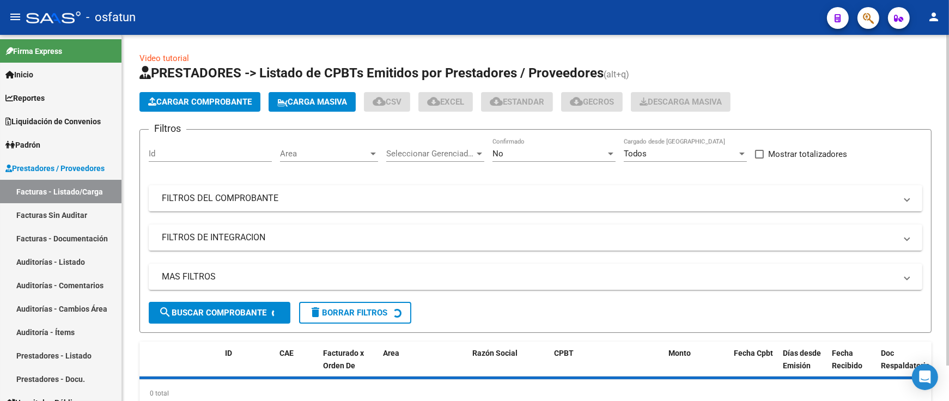
click at [168, 104] on span "Cargar Comprobante" at bounding box center [199, 102] width 103 height 10
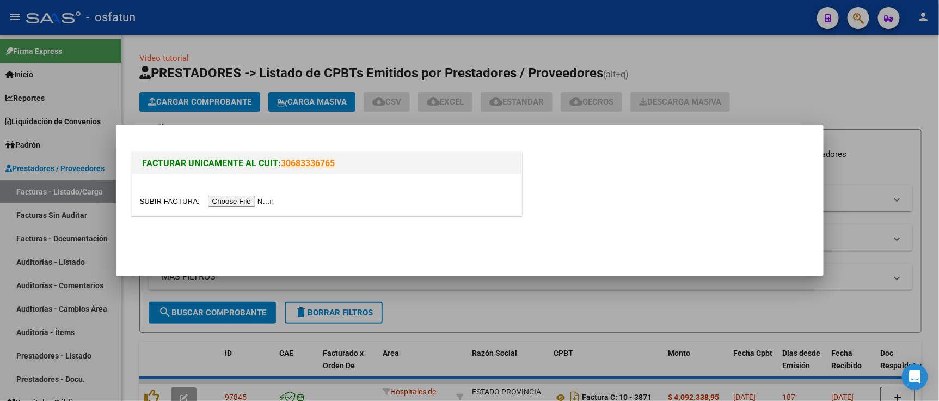
click at [254, 200] on input "file" at bounding box center [209, 201] width 138 height 11
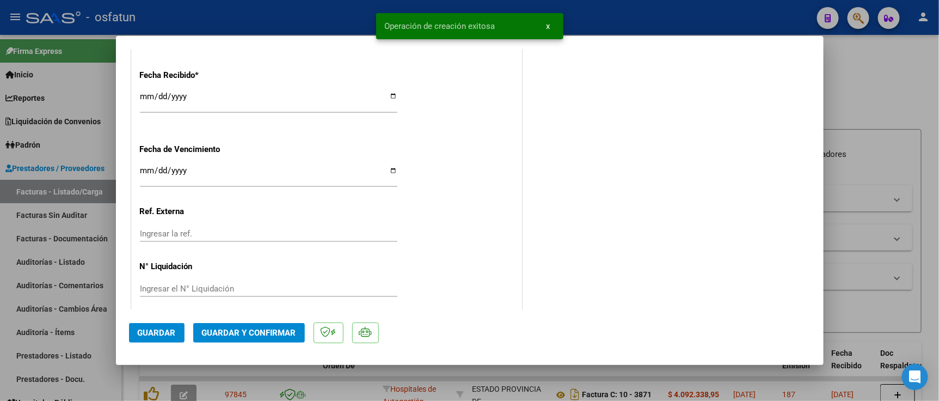
scroll to position [670, 0]
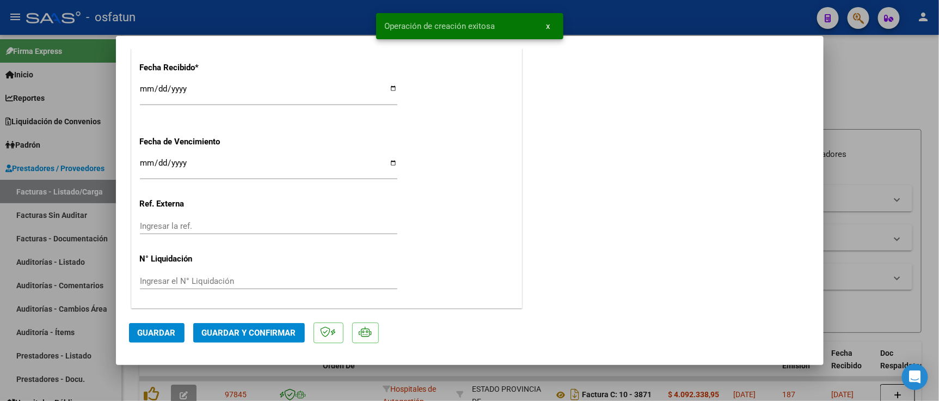
click at [280, 329] on span "Guardar y Confirmar" at bounding box center [249, 333] width 94 height 10
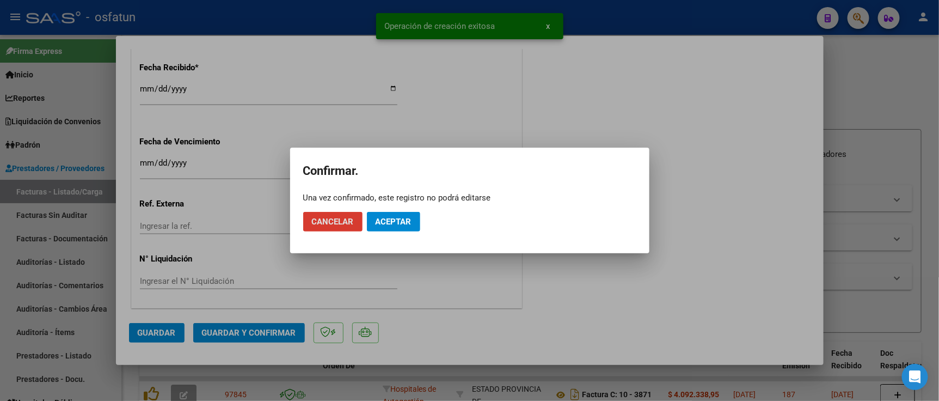
click at [387, 219] on span "Aceptar" at bounding box center [394, 222] width 36 height 10
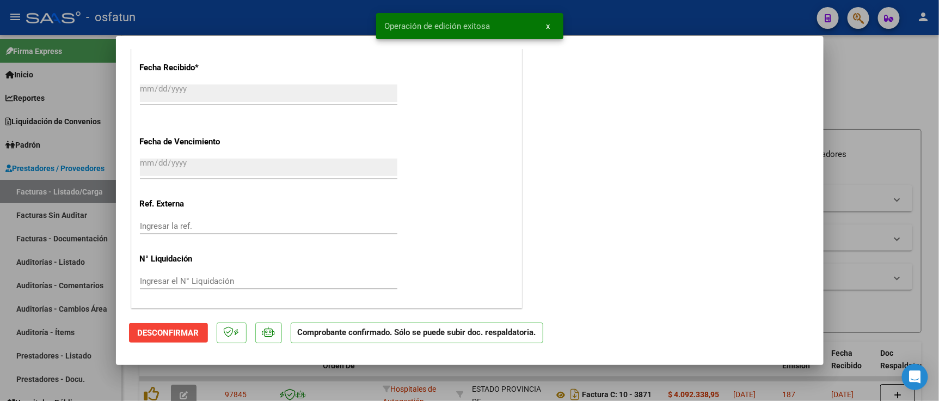
click at [865, 95] on div at bounding box center [469, 200] width 939 height 401
type input "$ 0,00"
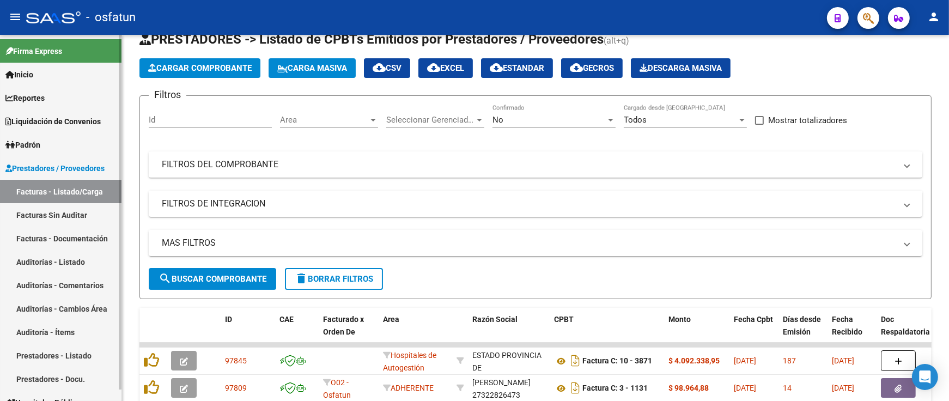
scroll to position [60, 0]
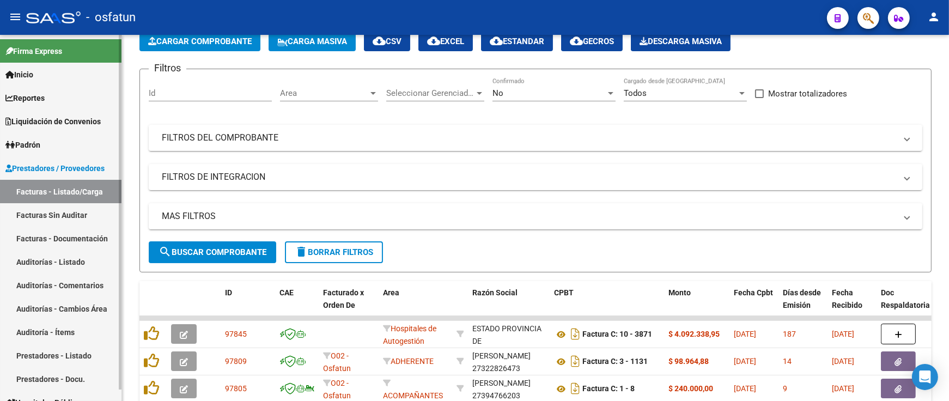
click at [50, 265] on link "Auditorías - Listado" at bounding box center [60, 261] width 121 height 23
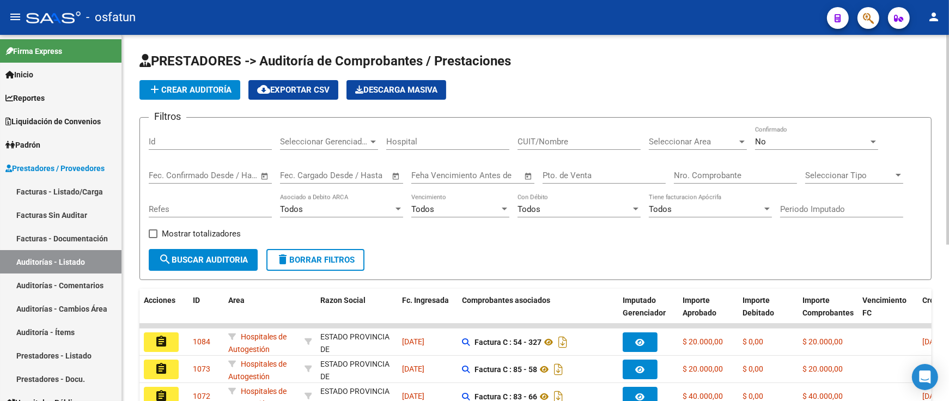
click at [184, 90] on span "add Crear Auditoría" at bounding box center [189, 90] width 83 height 10
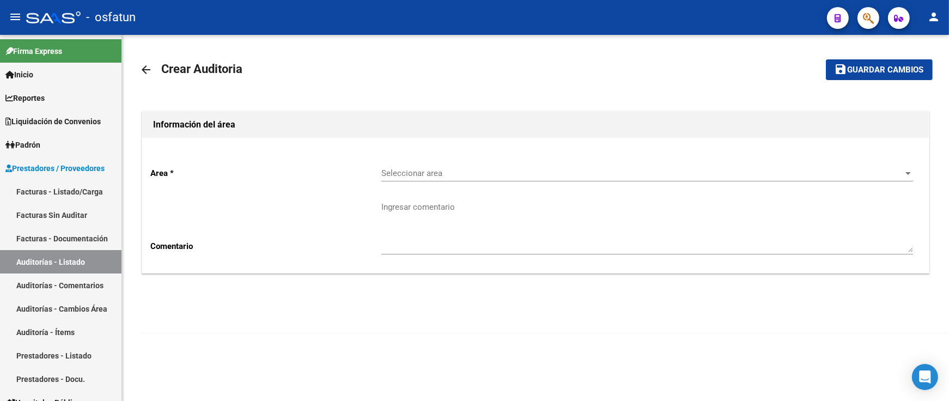
click at [426, 168] on span "Seleccionar area" at bounding box center [642, 173] width 522 height 10
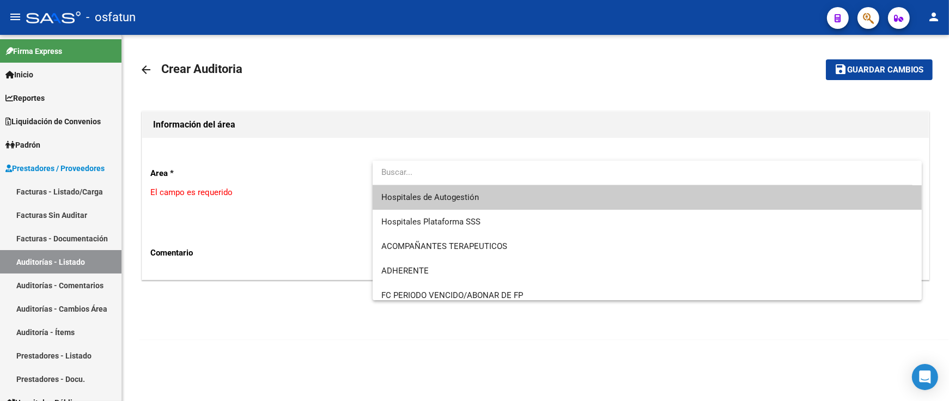
click at [448, 191] on span "Hospitales de Autogestión" at bounding box center [647, 197] width 532 height 25
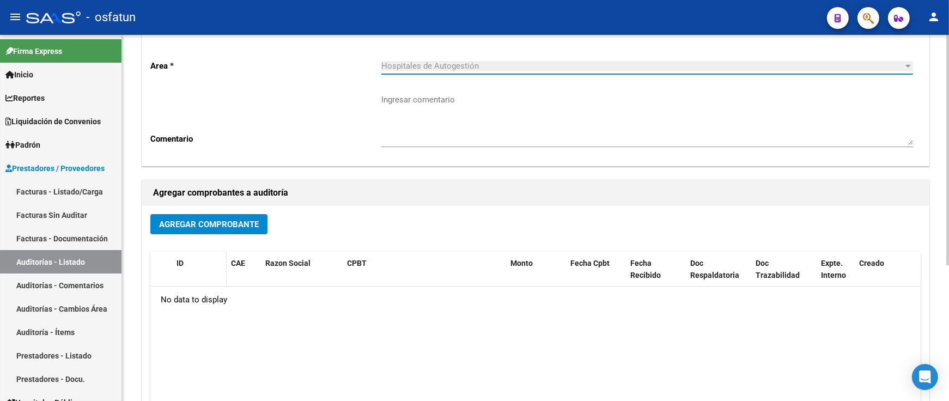
scroll to position [216, 0]
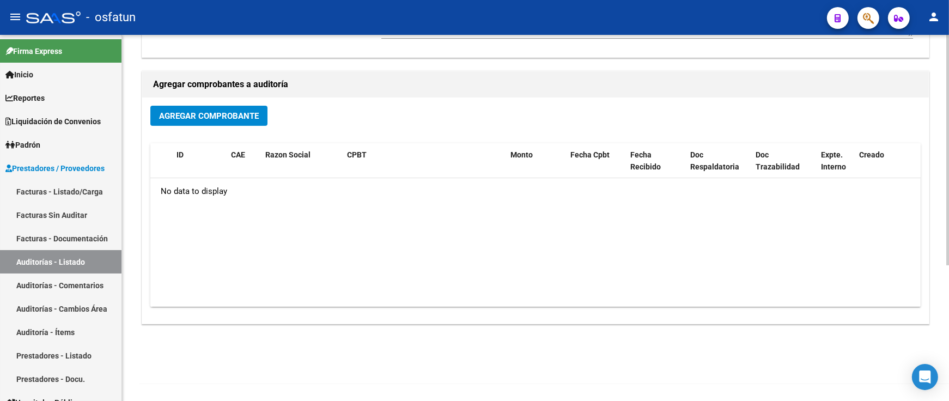
click at [217, 121] on button "Agregar Comprobante" at bounding box center [208, 116] width 117 height 20
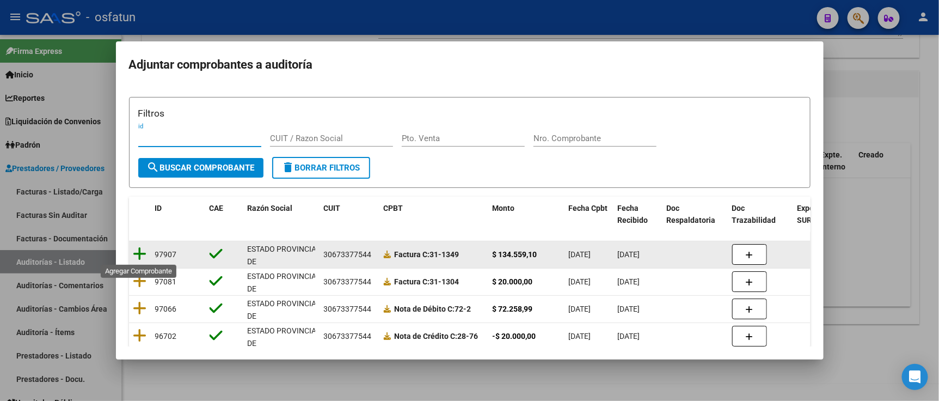
click at [144, 254] on icon at bounding box center [140, 253] width 14 height 15
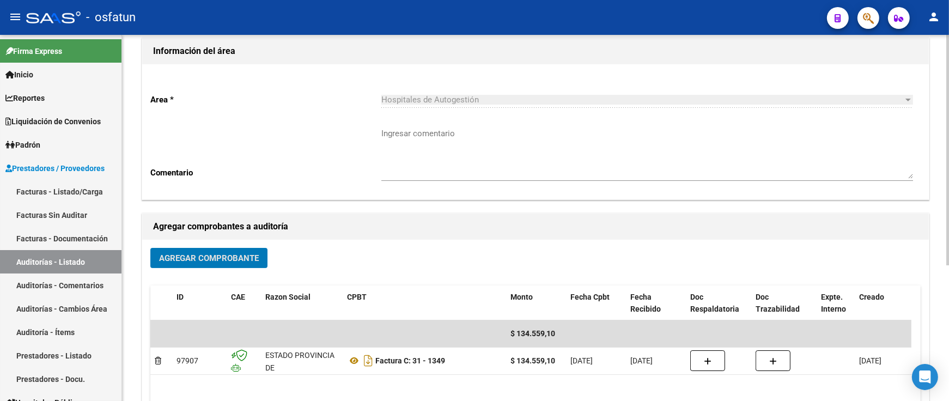
scroll to position [0, 0]
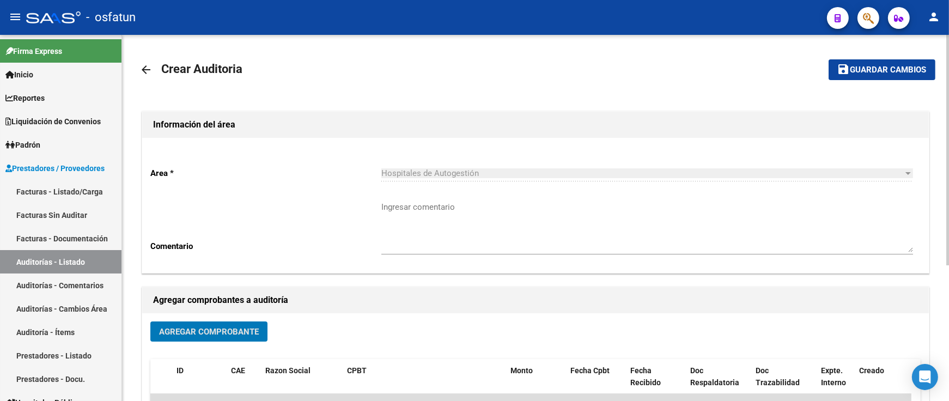
click at [884, 76] on button "save Guardar cambios" at bounding box center [881, 69] width 107 height 20
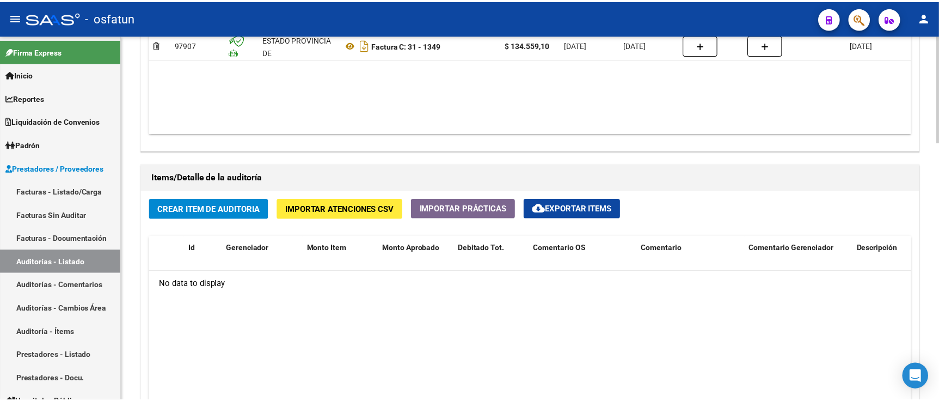
scroll to position [726, 0]
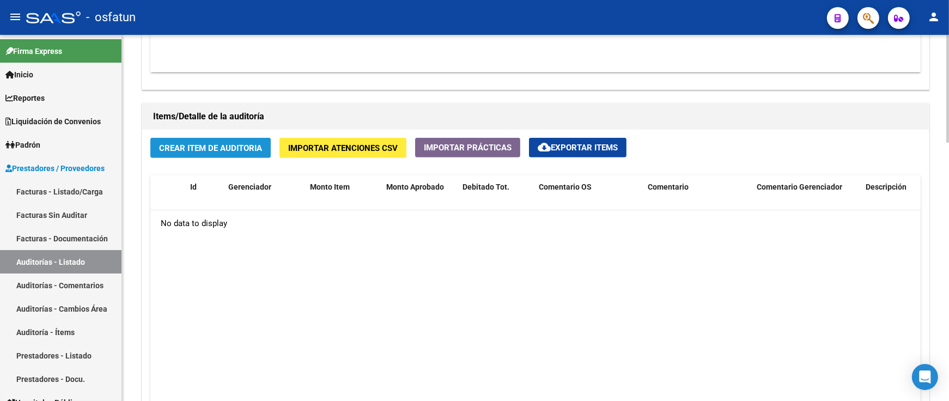
click at [237, 148] on span "Crear Item de Auditoria" at bounding box center [210, 148] width 103 height 10
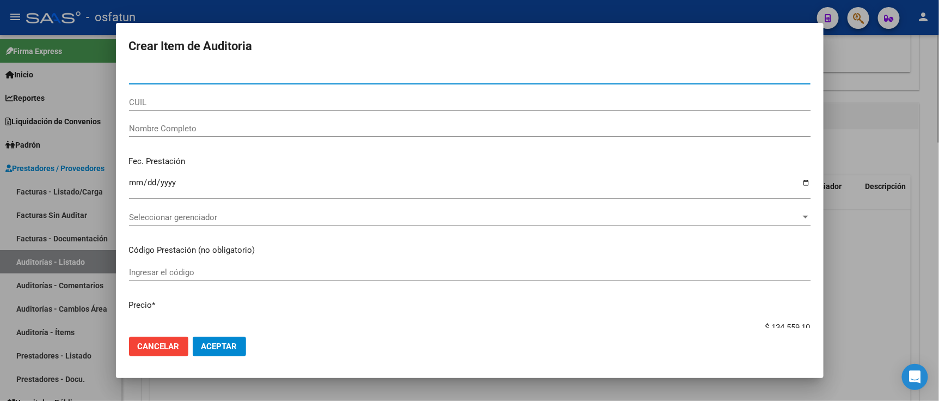
type input "26465558"
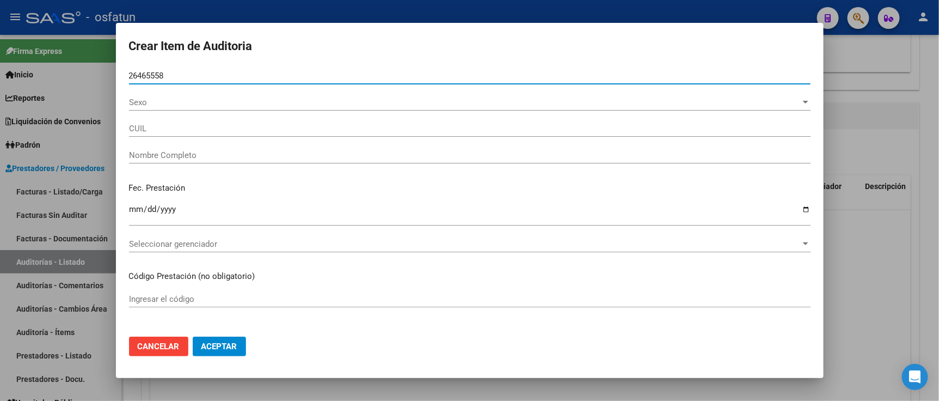
type input "20264655588"
type input "[PERSON_NAME]"
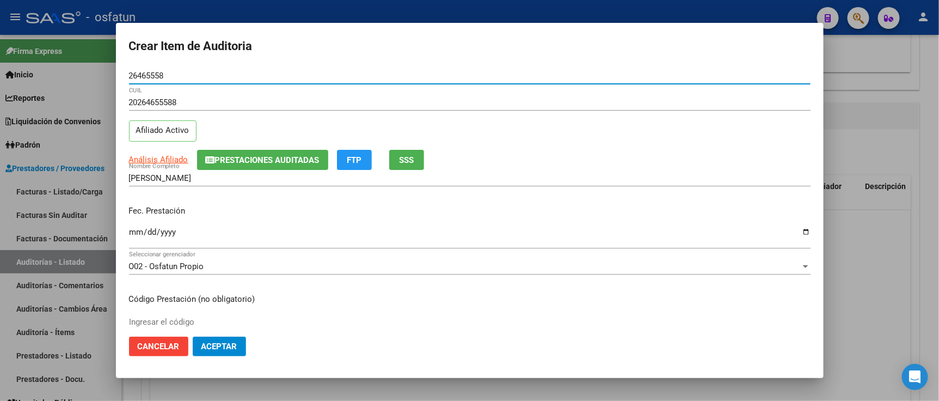
type input "26465558"
click at [138, 232] on input "Ingresar la fecha" at bounding box center [470, 236] width 682 height 17
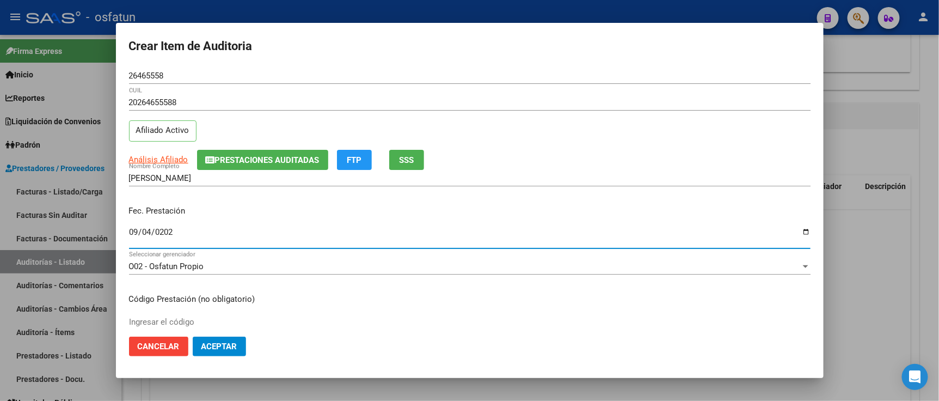
type input "[DATE]"
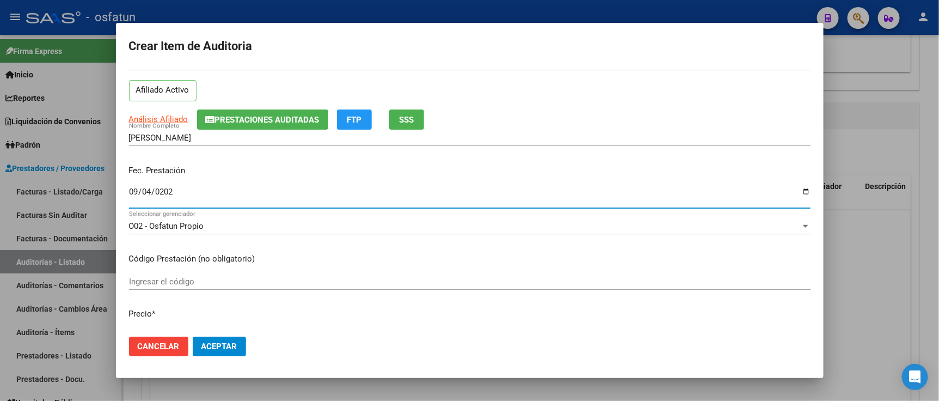
scroll to position [60, 0]
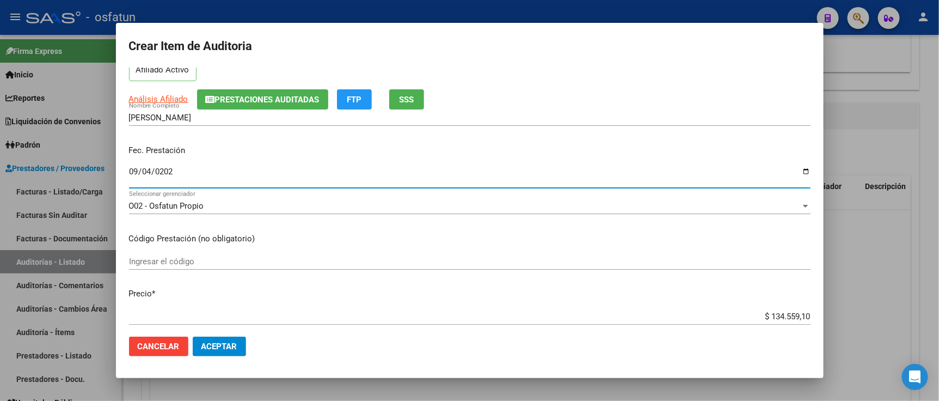
click at [179, 260] on input "Ingresar el código" at bounding box center [470, 262] width 682 height 10
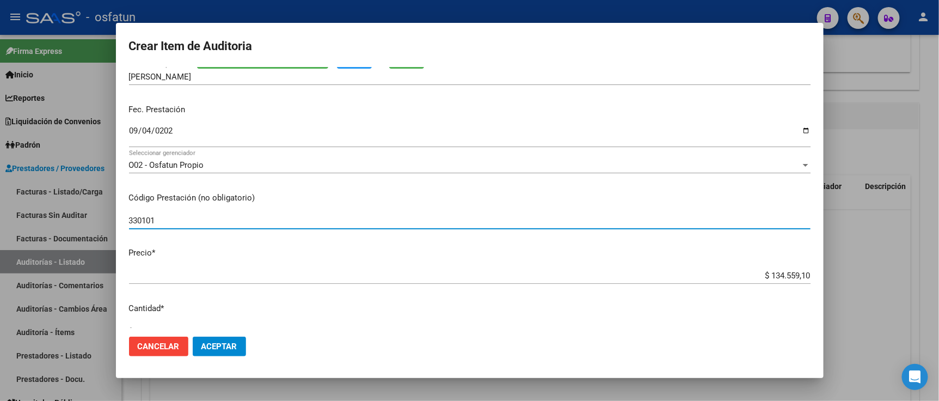
scroll to position [121, 0]
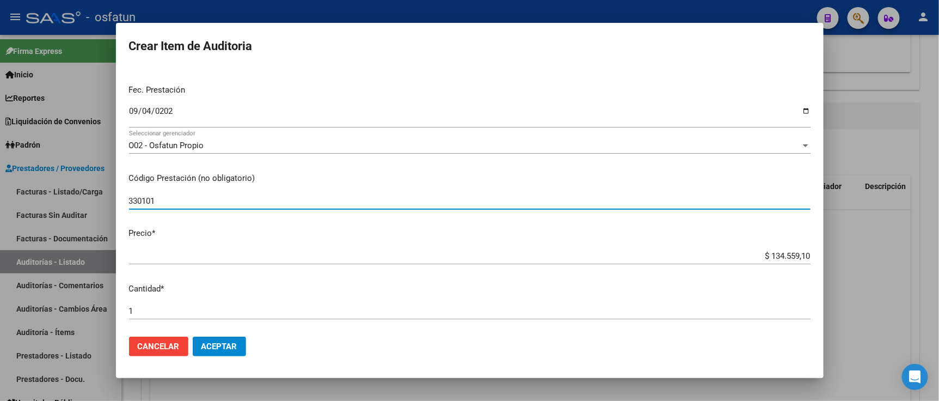
type input "330101"
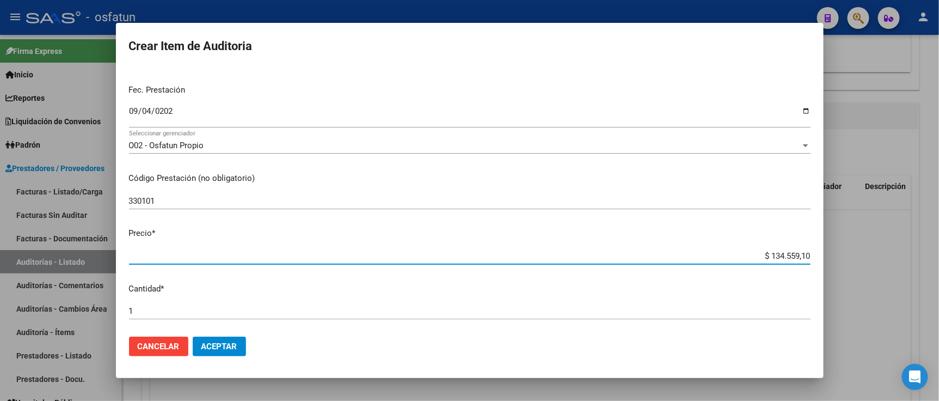
drag, startPoint x: 745, startPoint y: 256, endPoint x: 830, endPoint y: 252, distance: 85.0
click at [830, 252] on div "Crear Item de Auditoria 26465558 Nro Documento 20264655588 CUIL Afiliado Activo…" at bounding box center [469, 200] width 939 height 401
type input "$ 0,01"
type input "$ 0,12"
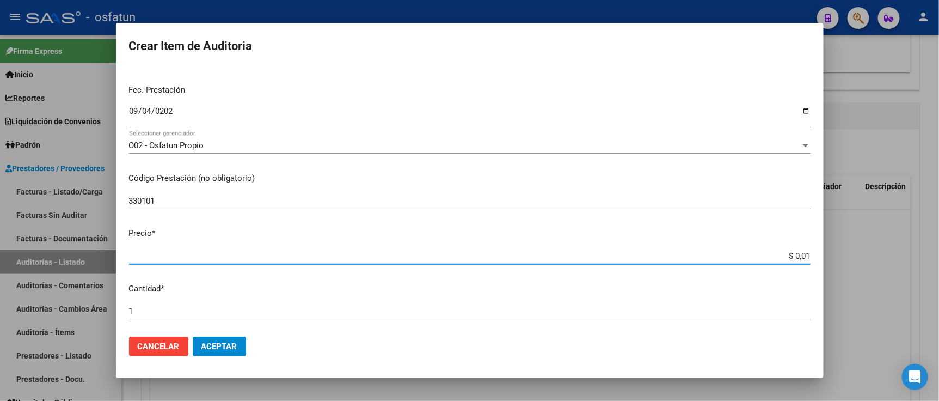
type input "$ 0,12"
type input "$ 1,20"
type input "$ 12,00"
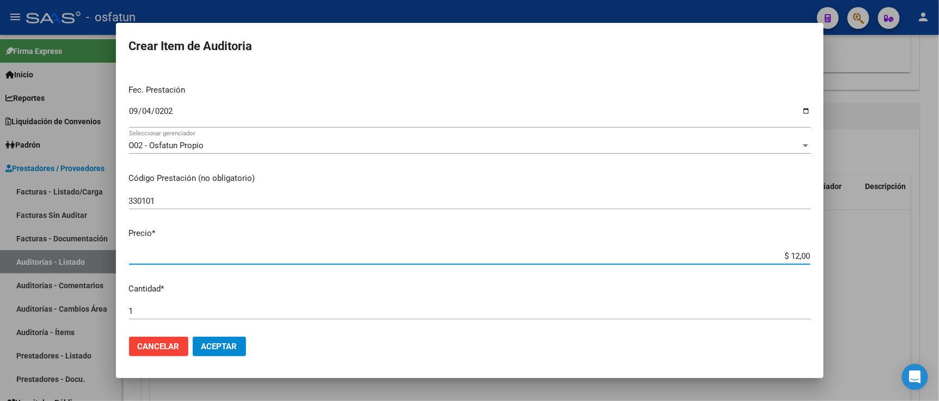
type input "$ 120,00"
type input "$ 1.200,00"
type input "$ 12.000,00"
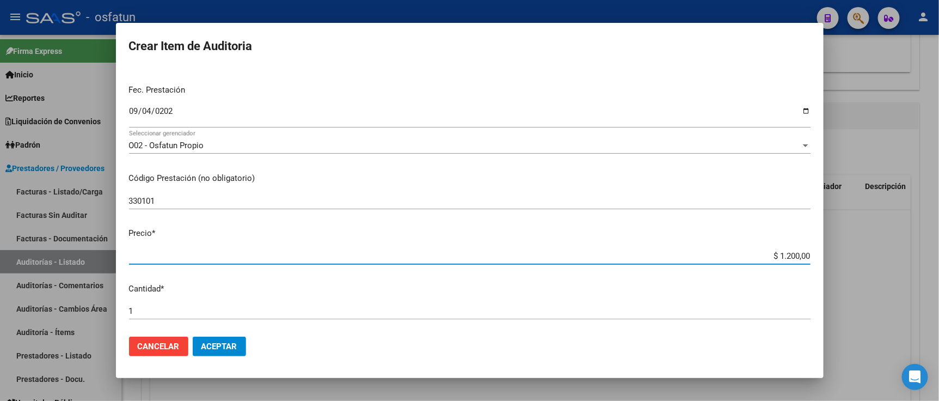
type input "$ 12.000,00"
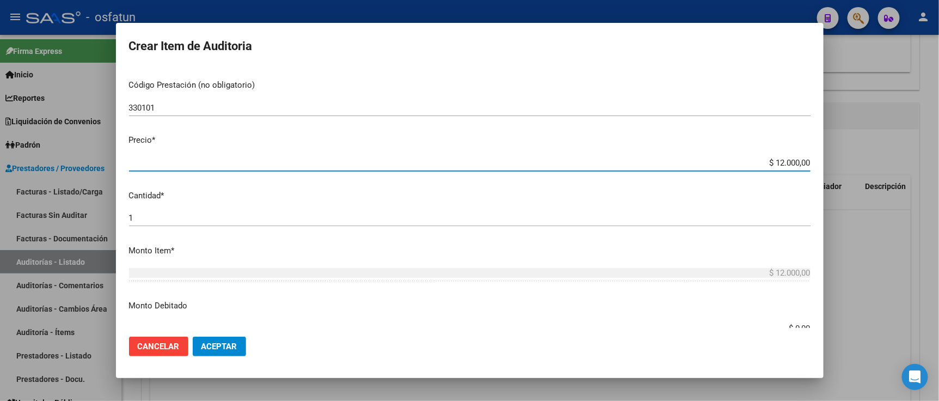
scroll to position [302, 0]
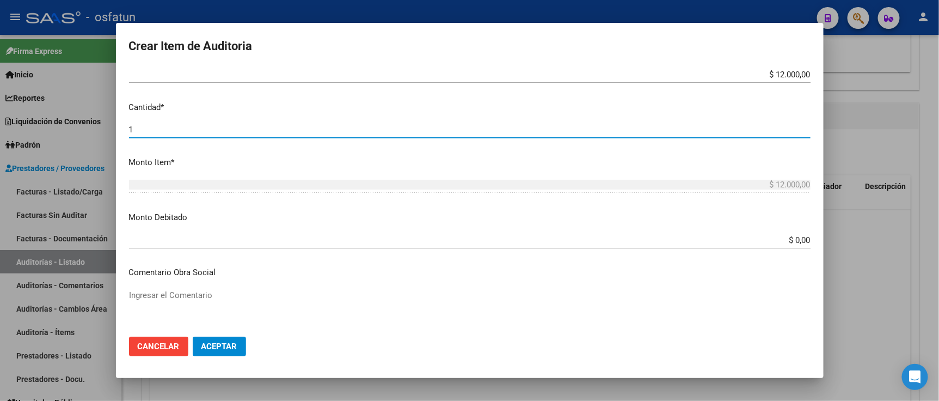
drag, startPoint x: 161, startPoint y: 128, endPoint x: 72, endPoint y: 127, distance: 88.8
click at [75, 127] on div "Crear Item de Auditoria 26465558 Nro Documento 20264655588 CUIL Afiliado Activo…" at bounding box center [469, 200] width 939 height 401
type input "2"
type input "$ 24.000,00"
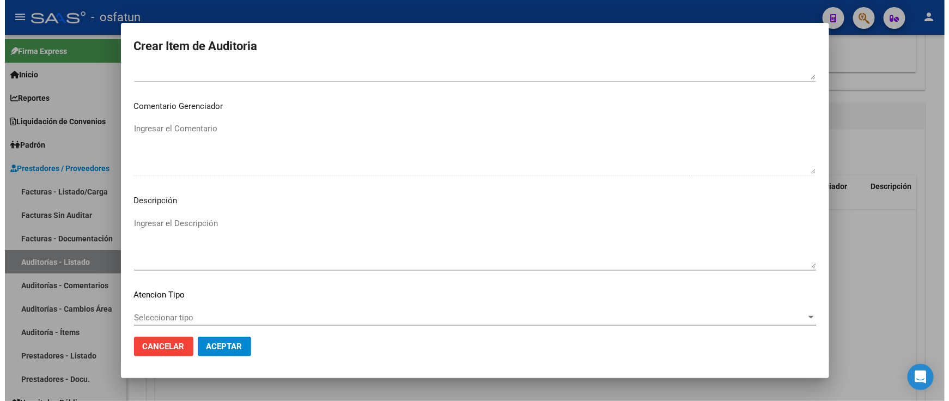
scroll to position [720, 0]
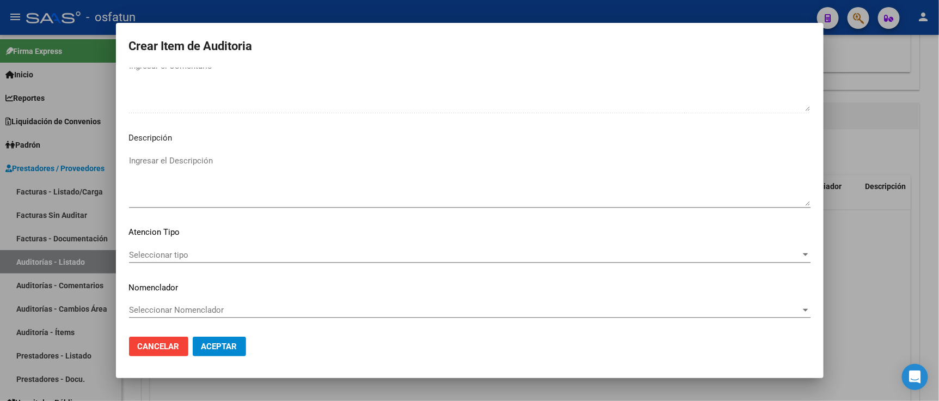
type input "2"
click at [198, 243] on mat-dialog-content "26465558 Nro Documento 20264655588 CUIL Afiliado Activo Análisis Afiliado Prest…" at bounding box center [470, 198] width 708 height 260
click at [198, 251] on span "Seleccionar tipo" at bounding box center [465, 255] width 672 height 10
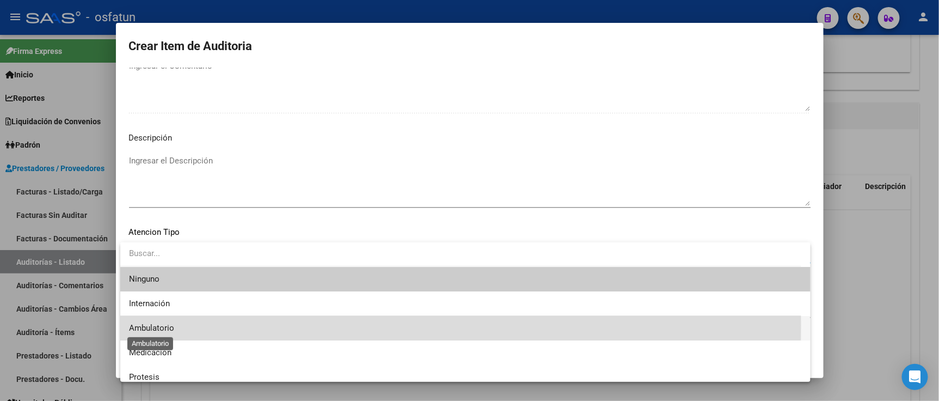
click at [160, 325] on span "Ambulatorio" at bounding box center [151, 328] width 45 height 10
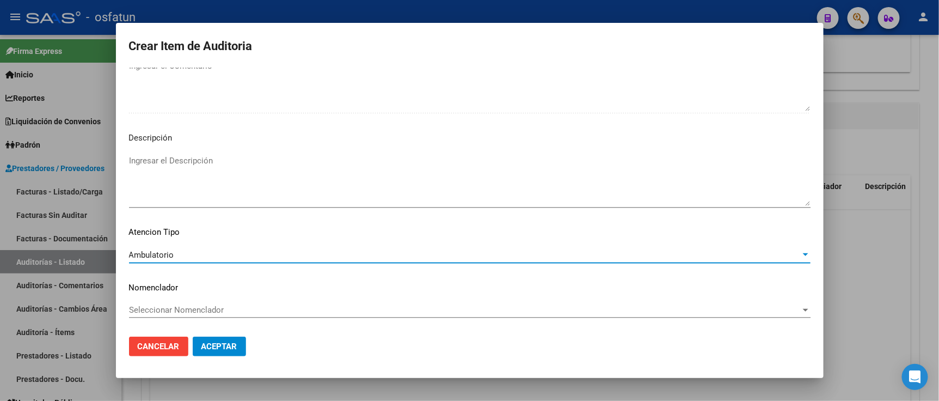
click at [166, 303] on div "Seleccionar Nomenclador Seleccionar Nomenclador" at bounding box center [470, 310] width 682 height 16
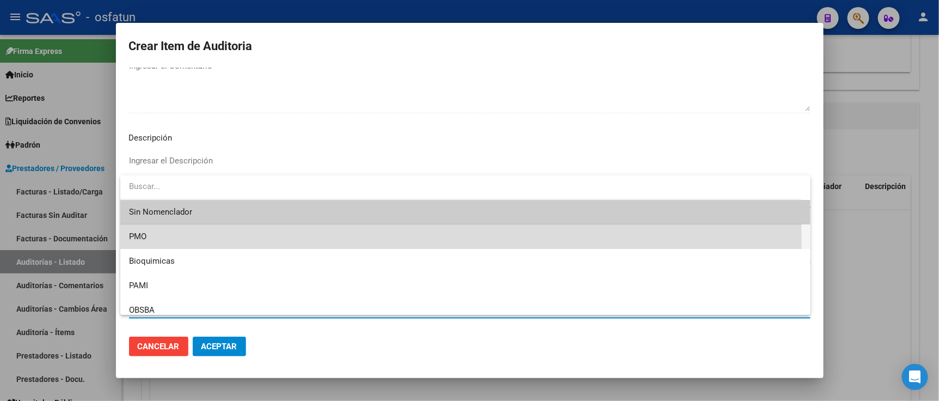
drag, startPoint x: 152, startPoint y: 243, endPoint x: 194, endPoint y: 309, distance: 78.1
click at [153, 243] on span "PMO" at bounding box center [465, 236] width 673 height 25
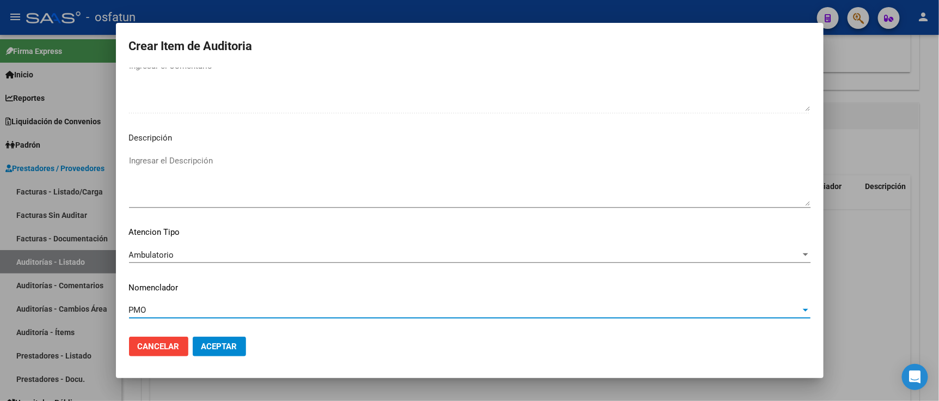
click at [211, 339] on button "Aceptar" at bounding box center [219, 347] width 53 height 20
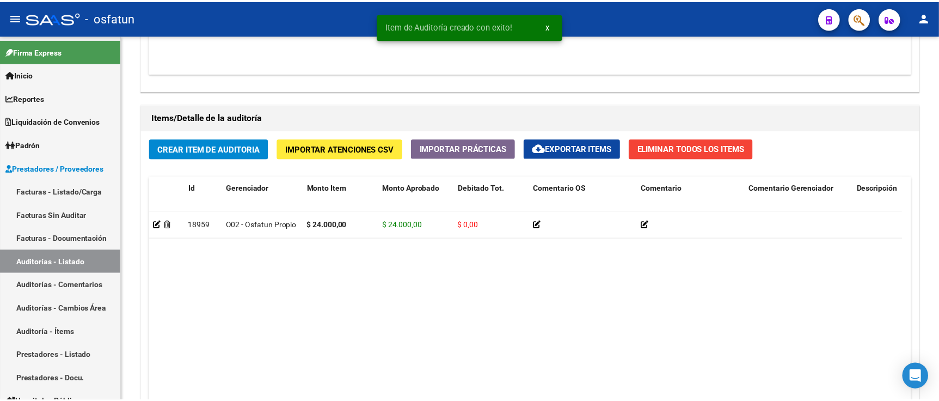
scroll to position [727, 0]
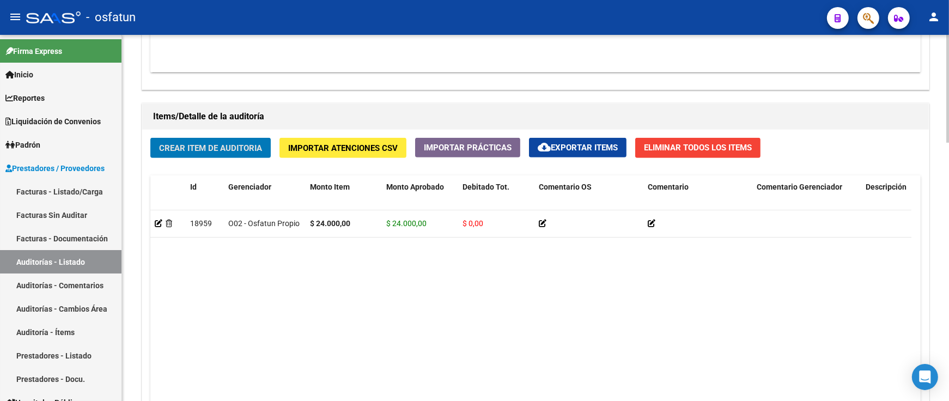
click at [246, 148] on span "Crear Item de Auditoria" at bounding box center [210, 148] width 103 height 10
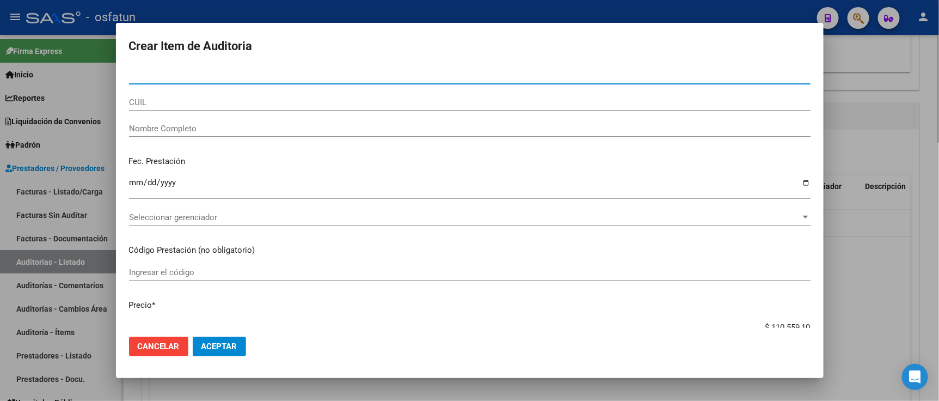
paste input "23083646"
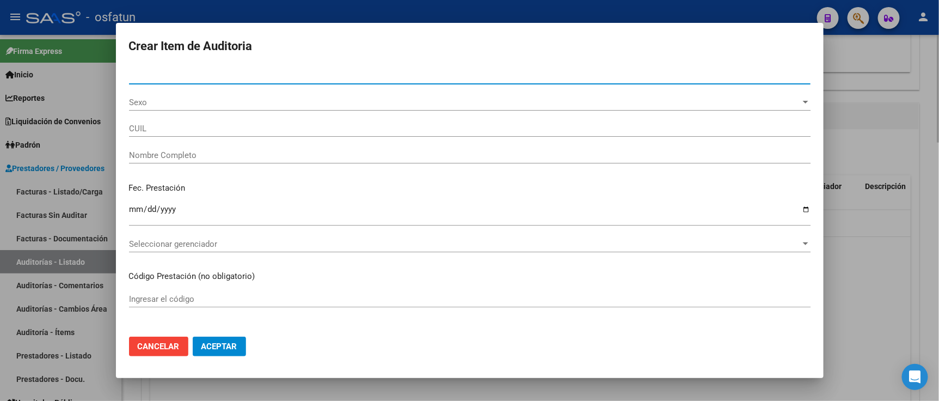
type input "23083646"
type input "27230836464"
type input "[PERSON_NAME]"
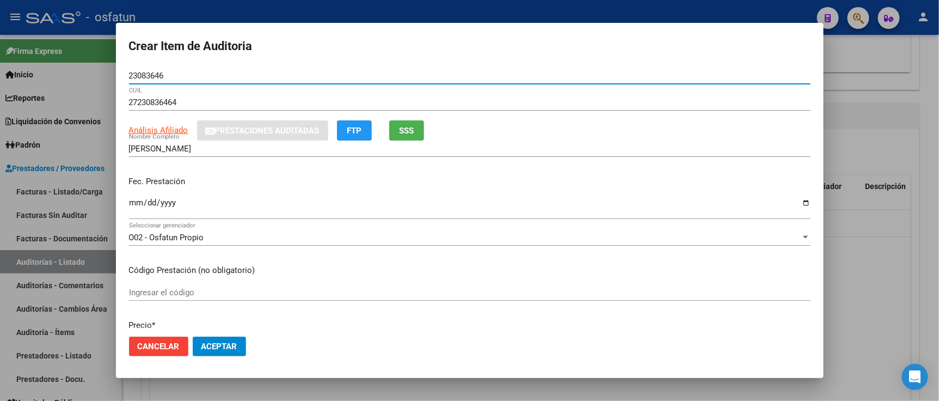
type input "23083646"
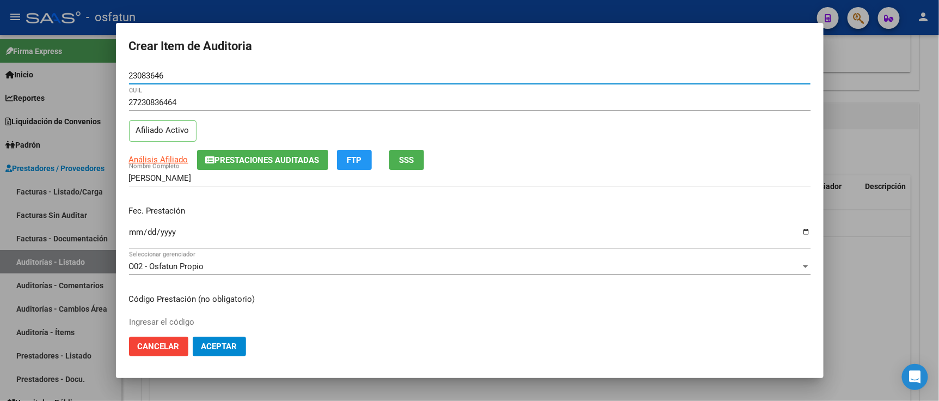
click at [135, 228] on input "Ingresar la fecha" at bounding box center [470, 236] width 682 height 17
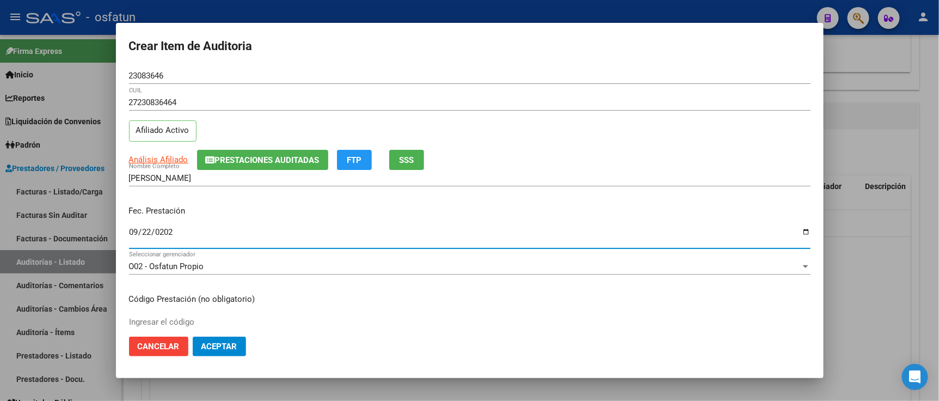
type input "[DATE]"
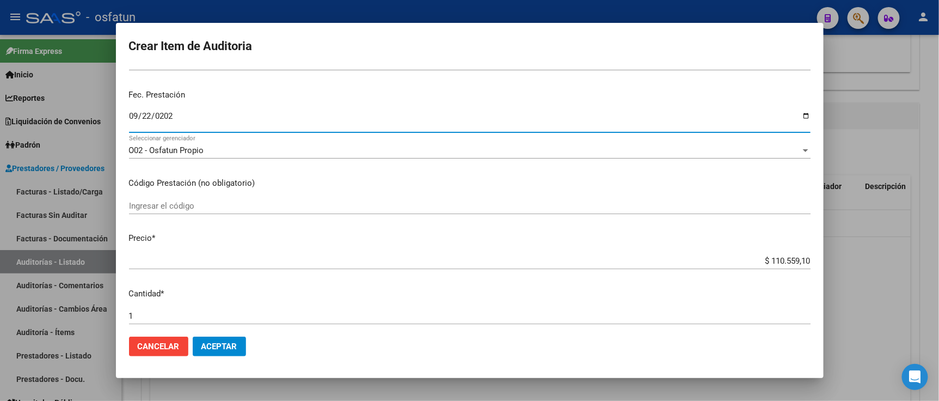
scroll to position [121, 0]
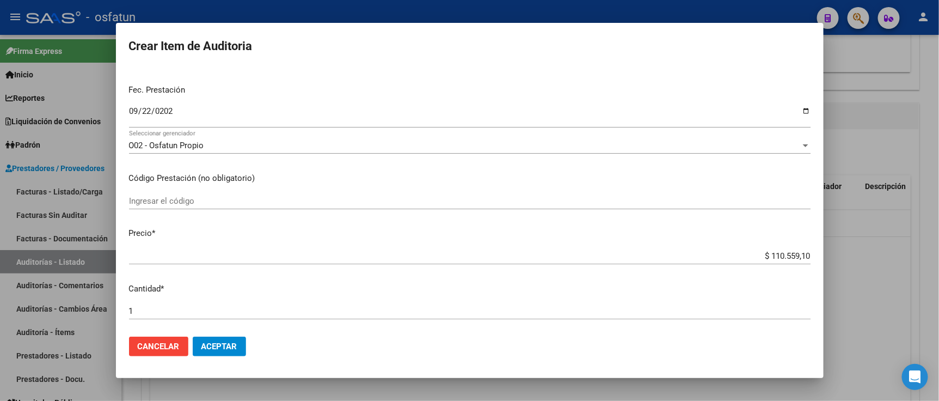
click at [197, 207] on div "Ingresar el código" at bounding box center [470, 201] width 682 height 16
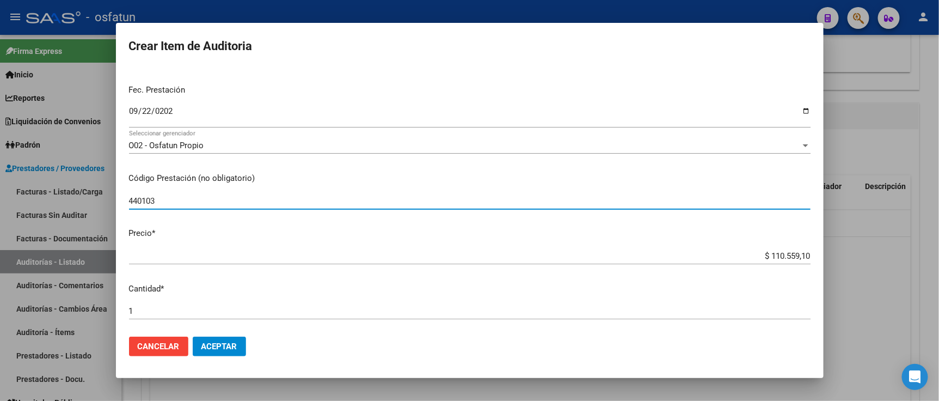
type input "440103"
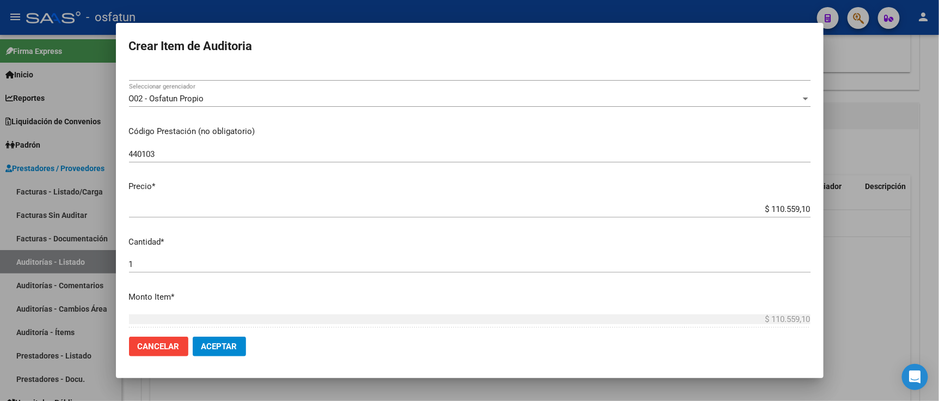
scroll to position [181, 0]
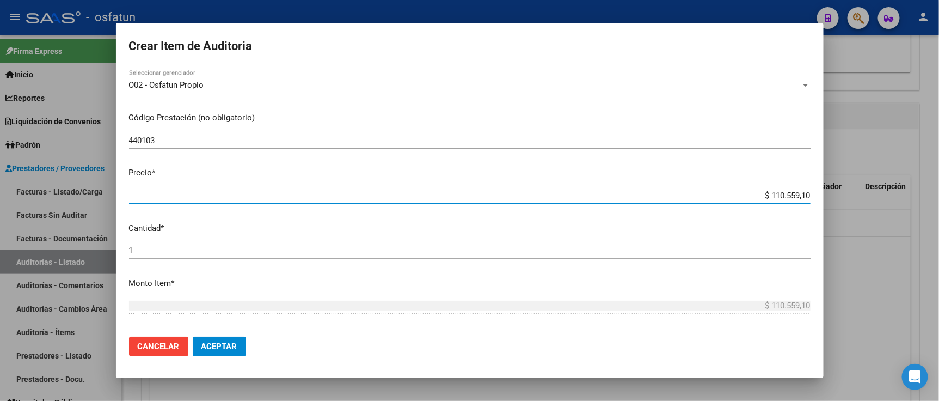
drag, startPoint x: 766, startPoint y: 198, endPoint x: 908, endPoint y: 203, distance: 142.2
click at [911, 204] on div "Crear Item de Auditoria 23083646 Nro Documento 27230836464 CUIL Afiliado Activo…" at bounding box center [469, 200] width 939 height 401
paste input "7711,82"
type input "$ 7.711,82"
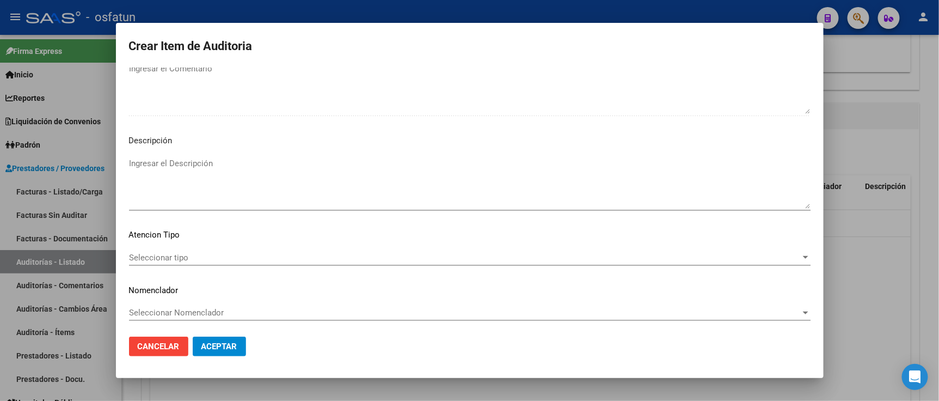
scroll to position [720, 0]
type input "$ 7.711,82"
click at [281, 254] on span "Seleccionar tipo" at bounding box center [465, 255] width 672 height 10
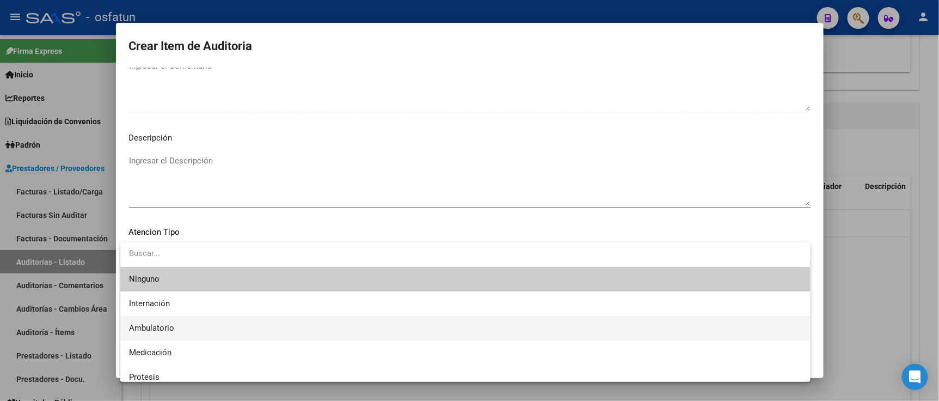
click at [196, 323] on span "Ambulatorio" at bounding box center [465, 328] width 673 height 25
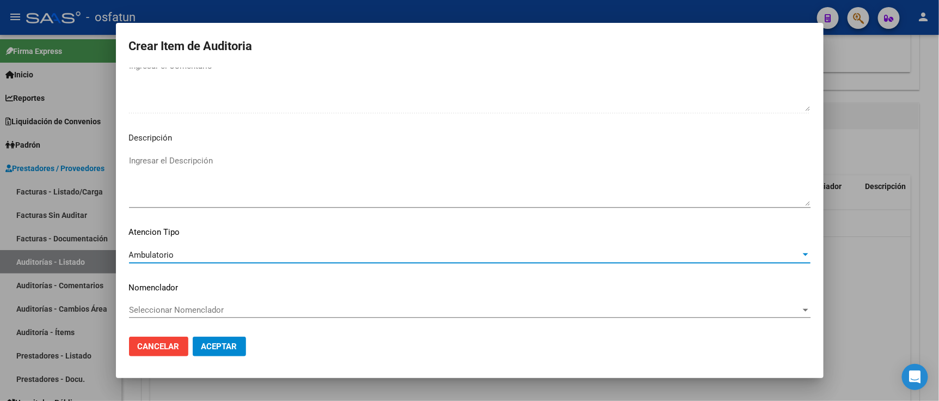
click at [203, 306] on span "Seleccionar Nomenclador" at bounding box center [465, 310] width 672 height 10
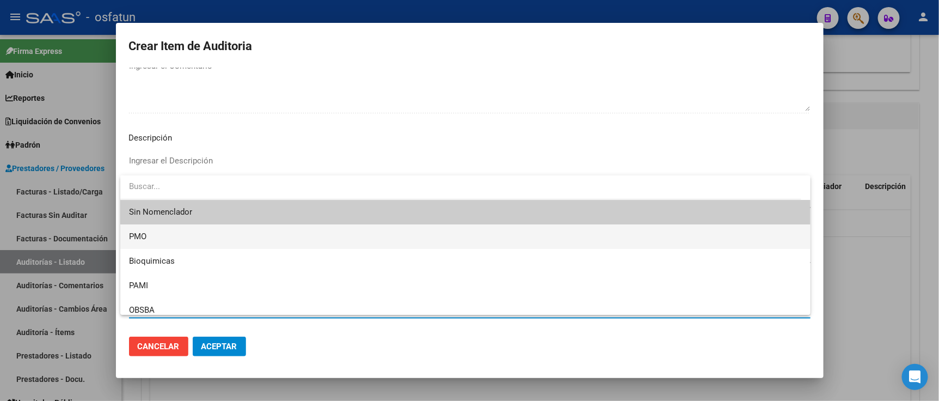
click at [170, 243] on span "PMO" at bounding box center [465, 236] width 673 height 25
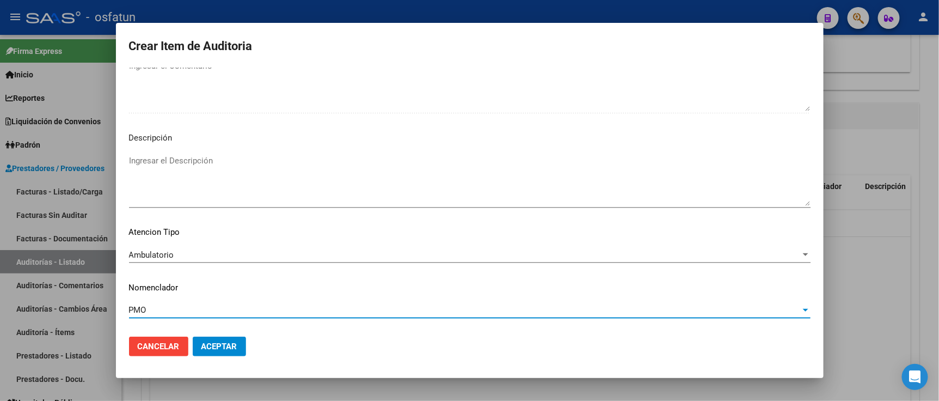
click at [230, 356] on button "Aceptar" at bounding box center [219, 347] width 53 height 20
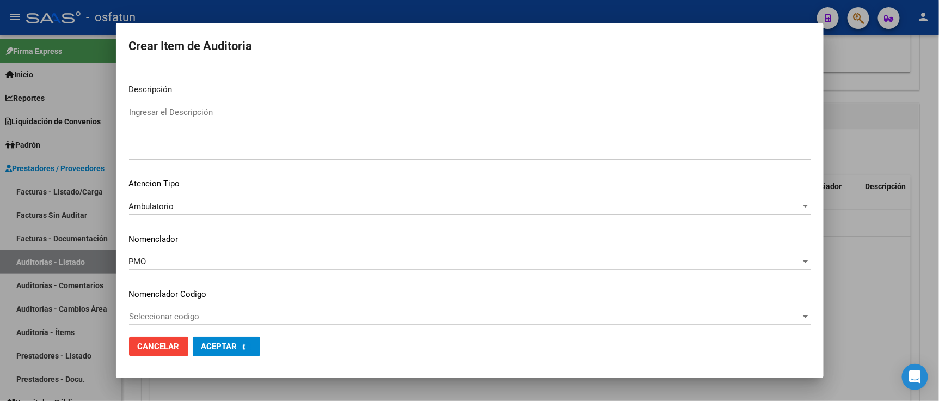
scroll to position [0, 0]
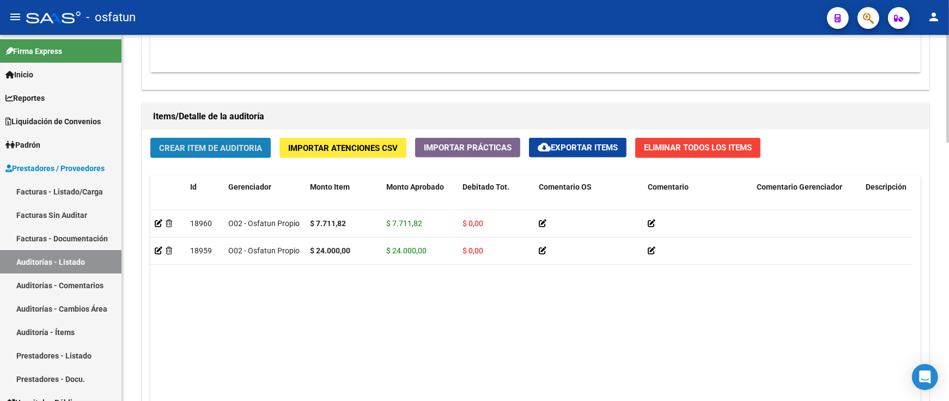
click at [217, 142] on button "Crear Item de Auditoria" at bounding box center [210, 148] width 120 height 20
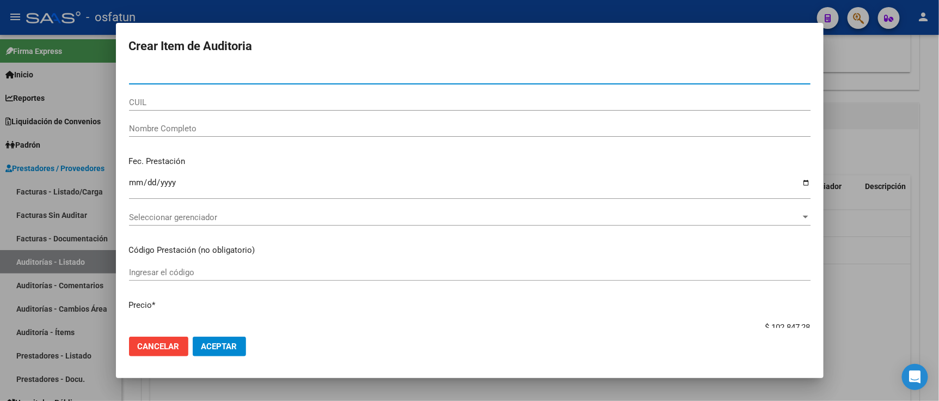
paste input "34234988"
type input "34234988"
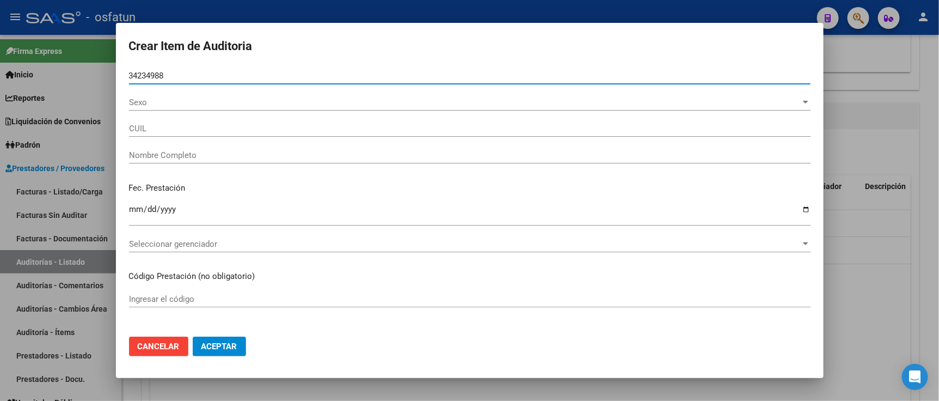
type input "27342349884"
type input "[PERSON_NAME]"
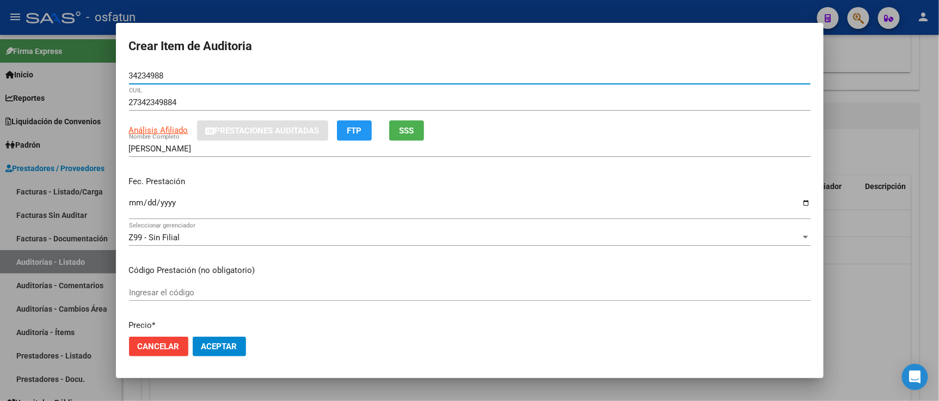
type input "34234988"
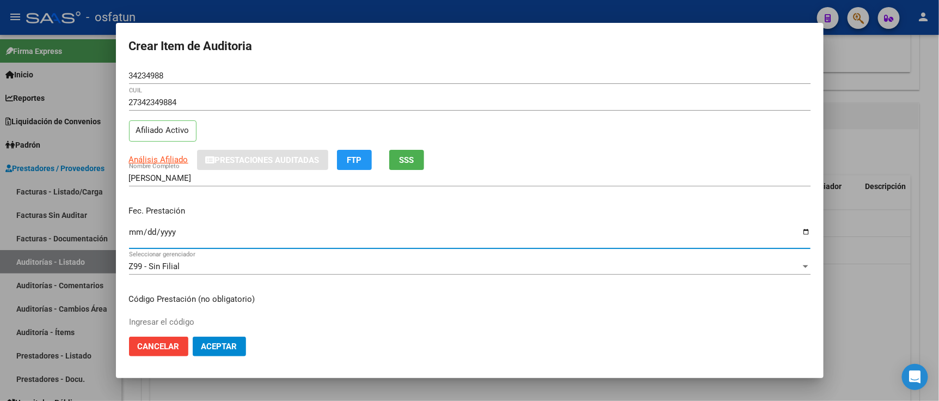
click at [131, 240] on input "Ingresar la fecha" at bounding box center [470, 236] width 682 height 17
type input "[DATE]"
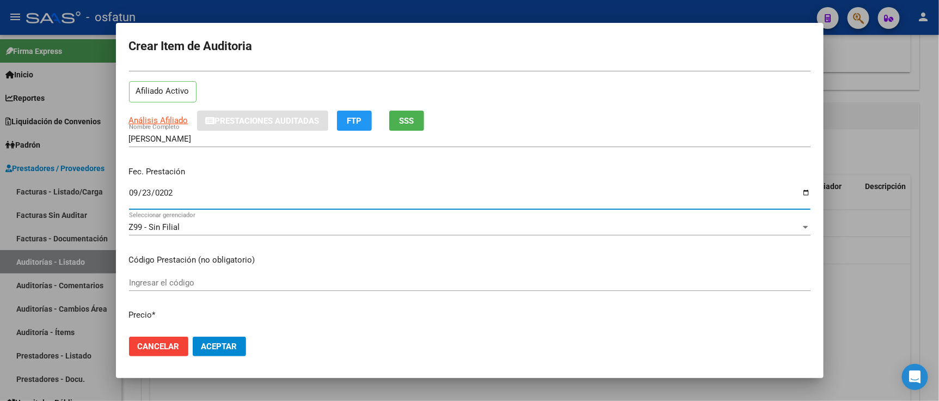
scroll to position [60, 0]
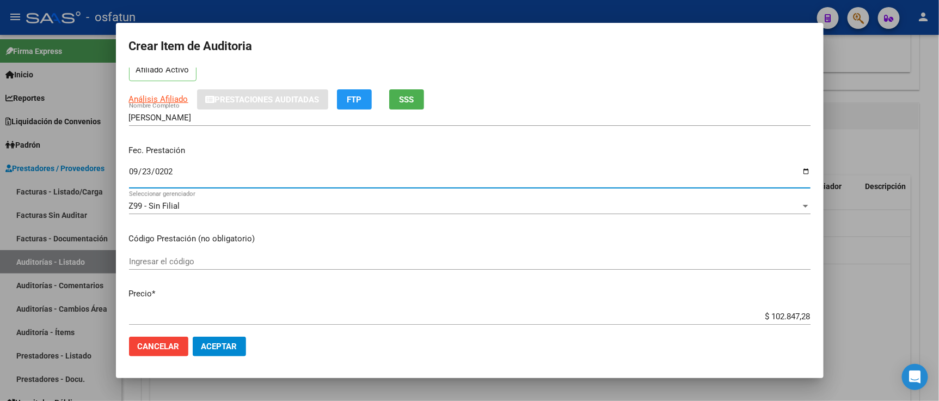
click at [172, 263] on input "Ingresar el código" at bounding box center [470, 262] width 682 height 10
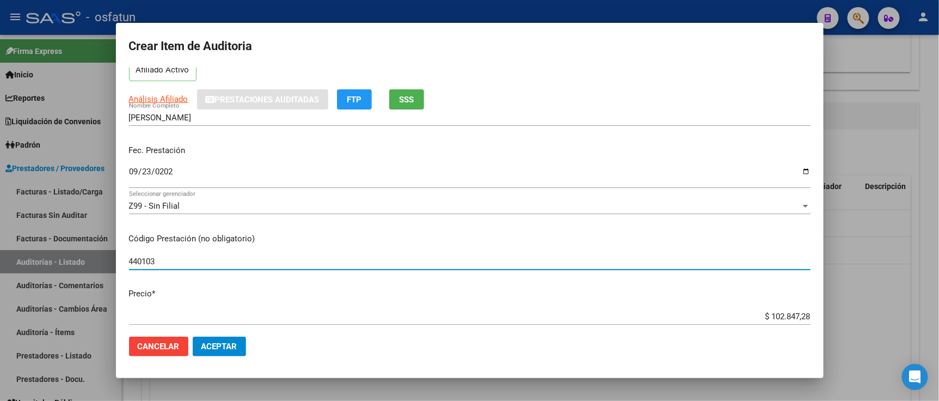
type input "440103"
click at [831, 312] on div "Crear Item de Auditoria 34234988 Nro Documento 27342349884 CUIL Afiliado Activo…" at bounding box center [469, 200] width 939 height 401
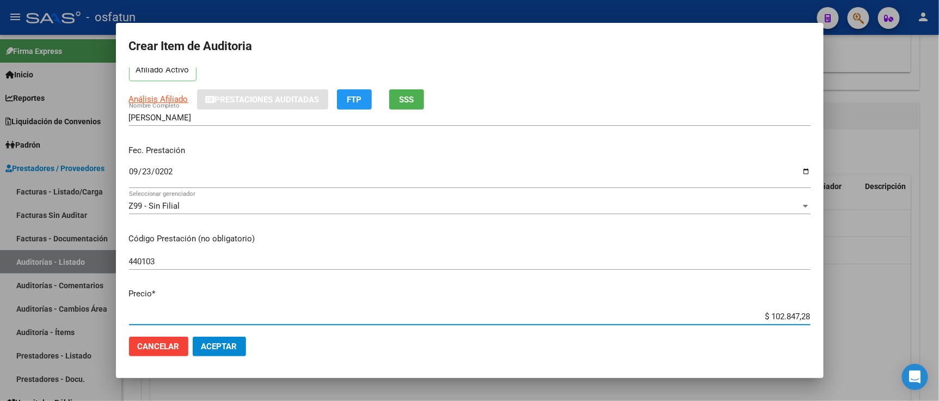
paste input "7711,82"
type input "$ 7.711,82"
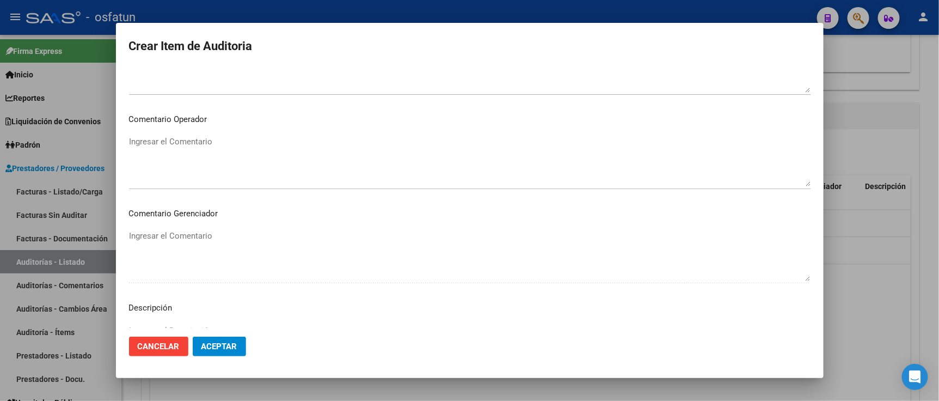
scroll to position [720, 0]
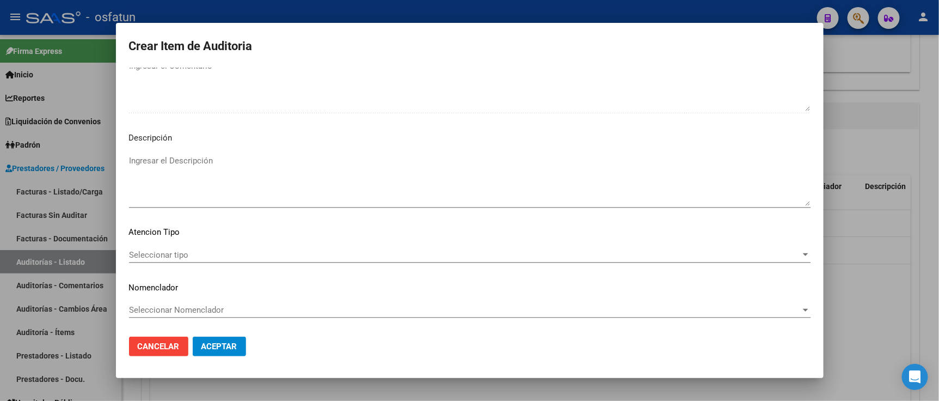
type input "$ 7.711,82"
click at [202, 264] on div "Seleccionar tipo Seleccionar tipo" at bounding box center [470, 260] width 682 height 27
click at [198, 256] on span "Seleccionar tipo" at bounding box center [465, 255] width 672 height 10
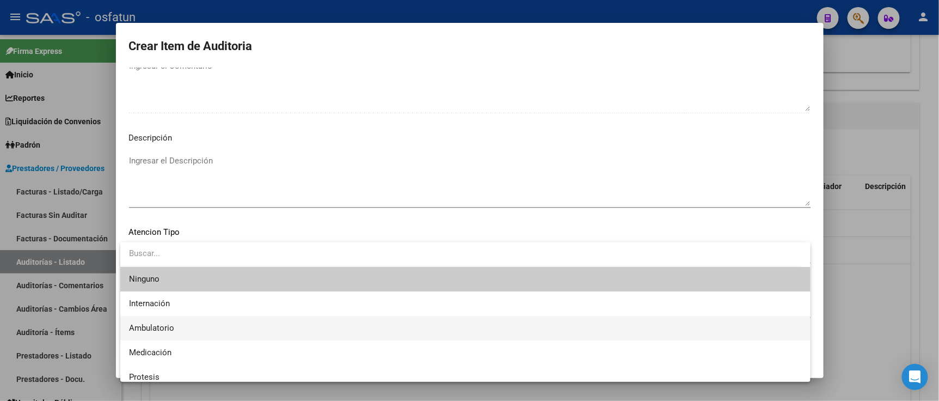
click at [204, 325] on span "Ambulatorio" at bounding box center [465, 328] width 673 height 25
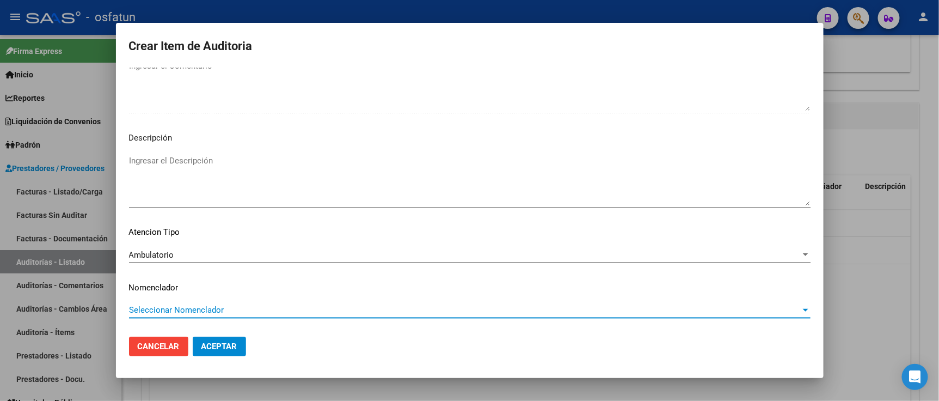
click at [205, 312] on span "Seleccionar Nomenclador" at bounding box center [465, 310] width 672 height 10
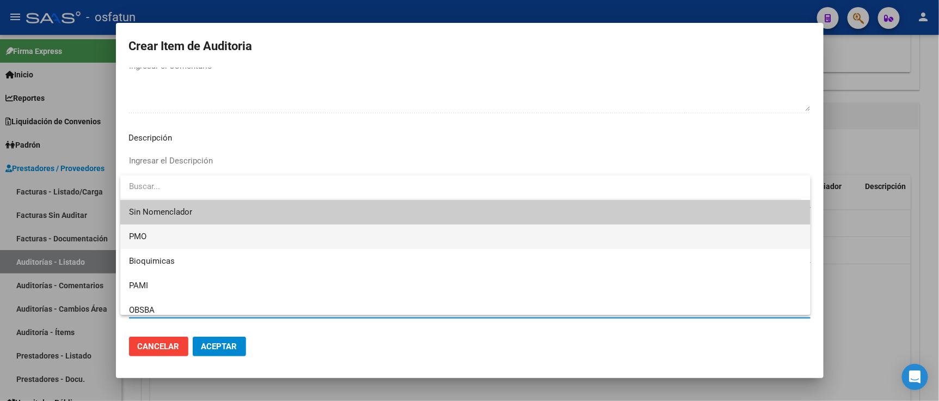
click at [165, 240] on span "PMO" at bounding box center [465, 236] width 673 height 25
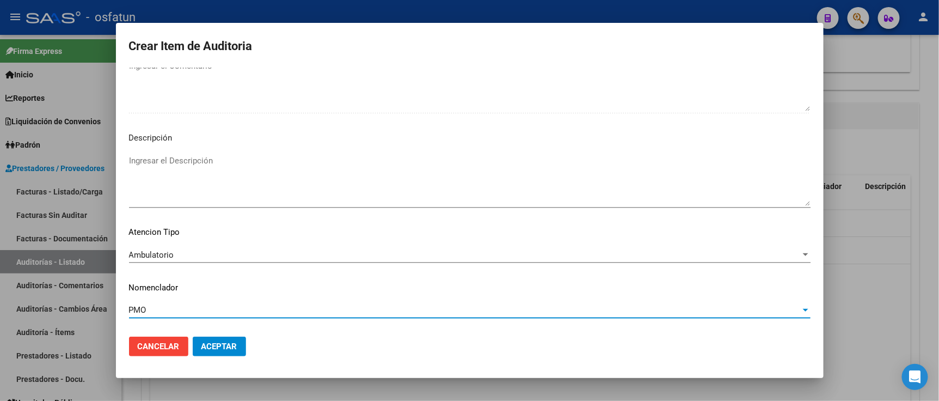
drag, startPoint x: 221, startPoint y: 339, endPoint x: 229, endPoint y: 310, distance: 30.0
click at [222, 339] on button "Aceptar" at bounding box center [219, 347] width 53 height 20
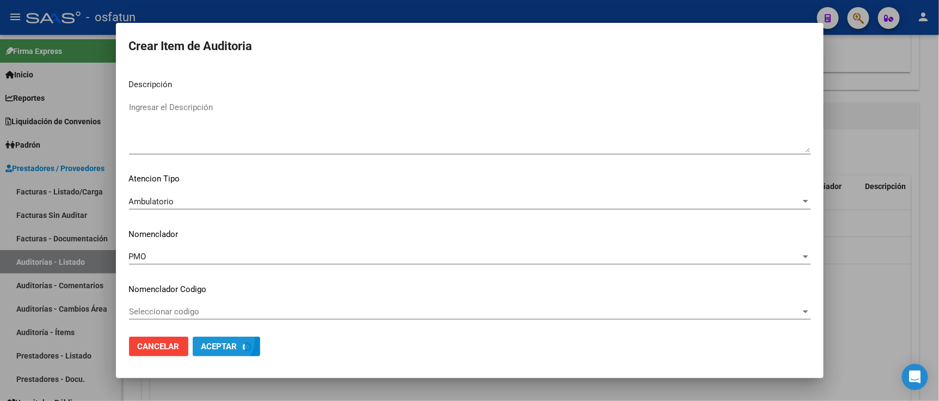
scroll to position [775, 0]
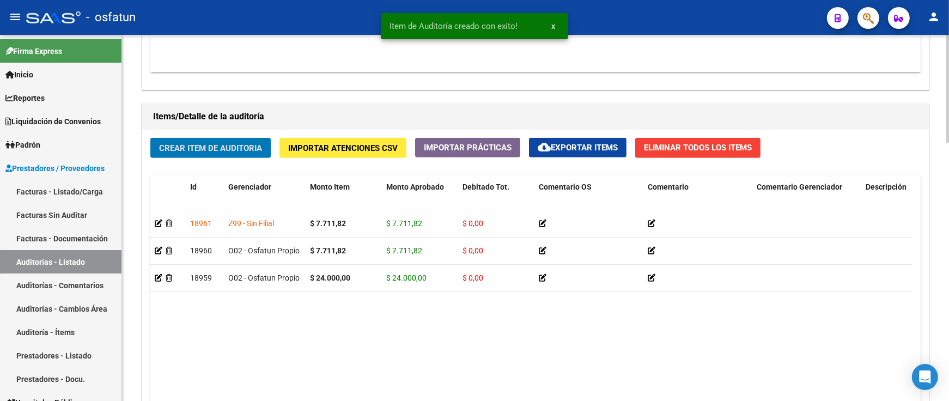
click at [241, 148] on span "Crear Item de Auditoria" at bounding box center [210, 148] width 103 height 10
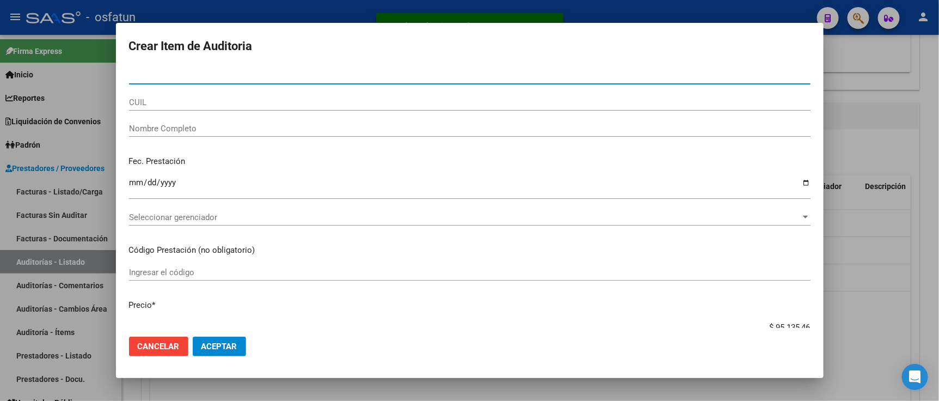
paste input "52554343"
type input "52554343"
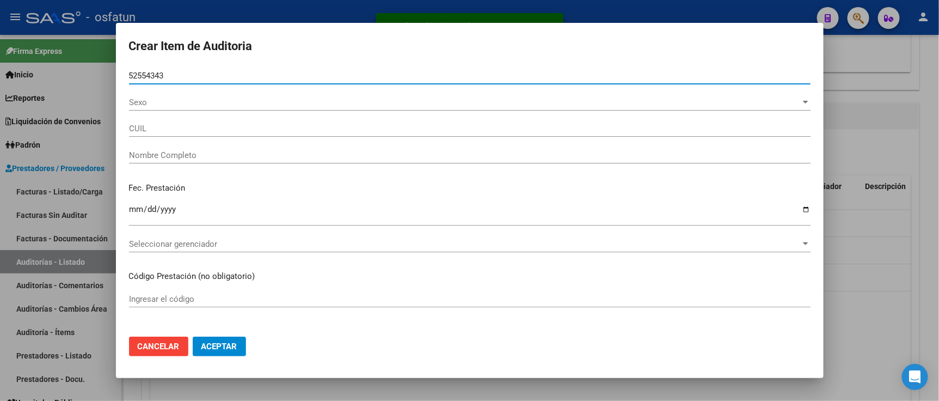
type input "23525543439"
type input "DOMENICONI SANTIAGO RICARDO"
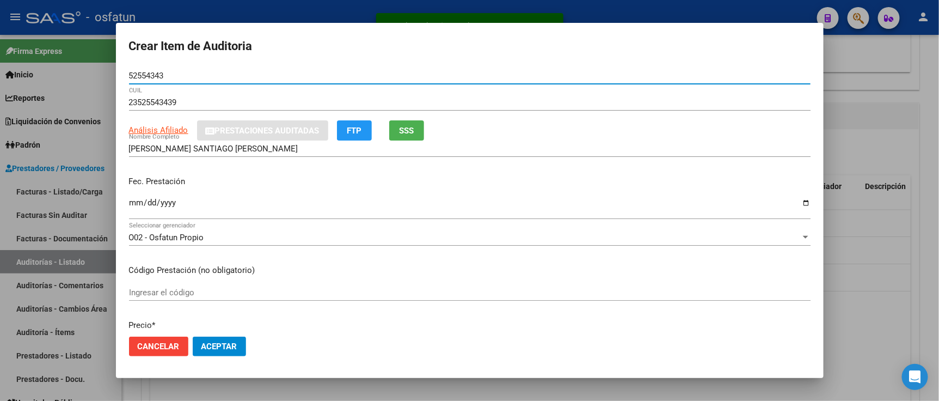
type input "52554343"
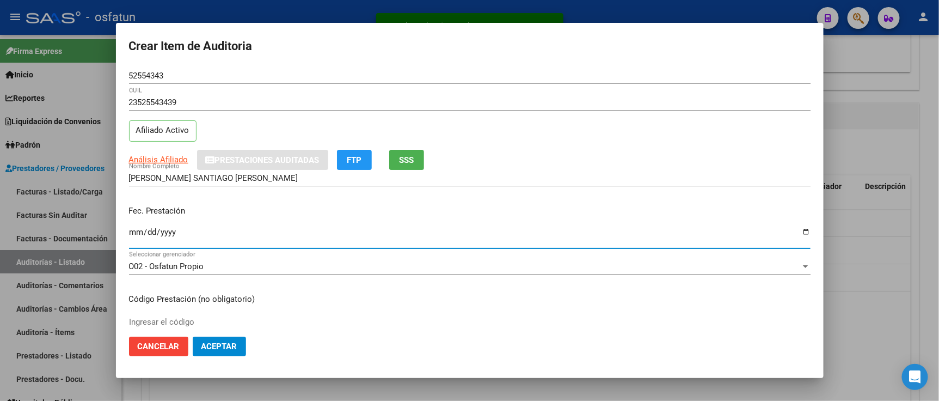
click at [132, 228] on input "Ingresar la fecha" at bounding box center [470, 236] width 682 height 17
type input "2025-09-24"
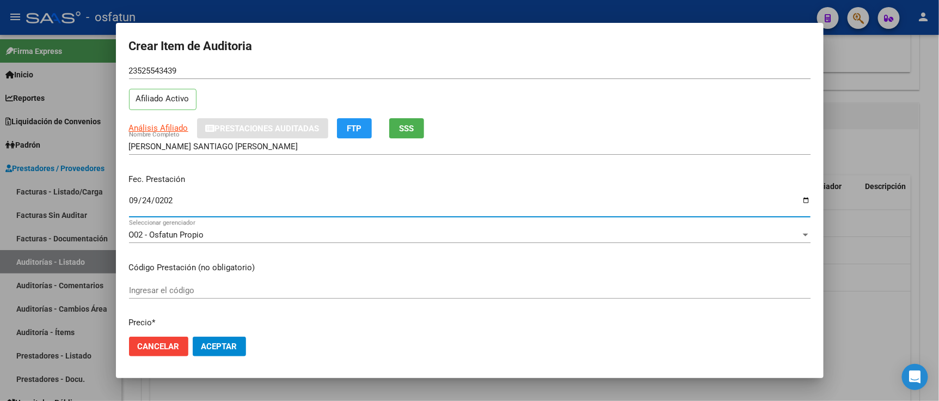
scroll to position [60, 0]
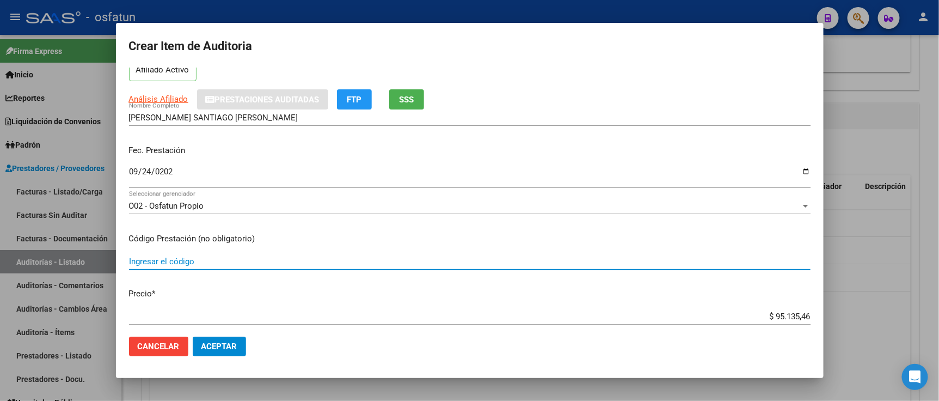
click at [162, 257] on input "Ingresar el código" at bounding box center [470, 262] width 682 height 10
type input "420101"
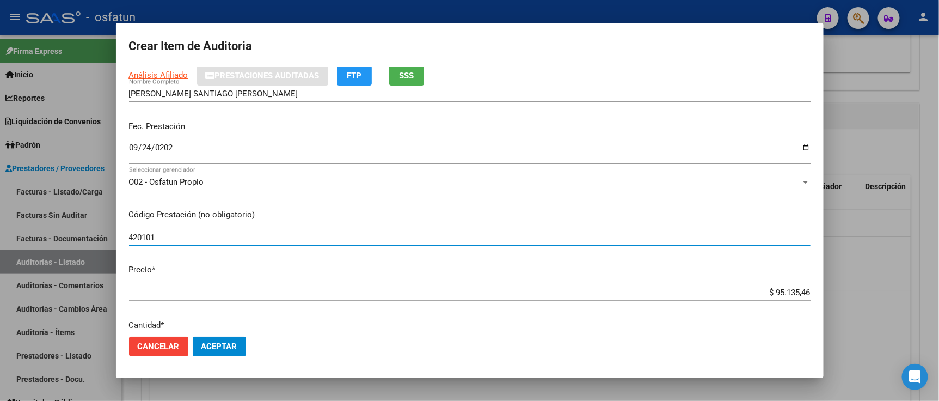
drag, startPoint x: 759, startPoint y: 320, endPoint x: 840, endPoint y: 320, distance: 81.7
click at [839, 320] on div "Crear Item de Auditoria 52554343 Nro Documento 23525543439 CUIL Afiliado Activo…" at bounding box center [469, 200] width 939 height 401
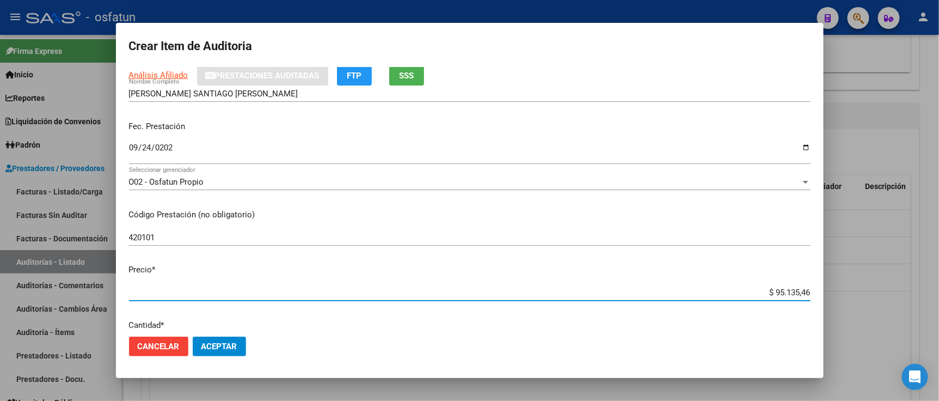
type input "$ 0,02"
type input "$ 0,20"
type input "$ 2,00"
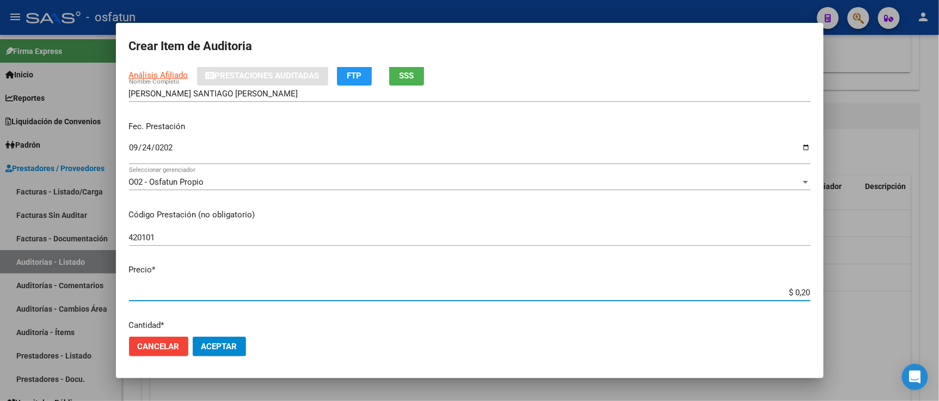
type input "$ 2,00"
type input "$ 20,00"
type input "$ 200,00"
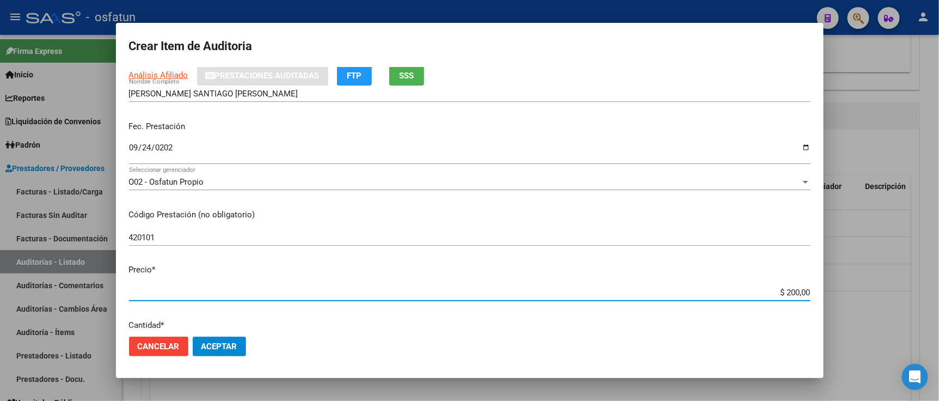
type input "$ 2.000,00"
type input "$ 20.000,00"
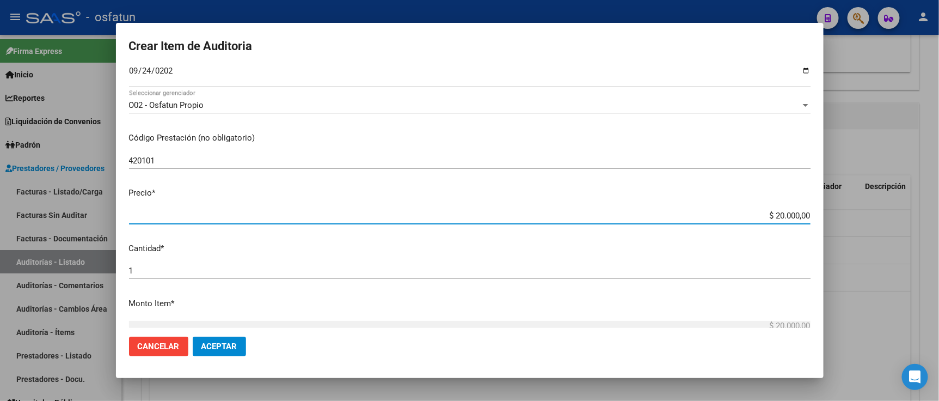
scroll to position [205, 0]
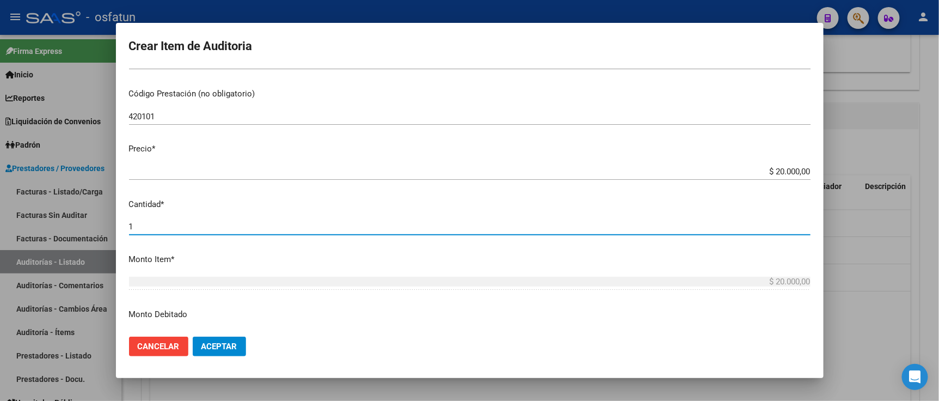
drag, startPoint x: 169, startPoint y: 229, endPoint x: 75, endPoint y: 229, distance: 93.7
click at [77, 229] on div "Crear Item de Auditoria 52554343 Nro Documento 23525543439 CUIL Afiliado Activo…" at bounding box center [469, 200] width 939 height 401
type input "2"
type input "$ 40.000,00"
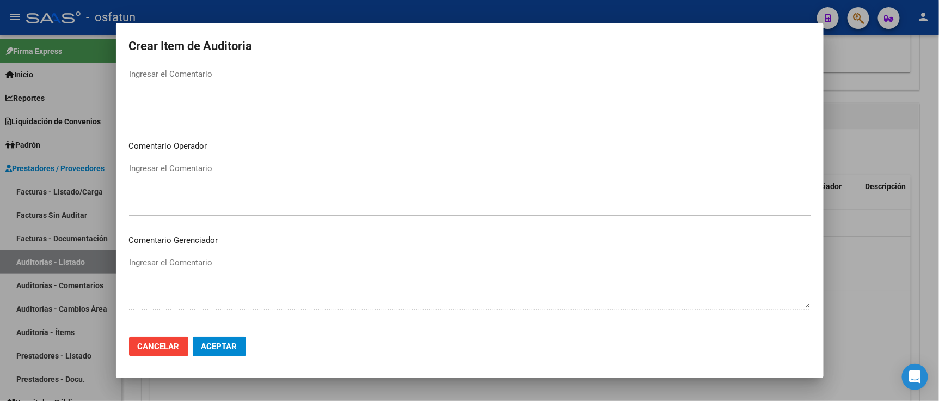
scroll to position [720, 0]
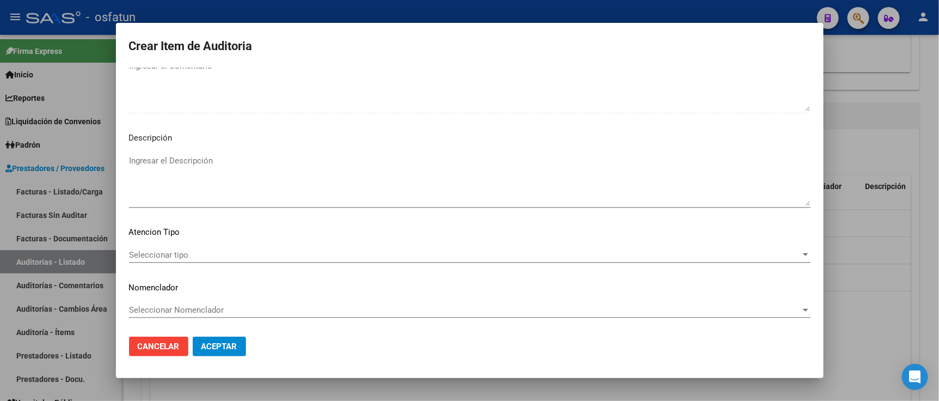
type input "2"
click at [241, 259] on div "Seleccionar tipo Seleccionar tipo" at bounding box center [470, 255] width 682 height 16
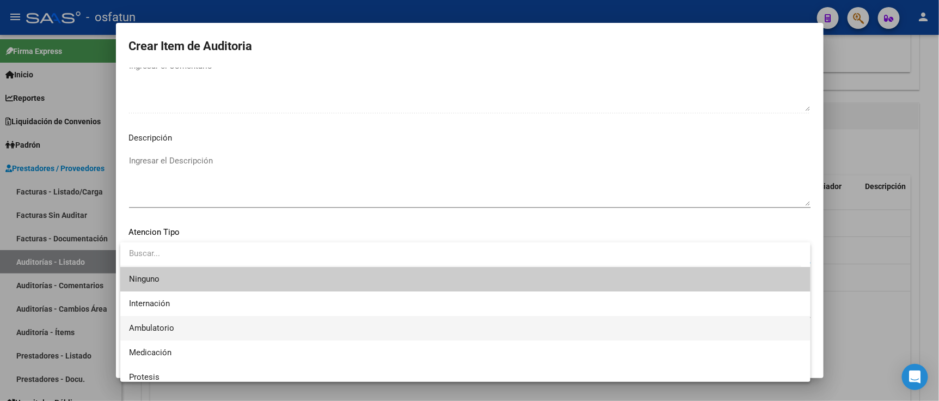
click at [209, 329] on span "Ambulatorio" at bounding box center [465, 328] width 673 height 25
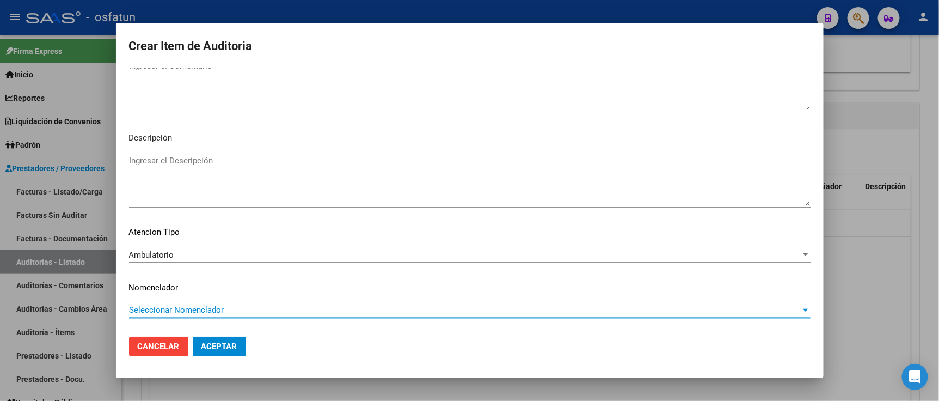
click at [206, 306] on span "Seleccionar Nomenclador" at bounding box center [465, 310] width 672 height 10
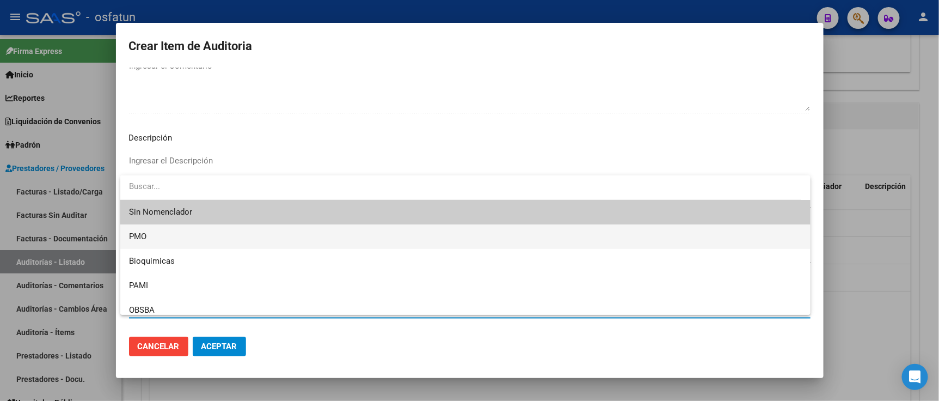
click at [155, 234] on span "PMO" at bounding box center [465, 236] width 673 height 25
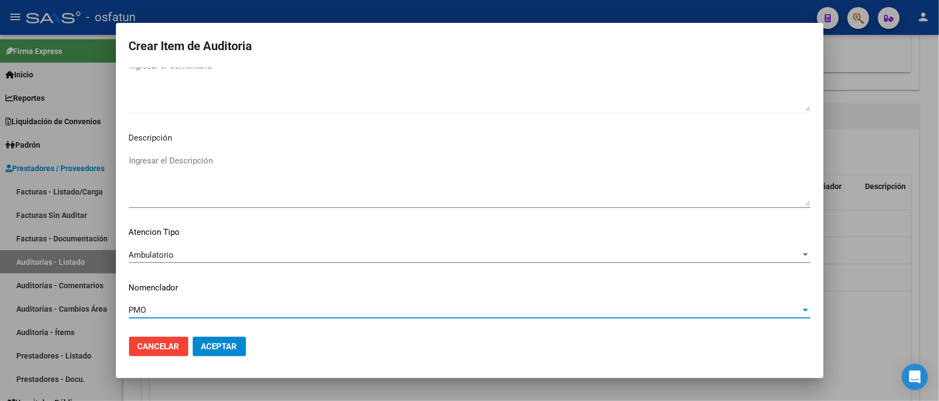
click at [210, 347] on span "Aceptar" at bounding box center [220, 346] width 36 height 10
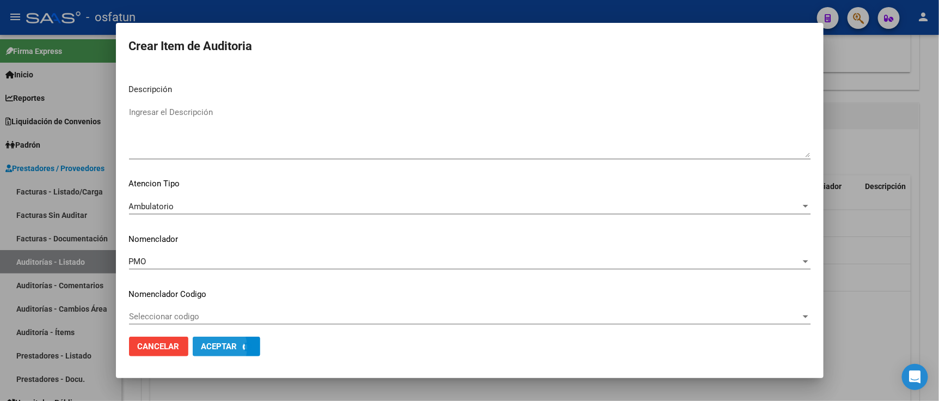
scroll to position [775, 0]
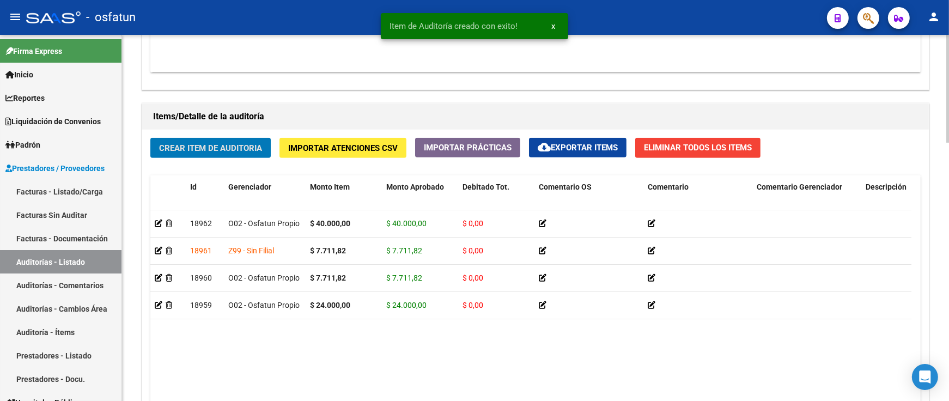
click at [180, 142] on button "Crear Item de Auditoria" at bounding box center [210, 148] width 120 height 20
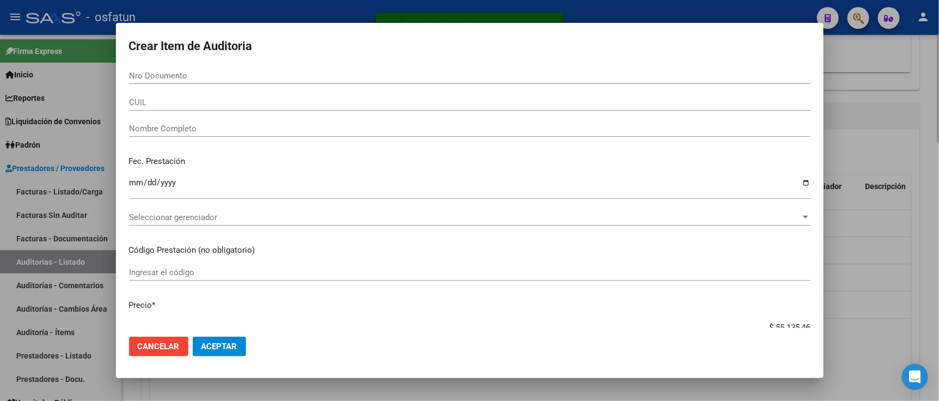
paste input "37504990"
type input "37504990"
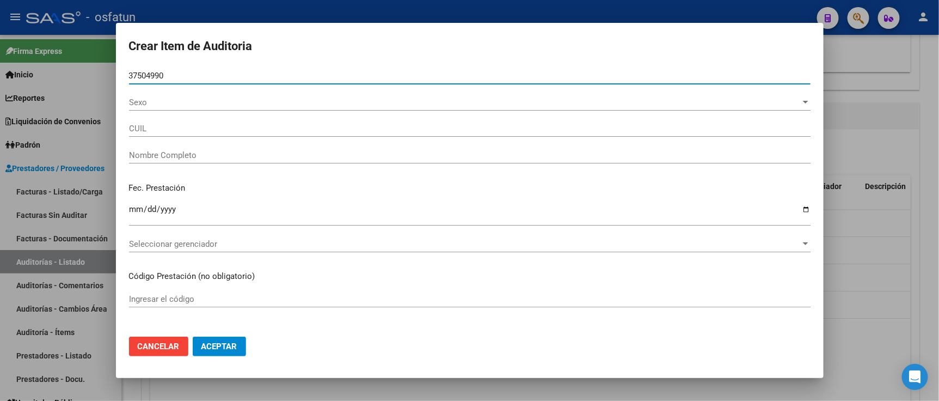
type input "27375049908"
type input "AGUILERA TAMARA ROCIO"
type input "37504990"
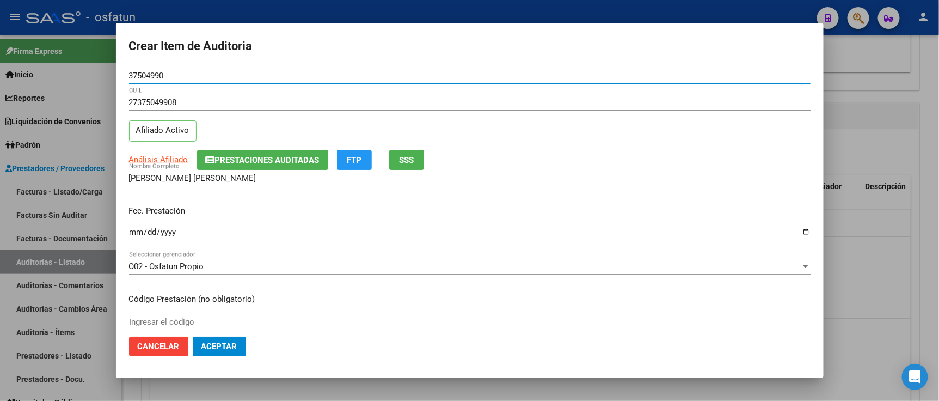
click at [133, 236] on input "Ingresar la fecha" at bounding box center [470, 236] width 682 height 17
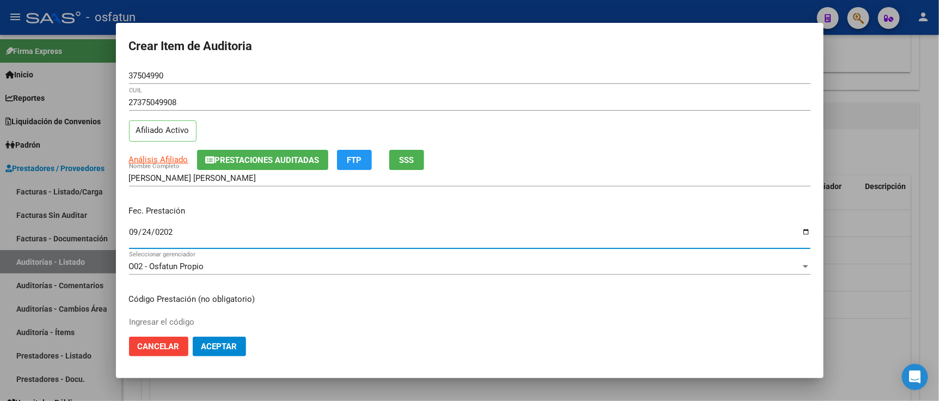
type input "2025-09-24"
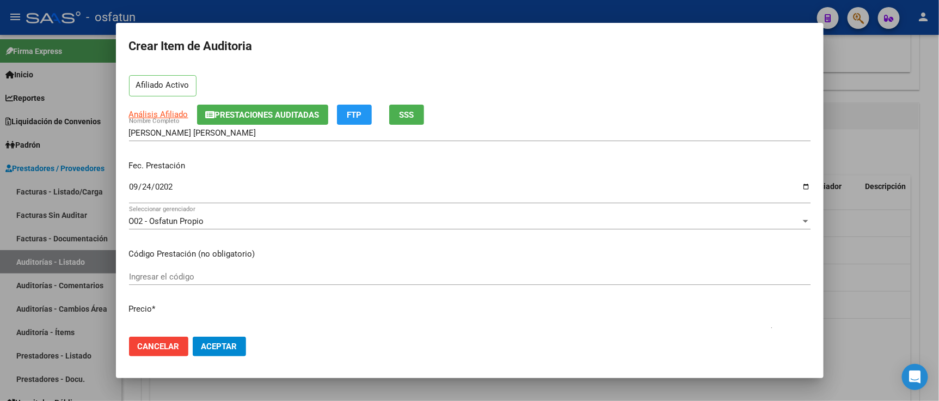
scroll to position [60, 0]
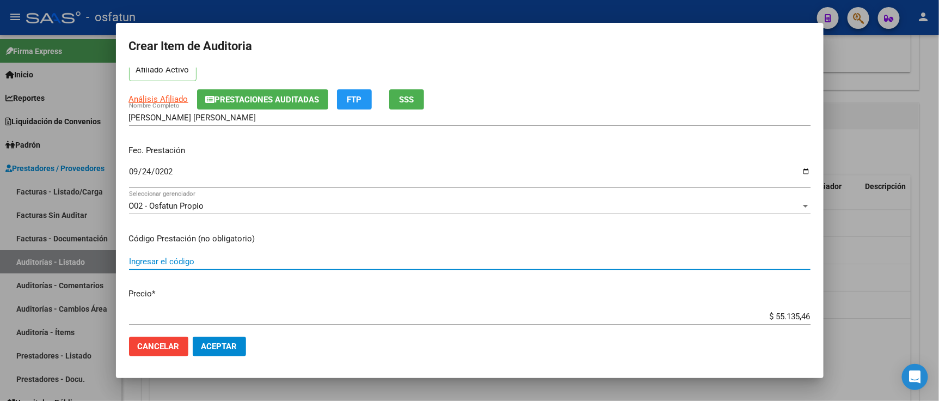
click at [154, 258] on input "Ingresar el código" at bounding box center [470, 262] width 682 height 10
type input "420101"
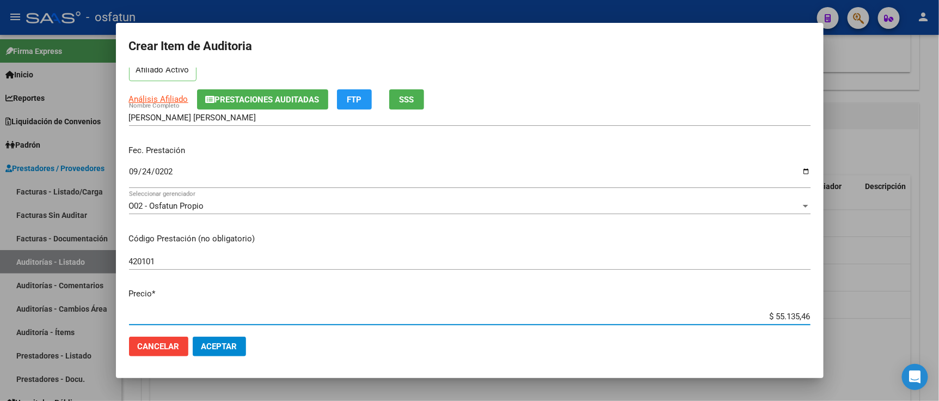
drag, startPoint x: 752, startPoint y: 315, endPoint x: 864, endPoint y: 315, distance: 112.2
click at [864, 315] on div "Crear Item de Auditoria 37504990 Nro Documento 27375049908 CUIL Afiliado Activo…" at bounding box center [469, 200] width 939 height 401
paste input "20000,0"
type input "$ 2.000,00"
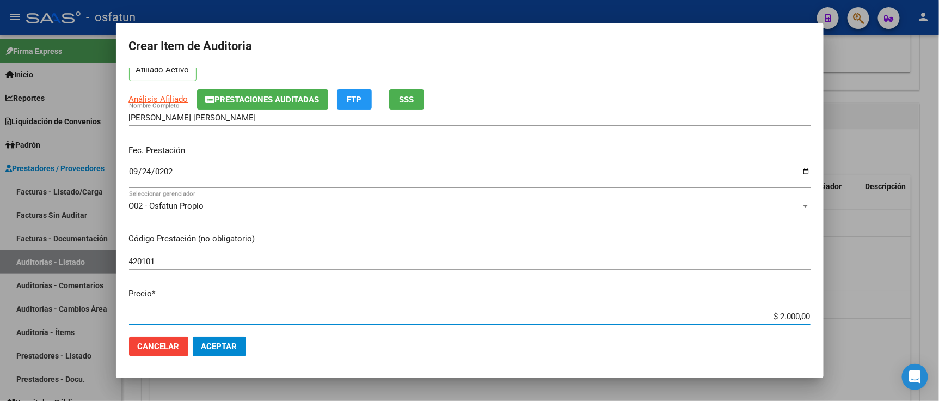
type input "$ 20.000,00"
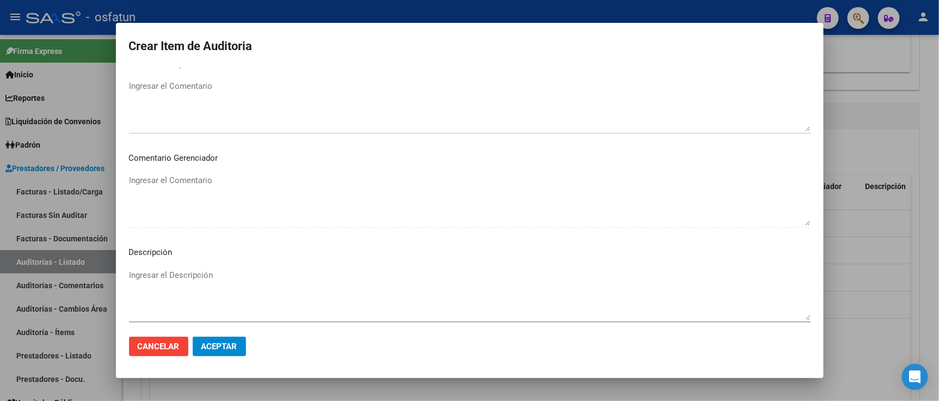
scroll to position [720, 0]
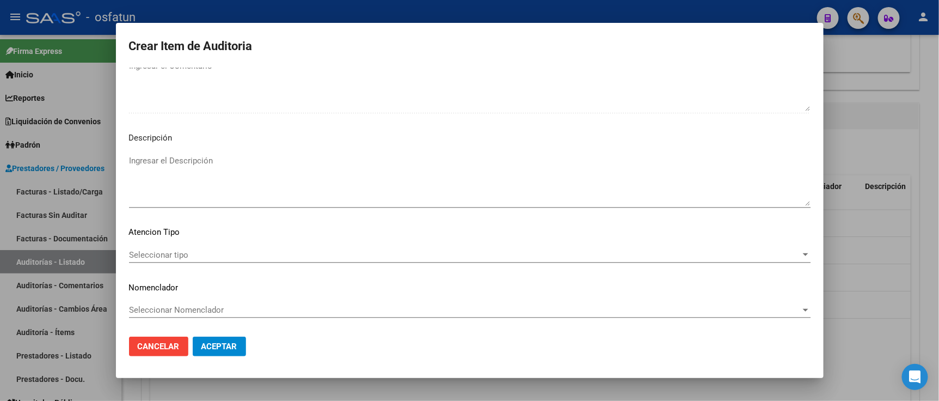
type input "$ 20.000,00"
click at [229, 247] on div "Seleccionar tipo Seleccionar tipo" at bounding box center [470, 255] width 682 height 16
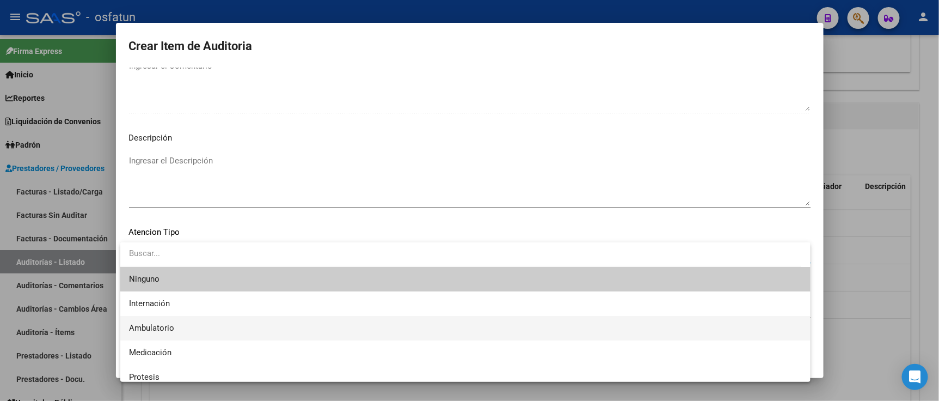
click at [205, 324] on span "Ambulatorio" at bounding box center [465, 328] width 673 height 25
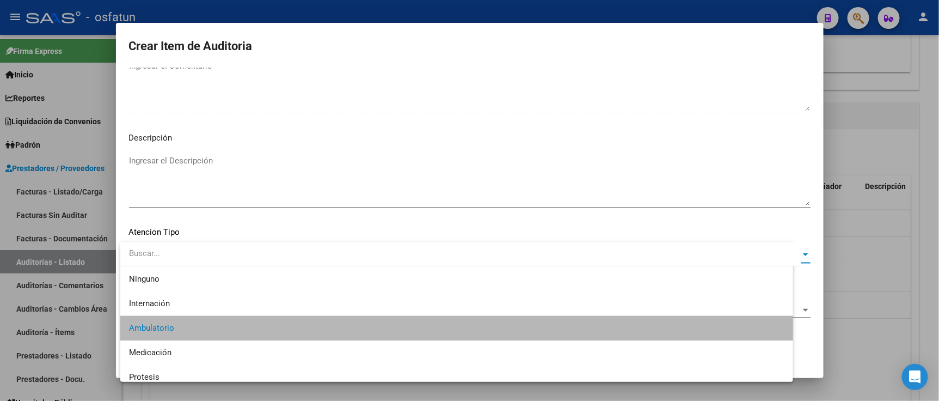
click at [205, 305] on span "Seleccionar Nomenclador" at bounding box center [465, 310] width 672 height 10
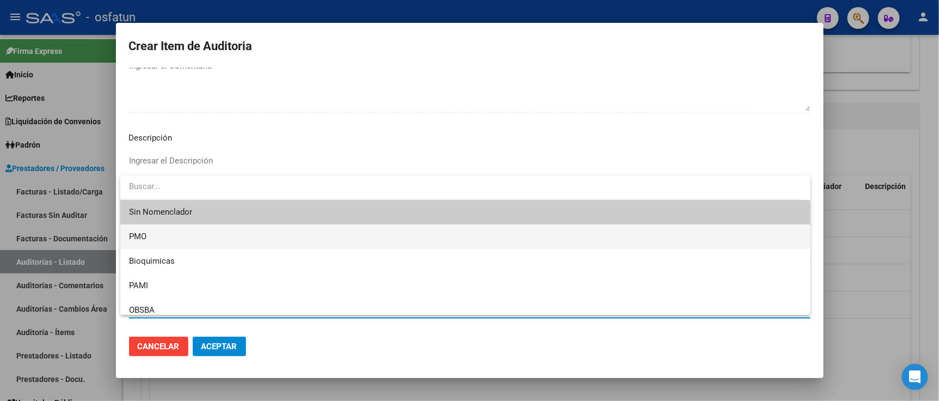
click at [159, 237] on span "PMO" at bounding box center [465, 236] width 673 height 25
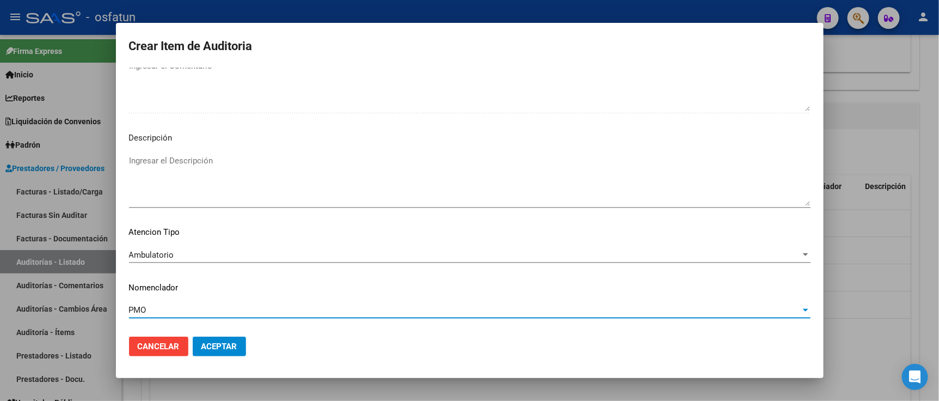
click at [222, 352] on button "Aceptar" at bounding box center [219, 347] width 53 height 20
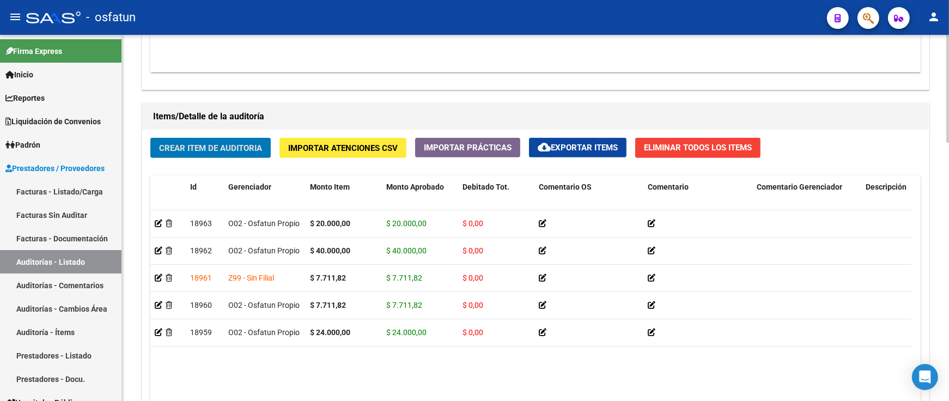
click at [261, 149] on span "Crear Item de Auditoria" at bounding box center [210, 148] width 103 height 10
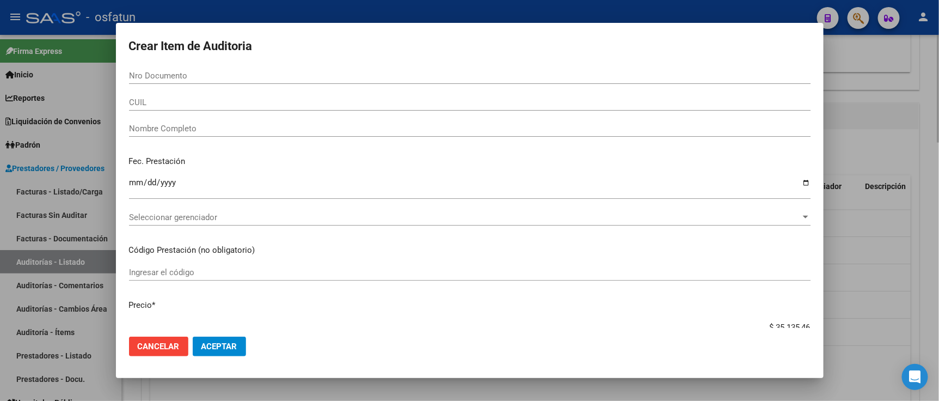
paste input "52554343"
type input "52554343"
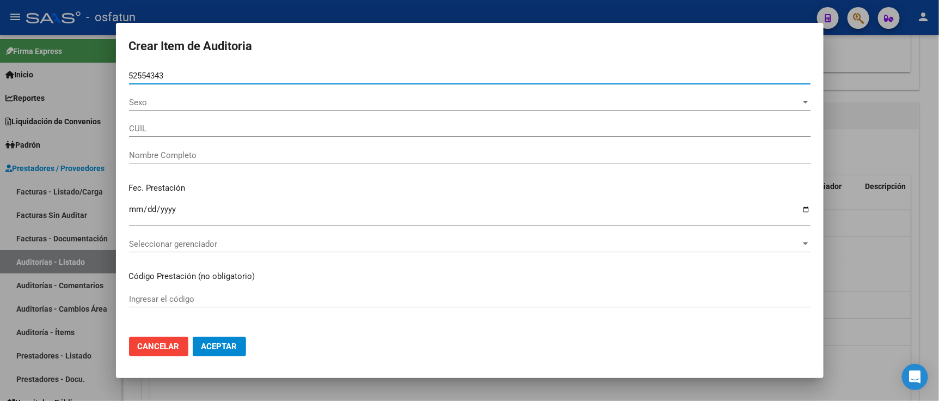
type input "23525543439"
type input "DOMENICONI SANTIAGO RICARDO"
type input "52554343"
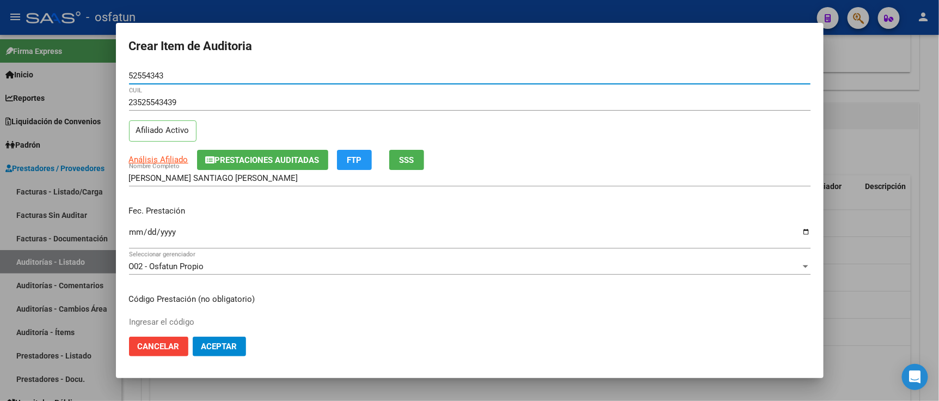
click at [144, 232] on input "Ingresar la fecha" at bounding box center [470, 236] width 682 height 17
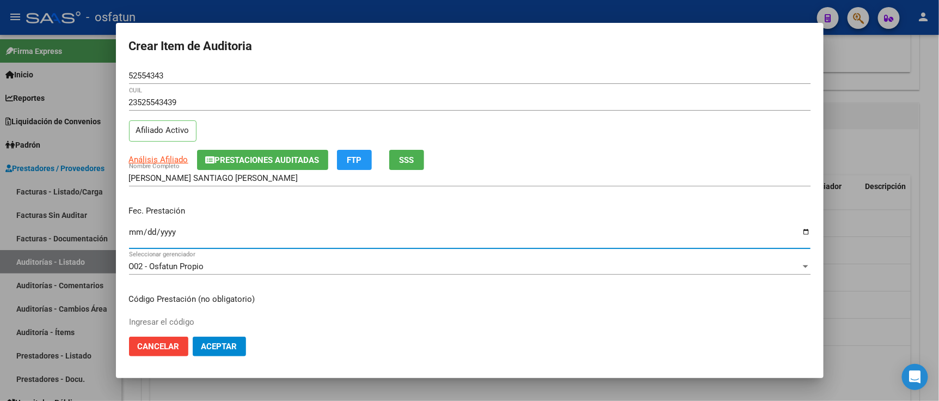
click at [135, 233] on input "Ingresar la fecha" at bounding box center [470, 236] width 682 height 17
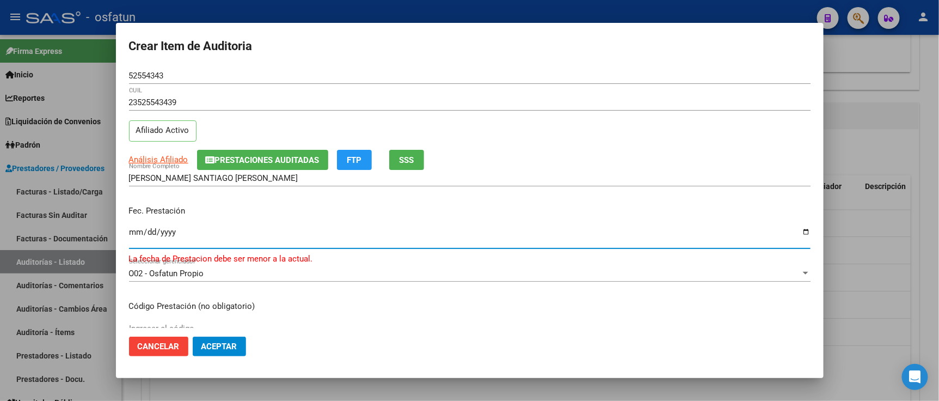
type input "2025-09-25"
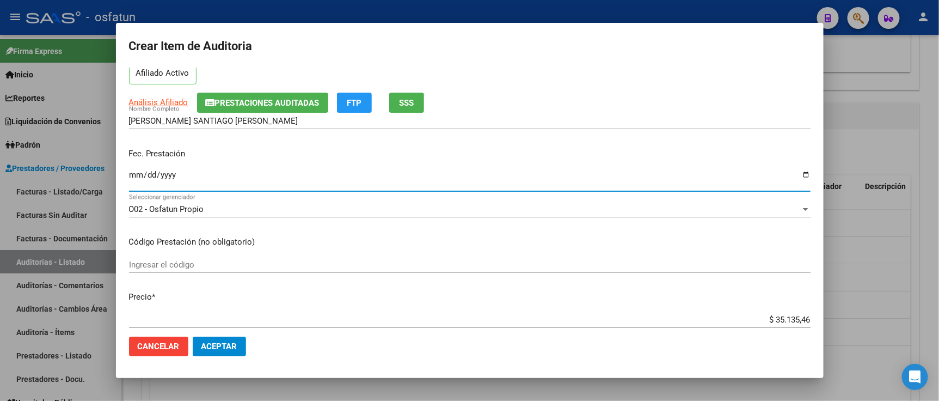
scroll to position [121, 0]
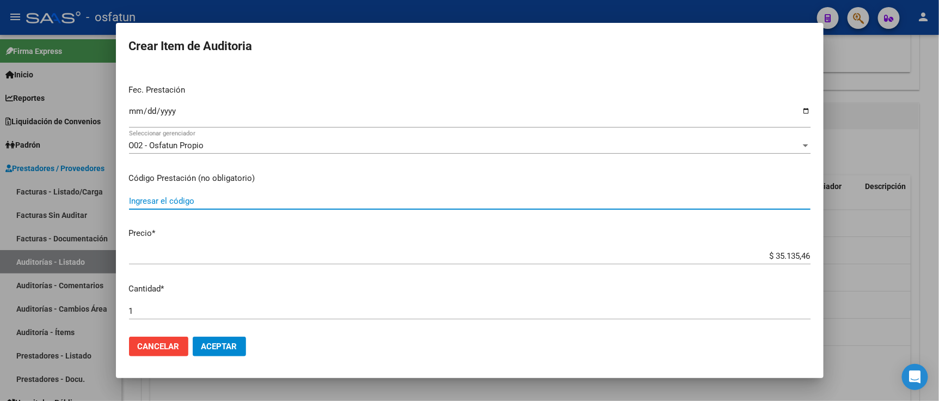
click at [156, 204] on input "Ingresar el código" at bounding box center [470, 201] width 682 height 10
drag, startPoint x: 203, startPoint y: 196, endPoint x: 11, endPoint y: 198, distance: 191.7
click at [13, 198] on div "Crear Item de Auditoria 52554343 Nro Documento 23525543439 CUIL Afiliado Activo…" at bounding box center [469, 200] width 939 height 401
type input "1"
type input "440103"
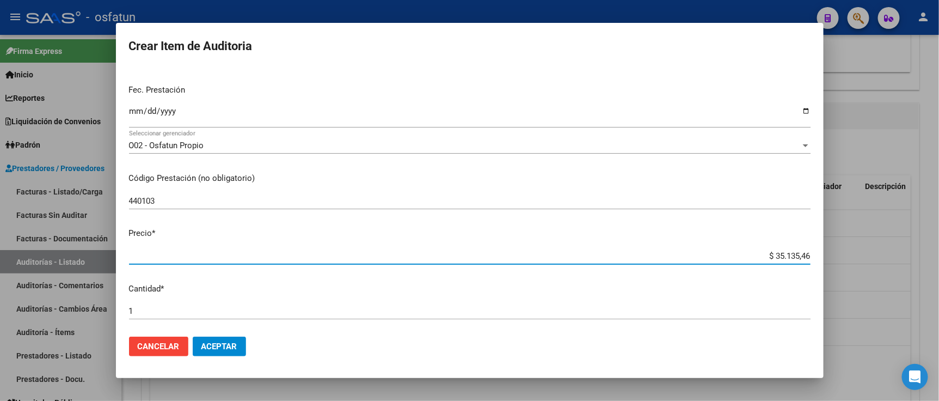
drag, startPoint x: 743, startPoint y: 253, endPoint x: 850, endPoint y: 257, distance: 106.8
click at [850, 257] on div "Crear Item de Auditoria 52554343 Nro Documento 23525543439 CUIL Afiliado Activo…" at bounding box center [469, 200] width 939 height 401
paste input "7711,82"
type input "$ 7.711,82"
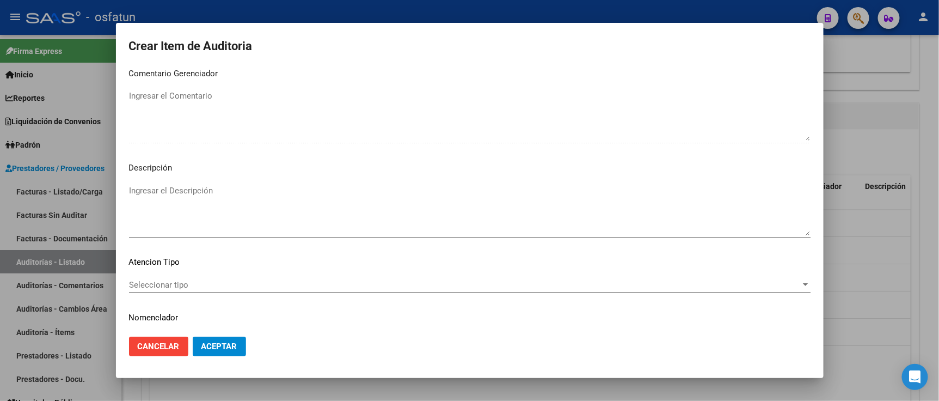
scroll to position [720, 0]
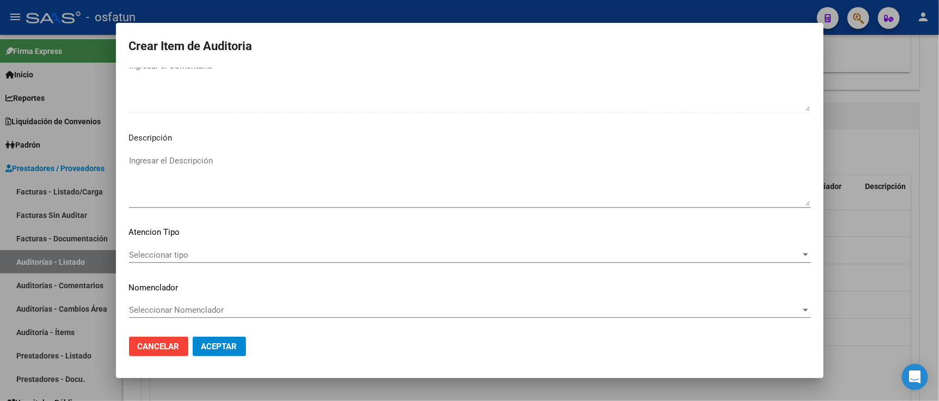
type input "$ 7.711,82"
click at [202, 256] on span "Seleccionar tipo" at bounding box center [465, 255] width 672 height 10
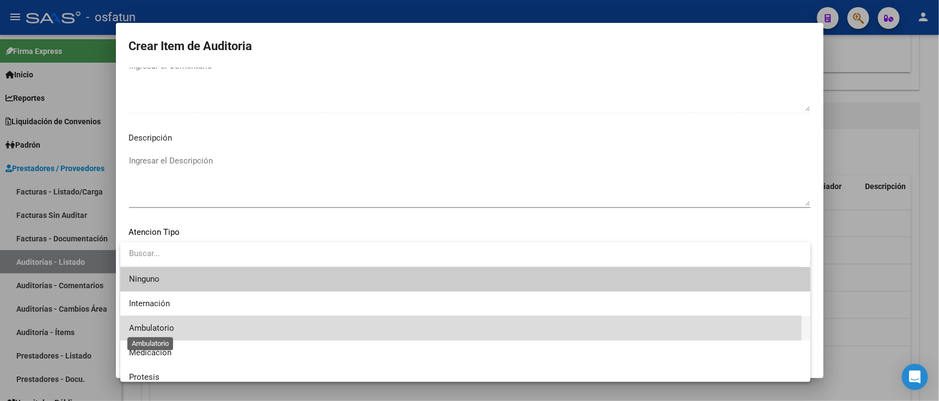
drag, startPoint x: 170, startPoint y: 324, endPoint x: 175, endPoint y: 301, distance: 23.4
click at [171, 323] on span "Ambulatorio" at bounding box center [151, 328] width 45 height 10
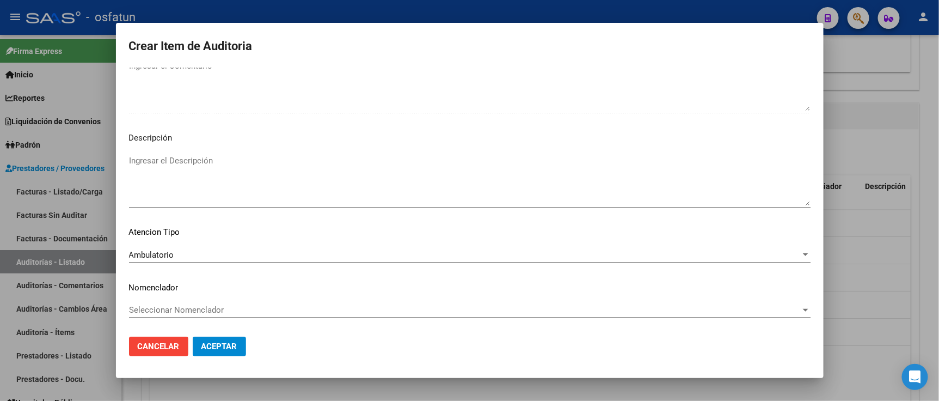
click at [175, 301] on mat-dialog-content "52554343 Nro Documento 23525543439 CUIL Afiliado Activo Análisis Afiliado Prest…" at bounding box center [470, 198] width 708 height 260
click at [172, 306] on span "Seleccionar Nomenclador" at bounding box center [465, 310] width 672 height 10
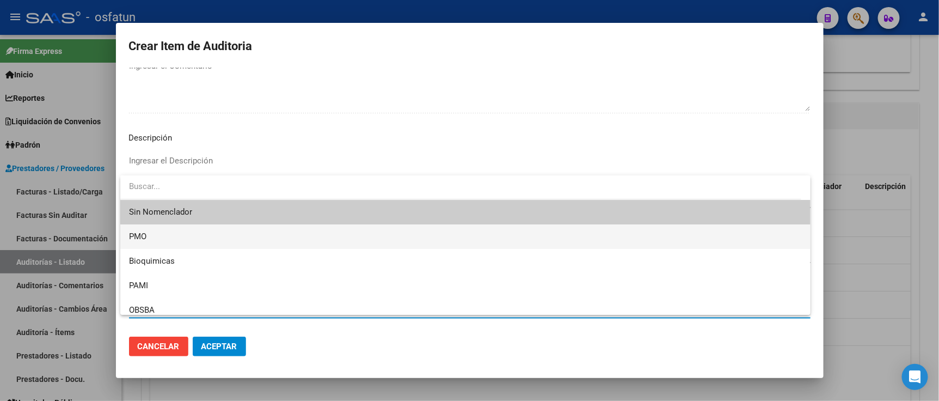
click at [160, 244] on span "PMO" at bounding box center [465, 236] width 673 height 25
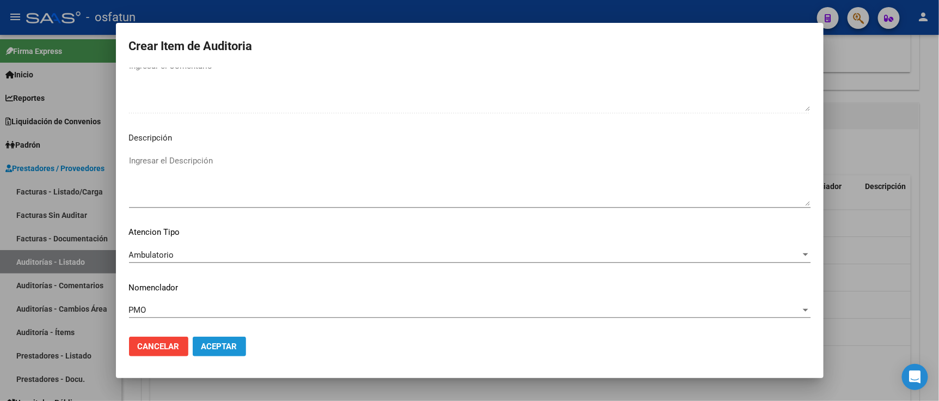
click at [218, 339] on button "Aceptar" at bounding box center [219, 347] width 53 height 20
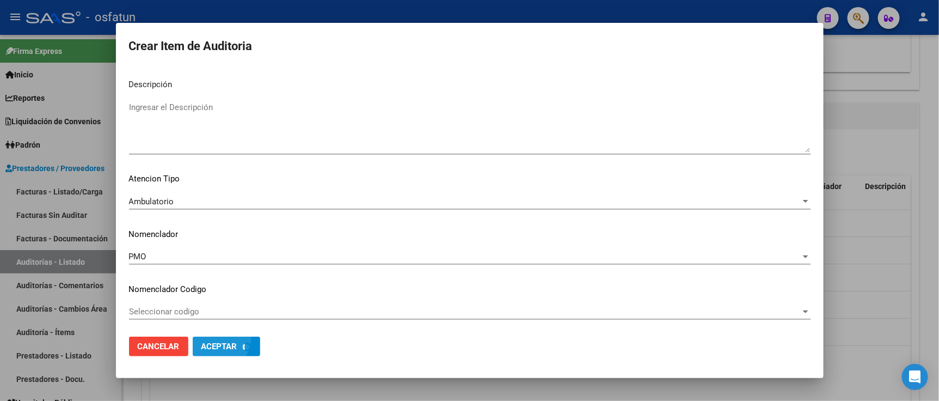
scroll to position [775, 0]
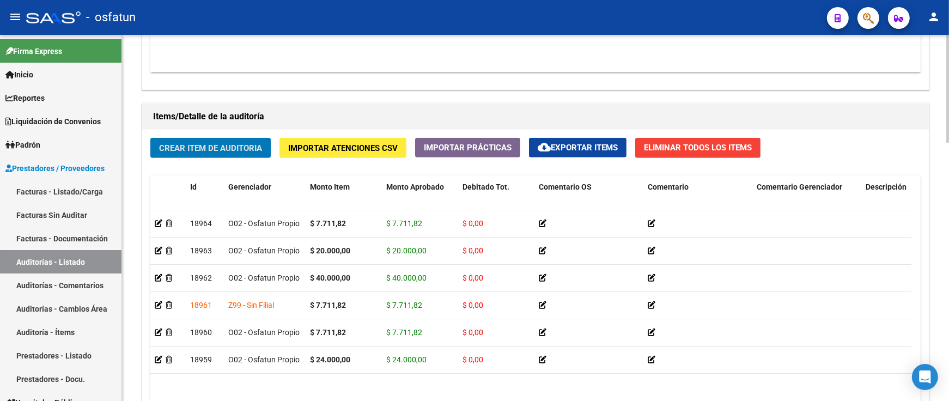
click at [230, 148] on span "Crear Item de Auditoria" at bounding box center [210, 148] width 103 height 10
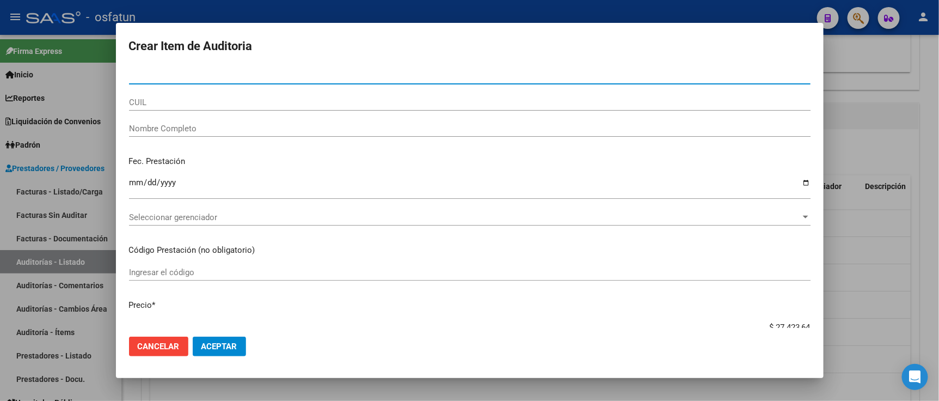
paste input "37504990"
type input "37504990"
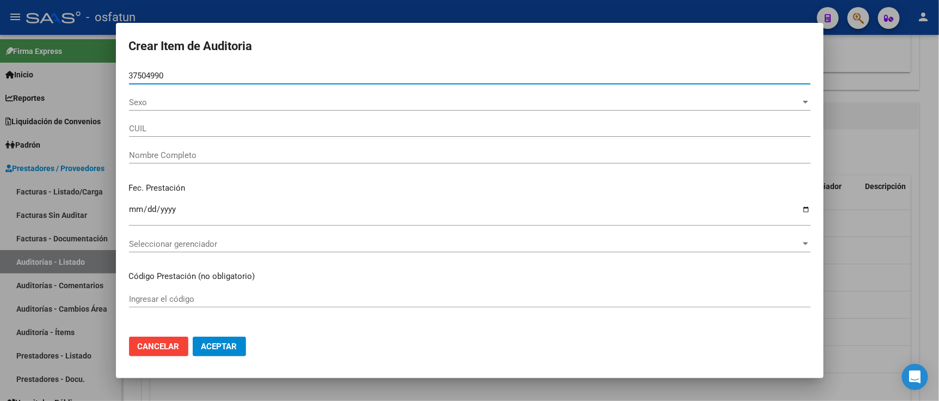
type input "27375049908"
type input "AGUILERA TAMARA ROCIO"
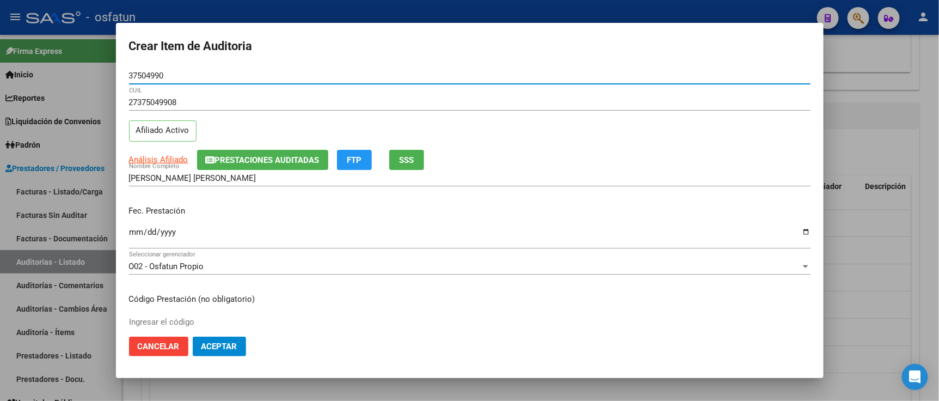
type input "37504990"
click at [137, 237] on input "Ingresar la fecha" at bounding box center [470, 236] width 682 height 17
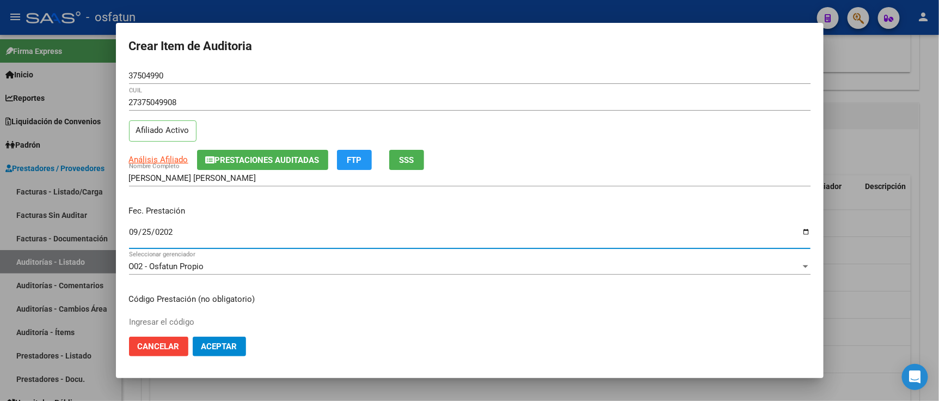
type input "2025-09-25"
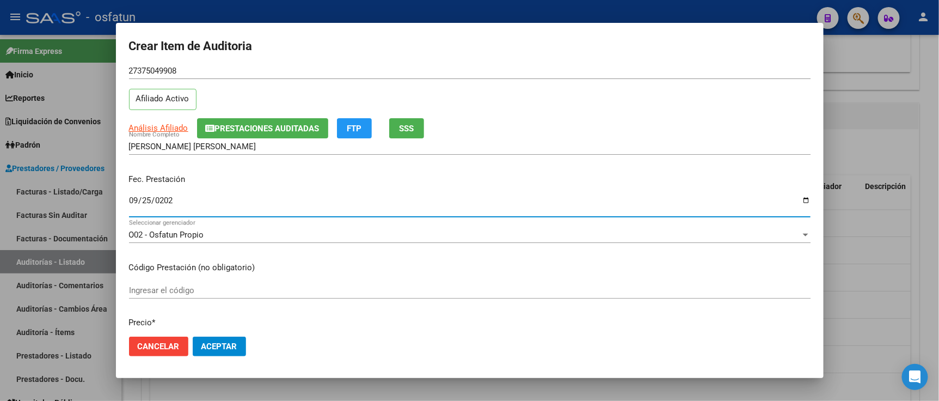
scroll to position [60, 0]
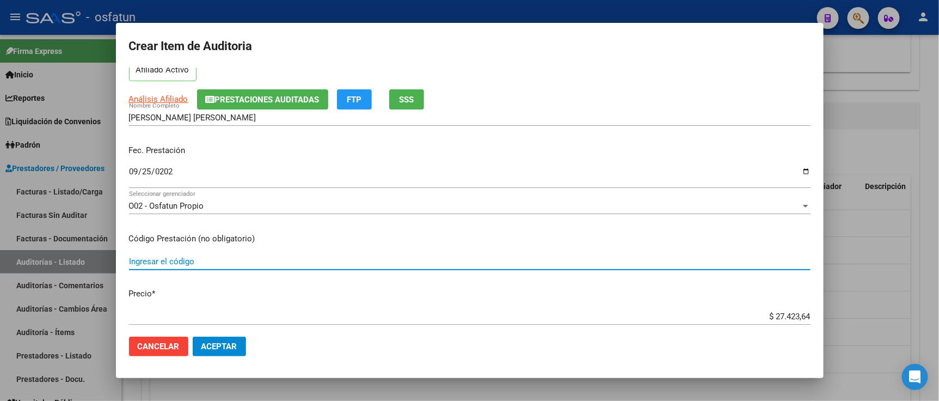
click at [165, 259] on input "Ingresar el código" at bounding box center [470, 262] width 682 height 10
type input "440103"
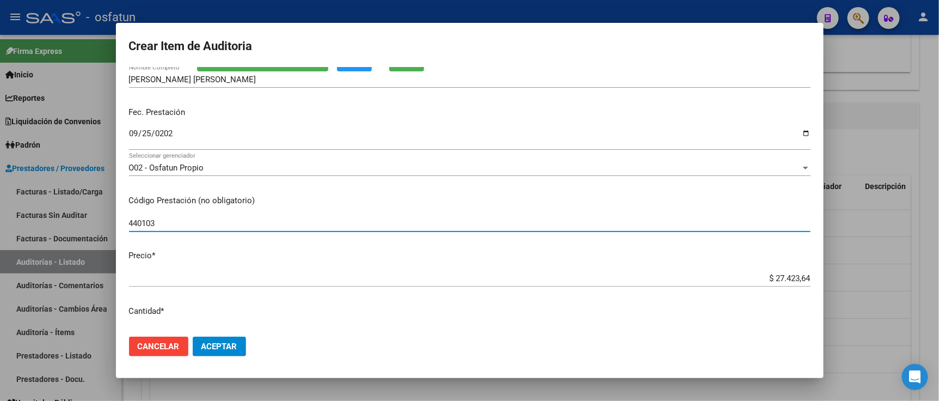
scroll to position [181, 0]
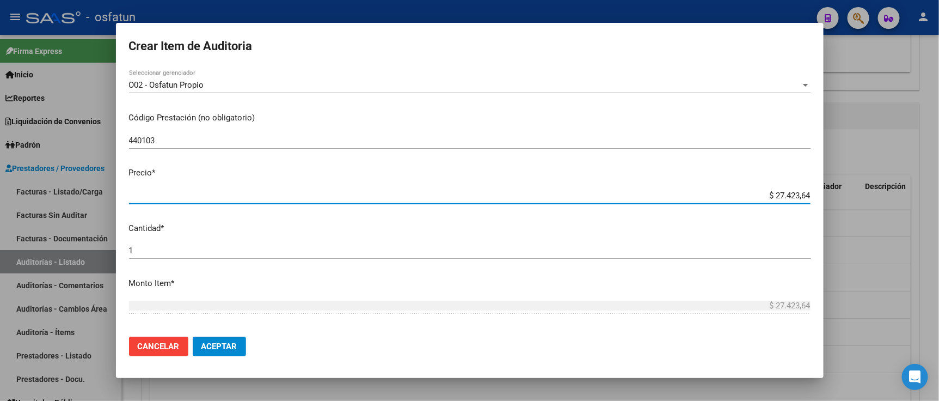
drag, startPoint x: 722, startPoint y: 199, endPoint x: 840, endPoint y: 202, distance: 117.7
click at [845, 199] on div "Crear Item de Auditoria 37504990 Nro Documento 27375049908 CUIL Afiliado Activo…" at bounding box center [469, 200] width 939 height 401
paste input "7711,82"
type input "$ 7.711,82"
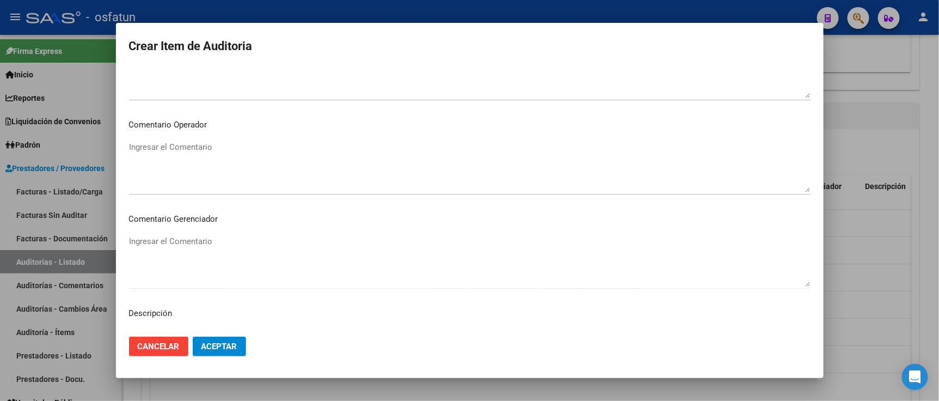
scroll to position [720, 0]
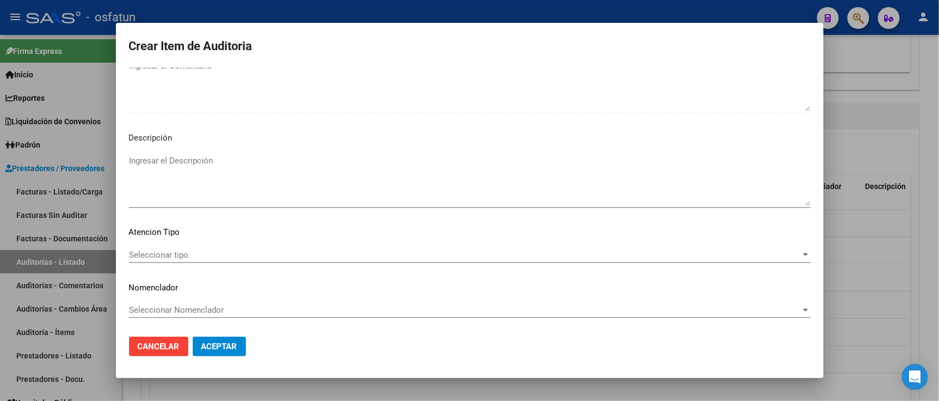
type input "$ 7.711,82"
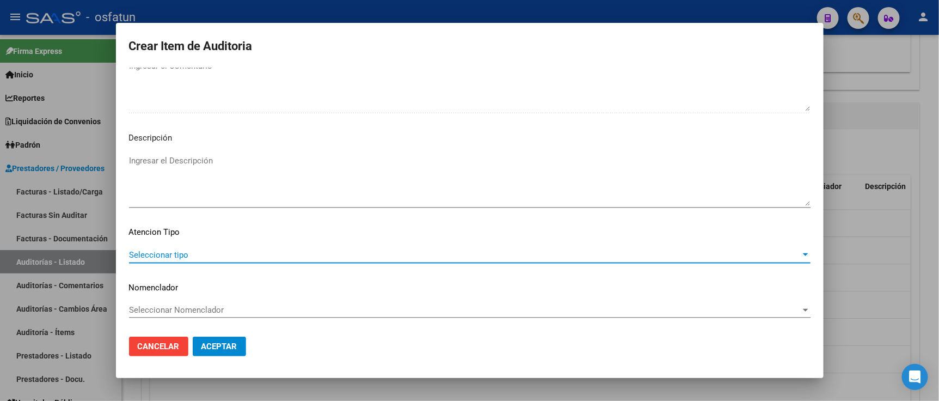
click at [189, 258] on span "Seleccionar tipo" at bounding box center [465, 255] width 672 height 10
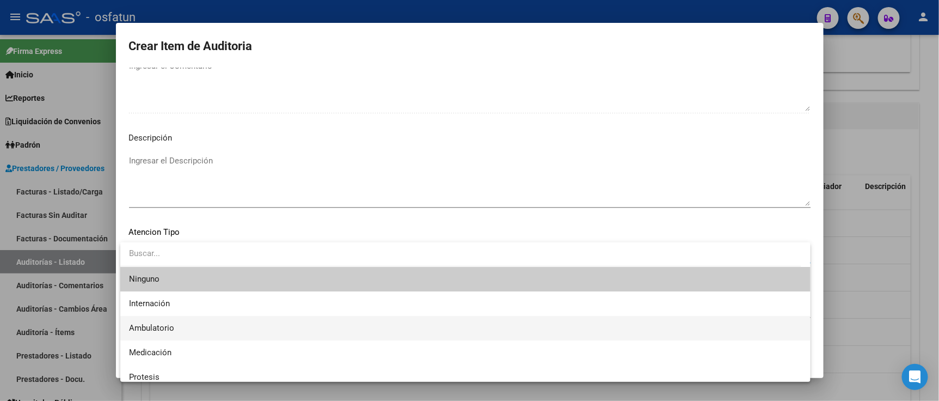
drag, startPoint x: 176, startPoint y: 328, endPoint x: 181, endPoint y: 310, distance: 18.0
click at [177, 328] on span "Ambulatorio" at bounding box center [465, 328] width 673 height 25
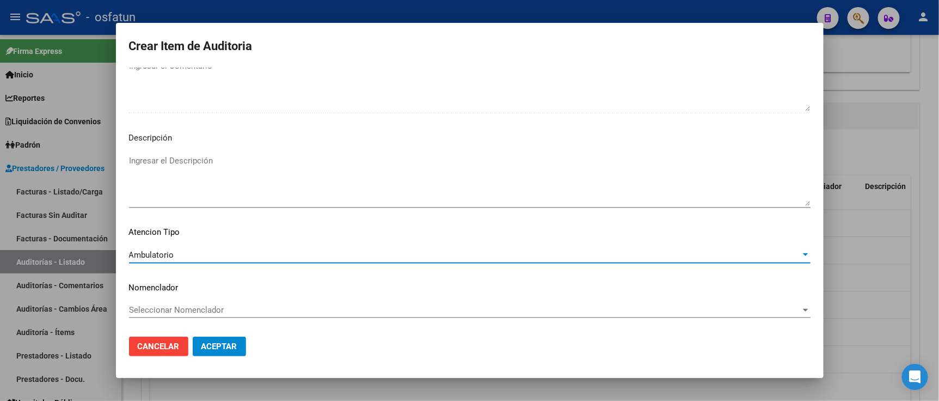
click at [181, 310] on span "Seleccionar Nomenclador" at bounding box center [465, 310] width 672 height 10
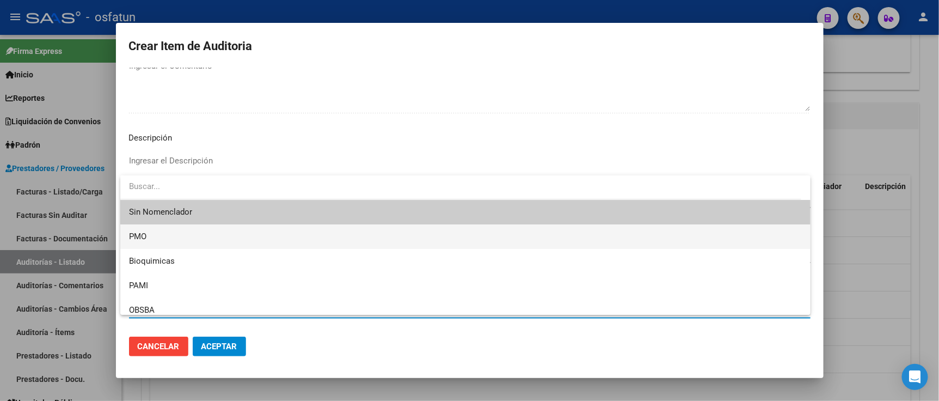
click at [154, 237] on span "PMO" at bounding box center [465, 236] width 673 height 25
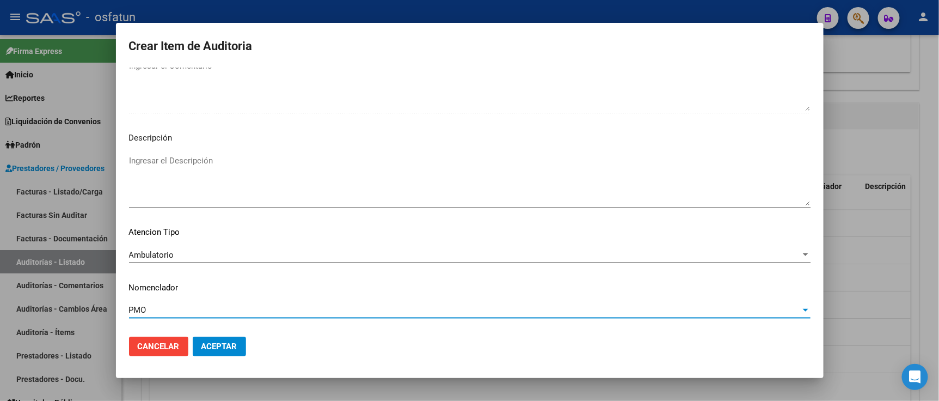
scroll to position [775, 0]
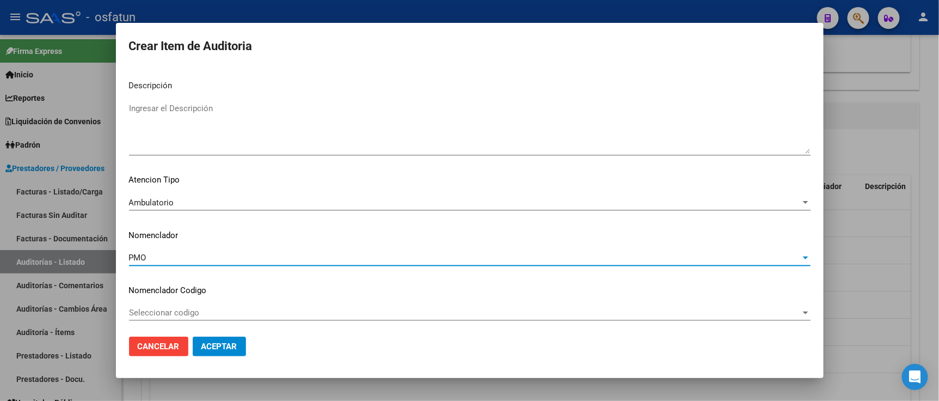
click at [210, 341] on span "Aceptar" at bounding box center [220, 346] width 36 height 10
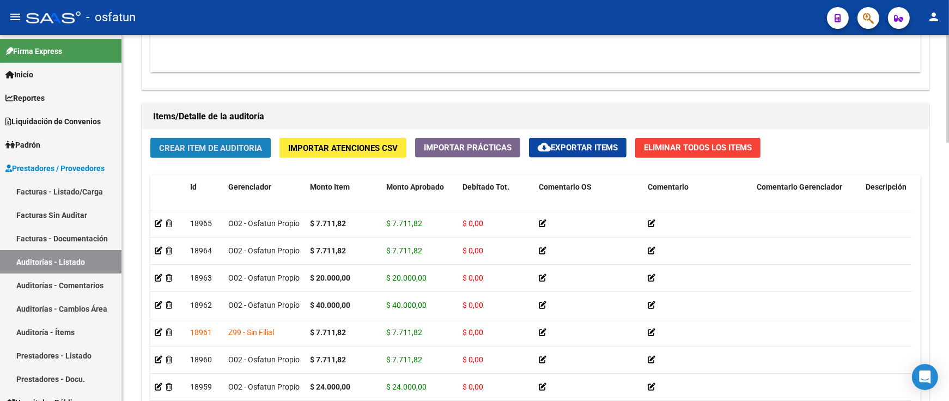
click at [237, 148] on span "Crear Item de Auditoria" at bounding box center [210, 148] width 103 height 10
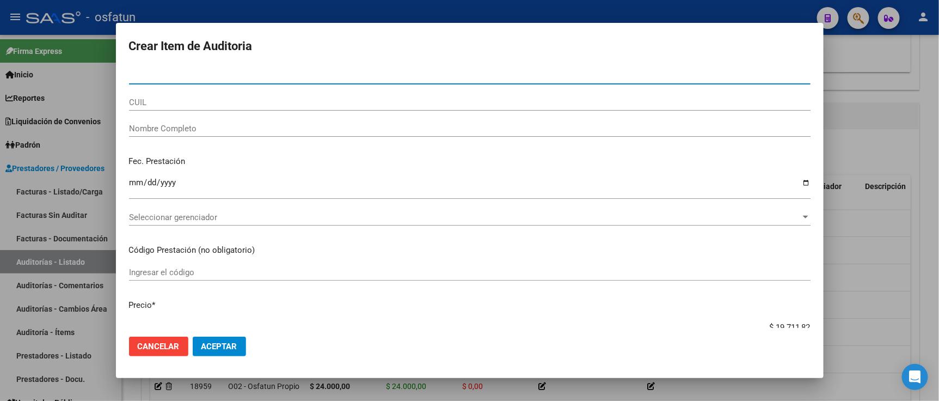
paste input "26465558"
type input "26465558"
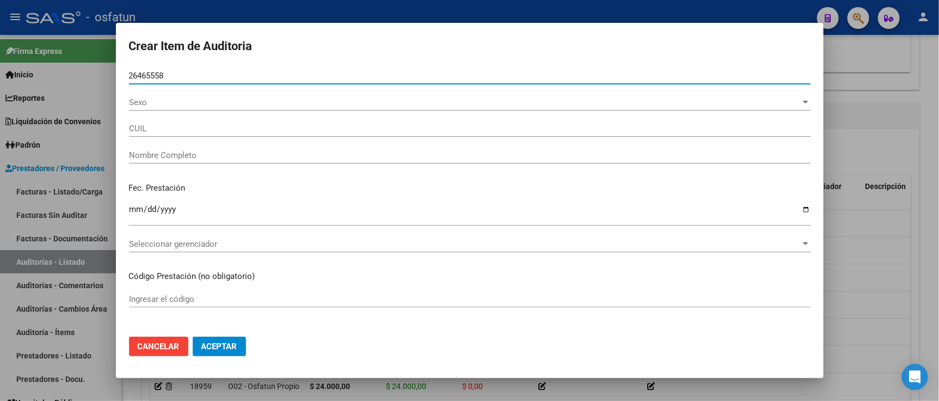
type input "20264655588"
type input "CERROTTI SERGIO DARIO"
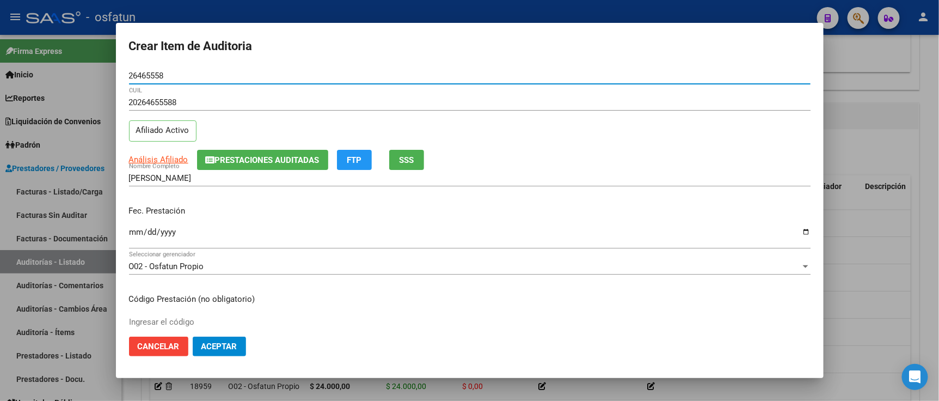
type input "26465558"
click at [136, 240] on input "Ingresar la fecha" at bounding box center [470, 236] width 682 height 17
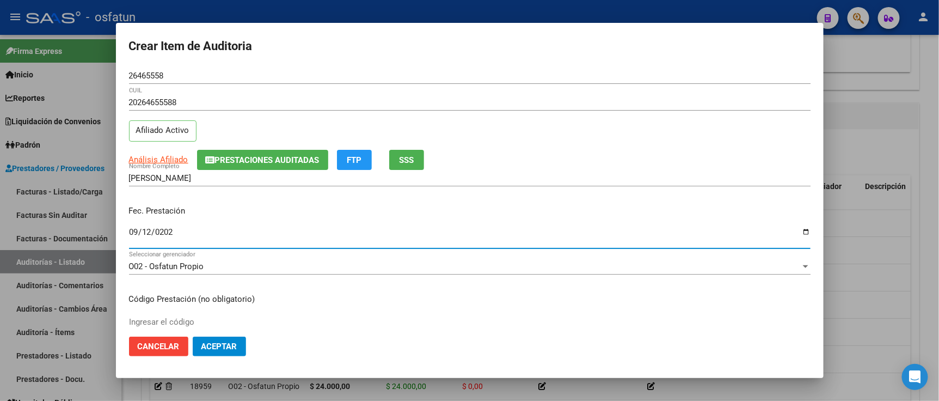
type input "2025-09-12"
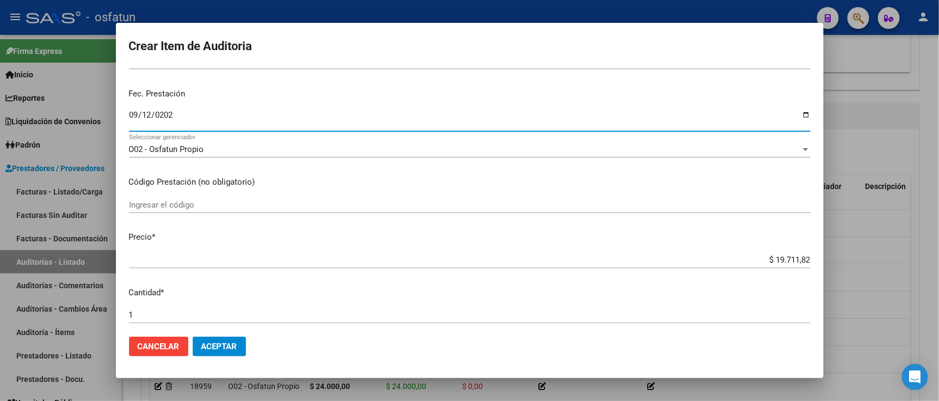
scroll to position [181, 0]
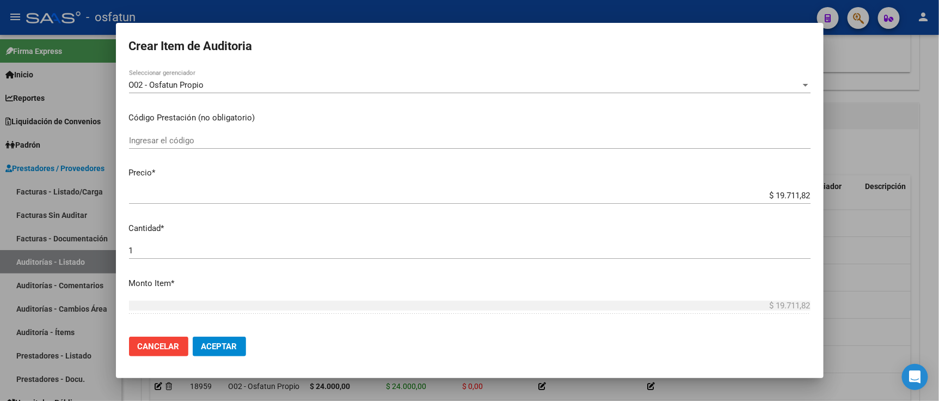
click at [195, 141] on input "Ingresar el código" at bounding box center [470, 141] width 682 height 10
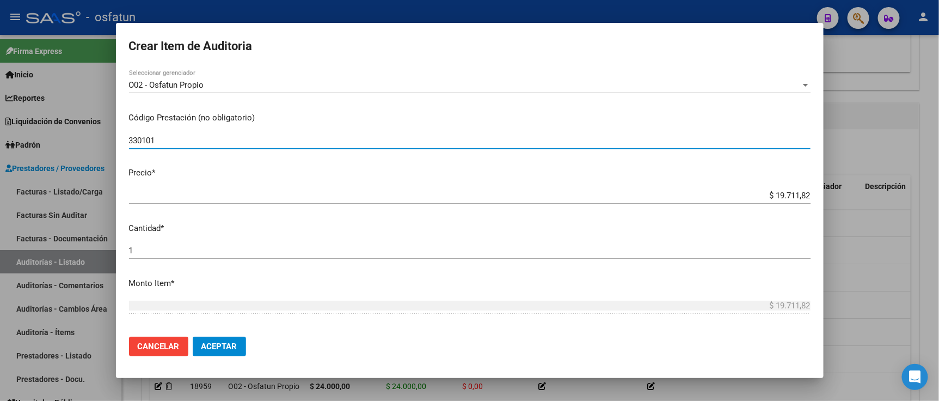
type input "330101"
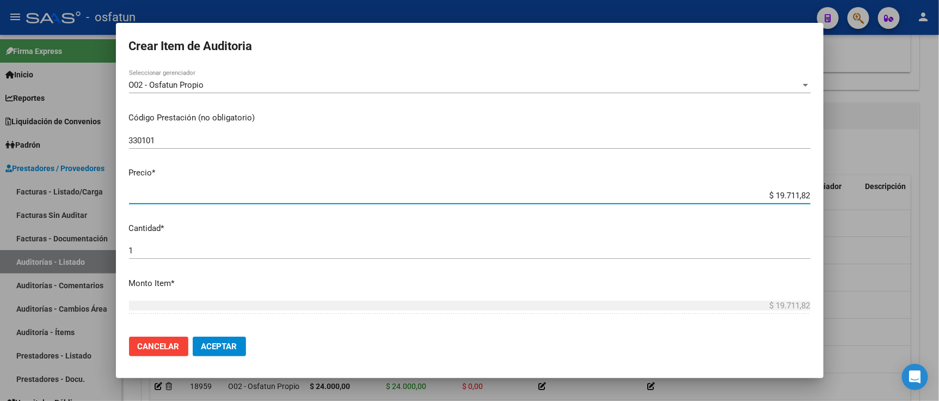
drag, startPoint x: 754, startPoint y: 191, endPoint x: 907, endPoint y: 196, distance: 152.6
click at [907, 196] on div "Crear Item de Auditoria 26465558 Nro Documento 20264655588 CUIL Afiliado Activo…" at bounding box center [469, 200] width 939 height 401
type input "$ 0,01"
type input "$ 0,12"
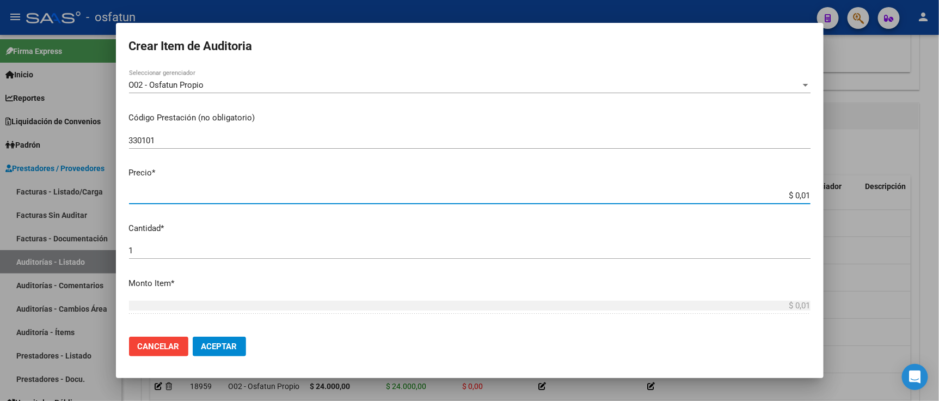
type input "$ 0,12"
type input "$ 1,20"
type input "$ 12,00"
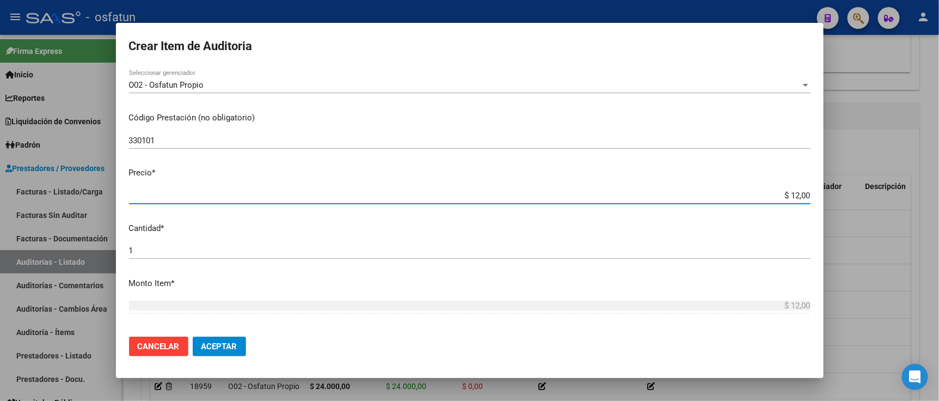
type input "$ 120,00"
type input "$ 1.200,00"
type input "$ 12.000,00"
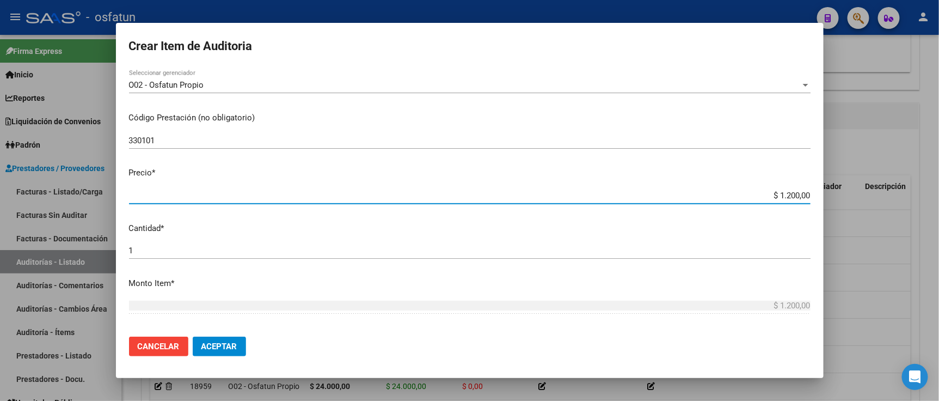
type input "$ 12.000,00"
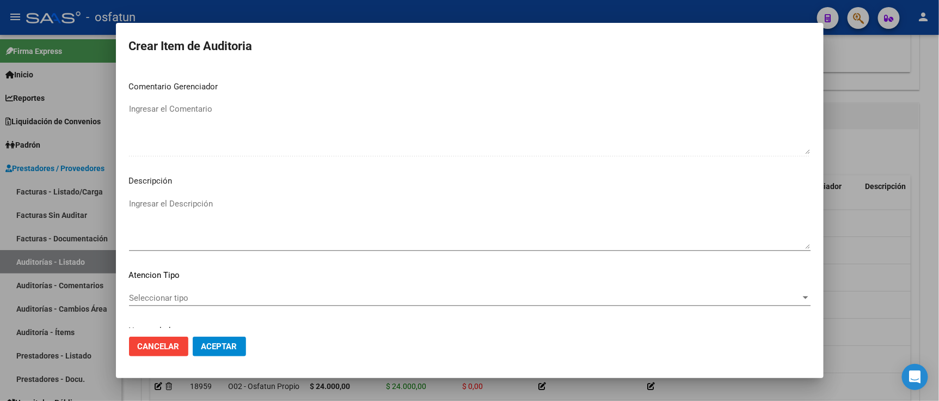
scroll to position [720, 0]
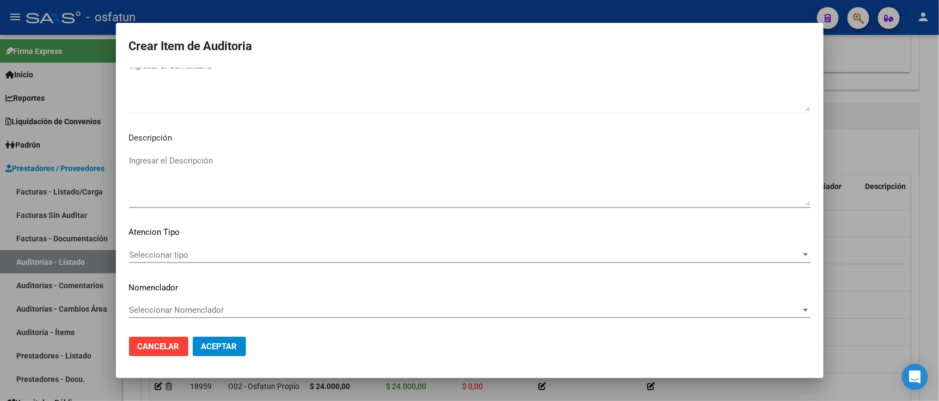
click at [173, 252] on span "Seleccionar tipo" at bounding box center [465, 255] width 672 height 10
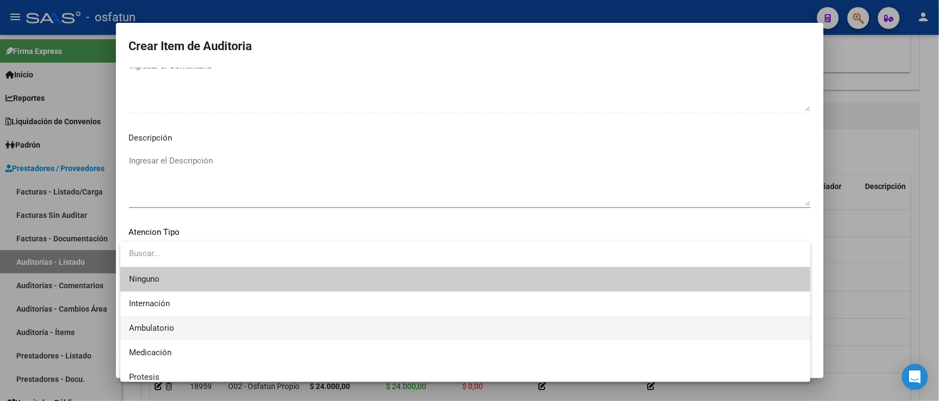
click at [191, 327] on span "Ambulatorio" at bounding box center [465, 328] width 673 height 25
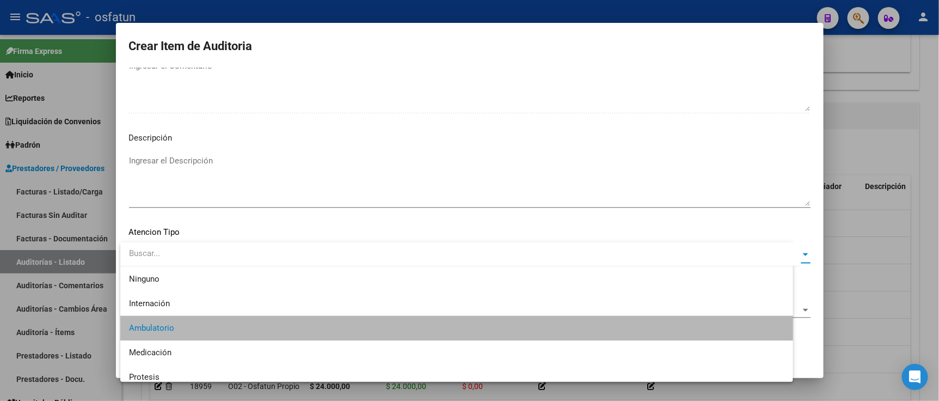
click at [186, 313] on span "Seleccionar Nomenclador" at bounding box center [465, 310] width 672 height 10
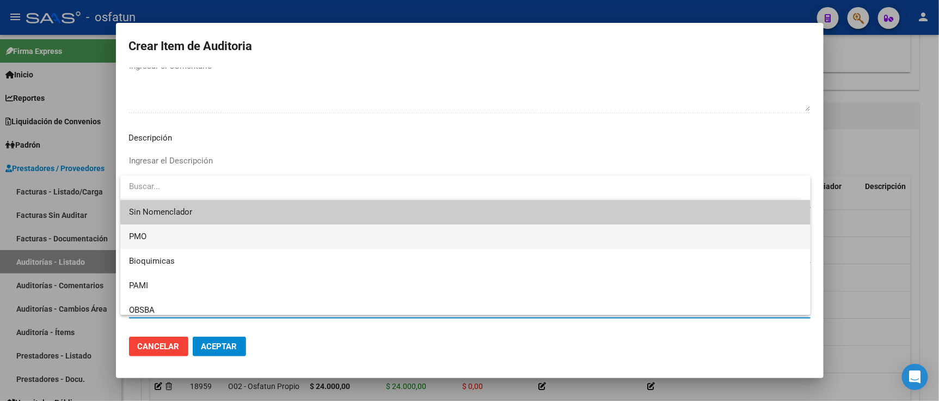
click at [160, 236] on span "PMO" at bounding box center [465, 236] width 673 height 25
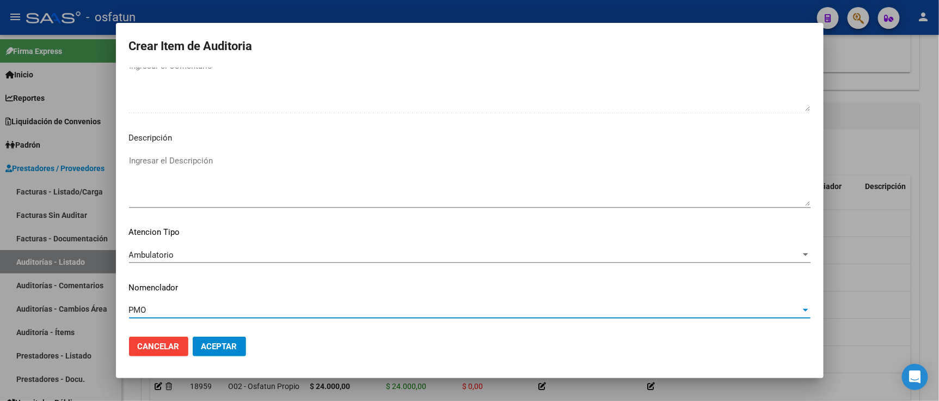
click at [221, 346] on span "Aceptar" at bounding box center [220, 346] width 36 height 10
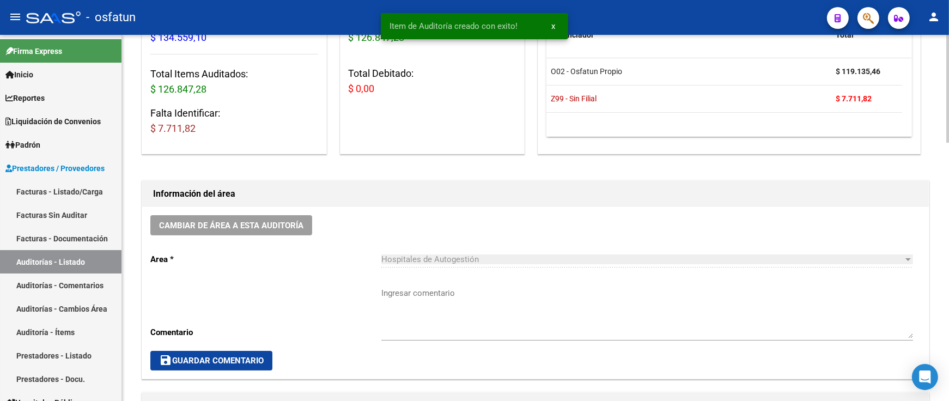
scroll to position [0, 0]
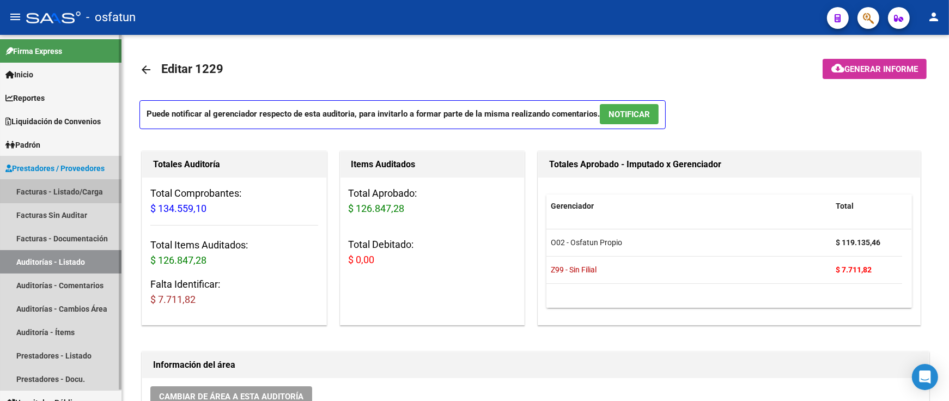
click at [42, 192] on link "Facturas - Listado/Carga" at bounding box center [60, 191] width 121 height 23
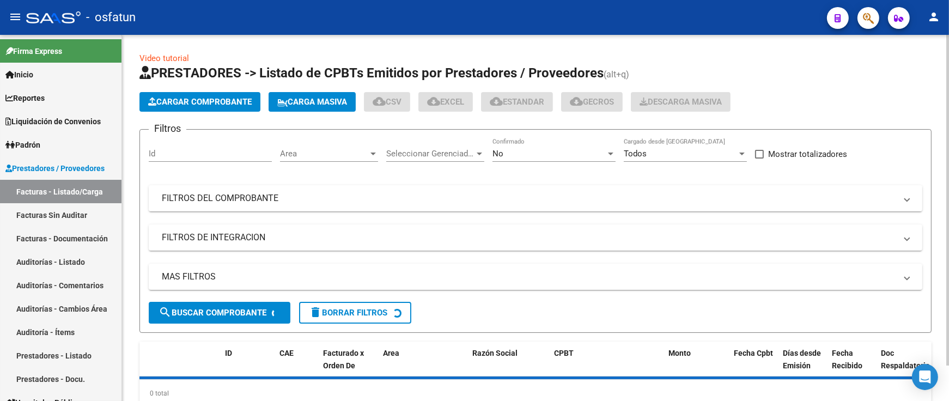
click at [184, 98] on span "Cargar Comprobante" at bounding box center [199, 102] width 103 height 10
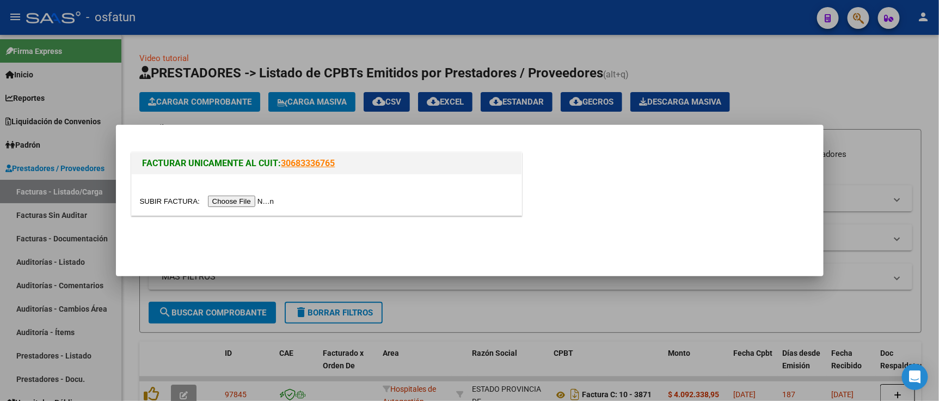
click at [235, 204] on input "file" at bounding box center [209, 201] width 138 height 11
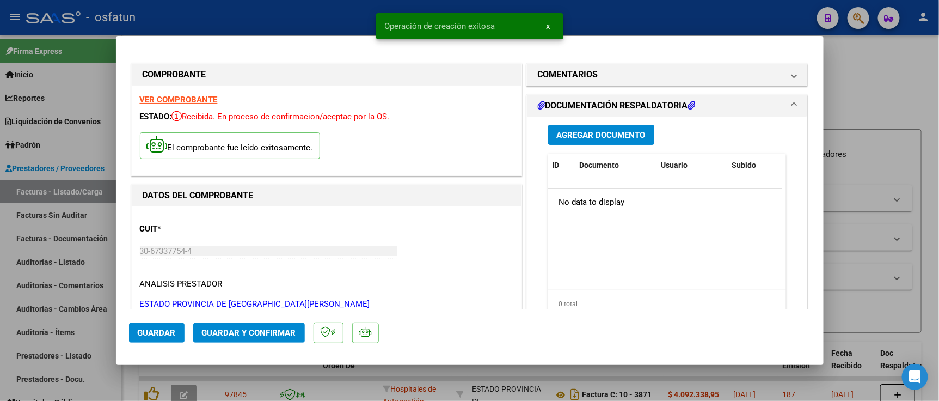
click at [260, 331] on span "Guardar y Confirmar" at bounding box center [249, 333] width 94 height 10
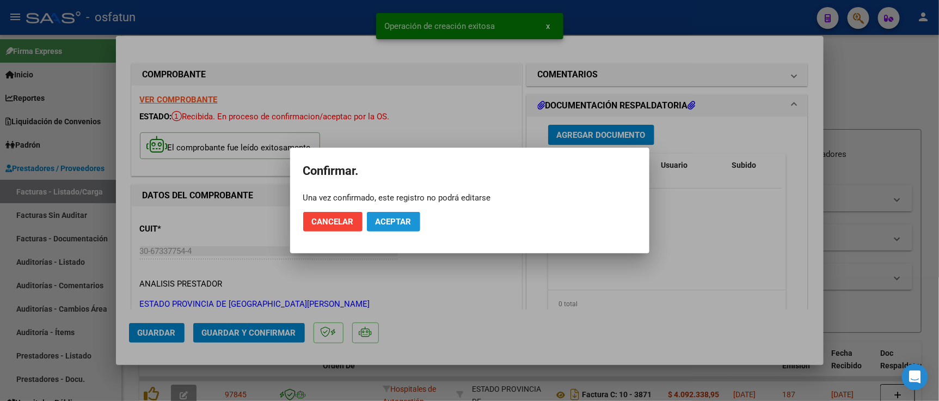
click at [383, 226] on span "Aceptar" at bounding box center [394, 222] width 36 height 10
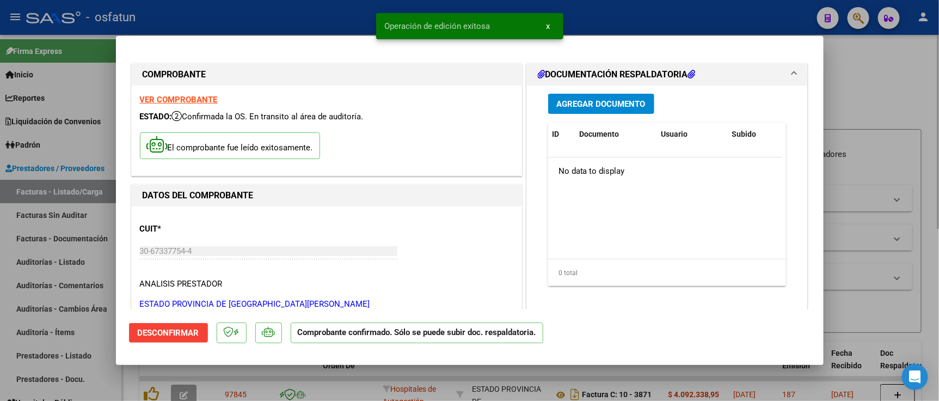
click at [875, 141] on div at bounding box center [469, 200] width 939 height 401
type input "$ 0,00"
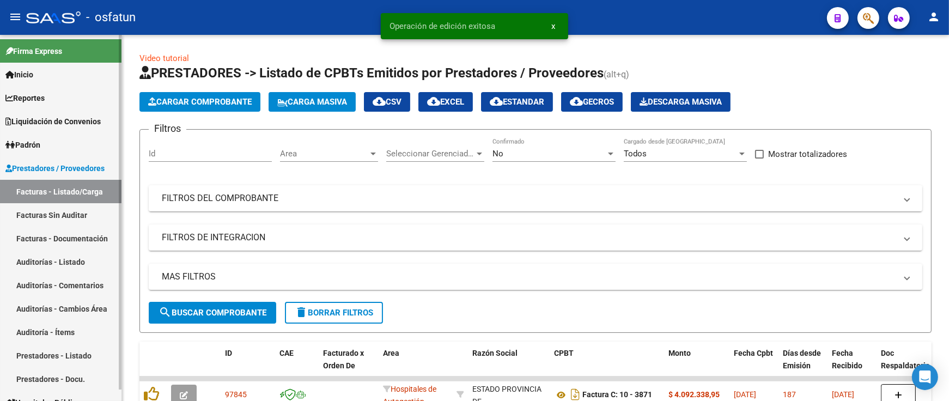
click at [44, 257] on link "Auditorías - Listado" at bounding box center [60, 261] width 121 height 23
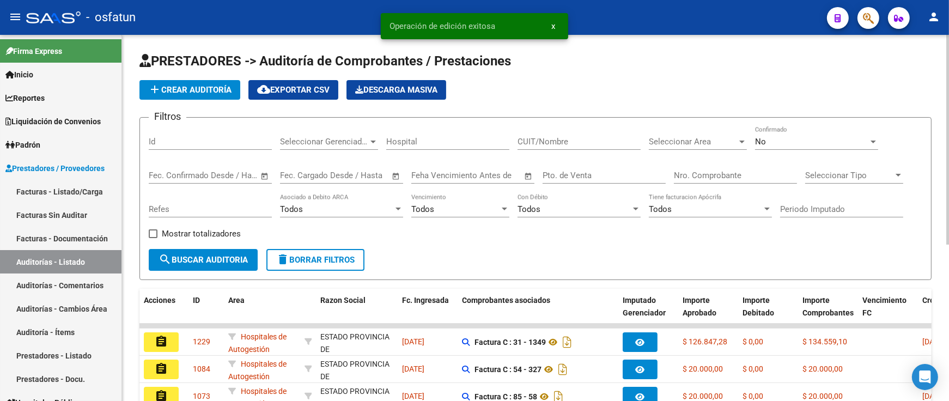
click at [705, 178] on input "Nro. Comprobante" at bounding box center [735, 175] width 123 height 10
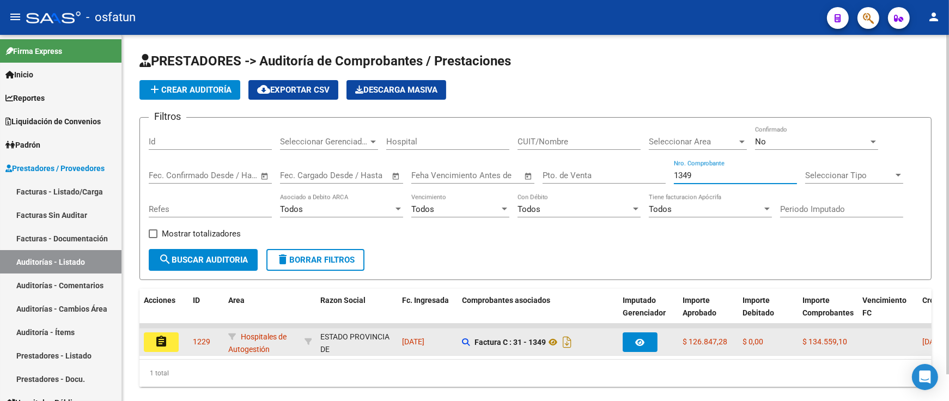
type input "1349"
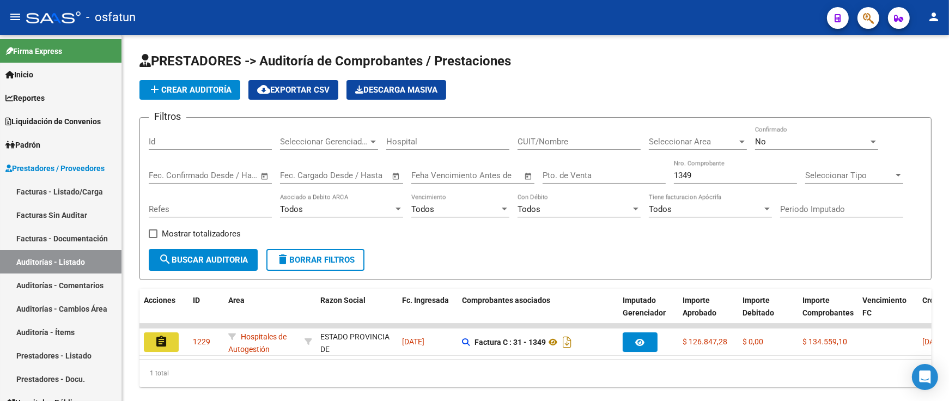
click at [173, 342] on button "assignment" at bounding box center [161, 342] width 35 height 20
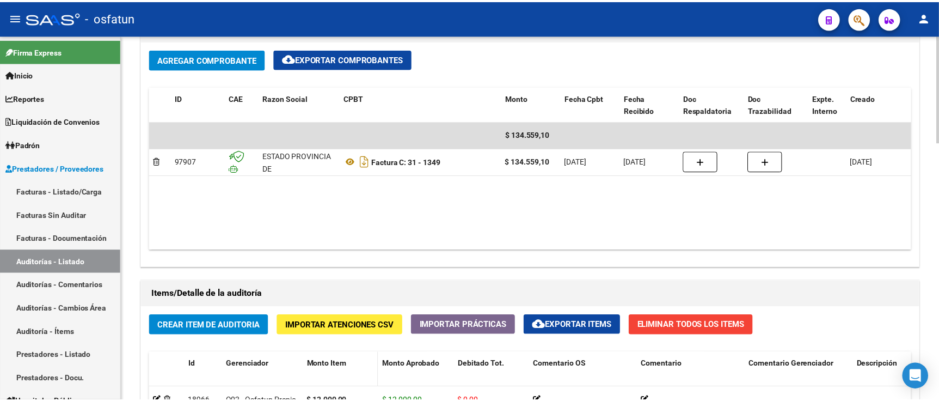
scroll to position [545, 0]
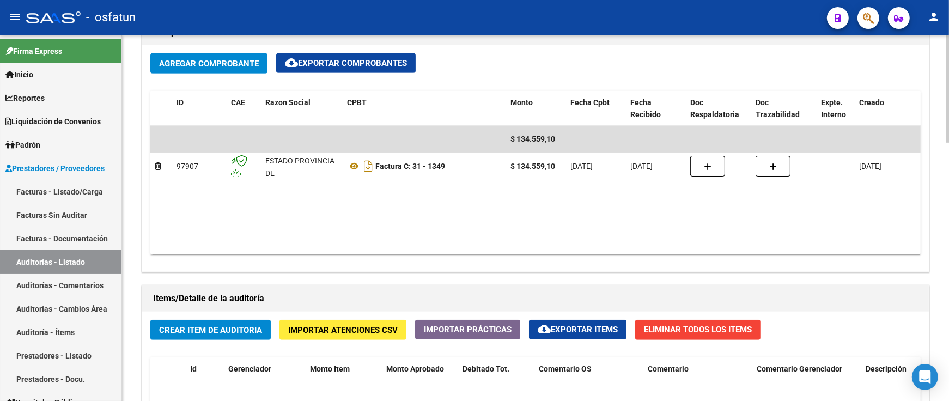
click at [214, 74] on button "Agregar Comprobante" at bounding box center [208, 63] width 117 height 20
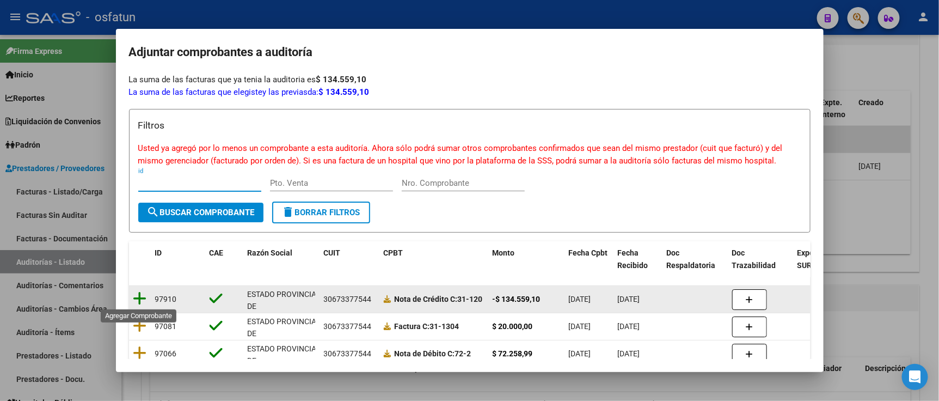
click at [142, 298] on icon at bounding box center [140, 298] width 14 height 15
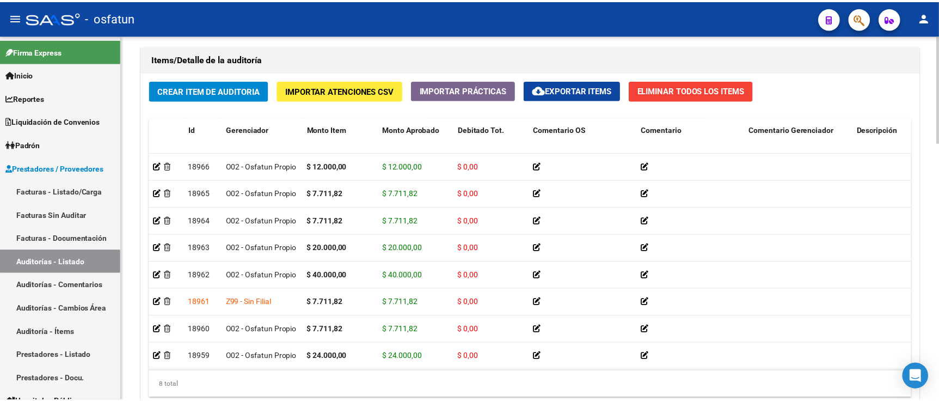
scroll to position [786, 0]
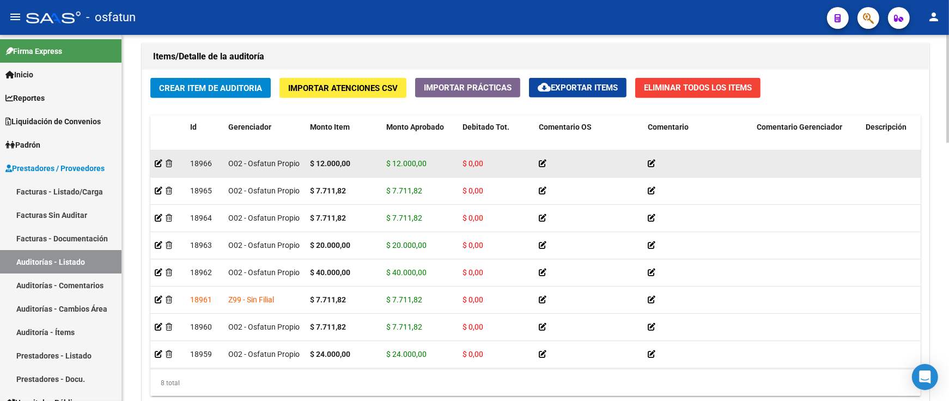
click at [164, 161] on div at bounding box center [168, 163] width 27 height 13
click at [170, 167] on icon at bounding box center [169, 164] width 7 height 8
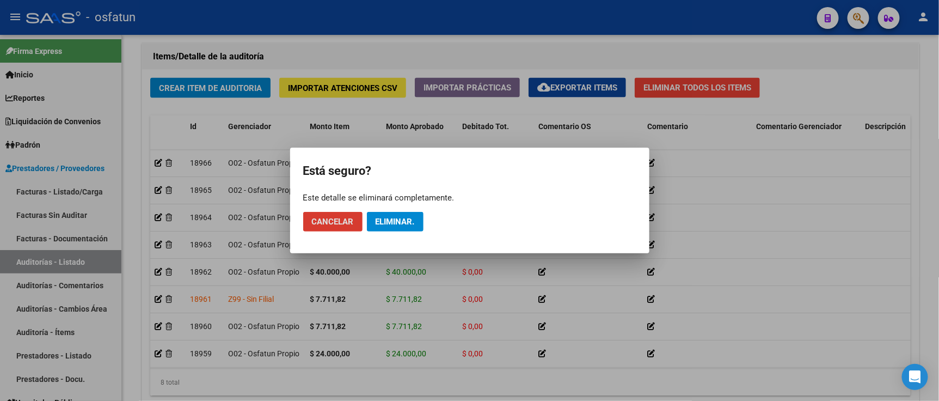
click at [392, 229] on button "Eliminar." at bounding box center [395, 222] width 57 height 20
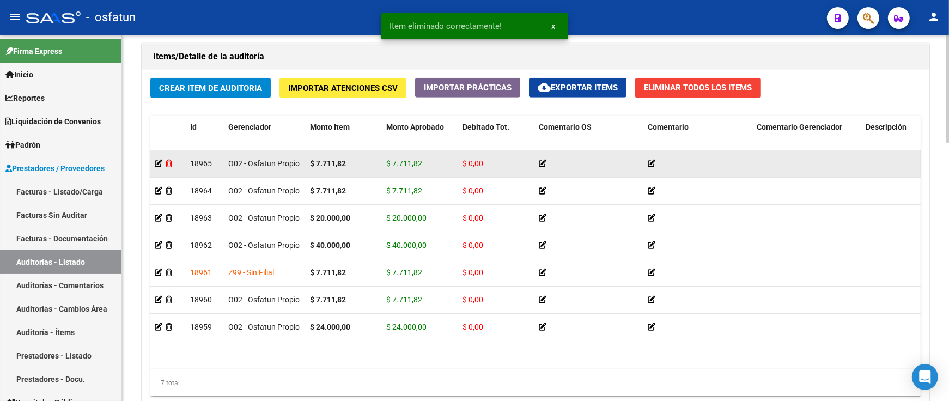
click at [170, 167] on icon at bounding box center [169, 164] width 7 height 8
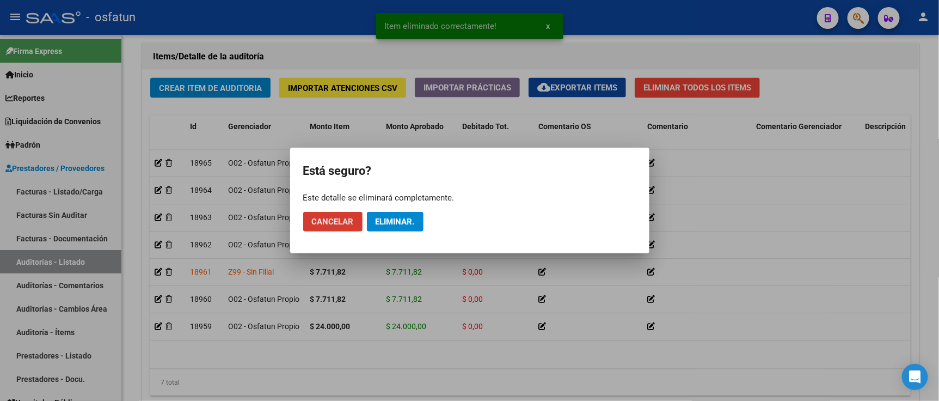
click at [384, 223] on span "Eliminar." at bounding box center [395, 222] width 39 height 10
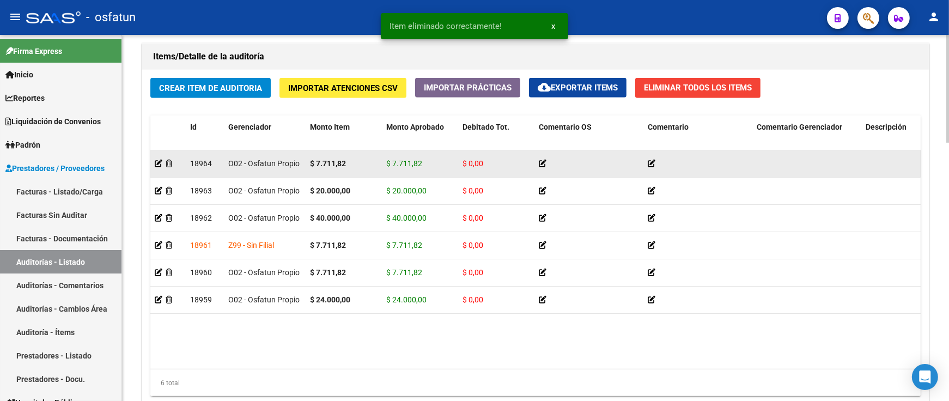
click at [173, 164] on div at bounding box center [168, 163] width 27 height 13
click at [167, 161] on icon at bounding box center [169, 164] width 7 height 8
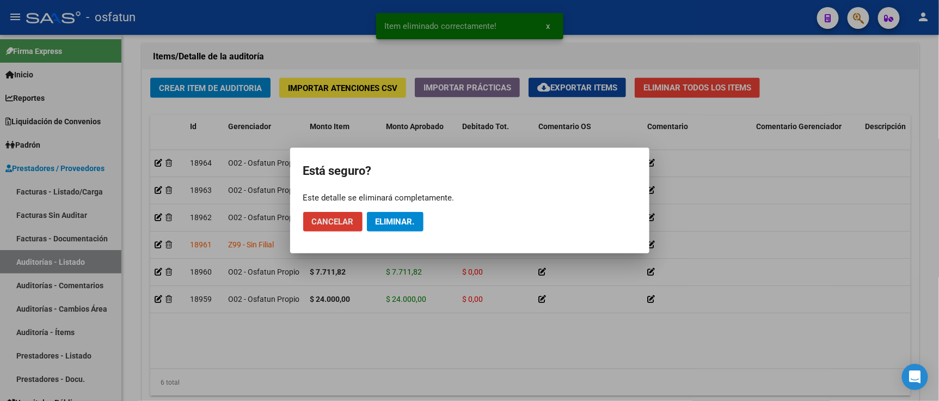
click at [392, 218] on span "Eliminar." at bounding box center [395, 222] width 39 height 10
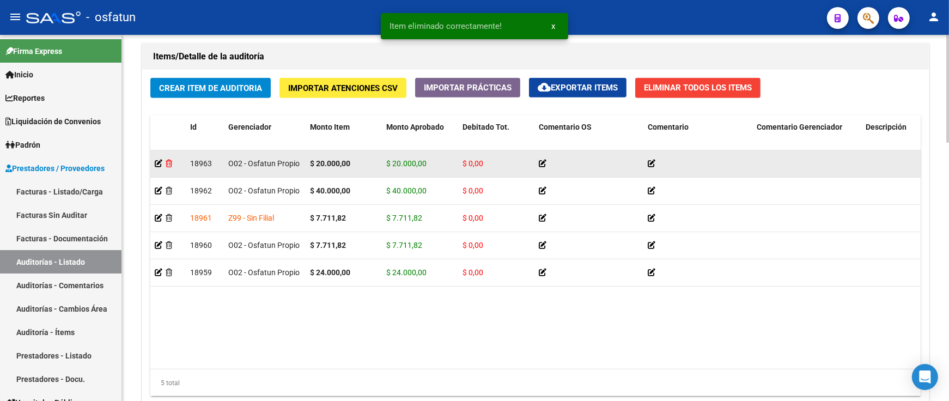
click at [168, 166] on icon at bounding box center [169, 164] width 7 height 8
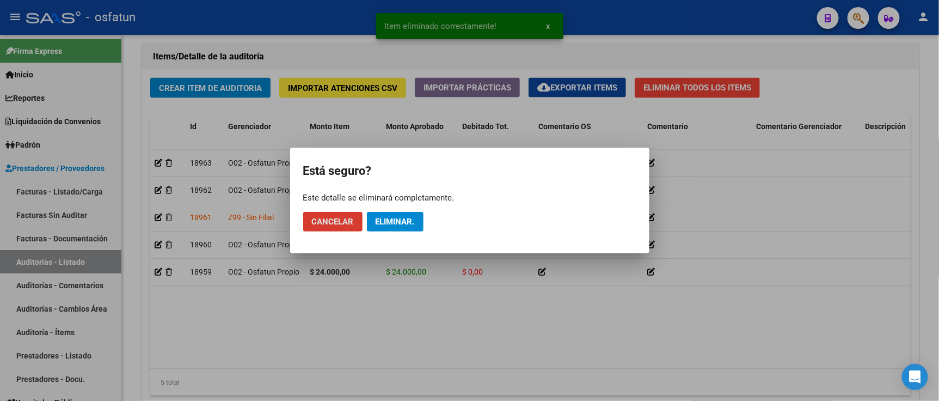
click at [395, 225] on span "Eliminar." at bounding box center [395, 222] width 39 height 10
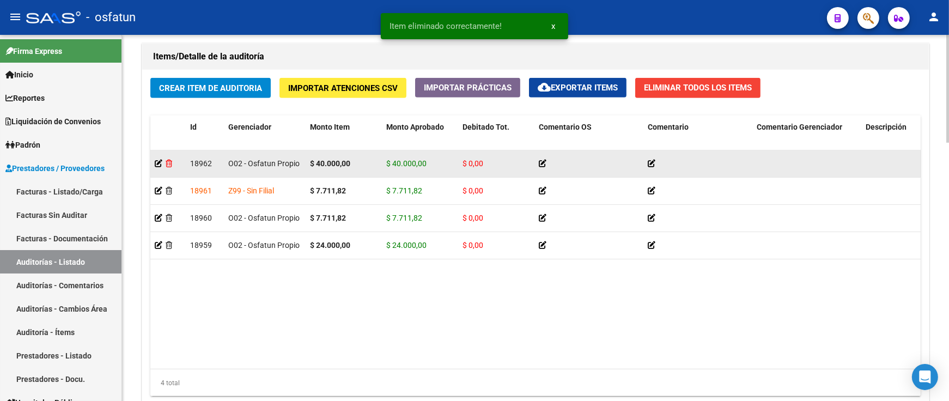
click at [172, 167] on icon at bounding box center [169, 164] width 7 height 8
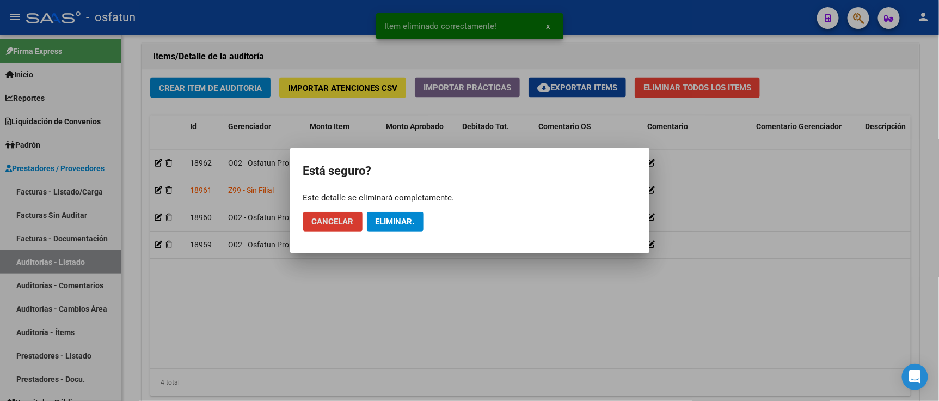
click at [387, 221] on span "Eliminar." at bounding box center [395, 222] width 39 height 10
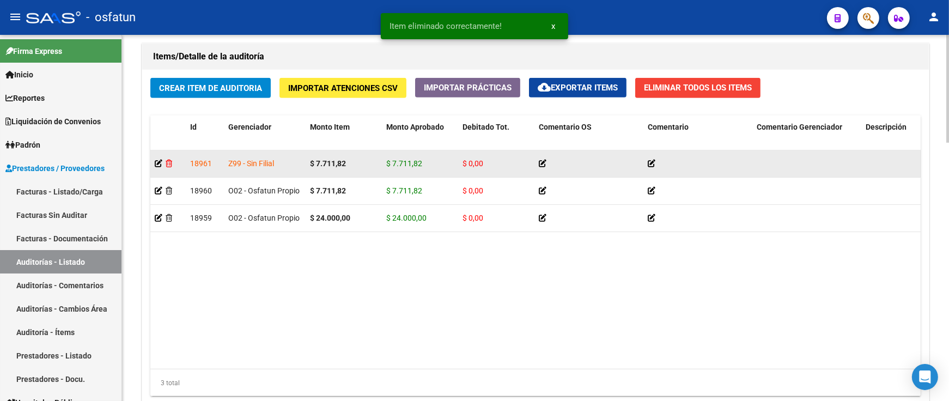
click at [166, 166] on icon at bounding box center [169, 164] width 7 height 8
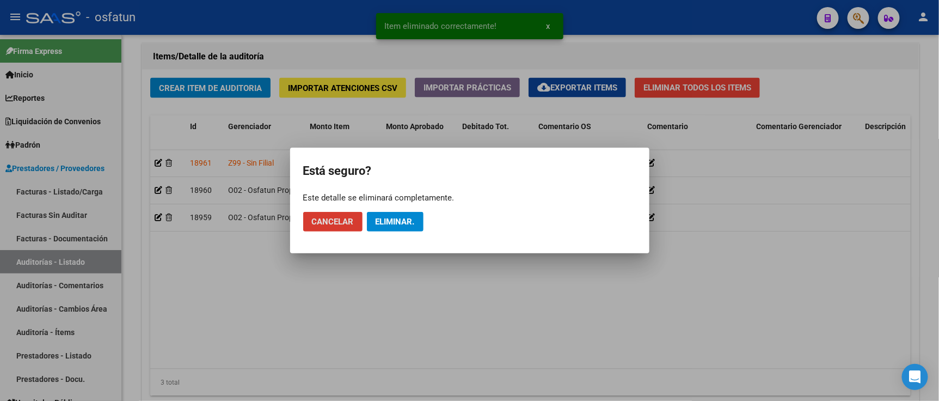
click at [376, 218] on span "Eliminar." at bounding box center [395, 222] width 39 height 10
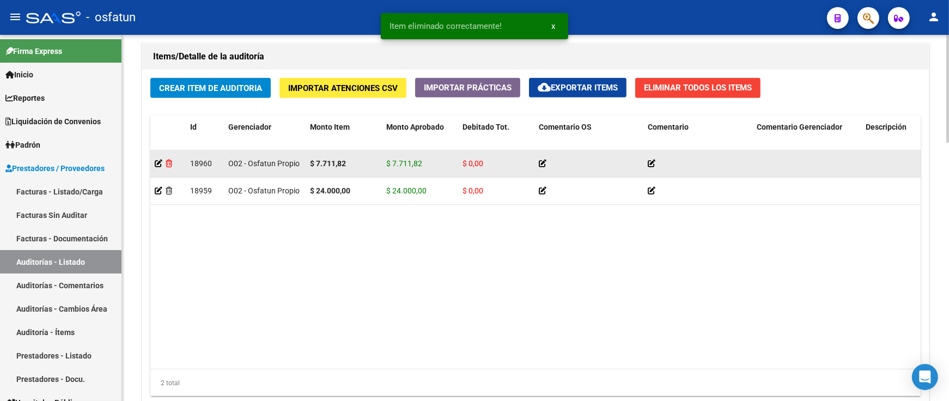
click at [171, 165] on icon at bounding box center [169, 164] width 7 height 8
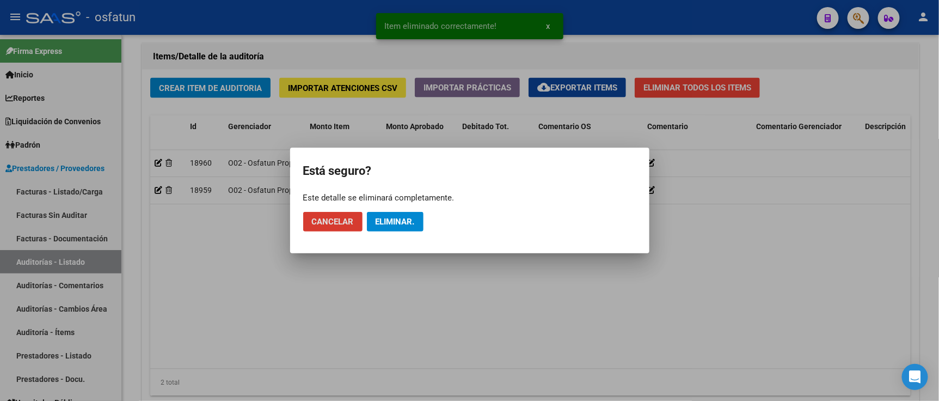
click at [379, 219] on span "Eliminar." at bounding box center [395, 222] width 39 height 10
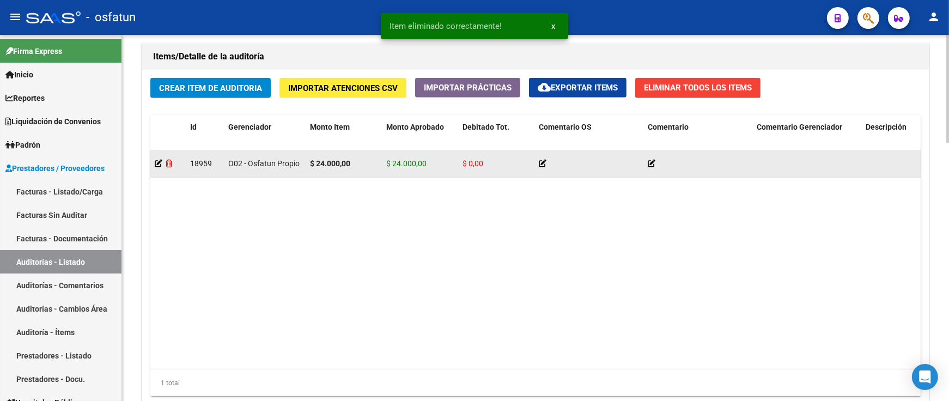
click at [170, 167] on icon at bounding box center [169, 164] width 7 height 8
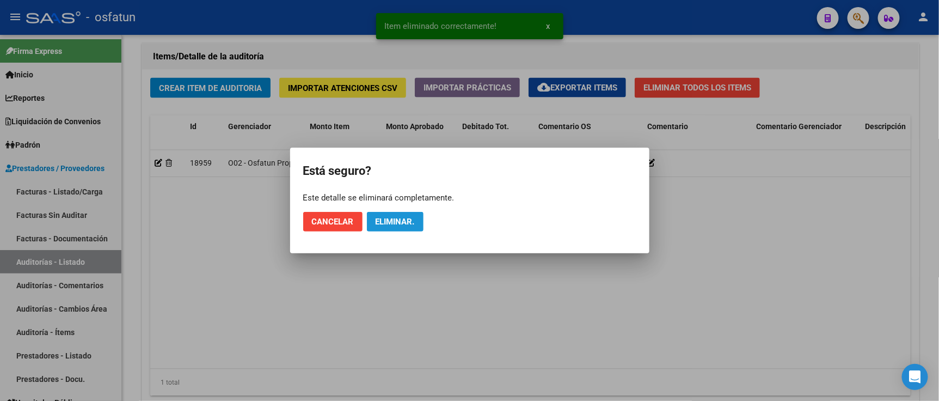
click at [382, 218] on span "Eliminar." at bounding box center [395, 222] width 39 height 10
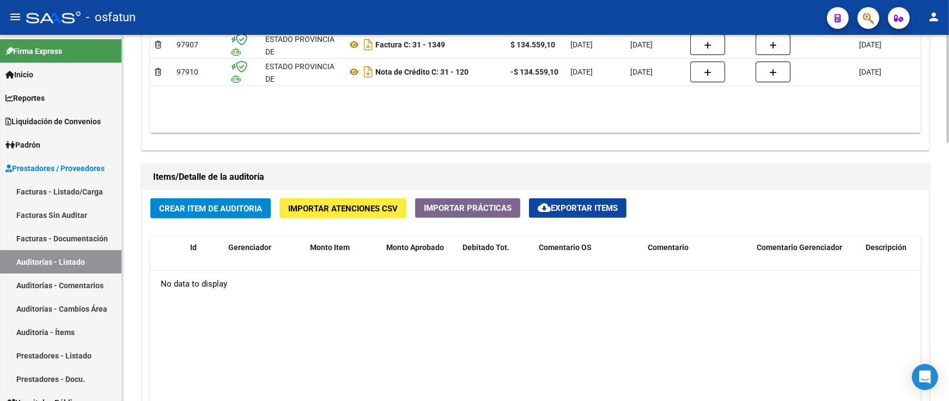
scroll to position [877, 0]
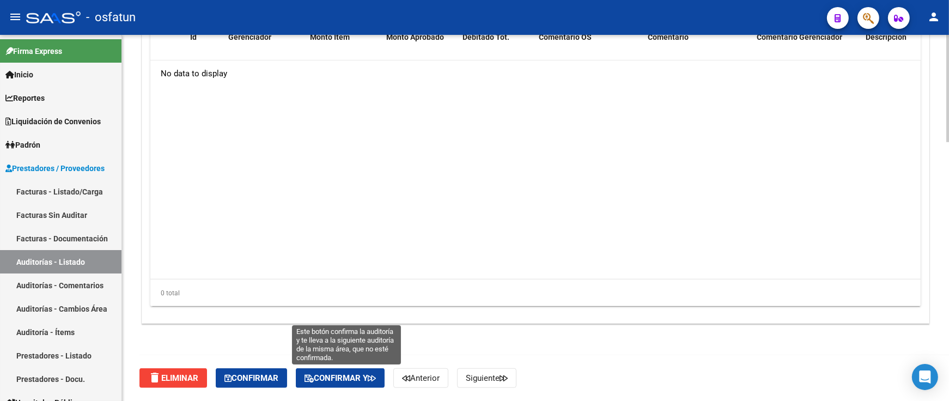
click at [335, 387] on button "Confirmar y" at bounding box center [340, 378] width 89 height 20
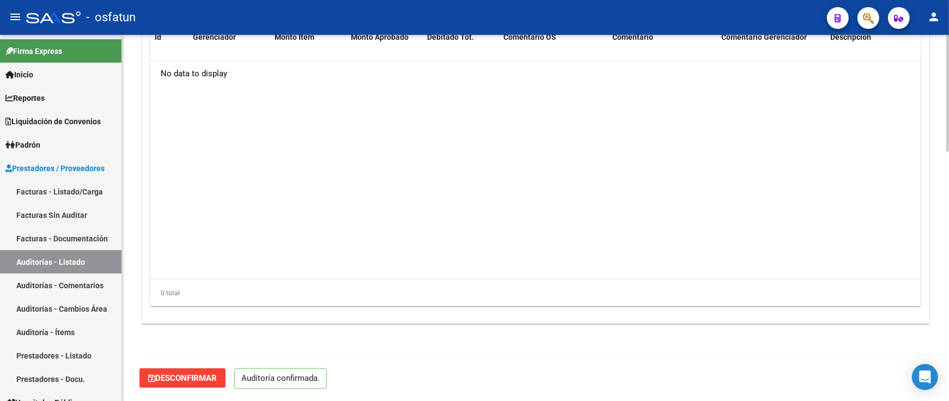
scroll to position [779, 0]
type input "202510"
click at [48, 263] on link "Auditorías - Listado" at bounding box center [60, 261] width 121 height 23
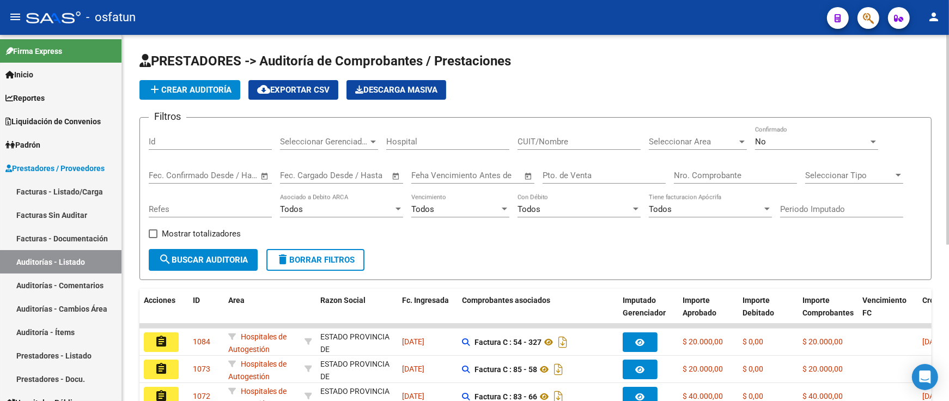
click at [700, 175] on input "Nro. Comprobante" at bounding box center [735, 175] width 123 height 10
paste input "1979"
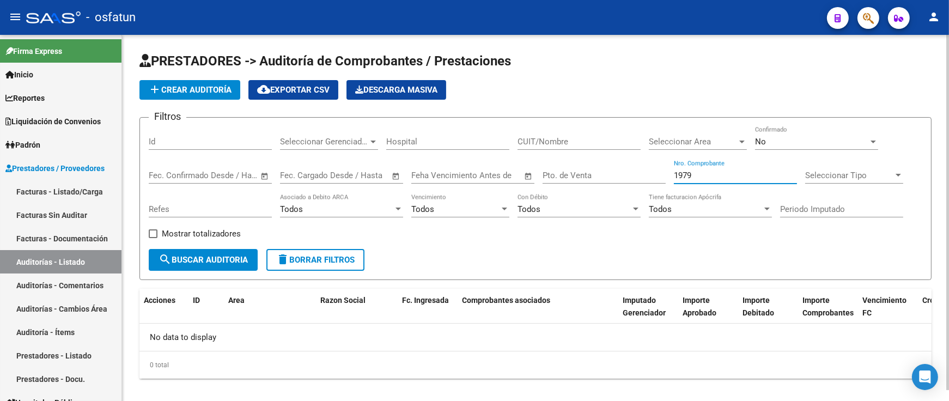
type input "1979"
click at [758, 139] on span "No" at bounding box center [760, 142] width 11 height 10
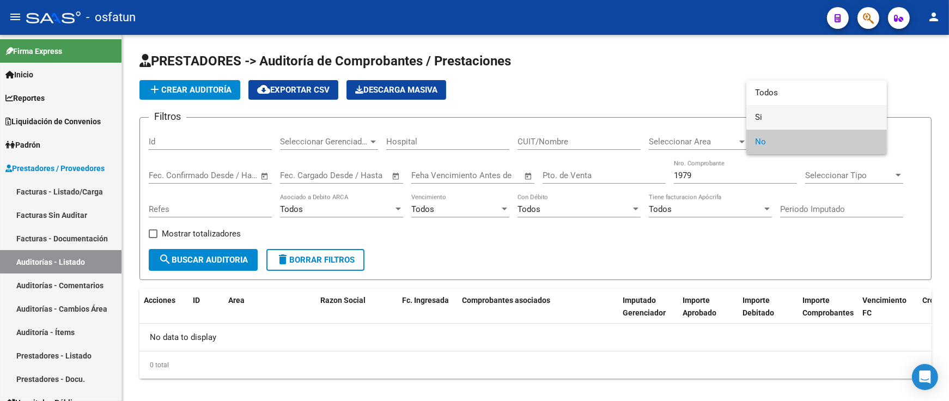
click at [763, 113] on span "Si" at bounding box center [816, 117] width 123 height 25
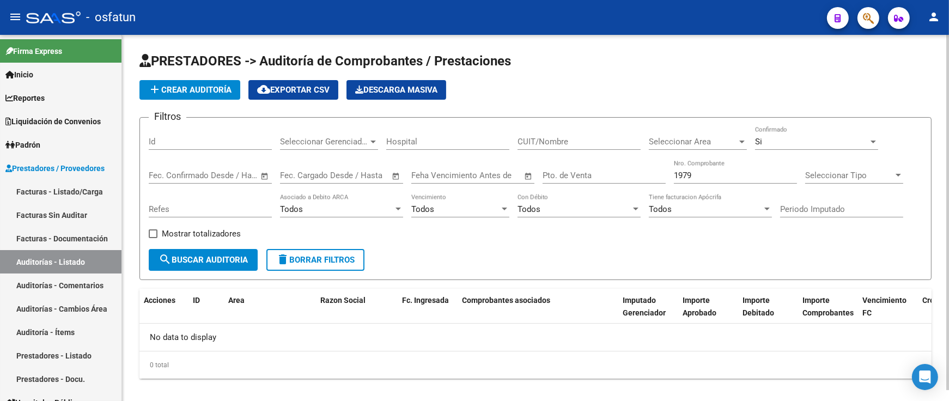
click at [737, 169] on div "1979 Nro. Comprobante" at bounding box center [735, 171] width 123 height 23
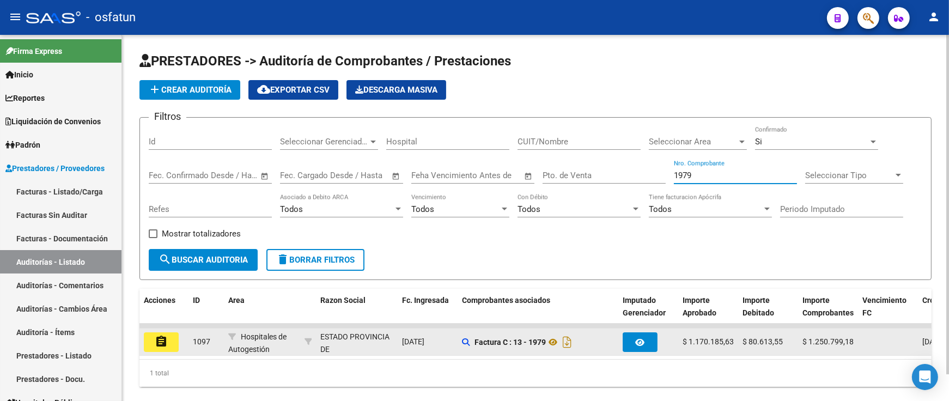
click at [164, 347] on mat-icon "assignment" at bounding box center [161, 341] width 13 height 13
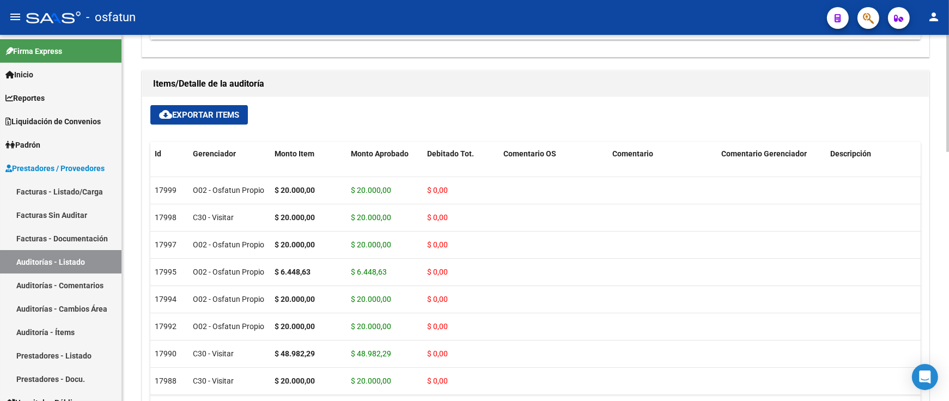
scroll to position [666, 0]
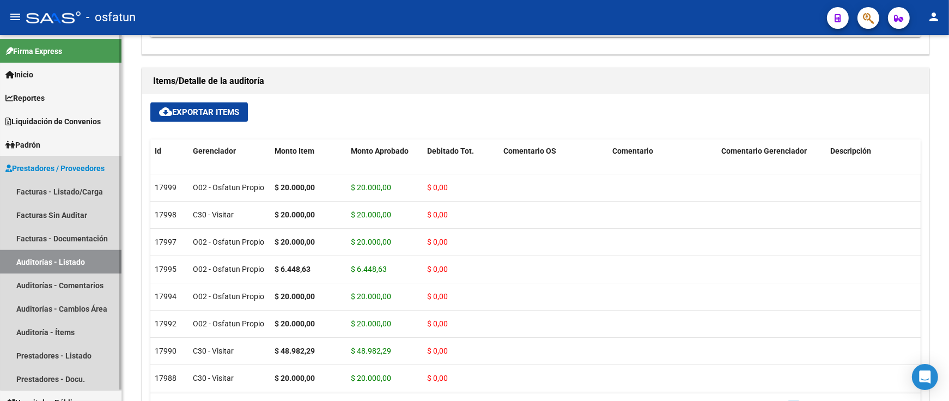
click at [75, 260] on link "Auditorías - Listado" at bounding box center [60, 261] width 121 height 23
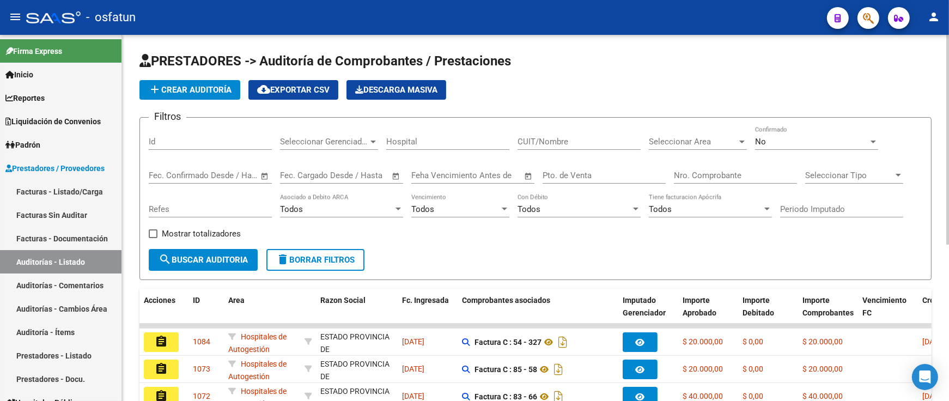
click at [700, 177] on input "Nro. Comprobante" at bounding box center [735, 175] width 123 height 10
paste input "5022"
type input "5022"
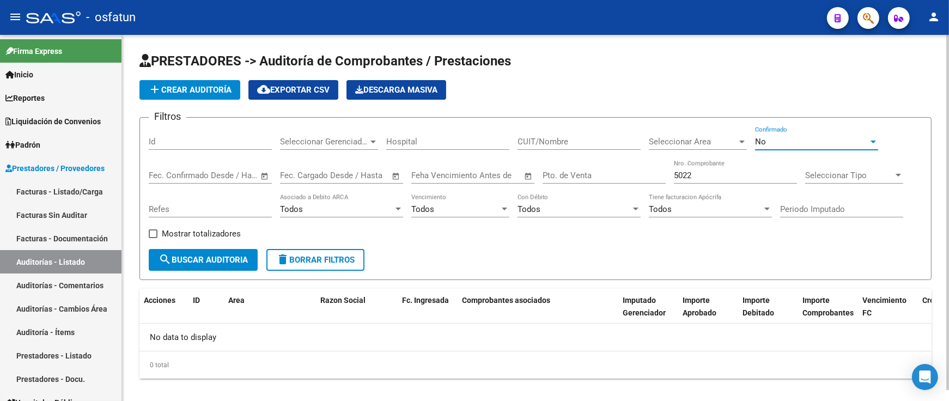
click at [772, 138] on div "No" at bounding box center [811, 142] width 113 height 10
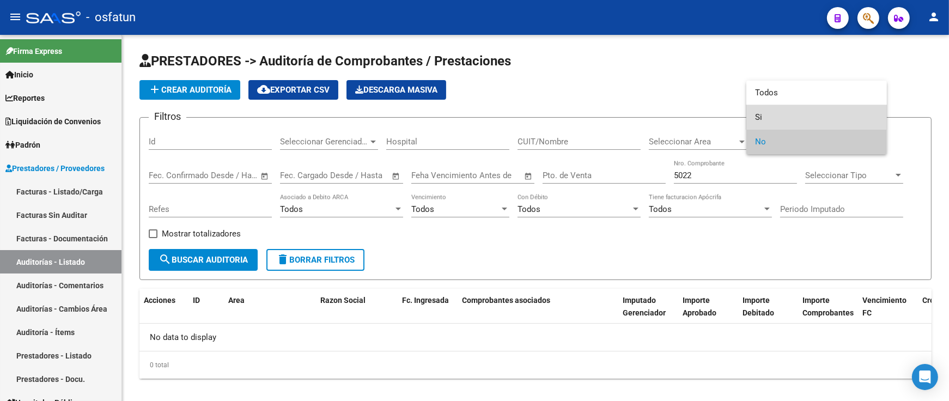
click at [774, 120] on span "Si" at bounding box center [816, 117] width 123 height 25
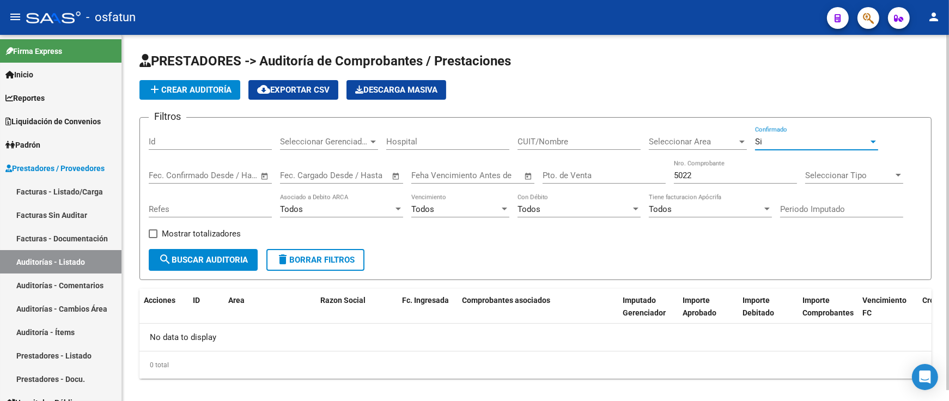
click at [743, 169] on div "5022 Nro. Comprobante" at bounding box center [735, 171] width 123 height 23
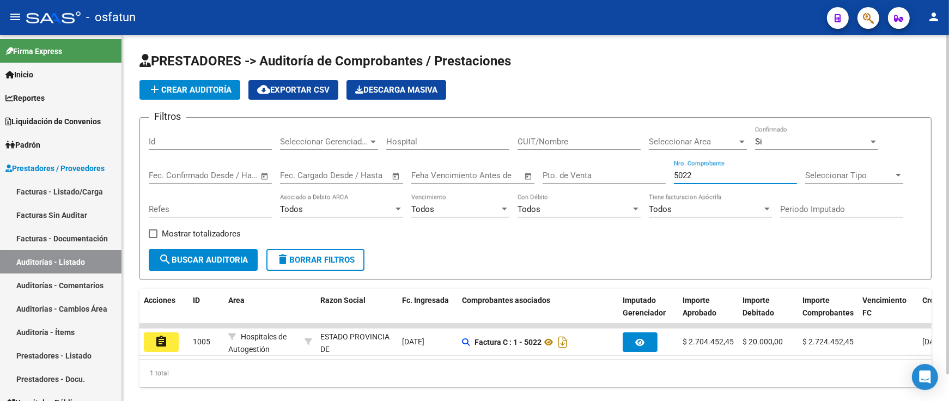
drag, startPoint x: 710, startPoint y: 177, endPoint x: 650, endPoint y: 177, distance: 59.4
click at [651, 177] on div "Filtros Id Seleccionar Gerenciador Seleccionar Gerenciador Hospital CUIT/Nombre…" at bounding box center [535, 187] width 773 height 123
paste input "1543"
drag, startPoint x: 701, startPoint y: 180, endPoint x: 639, endPoint y: 179, distance: 61.6
click at [639, 179] on div "Filtros Id Seleccionar Gerenciador Seleccionar Gerenciador Hospital CUIT/Nombre…" at bounding box center [535, 187] width 773 height 123
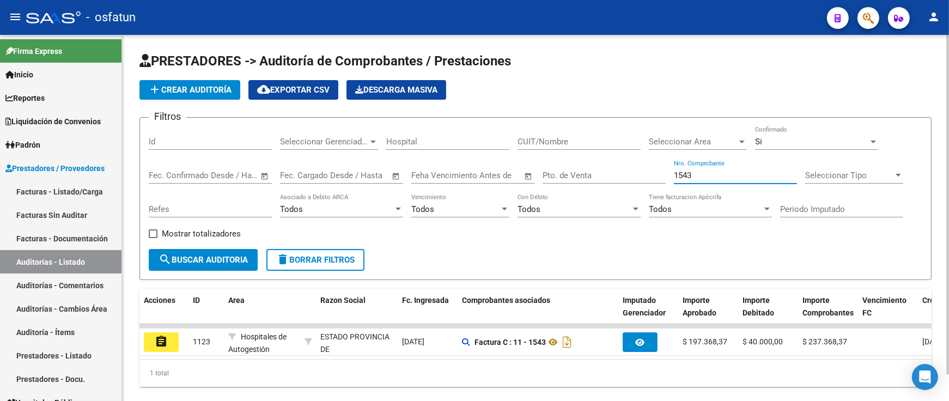
paste input "202"
drag, startPoint x: 700, startPoint y: 176, endPoint x: 666, endPoint y: 174, distance: 34.3
click at [667, 175] on div "Filtros Id Seleccionar Gerenciador Seleccionar Gerenciador Hospital CUIT/Nombre…" at bounding box center [535, 187] width 773 height 123
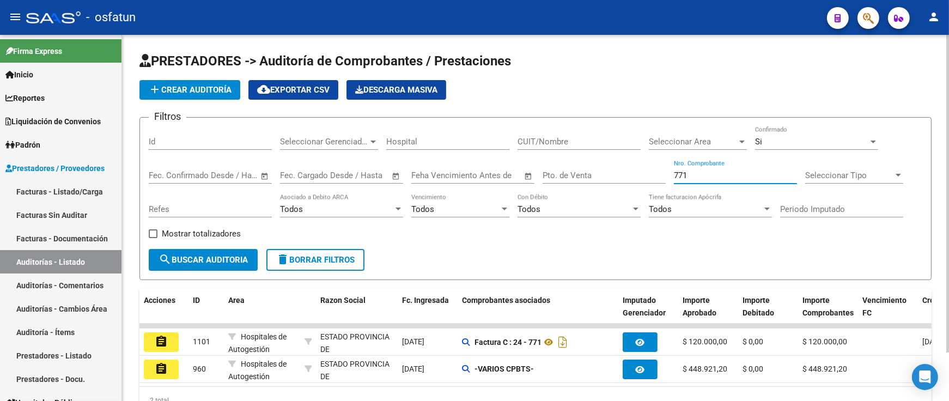
drag, startPoint x: 710, startPoint y: 177, endPoint x: 624, endPoint y: 177, distance: 86.0
click at [624, 177] on div "Filtros Id Seleccionar Gerenciador Seleccionar Gerenciador Hospital CUIT/Nombre…" at bounding box center [535, 187] width 773 height 123
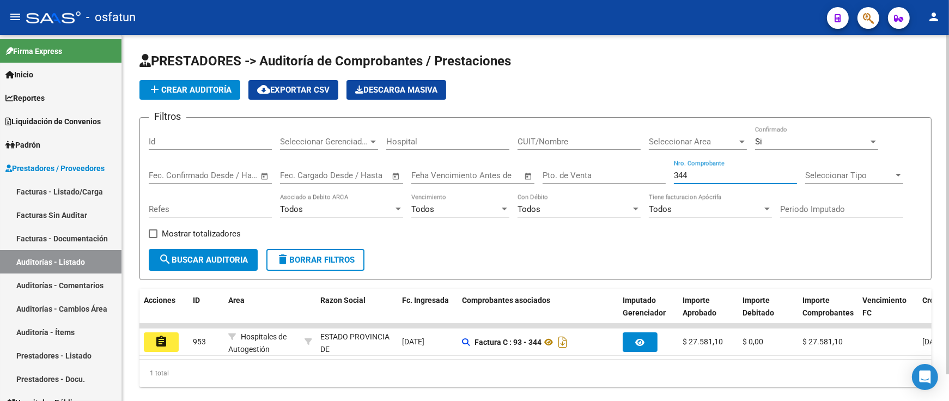
drag, startPoint x: 701, startPoint y: 172, endPoint x: 648, endPoint y: 172, distance: 53.4
click at [649, 172] on div "Filtros Id Seleccionar Gerenciador Seleccionar Gerenciador Hospital CUIT/Nombre…" at bounding box center [535, 187] width 773 height 123
paste input "26"
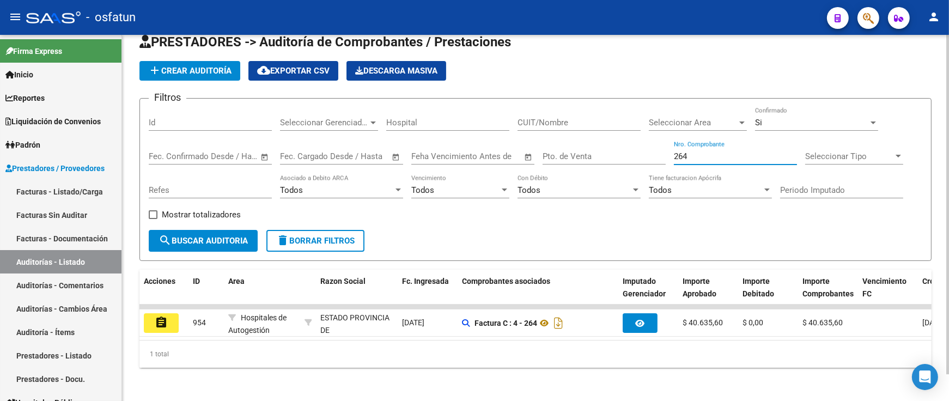
scroll to position [29, 0]
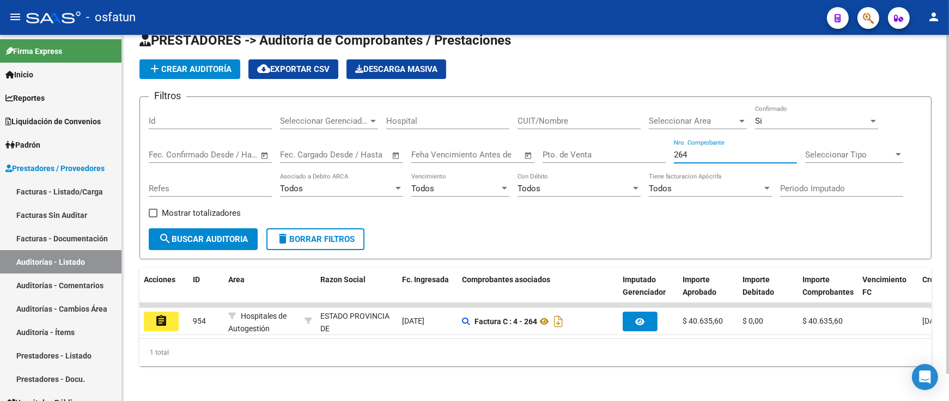
drag, startPoint x: 719, startPoint y: 143, endPoint x: 535, endPoint y: 146, distance: 184.1
click at [623, 144] on div "Filtros Id Seleccionar Gerenciador Seleccionar Gerenciador Hospital CUIT/Nombre…" at bounding box center [535, 167] width 773 height 123
paste input "937"
drag, startPoint x: 756, startPoint y: 142, endPoint x: 485, endPoint y: 147, distance: 271.3
click at [498, 143] on div "Filtros Id Seleccionar Gerenciador Seleccionar Gerenciador Hospital CUIT/Nombre…" at bounding box center [535, 167] width 773 height 123
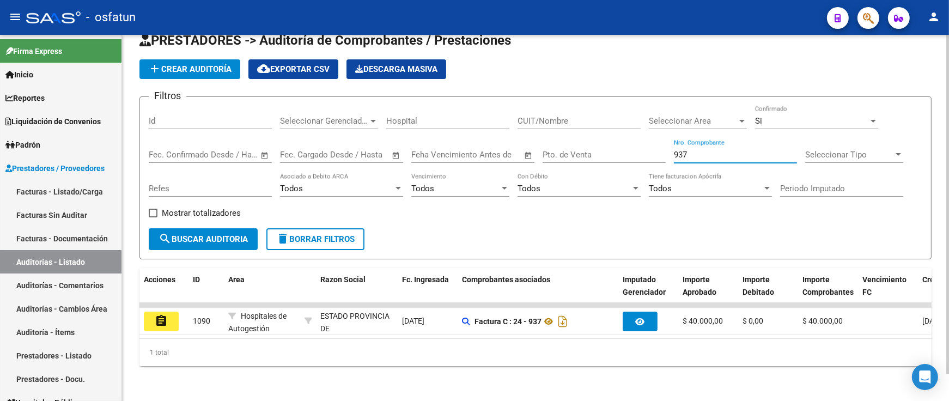
paste input "1925"
drag, startPoint x: 714, startPoint y: 145, endPoint x: 643, endPoint y: 144, distance: 71.4
click at [643, 144] on div "Filtros Id Seleccionar Gerenciador Seleccionar Gerenciador Hospital CUIT/Nombre…" at bounding box center [535, 167] width 773 height 123
paste input "349"
drag, startPoint x: 696, startPoint y: 146, endPoint x: 588, endPoint y: 146, distance: 107.8
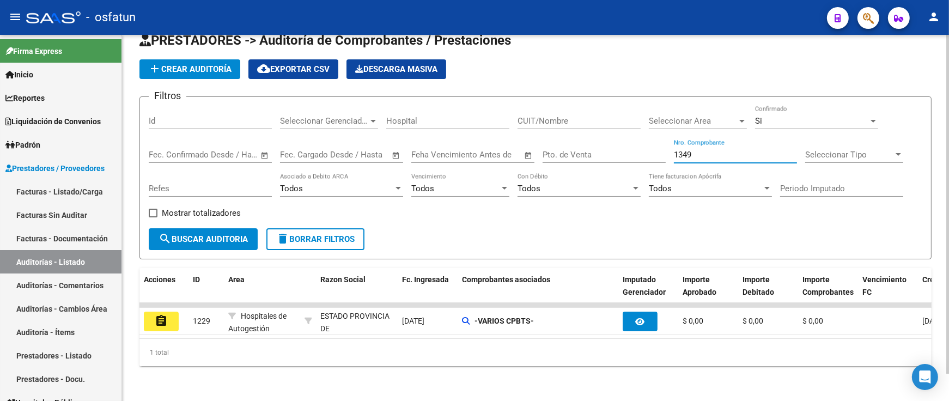
click at [589, 146] on div "Filtros Id Seleccionar Gerenciador Seleccionar Gerenciador Hospital CUIT/Nombre…" at bounding box center [535, 167] width 773 height 123
paste input "818"
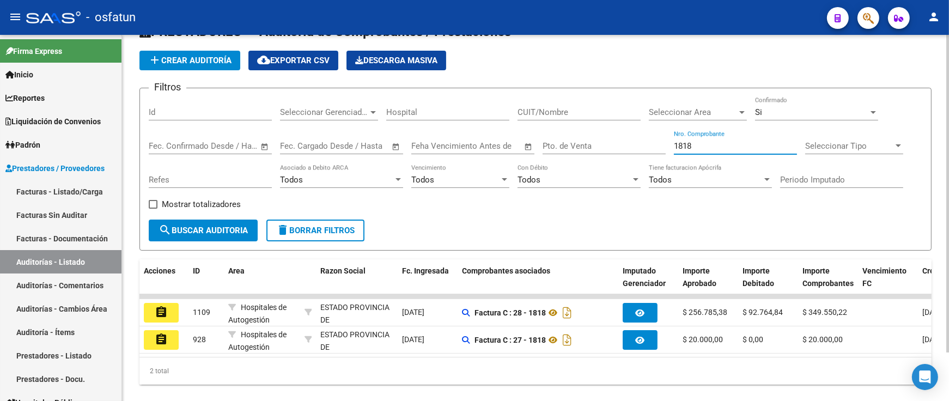
drag, startPoint x: 650, startPoint y: 144, endPoint x: 552, endPoint y: 148, distance: 98.1
click at [563, 144] on div "Filtros Id Seleccionar Gerenciador Seleccionar Gerenciador Hospital CUIT/Nombre…" at bounding box center [535, 158] width 773 height 123
paste input "865"
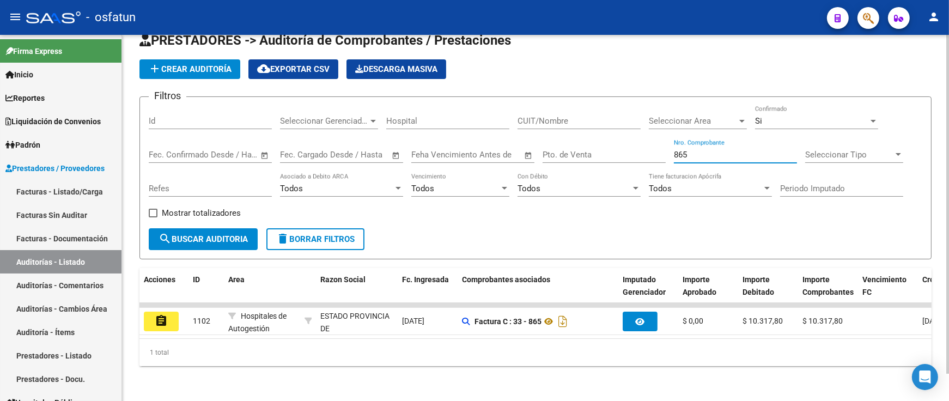
drag, startPoint x: 712, startPoint y: 146, endPoint x: 585, endPoint y: 146, distance: 126.9
click at [589, 146] on div "Filtros Id Seleccionar Gerenciador Seleccionar Gerenciador Hospital CUIT/Nombre…" at bounding box center [535, 167] width 773 height 123
paste input "177"
drag, startPoint x: 591, startPoint y: 145, endPoint x: 547, endPoint y: 146, distance: 44.1
click at [551, 146] on div "Filtros Id Seleccionar Gerenciador Seleccionar Gerenciador Hospital CUIT/Nombre…" at bounding box center [535, 167] width 773 height 123
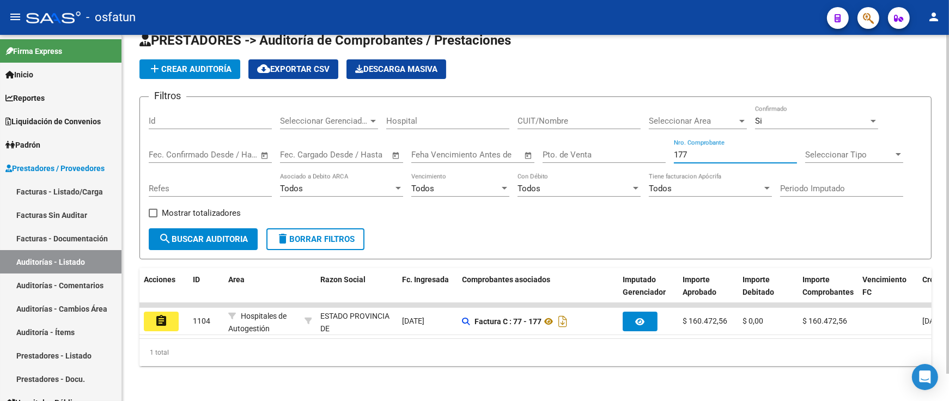
paste input "684"
click at [602, 139] on div "Filtros Id Seleccionar Gerenciador Seleccionar Gerenciador Hospital CUIT/Nombre…" at bounding box center [535, 167] width 773 height 123
click at [728, 153] on div "684 Nro. Comprobante" at bounding box center [735, 150] width 123 height 23
drag, startPoint x: 726, startPoint y: 149, endPoint x: 576, endPoint y: 155, distance: 149.9
click at [577, 155] on div "Filtros Id Seleccionar Gerenciador Seleccionar Gerenciador Hospital CUIT/Nombre…" at bounding box center [535, 167] width 773 height 123
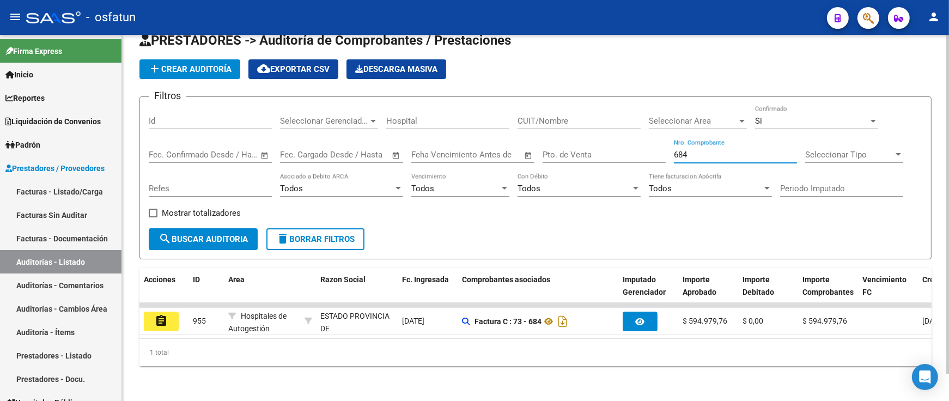
paste input "171"
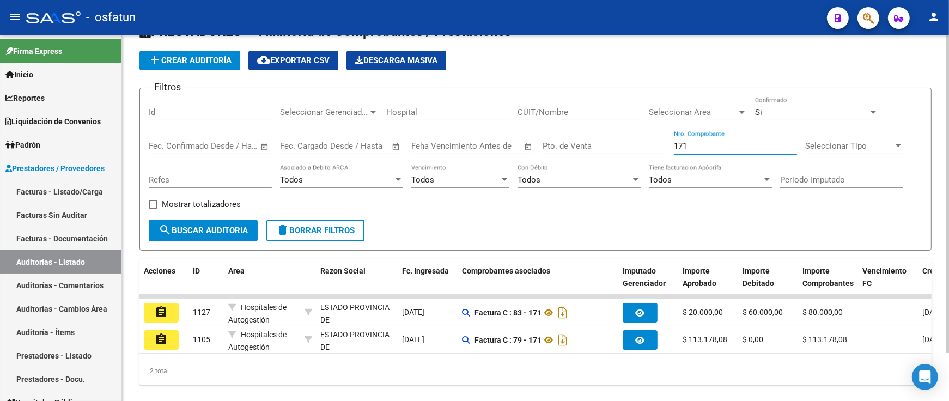
click at [632, 144] on div "Filtros Id Seleccionar Gerenciador Seleccionar Gerenciador Hospital CUIT/Nombre…" at bounding box center [535, 158] width 773 height 123
paste input "878"
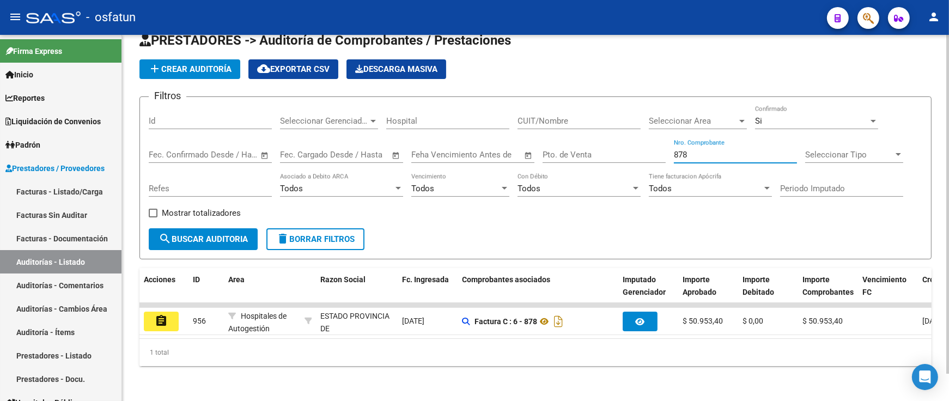
drag, startPoint x: 717, startPoint y: 145, endPoint x: 564, endPoint y: 142, distance: 153.1
click at [570, 142] on div "Filtros Id Seleccionar Gerenciador Seleccionar Gerenciador Hospital CUIT/Nombre…" at bounding box center [535, 167] width 773 height 123
paste input "1074"
drag, startPoint x: 697, startPoint y: 147, endPoint x: 571, endPoint y: 150, distance: 126.4
click at [590, 149] on div "Filtros Id Seleccionar Gerenciador Seleccionar Gerenciador Hospital CUIT/Nombre…" at bounding box center [535, 167] width 773 height 123
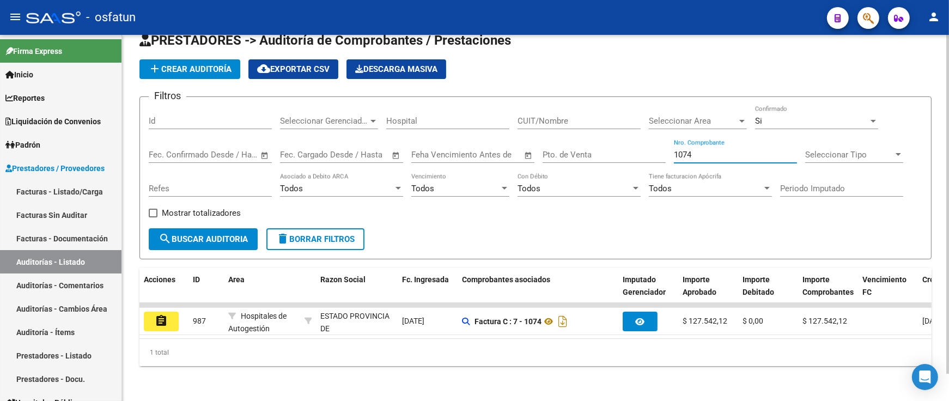
paste input "452"
drag, startPoint x: 698, startPoint y: 148, endPoint x: 669, endPoint y: 148, distance: 28.9
click at [669, 148] on div "Filtros Id Seleccionar Gerenciador Seleccionar Gerenciador Hospital CUIT/Nombre…" at bounding box center [535, 167] width 773 height 123
paste input "18"
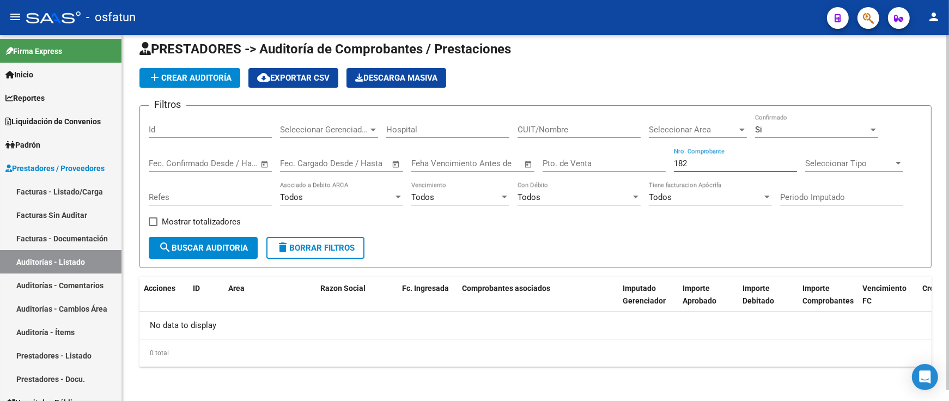
scroll to position [0, 0]
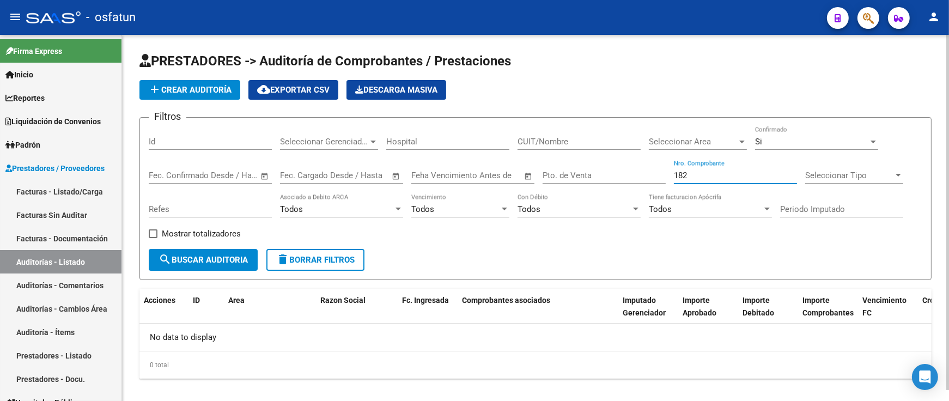
click at [764, 138] on div "Si" at bounding box center [811, 142] width 113 height 10
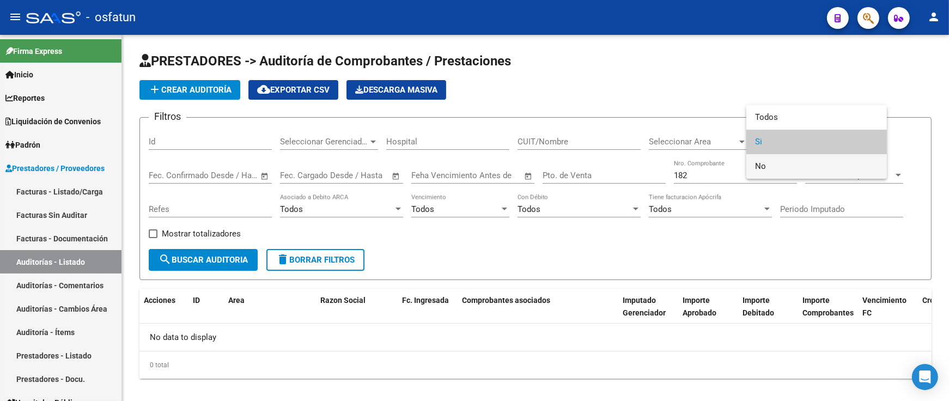
drag, startPoint x: 767, startPoint y: 163, endPoint x: 736, endPoint y: 166, distance: 31.2
click at [766, 163] on span "No" at bounding box center [816, 166] width 123 height 25
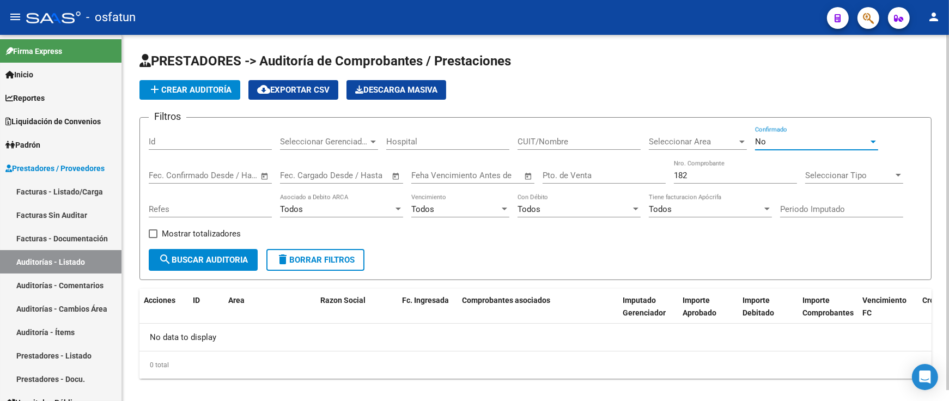
click at [729, 169] on div "182 Nro. Comprobante" at bounding box center [735, 171] width 123 height 23
click at [781, 144] on div "No" at bounding box center [811, 142] width 113 height 10
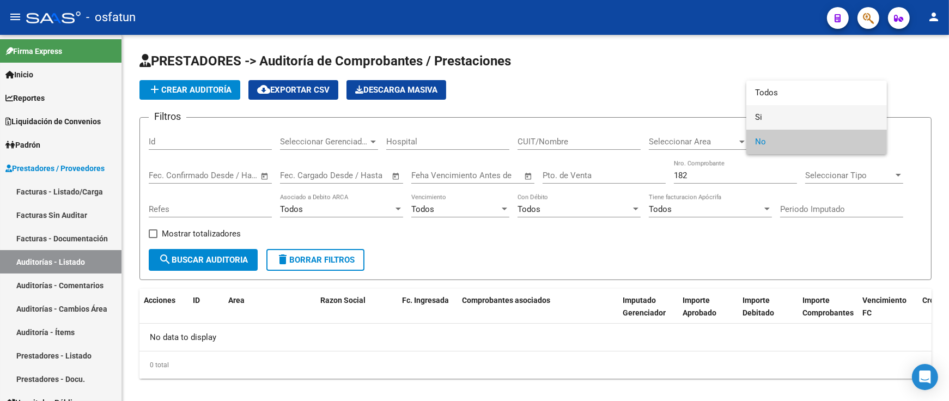
click at [784, 124] on span "Si" at bounding box center [816, 117] width 123 height 25
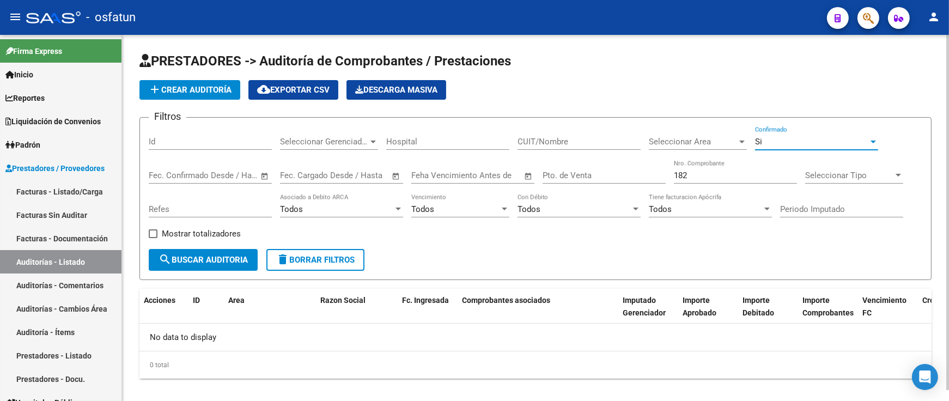
click at [765, 176] on input "182" at bounding box center [735, 175] width 123 height 10
drag, startPoint x: 699, startPoint y: 175, endPoint x: 582, endPoint y: 176, distance: 117.1
click at [583, 176] on div "Filtros Id Seleccionar Gerenciador Seleccionar Gerenciador Hospital CUIT/Nombre…" at bounding box center [535, 187] width 773 height 123
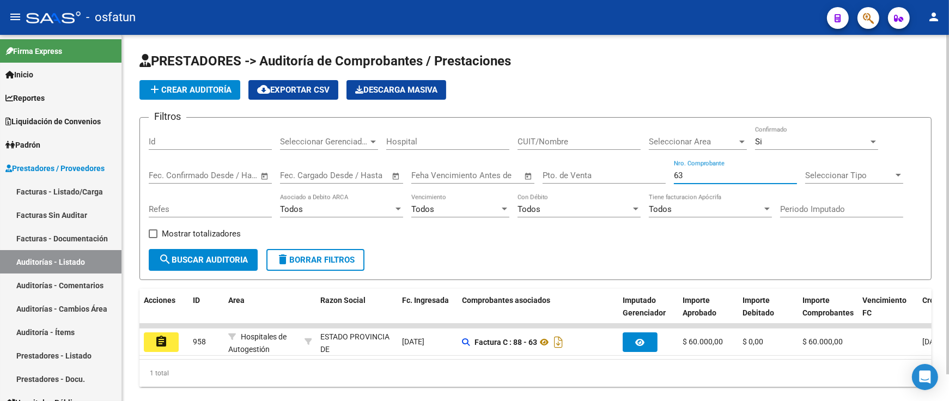
scroll to position [29, 0]
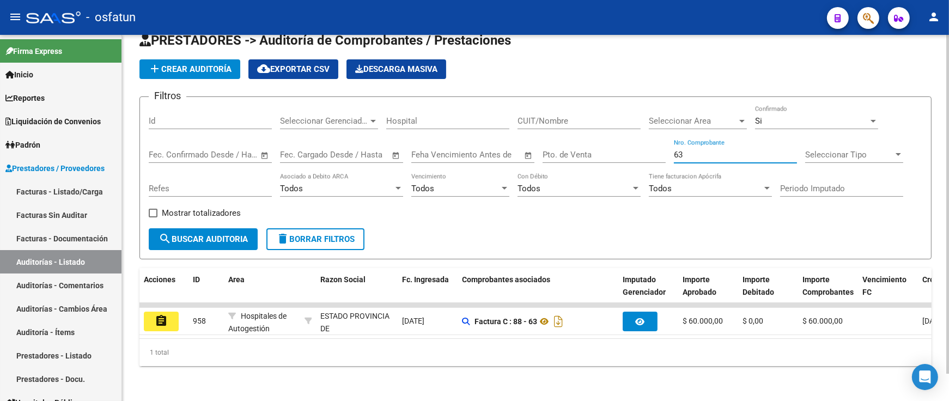
drag, startPoint x: 700, startPoint y: 146, endPoint x: 585, endPoint y: 145, distance: 115.5
click at [585, 145] on div "Filtros Id Seleccionar Gerenciador Seleccionar Gerenciador Hospital CUIT/Nombre…" at bounding box center [535, 167] width 773 height 123
paste input "567"
drag, startPoint x: 708, startPoint y: 144, endPoint x: 583, endPoint y: 142, distance: 124.7
click at [583, 142] on div "Filtros Id Seleccionar Gerenciador Seleccionar Gerenciador Hospital CUIT/Nombre…" at bounding box center [535, 167] width 773 height 123
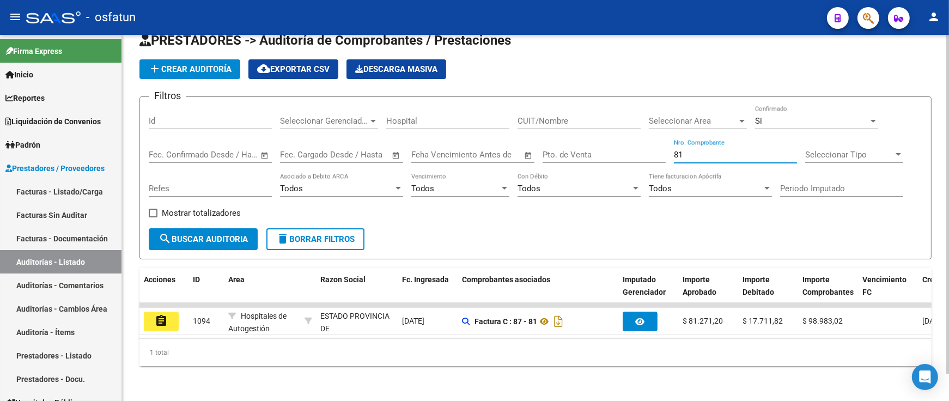
drag, startPoint x: 694, startPoint y: 149, endPoint x: 589, endPoint y: 131, distance: 106.6
click at [608, 147] on div "Filtros Id Seleccionar Gerenciador Seleccionar Gerenciador Hospital CUIT/Nombre…" at bounding box center [535, 167] width 773 height 123
paste input "1550"
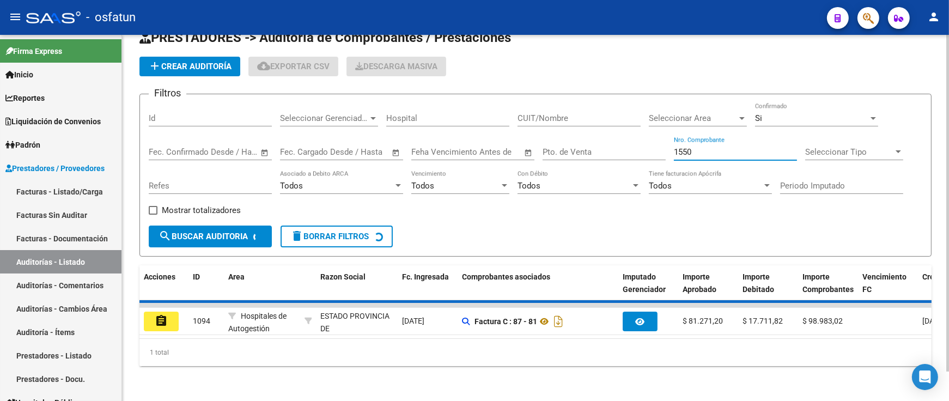
scroll to position [12, 0]
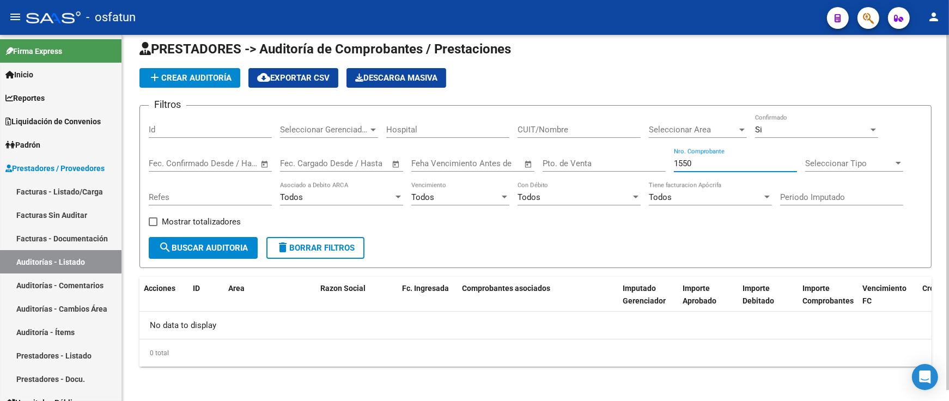
click at [696, 165] on input "1550" at bounding box center [735, 163] width 123 height 10
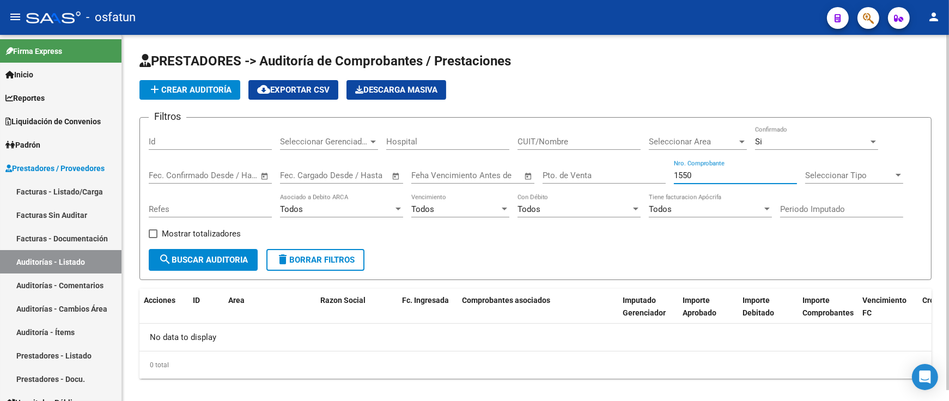
drag, startPoint x: 700, startPoint y: 175, endPoint x: 639, endPoint y: 175, distance: 61.0
click at [639, 175] on div "Filtros Id Seleccionar Gerenciador Seleccionar Gerenciador Hospital CUIT/Nombre…" at bounding box center [535, 187] width 773 height 123
paste input "241"
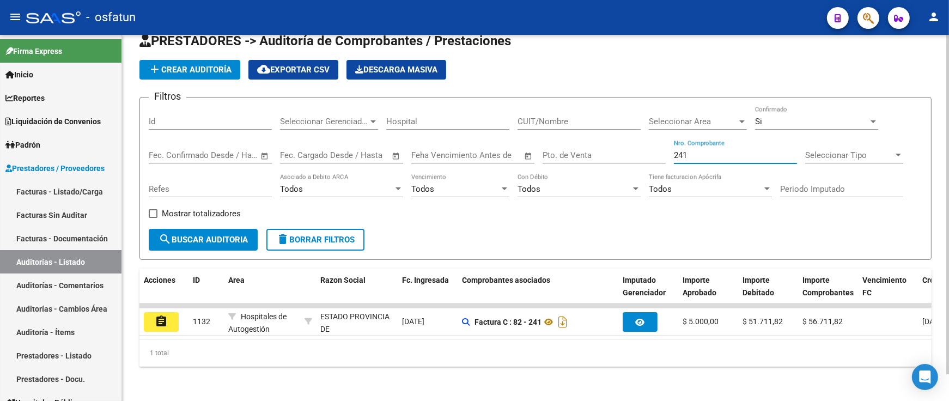
scroll to position [29, 0]
drag, startPoint x: 695, startPoint y: 152, endPoint x: 613, endPoint y: 151, distance: 81.7
click at [614, 151] on div "Filtros Id Seleccionar Gerenciador Seleccionar Gerenciador Hospital CUIT/Nombre…" at bounding box center [535, 167] width 773 height 123
click at [711, 150] on input "241" at bounding box center [735, 155] width 123 height 10
click at [710, 150] on input "241" at bounding box center [735, 155] width 123 height 10
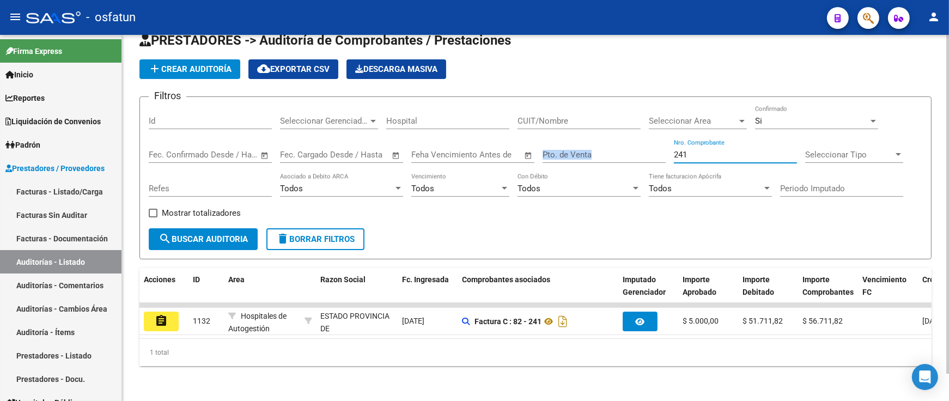
click at [713, 150] on input "241" at bounding box center [735, 155] width 123 height 10
drag, startPoint x: 699, startPoint y: 148, endPoint x: 630, endPoint y: 148, distance: 68.6
click at [630, 148] on div "Filtros Id Seleccionar Gerenciador Seleccionar Gerenciador Hospital CUIT/Nombre…" at bounding box center [535, 167] width 773 height 123
paste input "322"
drag, startPoint x: 701, startPoint y: 146, endPoint x: 625, endPoint y: 142, distance: 76.4
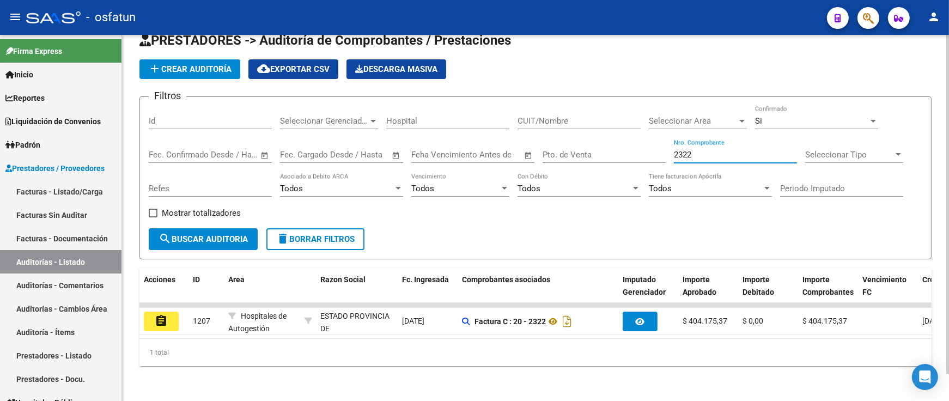
click at [627, 142] on div "Filtros Id Seleccionar Gerenciador Seleccionar Gerenciador Hospital CUIT/Nombre…" at bounding box center [535, 167] width 773 height 123
paste input "171"
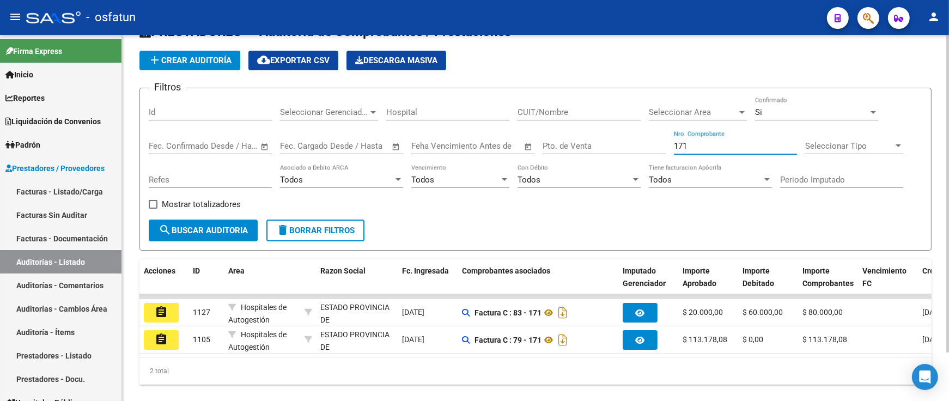
drag, startPoint x: 705, startPoint y: 143, endPoint x: 583, endPoint y: 145, distance: 121.5
click at [583, 145] on div "Filtros Id Seleccionar Gerenciador Seleccionar Gerenciador Hospital CUIT/Nombre…" at bounding box center [535, 158] width 773 height 123
paste input "838"
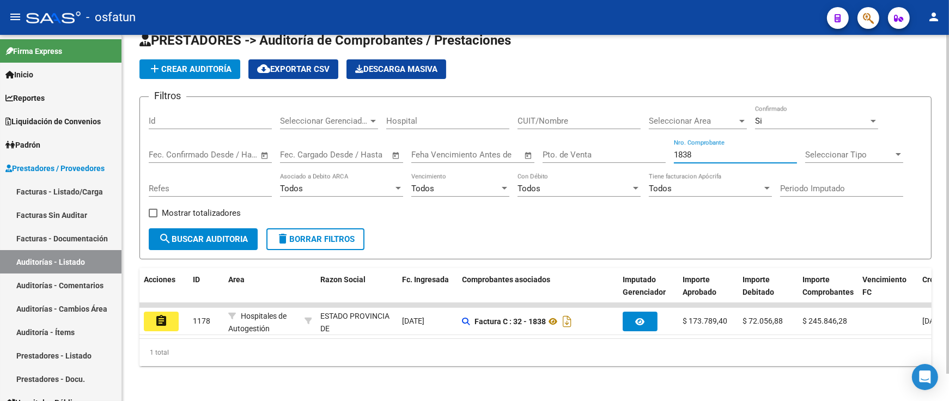
drag, startPoint x: 718, startPoint y: 149, endPoint x: 562, endPoint y: 147, distance: 156.3
click at [563, 149] on div "Filtros Id Seleccionar Gerenciador Seleccionar Gerenciador Hospital CUIT/Nombre…" at bounding box center [535, 167] width 773 height 123
paste input "965"
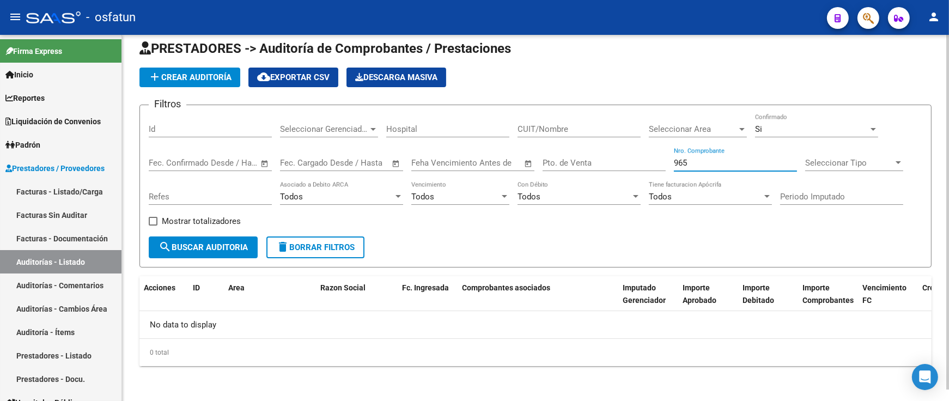
scroll to position [12, 0]
type input "965"
click at [757, 132] on span "Si" at bounding box center [758, 130] width 7 height 10
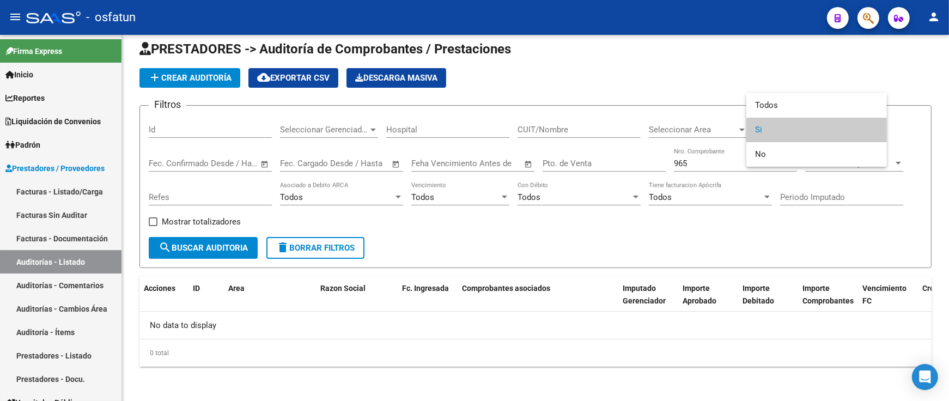
click at [85, 187] on div at bounding box center [474, 200] width 949 height 401
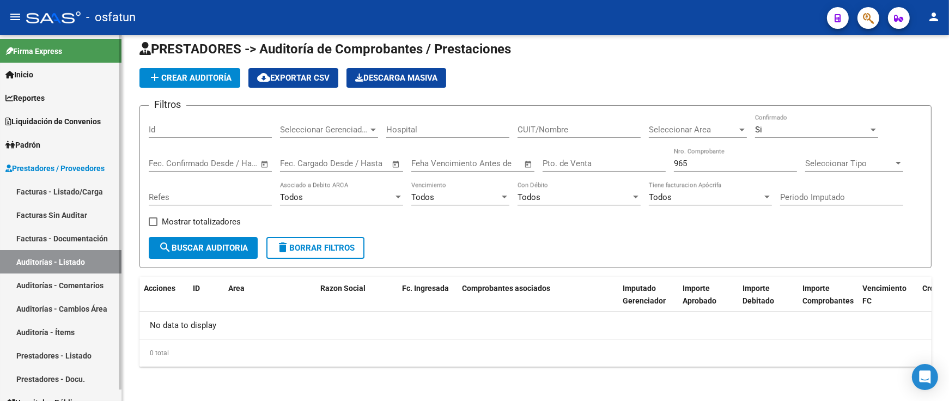
click at [83, 190] on link "Facturas - Listado/Carga" at bounding box center [60, 191] width 121 height 23
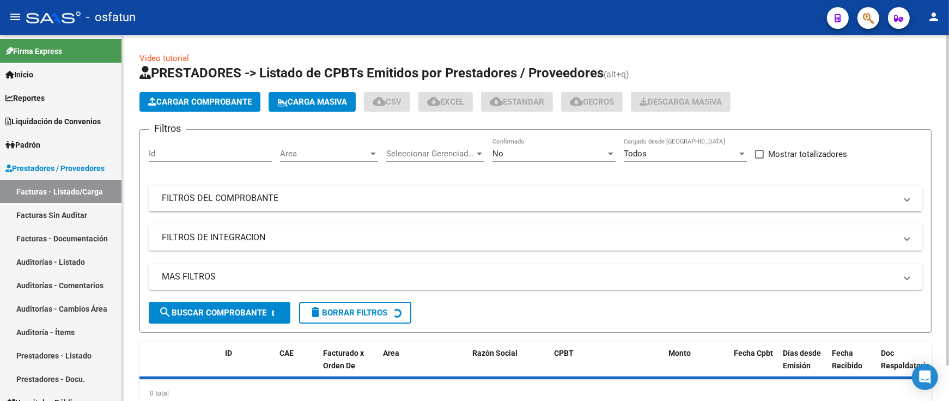
click at [183, 112] on button "Cargar Comprobante" at bounding box center [199, 102] width 121 height 20
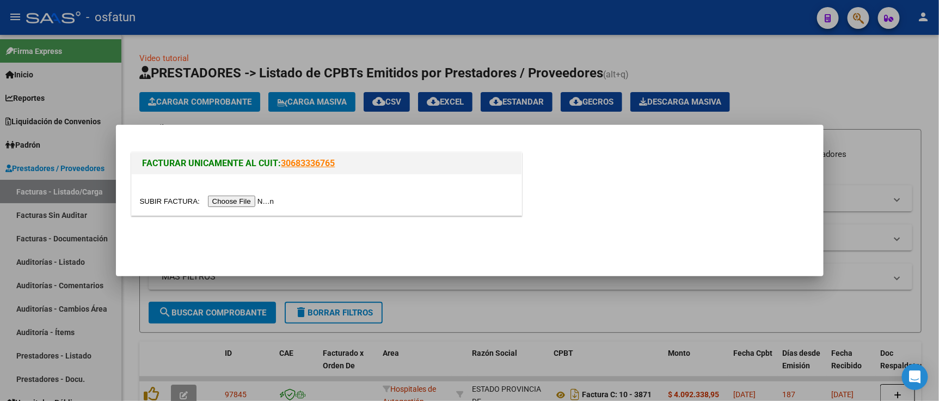
click at [221, 203] on input "file" at bounding box center [209, 201] width 138 height 11
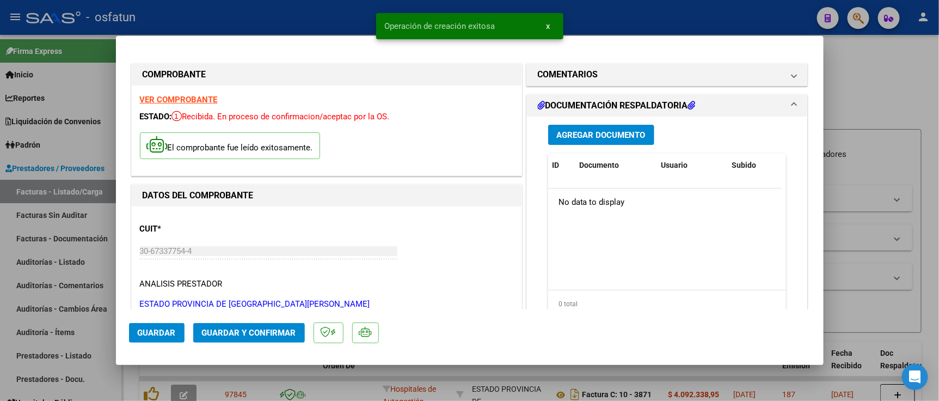
click at [260, 333] on span "Guardar y Confirmar" at bounding box center [249, 333] width 94 height 10
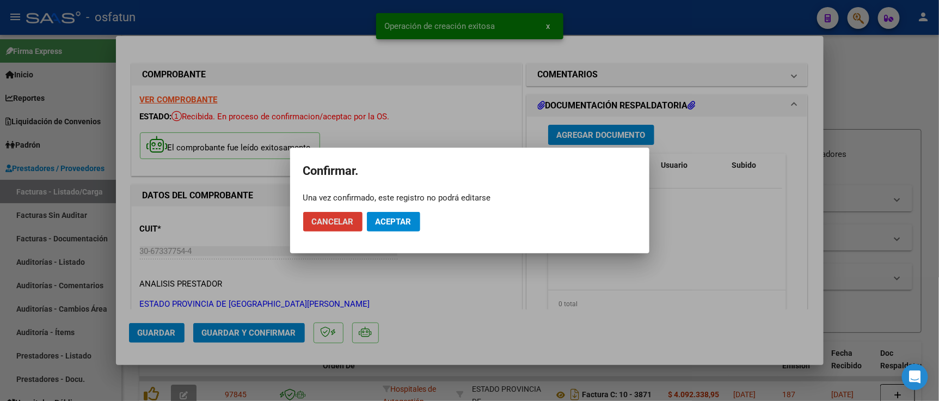
drag, startPoint x: 385, startPoint y: 219, endPoint x: 721, endPoint y: 199, distance: 336.7
click at [386, 219] on span "Aceptar" at bounding box center [394, 222] width 36 height 10
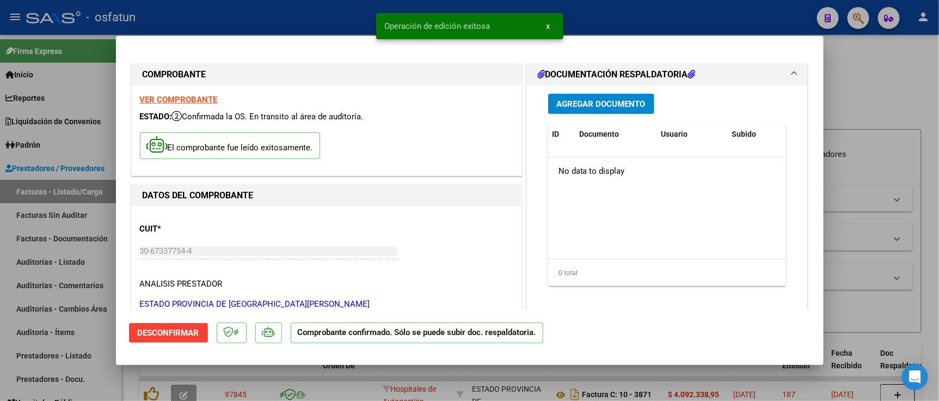
click at [891, 124] on div at bounding box center [469, 200] width 939 height 401
type input "$ 0,00"
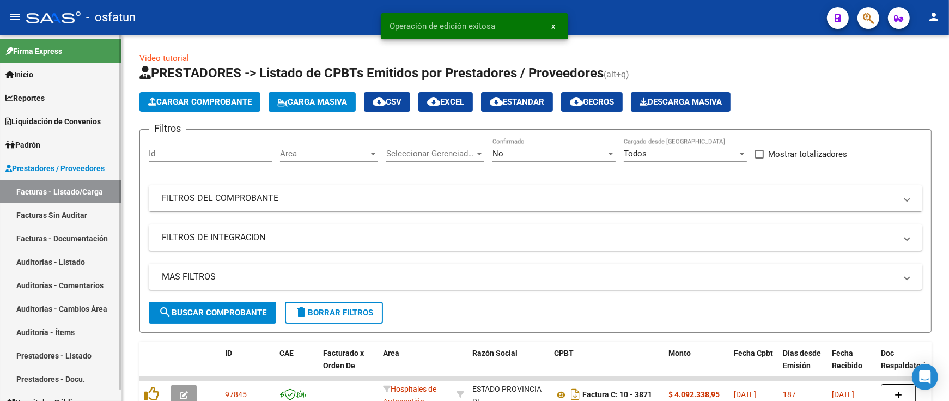
click at [72, 257] on link "Auditorías - Listado" at bounding box center [60, 261] width 121 height 23
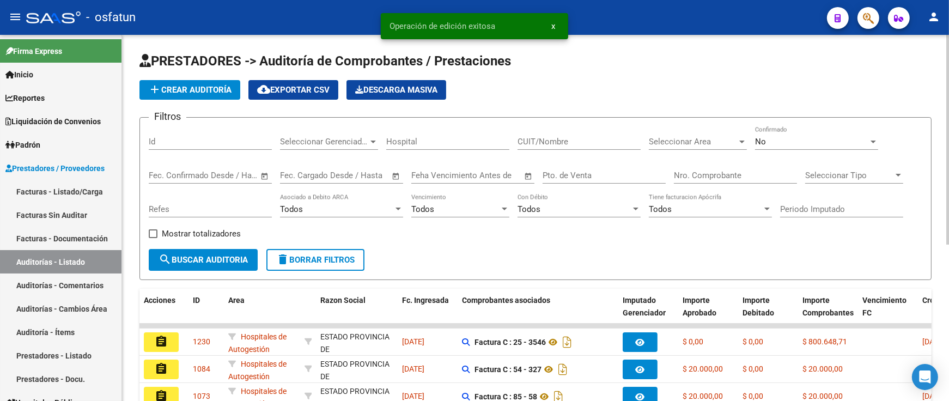
click at [194, 95] on button "add Crear Auditoría" at bounding box center [189, 90] width 101 height 20
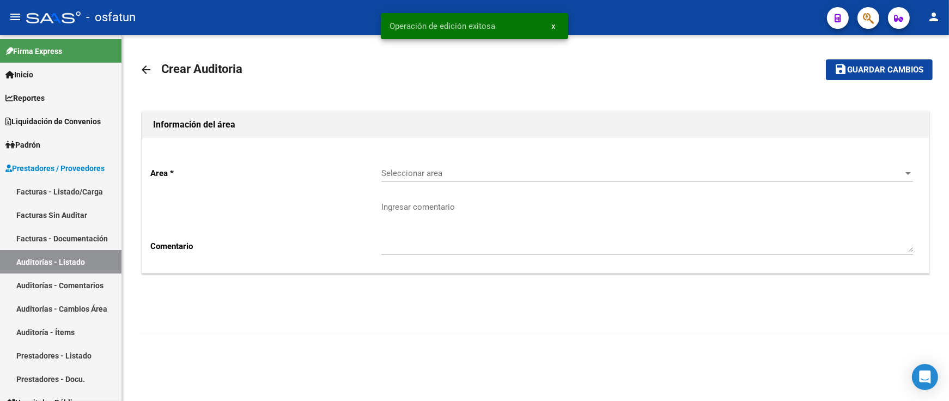
click at [427, 175] on span "Seleccionar area" at bounding box center [642, 173] width 522 height 10
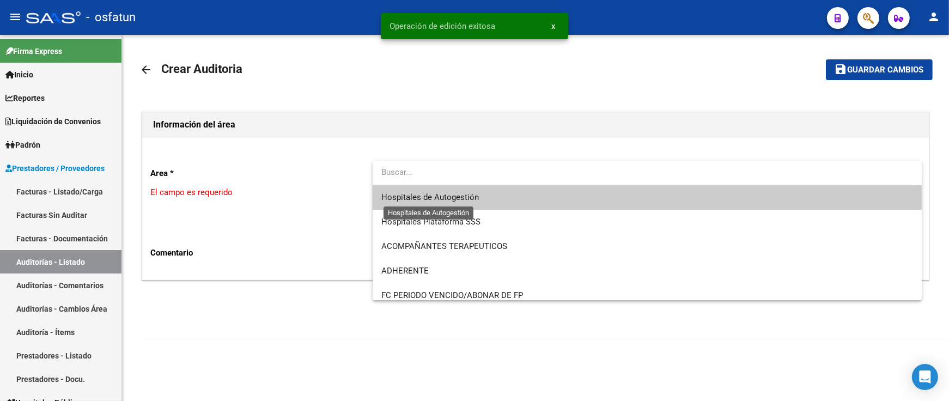
click at [427, 193] on span "Hospitales de Autogestión" at bounding box center [429, 197] width 97 height 10
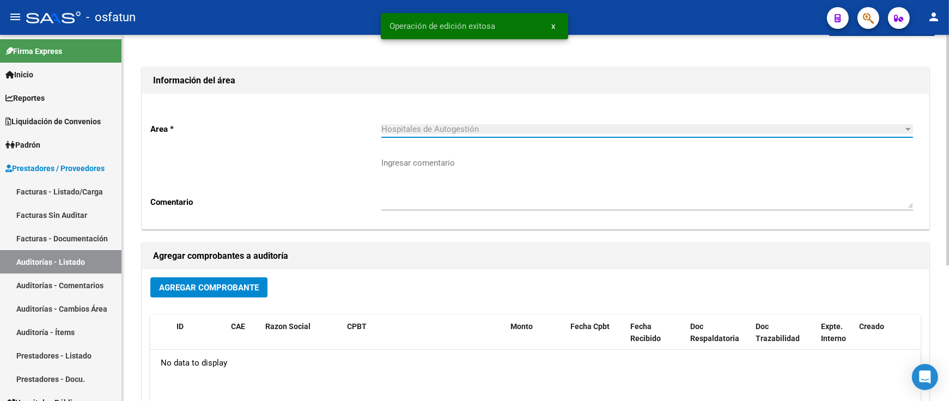
scroll to position [121, 0]
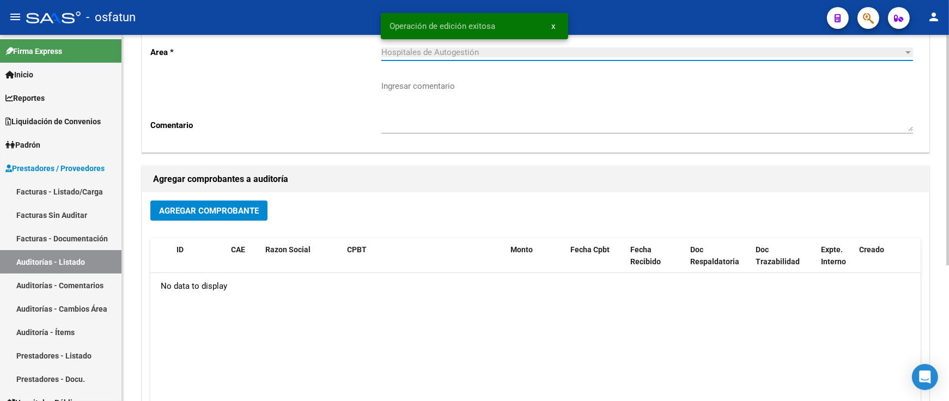
click at [233, 209] on span "Agregar Comprobante" at bounding box center [209, 211] width 100 height 10
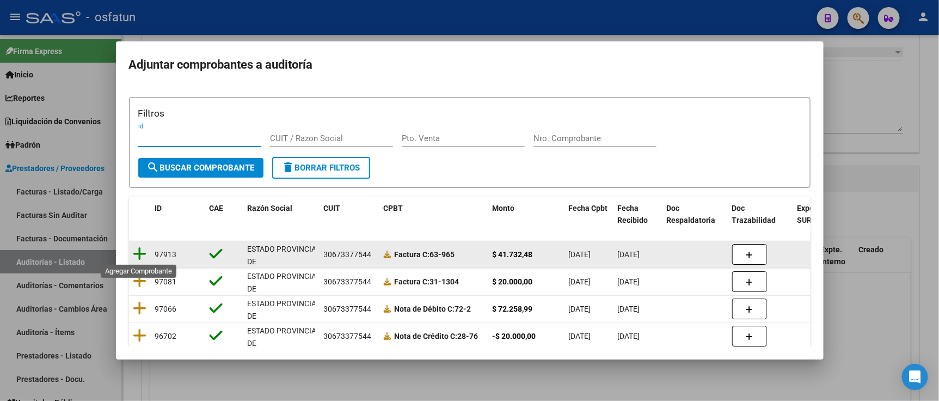
click at [137, 254] on icon at bounding box center [140, 253] width 14 height 15
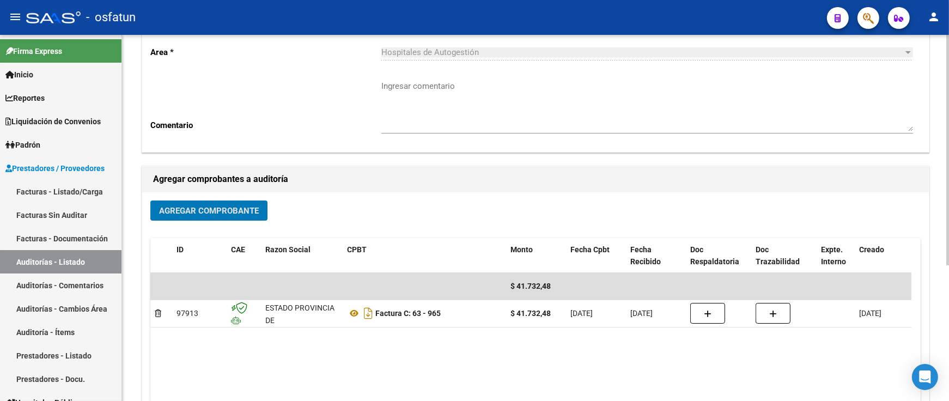
scroll to position [0, 0]
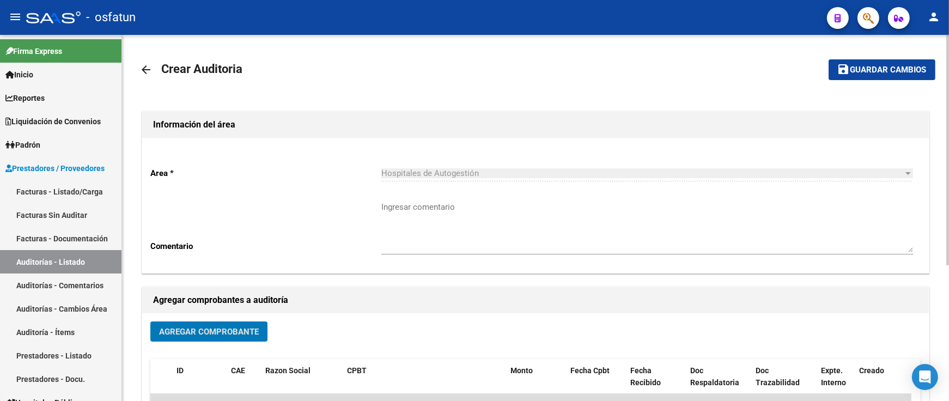
click at [862, 72] on span "Guardar cambios" at bounding box center [888, 70] width 76 height 10
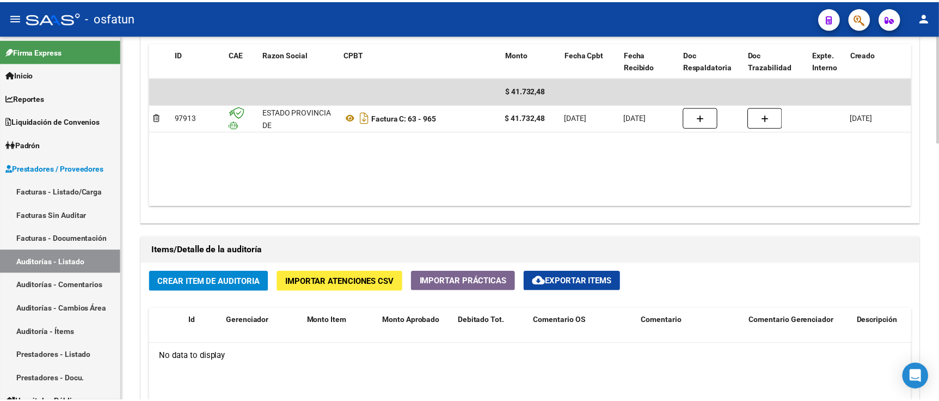
scroll to position [605, 0]
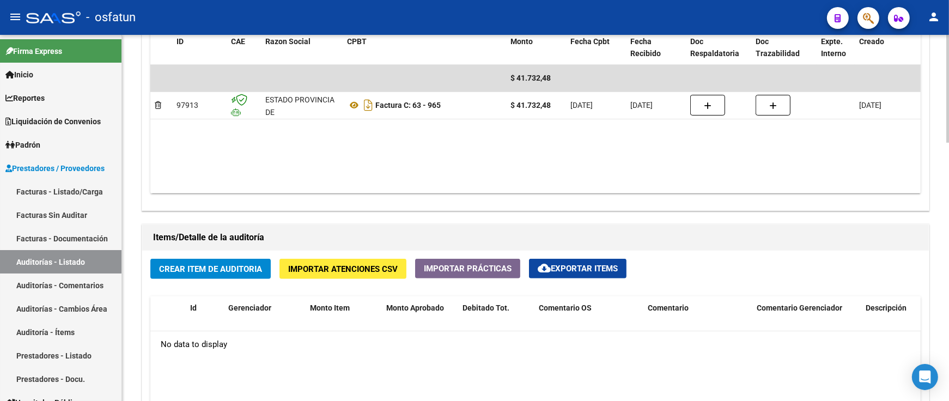
click at [240, 267] on span "Crear Item de Auditoria" at bounding box center [210, 269] width 103 height 10
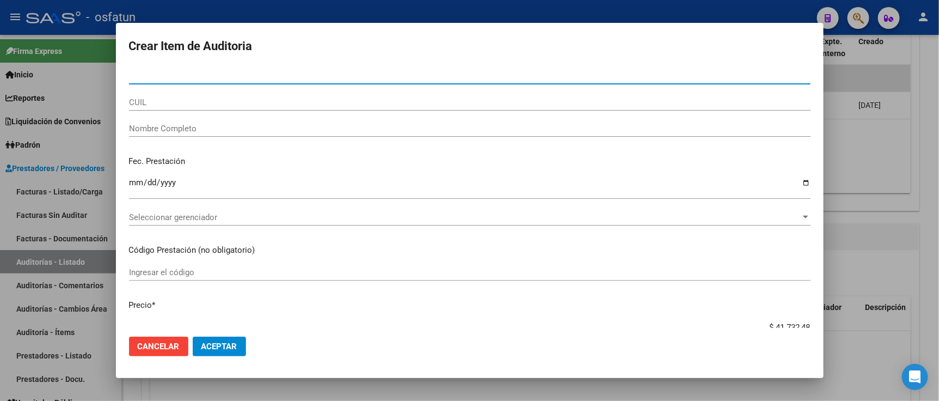
paste input "39527539"
type input "39527539"
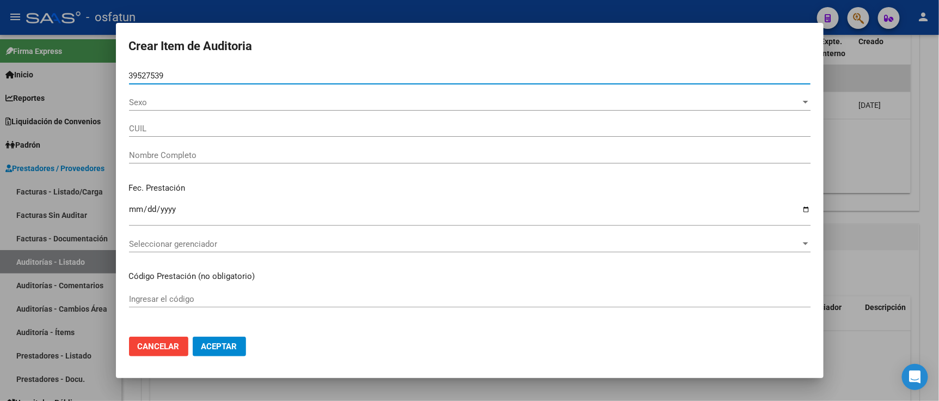
type input "27395275394"
type input "[PERSON_NAME] [PERSON_NAME]"
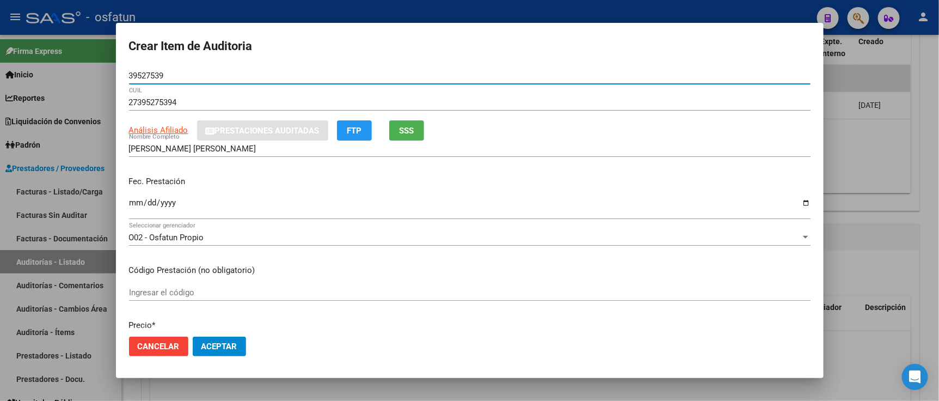
type input "39527539"
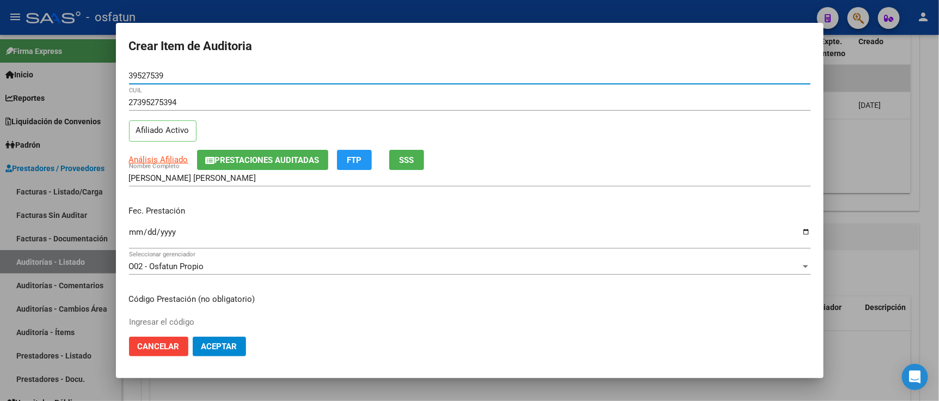
click at [135, 229] on input "Ingresar la fecha" at bounding box center [470, 236] width 682 height 17
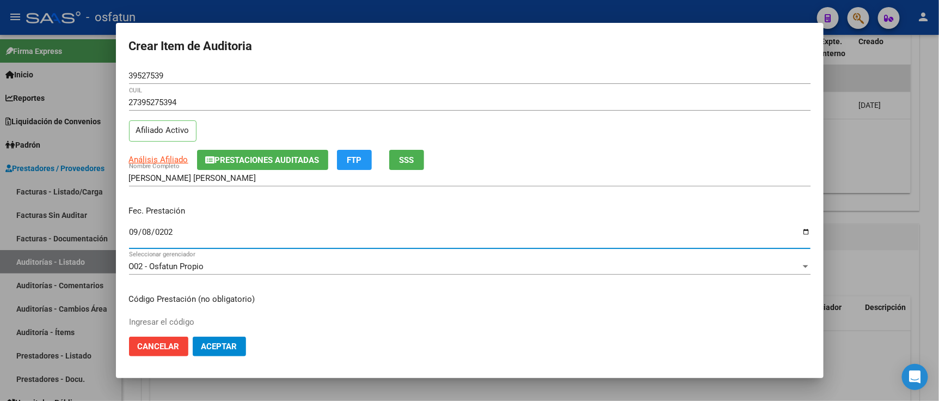
type input "[DATE]"
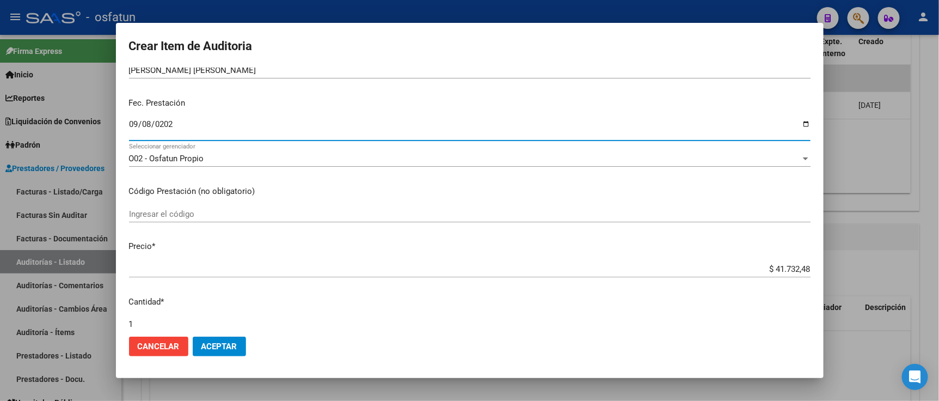
scroll to position [121, 0]
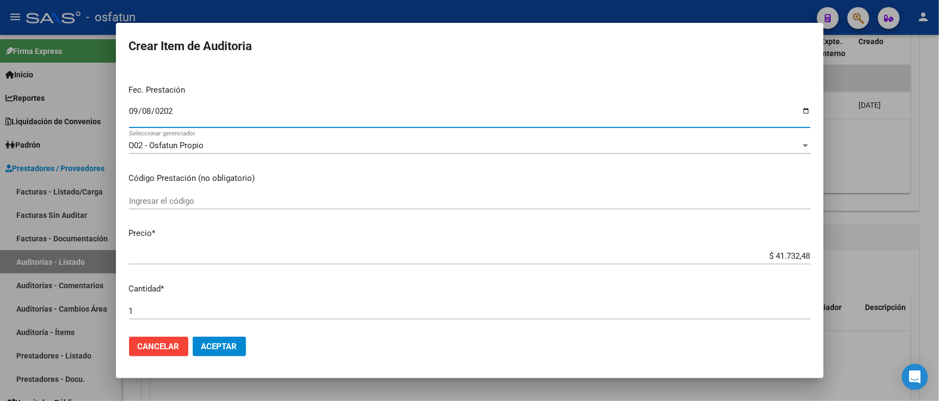
click at [169, 199] on input "Ingresar el código" at bounding box center [470, 201] width 682 height 10
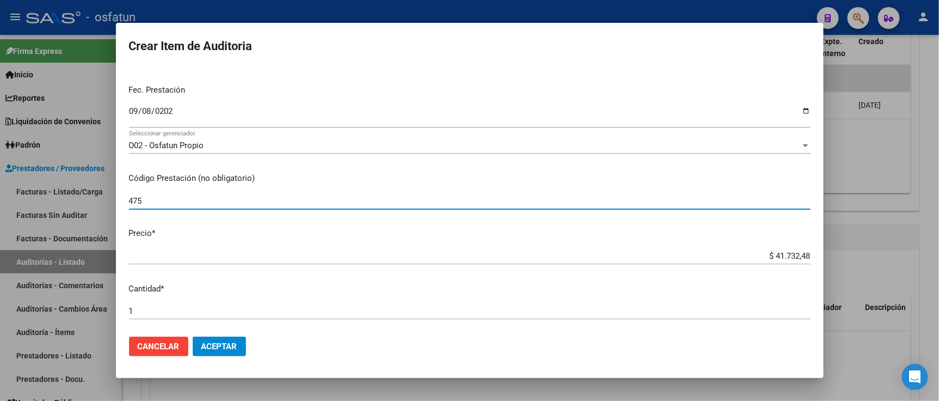
type input "475"
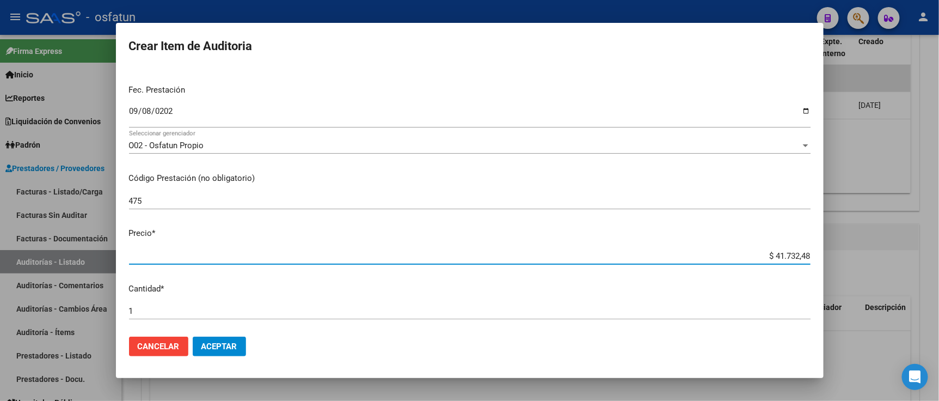
drag, startPoint x: 741, startPoint y: 253, endPoint x: 826, endPoint y: 253, distance: 84.4
click at [831, 256] on div "Crear Item de Auditoria 39527539 Nro Documento 27395275394 CUIL Afiliado Activo…" at bounding box center [469, 200] width 939 height 401
paste input "21"
type input "$ 21.732,48"
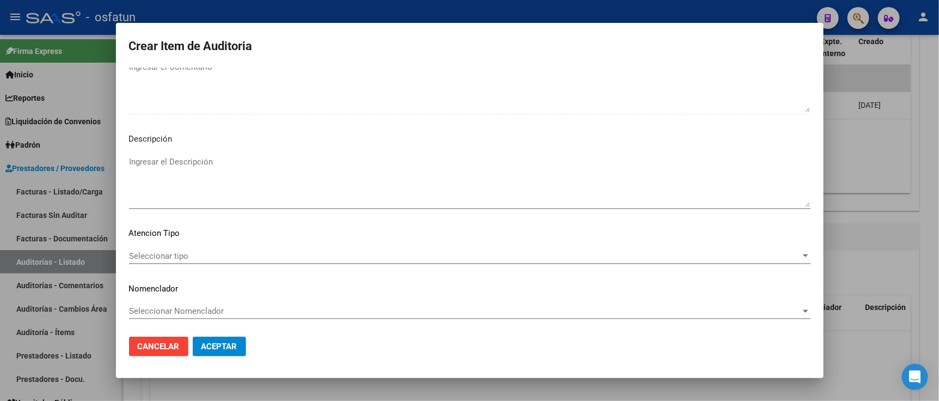
scroll to position [720, 0]
type input "$ 21.732,48"
click at [199, 253] on span "Seleccionar tipo" at bounding box center [465, 255] width 672 height 10
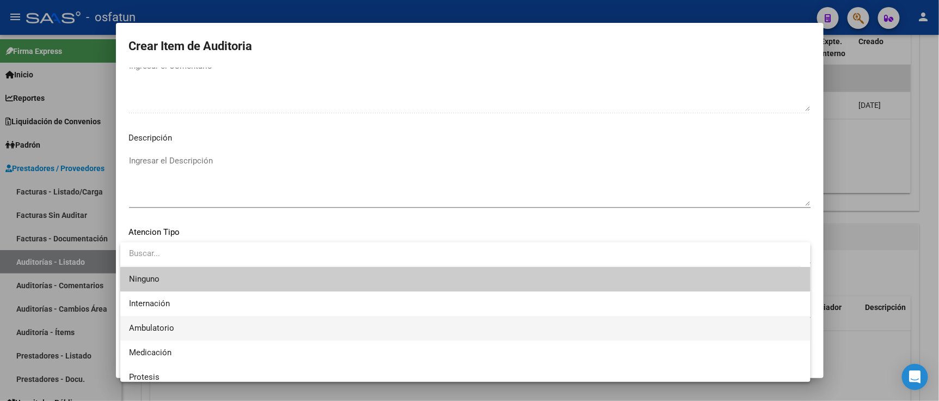
drag, startPoint x: 190, startPoint y: 325, endPoint x: 189, endPoint y: 304, distance: 20.7
click at [191, 325] on span "Ambulatorio" at bounding box center [465, 328] width 673 height 25
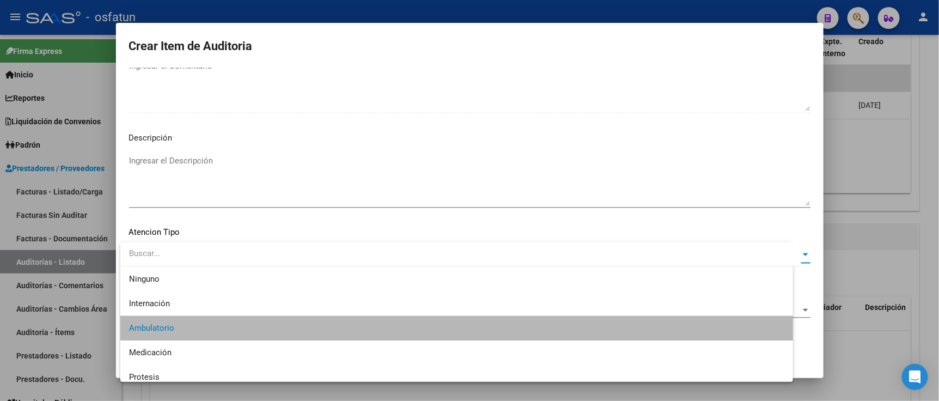
click at [189, 298] on mat-dialog-content "39527539 Nro Documento 27395275394 CUIL Afiliado Activo Análisis Afiliado Prest…" at bounding box center [470, 198] width 708 height 260
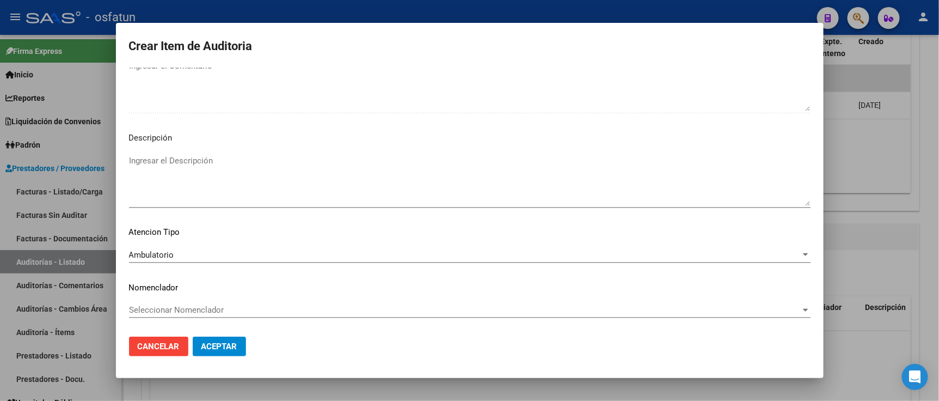
click at [190, 309] on span "Seleccionar Nomenclador" at bounding box center [465, 310] width 672 height 10
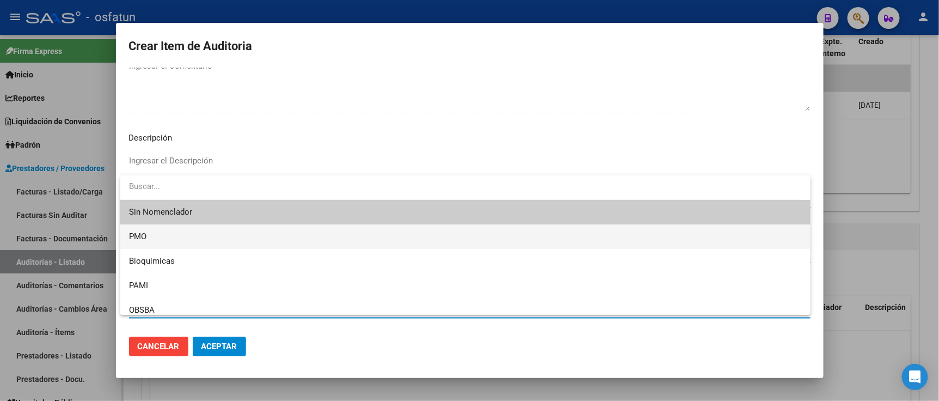
click at [161, 247] on span "PMO" at bounding box center [465, 236] width 673 height 25
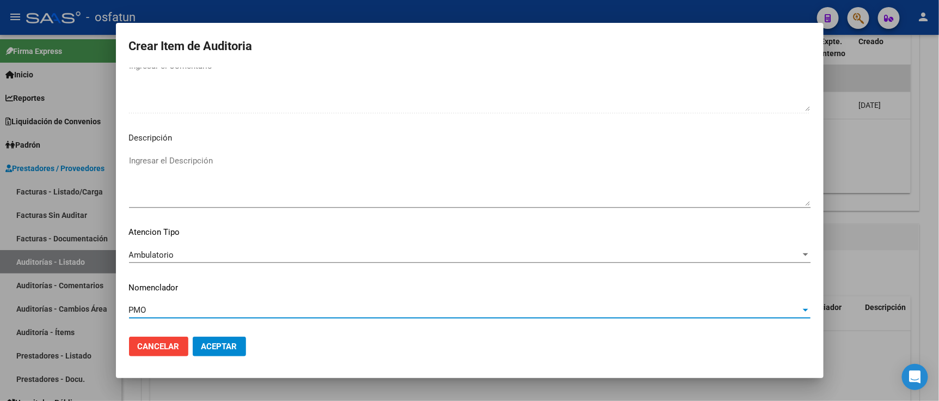
click at [207, 338] on button "Aceptar" at bounding box center [219, 347] width 53 height 20
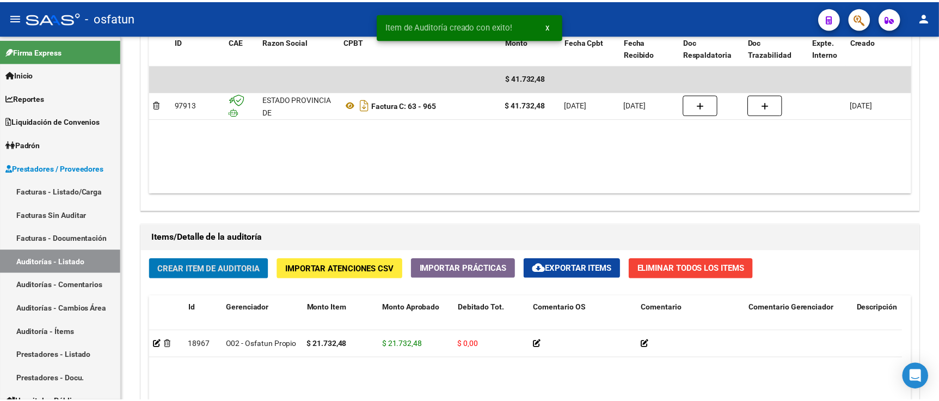
scroll to position [606, 0]
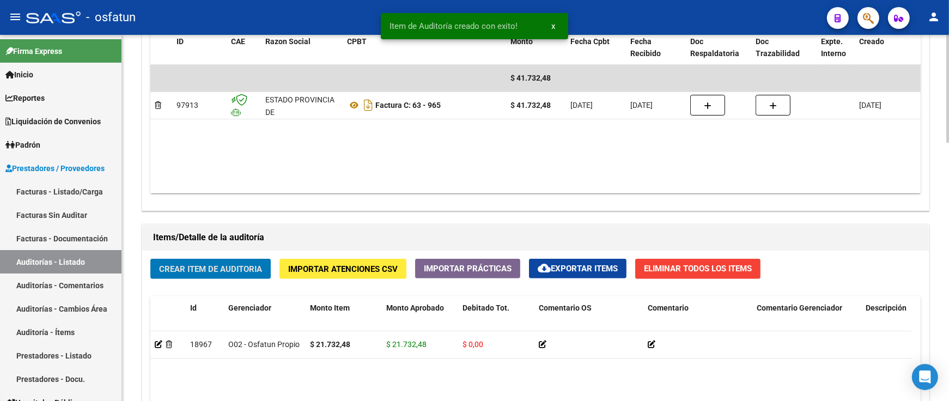
click at [226, 275] on button "Crear Item de Auditoria" at bounding box center [210, 269] width 120 height 20
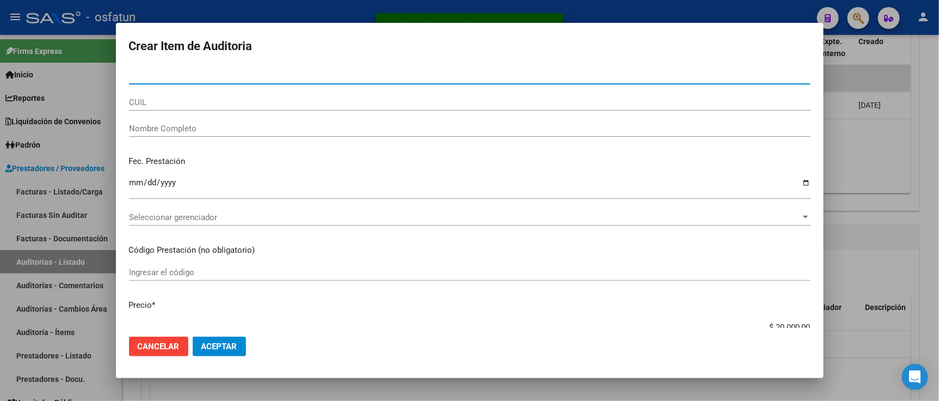
paste input "31866856"
type input "31866856"
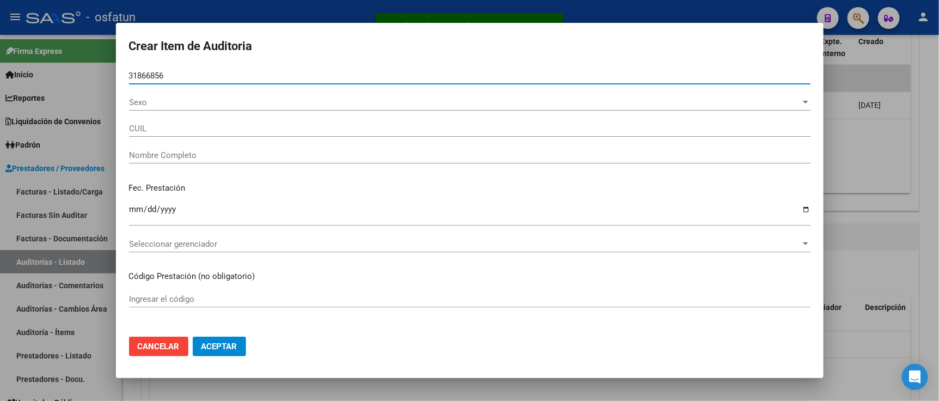
type input "20318668567"
type input "[PERSON_NAME] [PERSON_NAME]"
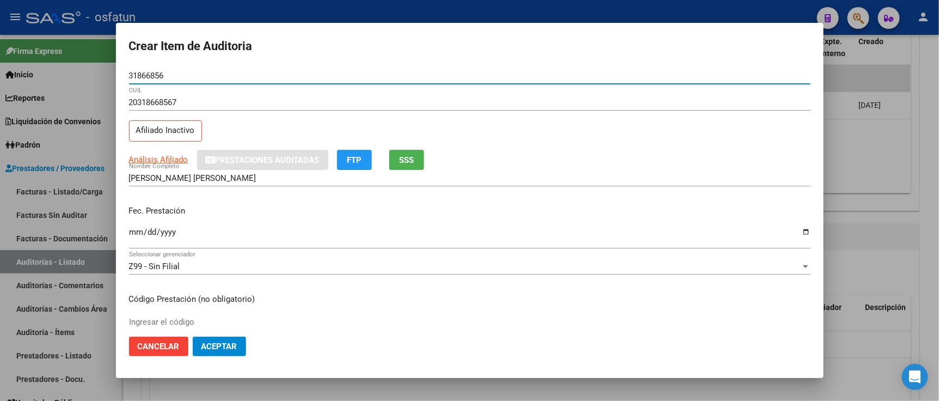
type input "31866856"
click at [130, 237] on mat-dialog-content "31866856 Nro Documento 20318668567 CUIL Afiliado Inactivo Análisis Afiliado Pre…" at bounding box center [470, 198] width 708 height 260
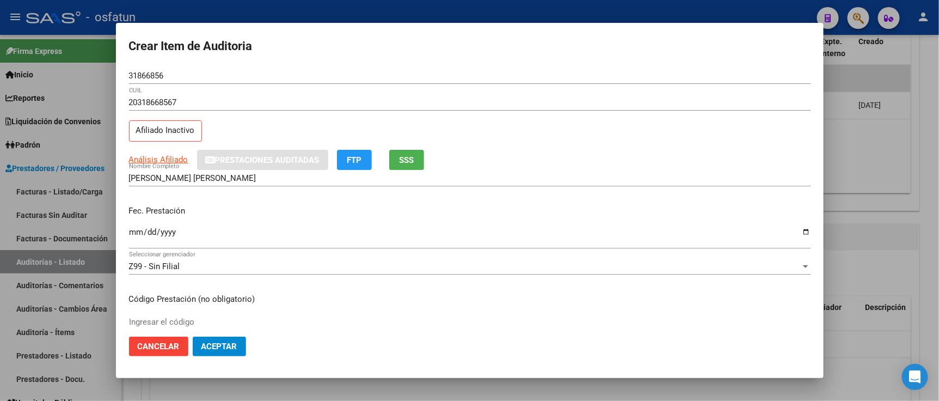
click at [133, 233] on input "Ingresar la fecha" at bounding box center [470, 236] width 682 height 17
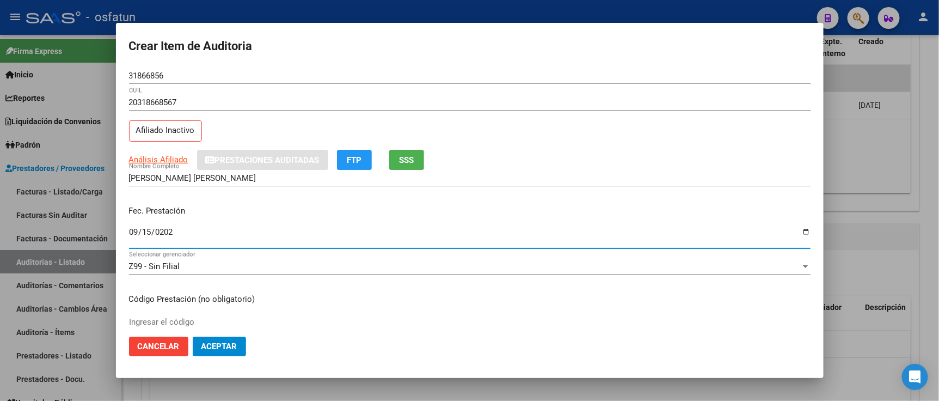
type input "[DATE]"
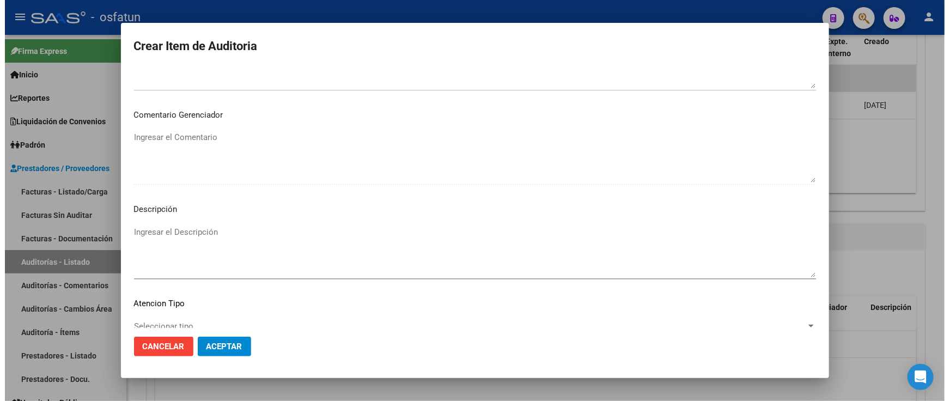
scroll to position [720, 0]
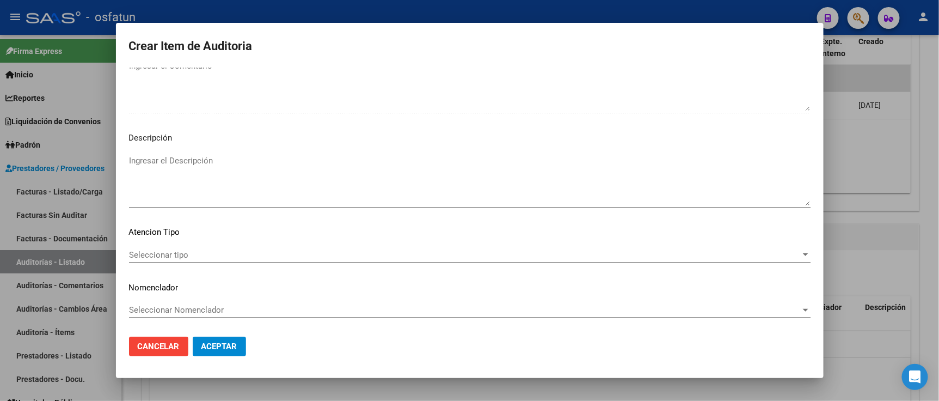
click at [203, 258] on span "Seleccionar tipo" at bounding box center [465, 255] width 672 height 10
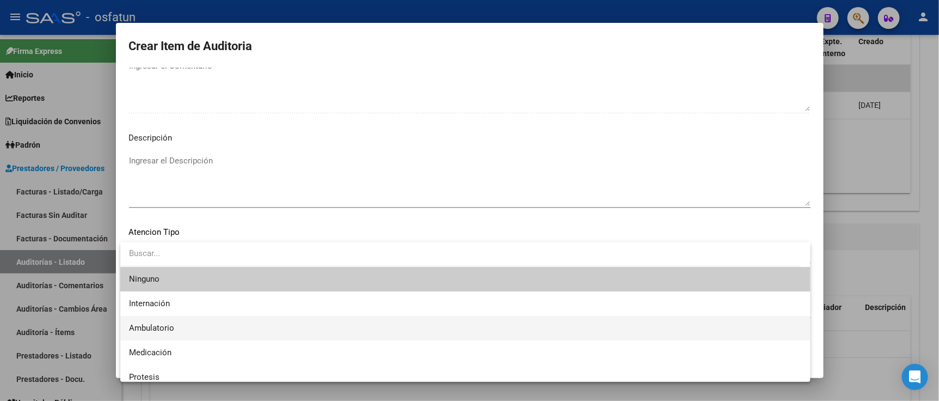
click at [182, 323] on span "Ambulatorio" at bounding box center [465, 328] width 673 height 25
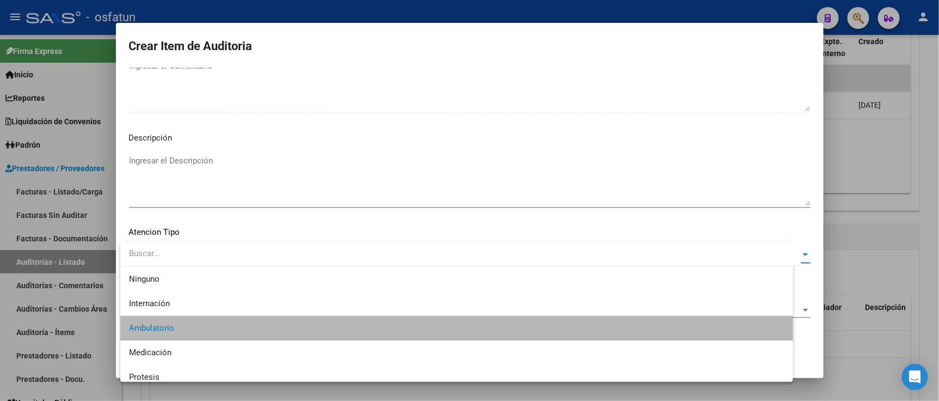
click at [189, 307] on span "Seleccionar Nomenclador" at bounding box center [465, 310] width 672 height 10
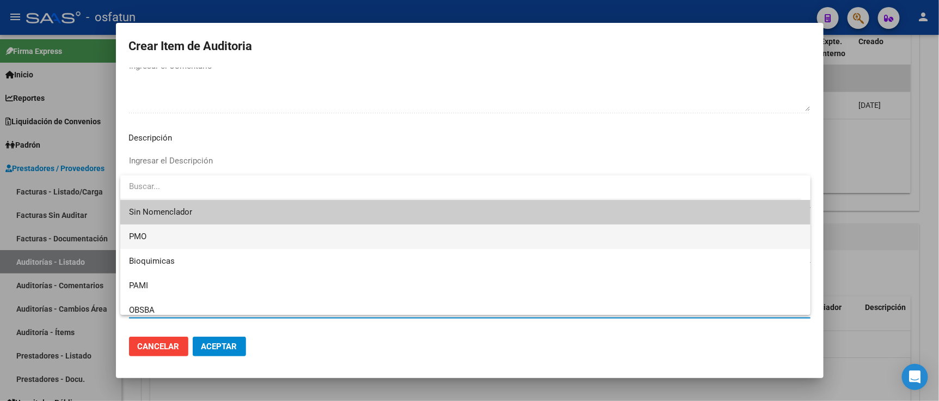
click at [161, 242] on span "PMO" at bounding box center [465, 236] width 673 height 25
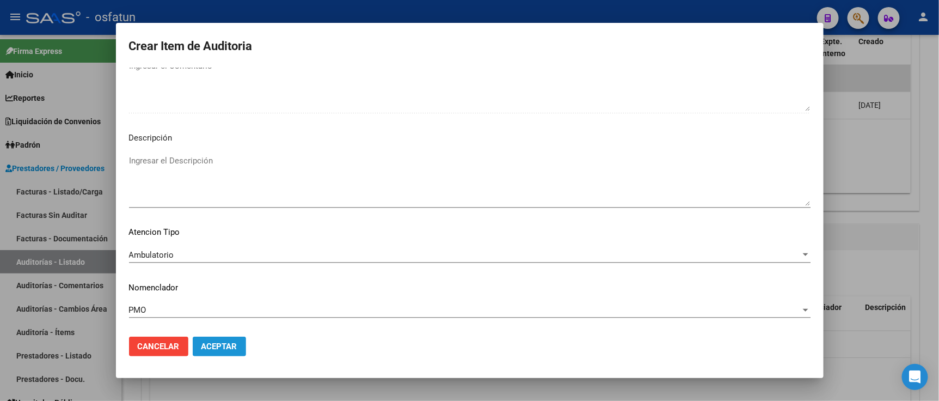
click at [227, 347] on span "Aceptar" at bounding box center [220, 346] width 36 height 10
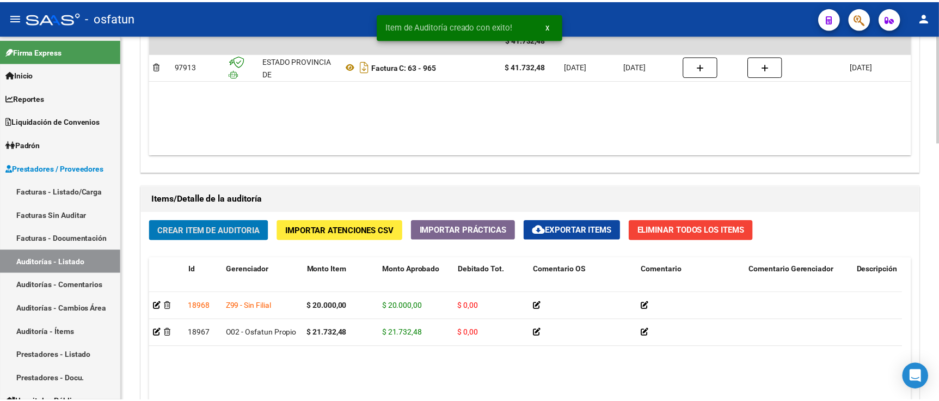
scroll to position [727, 0]
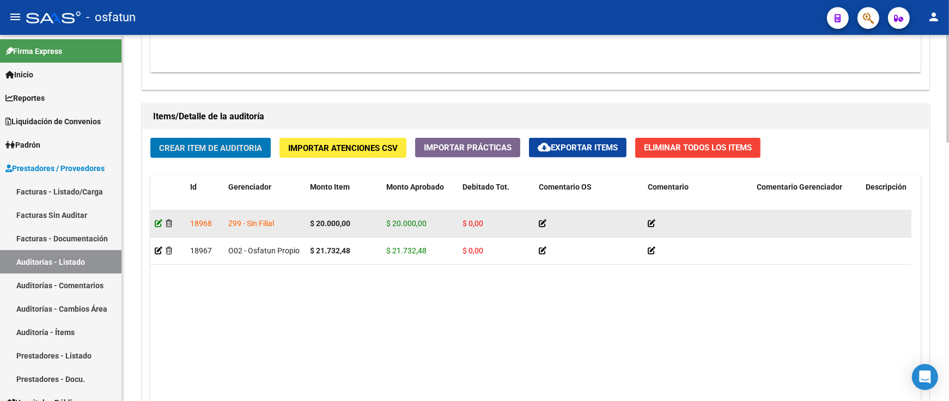
click at [159, 224] on icon at bounding box center [159, 223] width 8 height 8
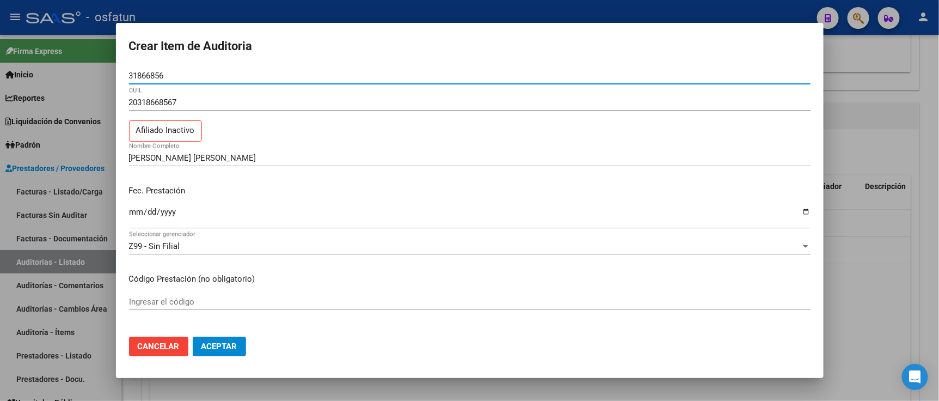
scroll to position [181, 0]
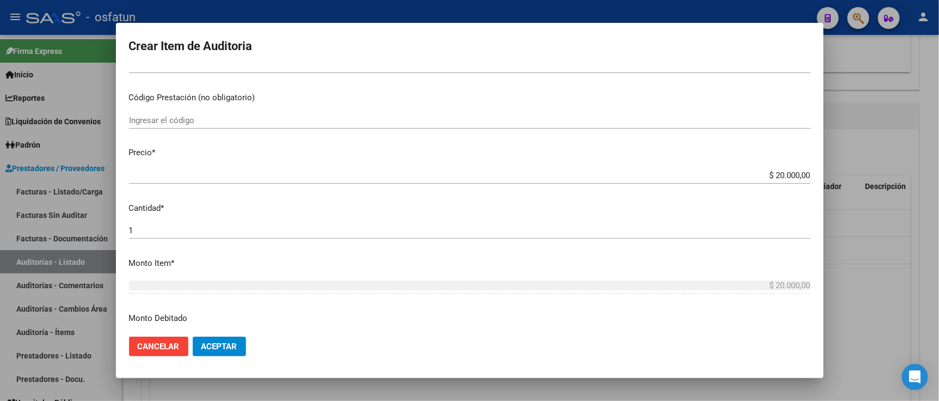
drag, startPoint x: 180, startPoint y: 133, endPoint x: 181, endPoint y: 125, distance: 7.7
click at [180, 130] on div "Ingresar el código" at bounding box center [470, 125] width 682 height 27
click at [182, 125] on div "Ingresar el código" at bounding box center [470, 120] width 682 height 16
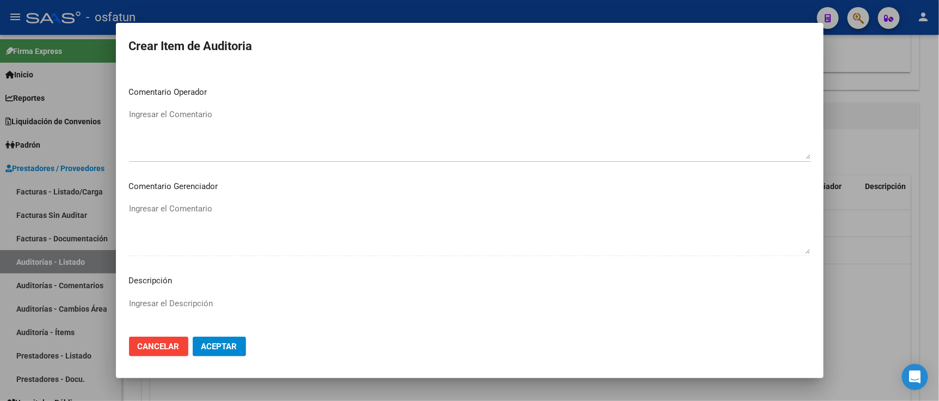
scroll to position [699, 0]
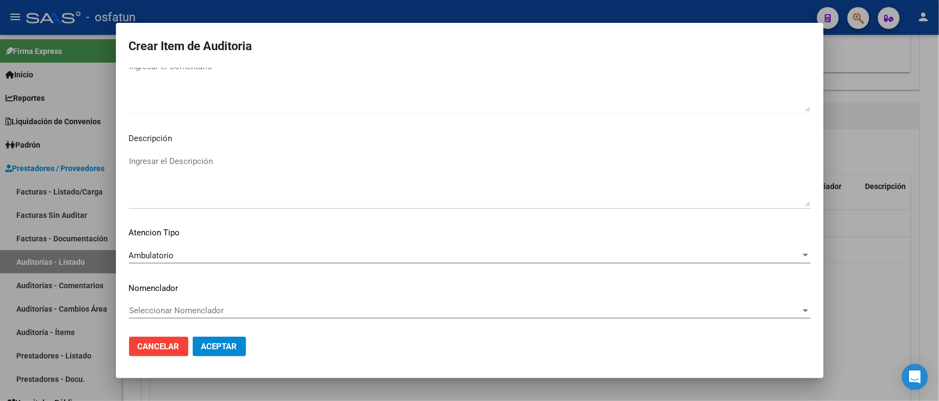
type input "420101"
click at [208, 318] on div "Seleccionar Nomenclador Seleccionar Nomenclador" at bounding box center [470, 310] width 682 height 16
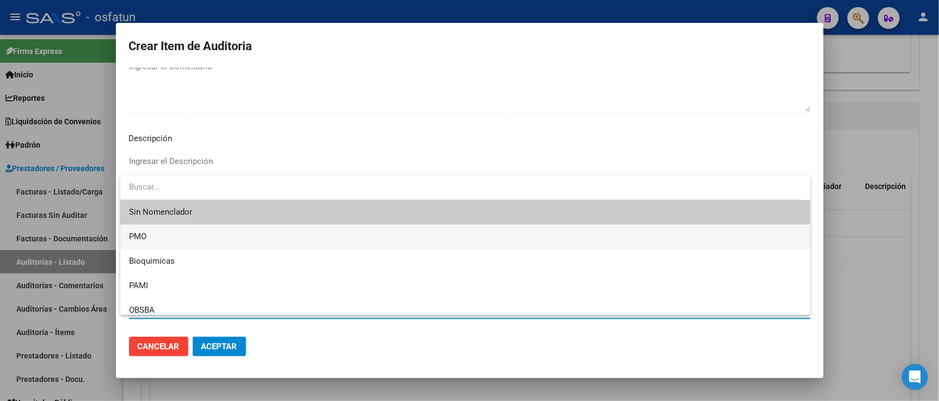
click at [162, 241] on span "PMO" at bounding box center [465, 236] width 673 height 25
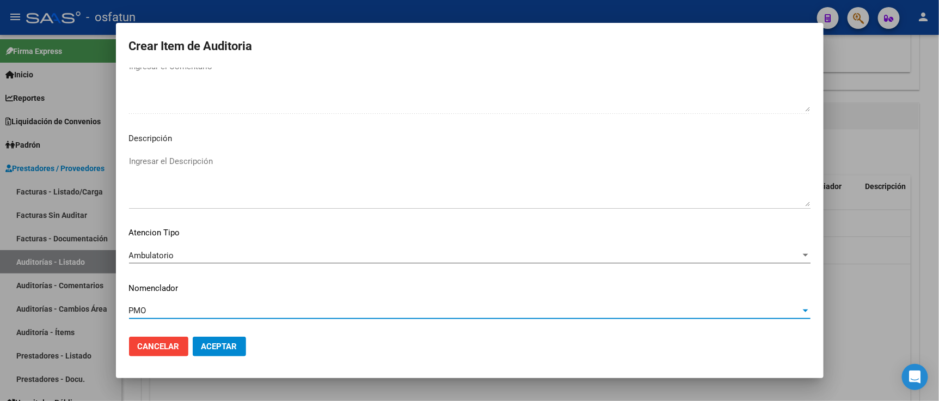
drag, startPoint x: 221, startPoint y: 349, endPoint x: 263, endPoint y: 339, distance: 43.6
click at [221, 349] on span "Aceptar" at bounding box center [220, 346] width 36 height 10
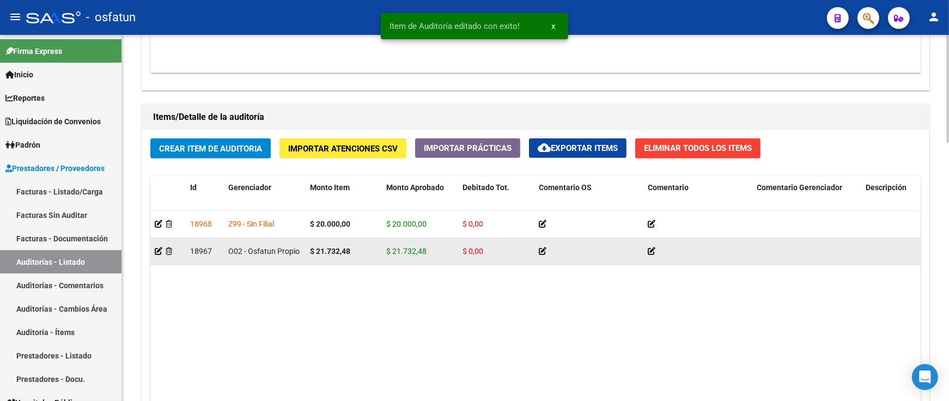
scroll to position [877, 0]
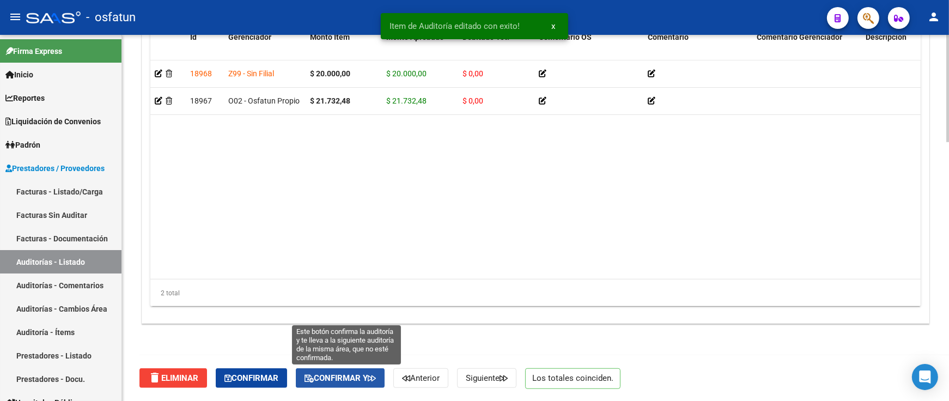
click at [362, 379] on span "Confirmar y" at bounding box center [339, 378] width 71 height 10
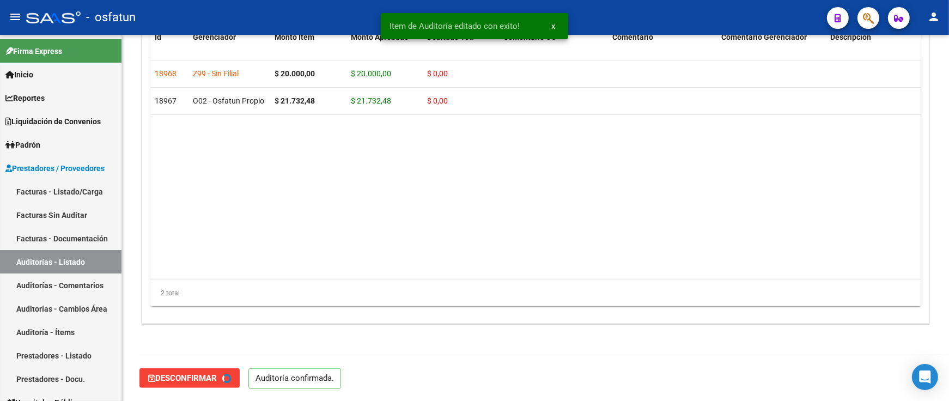
type input "202510"
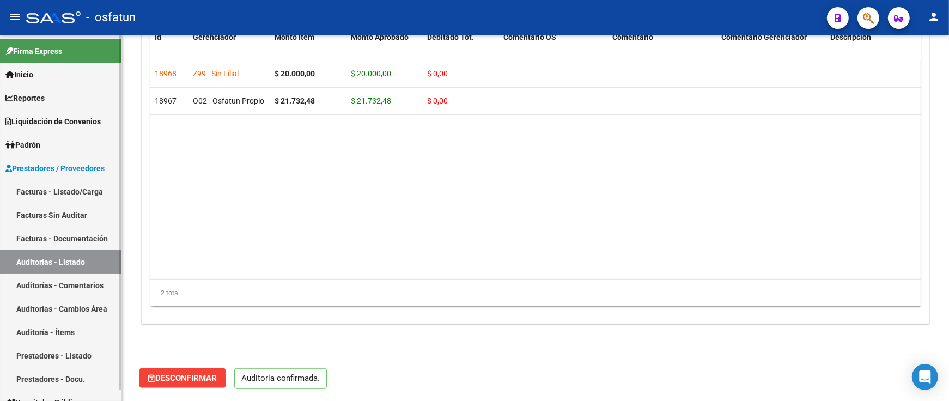
click at [78, 269] on link "Auditorías - Listado" at bounding box center [60, 261] width 121 height 23
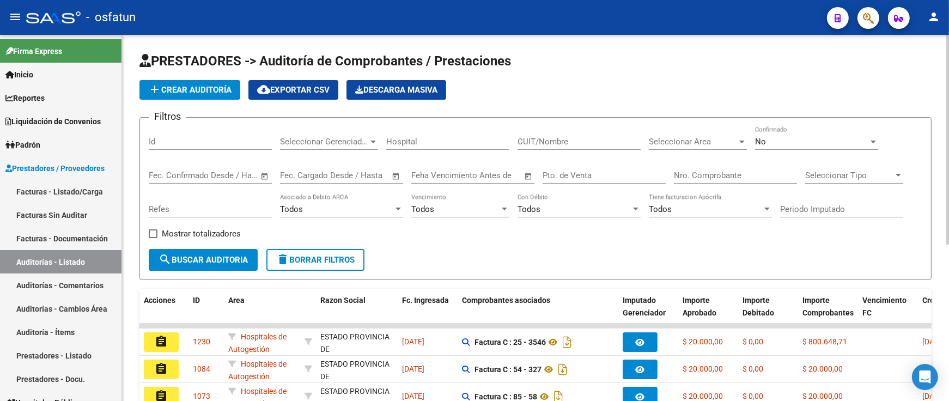
click at [715, 170] on input "Nro. Comprobante" at bounding box center [735, 175] width 123 height 10
paste input "1276"
click at [770, 145] on div "No" at bounding box center [811, 142] width 113 height 10
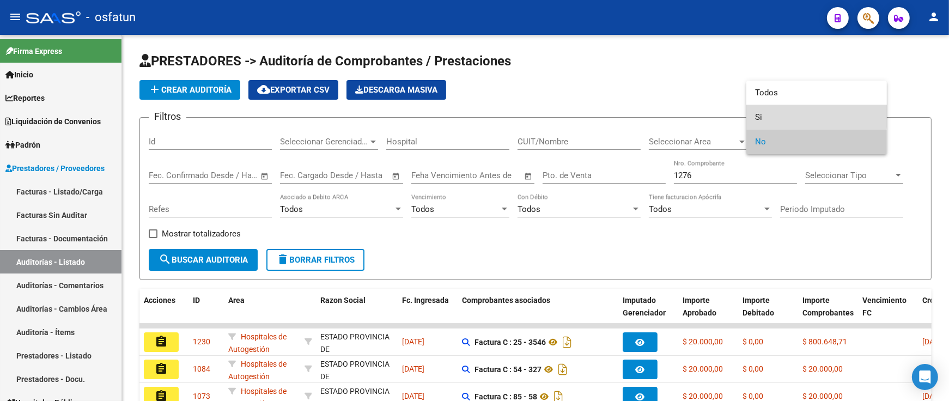
click at [767, 117] on span "Si" at bounding box center [816, 117] width 123 height 25
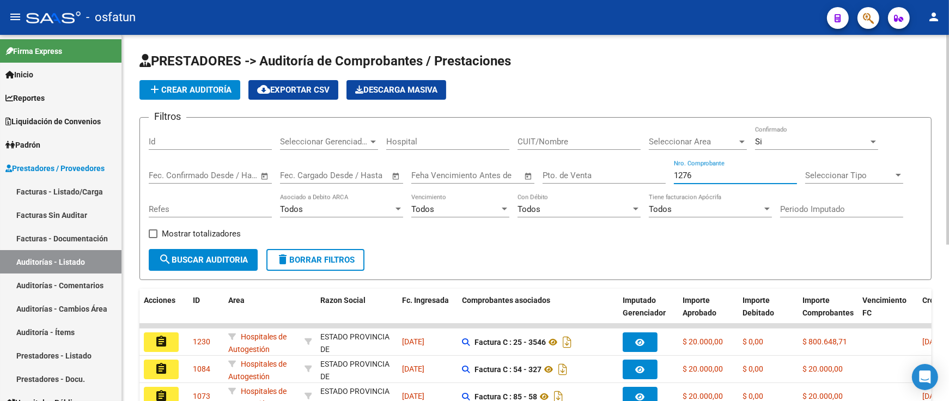
click at [742, 176] on input "1276" at bounding box center [735, 175] width 123 height 10
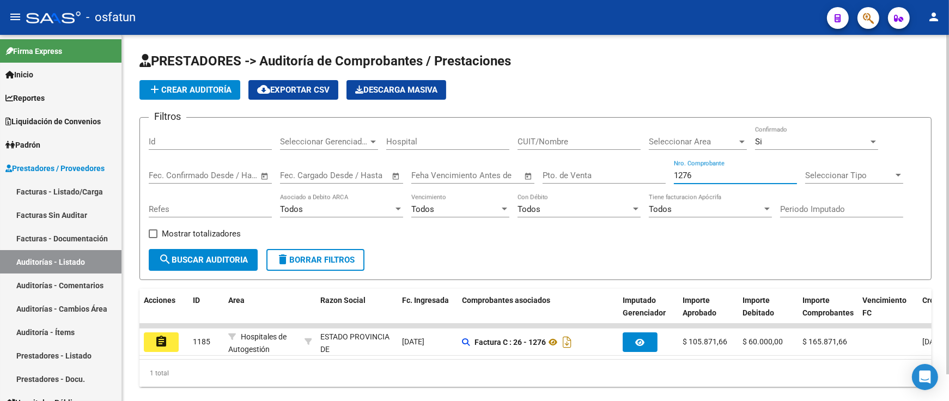
drag, startPoint x: 620, startPoint y: 175, endPoint x: 584, endPoint y: 173, distance: 36.0
click at [584, 175] on div "Filtros Id Seleccionar Gerenciador Seleccionar Gerenciador Hospital CUIT/Nombre…" at bounding box center [535, 187] width 773 height 123
paste input "817"
drag, startPoint x: 710, startPoint y: 173, endPoint x: 583, endPoint y: 172, distance: 127.4
click at [583, 172] on div "Filtros Id Seleccionar Gerenciador Seleccionar Gerenciador Hospital CUIT/Nombre…" at bounding box center [535, 187] width 773 height 123
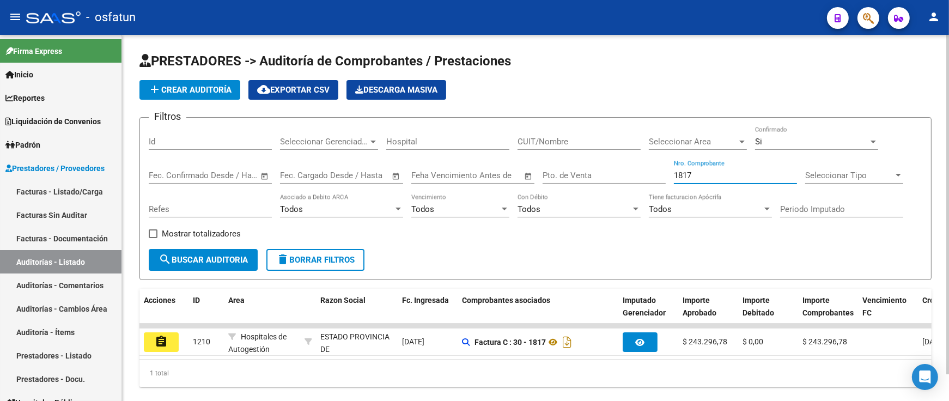
paste input "3546"
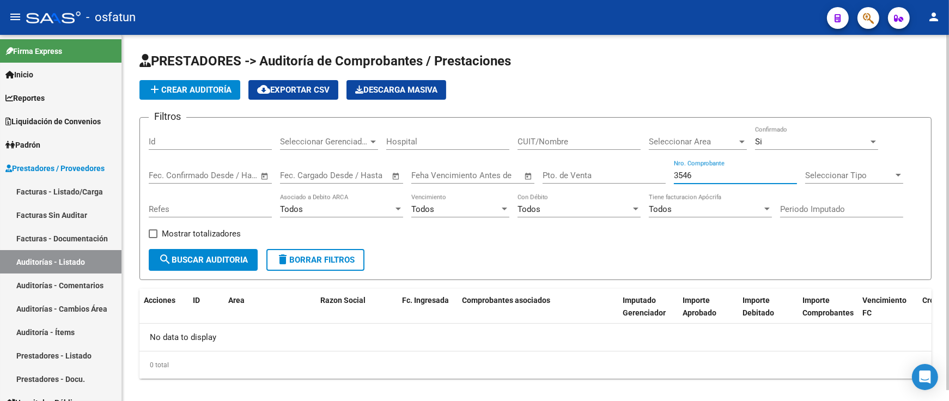
type input "3546"
click at [803, 140] on div "Si" at bounding box center [811, 142] width 113 height 10
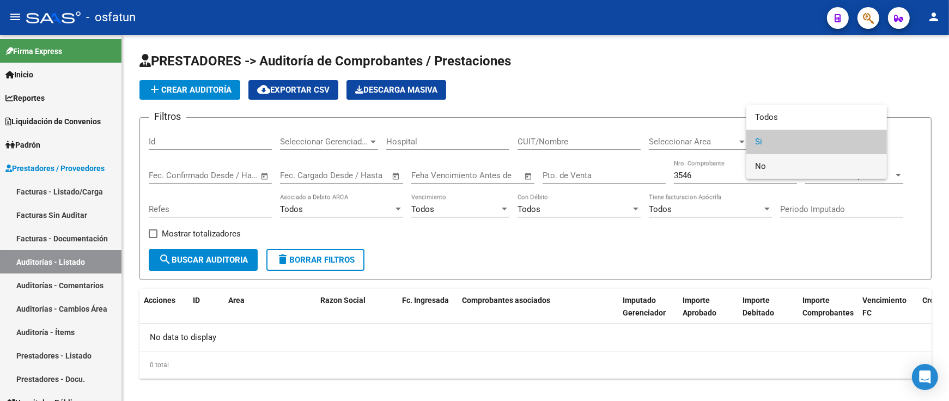
click at [791, 160] on span "No" at bounding box center [816, 166] width 123 height 25
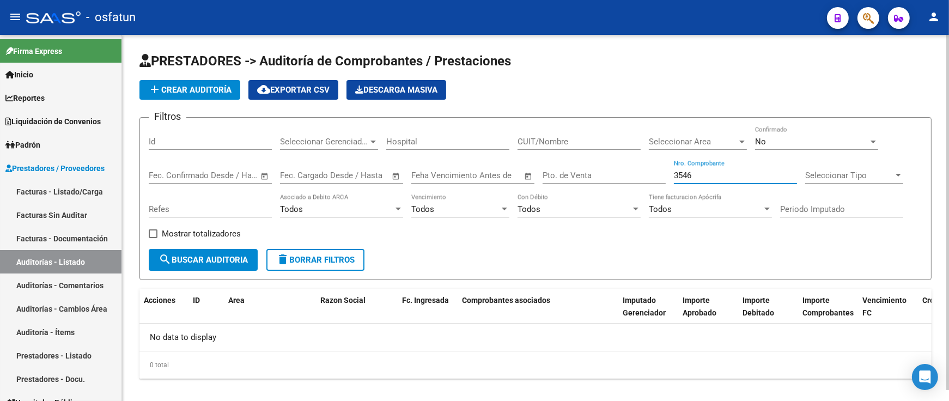
click at [731, 179] on input "3546" at bounding box center [735, 175] width 123 height 10
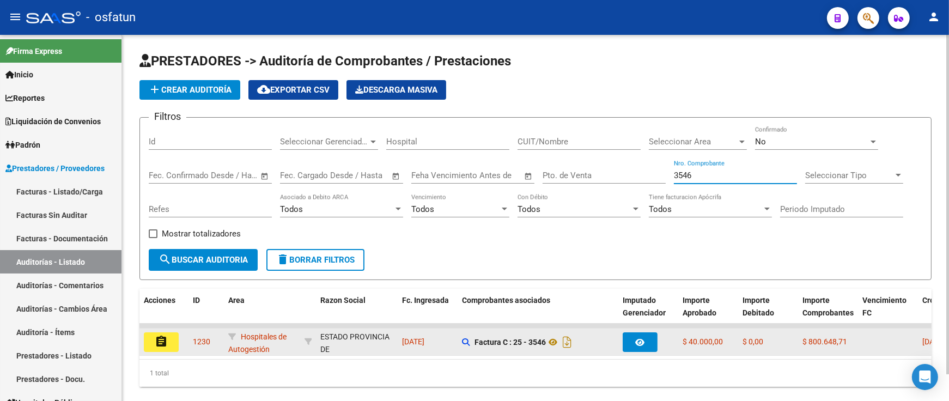
click at [164, 339] on mat-icon "assignment" at bounding box center [161, 341] width 13 height 13
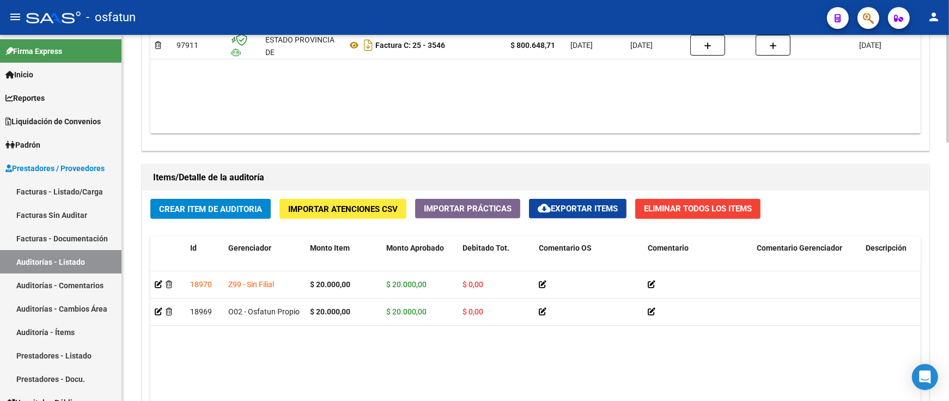
scroll to position [726, 0]
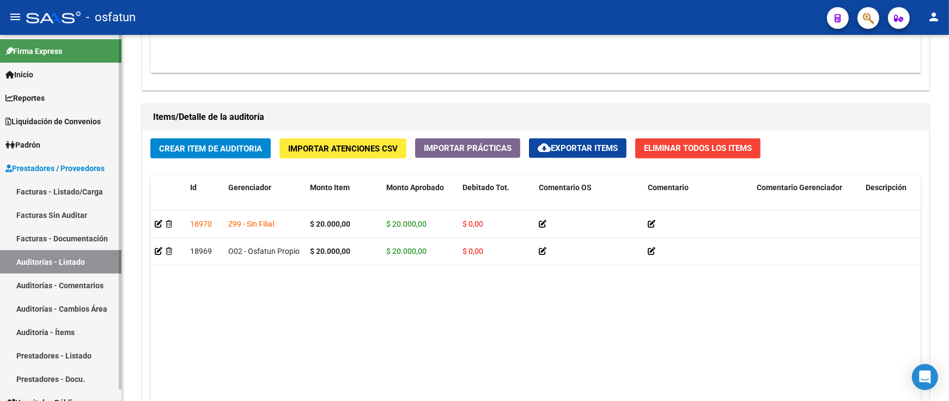
click at [63, 265] on link "Auditorías - Listado" at bounding box center [60, 261] width 121 height 23
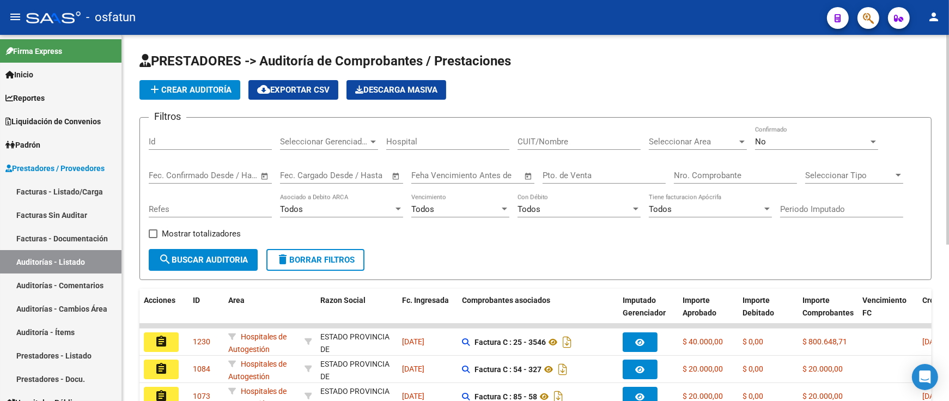
click at [713, 181] on div "Nro. Comprobante" at bounding box center [735, 171] width 123 height 23
paste input "149"
click at [773, 137] on div "No" at bounding box center [811, 142] width 113 height 10
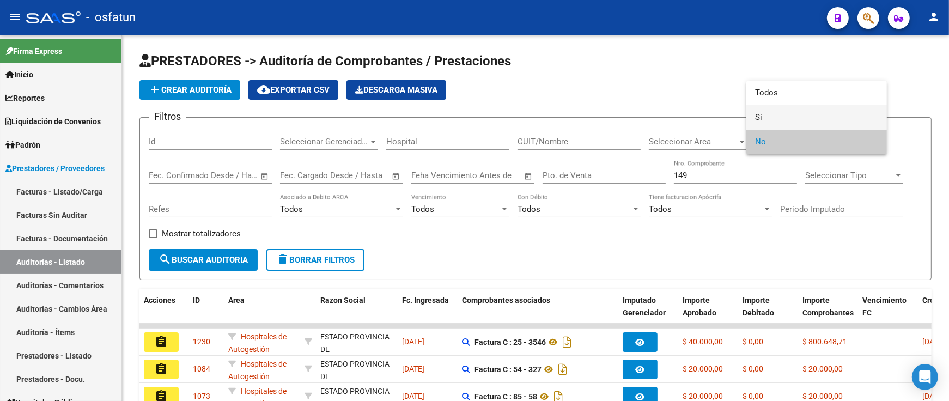
click at [770, 119] on span "Si" at bounding box center [816, 117] width 123 height 25
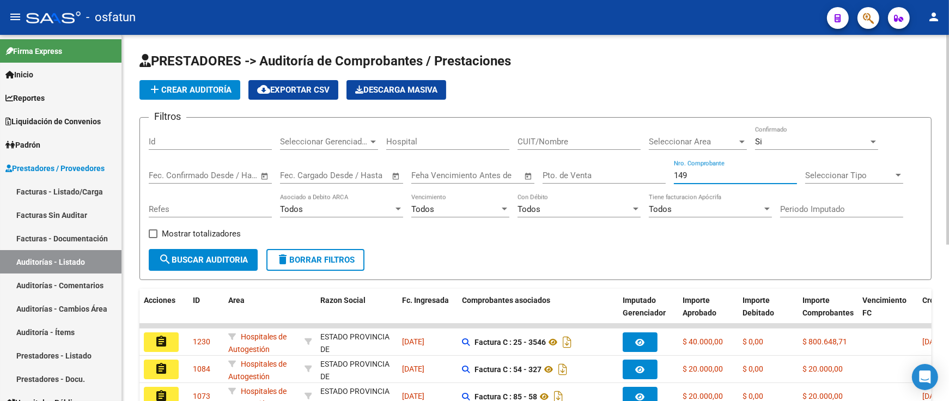
click at [728, 175] on input "149" at bounding box center [735, 175] width 123 height 10
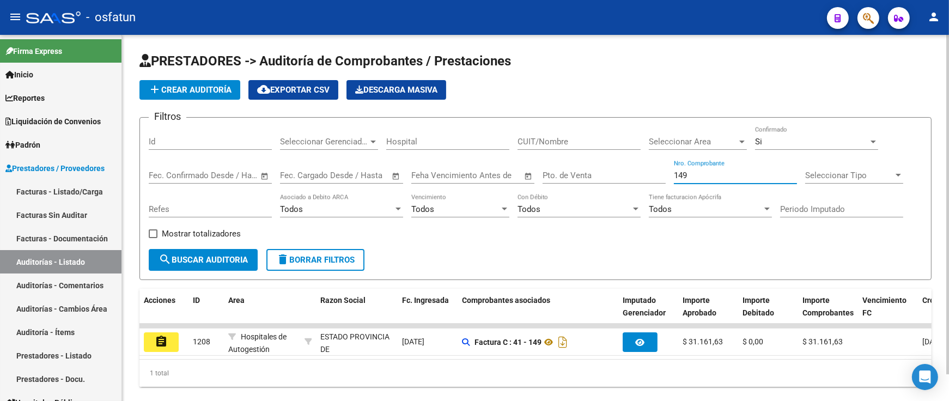
drag, startPoint x: 707, startPoint y: 175, endPoint x: 589, endPoint y: 169, distance: 118.3
click at [606, 174] on div "Filtros Id Seleccionar Gerenciador Seleccionar Gerenciador Hospital CUIT/Nombre…" at bounding box center [535, 187] width 773 height 123
paste input "64"
drag, startPoint x: 691, startPoint y: 178, endPoint x: 630, endPoint y: 165, distance: 62.4
click at [633, 169] on div "Filtros Id Seleccionar Gerenciador Seleccionar Gerenciador Hospital CUIT/Nombre…" at bounding box center [535, 187] width 773 height 123
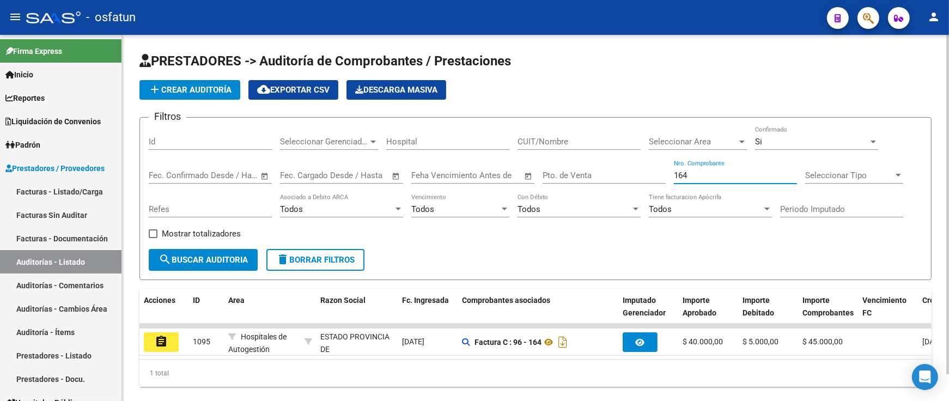
paste input "638"
drag, startPoint x: 687, startPoint y: 176, endPoint x: 628, endPoint y: 176, distance: 58.3
click at [628, 176] on div "Filtros Id Seleccionar Gerenciador Seleccionar Gerenciador Hospital CUIT/Nombre…" at bounding box center [535, 187] width 773 height 123
paste input "335"
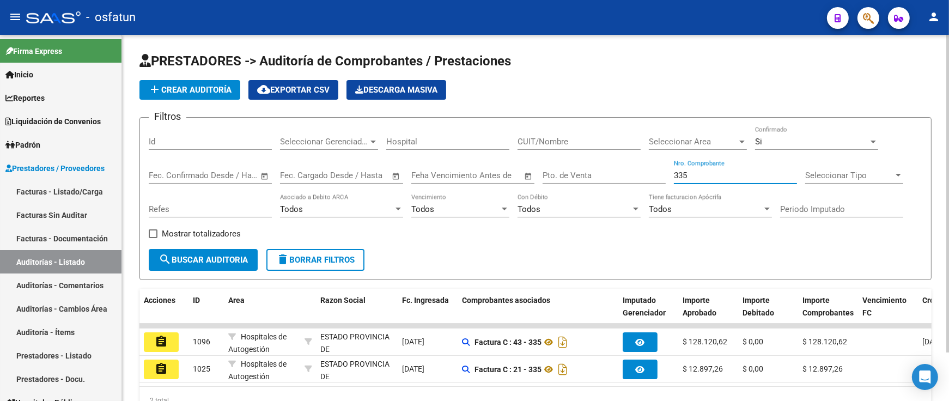
click at [640, 175] on div "Filtros Id Seleccionar Gerenciador Seleccionar Gerenciador Hospital CUIT/Nombre…" at bounding box center [535, 187] width 773 height 123
paste input "2477"
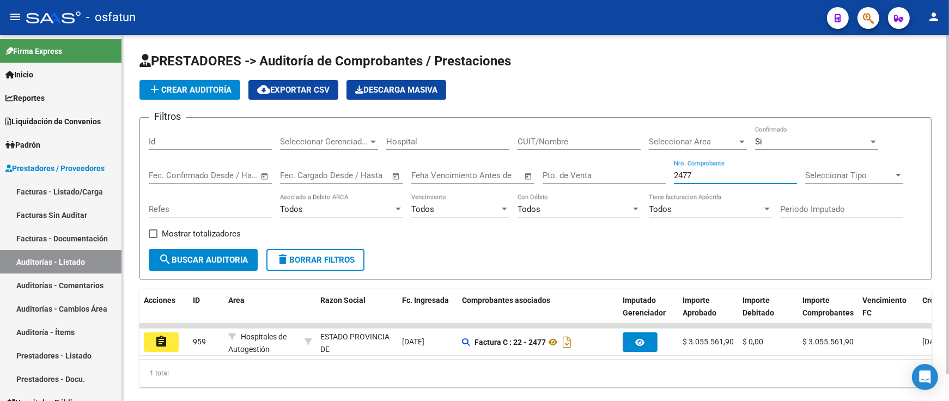
drag, startPoint x: 731, startPoint y: 170, endPoint x: 566, endPoint y: 170, distance: 165.0
click at [566, 171] on div "Filtros Id Seleccionar Gerenciador Seleccionar Gerenciador Hospital CUIT/Nombre…" at bounding box center [535, 187] width 773 height 123
paste input "1979"
drag, startPoint x: 742, startPoint y: 176, endPoint x: 514, endPoint y: 177, distance: 227.7
click at [514, 177] on div "Filtros Id Seleccionar Gerenciador Seleccionar Gerenciador Hospital CUIT/Nombre…" at bounding box center [535, 187] width 773 height 123
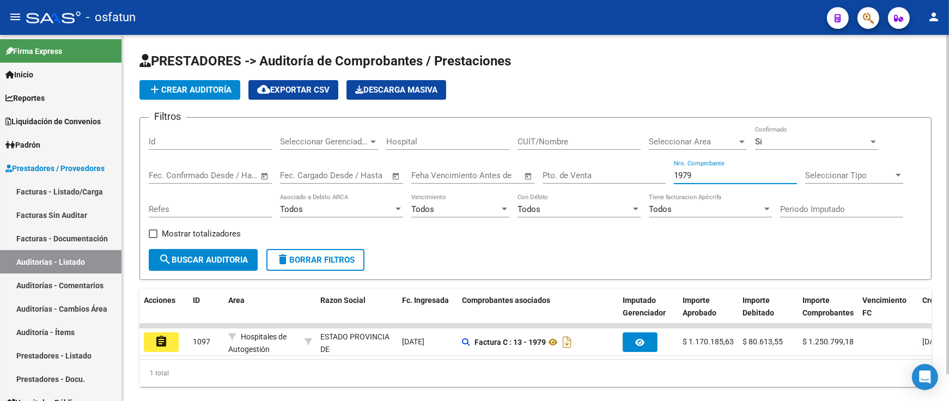
paste input "3"
drag, startPoint x: 718, startPoint y: 173, endPoint x: 559, endPoint y: 187, distance: 159.1
click at [579, 187] on div "Filtros Id Seleccionar Gerenciador Seleccionar Gerenciador Hospital CUIT/Nombre…" at bounding box center [535, 187] width 773 height 123
paste input "4129"
drag, startPoint x: 591, startPoint y: 175, endPoint x: 572, endPoint y: 170, distance: 19.3
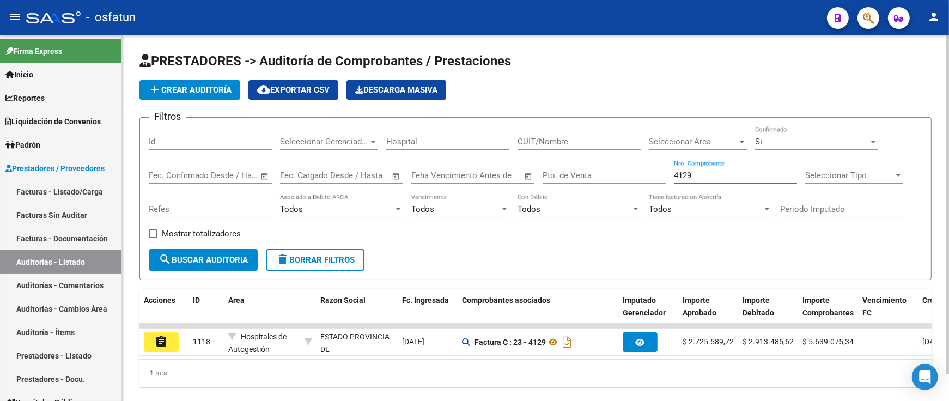
click at [564, 177] on div "Filtros Id Seleccionar Gerenciador Seleccionar Gerenciador Hospital CUIT/Nombre…" at bounding box center [535, 187] width 773 height 123
paste input "237"
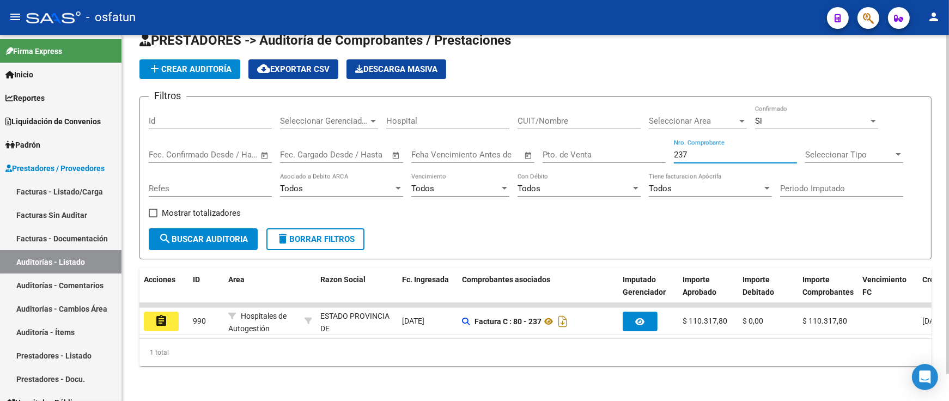
drag, startPoint x: 707, startPoint y: 147, endPoint x: 617, endPoint y: 144, distance: 89.9
click at [627, 144] on div "Filtros Id Seleccionar Gerenciador Seleccionar Gerenciador Hospital CUIT/Nombre…" at bounding box center [535, 167] width 773 height 123
paste input "5022"
drag, startPoint x: 715, startPoint y: 146, endPoint x: 541, endPoint y: 150, distance: 173.2
click at [542, 150] on div "Filtros Id Seleccionar Gerenciador Seleccionar Gerenciador Hospital CUIT/Nombre…" at bounding box center [535, 167] width 773 height 123
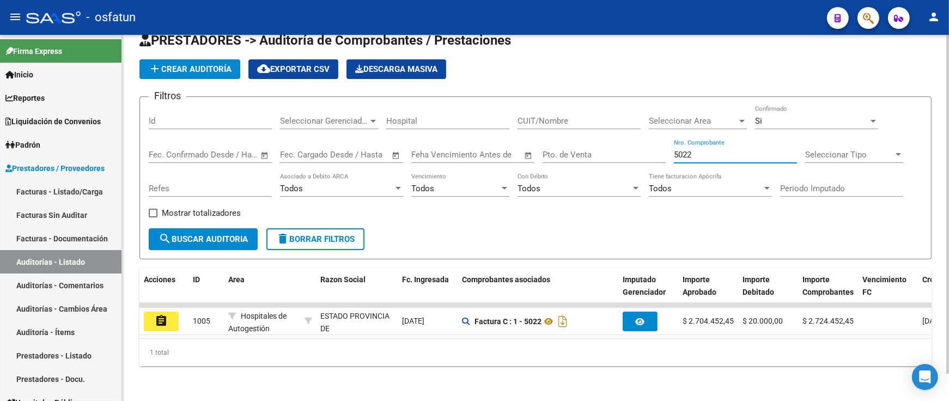
paste input "3211"
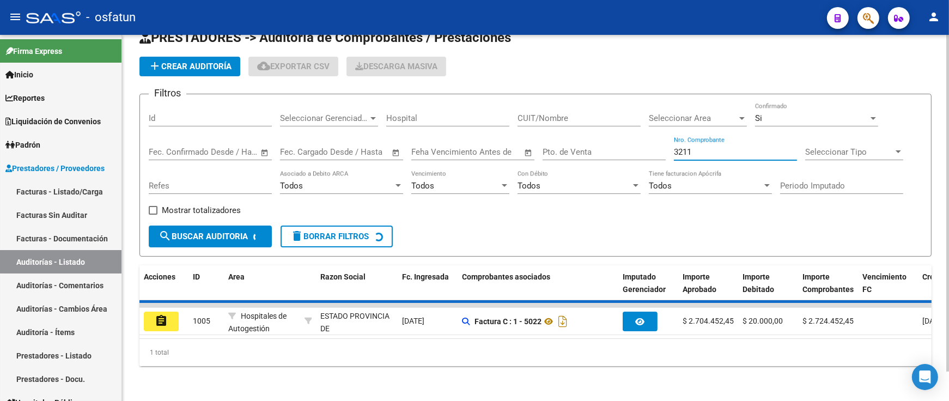
scroll to position [12, 0]
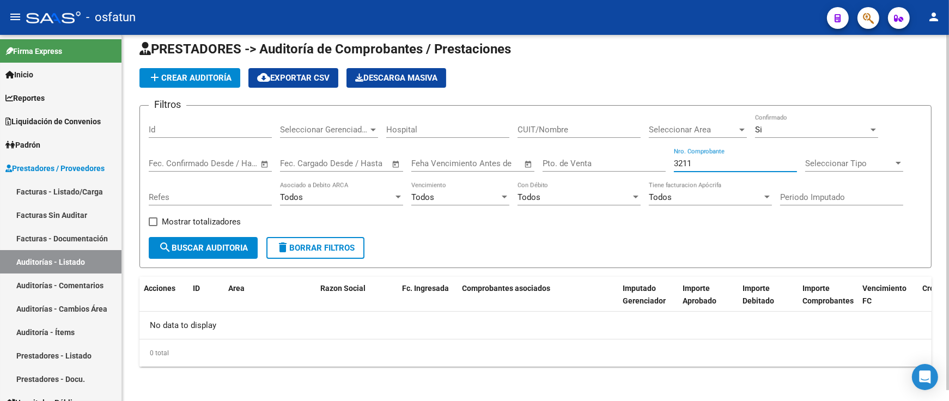
drag, startPoint x: 707, startPoint y: 162, endPoint x: 601, endPoint y: 171, distance: 106.6
click at [603, 170] on div "Filtros Id Seleccionar Gerenciador Seleccionar Gerenciador Hospital CUIT/Nombre…" at bounding box center [535, 175] width 773 height 123
paste input "1543"
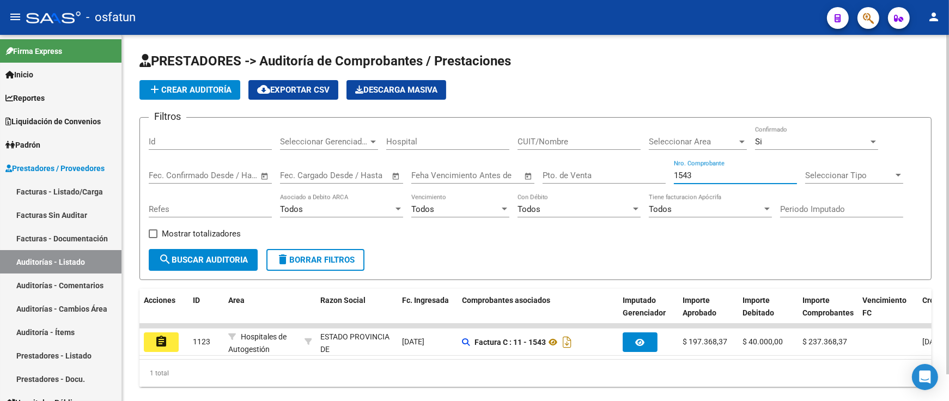
drag, startPoint x: 706, startPoint y: 178, endPoint x: 627, endPoint y: 178, distance: 79.5
click at [627, 178] on div "Filtros Id Seleccionar Gerenciador Seleccionar Gerenciador Hospital CUIT/Nombre…" at bounding box center [535, 187] width 773 height 123
paste input "28"
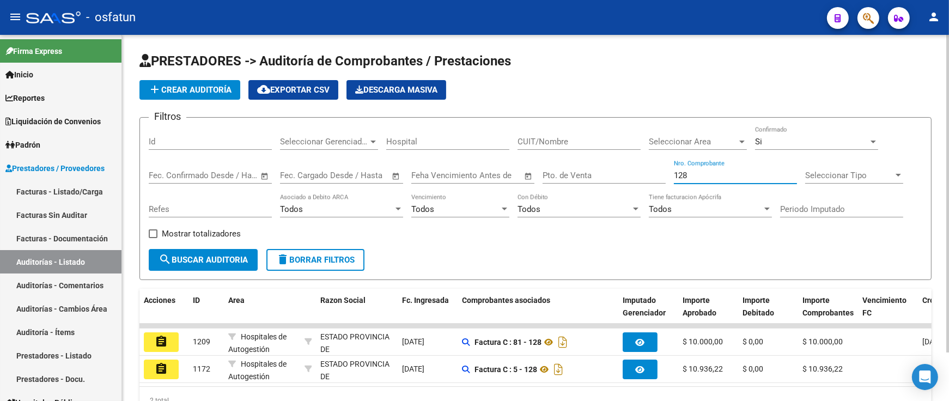
scroll to position [57, 0]
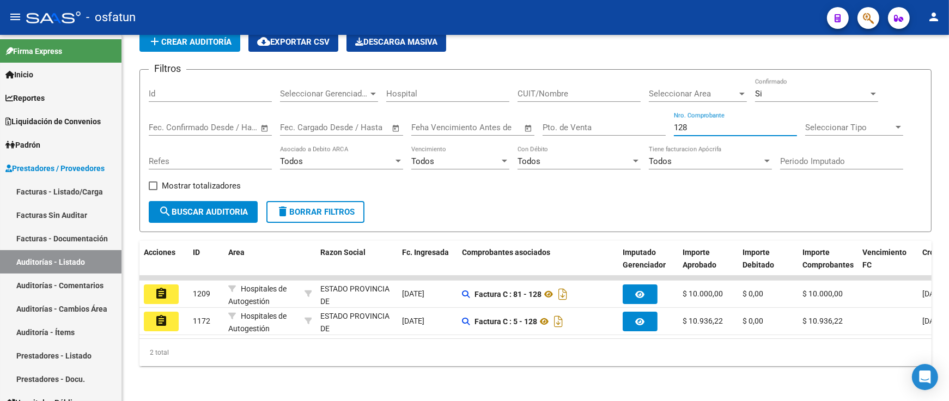
type input "128"
